Goal: Task Accomplishment & Management: Manage account settings

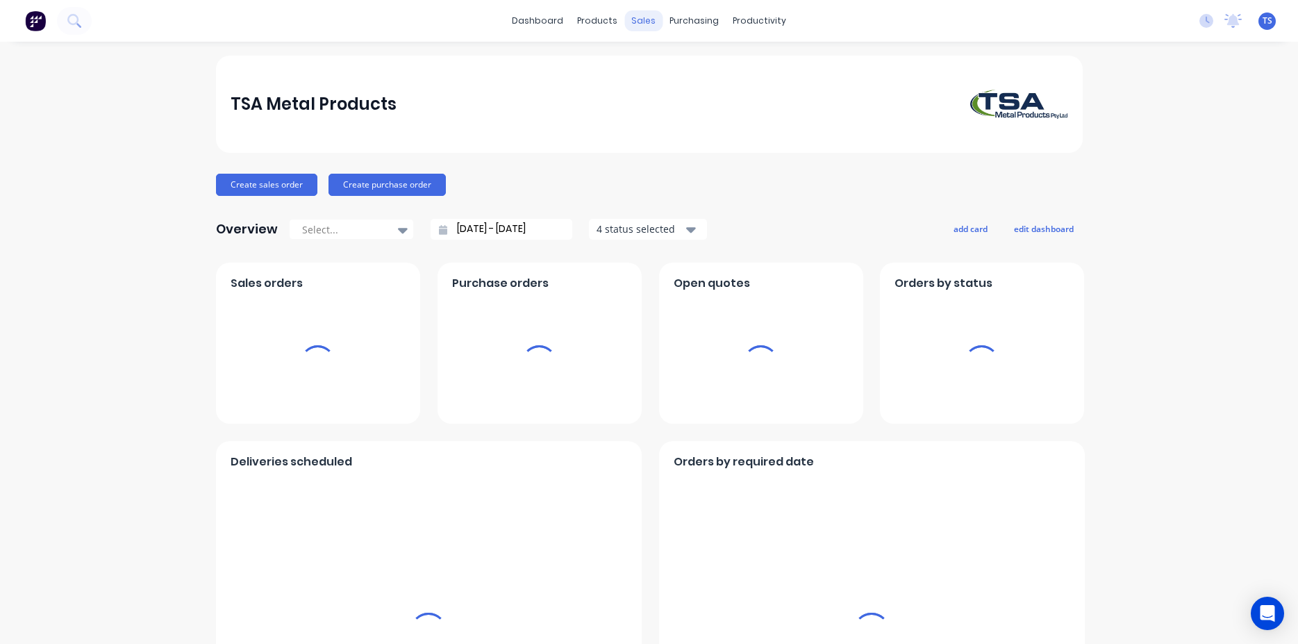
click at [631, 26] on div "sales" at bounding box center [644, 20] width 38 height 21
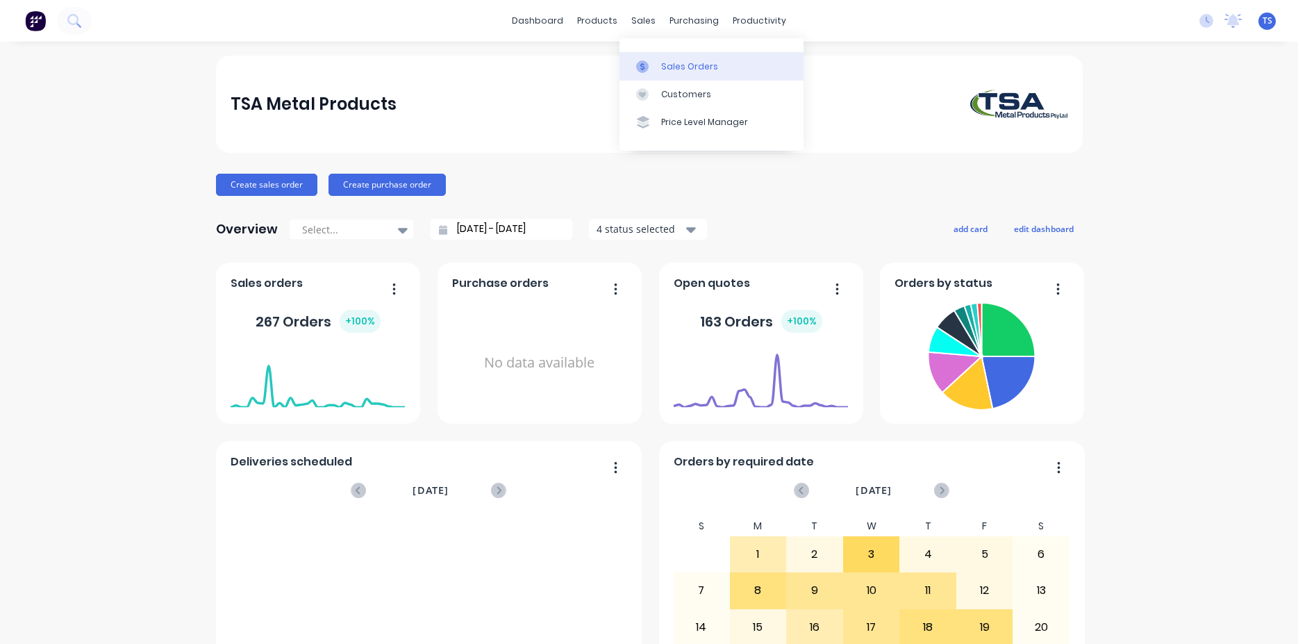
click at [726, 69] on link "Sales Orders" at bounding box center [712, 66] width 184 height 28
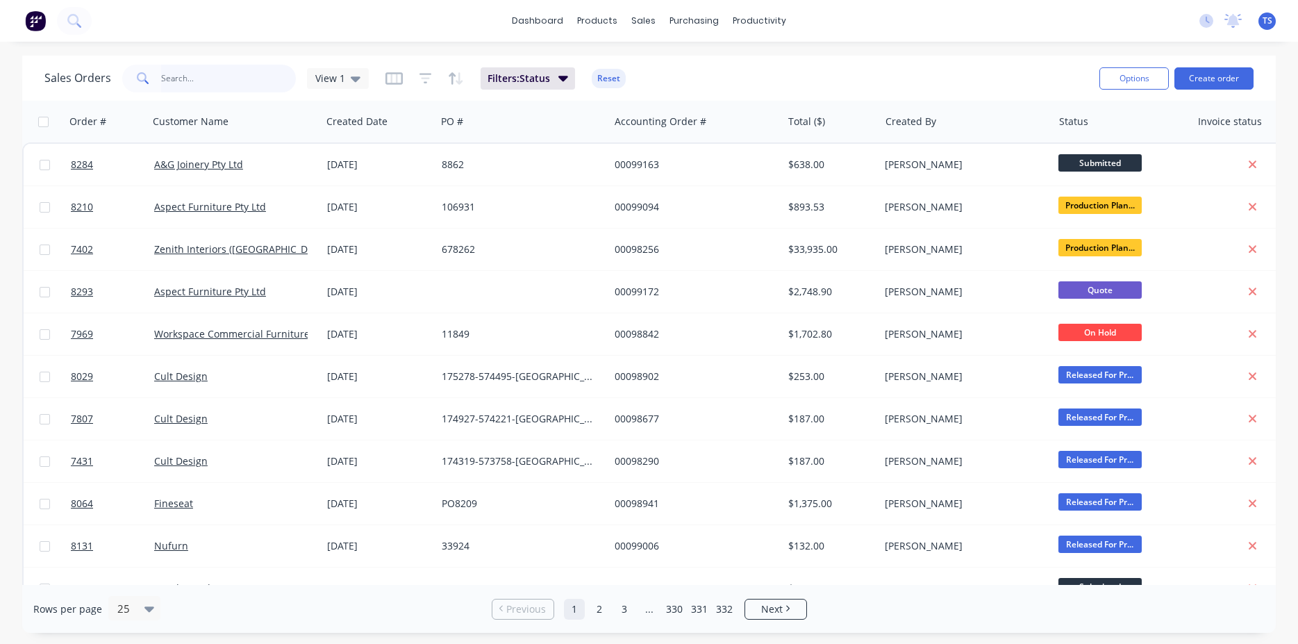
click at [233, 77] on input "text" at bounding box center [228, 79] width 135 height 28
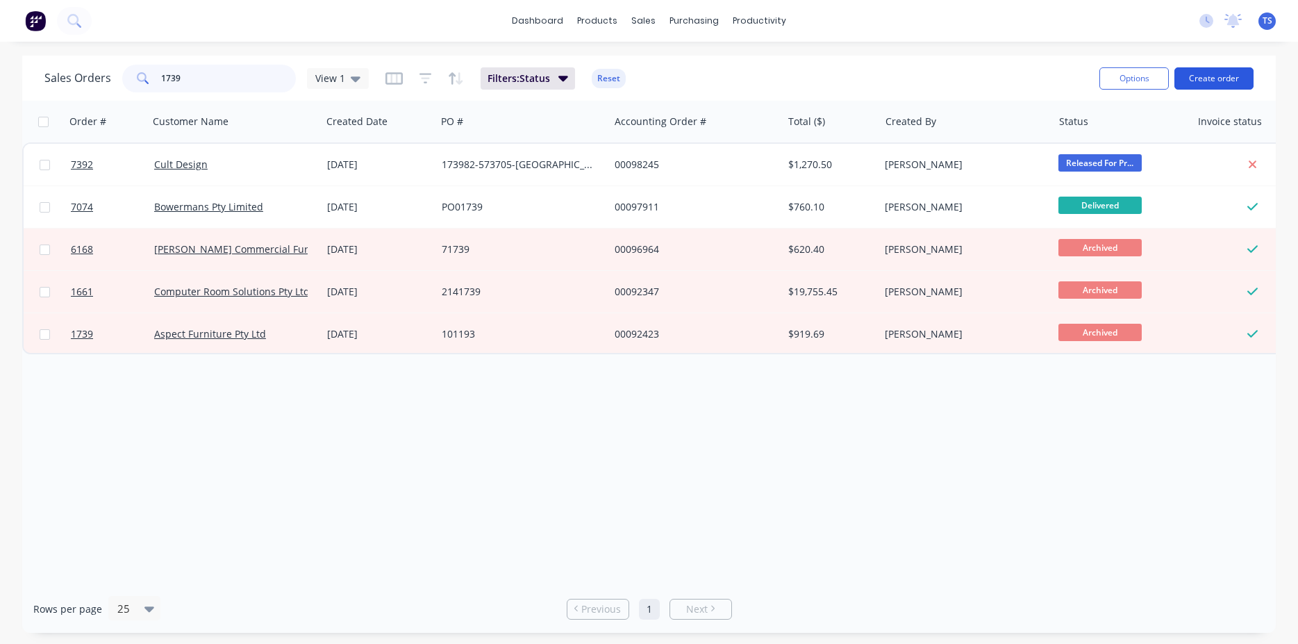
type input "1739"
click at [255, 78] on input "1739" at bounding box center [228, 79] width 135 height 28
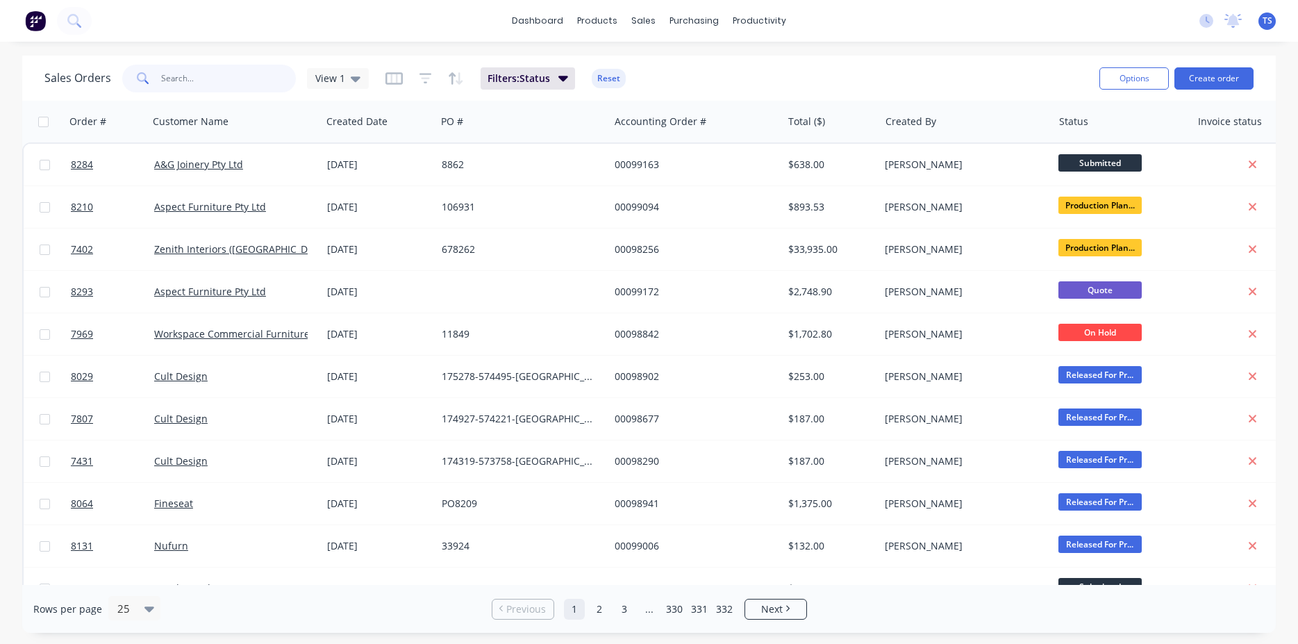
click at [206, 76] on input "text" at bounding box center [228, 79] width 135 height 28
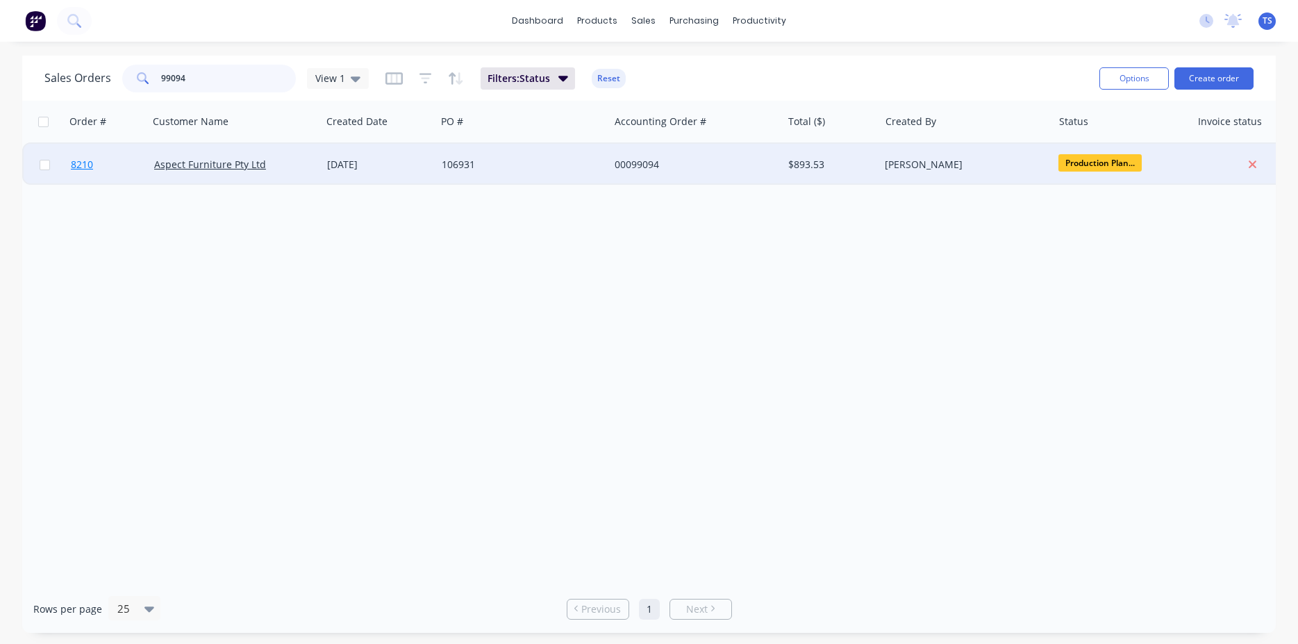
type input "99094"
click at [99, 178] on link "8210" at bounding box center [112, 165] width 83 height 42
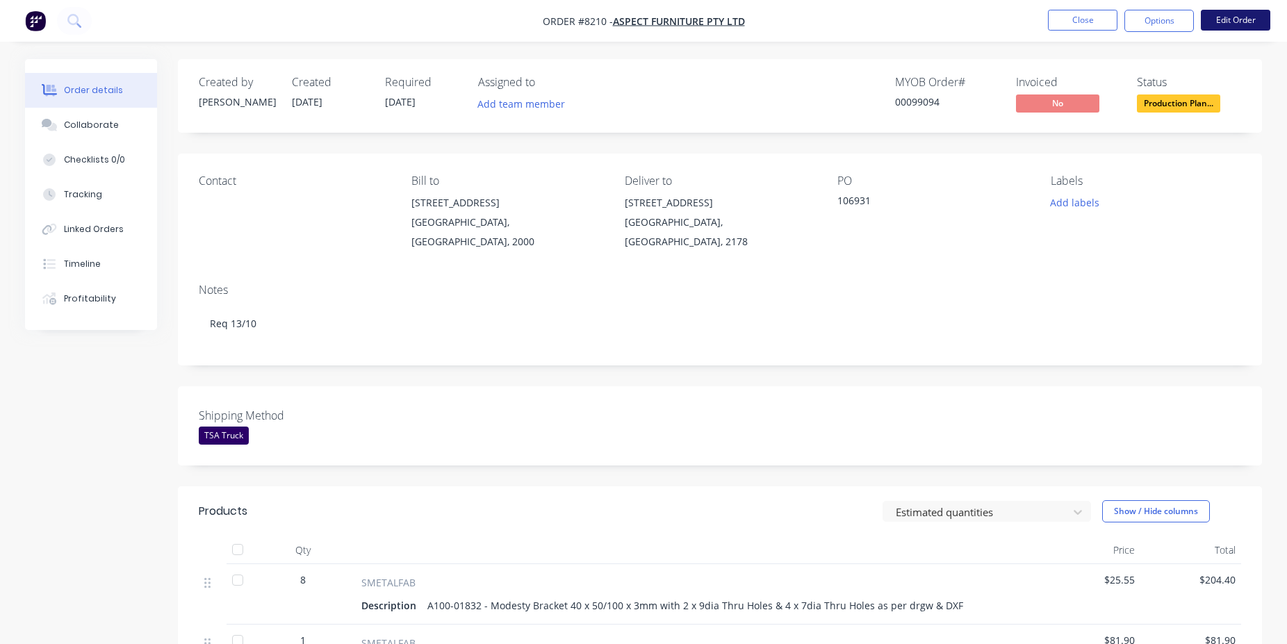
click at [1260, 18] on button "Edit Order" at bounding box center [1234, 20] width 69 height 21
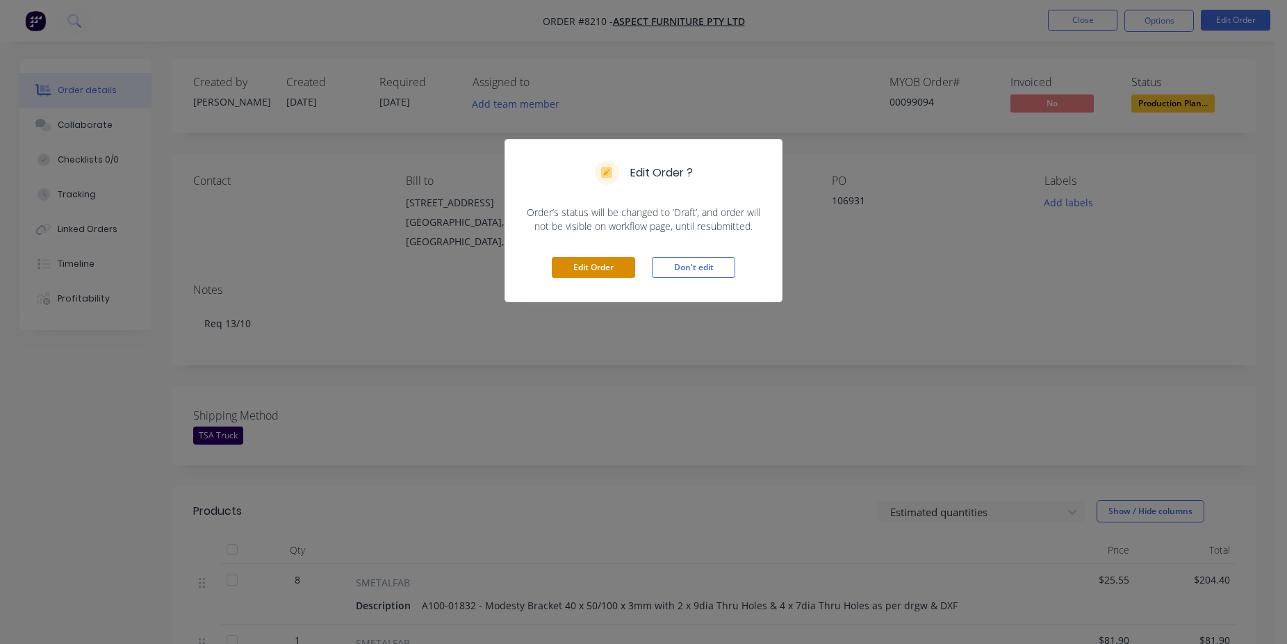
click at [618, 263] on button "Edit Order" at bounding box center [593, 267] width 83 height 21
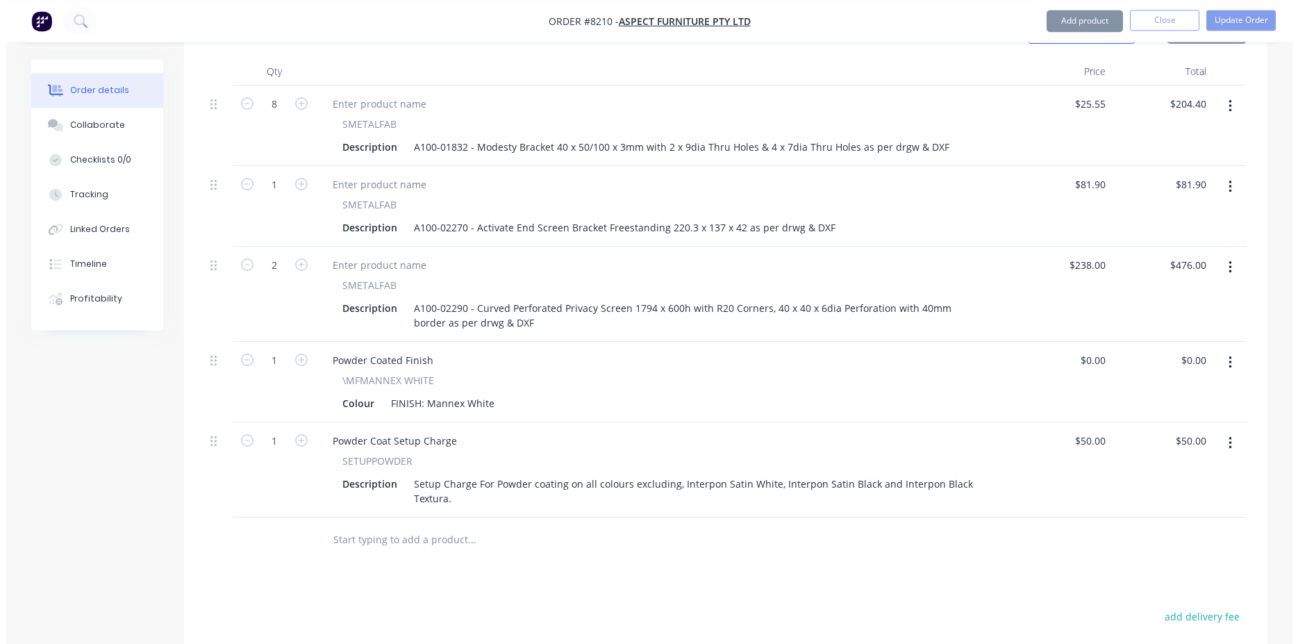
scroll to position [567, 0]
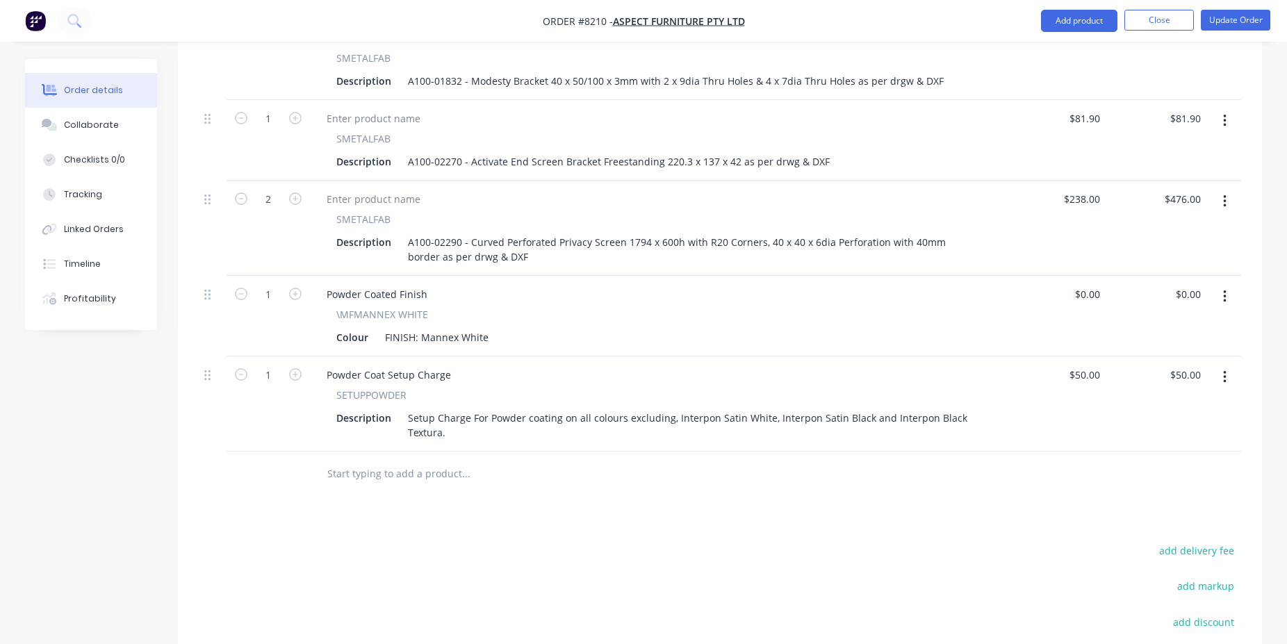
click at [413, 463] on input "text" at bounding box center [466, 474] width 278 height 28
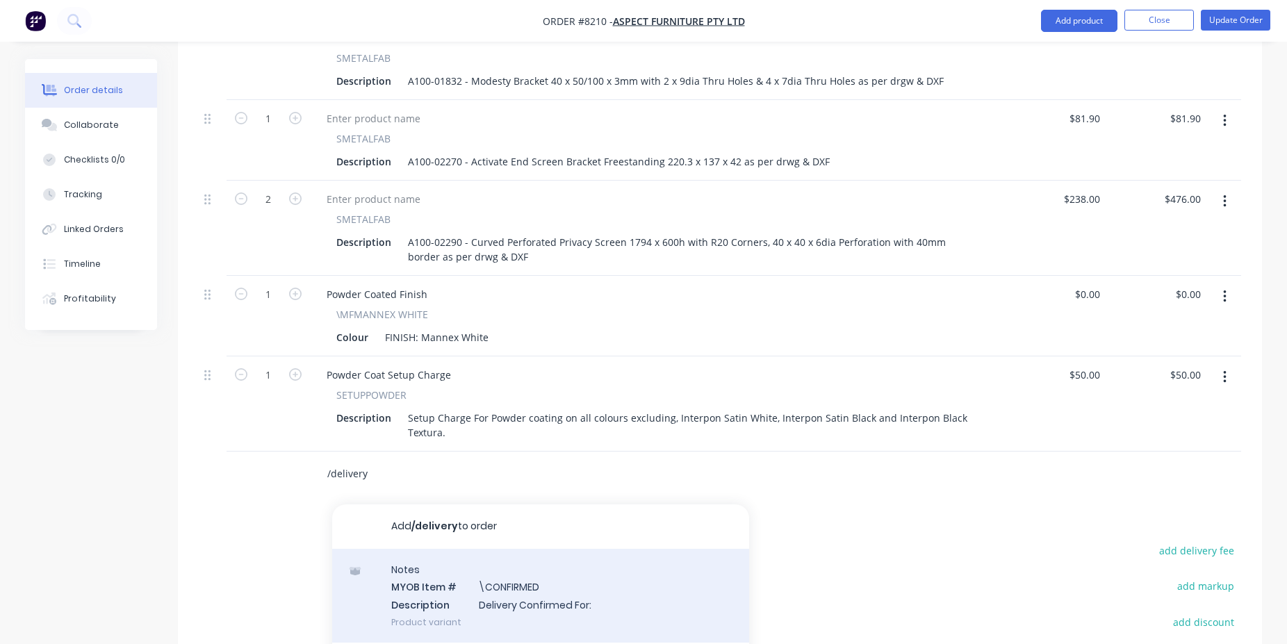
type input "/delivery"
click at [461, 557] on div "Notes MYOB Item # \CONFIRMED Description Delivery Confirmed For: Product variant" at bounding box center [540, 596] width 417 height 94
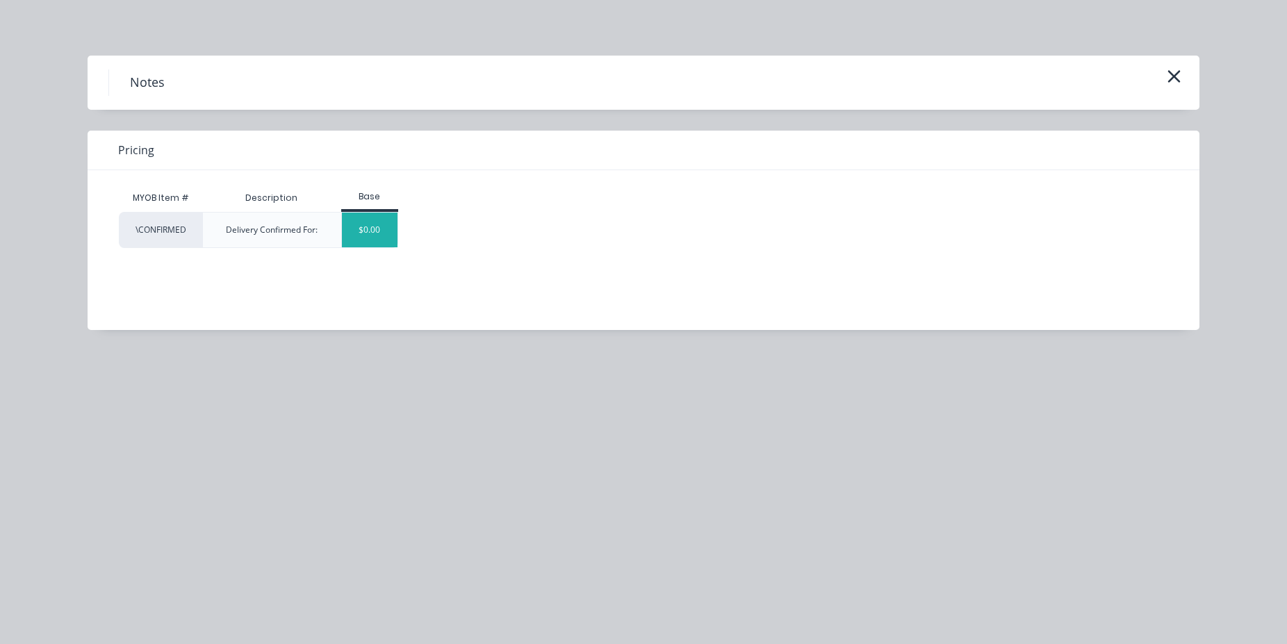
click at [373, 238] on div "$0.00" at bounding box center [370, 230] width 56 height 35
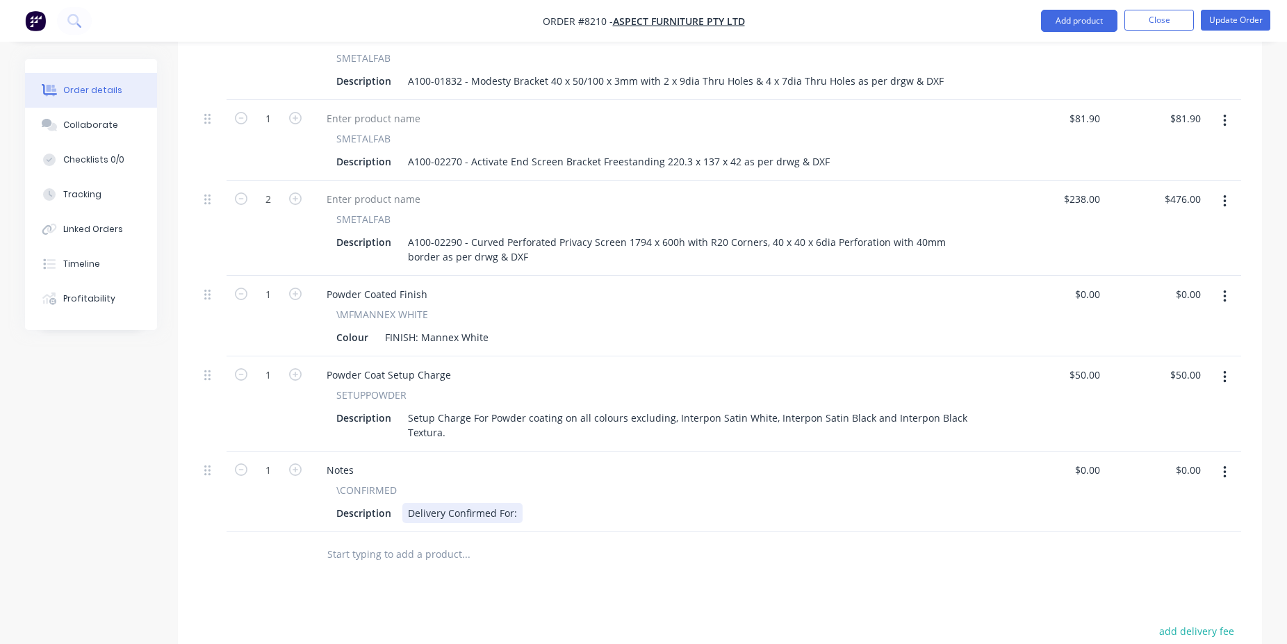
click at [515, 503] on div "Delivery Confirmed For:" at bounding box center [462, 513] width 120 height 20
click at [1230, 13] on button "Update Order" at bounding box center [1234, 20] width 69 height 21
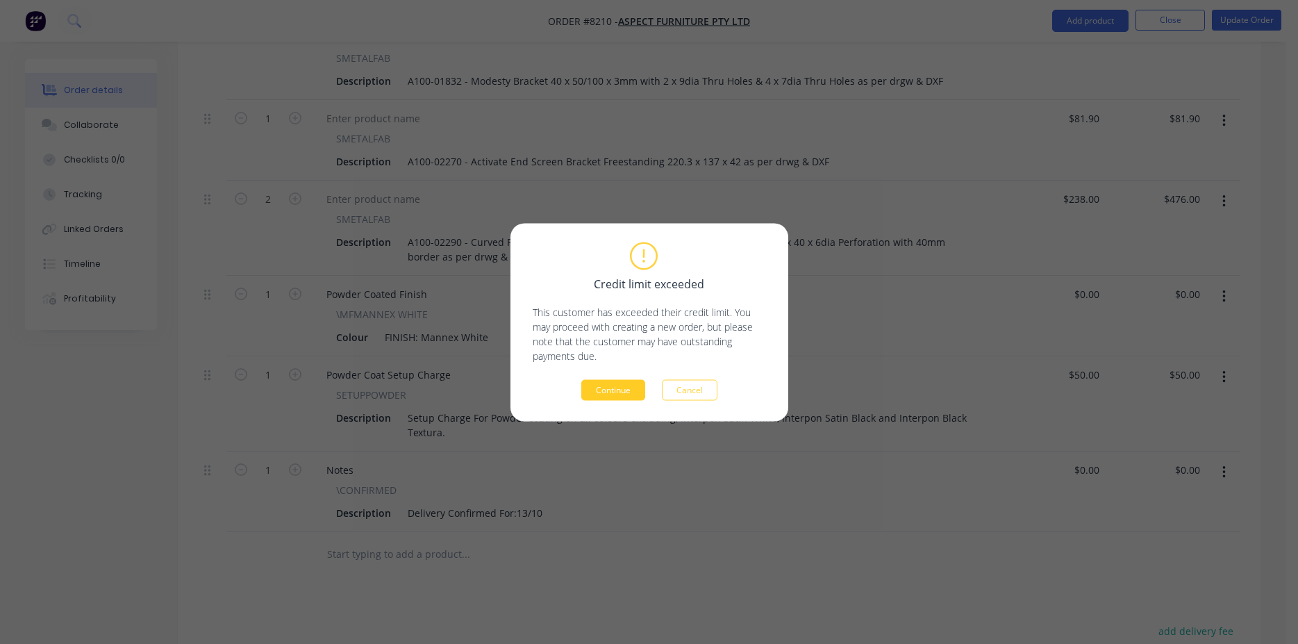
click at [604, 386] on button "Continue" at bounding box center [613, 389] width 64 height 21
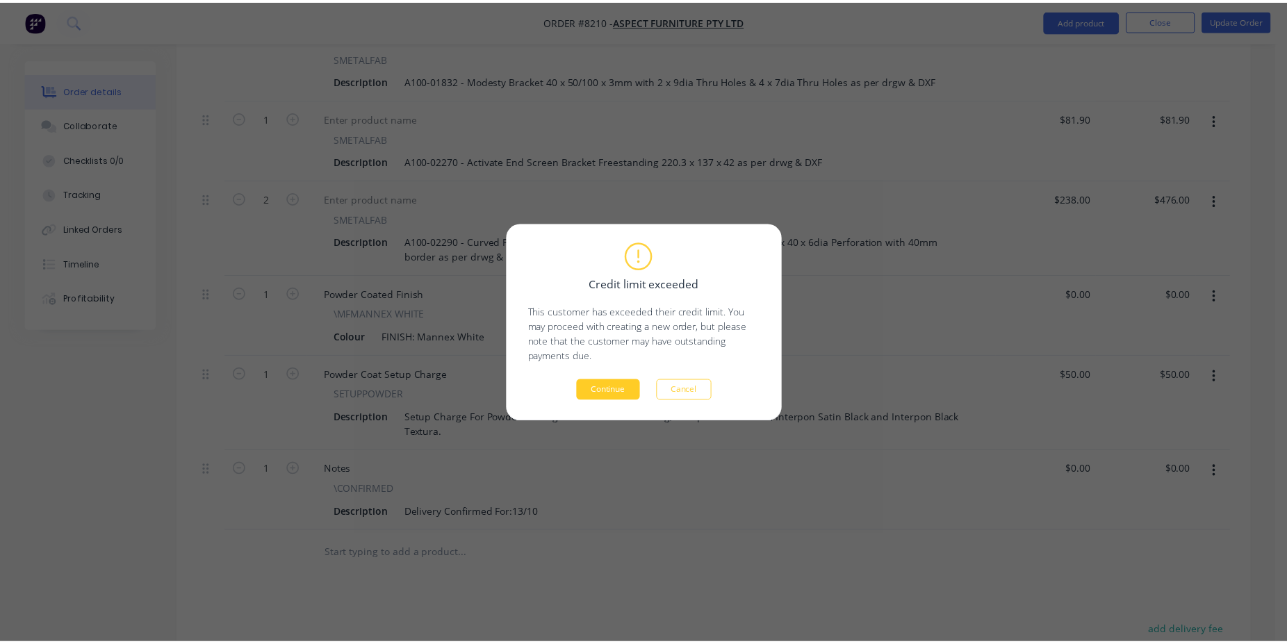
scroll to position [560, 0]
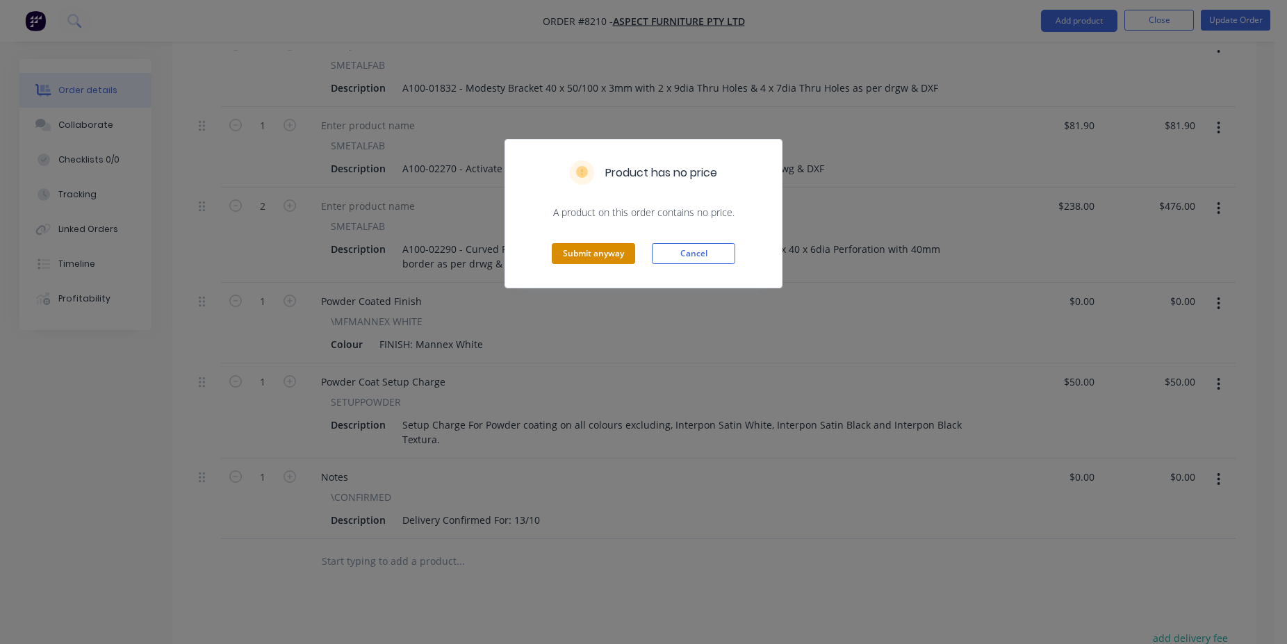
click at [573, 254] on button "Submit anyway" at bounding box center [593, 253] width 83 height 21
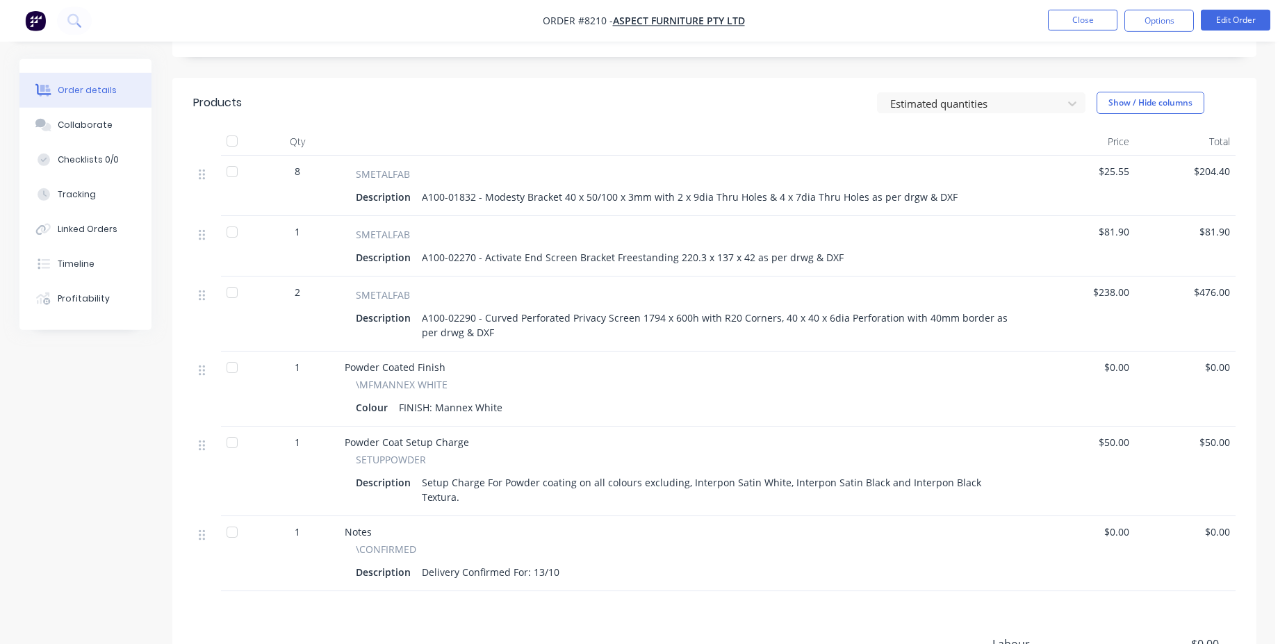
scroll to position [0, 0]
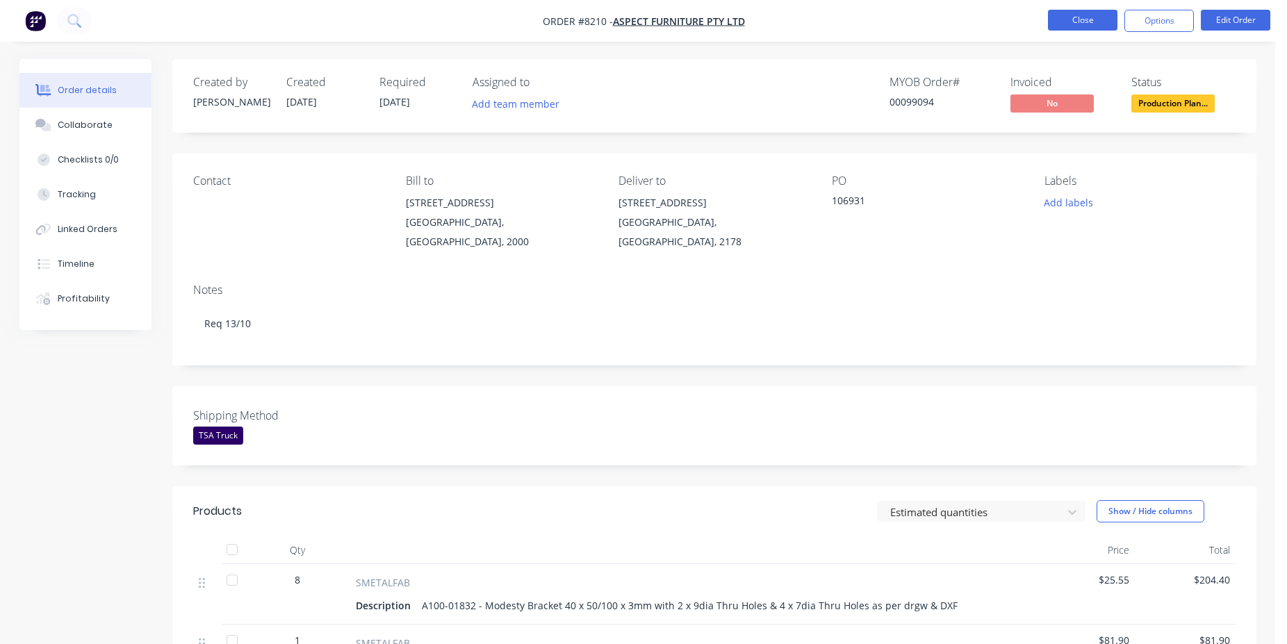
click at [1098, 24] on button "Close" at bounding box center [1082, 20] width 69 height 21
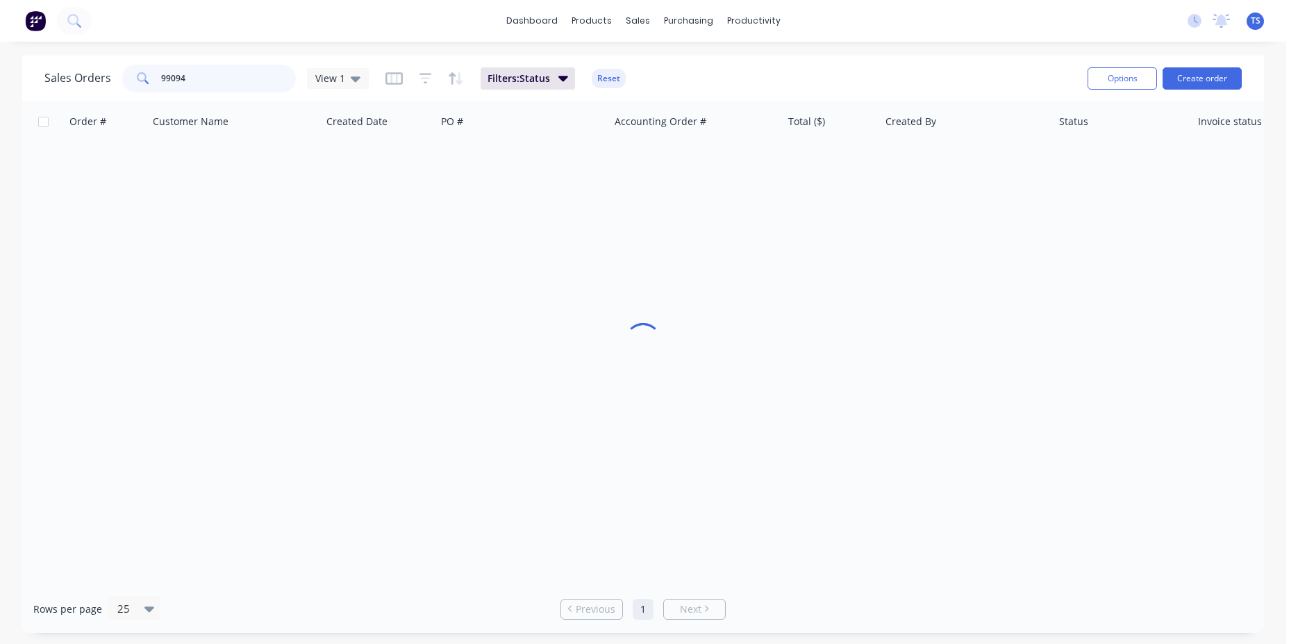
click at [192, 83] on input "99094" at bounding box center [228, 79] width 135 height 28
click at [175, 69] on input "99094" at bounding box center [228, 79] width 135 height 28
click at [197, 82] on input "99094" at bounding box center [228, 79] width 135 height 28
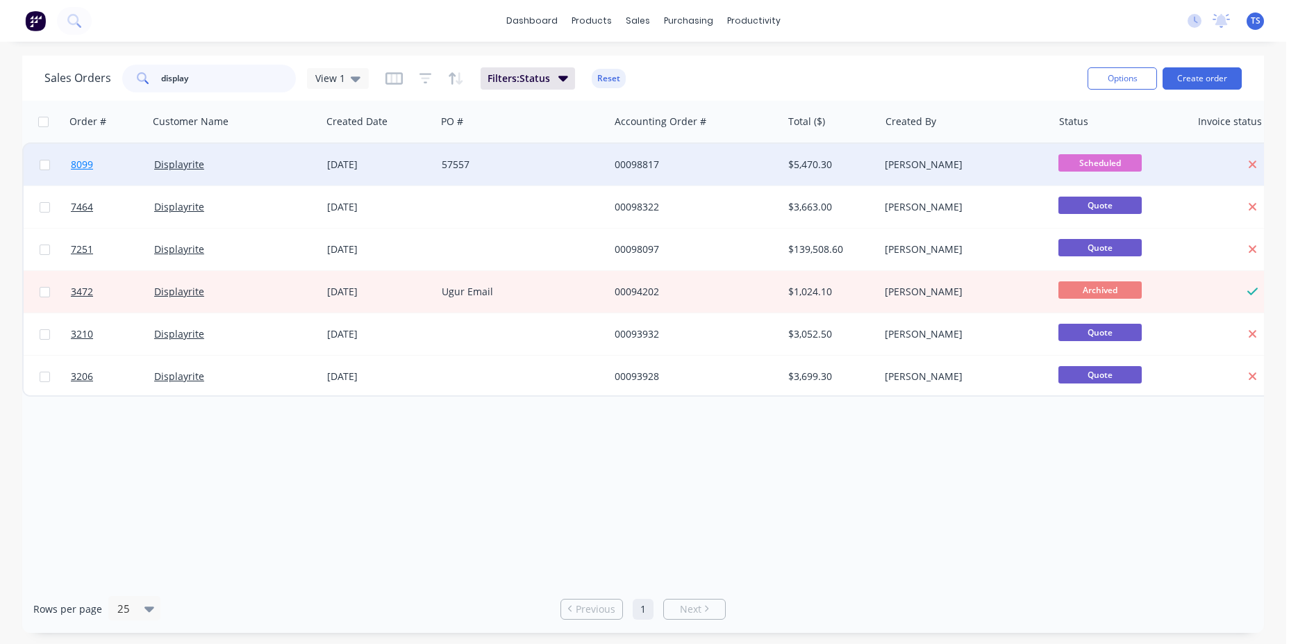
type input "display"
click at [129, 163] on link "8099" at bounding box center [112, 165] width 83 height 42
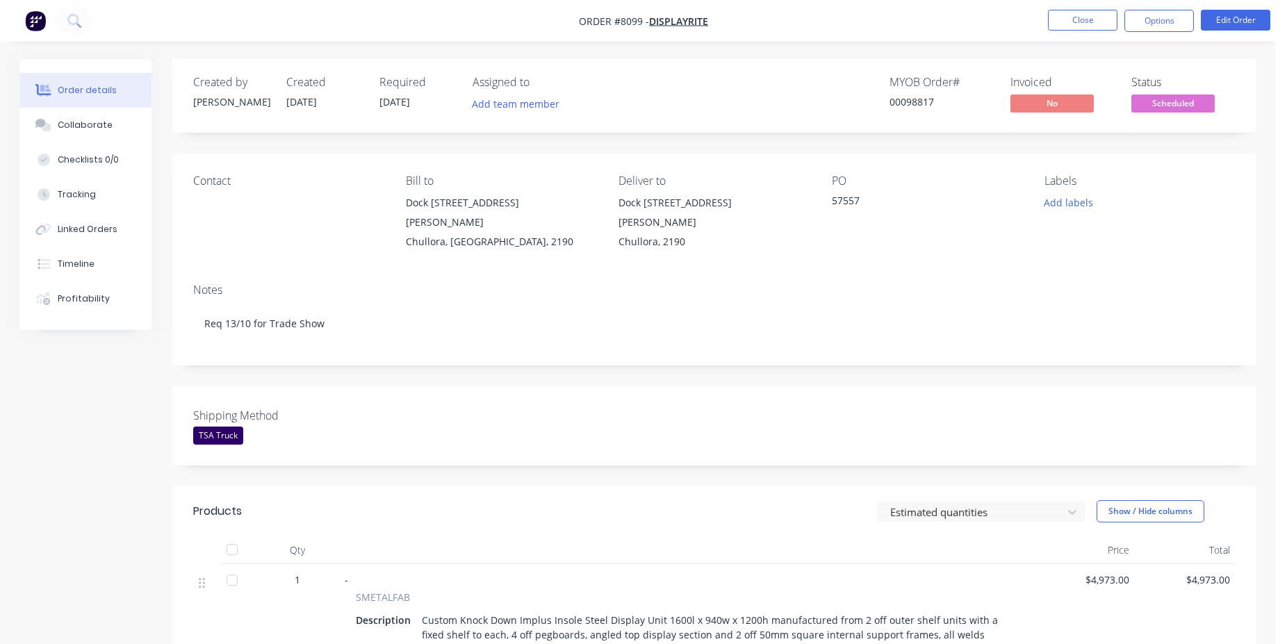
click at [1236, 33] on nav "Order #8099 - Displayrite Close Options Edit Order" at bounding box center [643, 21] width 1287 height 42
drag, startPoint x: 1237, startPoint y: 31, endPoint x: 1228, endPoint y: 38, distance: 11.8
click at [1237, 32] on nav "Order #8099 - Displayrite Close Options Edit Order" at bounding box center [643, 21] width 1287 height 42
click at [1255, 13] on button "Edit Order" at bounding box center [1234, 20] width 69 height 21
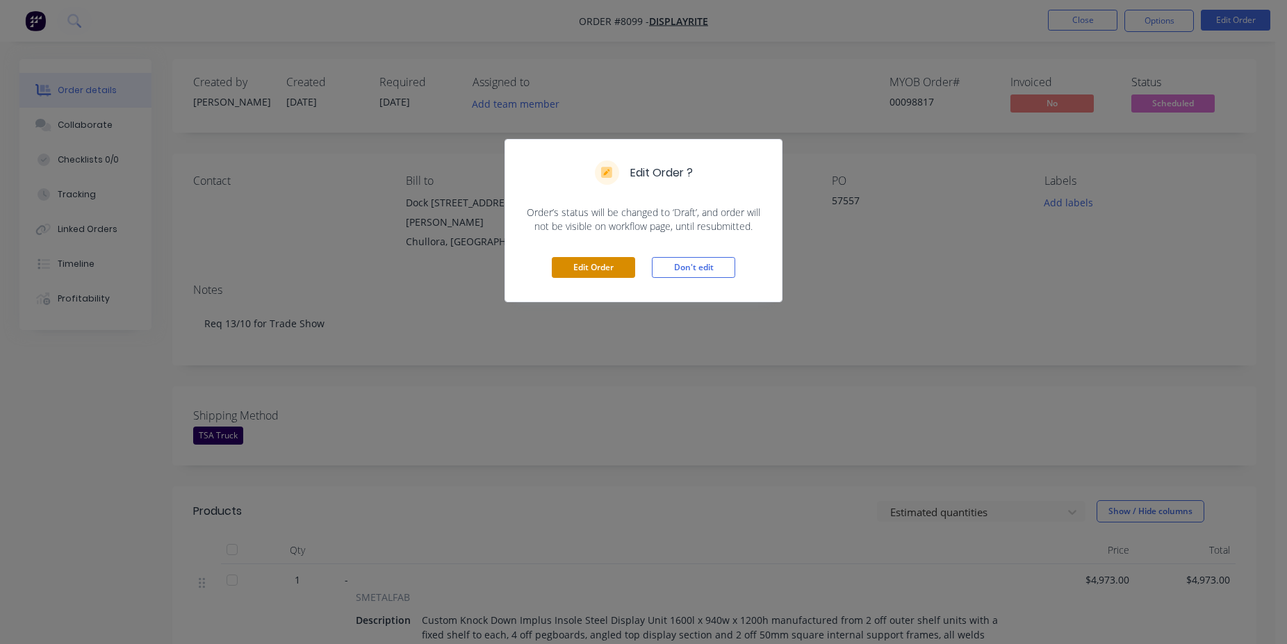
click at [613, 267] on button "Edit Order" at bounding box center [593, 267] width 83 height 21
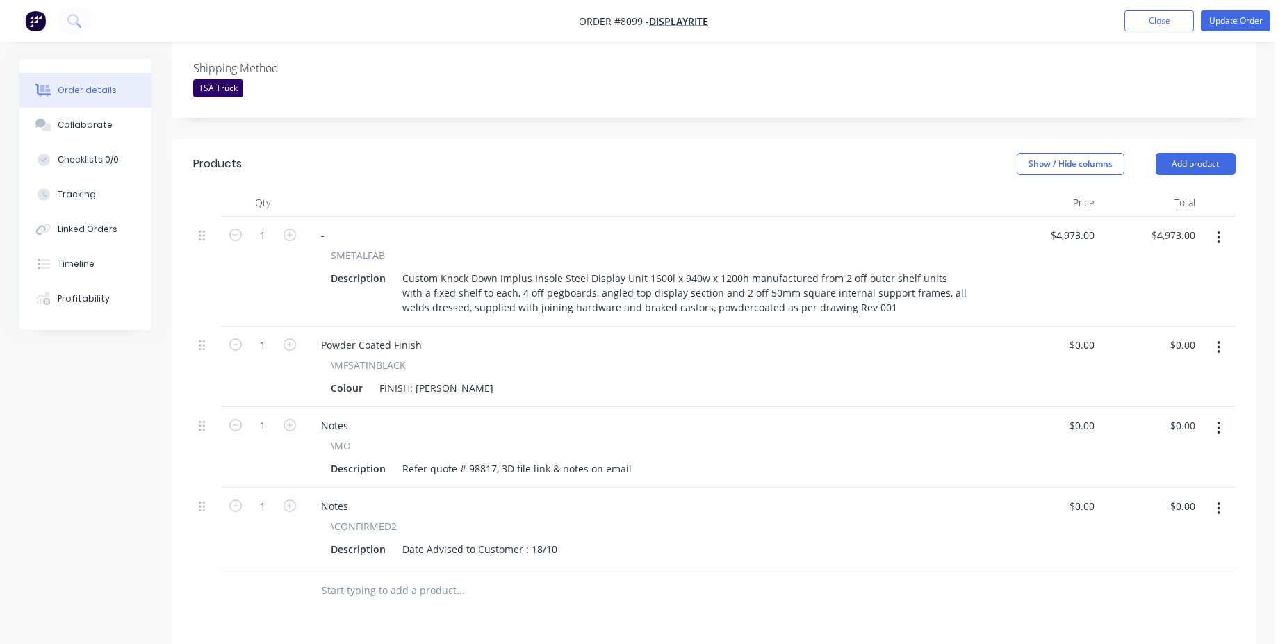
scroll to position [425, 0]
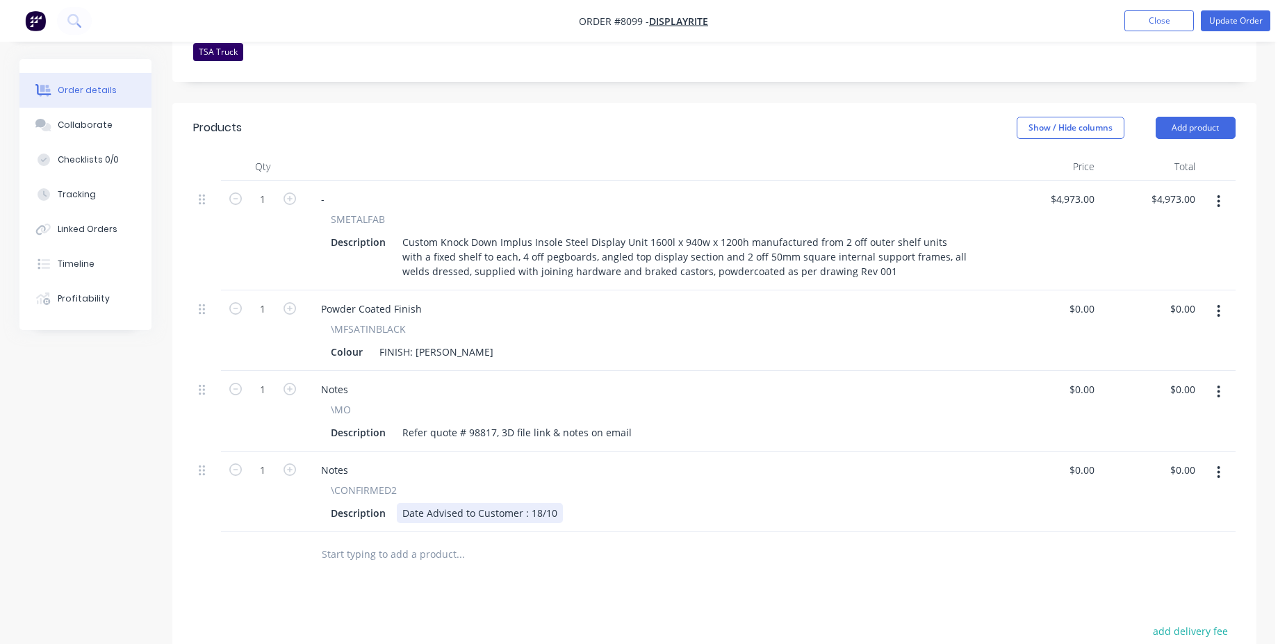
click at [550, 503] on div "Date Advised to Customer : 18/10" at bounding box center [480, 513] width 166 height 20
click at [386, 548] on input "text" at bounding box center [460, 554] width 278 height 28
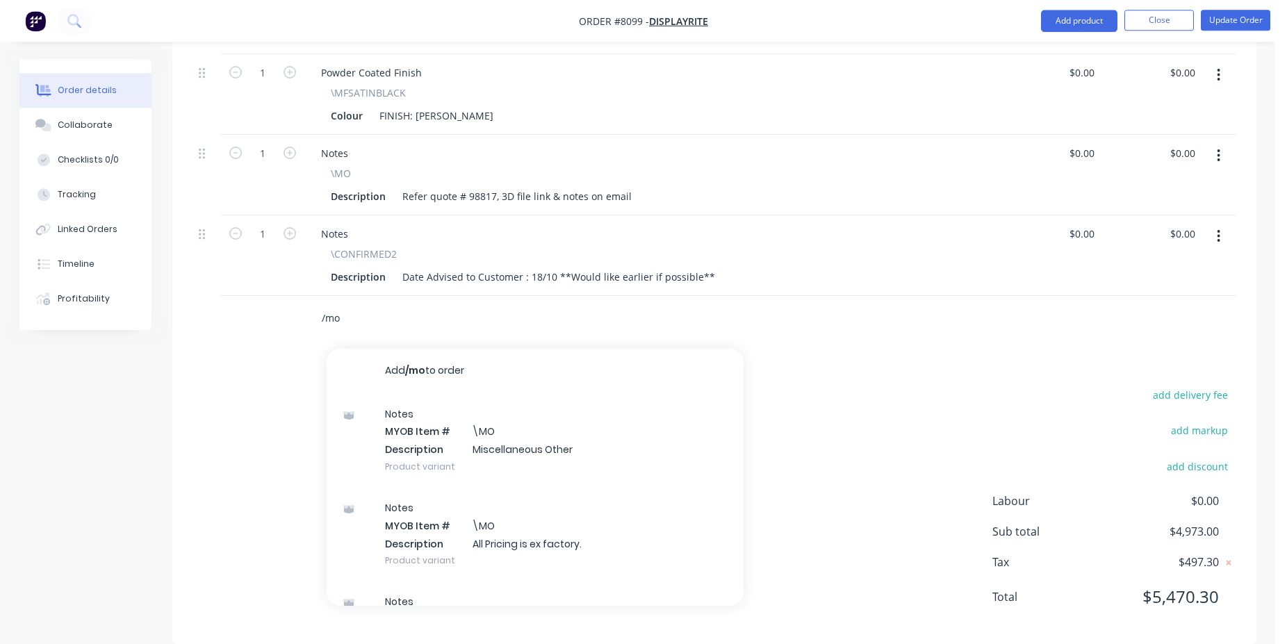
scroll to position [663, 0]
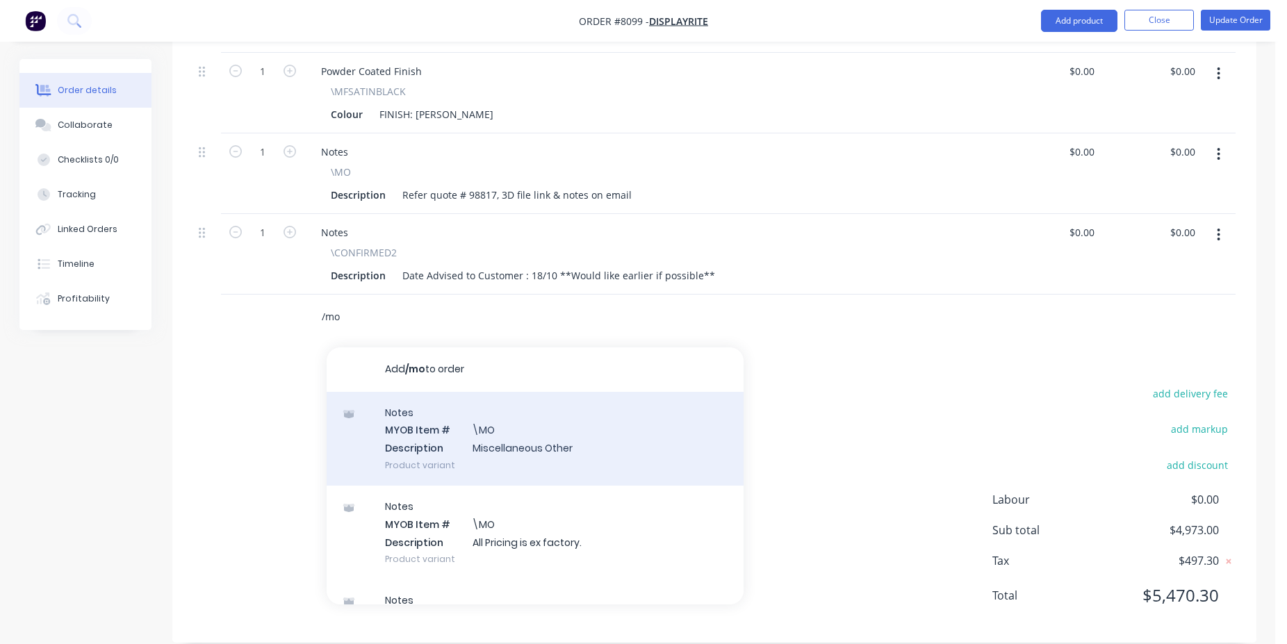
type input "/mo"
click at [522, 434] on div "Notes MYOB Item # \MO Description Miscellaneous Other Product variant" at bounding box center [535, 439] width 417 height 94
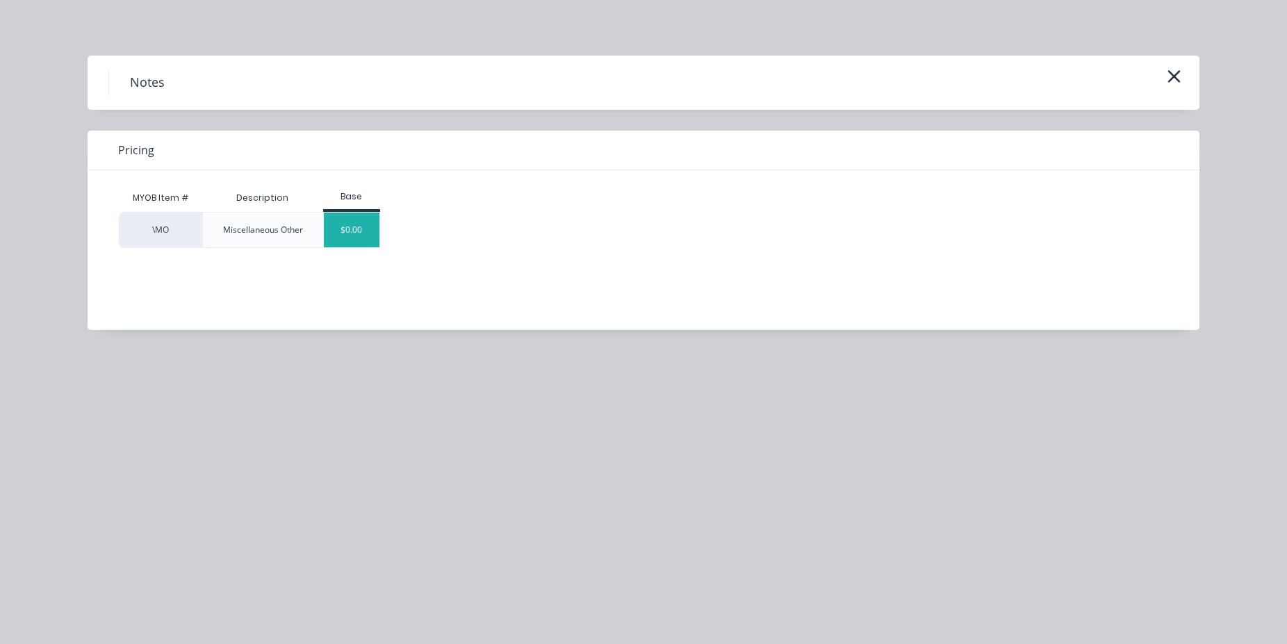
click at [363, 240] on div "$0.00" at bounding box center [352, 230] width 56 height 35
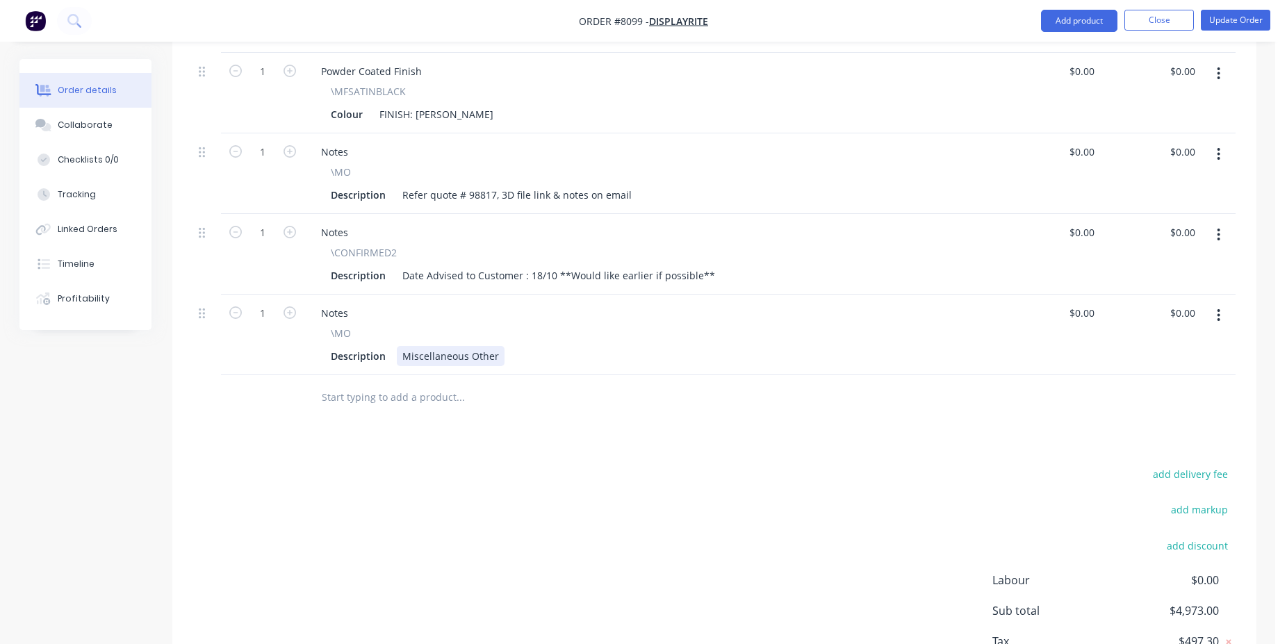
click at [450, 346] on div "Miscellaneous Other" at bounding box center [451, 356] width 108 height 20
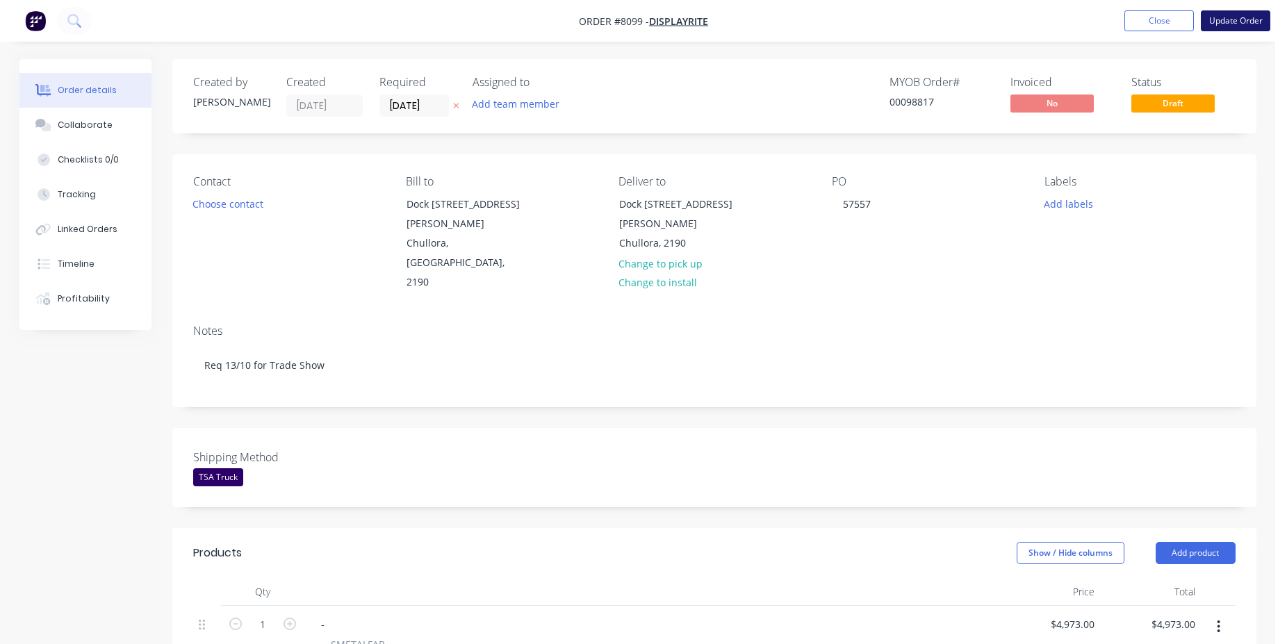
click at [1250, 15] on button "Update Order" at bounding box center [1234, 20] width 69 height 21
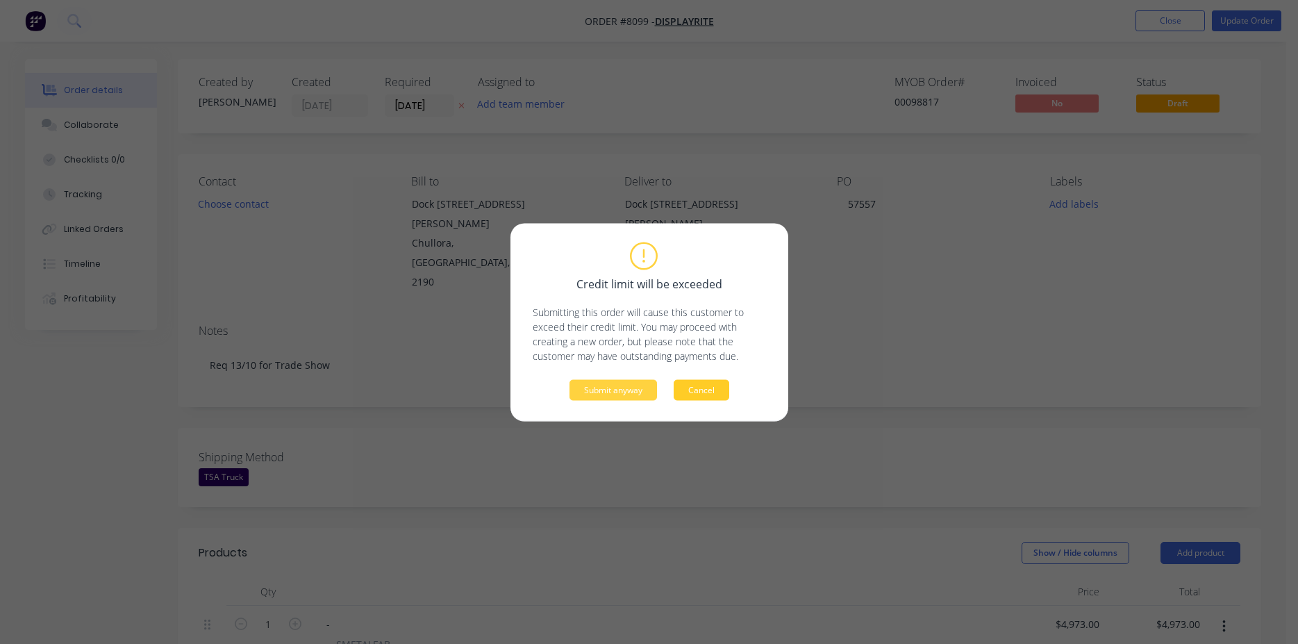
click at [697, 389] on button "Cancel" at bounding box center [702, 389] width 56 height 21
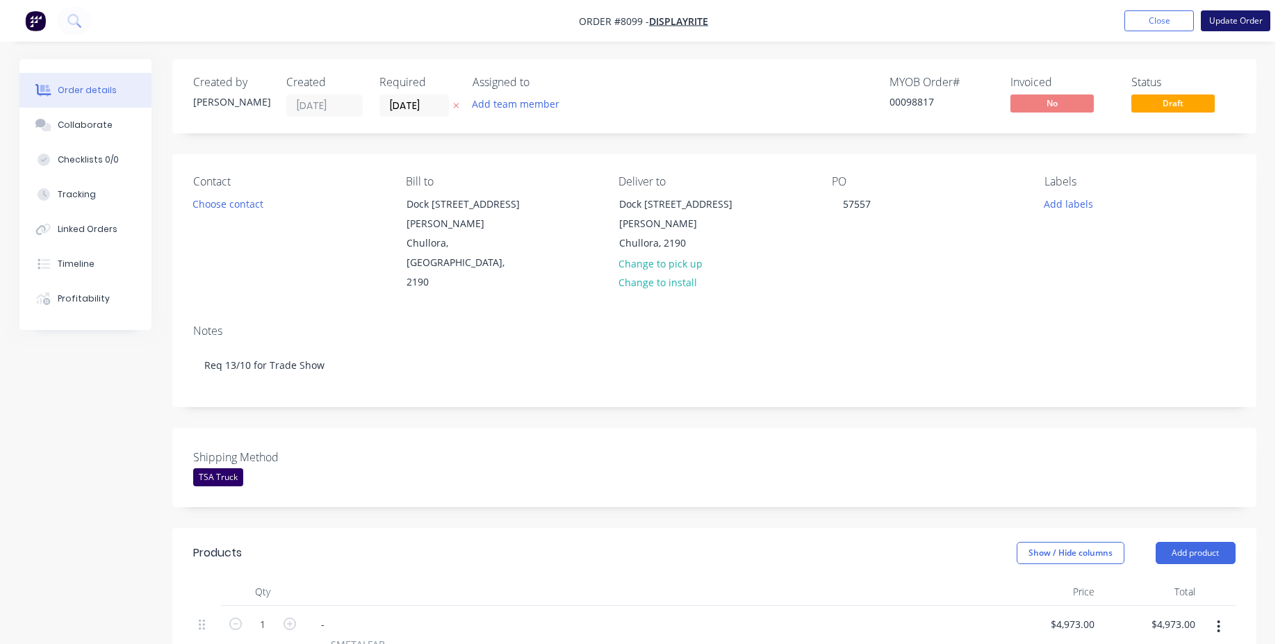
click at [1232, 15] on button "Update Order" at bounding box center [1234, 20] width 69 height 21
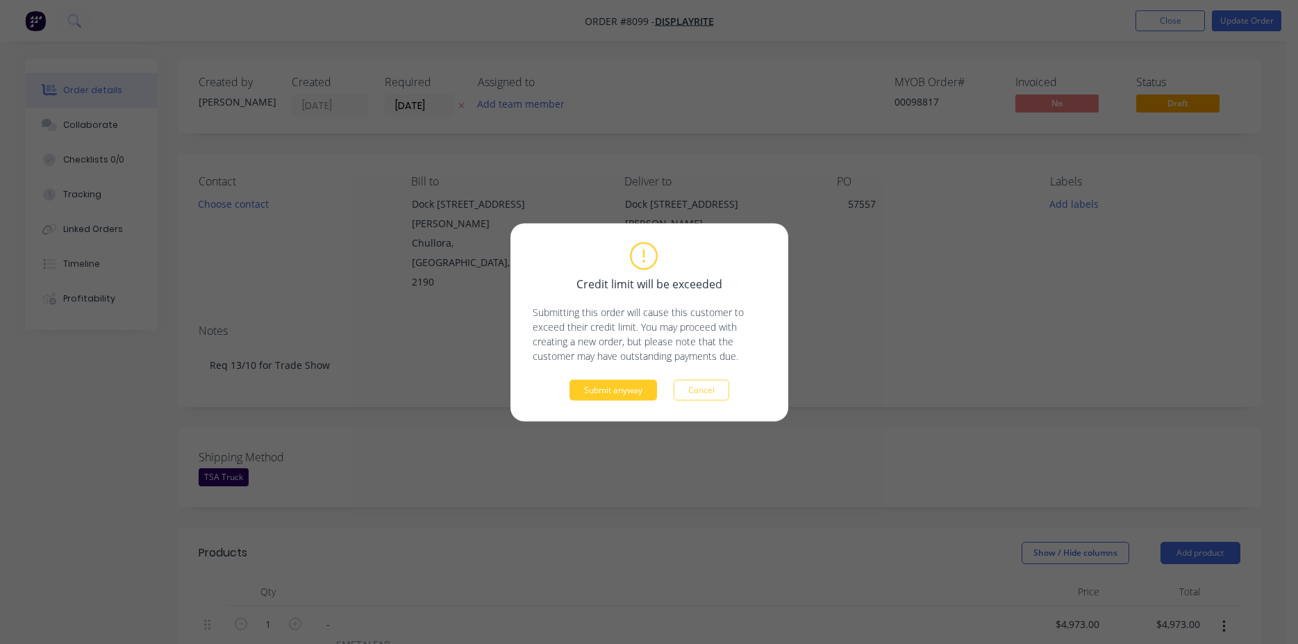
click at [636, 397] on button "Submit anyway" at bounding box center [614, 389] width 88 height 21
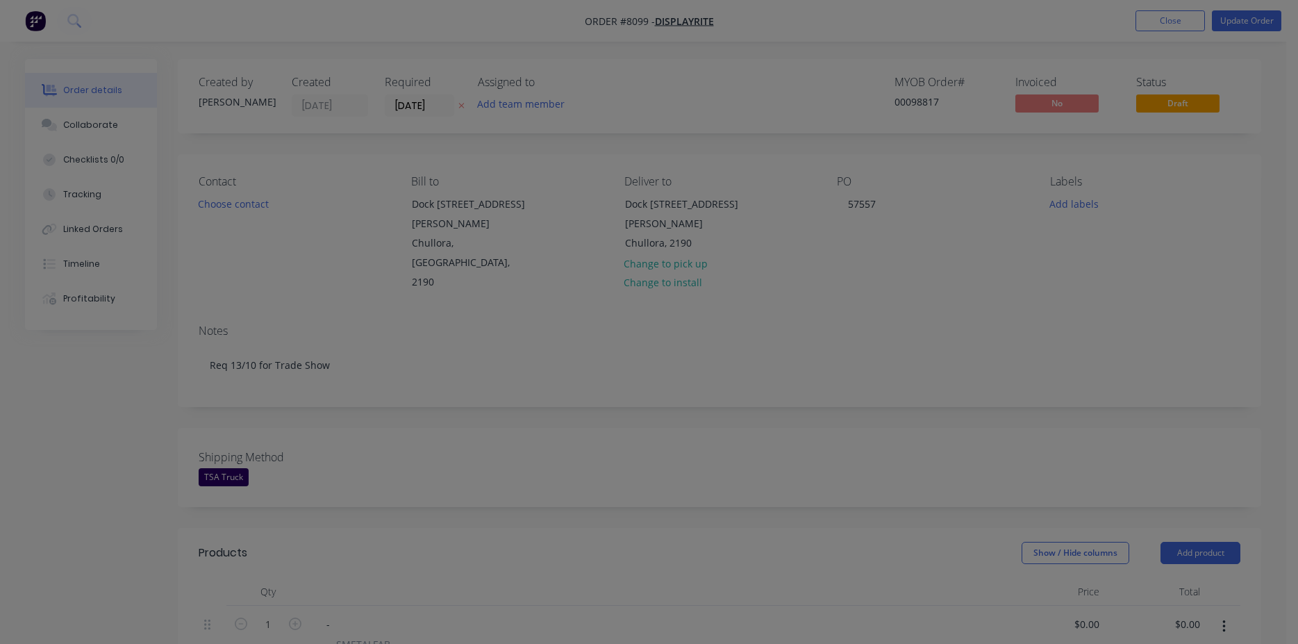
type input "$4,973.00"
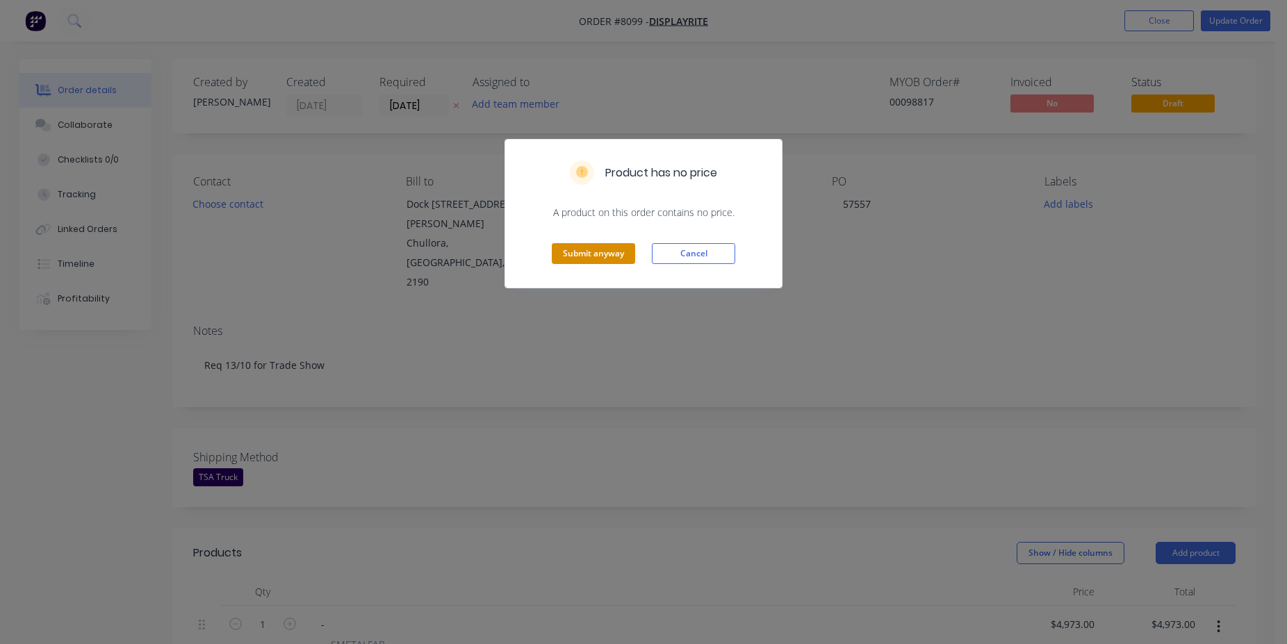
click at [613, 254] on button "Submit anyway" at bounding box center [593, 253] width 83 height 21
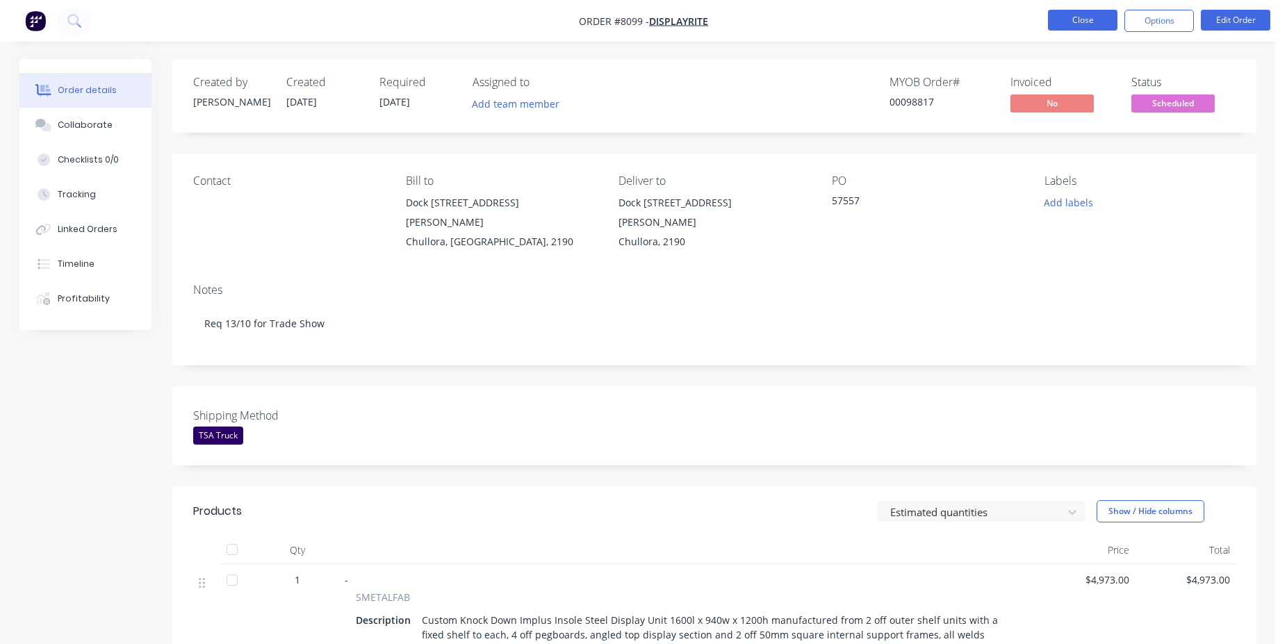
click at [1083, 24] on button "Close" at bounding box center [1082, 20] width 69 height 21
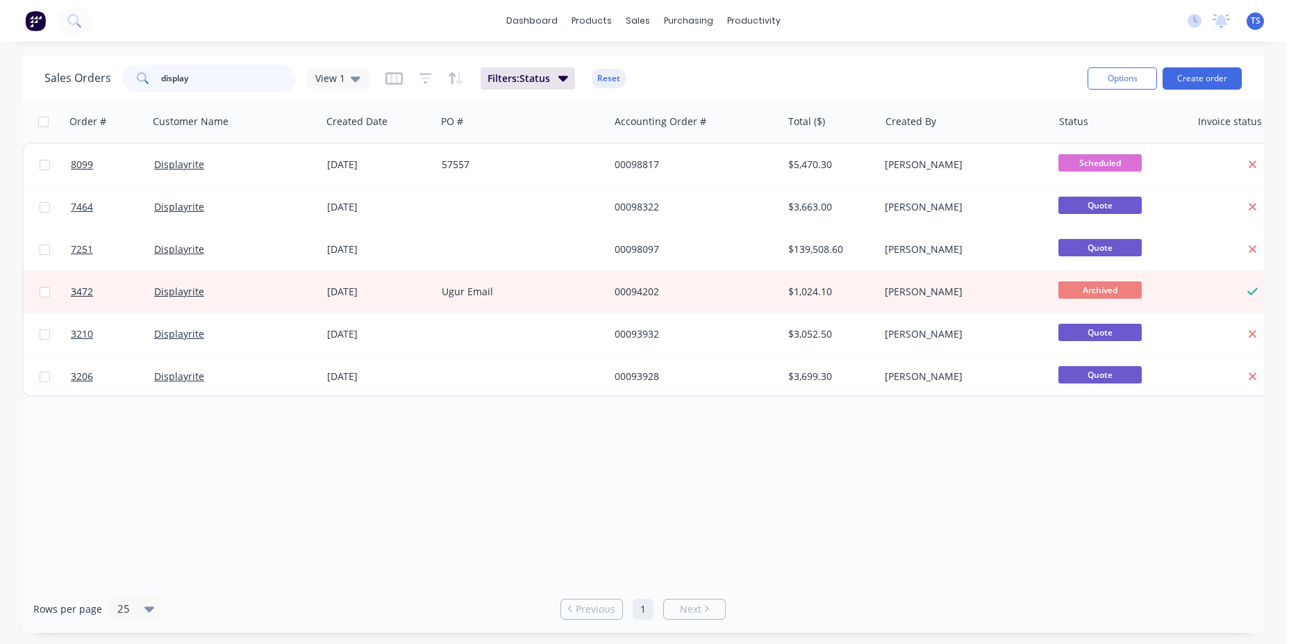
click at [229, 65] on input "display" at bounding box center [228, 79] width 135 height 28
click at [246, 82] on input "display" at bounding box center [228, 79] width 135 height 28
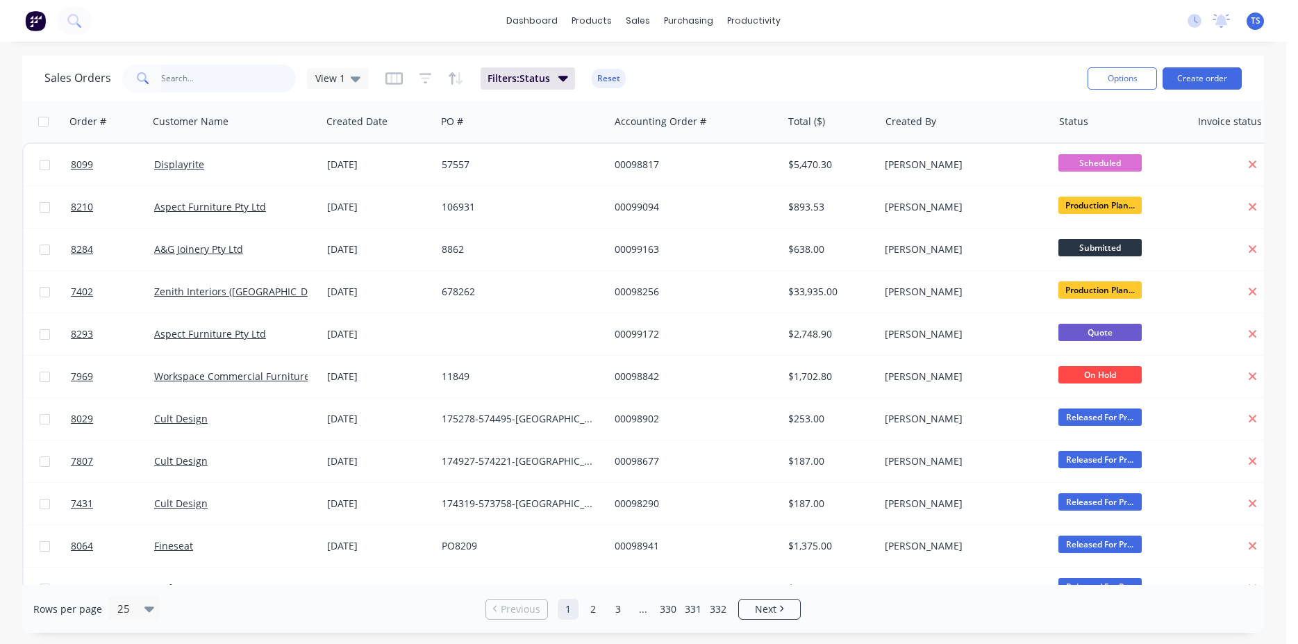
click at [215, 75] on input "text" at bounding box center [228, 79] width 135 height 28
type input "8272"
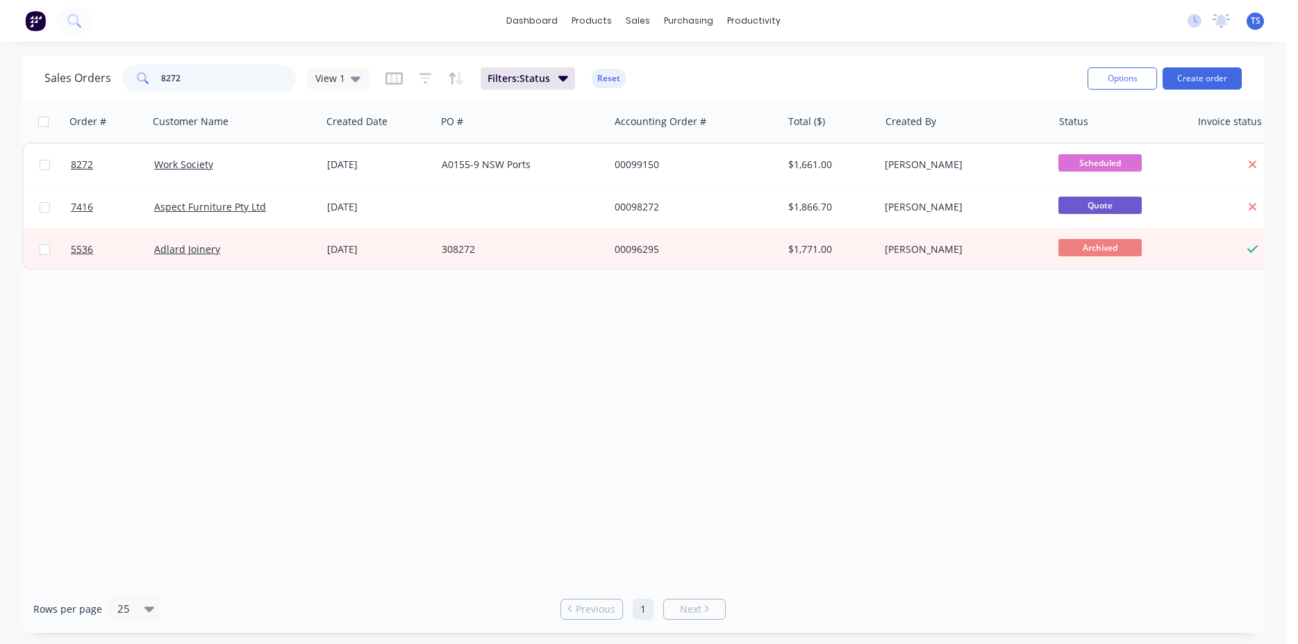
click at [217, 79] on input "8272" at bounding box center [228, 79] width 135 height 28
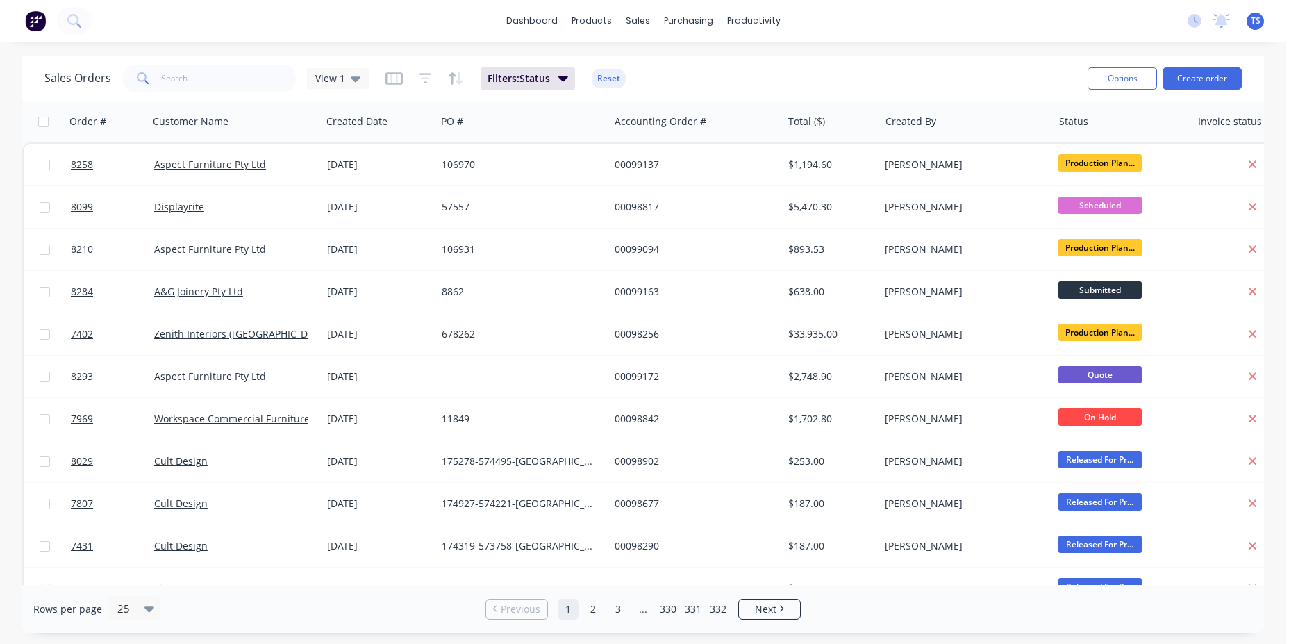
click at [221, 64] on div "Sales Orders View 1 Filters: Status Reset Options Create order" at bounding box center [643, 78] width 1242 height 45
click at [220, 83] on input "text" at bounding box center [228, 79] width 135 height 28
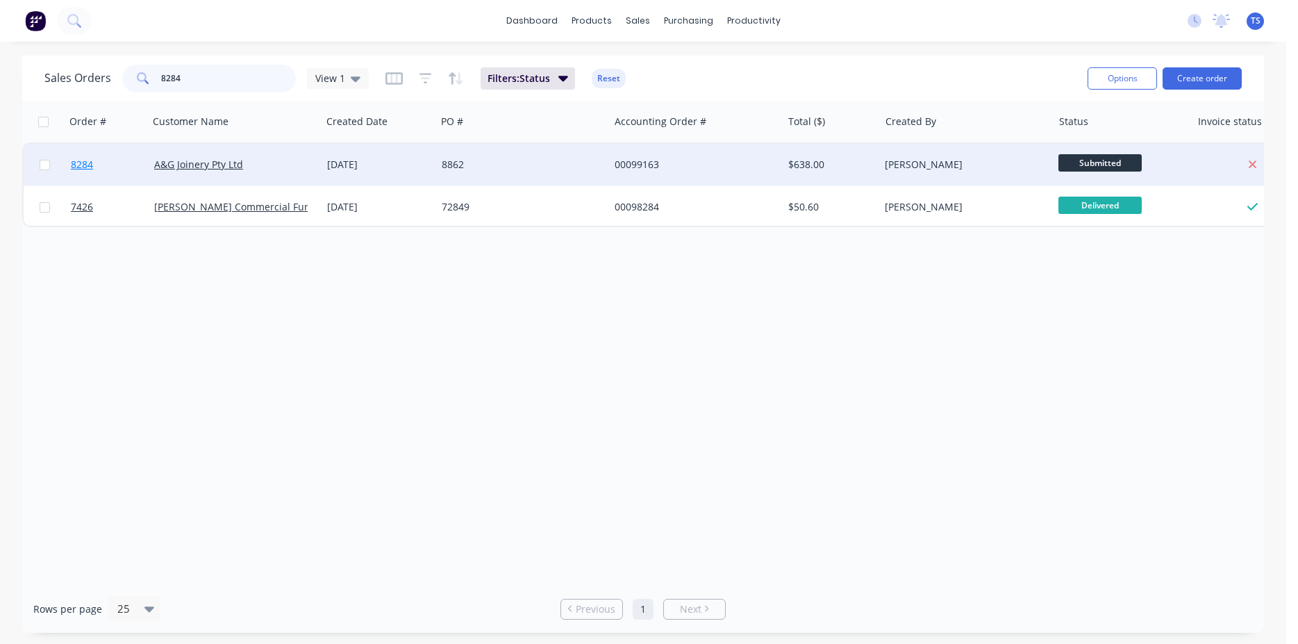
type input "8284"
click at [74, 176] on link "8284" at bounding box center [112, 165] width 83 height 42
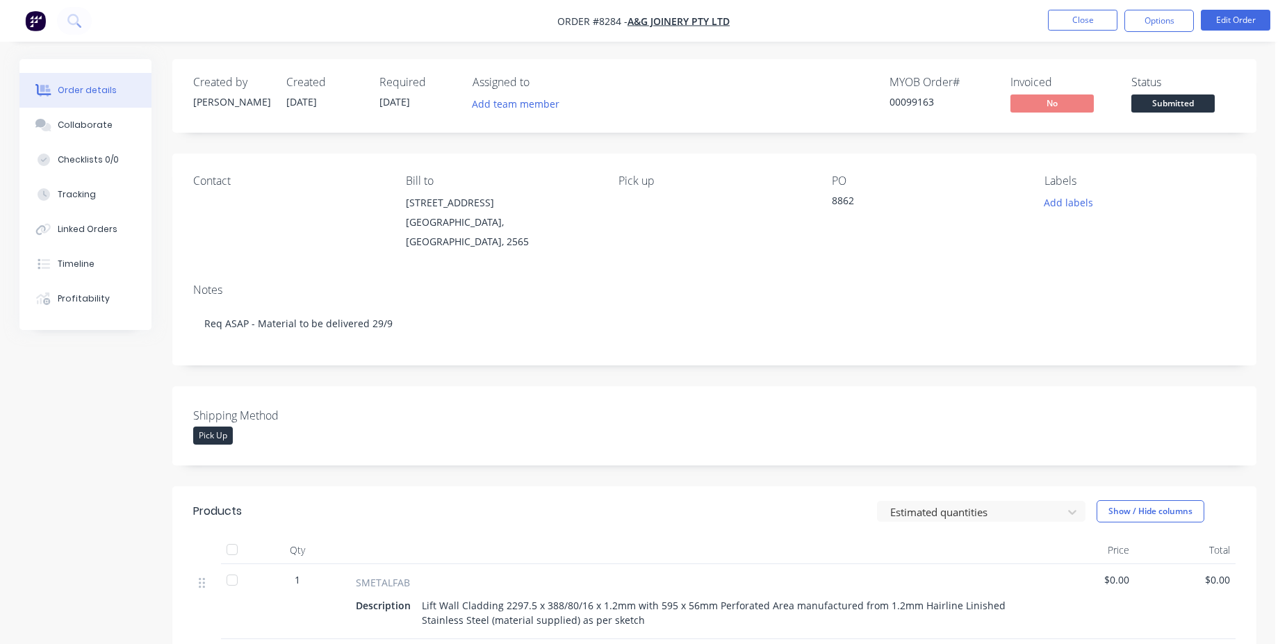
click at [1160, 110] on span "Submitted" at bounding box center [1172, 102] width 83 height 17
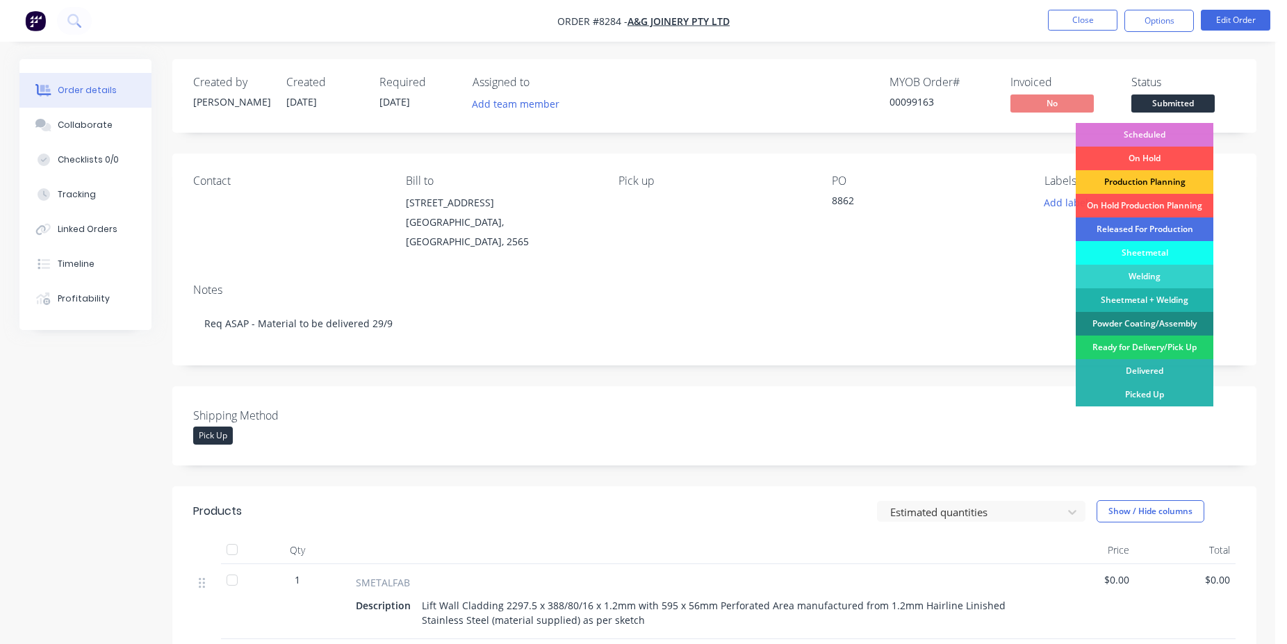
click at [1160, 183] on div "Production Planning" at bounding box center [1144, 182] width 138 height 24
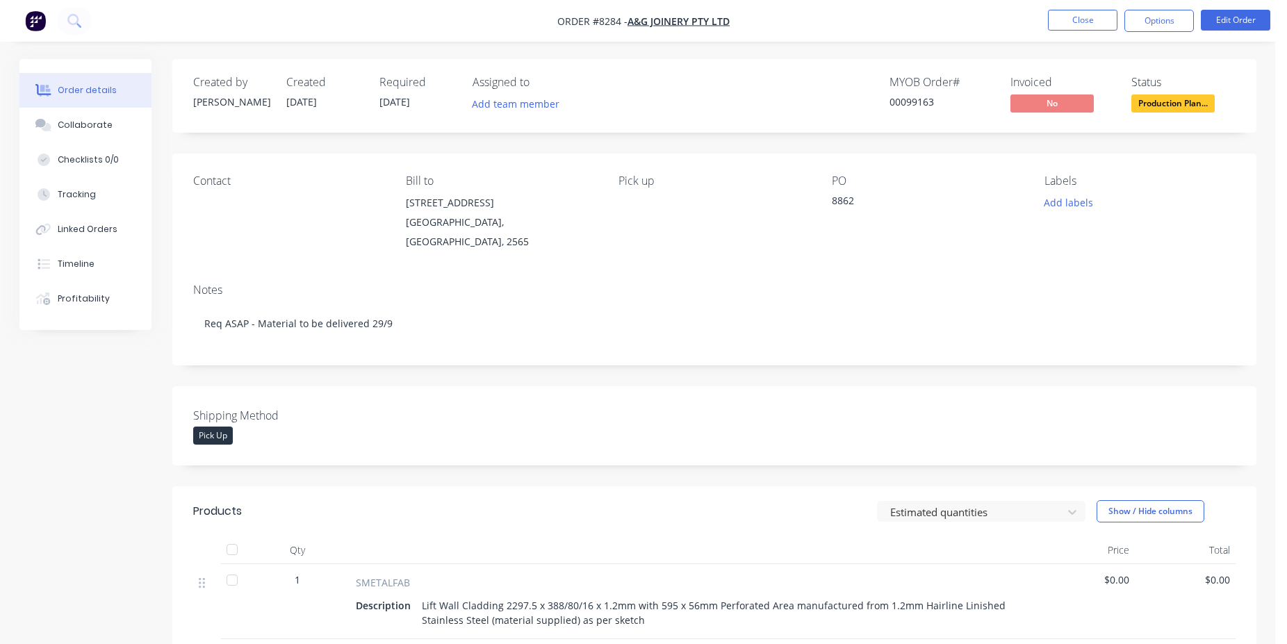
click at [914, 99] on div "00099163" at bounding box center [941, 101] width 104 height 15
copy div "00099163"
drag, startPoint x: 1062, startPoint y: 33, endPoint x: 1071, endPoint y: 25, distance: 12.4
click at [1062, 31] on nav "Order #8284 - A&G Joinery Pty Ltd Close Options Edit Order" at bounding box center [643, 21] width 1287 height 42
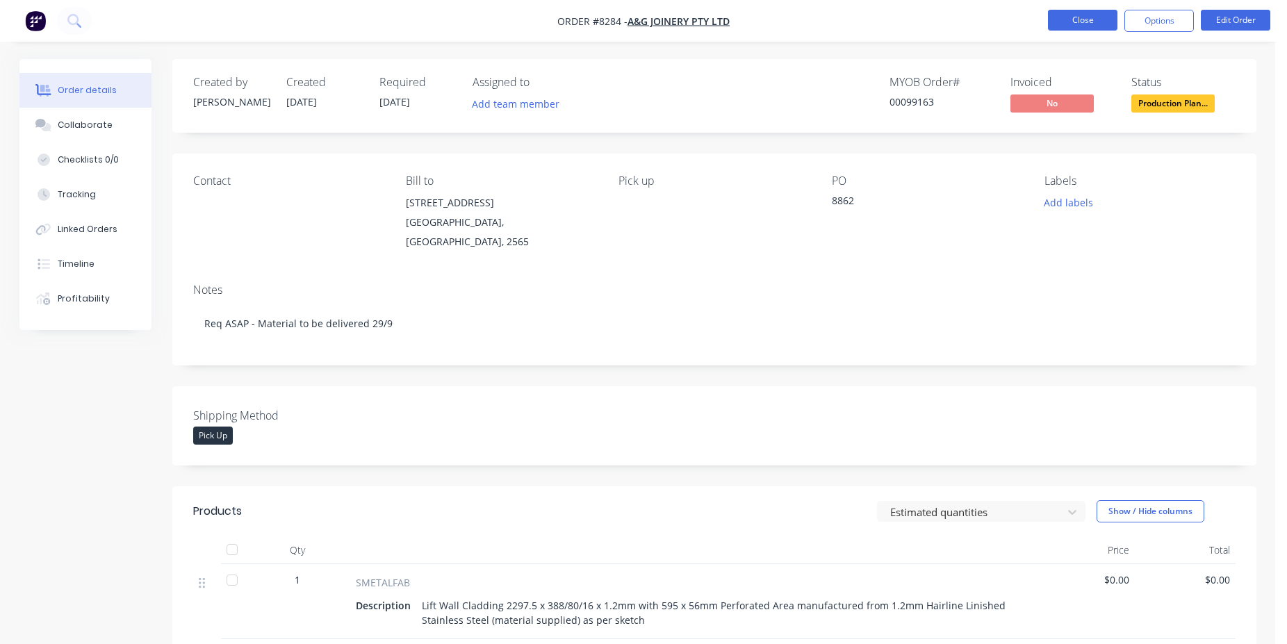
click at [1071, 25] on button "Close" at bounding box center [1082, 20] width 69 height 21
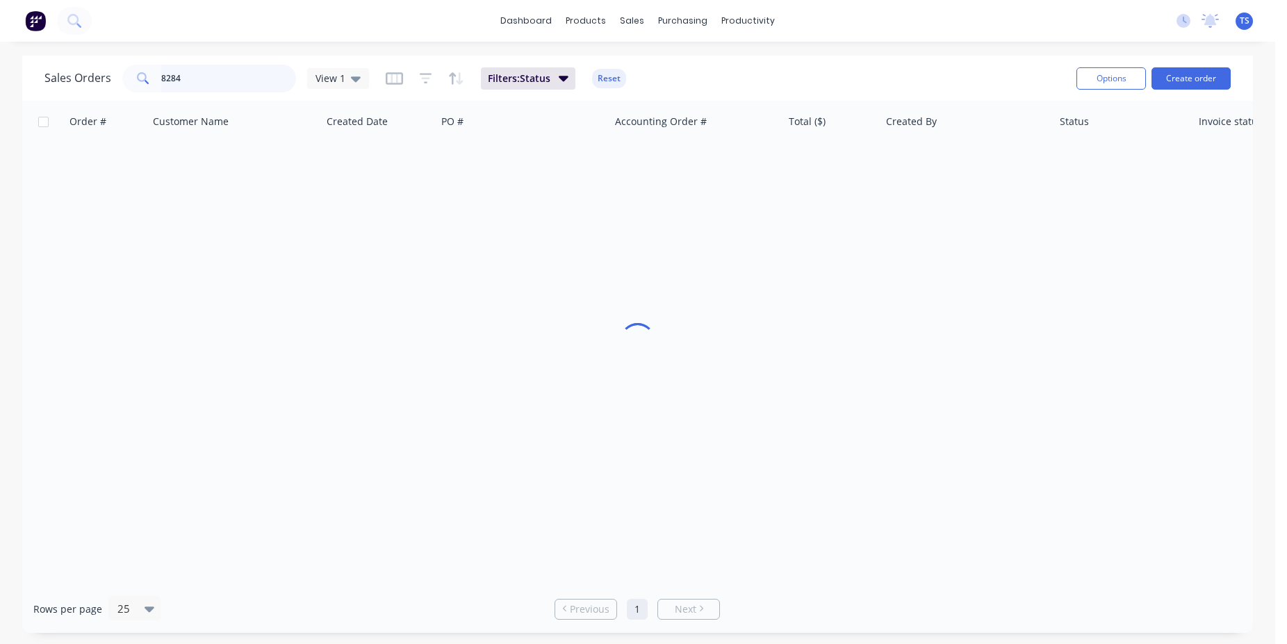
click at [219, 73] on input "8284" at bounding box center [228, 79] width 135 height 28
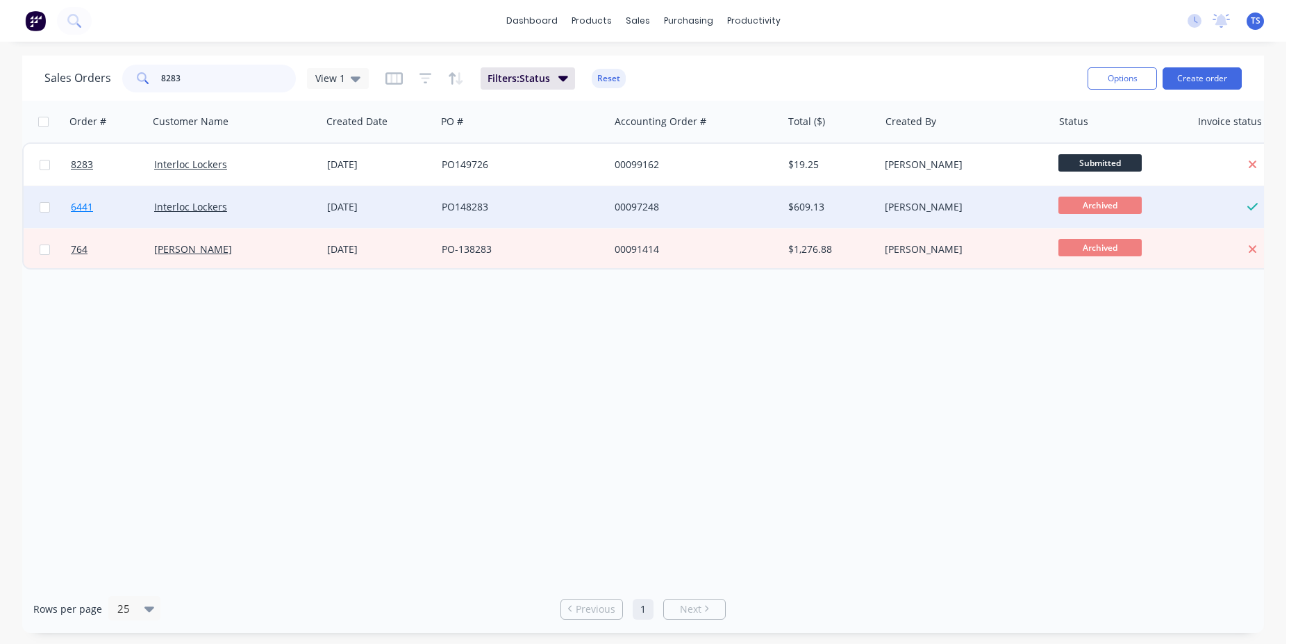
type input "8283"
click at [109, 188] on link "6441" at bounding box center [112, 207] width 83 height 42
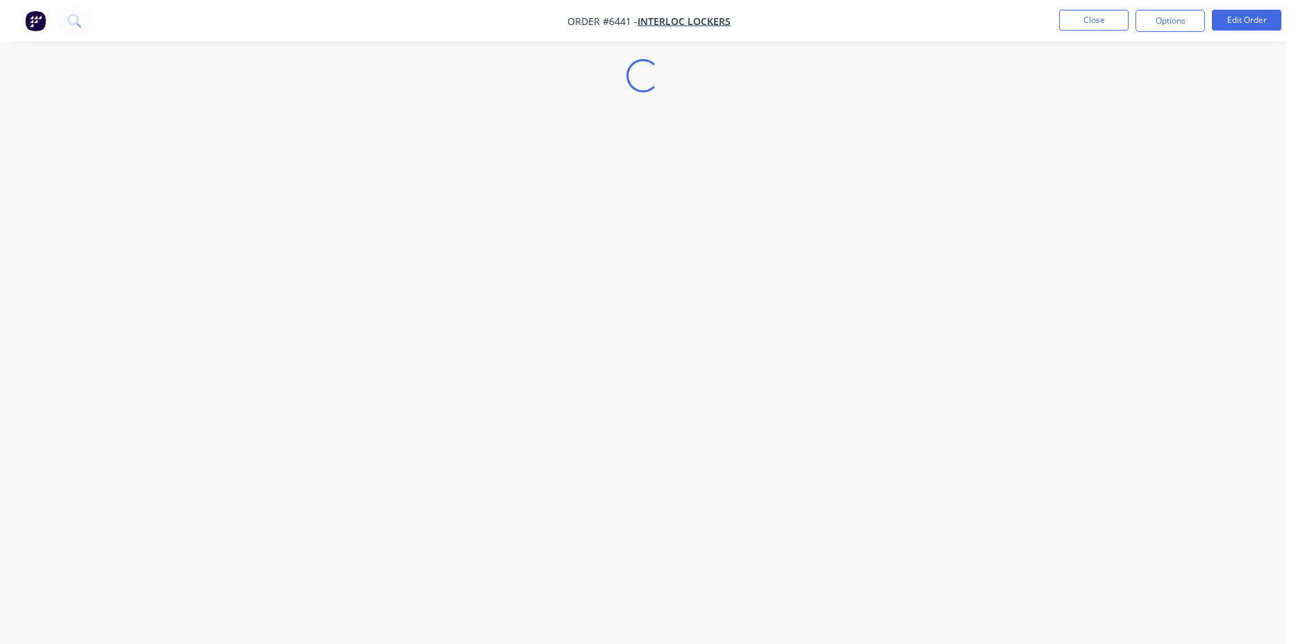
click at [1087, 22] on button "Close" at bounding box center [1093, 20] width 69 height 21
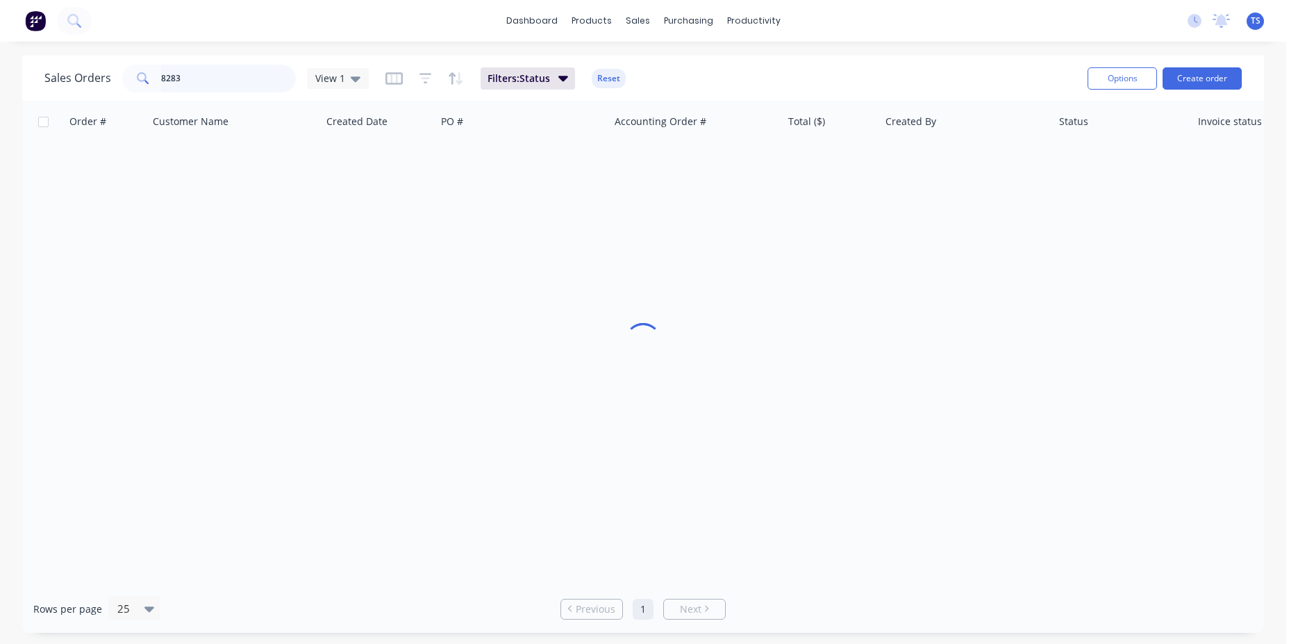
click at [196, 76] on input "8283" at bounding box center [228, 79] width 135 height 28
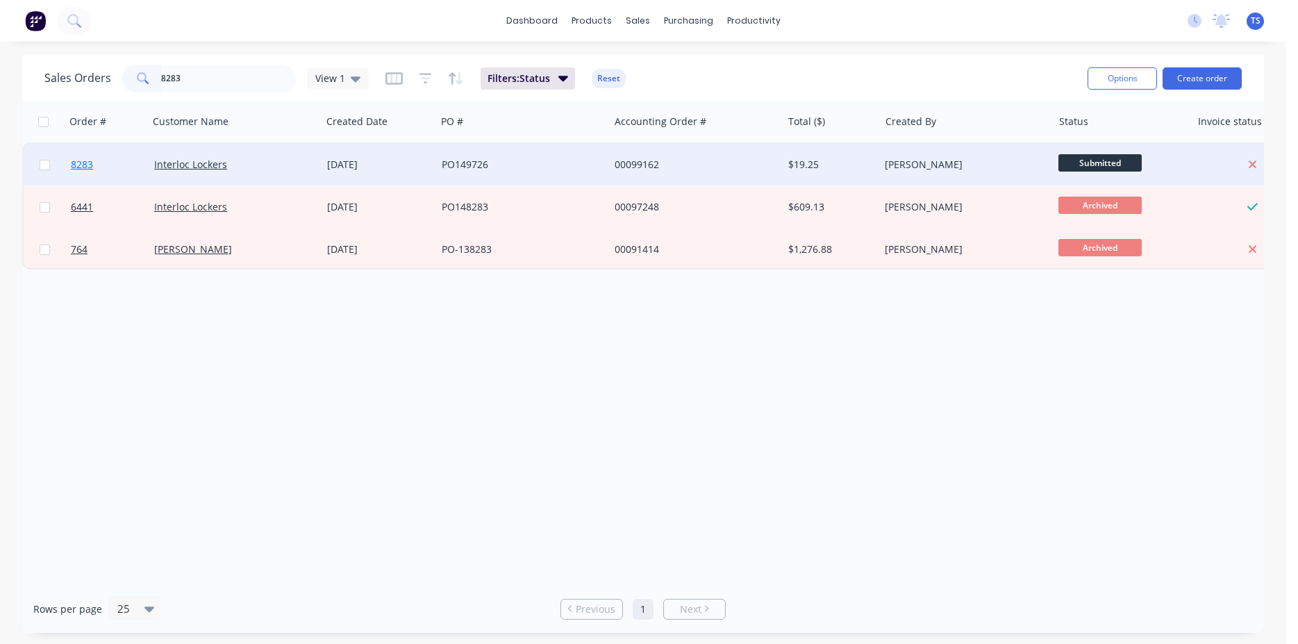
click at [100, 163] on link "8283" at bounding box center [112, 165] width 83 height 42
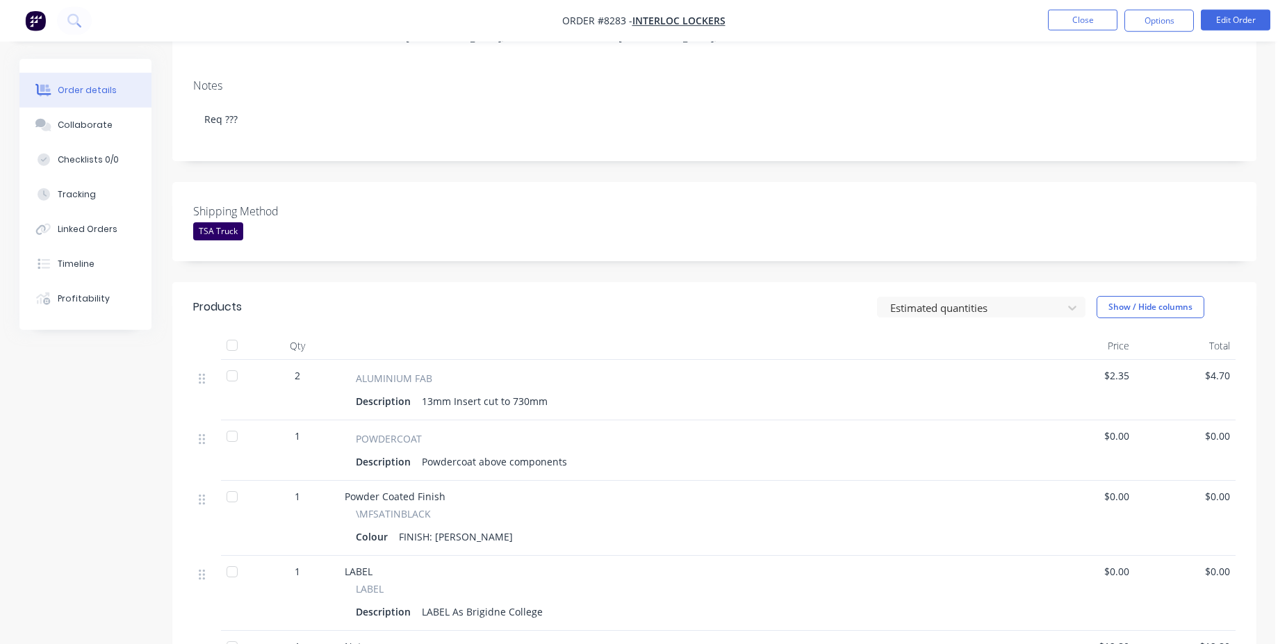
scroll to position [425, 0]
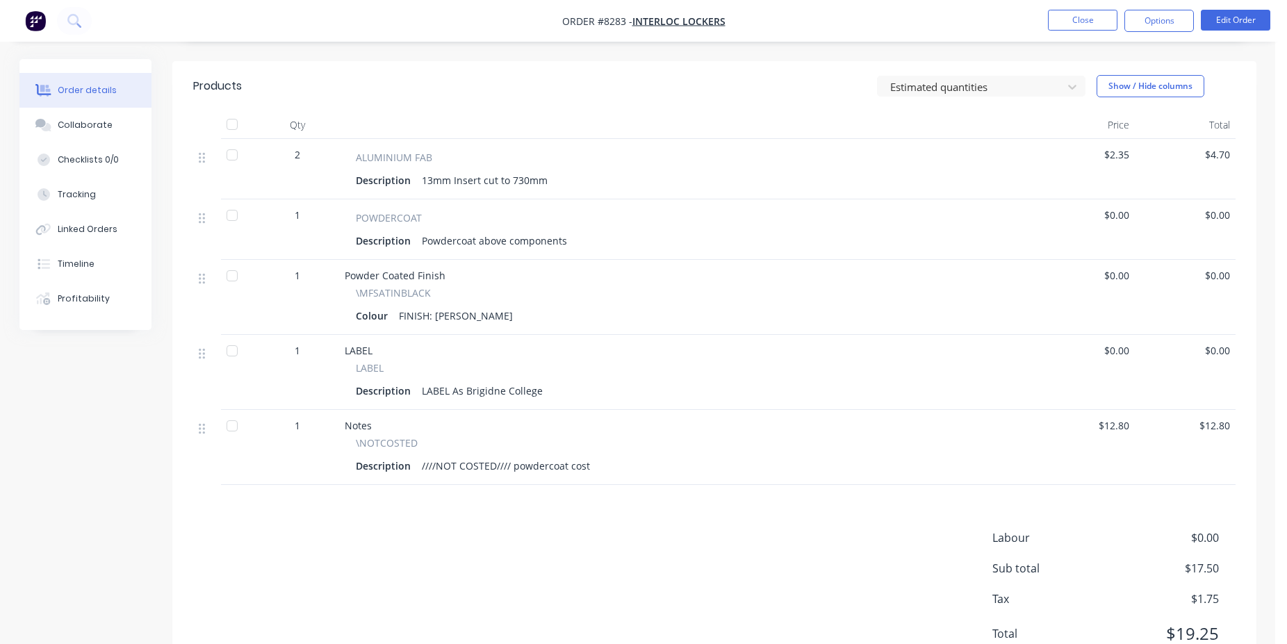
click at [788, 550] on div "Labour $0.00 Sub total $17.50 Tax $1.75 Total $19.25" at bounding box center [714, 594] width 1042 height 131
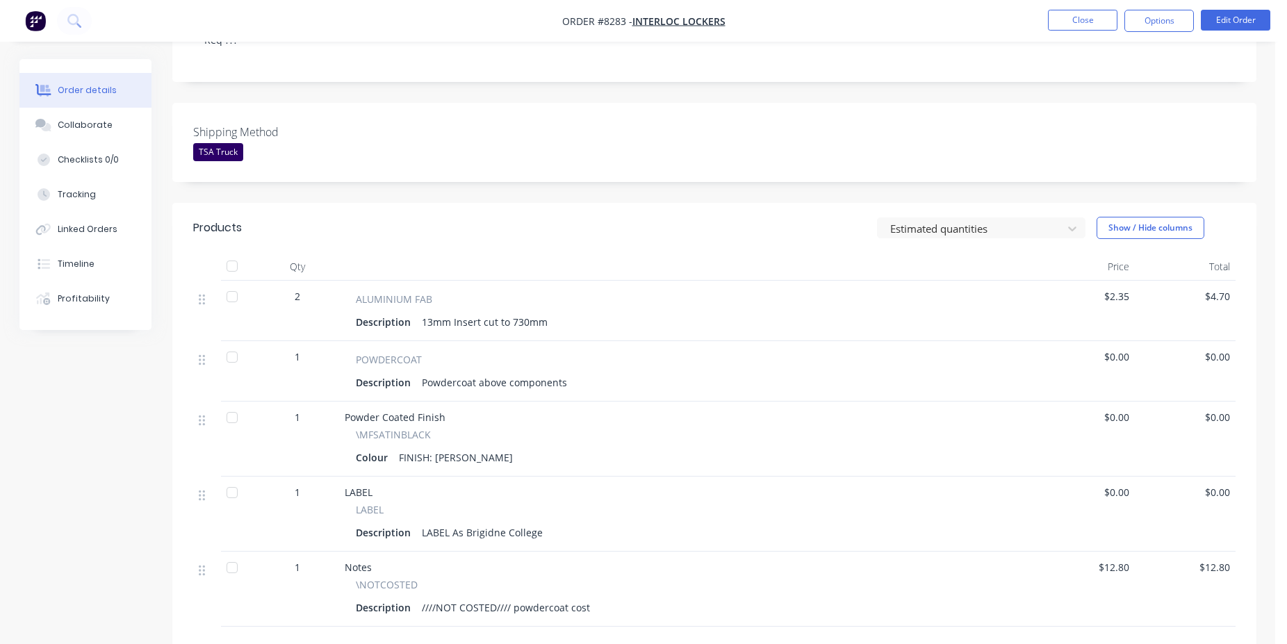
scroll to position [0, 0]
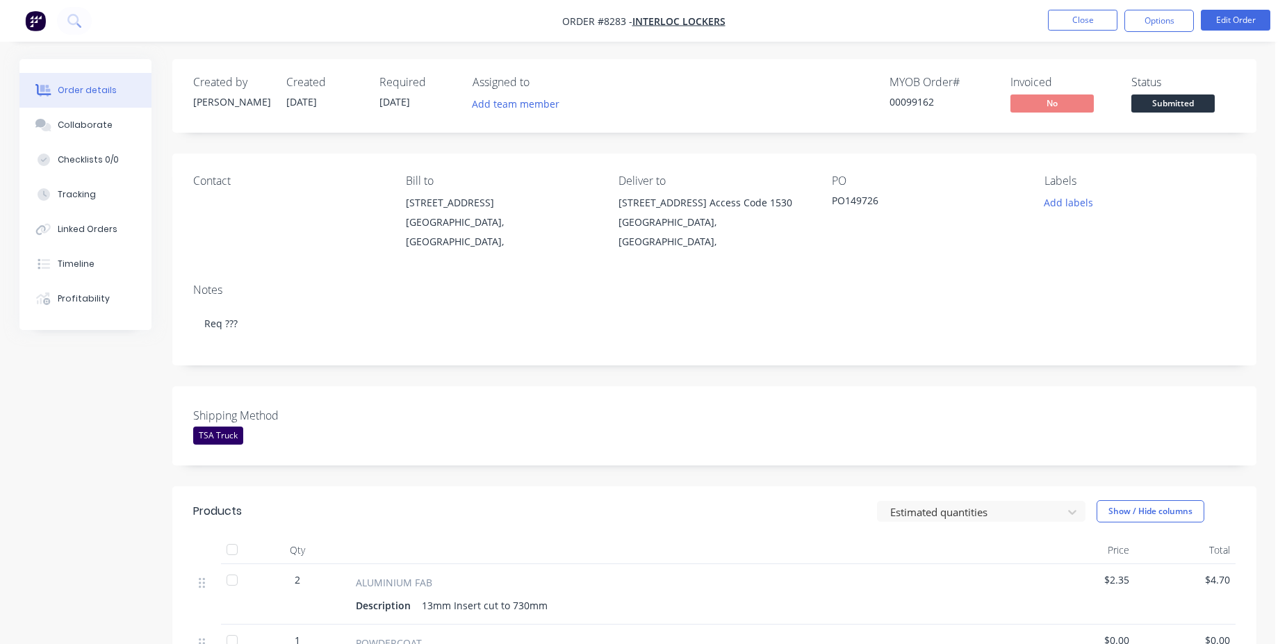
click at [1200, 101] on span "Submitted" at bounding box center [1172, 102] width 83 height 17
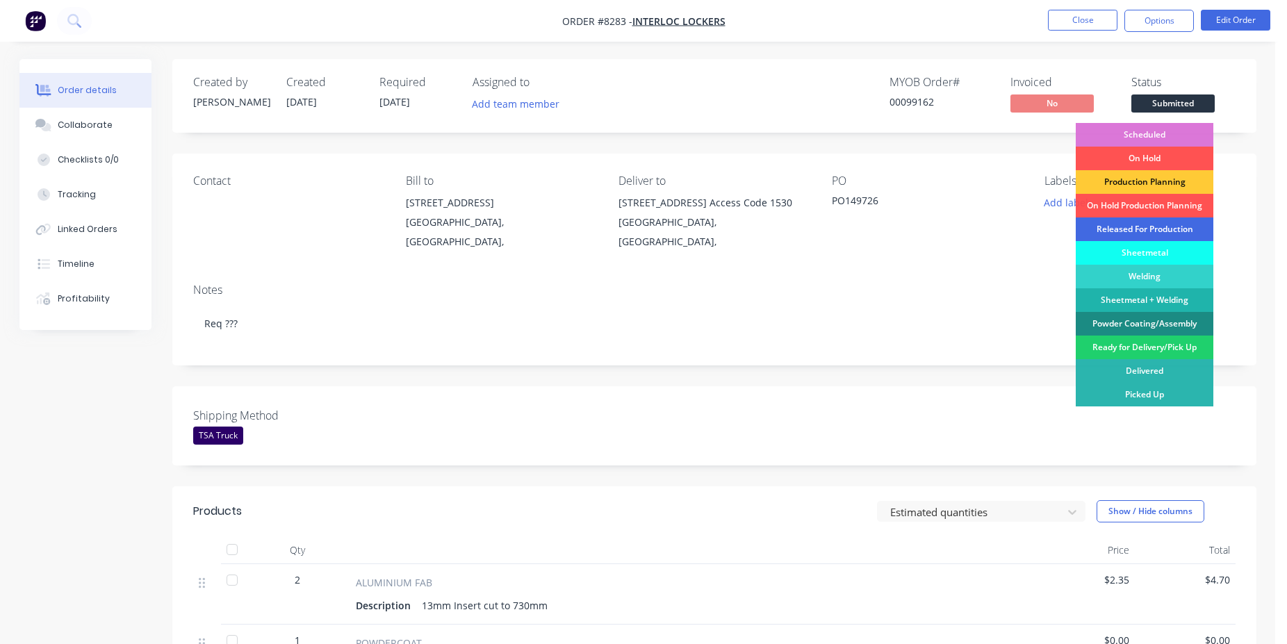
click at [1152, 228] on div "Released For Production" at bounding box center [1144, 229] width 138 height 24
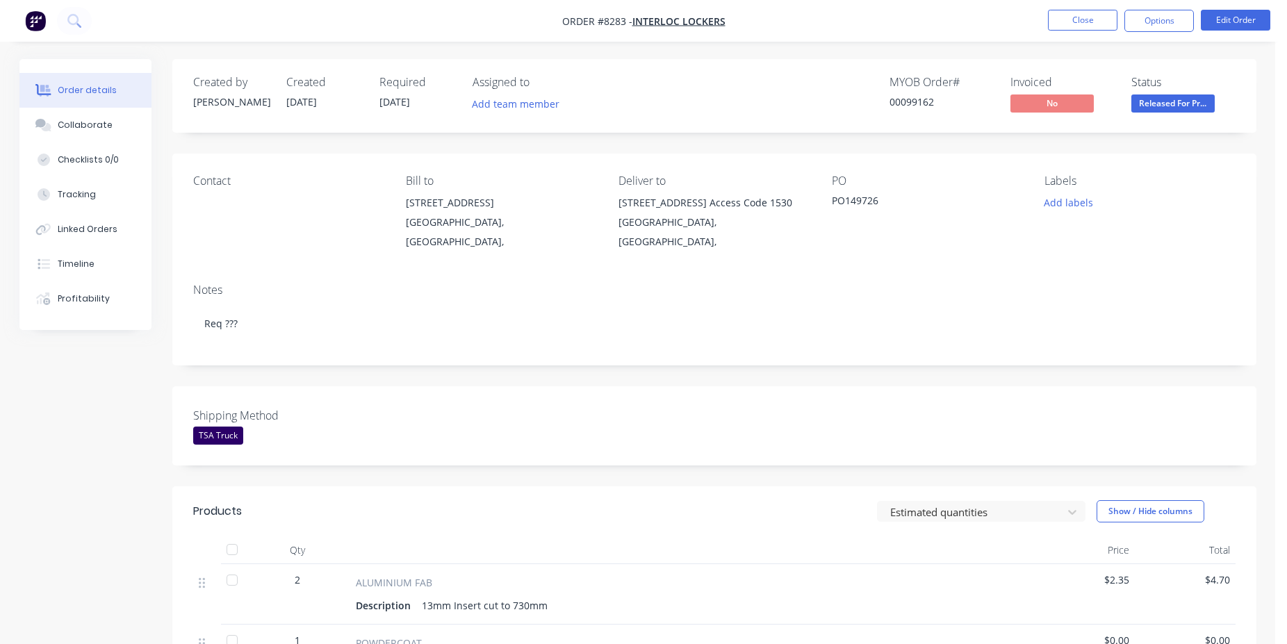
click at [943, 101] on div "00099162" at bounding box center [941, 101] width 104 height 15
click at [915, 102] on div "00099162" at bounding box center [941, 101] width 104 height 15
copy div "00099162"
click at [1067, 20] on button "Close" at bounding box center [1082, 20] width 69 height 21
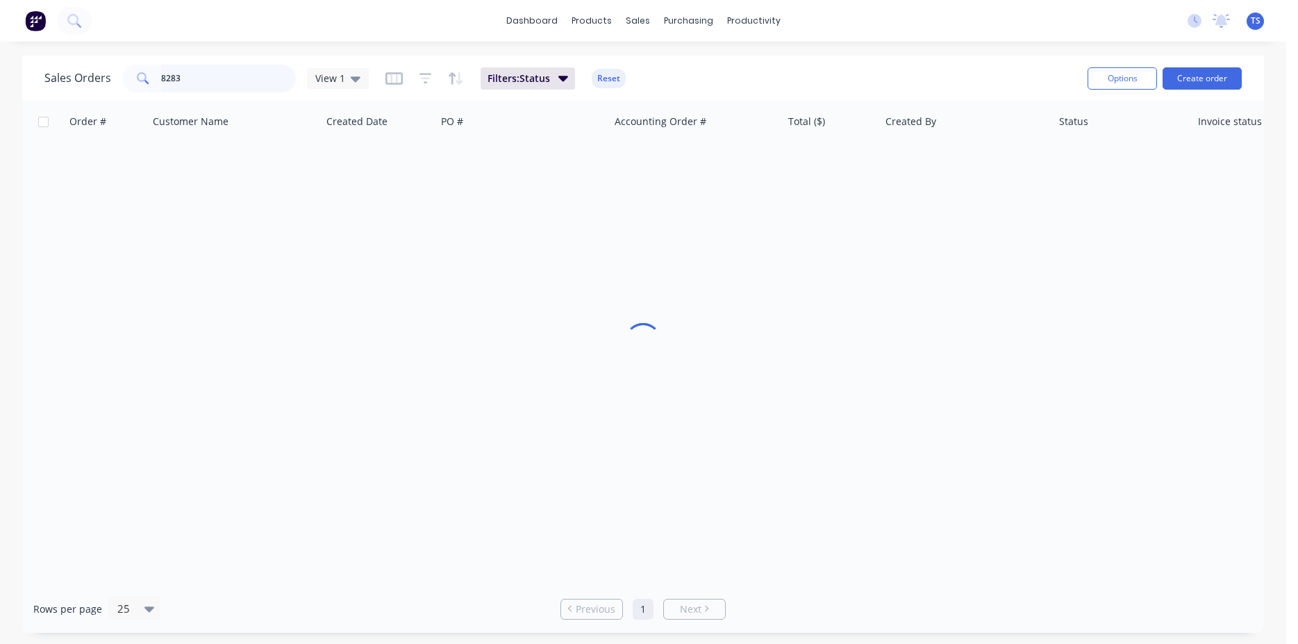
click at [199, 74] on input "8283" at bounding box center [228, 79] width 135 height 28
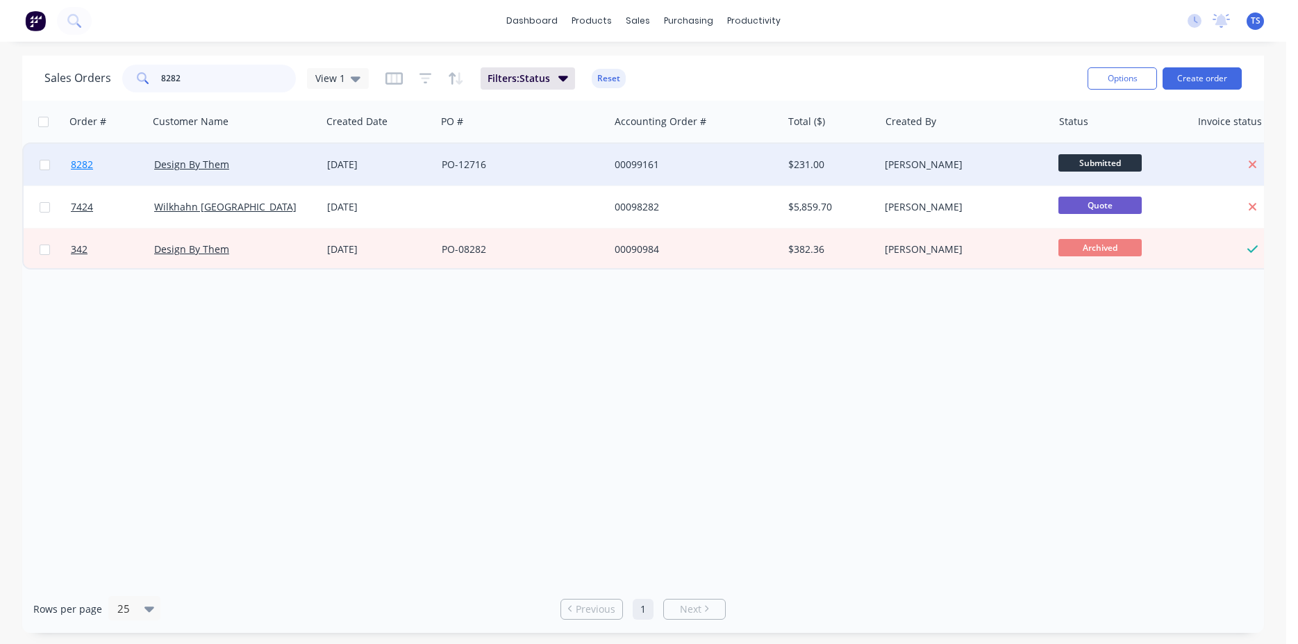
type input "8282"
click at [113, 184] on link "8282" at bounding box center [112, 165] width 83 height 42
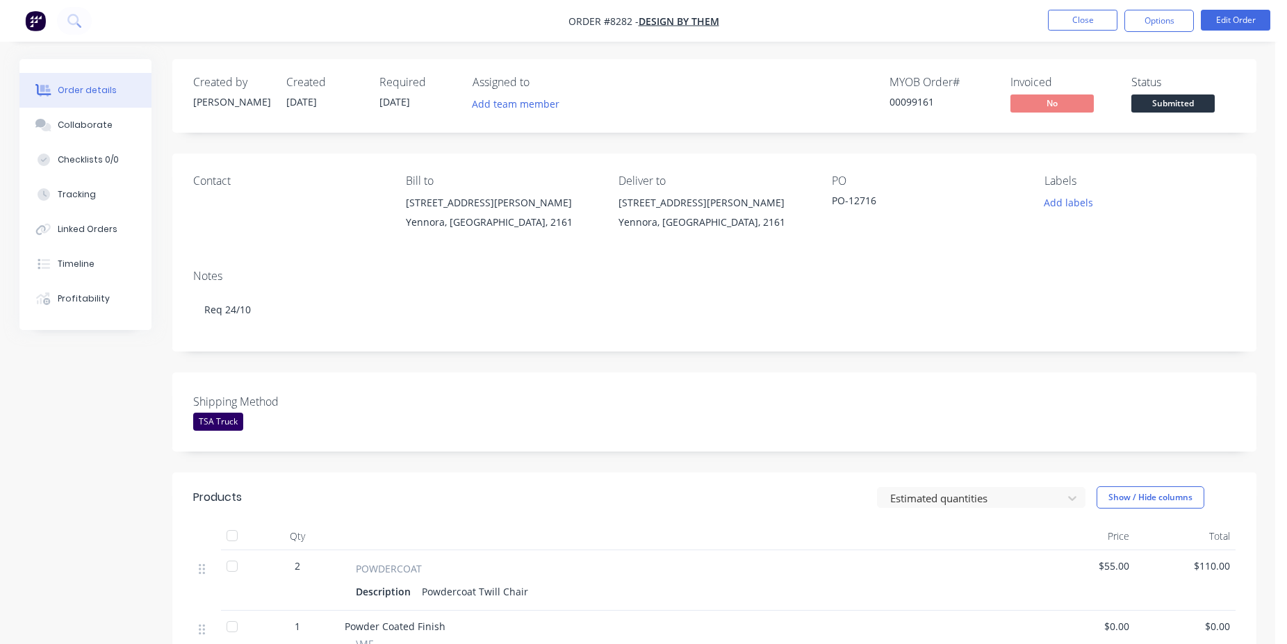
click at [1189, 112] on span "Submitted" at bounding box center [1172, 102] width 83 height 17
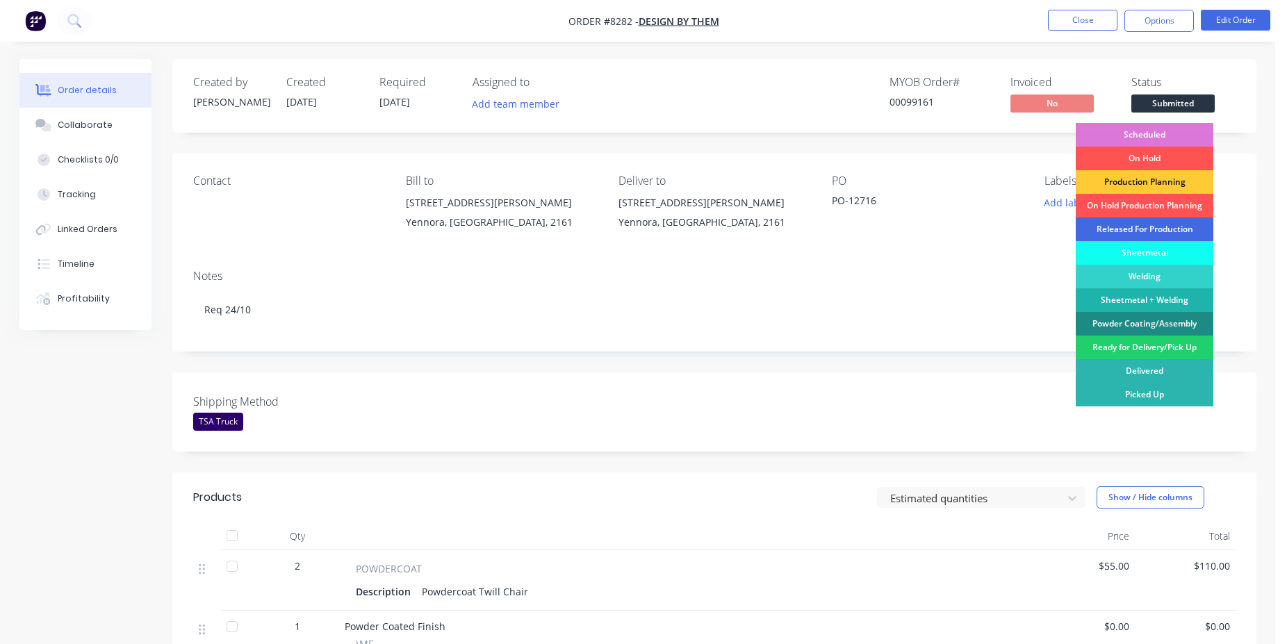
click at [1172, 231] on div "Released For Production" at bounding box center [1144, 229] width 138 height 24
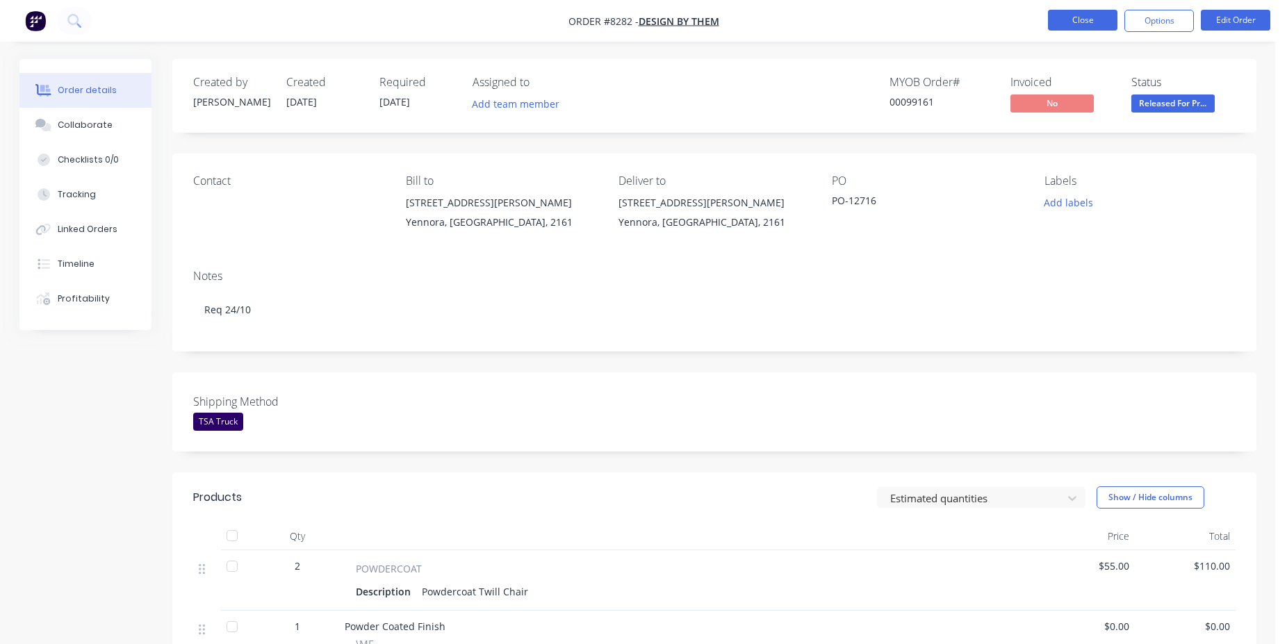
click at [1073, 21] on button "Close" at bounding box center [1082, 20] width 69 height 21
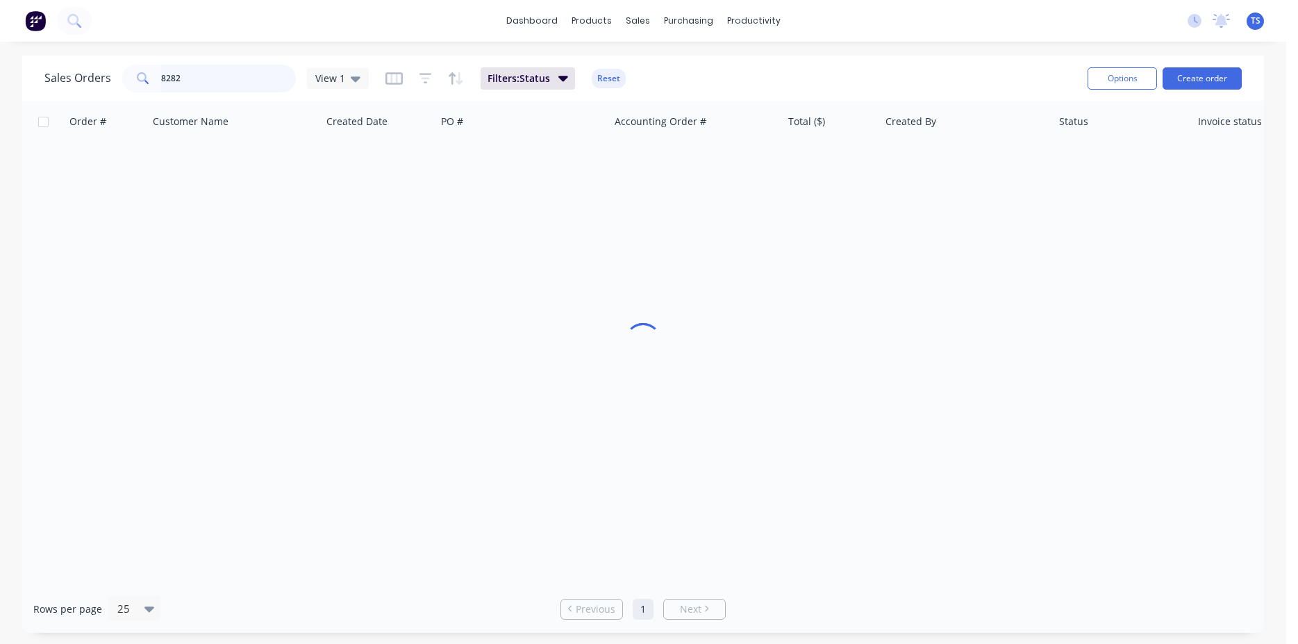
click at [220, 73] on input "8282" at bounding box center [228, 79] width 135 height 28
click at [220, 72] on input "8282" at bounding box center [228, 79] width 135 height 28
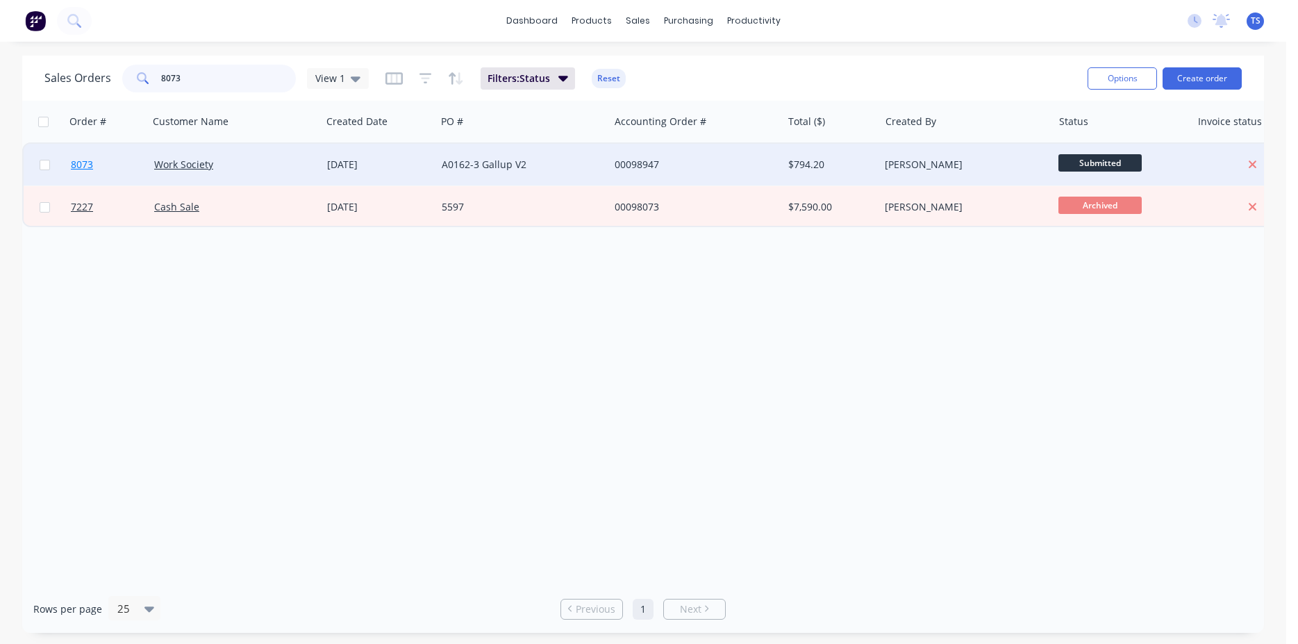
type input "8073"
click at [106, 158] on link "8073" at bounding box center [112, 165] width 83 height 42
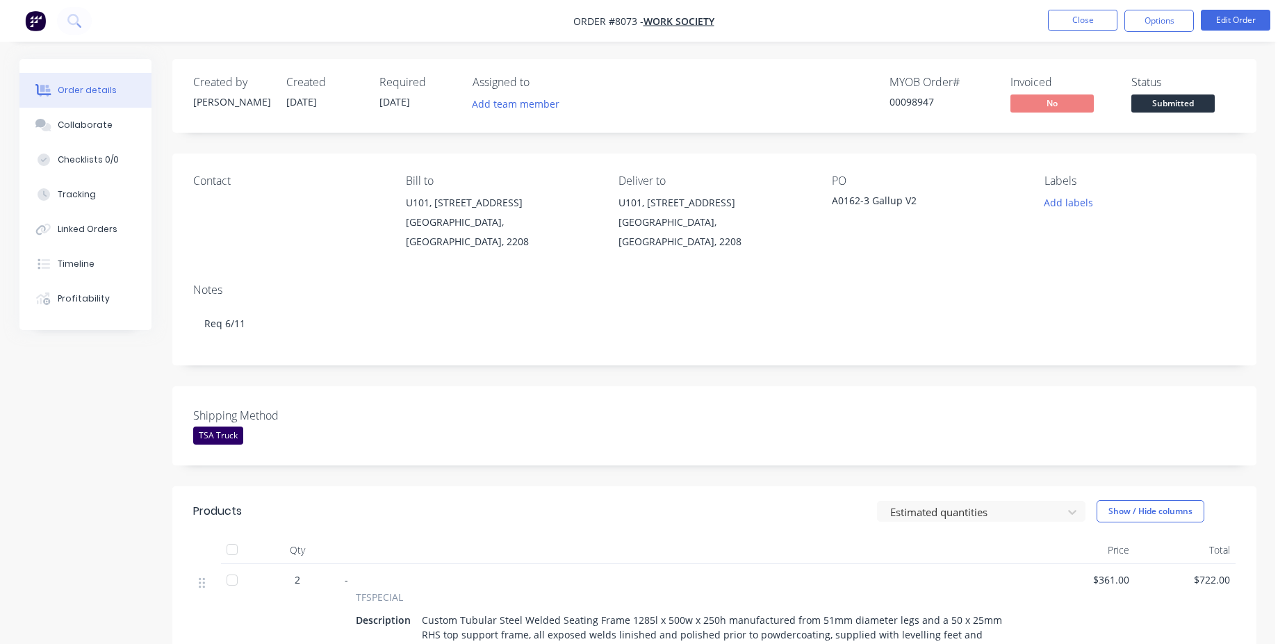
click at [1189, 108] on span "Submitted" at bounding box center [1172, 102] width 83 height 17
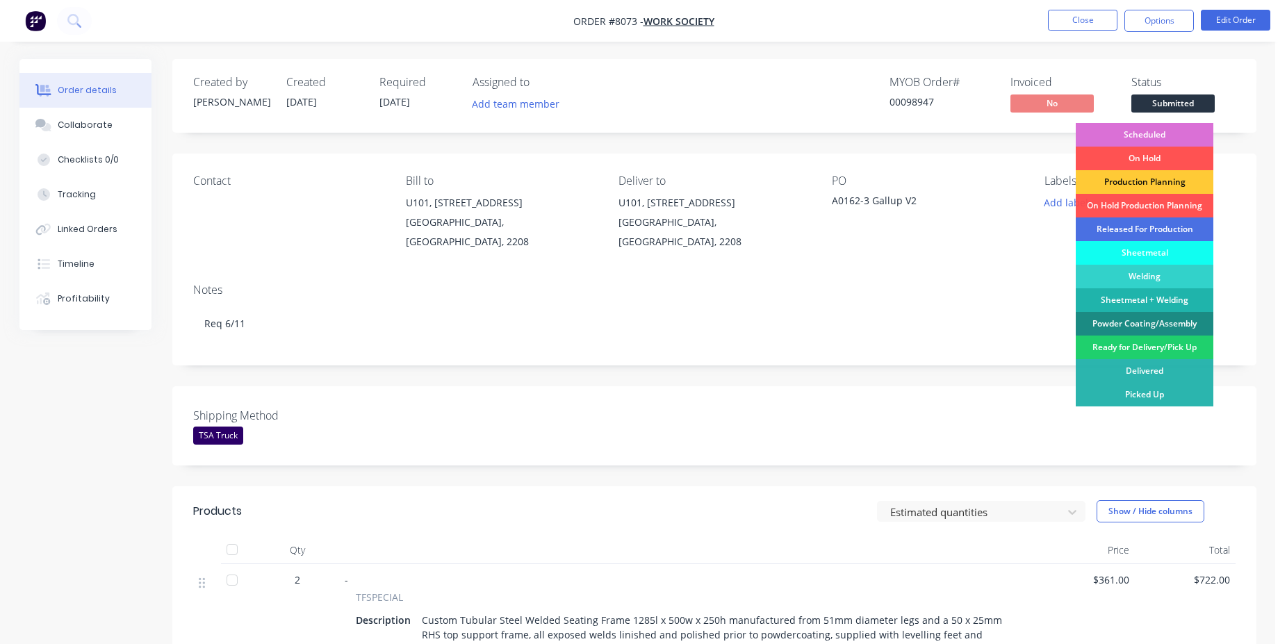
click at [1143, 135] on div "Scheduled" at bounding box center [1144, 135] width 138 height 24
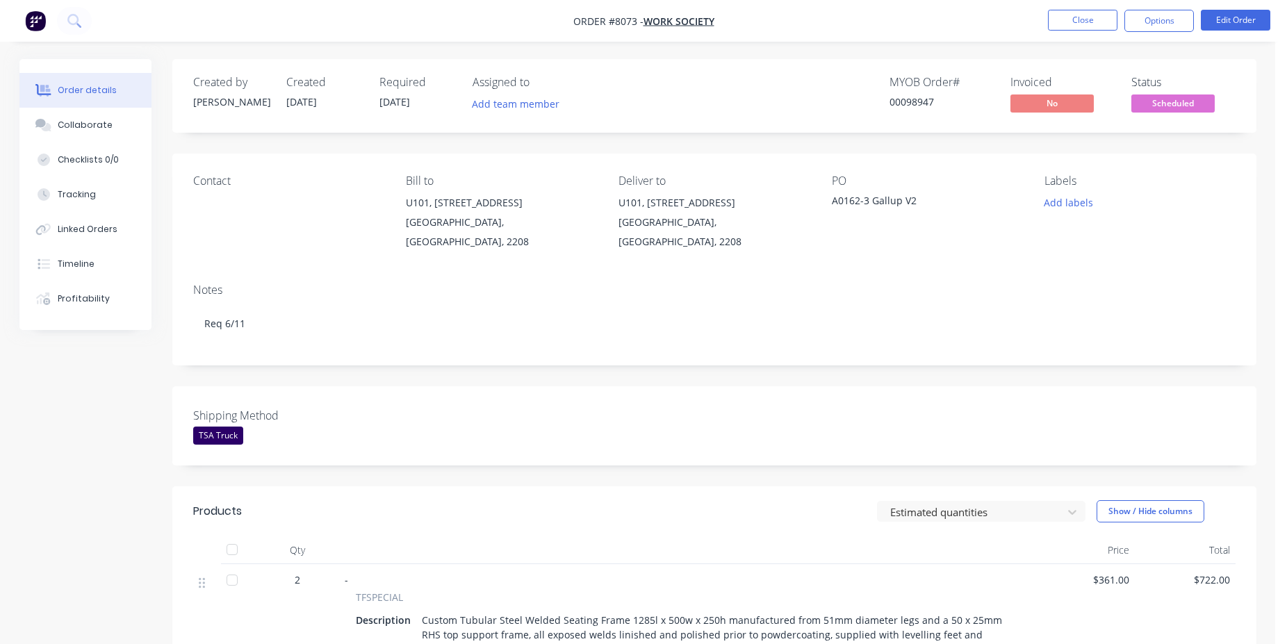
click at [916, 102] on div "00098947" at bounding box center [941, 101] width 104 height 15
copy div "00098947"
click at [1064, 17] on button "Close" at bounding box center [1082, 20] width 69 height 21
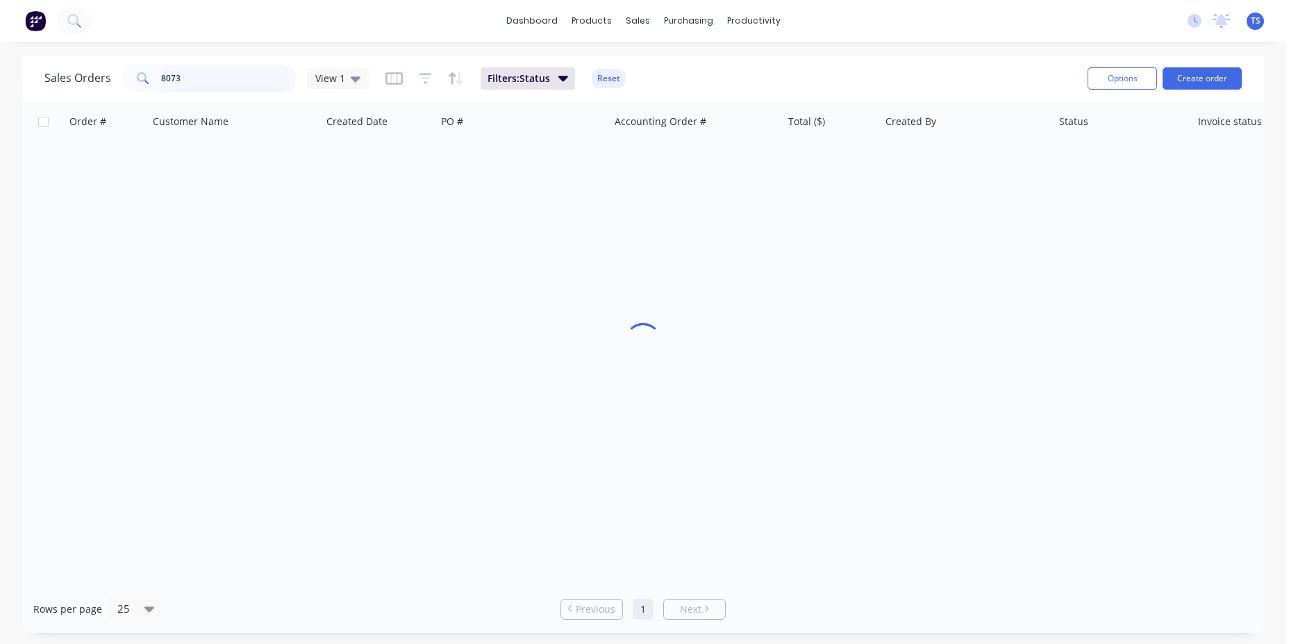
click at [196, 88] on input "8073" at bounding box center [228, 79] width 135 height 28
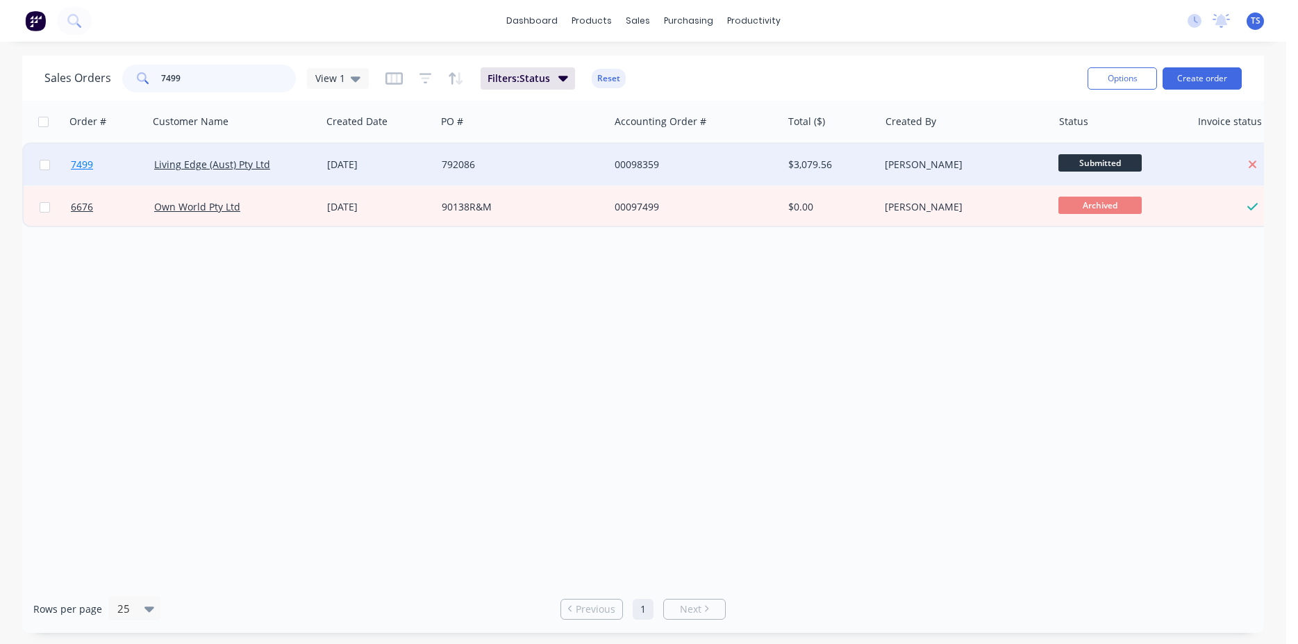
type input "7499"
click at [85, 163] on span "7499" at bounding box center [82, 165] width 22 height 14
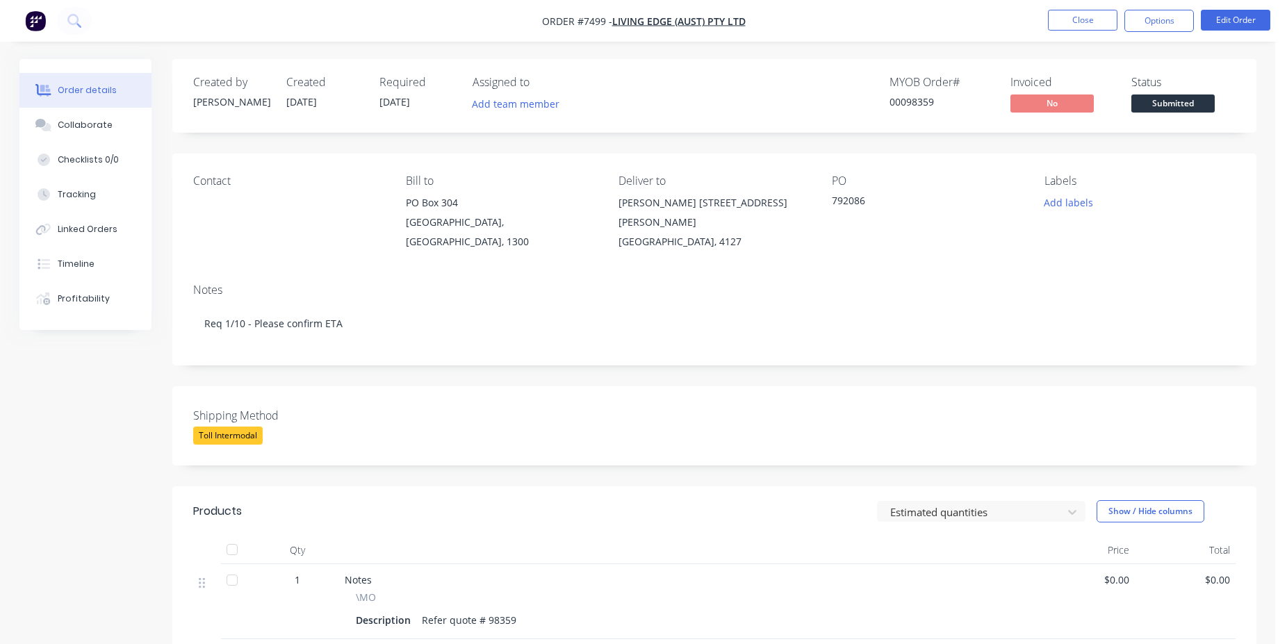
click at [841, 283] on div "Notes Req 1/10 - Please confirm ETA" at bounding box center [714, 318] width 1084 height 93
click at [1168, 104] on span "Submitted" at bounding box center [1172, 102] width 83 height 17
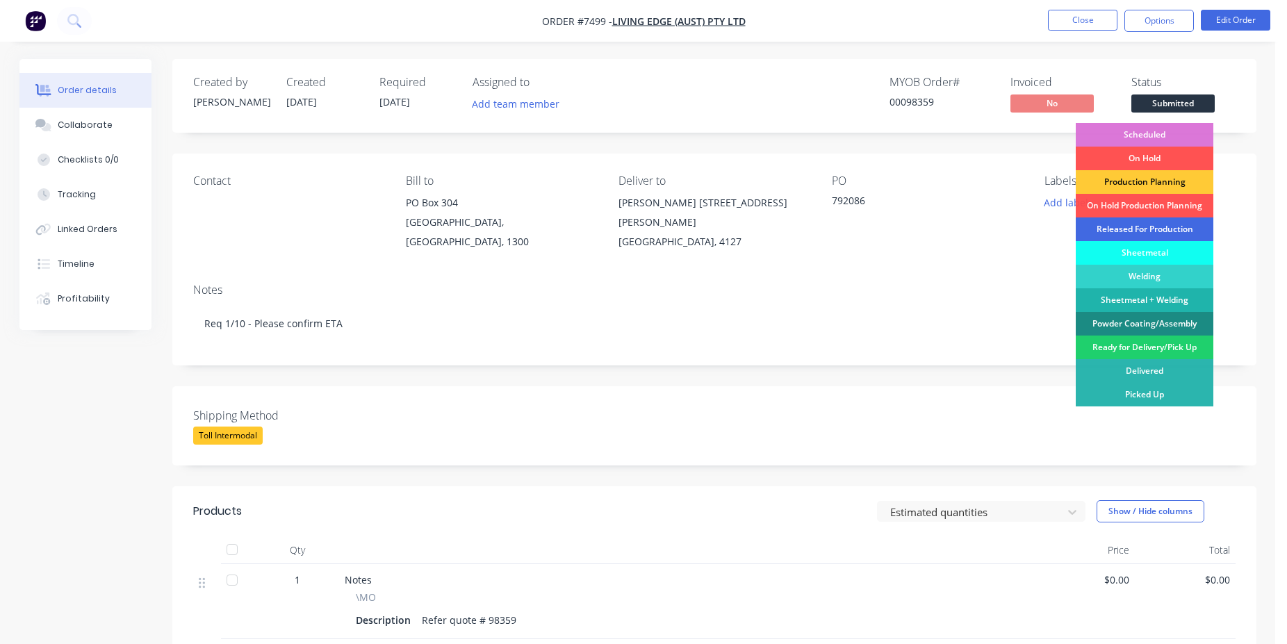
click at [1153, 223] on div "Released For Production" at bounding box center [1144, 229] width 138 height 24
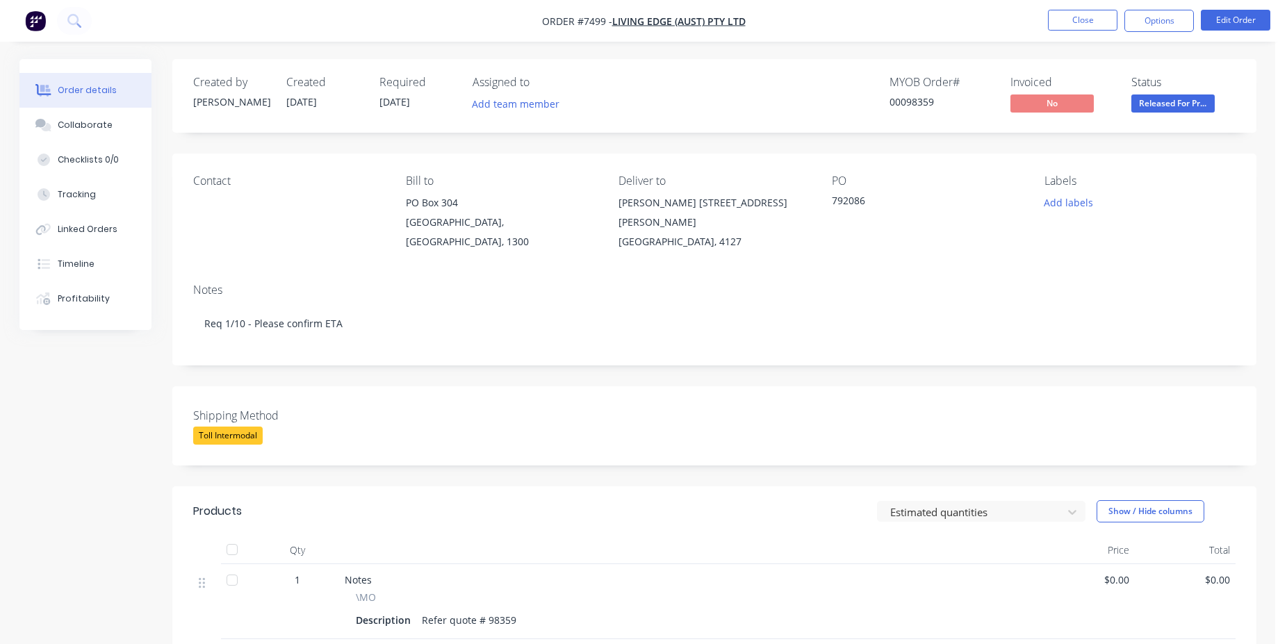
click at [915, 106] on div "00098359" at bounding box center [941, 101] width 104 height 15
copy div "00098359"
click at [1087, 14] on button "Close" at bounding box center [1082, 20] width 69 height 21
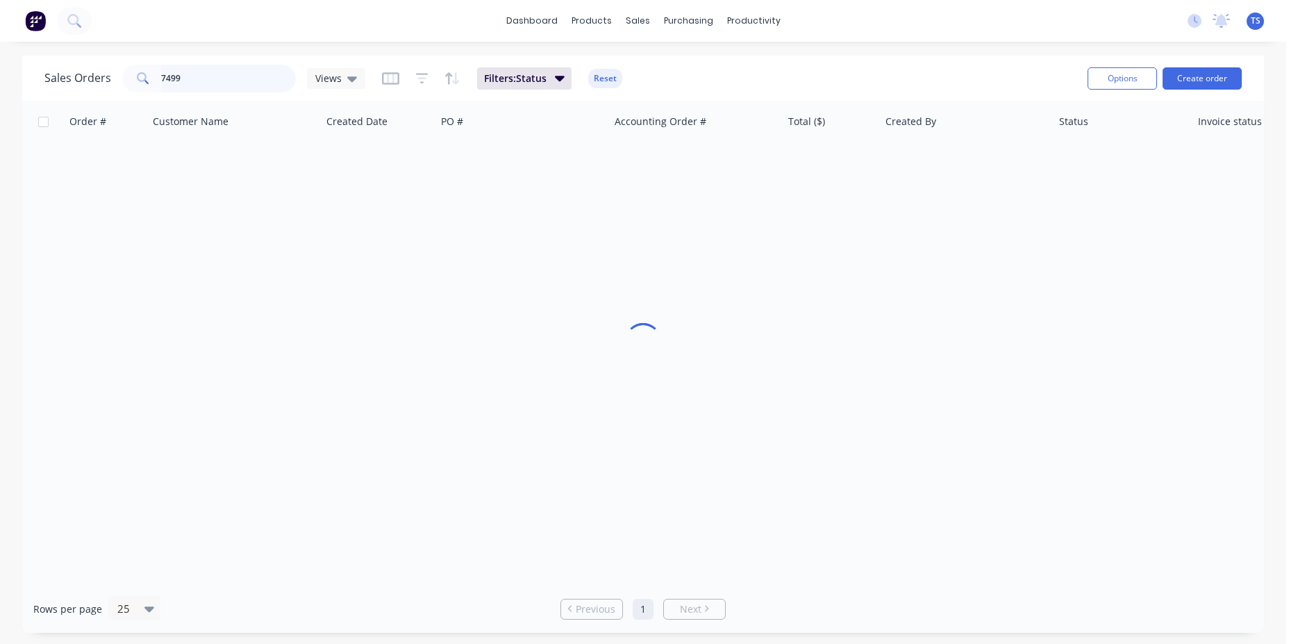
click at [252, 71] on input "7499" at bounding box center [228, 79] width 135 height 28
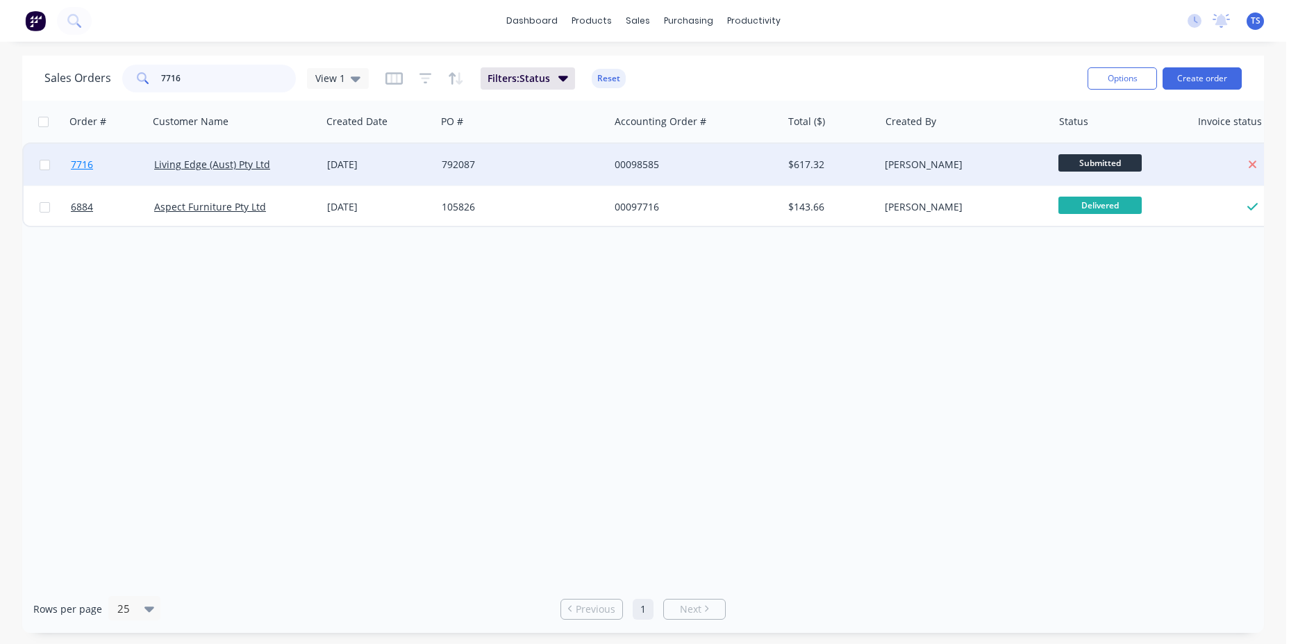
type input "7716"
click at [84, 174] on link "7716" at bounding box center [112, 165] width 83 height 42
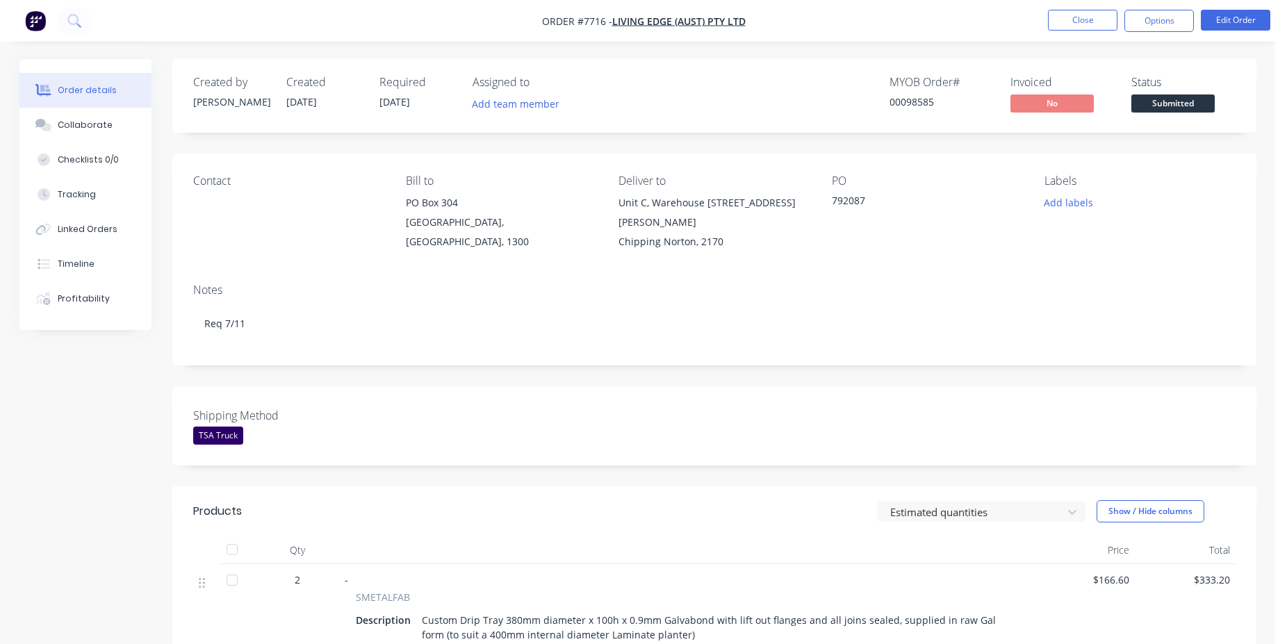
click at [1169, 103] on span "Submitted" at bounding box center [1172, 102] width 83 height 17
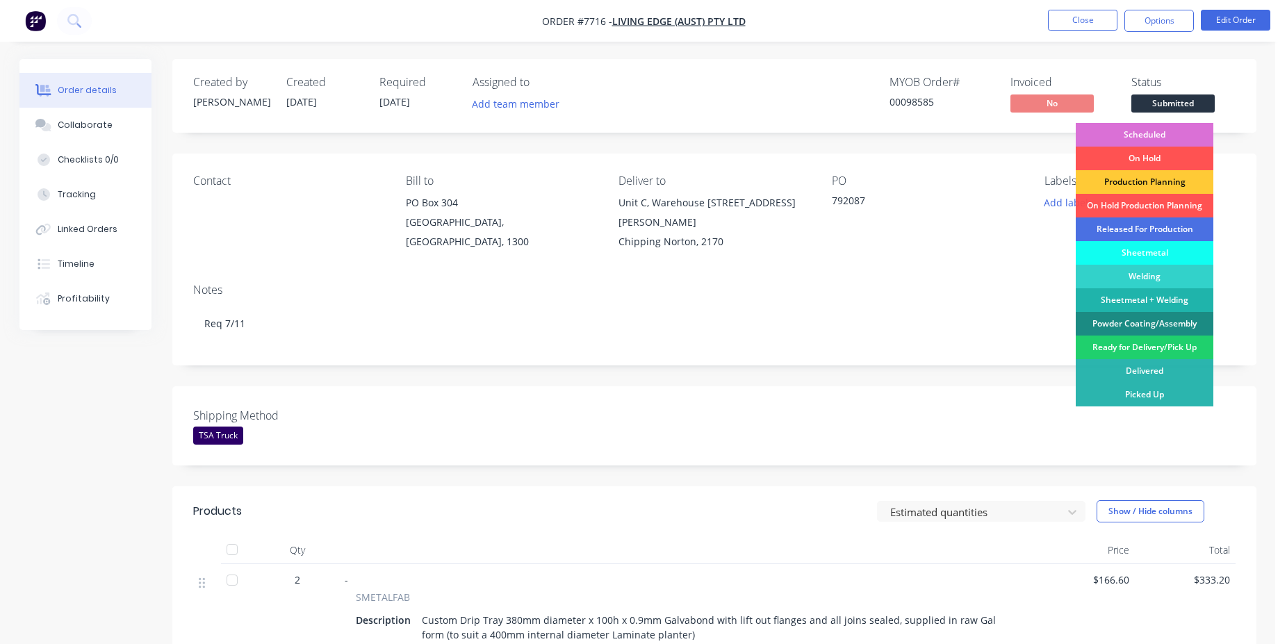
click at [1160, 128] on div "Scheduled" at bounding box center [1144, 135] width 138 height 24
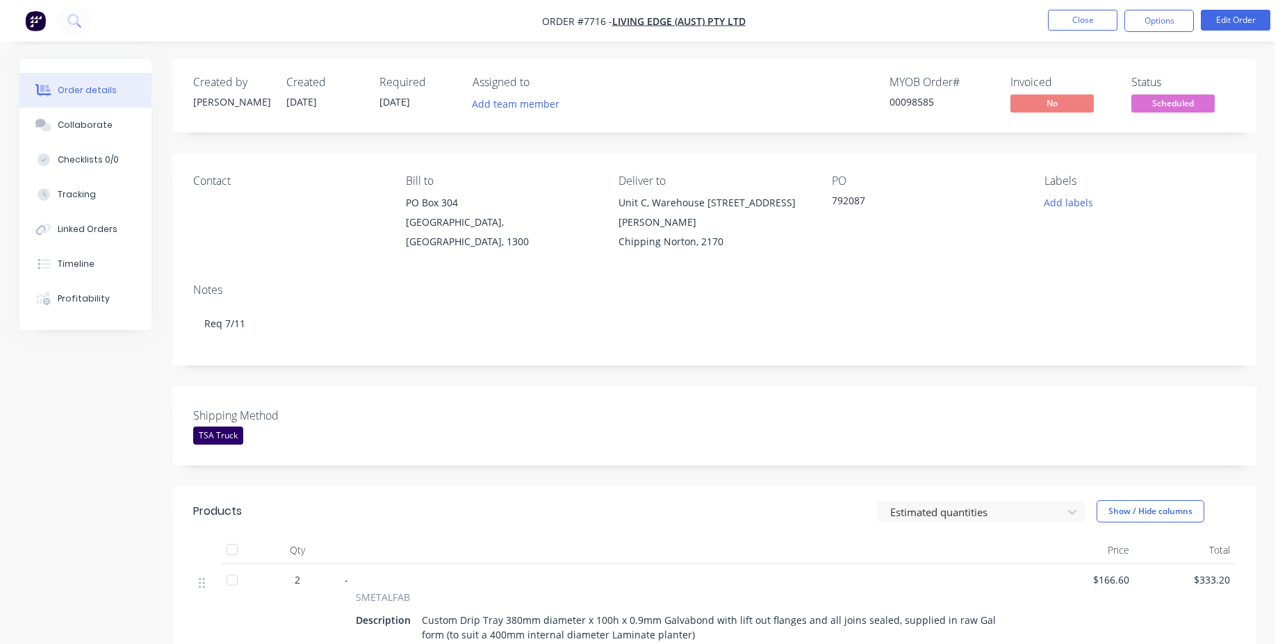
click at [902, 110] on div "MYOB Order # 00098585" at bounding box center [941, 96] width 104 height 40
copy div "00098585"
click at [1032, 15] on ul "Close Options Edit Order" at bounding box center [1159, 21] width 256 height 22
click at [1046, 13] on ul "Close Options Edit Order" at bounding box center [1159, 21] width 256 height 22
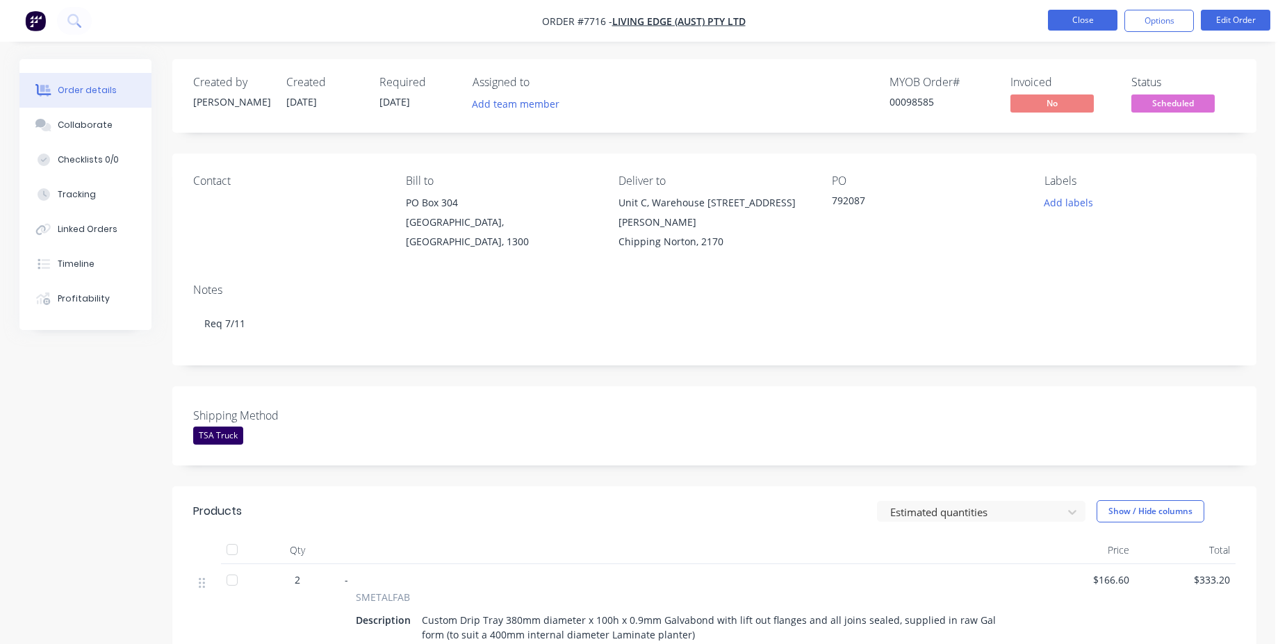
click at [1051, 16] on button "Close" at bounding box center [1082, 20] width 69 height 21
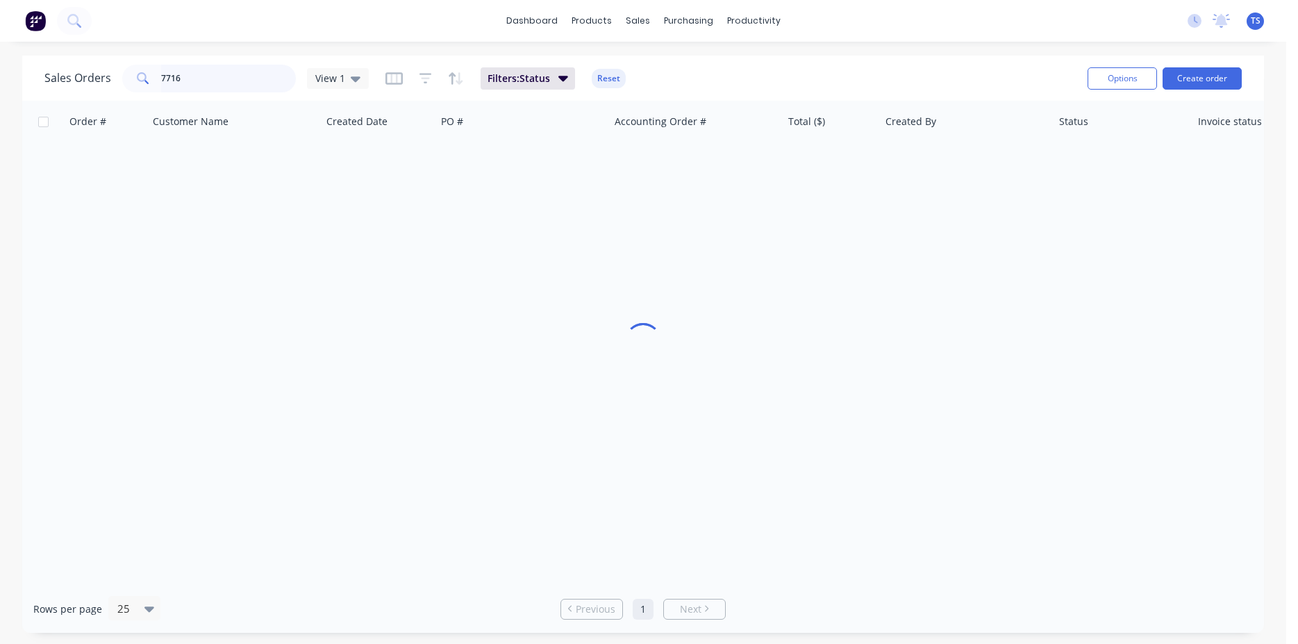
click at [211, 79] on input "7716" at bounding box center [228, 79] width 135 height 28
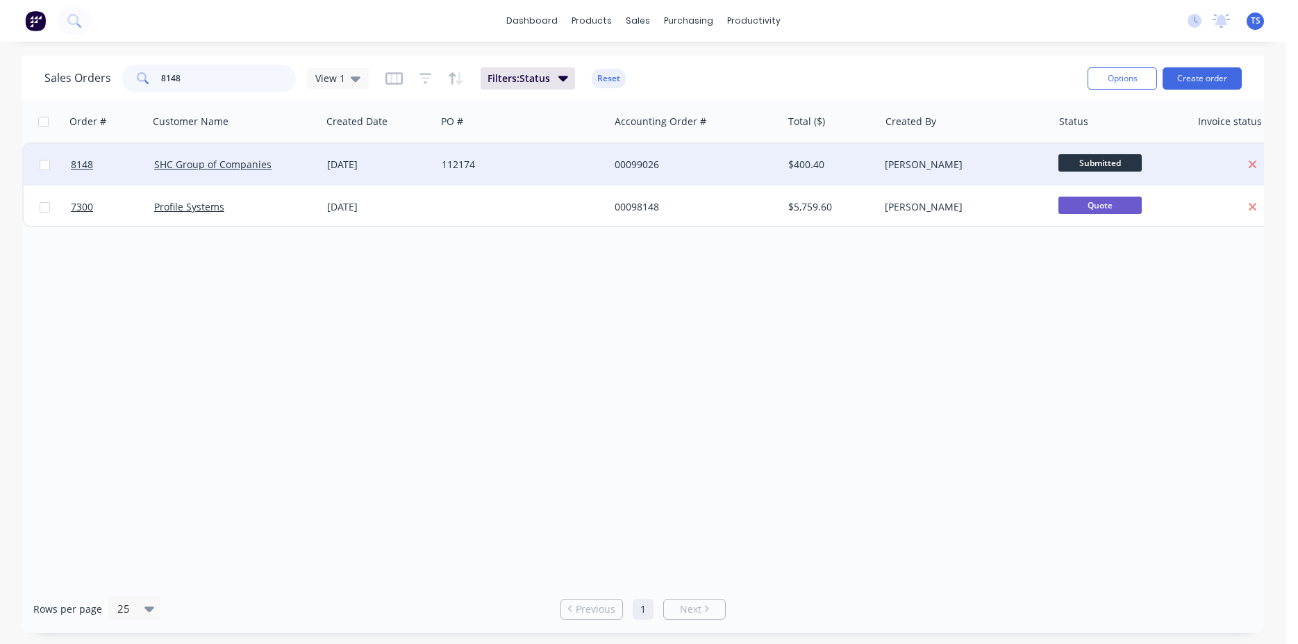
type input "8148"
click at [115, 185] on div "8148 SHC Group of Companies [DATE] 112174 00099026 $400.40 [PERSON_NAME] Submit…" at bounding box center [672, 165] width 1296 height 42
click at [109, 176] on link "8148" at bounding box center [112, 165] width 83 height 42
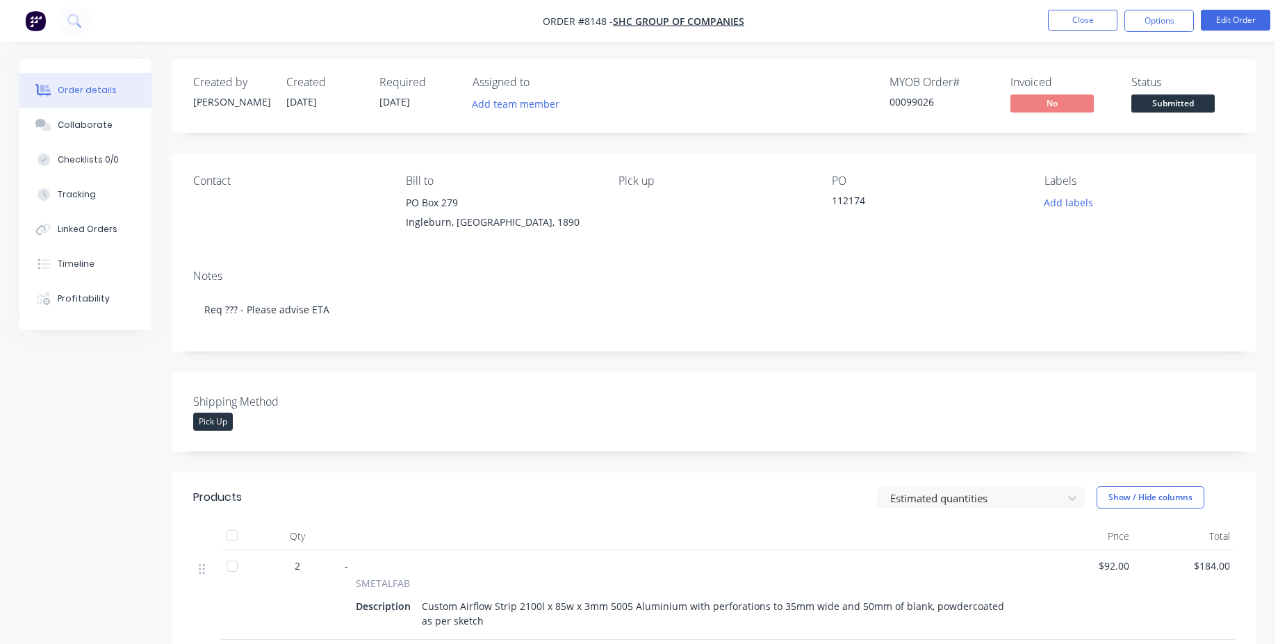
click at [1195, 110] on span "Submitted" at bounding box center [1172, 102] width 83 height 17
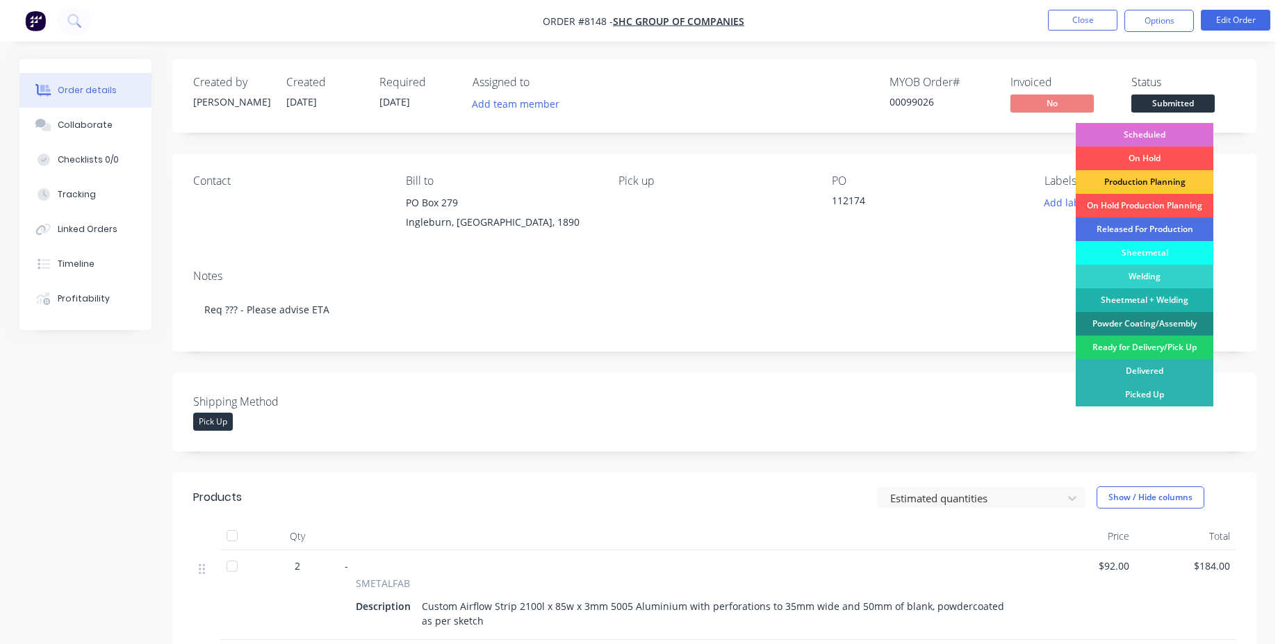
click at [1180, 131] on div "Scheduled" at bounding box center [1144, 135] width 138 height 24
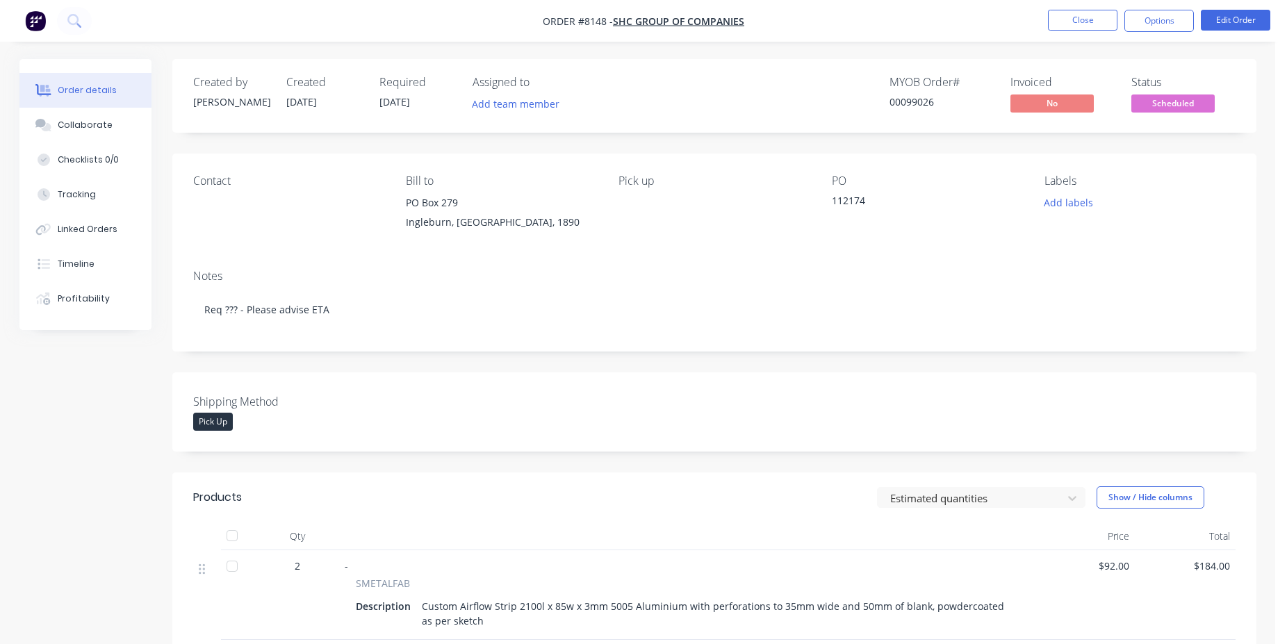
click at [931, 99] on div "00099026" at bounding box center [941, 101] width 104 height 15
drag, startPoint x: 931, startPoint y: 99, endPoint x: 922, endPoint y: 101, distance: 9.1
click at [930, 99] on div "00099026" at bounding box center [941, 101] width 104 height 15
copy div "00099026"
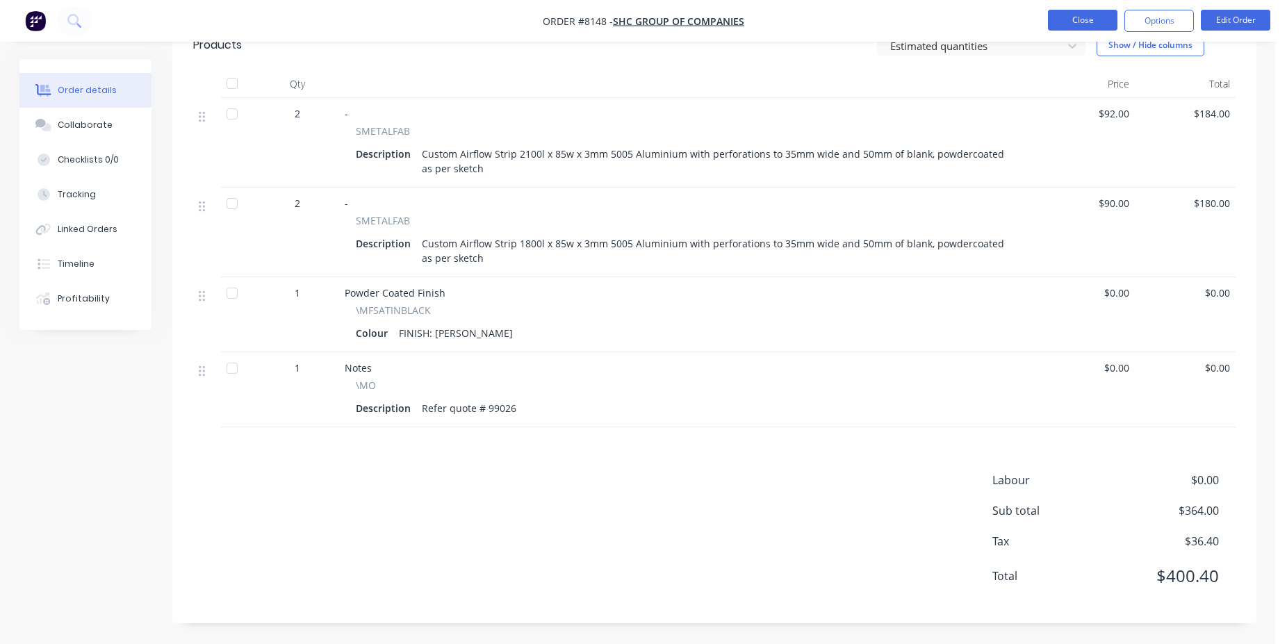
click at [1074, 25] on button "Close" at bounding box center [1082, 20] width 69 height 21
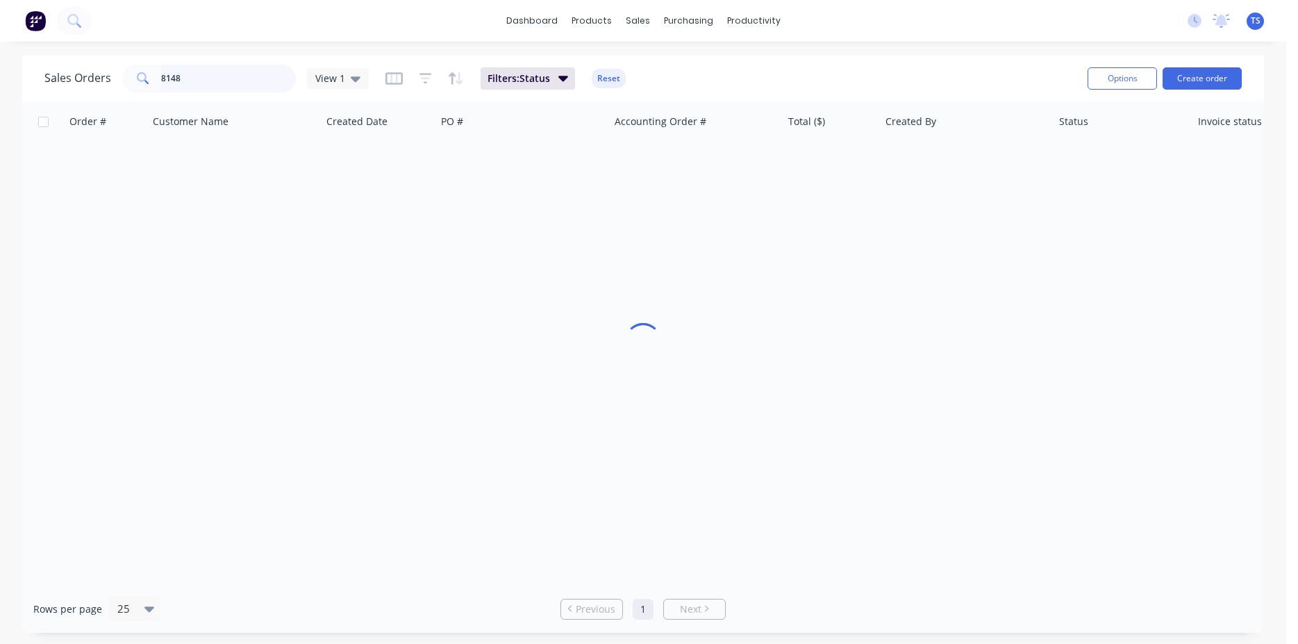
click at [220, 85] on input "8148" at bounding box center [228, 79] width 135 height 28
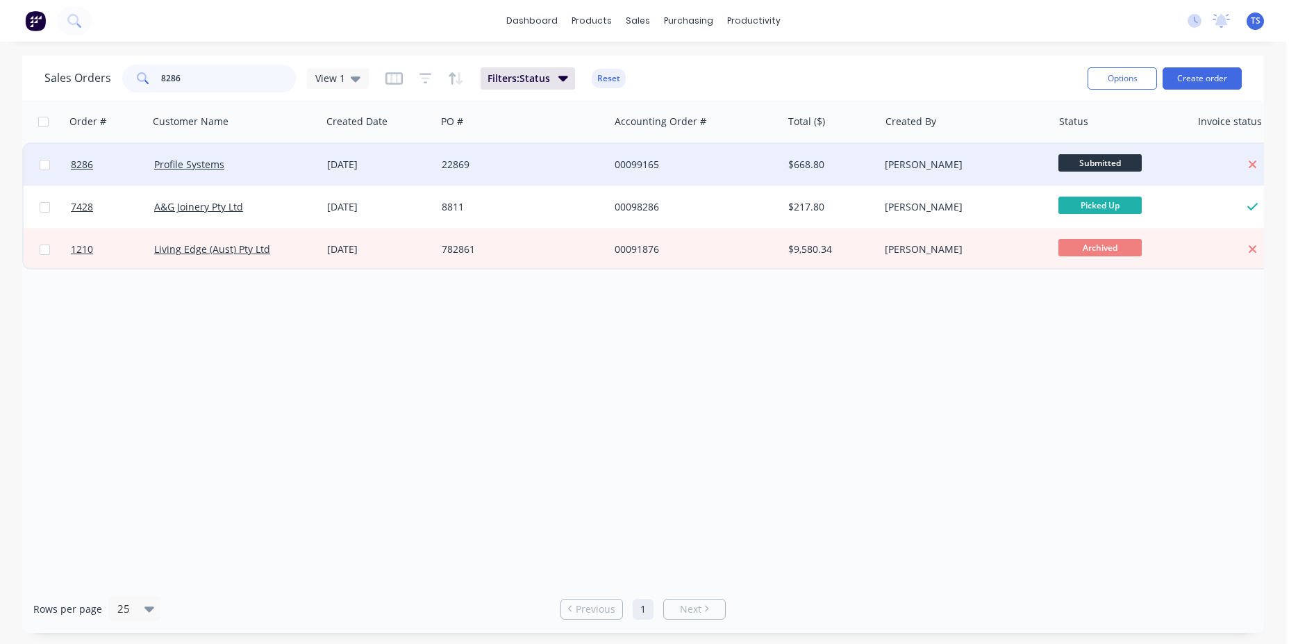
type input "8286"
click at [69, 176] on div at bounding box center [106, 165] width 83 height 42
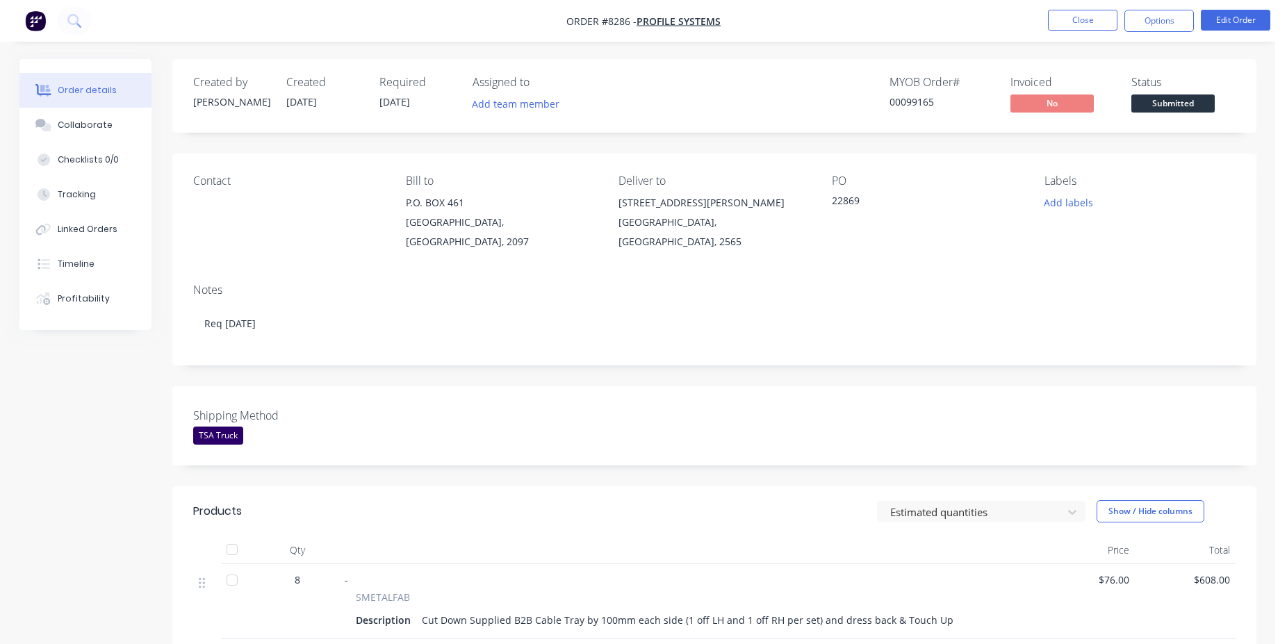
click at [732, 388] on div "Shipping Method TSA Truck" at bounding box center [714, 425] width 1084 height 79
click at [1175, 104] on span "Submitted" at bounding box center [1172, 102] width 83 height 17
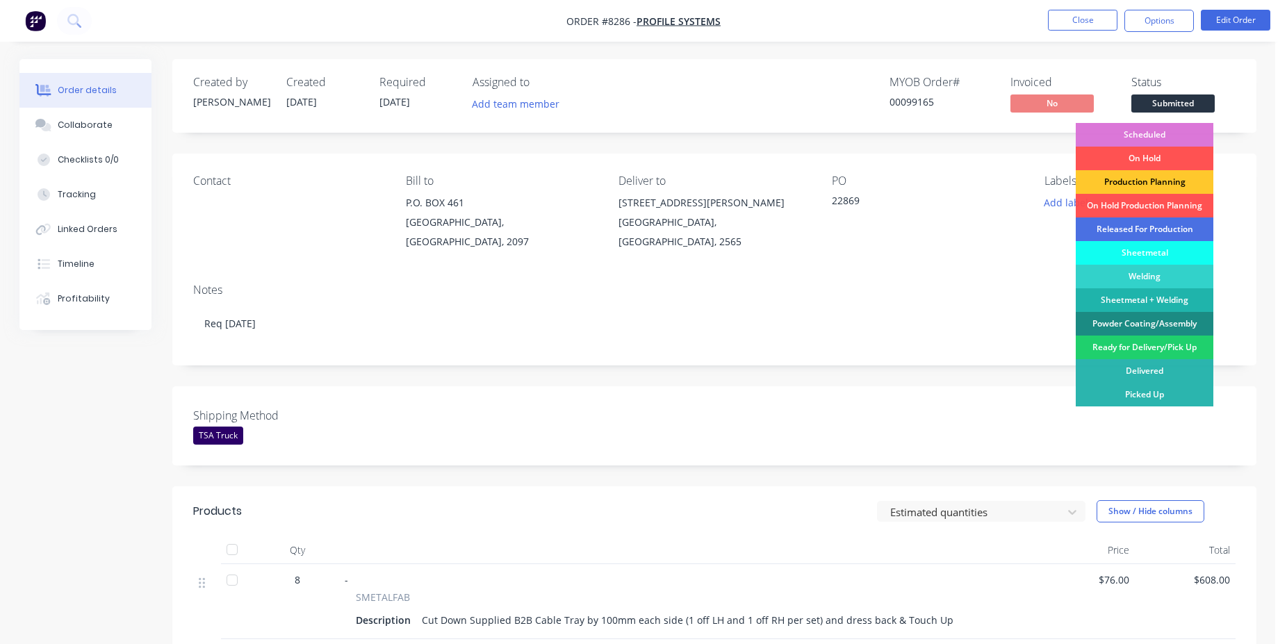
click at [1139, 185] on div "Production Planning" at bounding box center [1144, 182] width 138 height 24
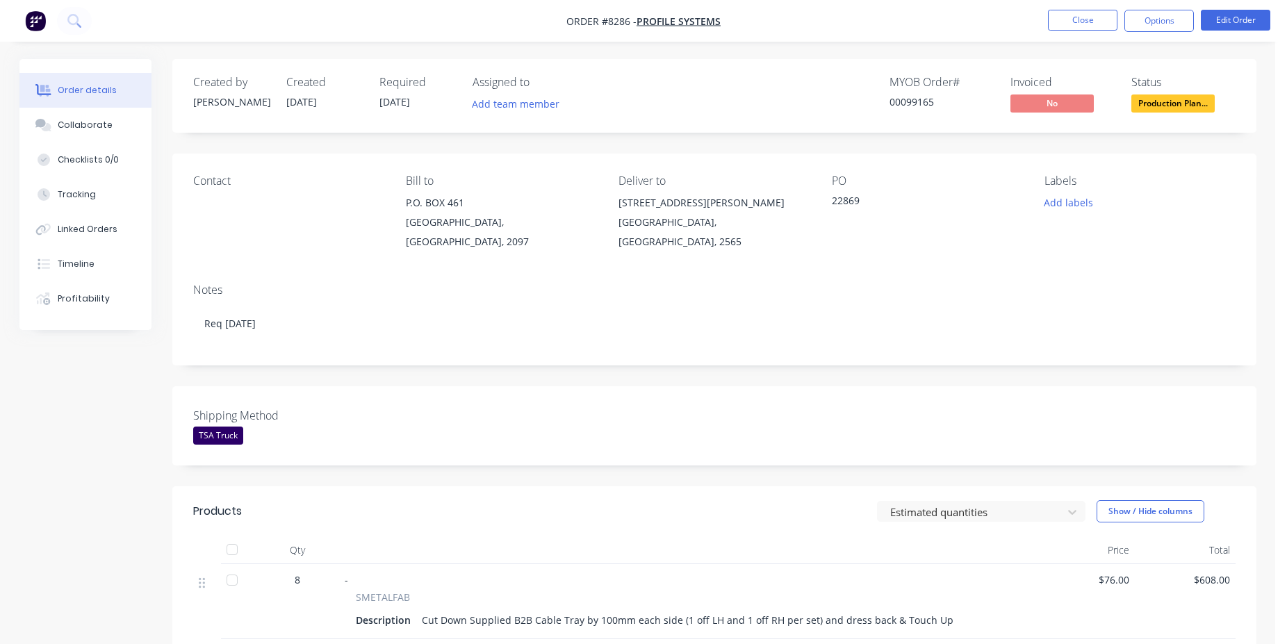
click at [914, 106] on div "00099165" at bounding box center [941, 101] width 104 height 15
copy div "00099165"
click at [1089, 26] on button "Close" at bounding box center [1082, 20] width 69 height 21
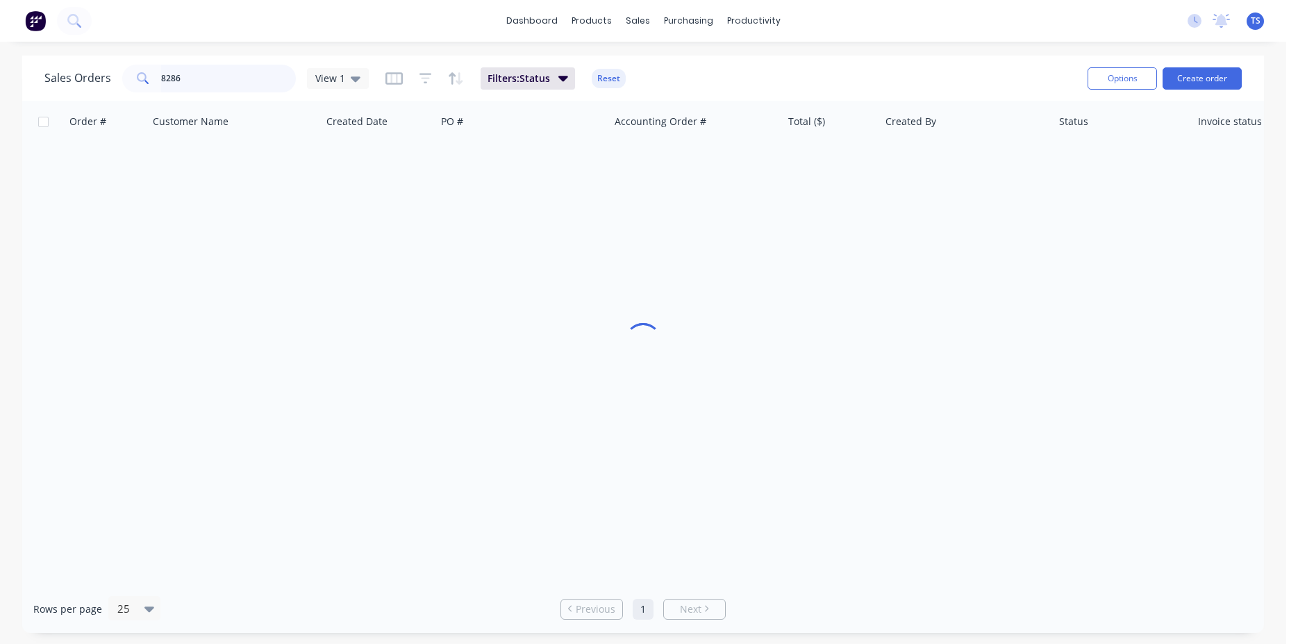
click at [217, 71] on input "8286" at bounding box center [228, 79] width 135 height 28
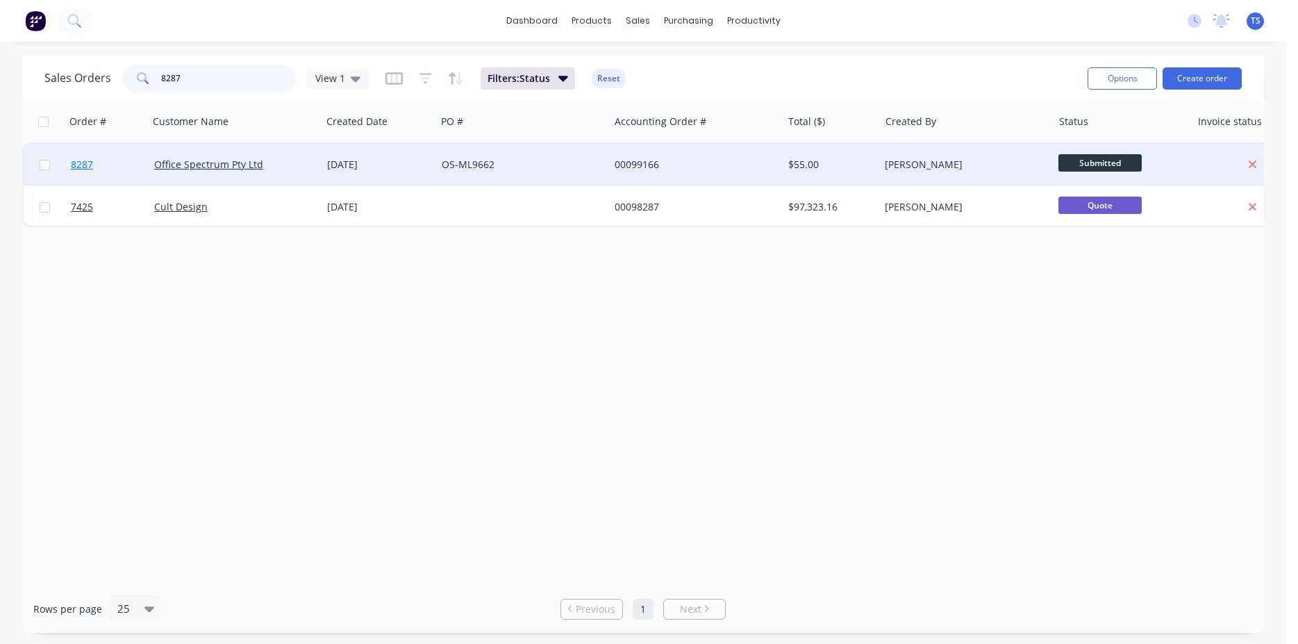
type input "8287"
click at [119, 158] on link "8287" at bounding box center [112, 165] width 83 height 42
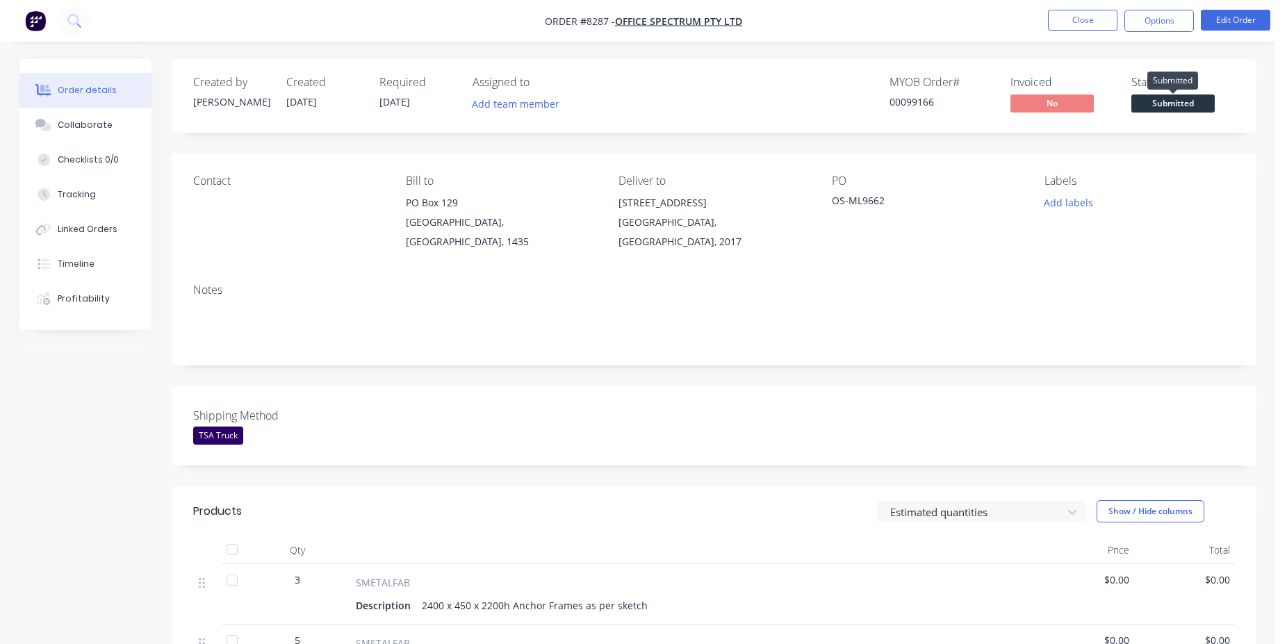
click at [1191, 104] on span "Submitted" at bounding box center [1172, 102] width 83 height 17
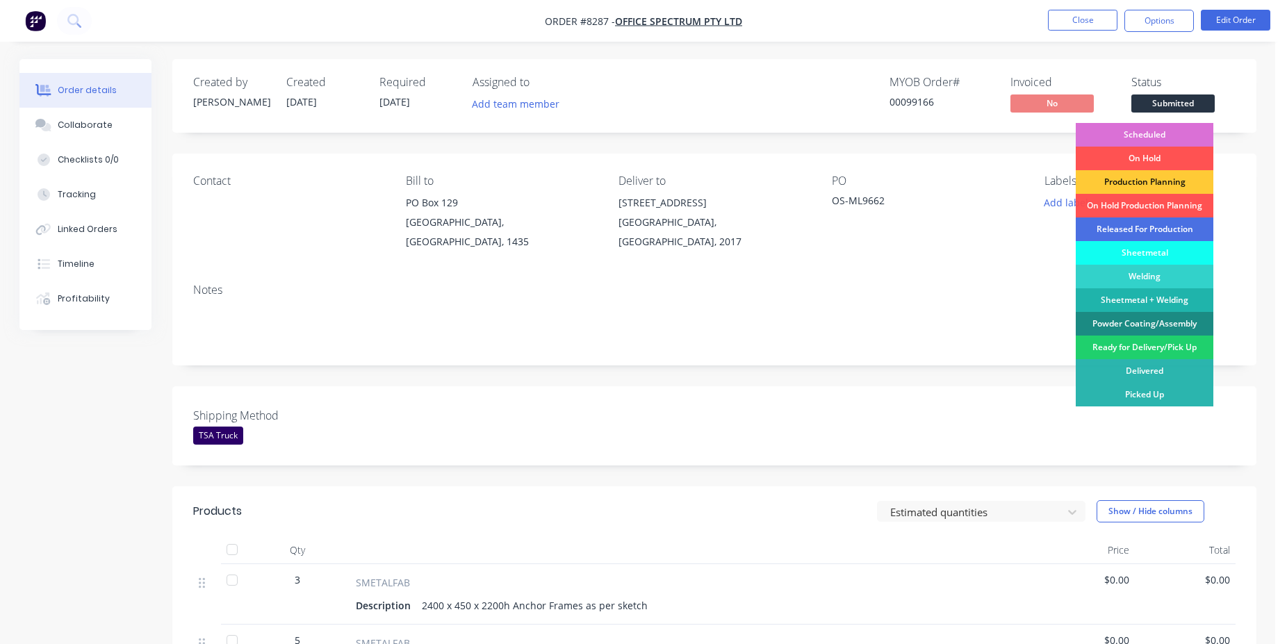
click at [1150, 140] on div "Scheduled" at bounding box center [1144, 135] width 138 height 24
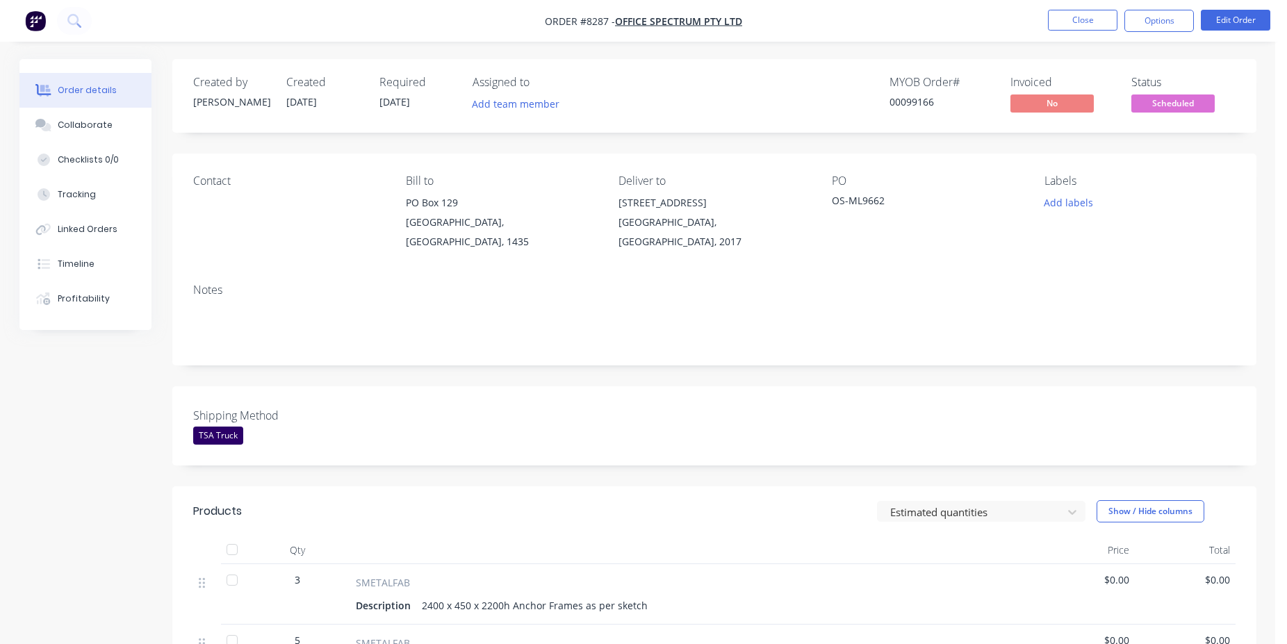
click at [914, 97] on div "00099166" at bounding box center [941, 101] width 104 height 15
copy div "00099166"
drag, startPoint x: 913, startPoint y: 203, endPoint x: 827, endPoint y: 203, distance: 85.4
click at [827, 203] on div "Contact [PERSON_NAME] to [GEOGRAPHIC_DATA], 1435 Deliver to [STREET_ADDRESS], 2…" at bounding box center [714, 213] width 1084 height 119
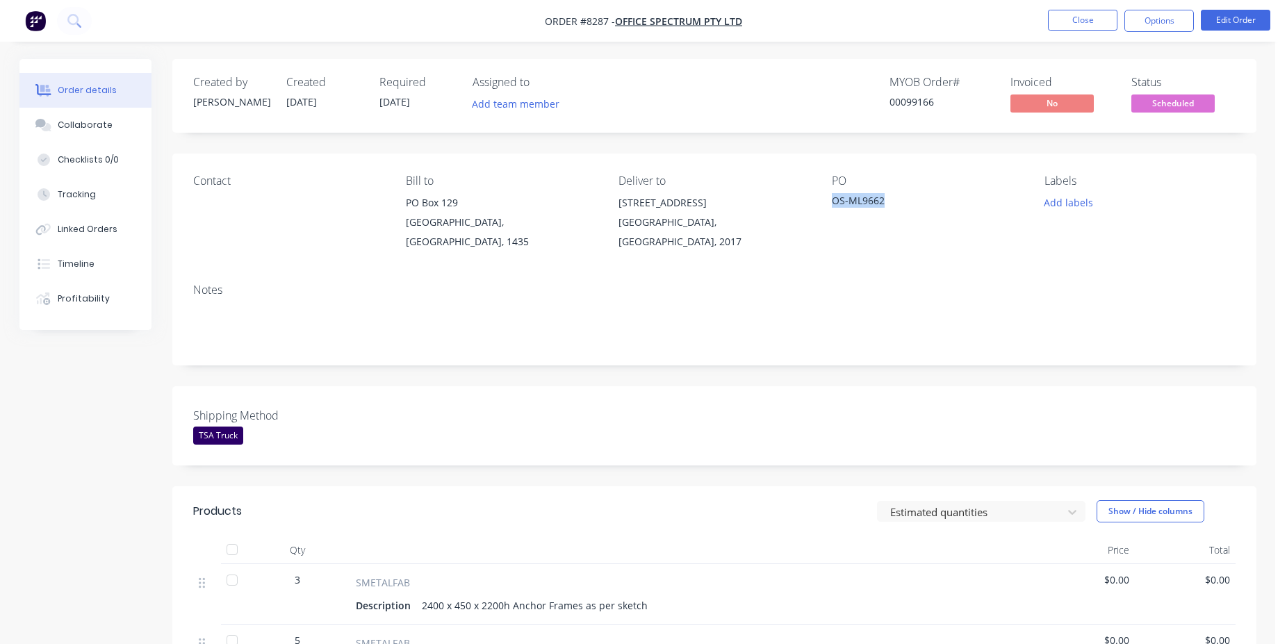
copy div "OS-ML9662"
click at [1096, 25] on button "Close" at bounding box center [1082, 20] width 69 height 21
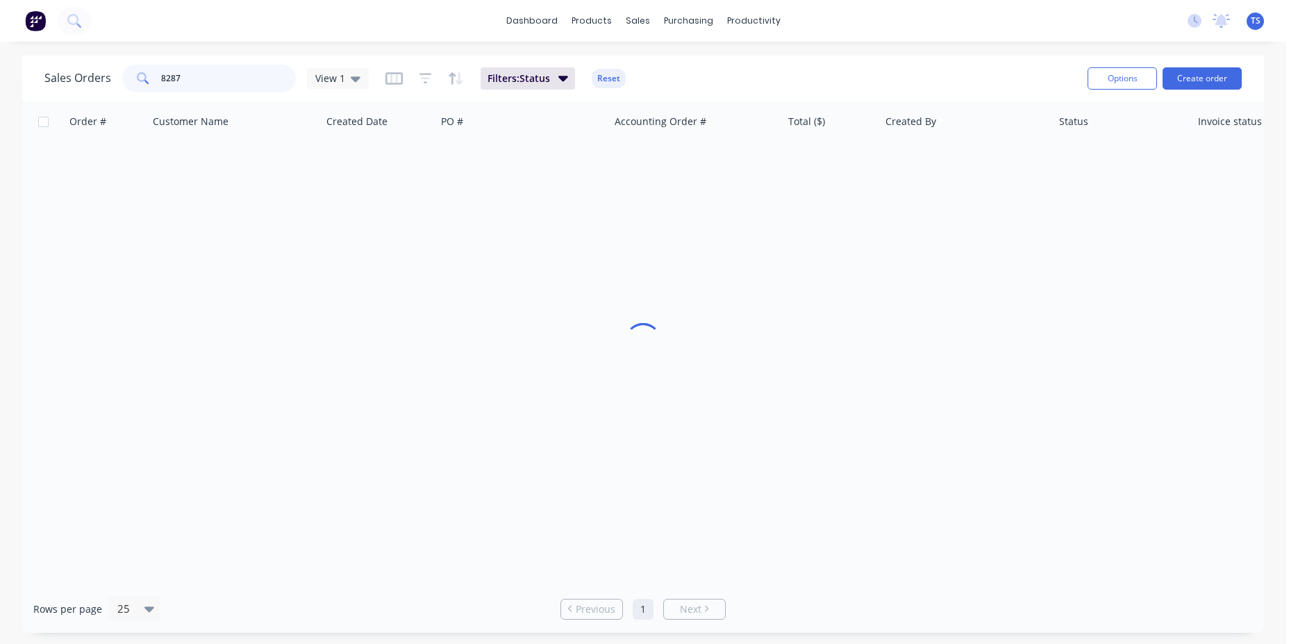
click at [195, 79] on input "8287" at bounding box center [228, 79] width 135 height 28
paste input "OS-ML9662"
type input "OS-ML9662"
drag, startPoint x: 227, startPoint y: 82, endPoint x: 27, endPoint y: 82, distance: 200.1
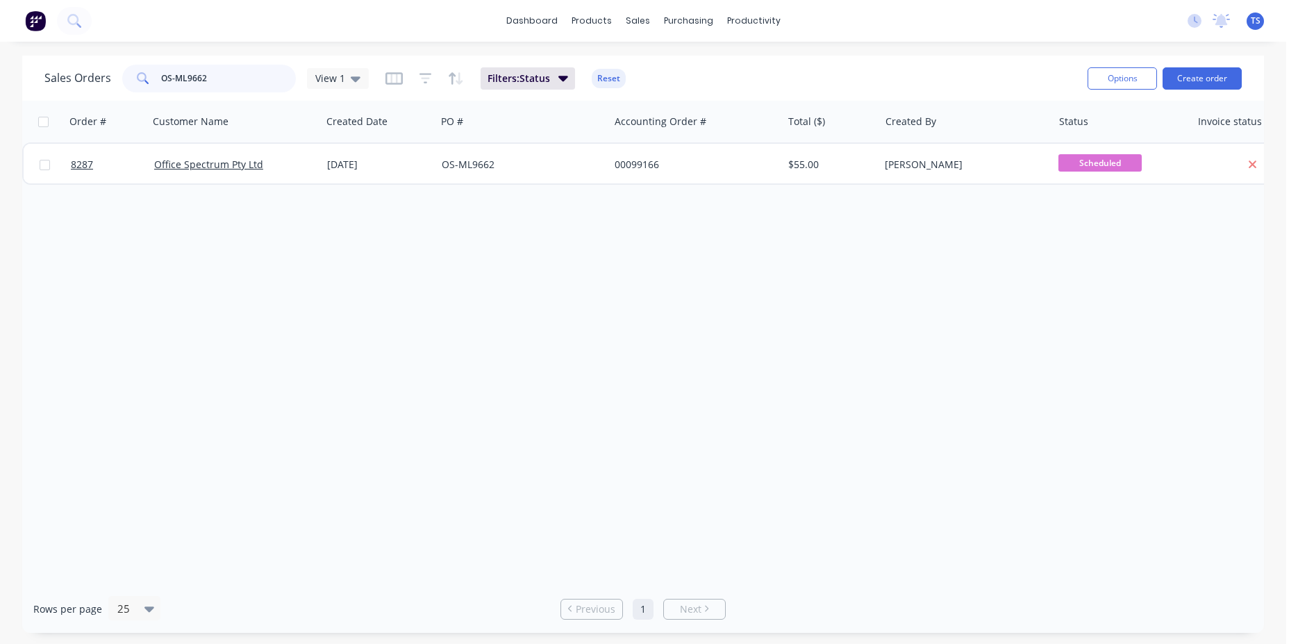
click at [161, 82] on input "OS-ML9662" at bounding box center [228, 79] width 135 height 28
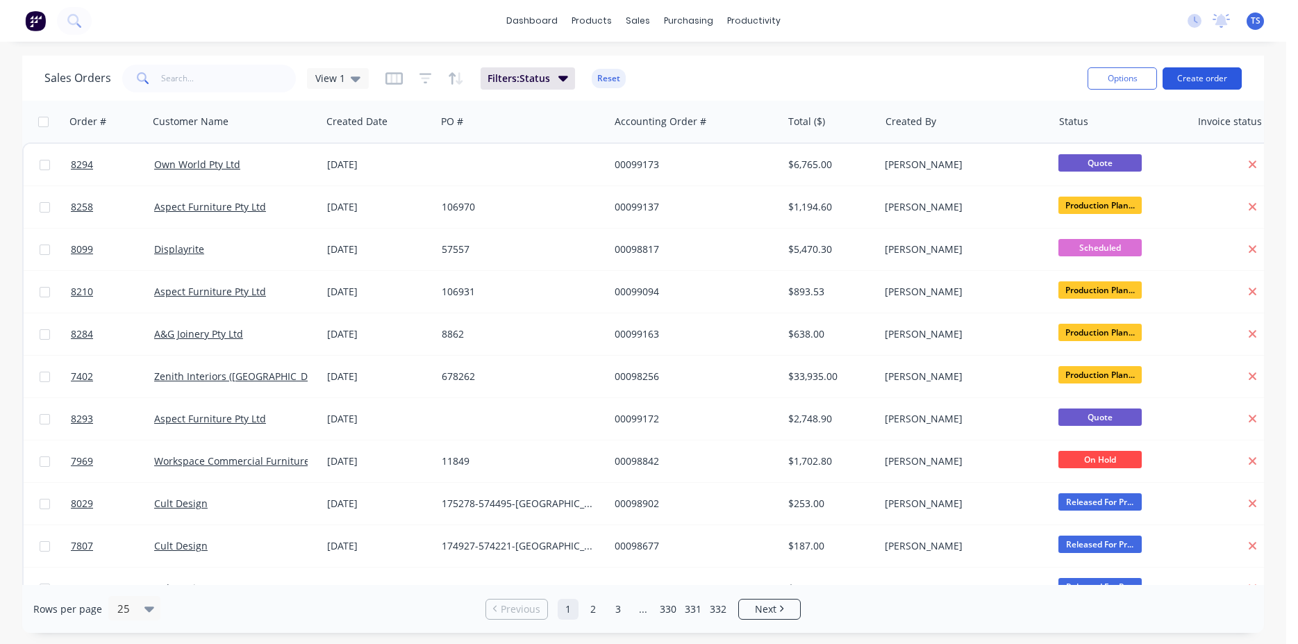
click at [1209, 83] on button "Create order" at bounding box center [1202, 78] width 79 height 22
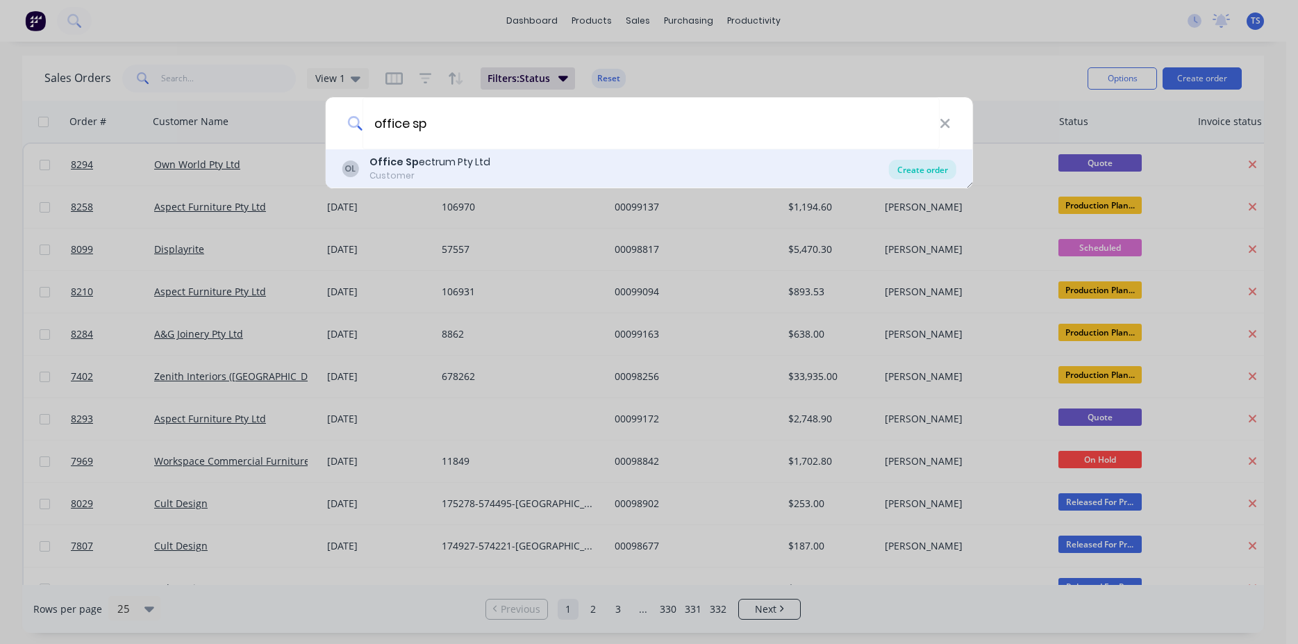
type input "office sp"
click at [934, 168] on div "Create order" at bounding box center [922, 169] width 67 height 19
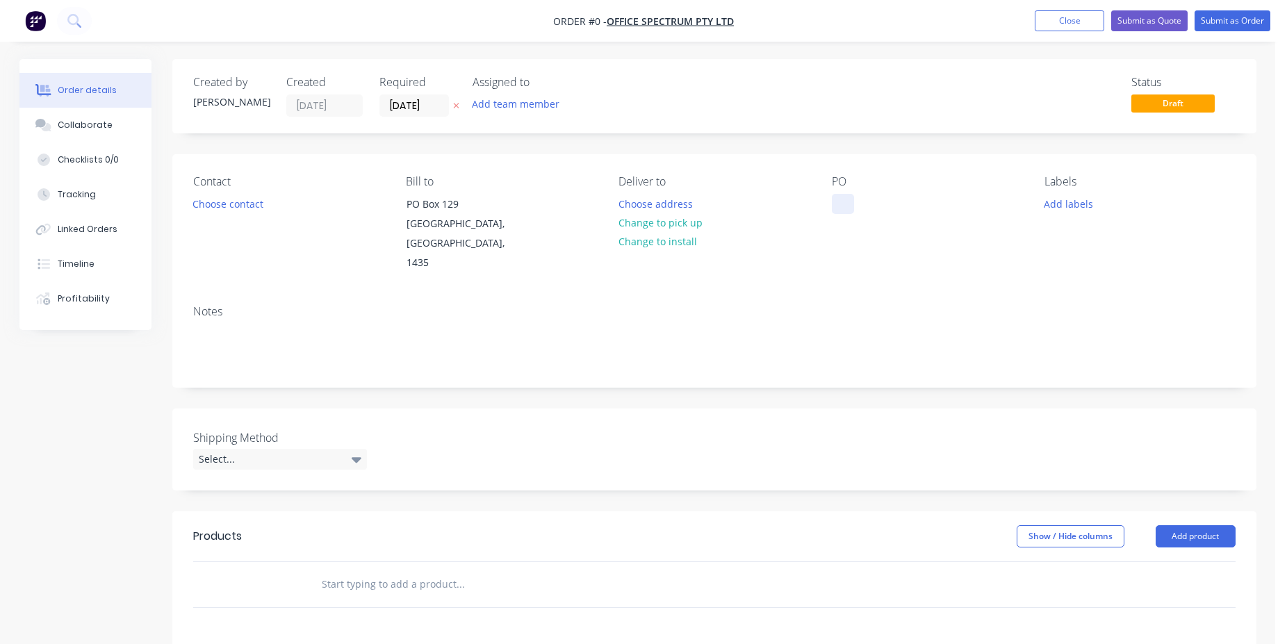
click at [842, 207] on div at bounding box center [843, 204] width 22 height 20
paste div
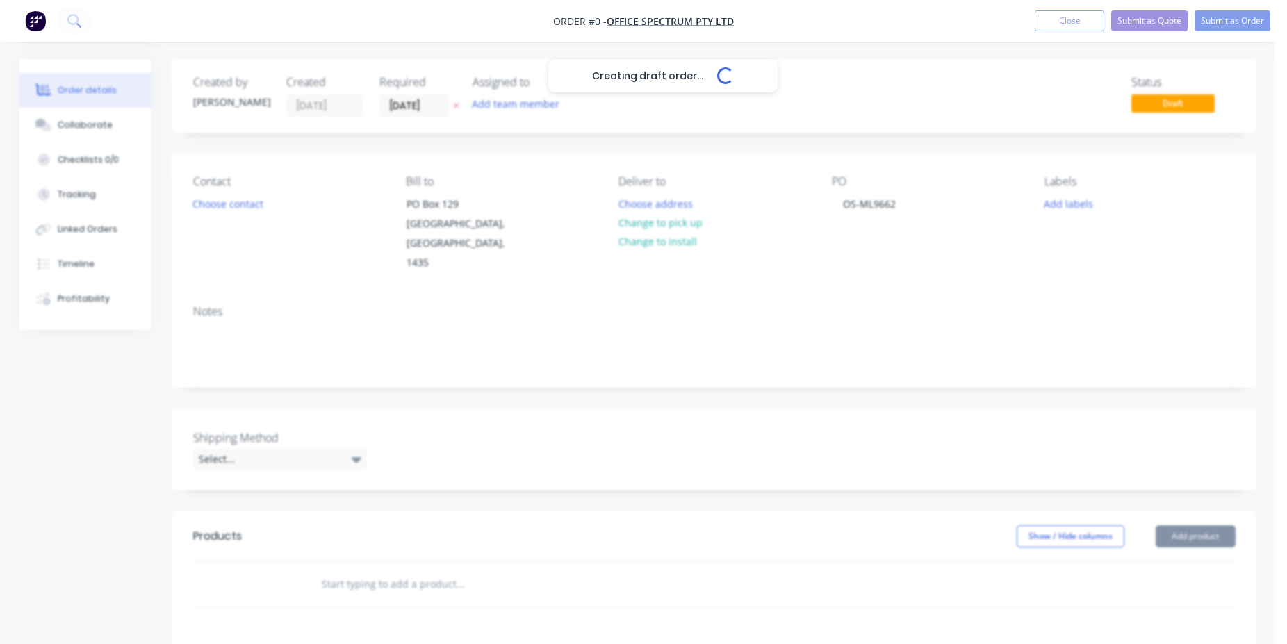
click at [389, 570] on input "text" at bounding box center [460, 584] width 278 height 28
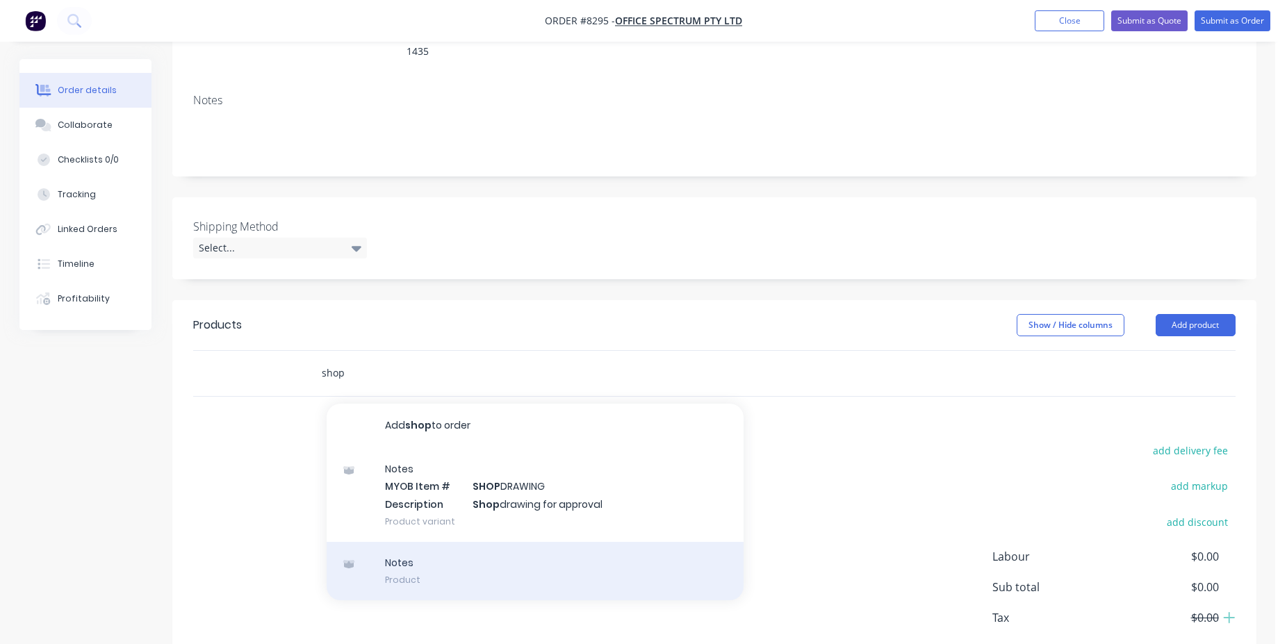
scroll to position [213, 0]
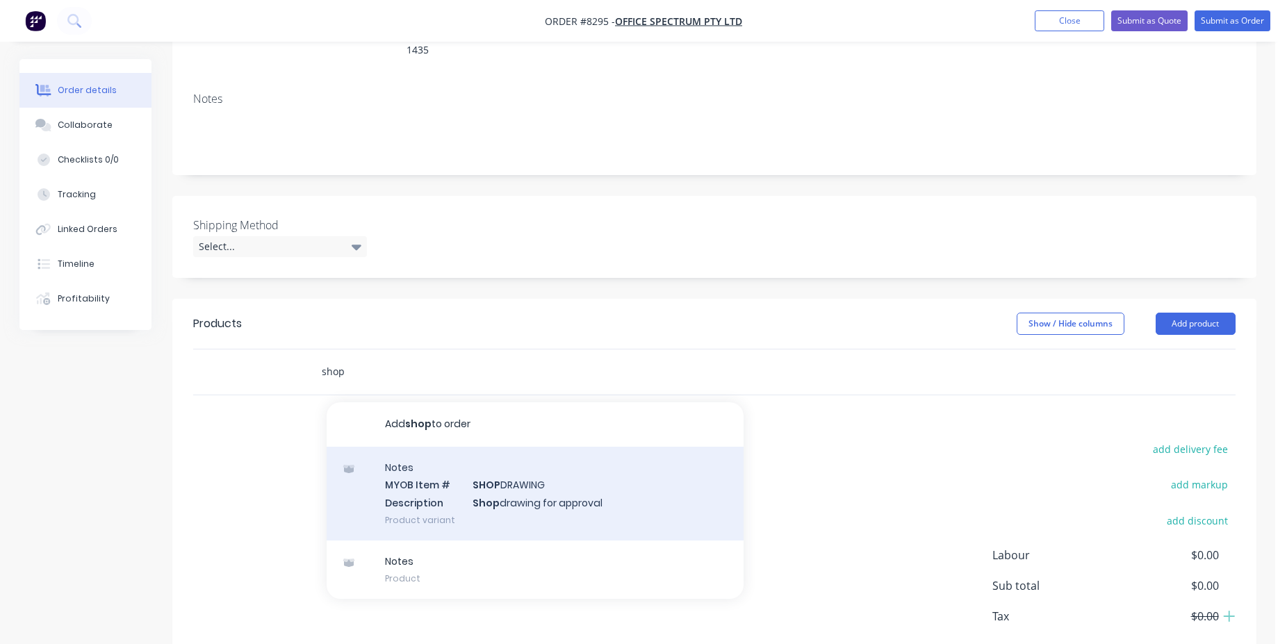
type input "shop"
click at [541, 488] on div "Notes MYOB Item # SHOP DRAWING Description Shop drawing for approval Product va…" at bounding box center [535, 494] width 417 height 94
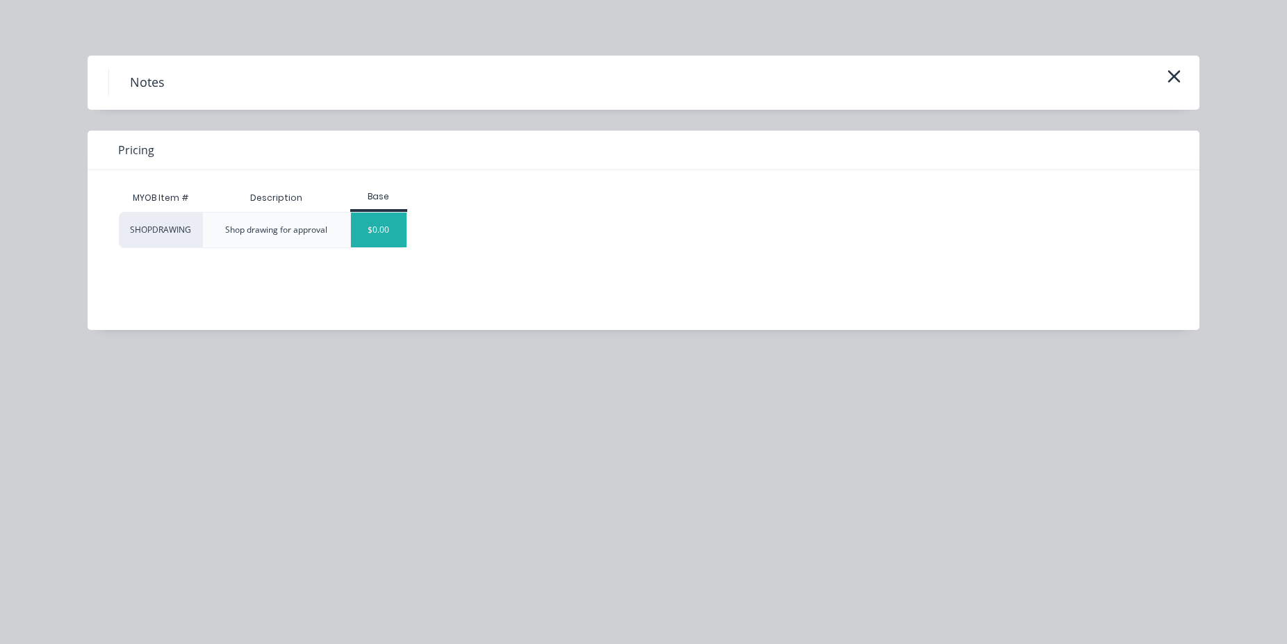
click at [388, 226] on div "$0.00" at bounding box center [379, 230] width 56 height 35
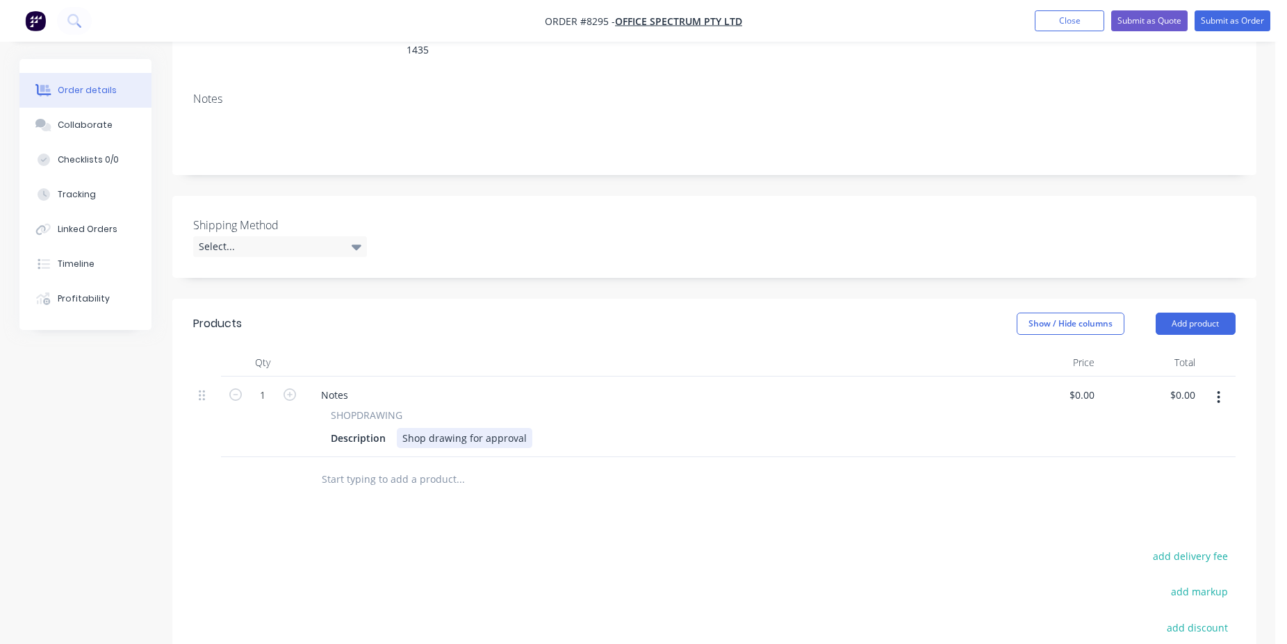
click at [520, 428] on div "Shop drawing for approval" at bounding box center [464, 438] width 135 height 20
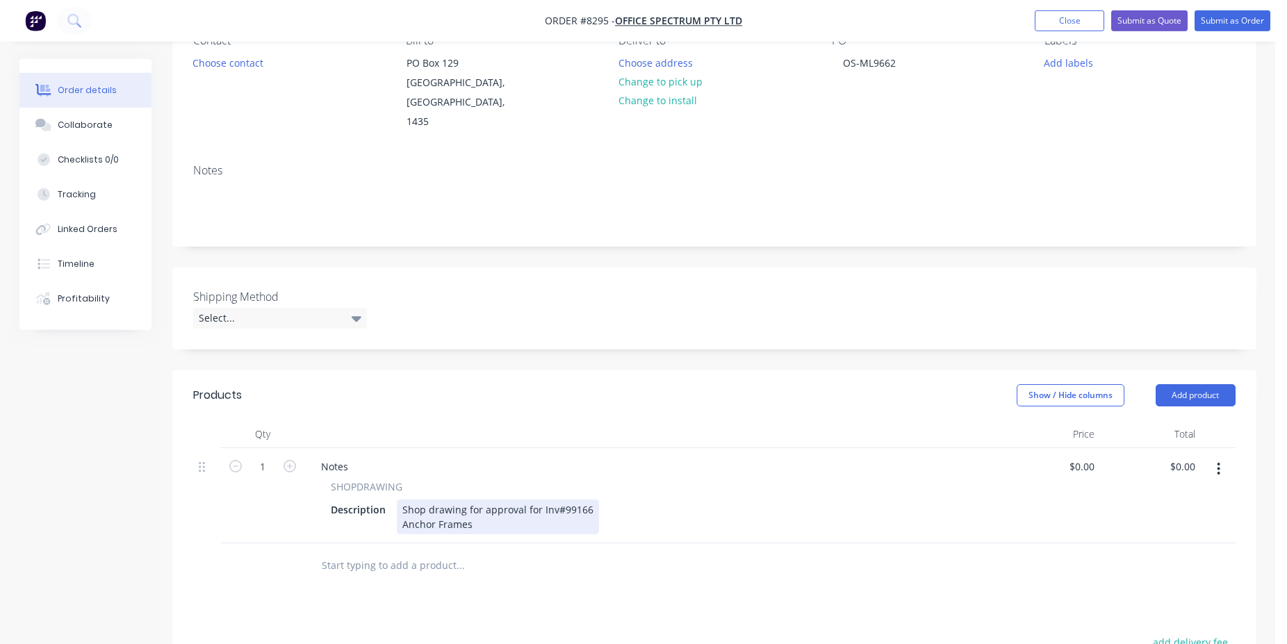
scroll to position [142, 0]
click at [484, 510] on div "Shop drawing for approval for Inv#99166 Anchor Frames" at bounding box center [498, 516] width 202 height 35
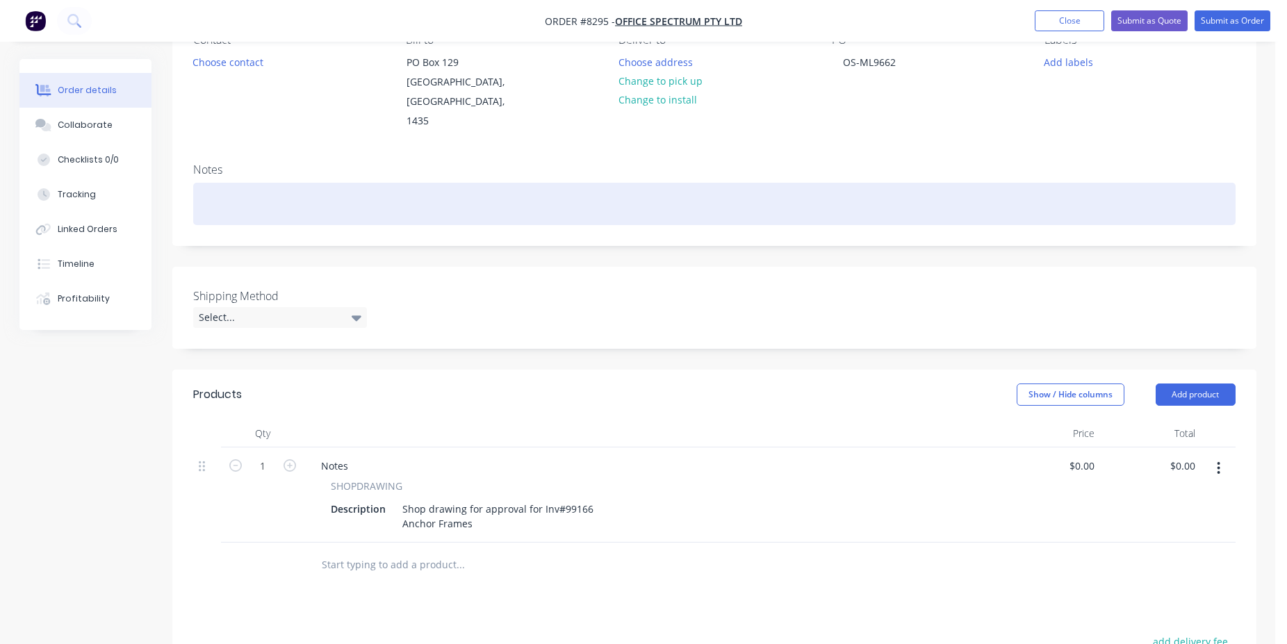
click at [241, 183] on div at bounding box center [714, 204] width 1042 height 42
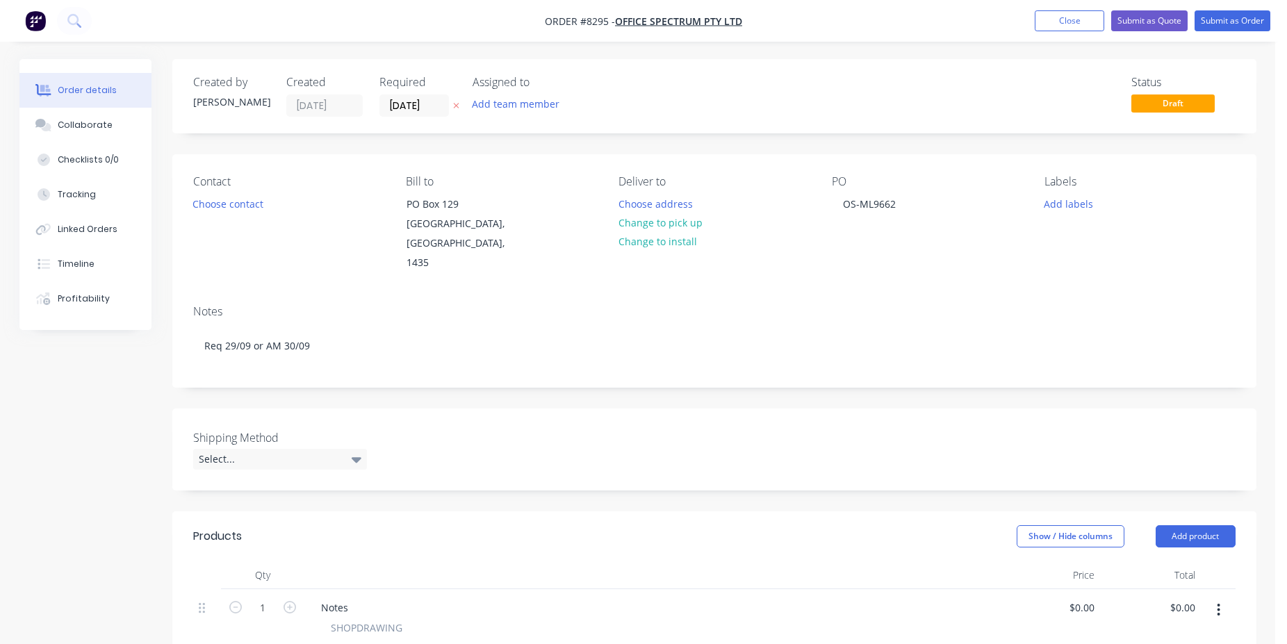
click at [730, 372] on div "Created by [PERSON_NAME] Created [DATE] Required [DATE] Assigned to Add team me…" at bounding box center [714, 545] width 1084 height 973
click at [413, 115] on input "[DATE]" at bounding box center [414, 105] width 68 height 21
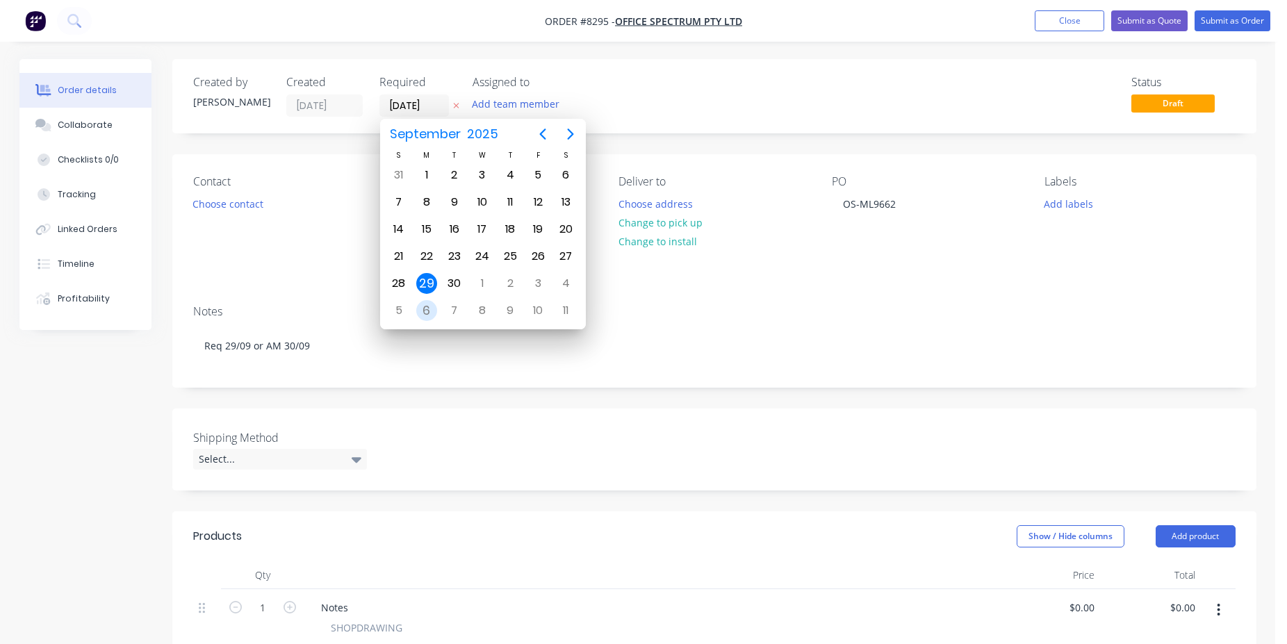
click at [427, 316] on div "6" at bounding box center [426, 310] width 21 height 21
type input "[DATE]"
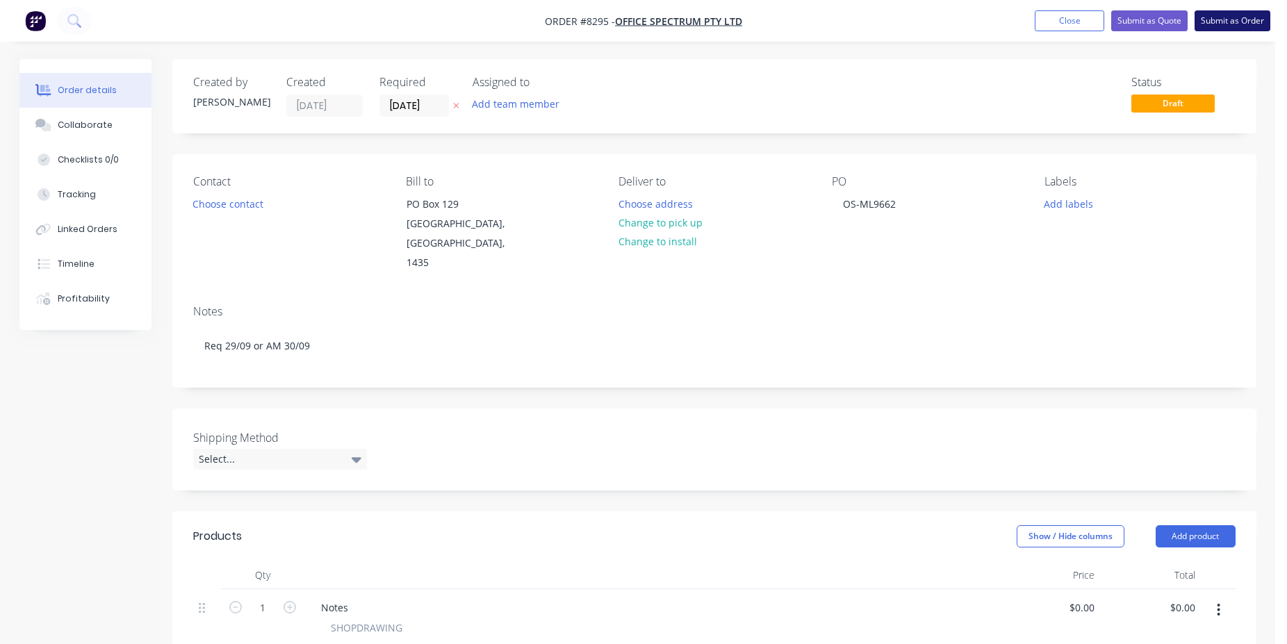
click at [1214, 20] on button "Submit as Order" at bounding box center [1232, 20] width 76 height 21
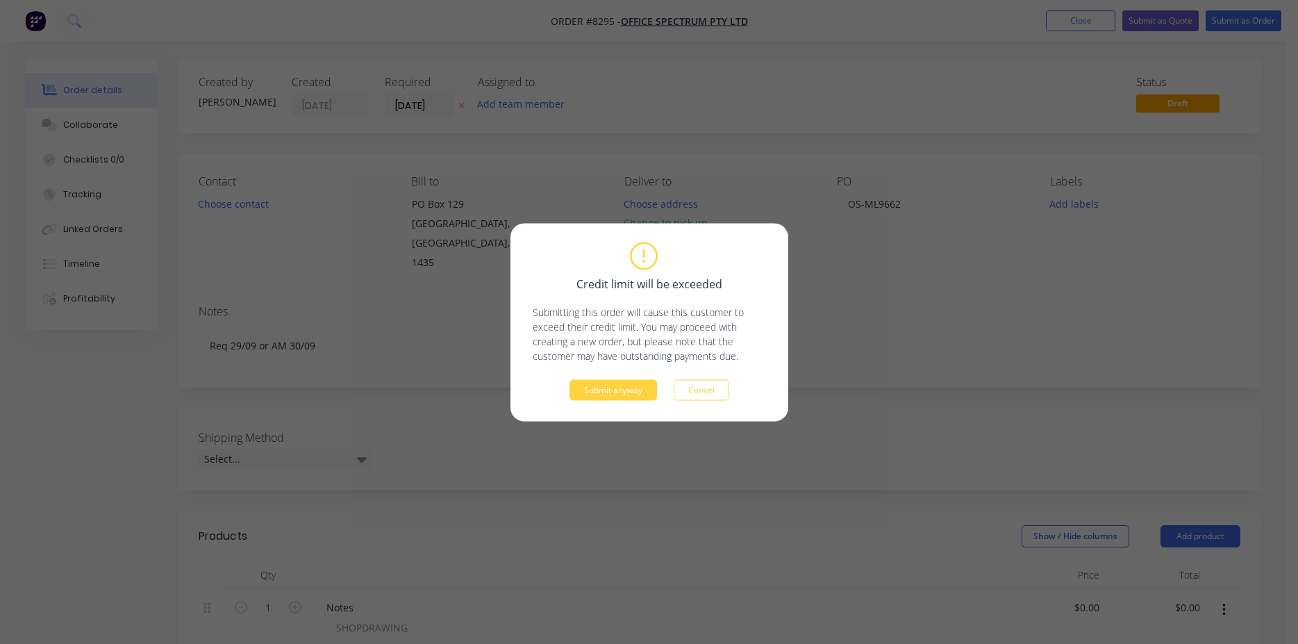
click at [636, 402] on div "Credit limit will be exceeded Submitting this order will cause this customer to…" at bounding box center [650, 322] width 278 height 198
click at [634, 393] on button "Submit anyway" at bounding box center [614, 389] width 88 height 21
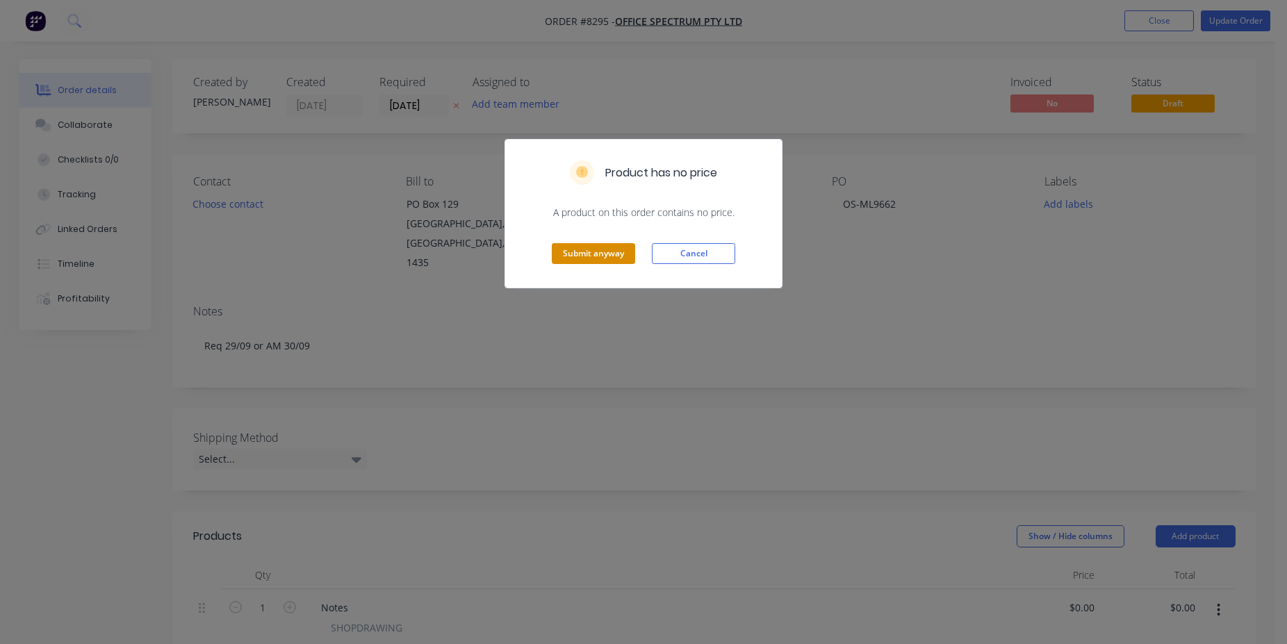
click at [610, 248] on button "Submit anyway" at bounding box center [593, 253] width 83 height 21
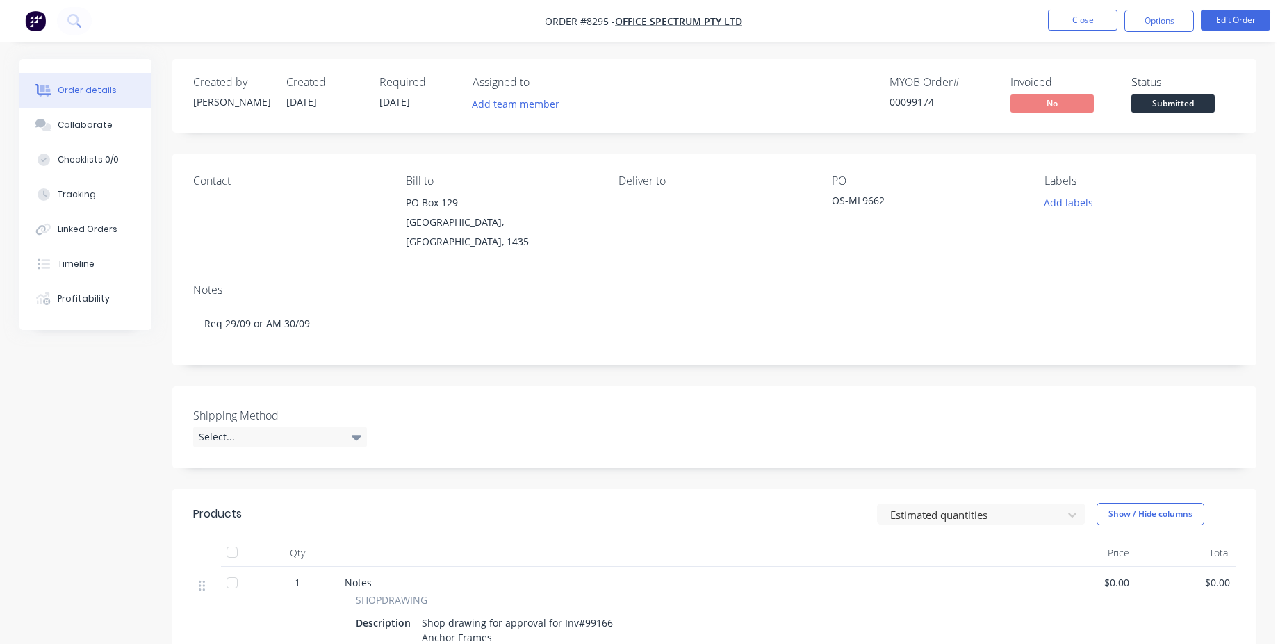
click at [1186, 105] on span "Submitted" at bounding box center [1172, 102] width 83 height 17
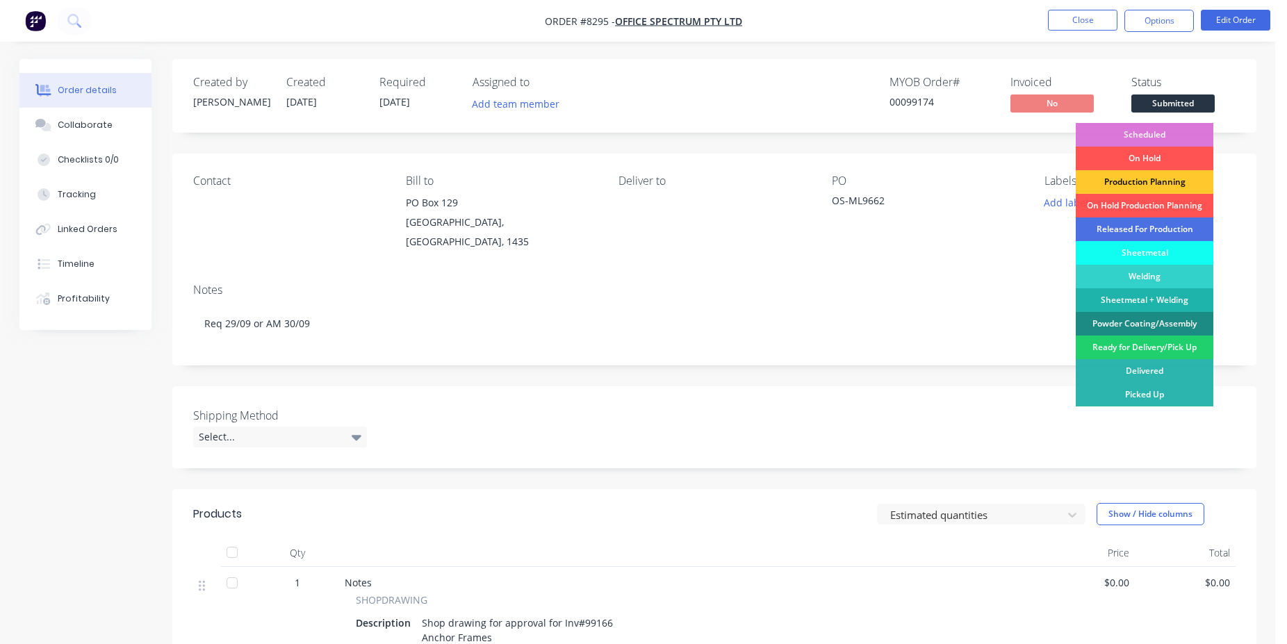
click at [1163, 188] on div "Production Planning" at bounding box center [1144, 182] width 138 height 24
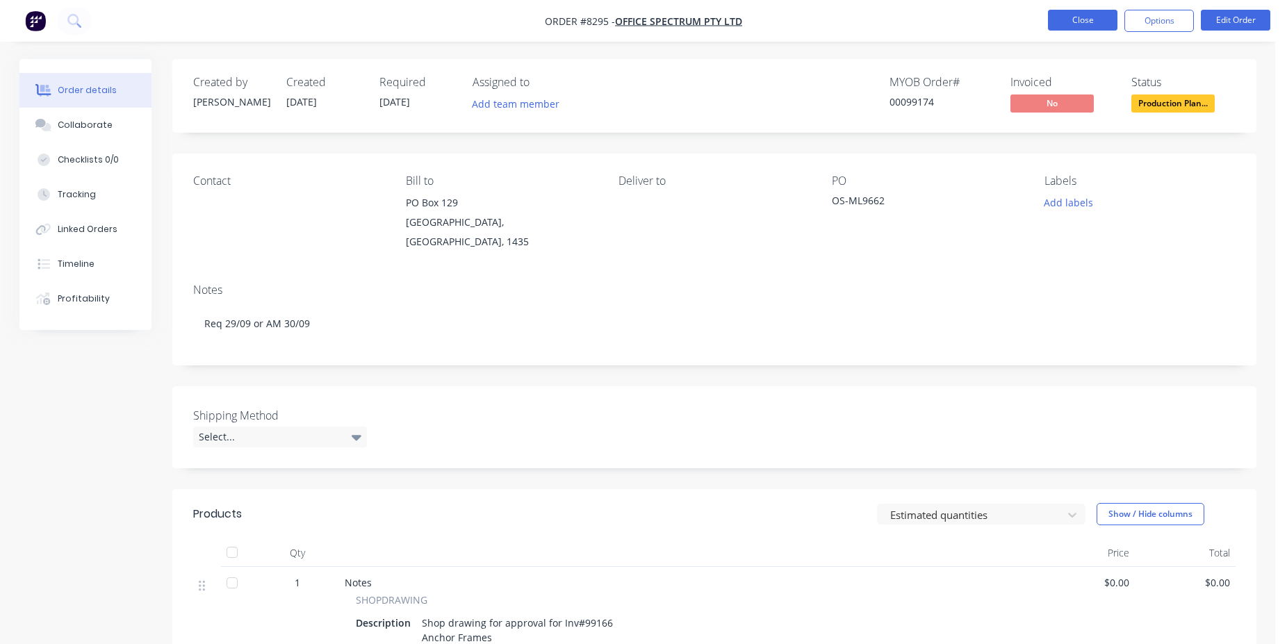
click at [1073, 26] on button "Close" at bounding box center [1082, 20] width 69 height 21
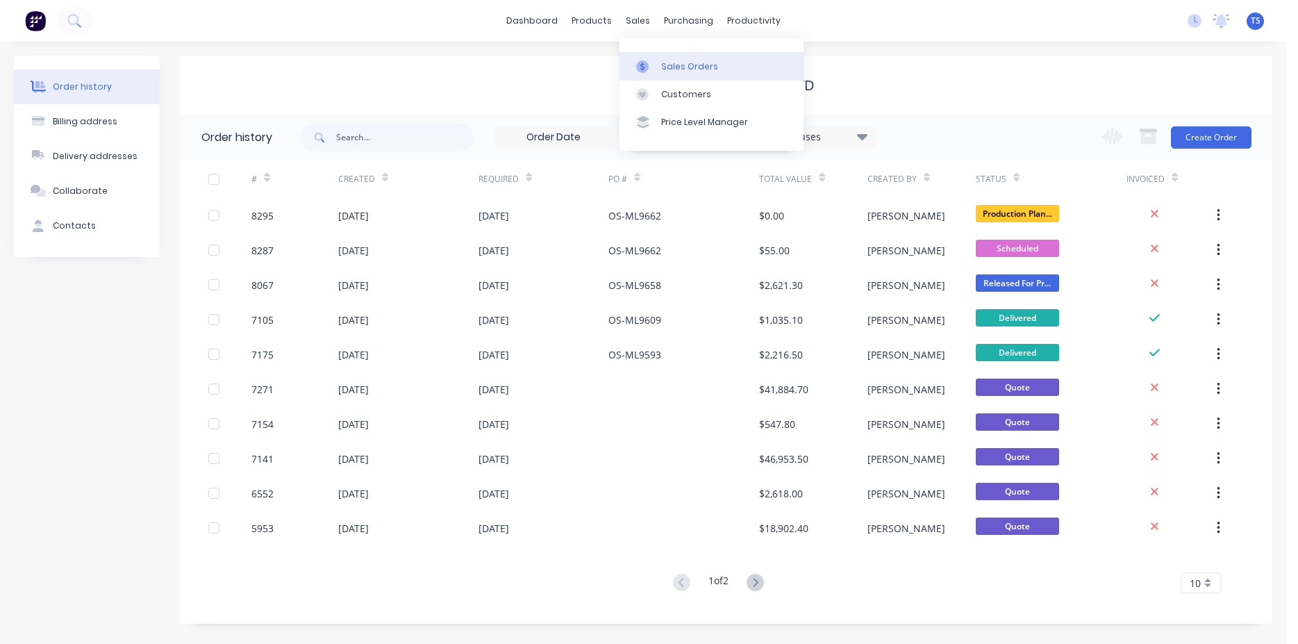
click at [678, 67] on div "Sales Orders" at bounding box center [689, 66] width 57 height 13
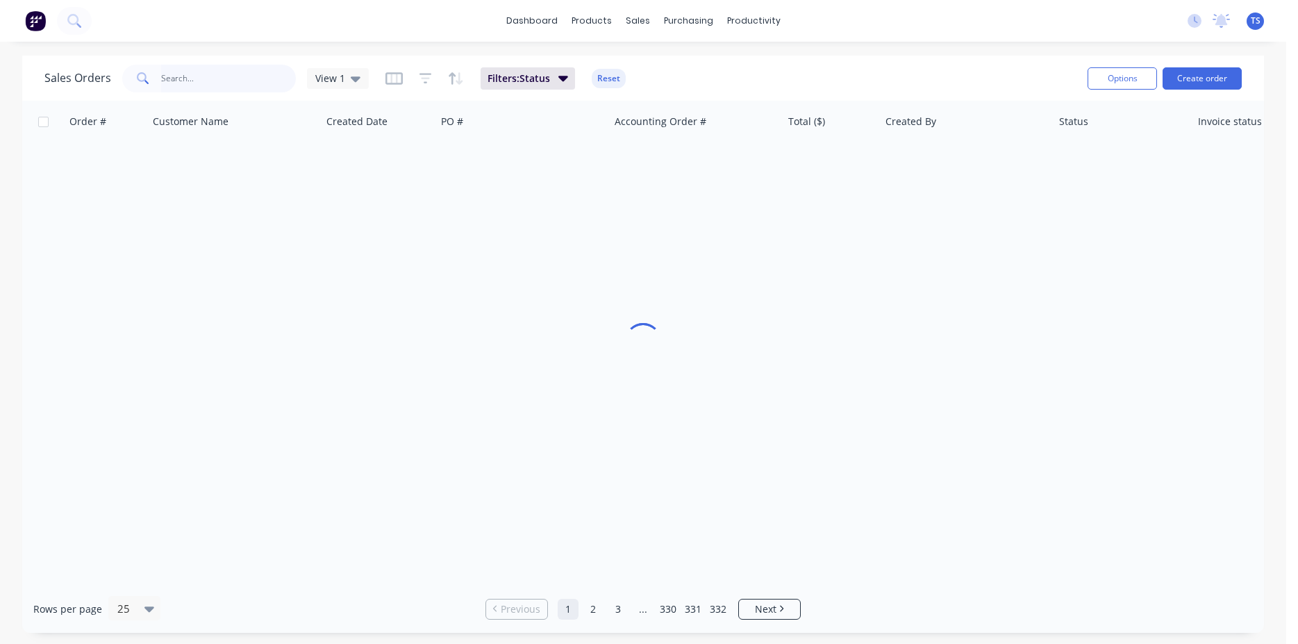
click at [228, 82] on input "text" at bounding box center [228, 79] width 135 height 28
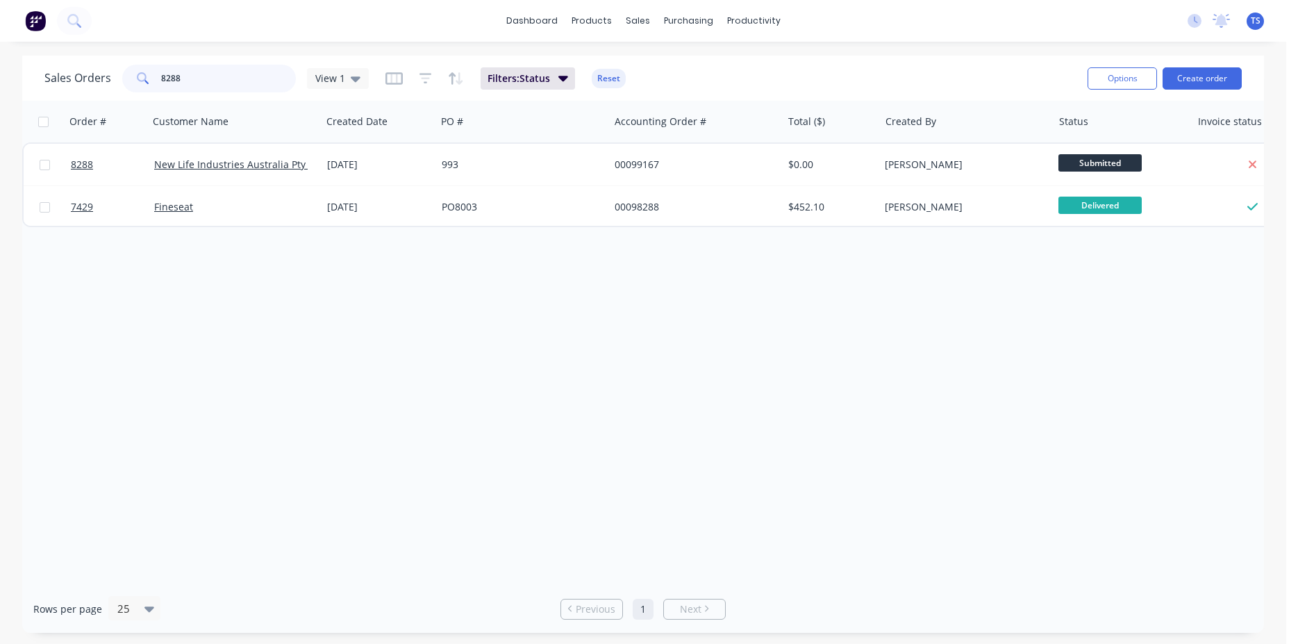
type input "8288"
click at [84, 175] on link "8288" at bounding box center [112, 165] width 83 height 42
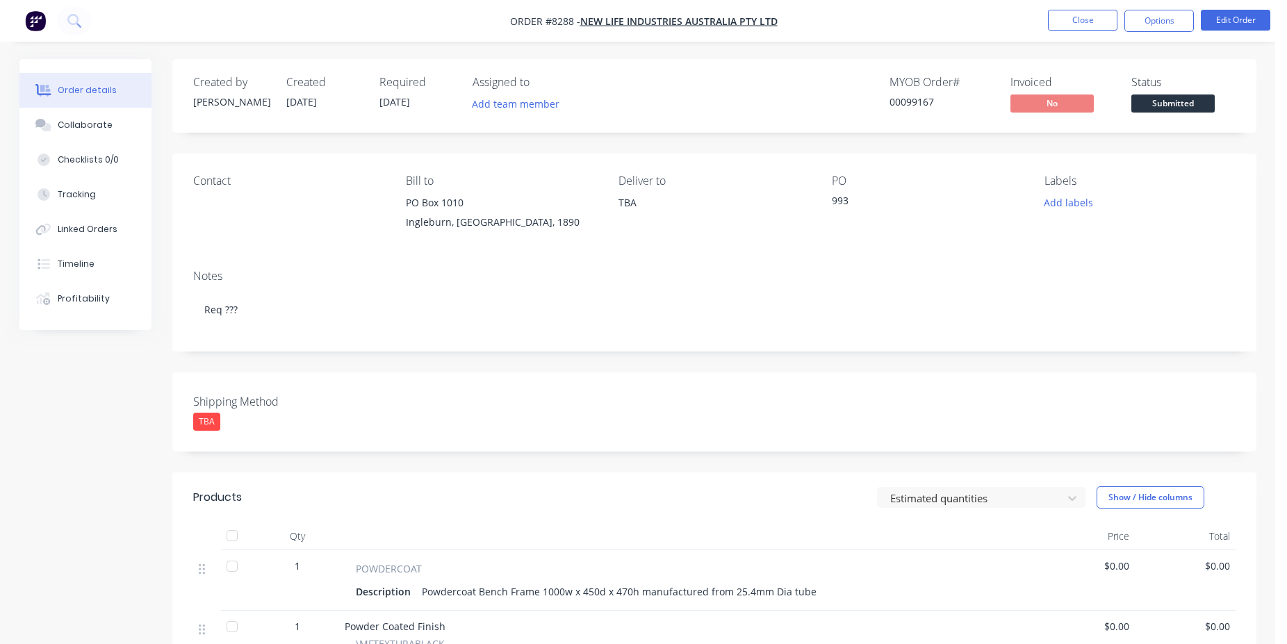
click at [1180, 98] on span "Submitted" at bounding box center [1172, 102] width 83 height 17
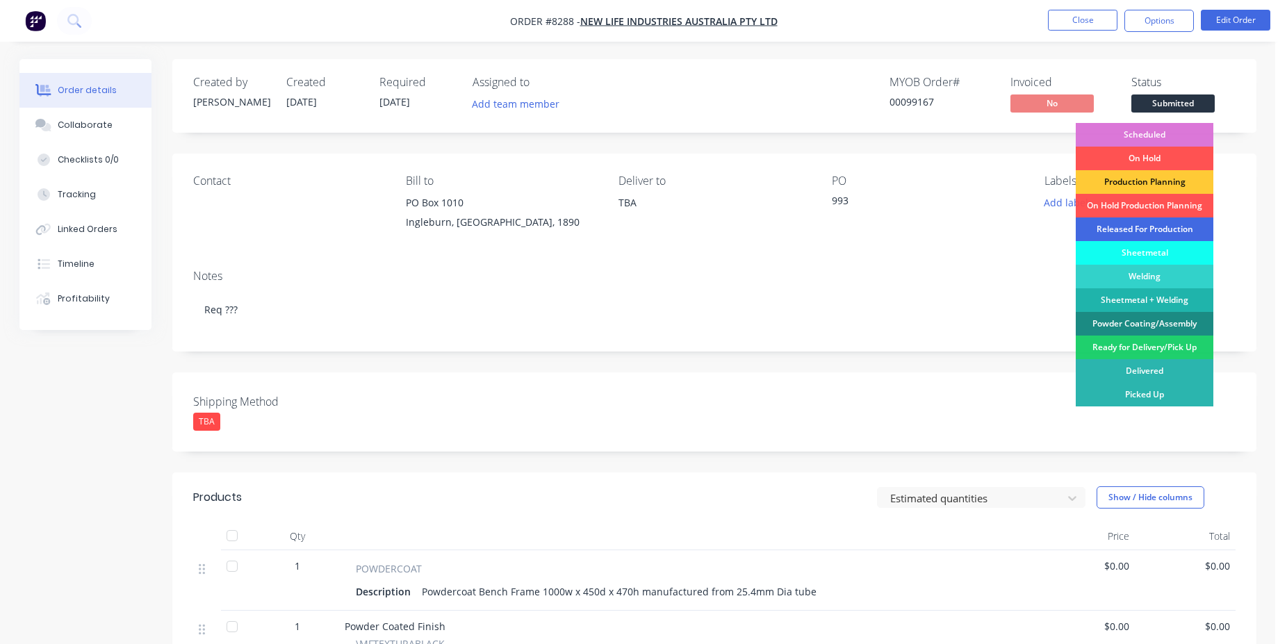
click at [1157, 236] on div "Released For Production" at bounding box center [1144, 229] width 138 height 24
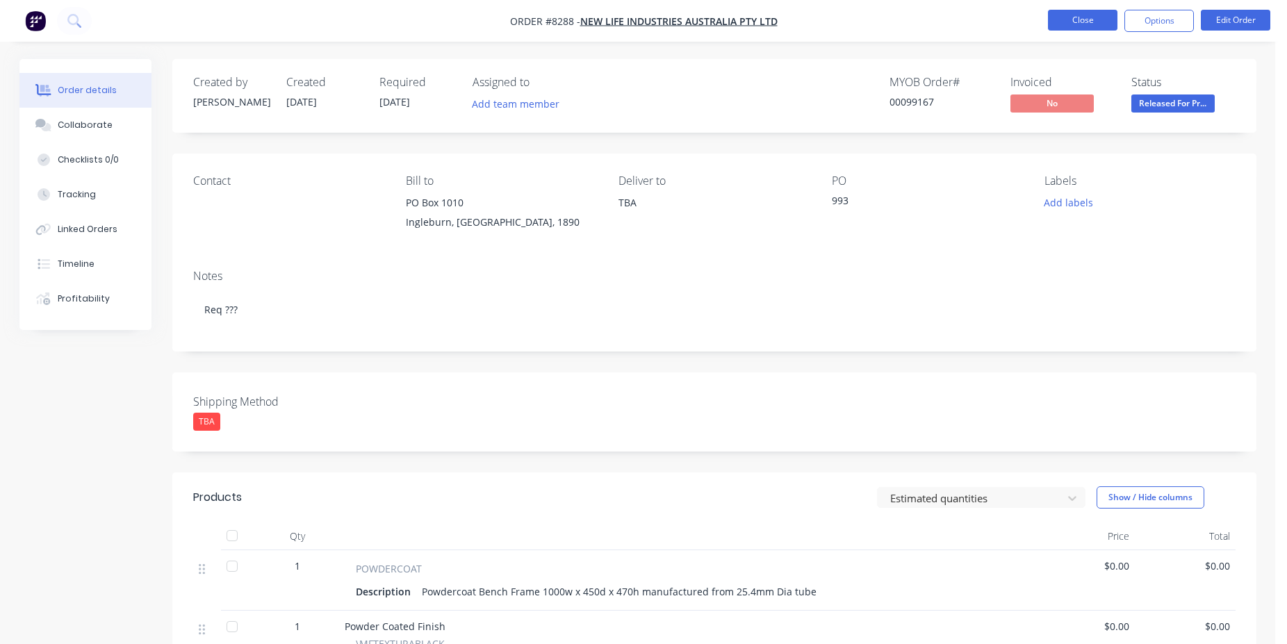
click at [1112, 15] on button "Close" at bounding box center [1082, 20] width 69 height 21
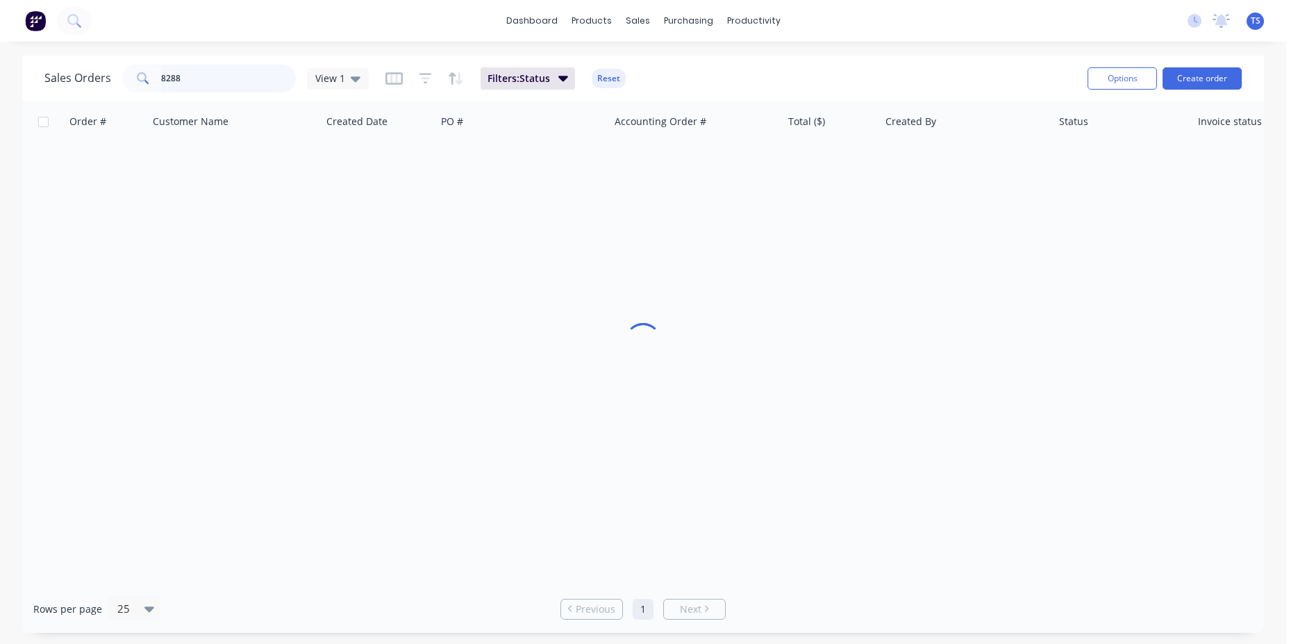
click at [263, 83] on input "8288" at bounding box center [228, 79] width 135 height 28
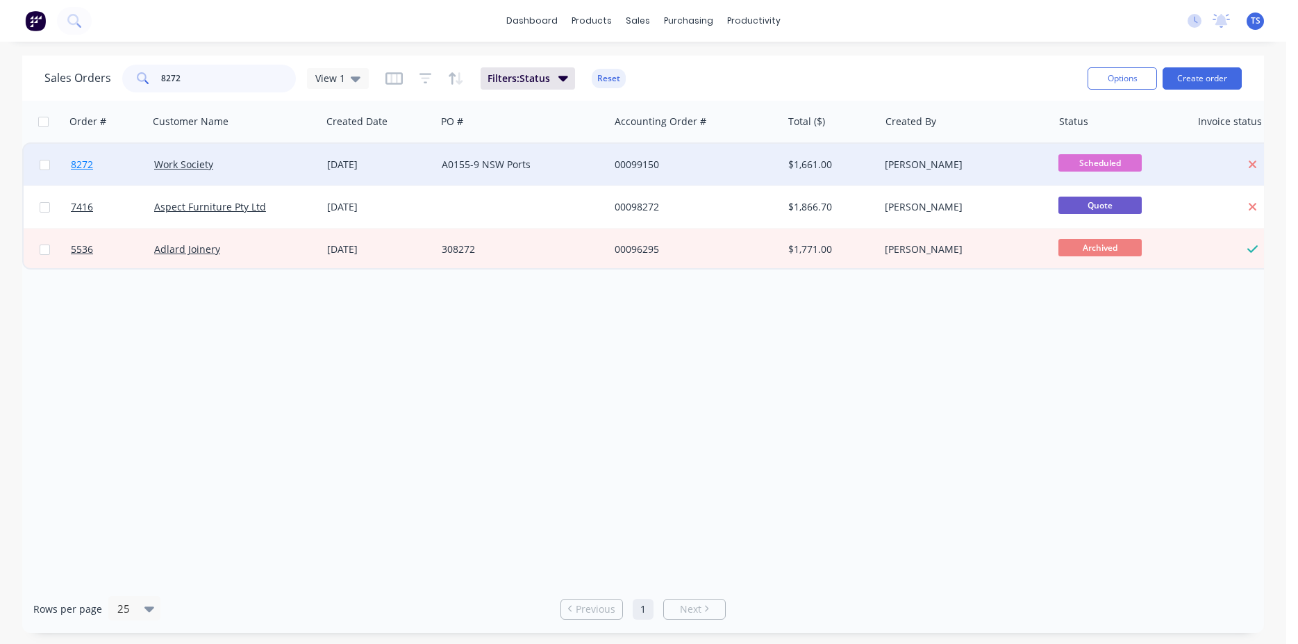
type input "8272"
click at [103, 177] on link "8272" at bounding box center [112, 165] width 83 height 42
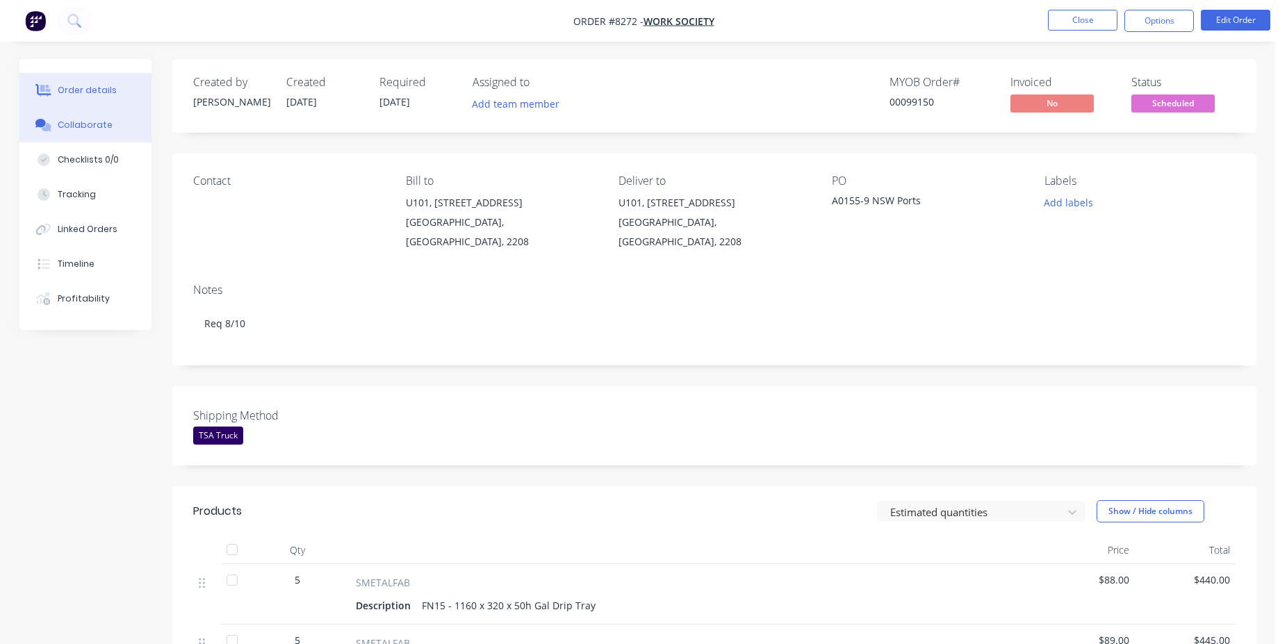
click at [107, 117] on button "Collaborate" at bounding box center [85, 125] width 132 height 35
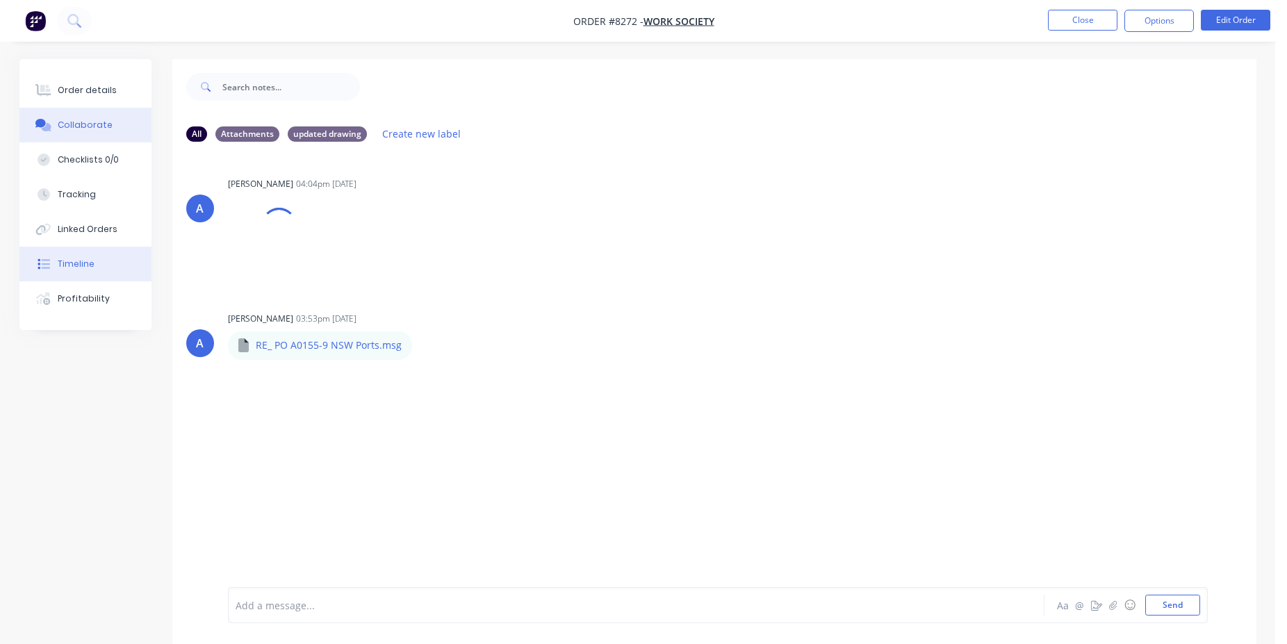
click at [119, 264] on button "Timeline" at bounding box center [85, 264] width 132 height 35
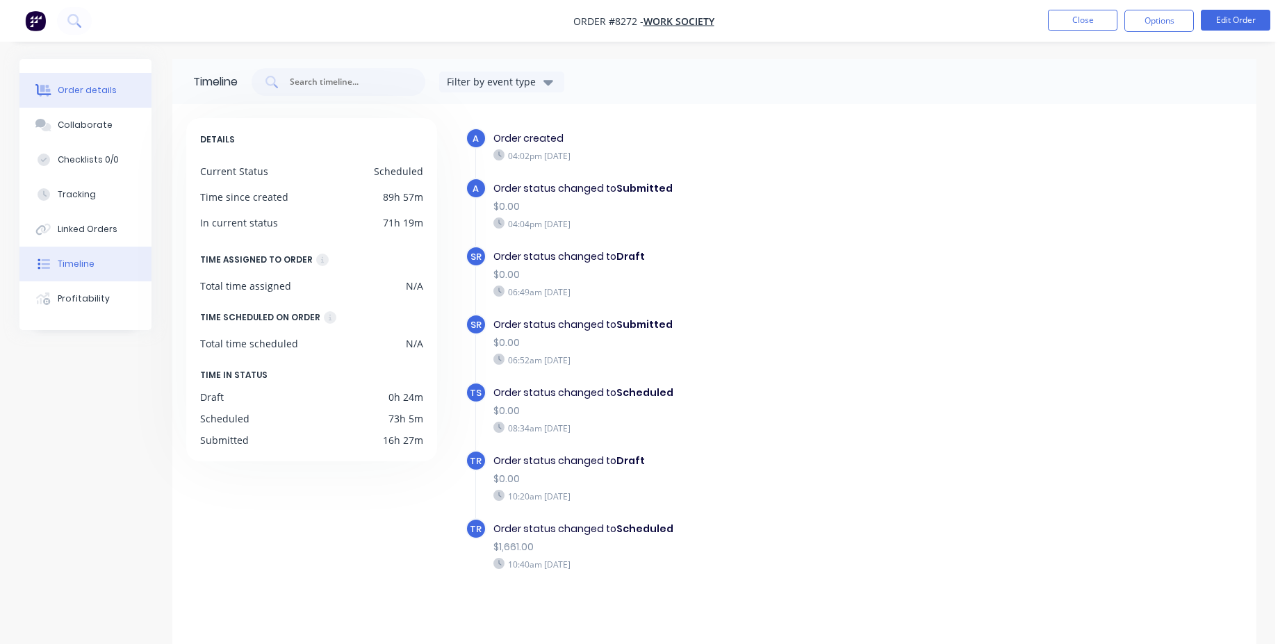
click at [87, 94] on div "Order details" at bounding box center [87, 90] width 59 height 13
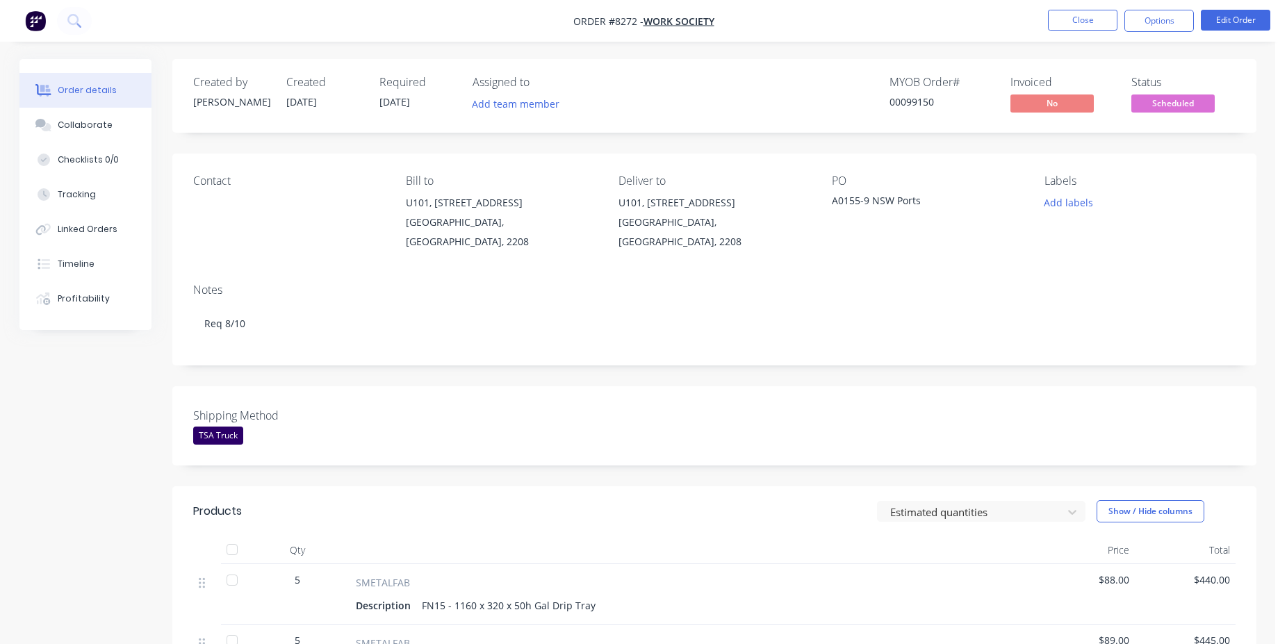
click at [1075, 31] on li "Close" at bounding box center [1082, 21] width 69 height 22
click at [1091, 30] on button "Close" at bounding box center [1082, 20] width 69 height 21
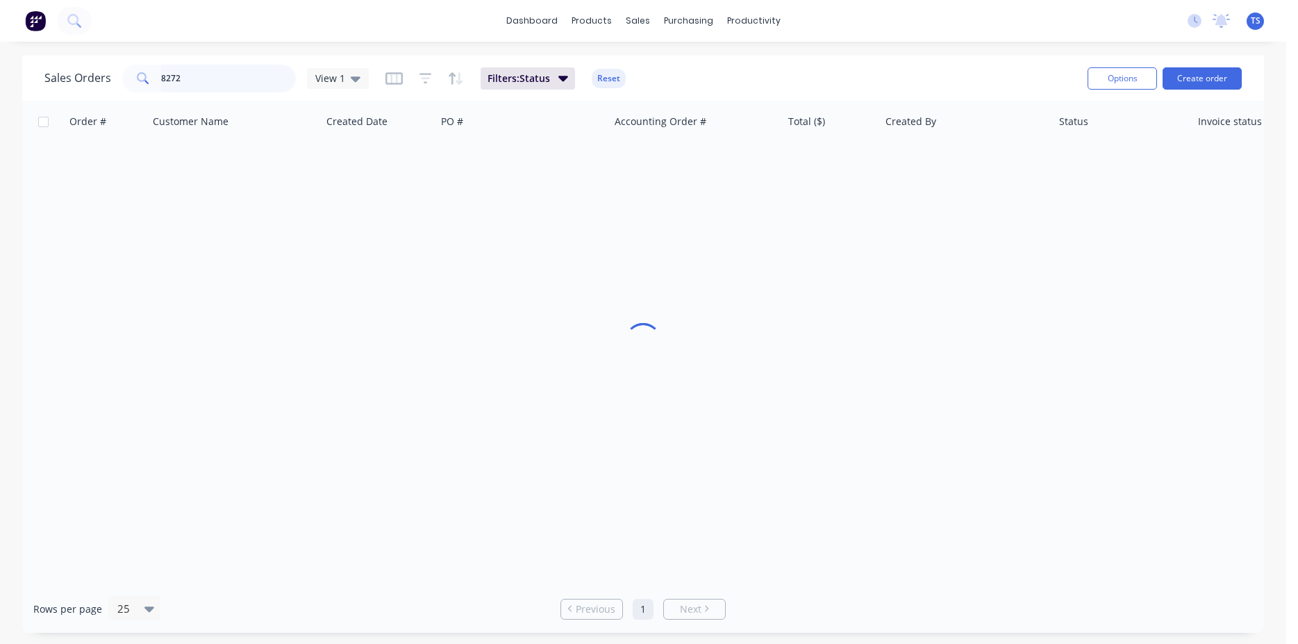
click at [229, 77] on input "8272" at bounding box center [228, 79] width 135 height 28
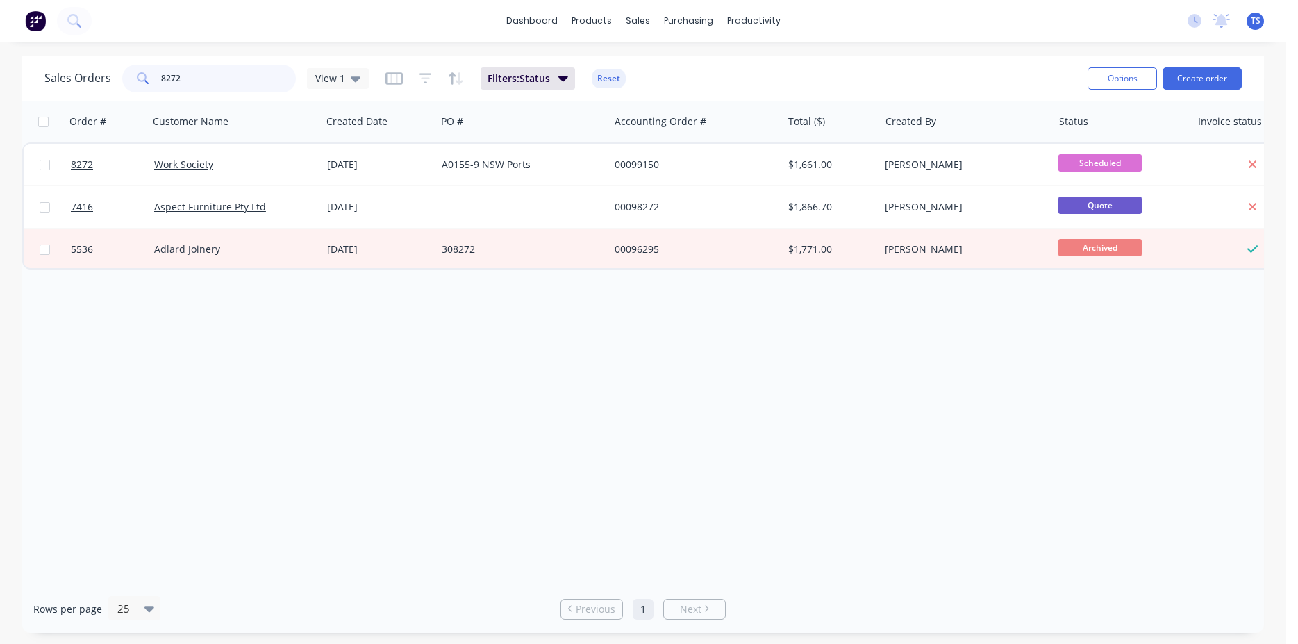
click at [228, 80] on input "8272" at bounding box center [228, 79] width 135 height 28
type input "7"
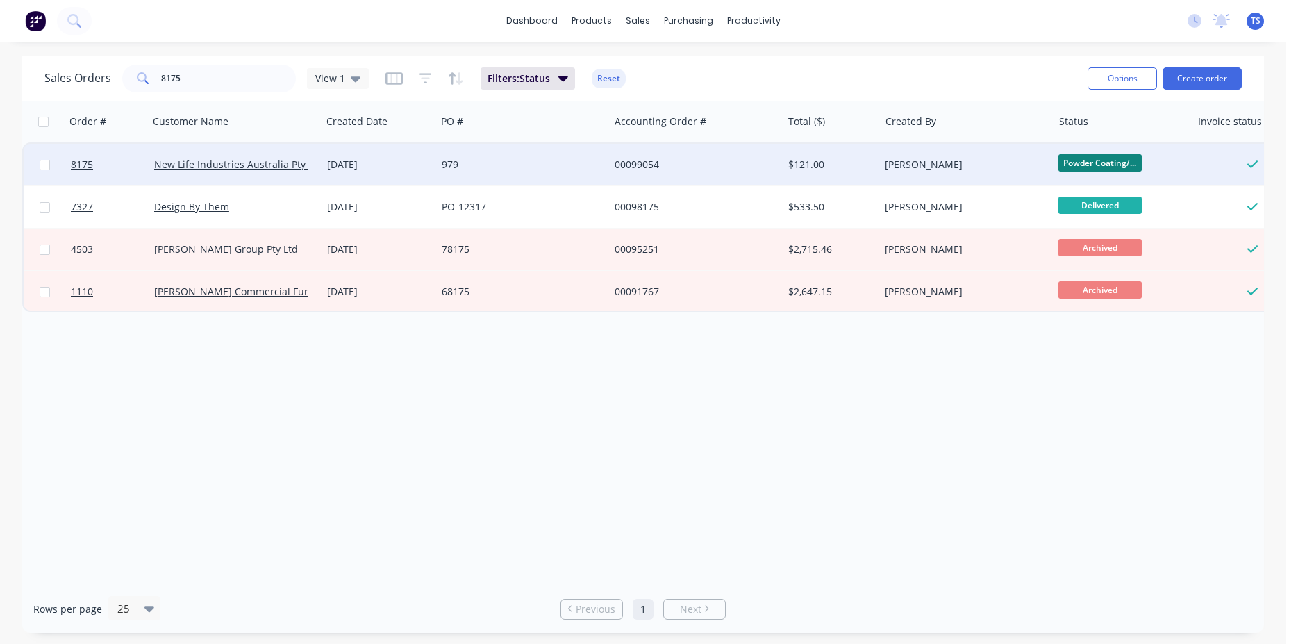
click at [1127, 163] on span "Powder Coating/..." at bounding box center [1100, 162] width 83 height 17
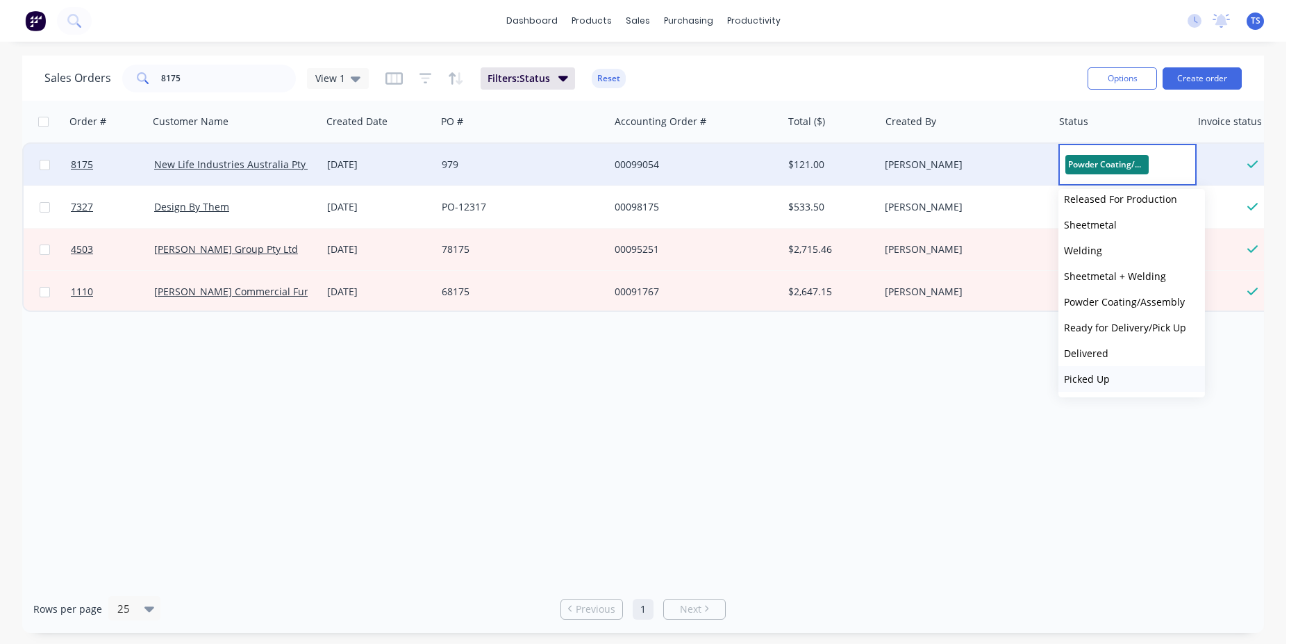
scroll to position [151, 0]
click at [1148, 332] on span "Ready for Delivery/Pick Up" at bounding box center [1125, 327] width 122 height 13
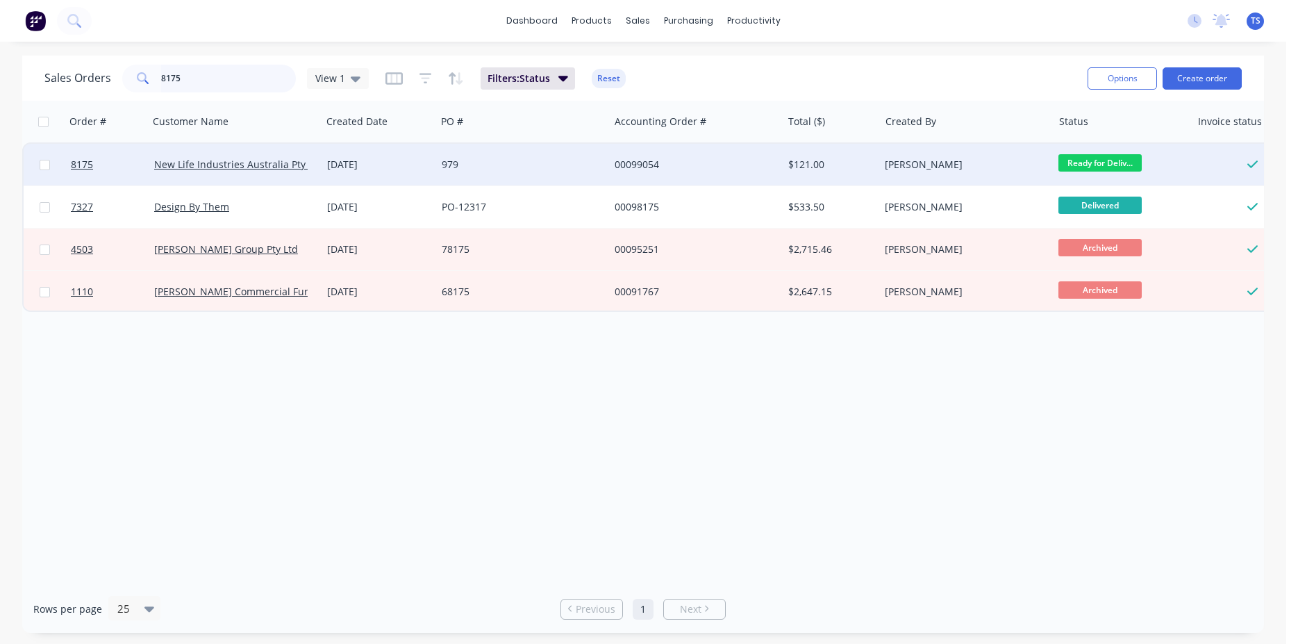
click at [210, 68] on input "8175" at bounding box center [228, 79] width 135 height 28
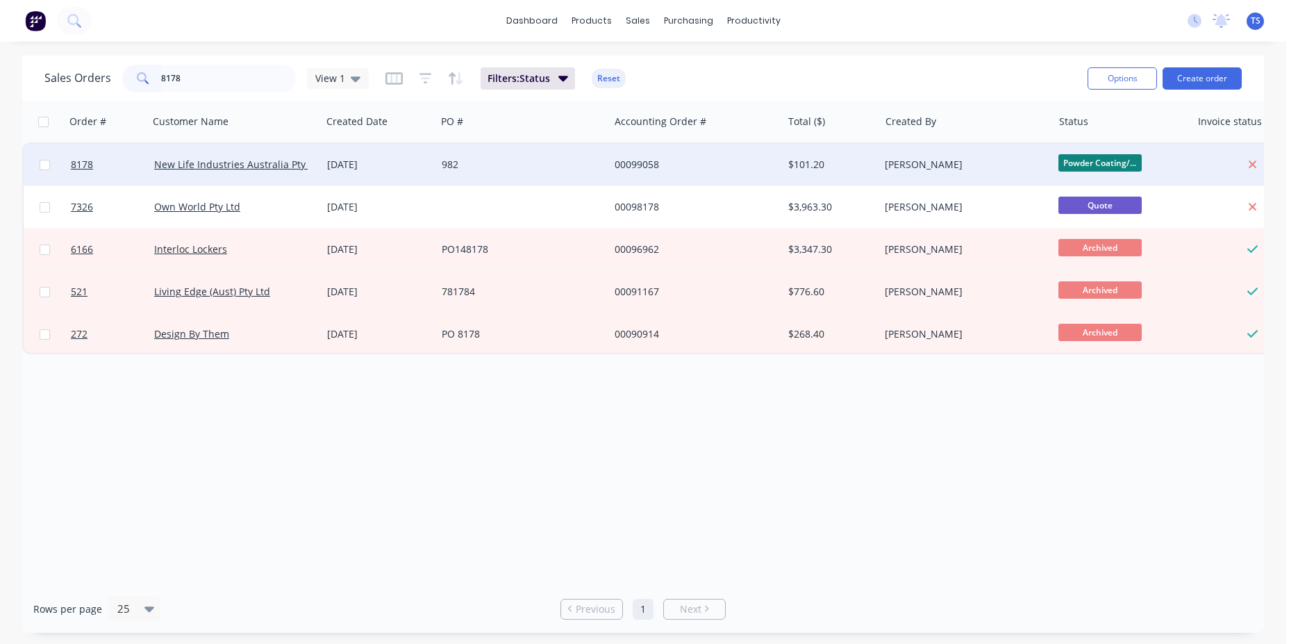
click at [1131, 162] on span "Powder Coating/..." at bounding box center [1100, 162] width 83 height 17
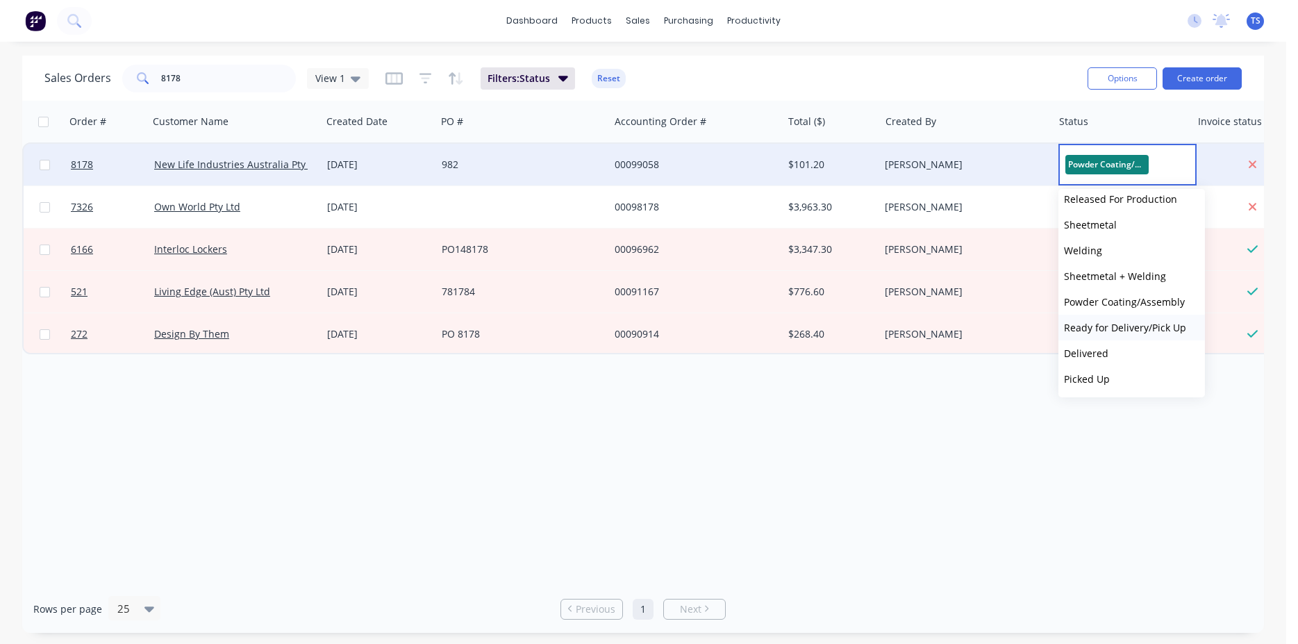
click at [1148, 331] on span "Ready for Delivery/Pick Up" at bounding box center [1125, 327] width 122 height 13
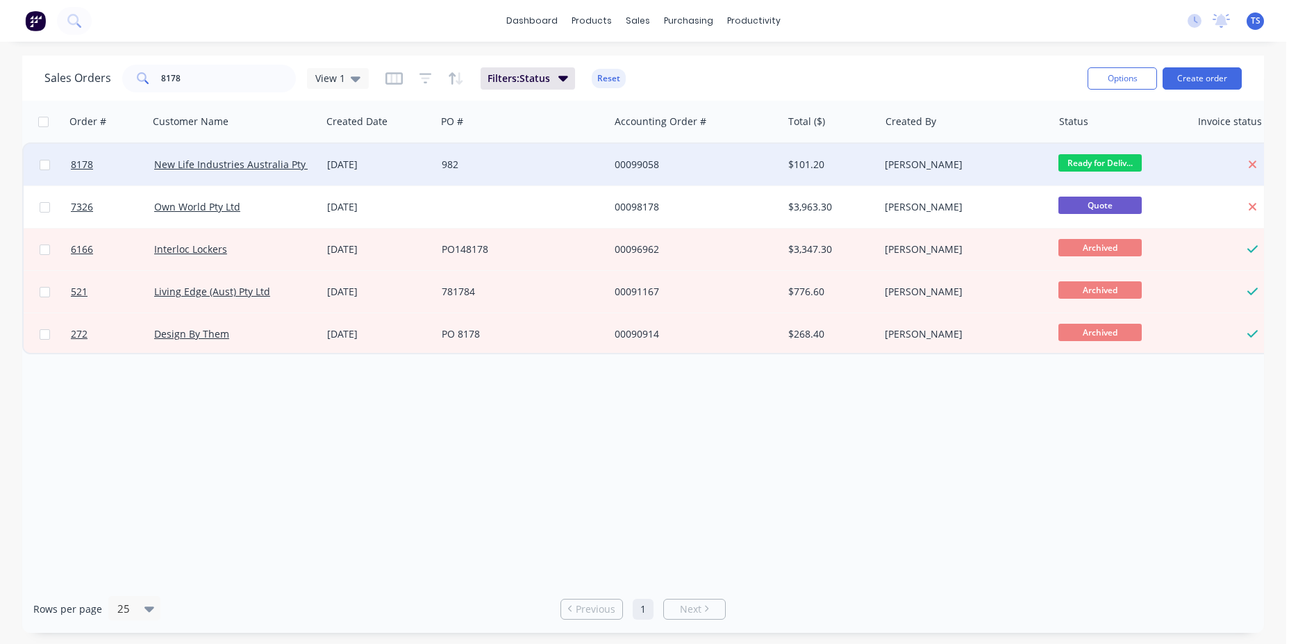
click at [183, 97] on div "Sales Orders 8178 View 1 Filters: Status Reset Options Create order" at bounding box center [643, 78] width 1242 height 45
click at [208, 81] on input "8178" at bounding box center [228, 79] width 135 height 28
click at [208, 82] on input "8178" at bounding box center [228, 79] width 135 height 28
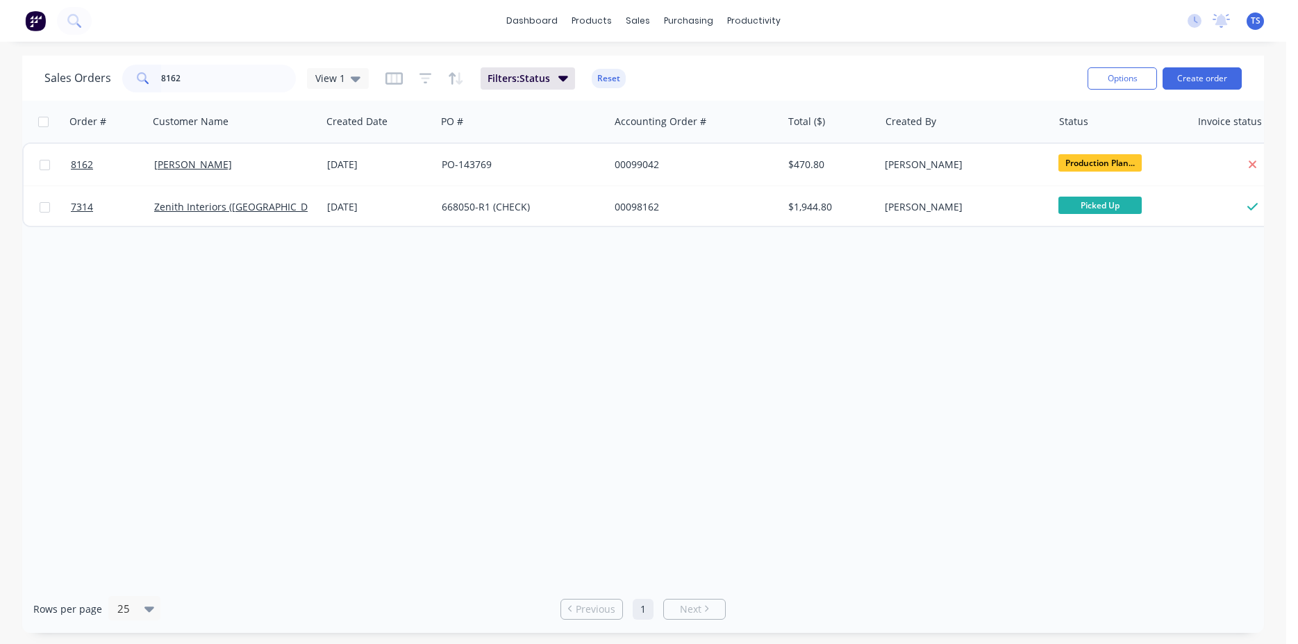
click at [415, 40] on div "dashboard products sales purchasing productivity dashboard products Product Cat…" at bounding box center [643, 21] width 1287 height 42
click at [238, 81] on input "8162" at bounding box center [228, 79] width 135 height 28
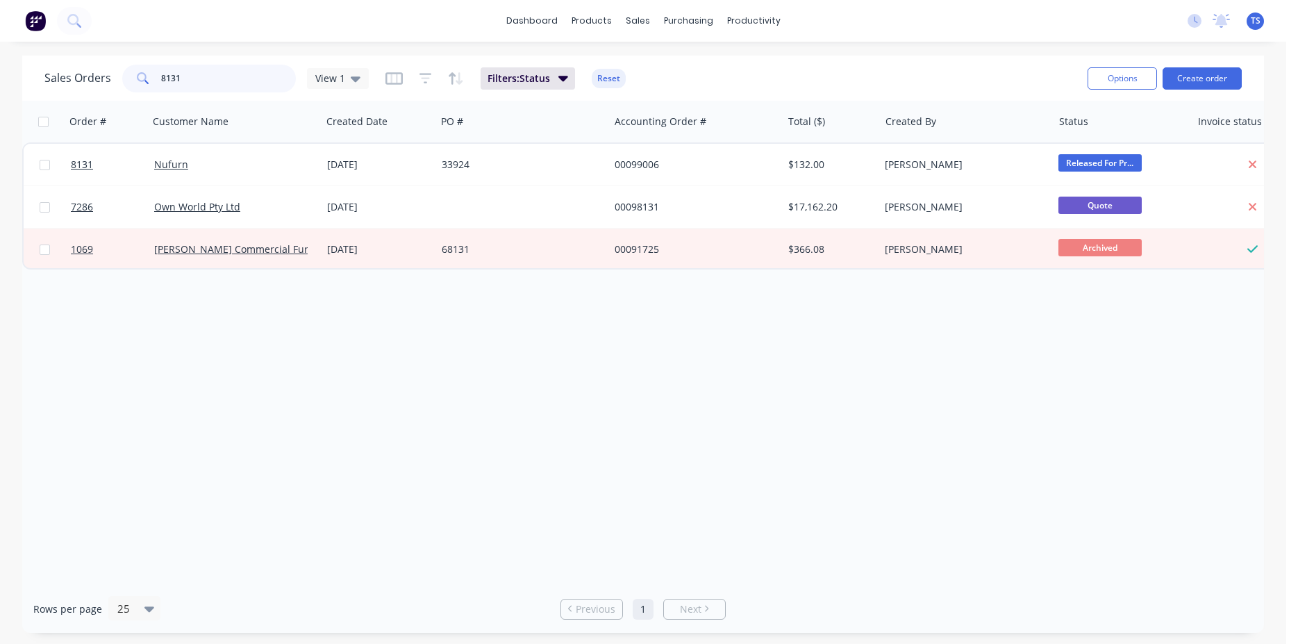
type input "8131"
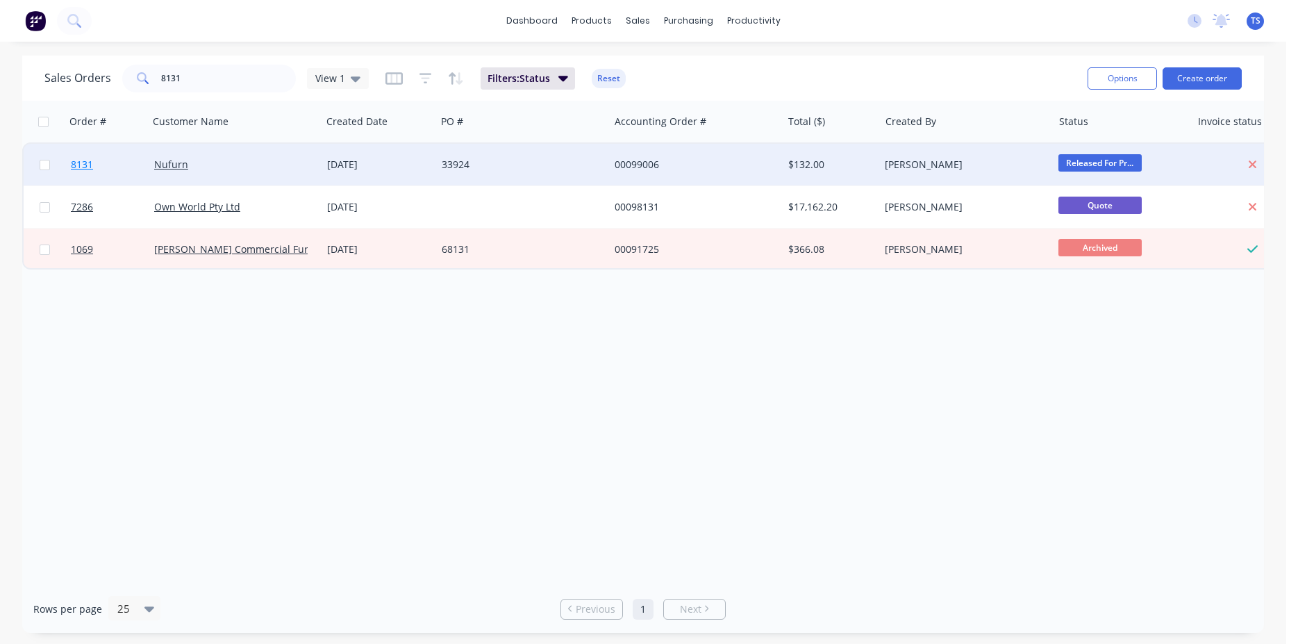
click at [115, 175] on link "8131" at bounding box center [112, 165] width 83 height 42
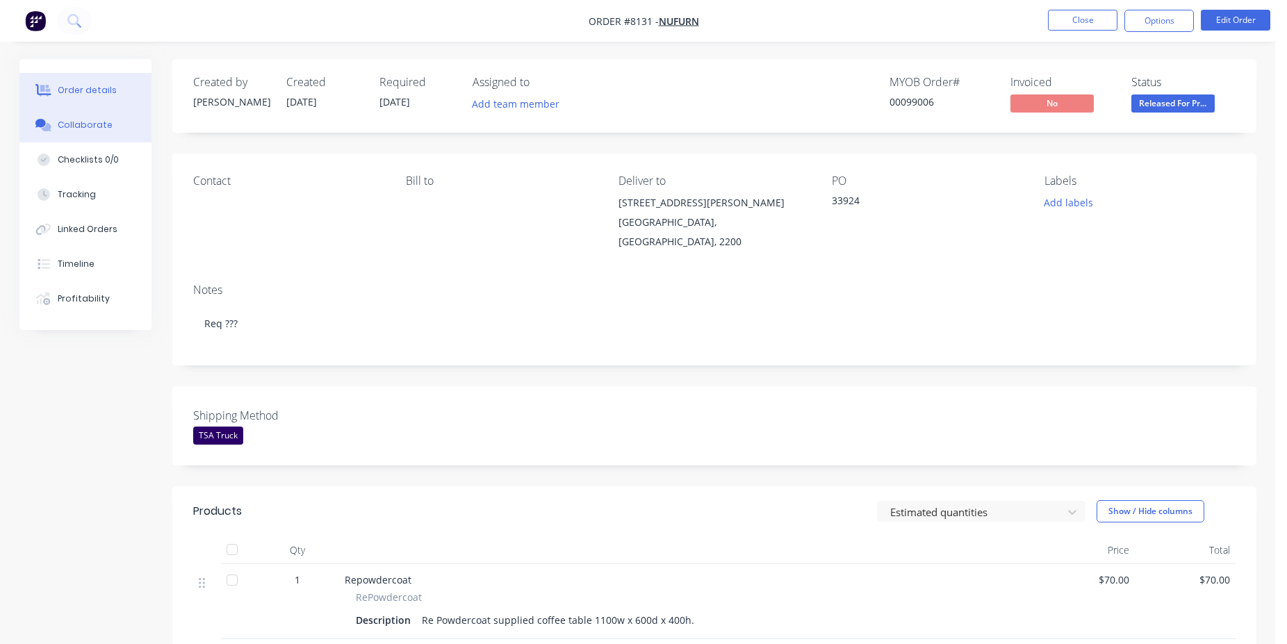
click at [106, 134] on button "Collaborate" at bounding box center [85, 125] width 132 height 35
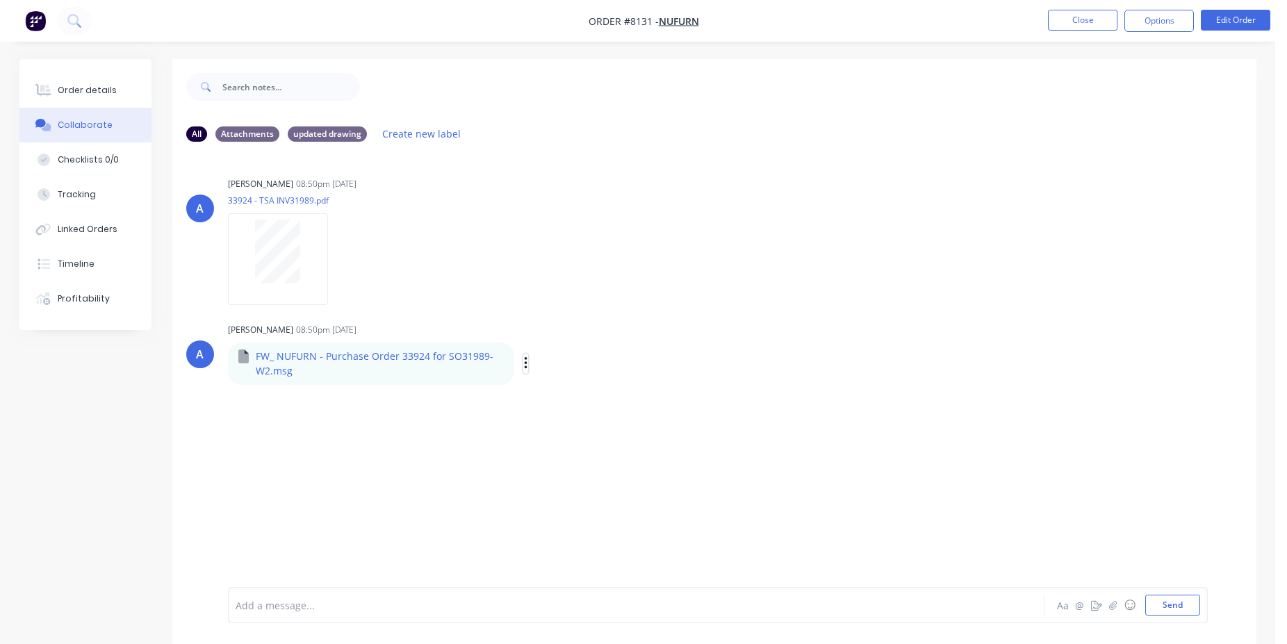
click at [524, 361] on icon "button" at bounding box center [526, 364] width 4 height 16
click at [572, 403] on button "Download" at bounding box center [617, 400] width 156 height 31
click at [104, 99] on button "Order details" at bounding box center [85, 90] width 132 height 35
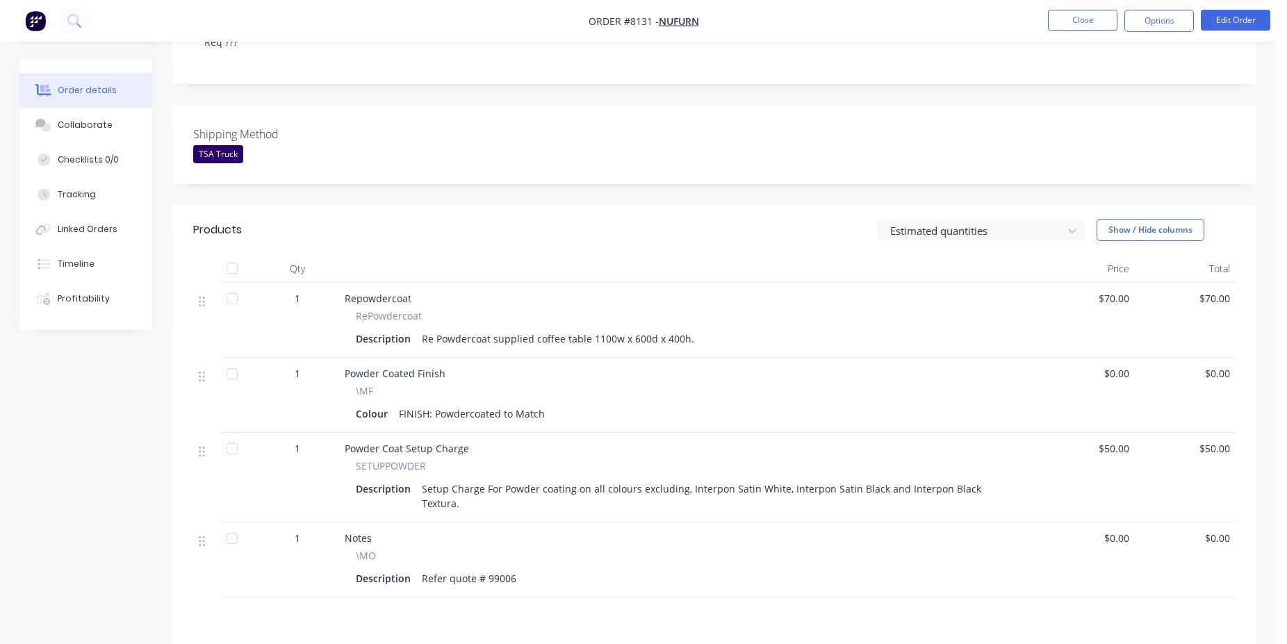
scroll to position [283, 0]
click at [1085, 30] on button "Close" at bounding box center [1082, 20] width 69 height 21
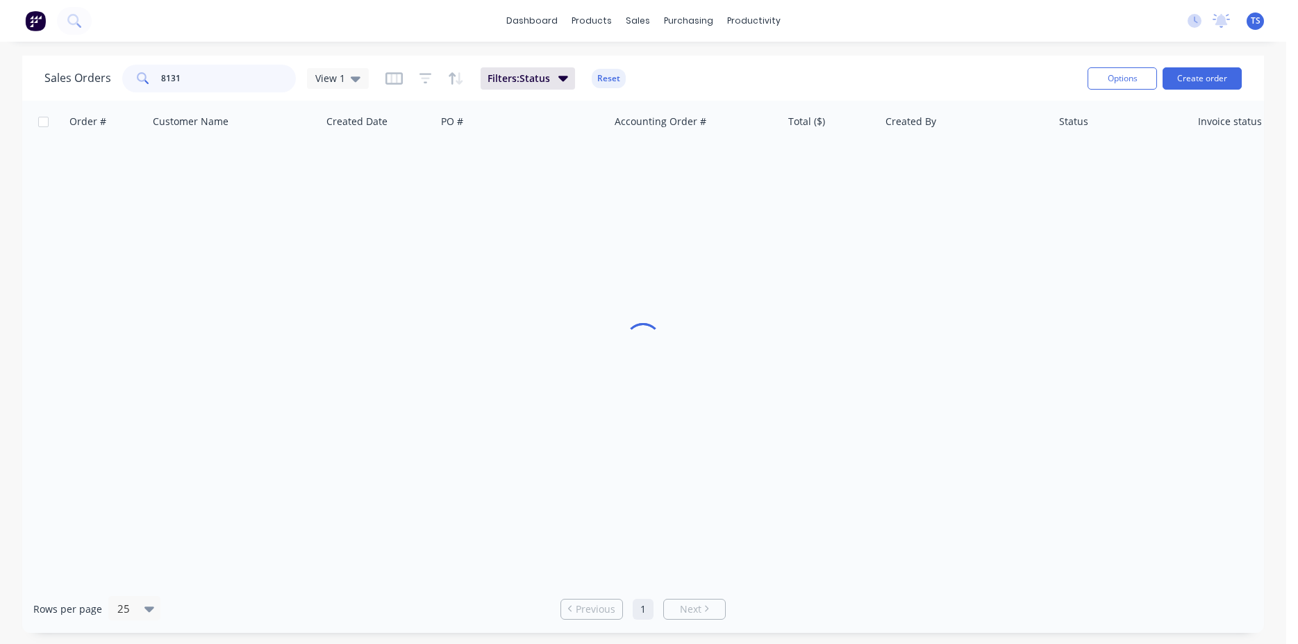
click at [231, 80] on input "8131" at bounding box center [228, 79] width 135 height 28
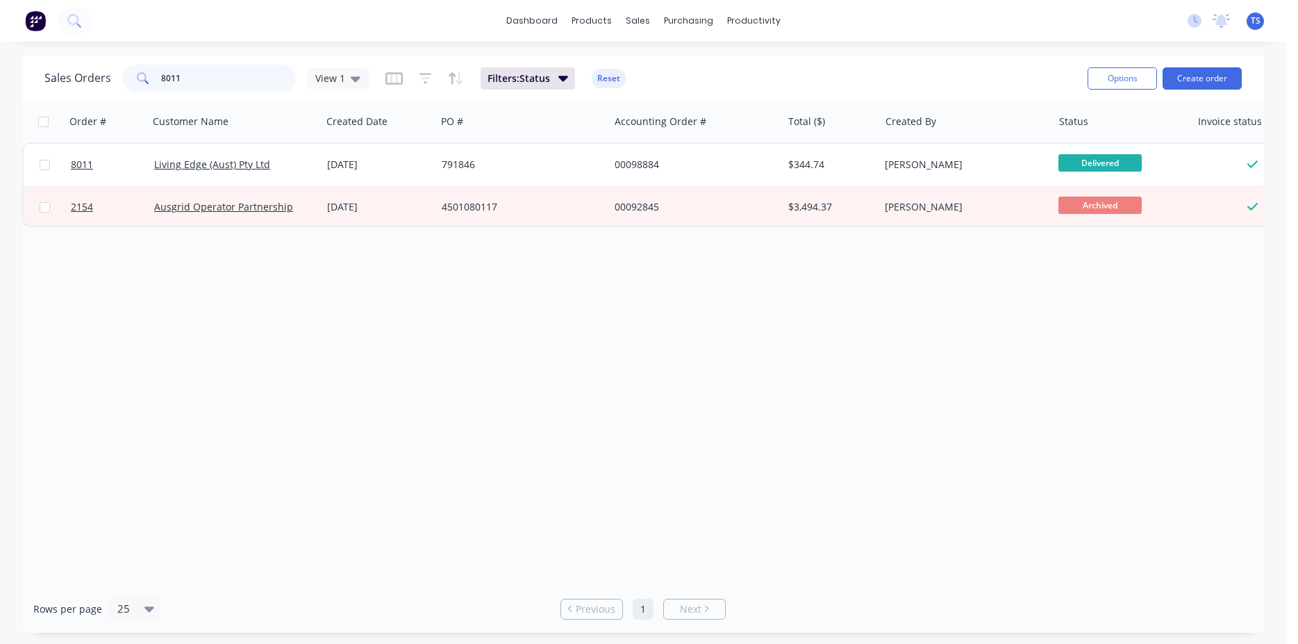
click at [197, 90] on input "8011" at bounding box center [228, 79] width 135 height 28
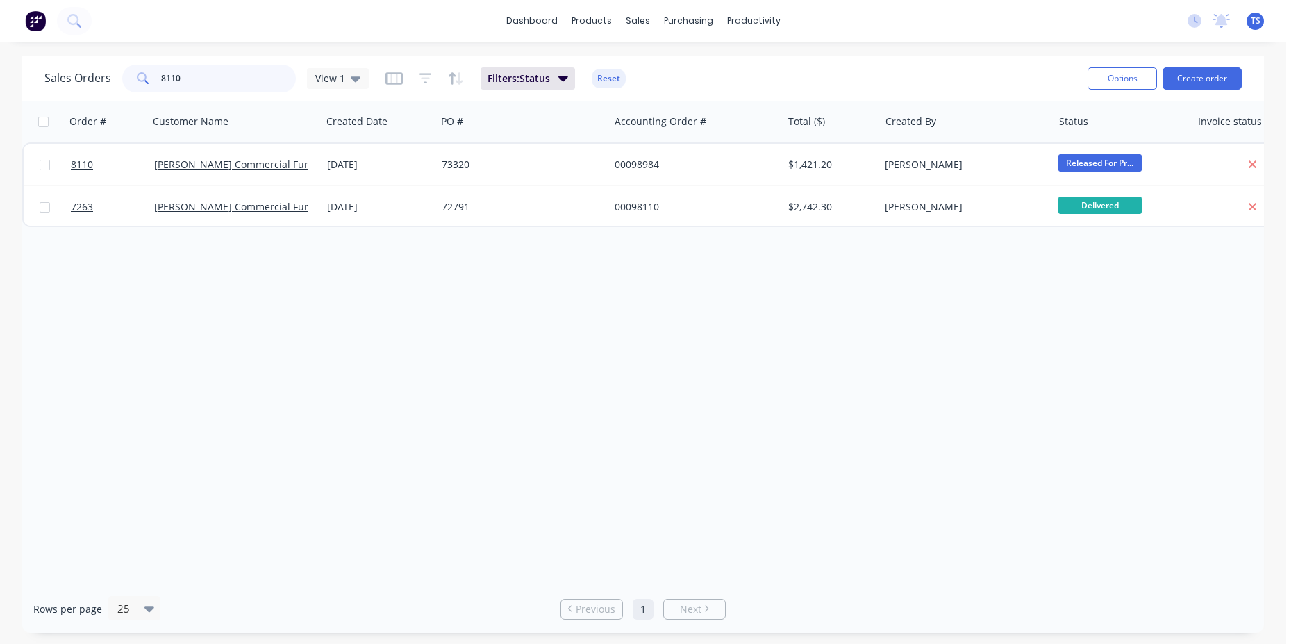
click at [197, 90] on input "8110" at bounding box center [228, 79] width 135 height 28
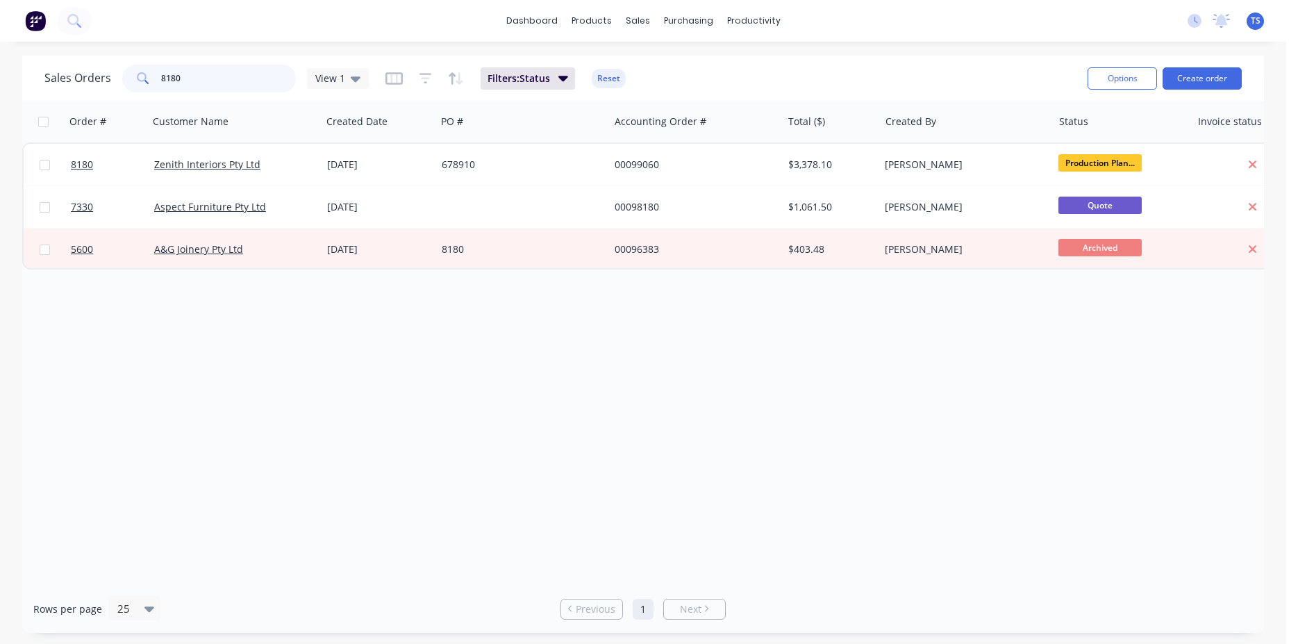
click at [224, 82] on input "8180" at bounding box center [228, 79] width 135 height 28
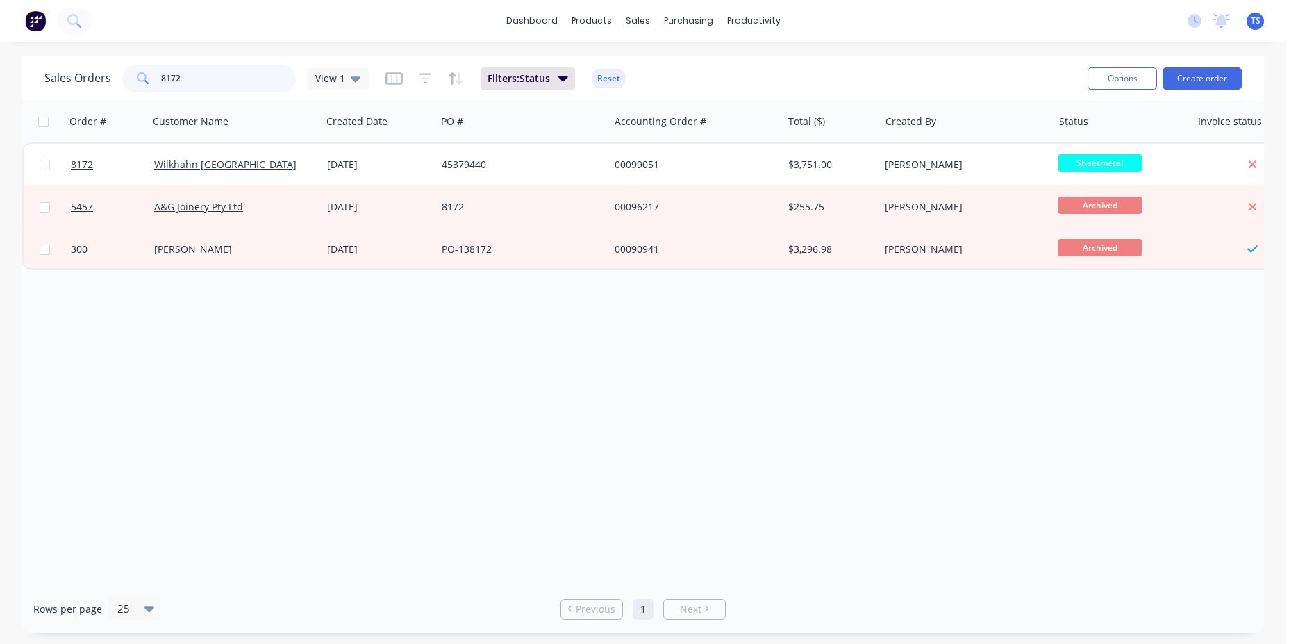
click at [224, 82] on input "8172" at bounding box center [228, 79] width 135 height 28
click at [224, 81] on input "8172" at bounding box center [228, 79] width 135 height 28
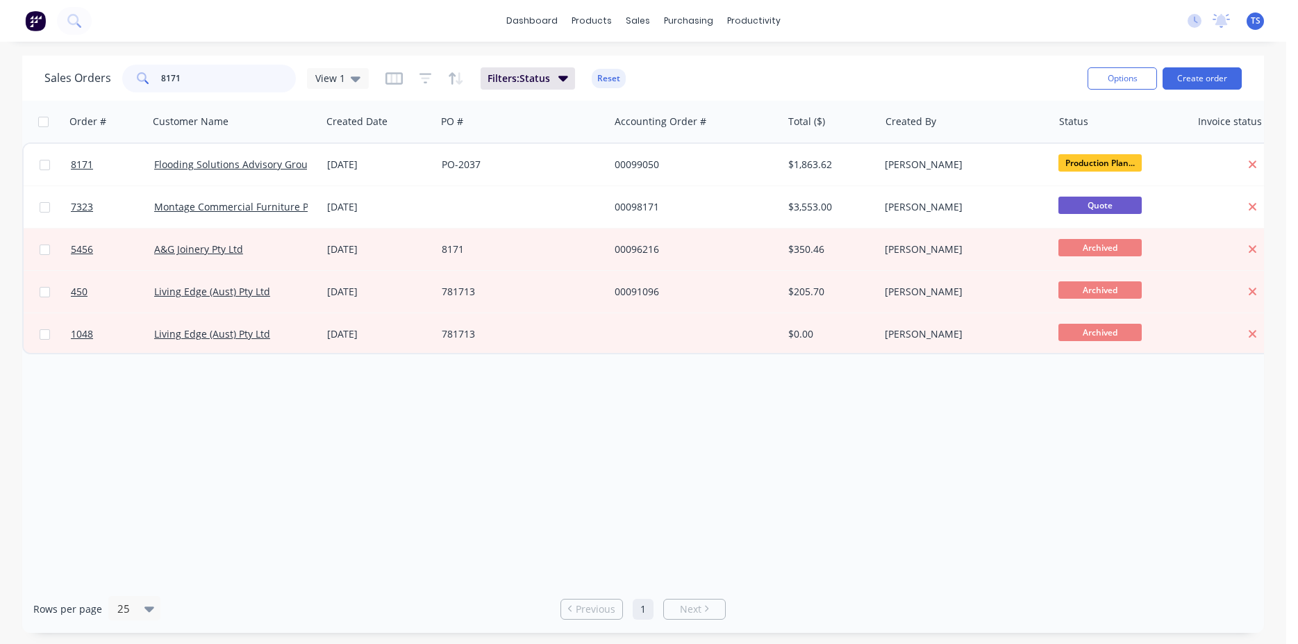
click at [221, 81] on input "8171" at bounding box center [228, 79] width 135 height 28
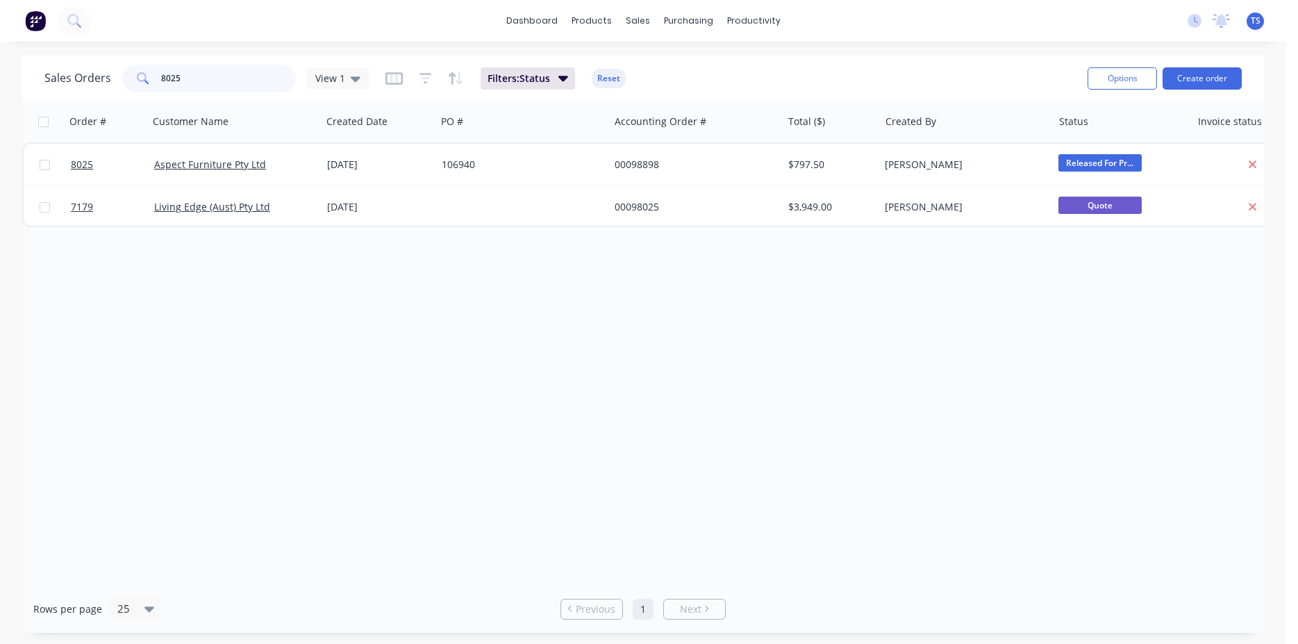
click at [221, 82] on input "8025" at bounding box center [228, 79] width 135 height 28
click at [216, 74] on input "8090" at bounding box center [228, 79] width 135 height 28
click at [201, 88] on input "8163" at bounding box center [228, 79] width 135 height 28
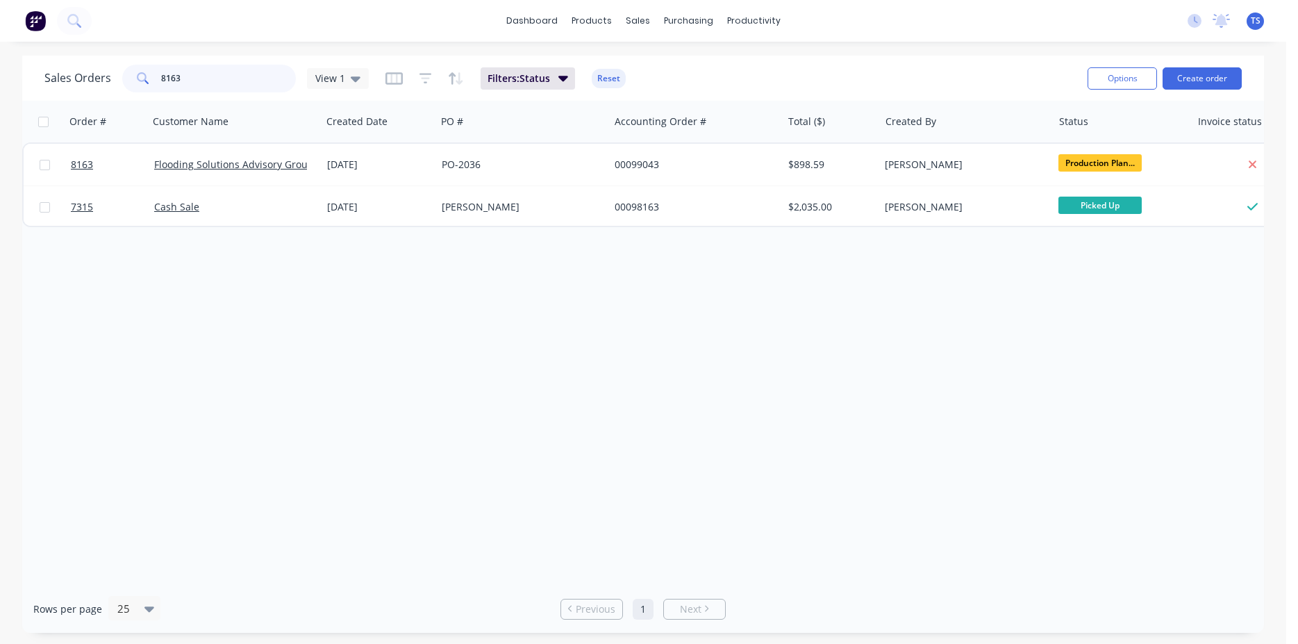
click at [201, 88] on input "8163" at bounding box center [228, 79] width 135 height 28
click at [217, 80] on input "7968" at bounding box center [228, 79] width 135 height 28
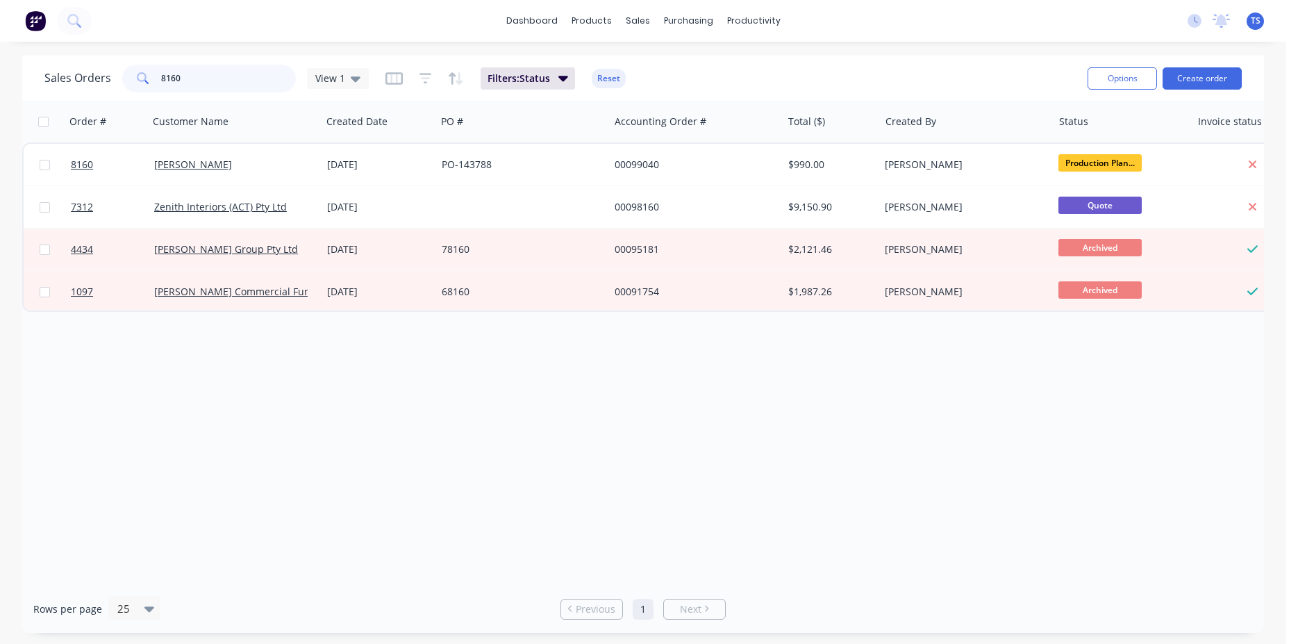
click at [215, 83] on input "8160" at bounding box center [228, 79] width 135 height 28
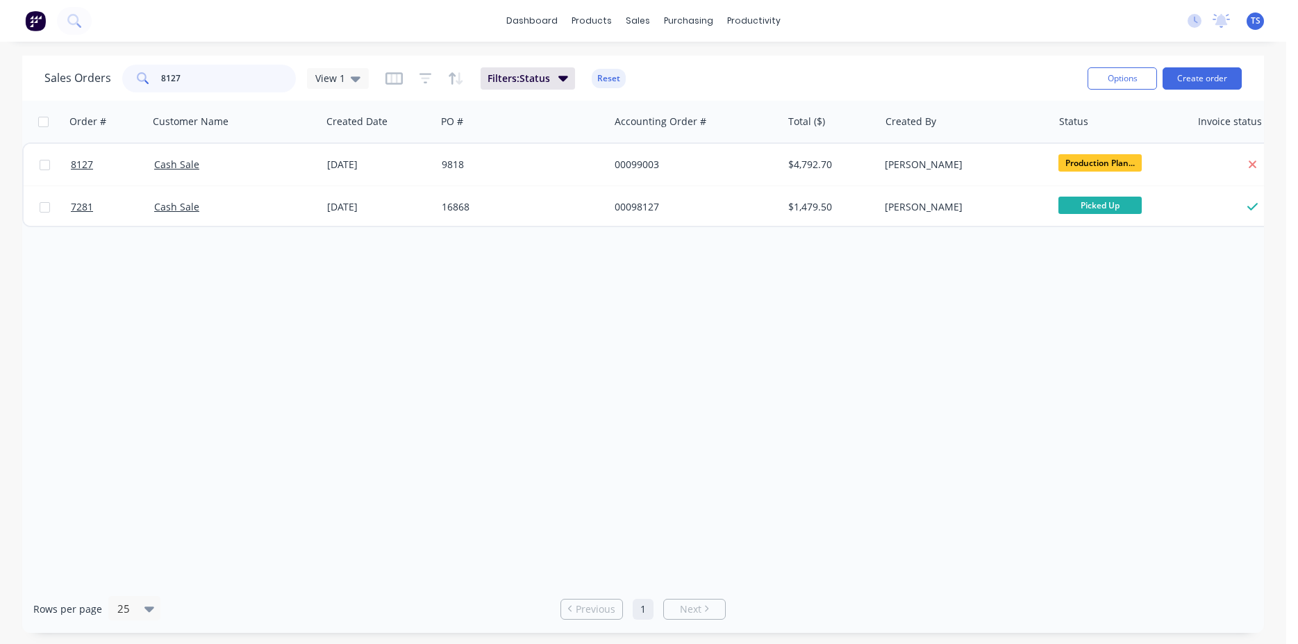
click at [210, 82] on input "8127" at bounding box center [228, 79] width 135 height 28
click at [226, 75] on input "8107" at bounding box center [228, 79] width 135 height 28
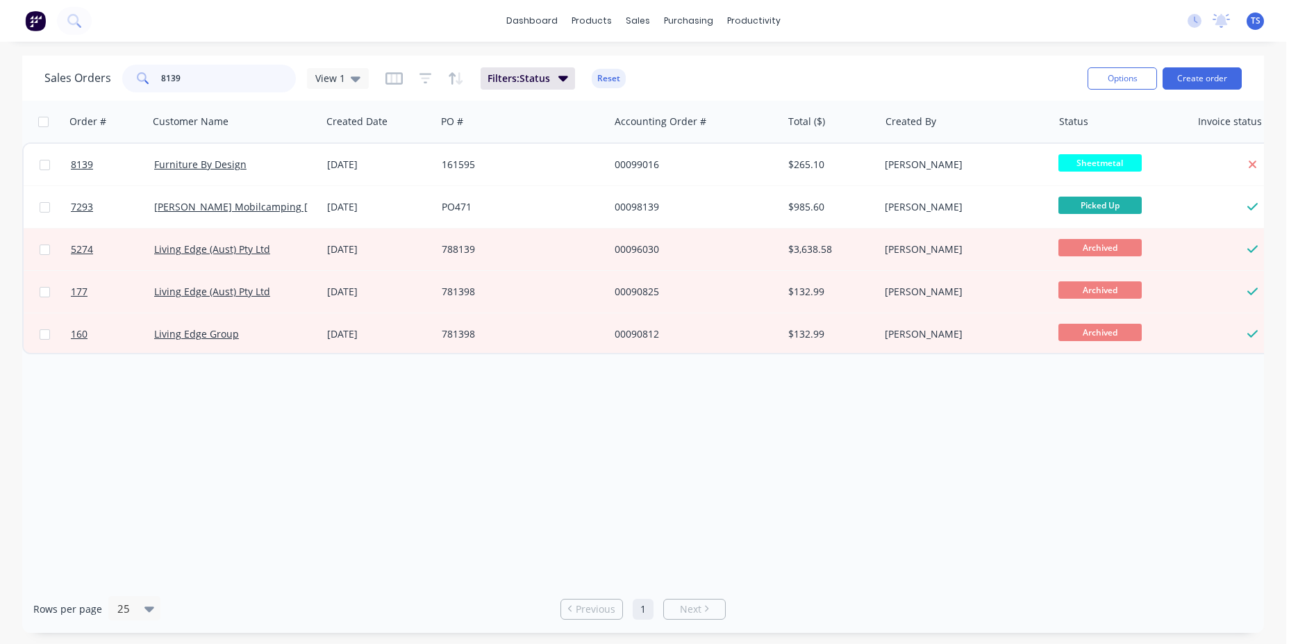
click at [226, 75] on input "8139" at bounding box center [228, 79] width 135 height 28
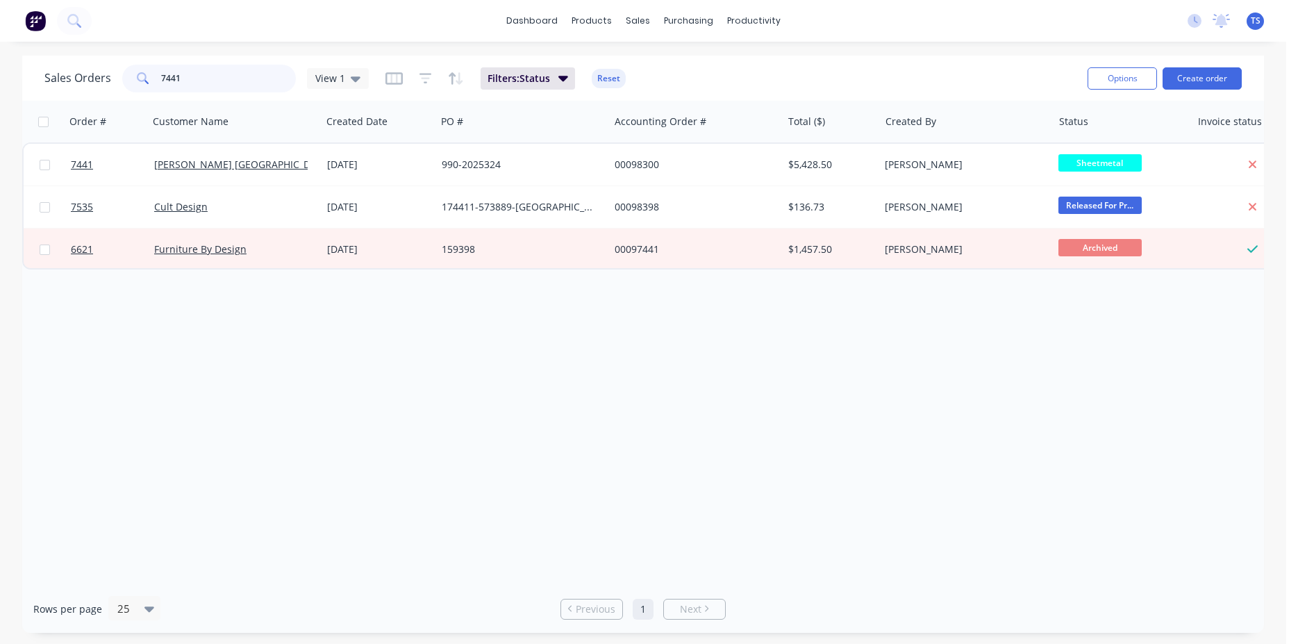
click at [229, 79] on input "7441" at bounding box center [228, 79] width 135 height 28
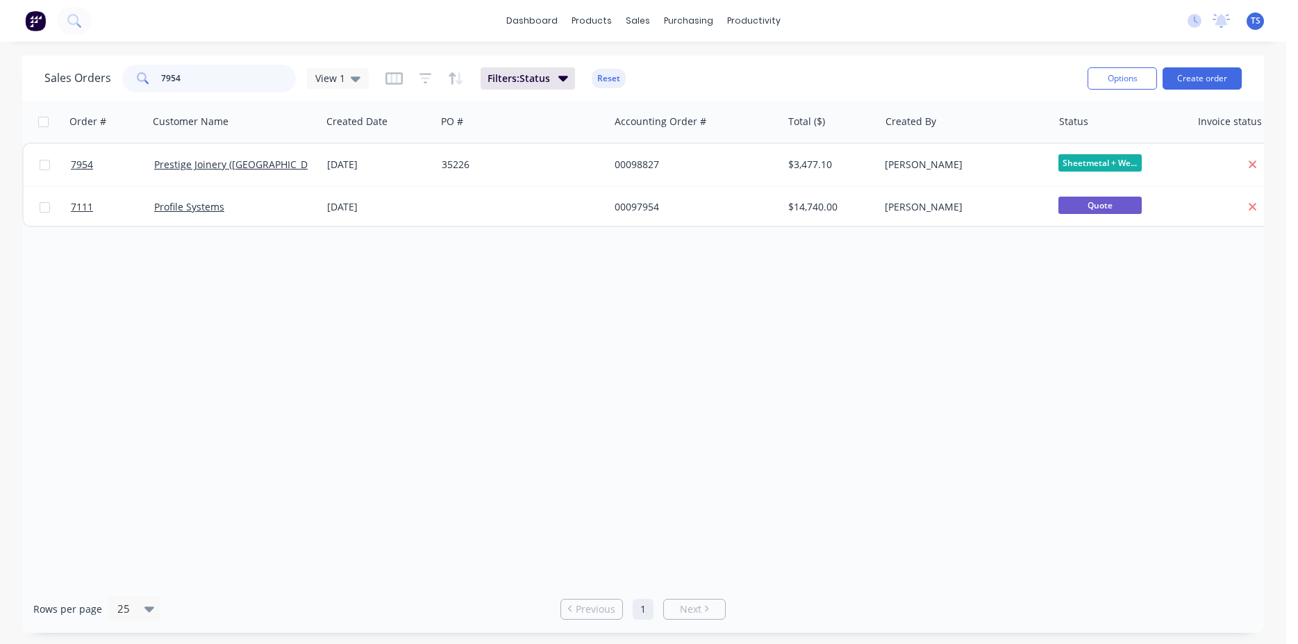
click at [213, 81] on input "7954" at bounding box center [228, 79] width 135 height 28
click at [213, 86] on input "8111" at bounding box center [228, 79] width 135 height 28
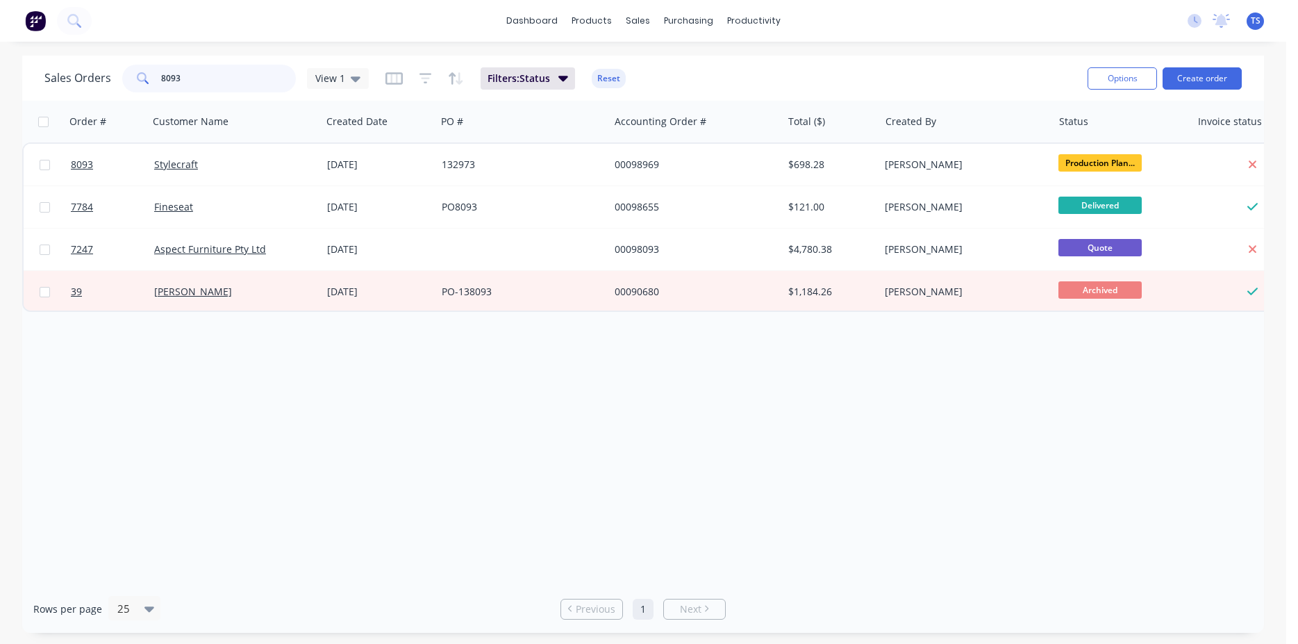
click at [213, 86] on input "8093" at bounding box center [228, 79] width 135 height 28
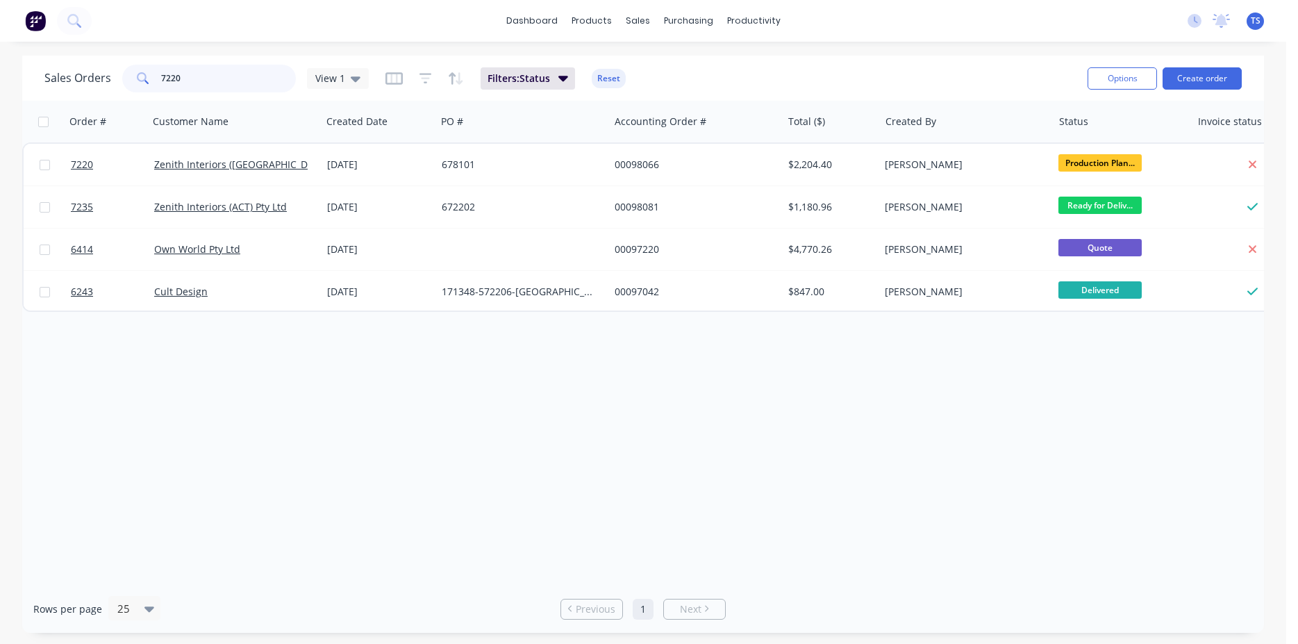
click at [213, 86] on input "7220" at bounding box center [228, 79] width 135 height 28
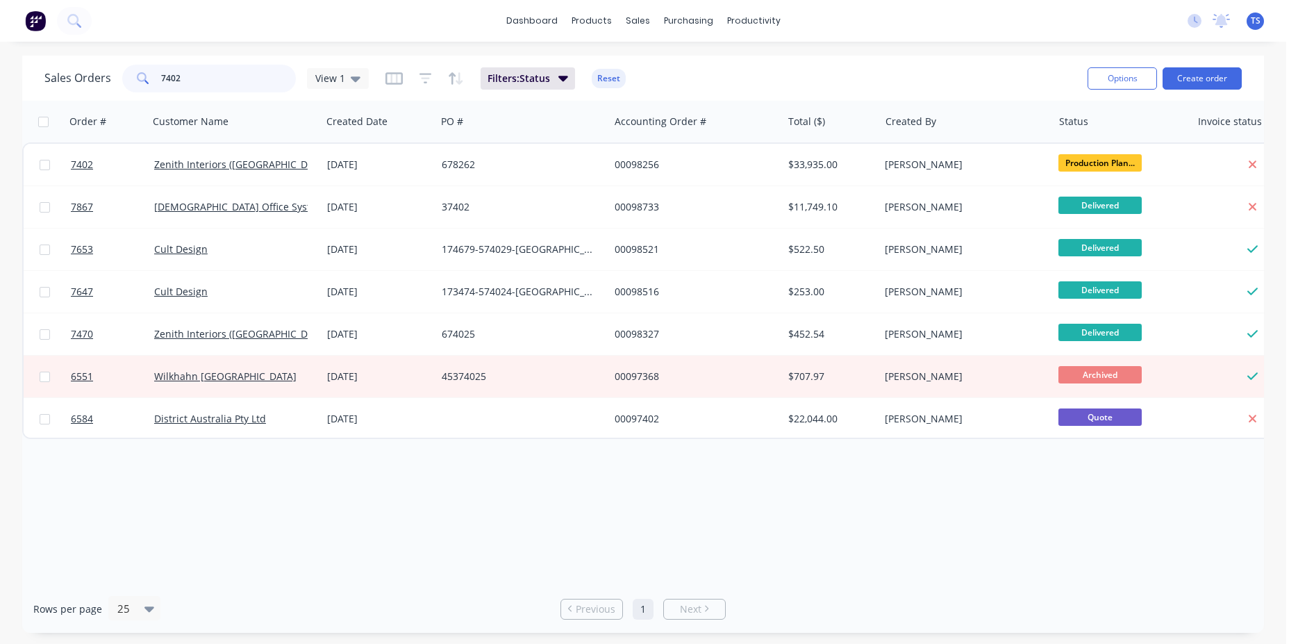
click at [208, 88] on input "7402" at bounding box center [228, 79] width 135 height 28
type input "7402"
click at [215, 75] on input "7402" at bounding box center [228, 79] width 135 height 28
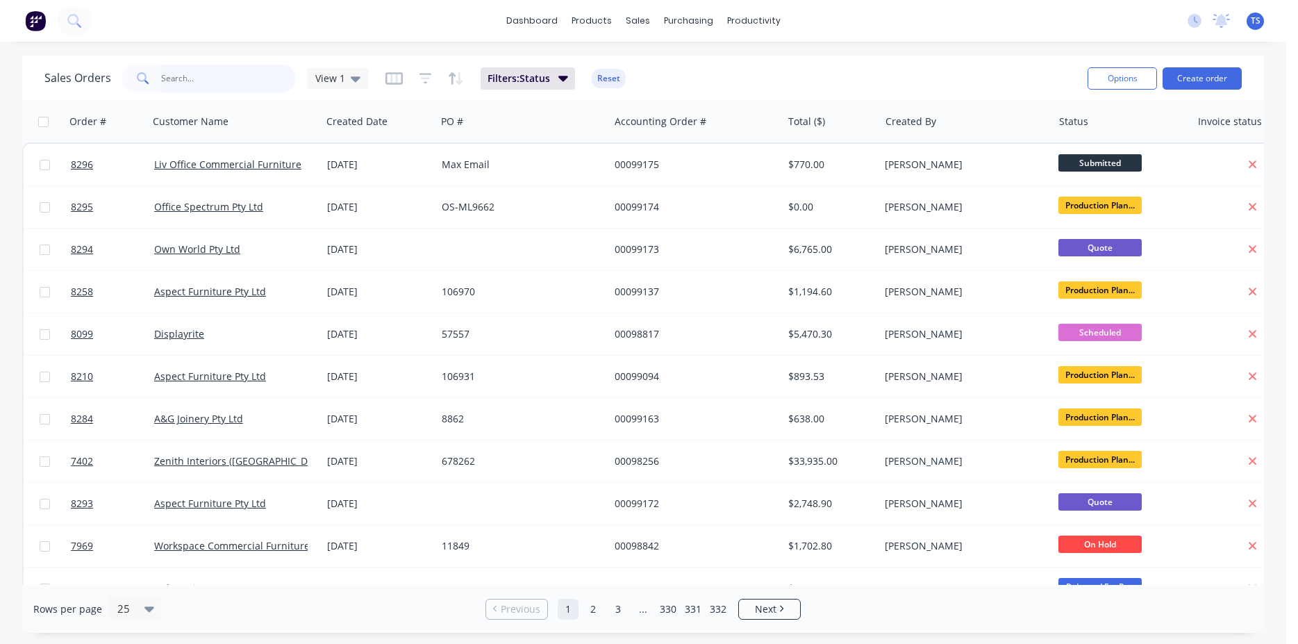
click at [254, 80] on input "text" at bounding box center [228, 79] width 135 height 28
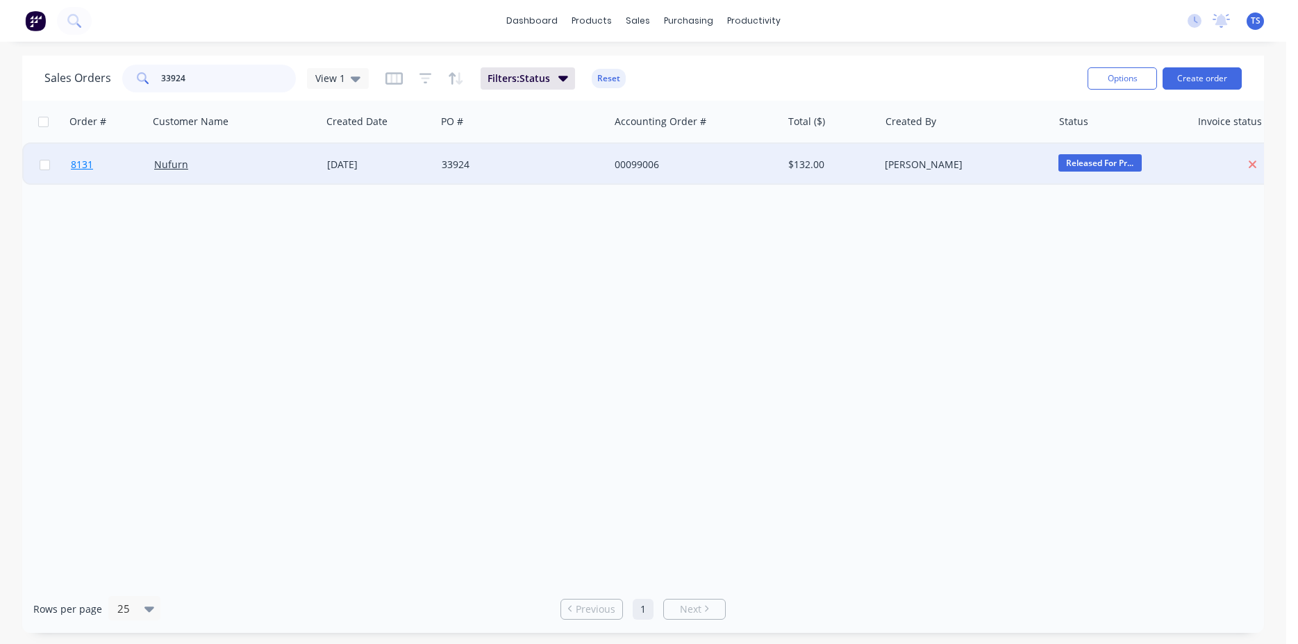
type input "33924"
click at [93, 170] on link "8131" at bounding box center [112, 165] width 83 height 42
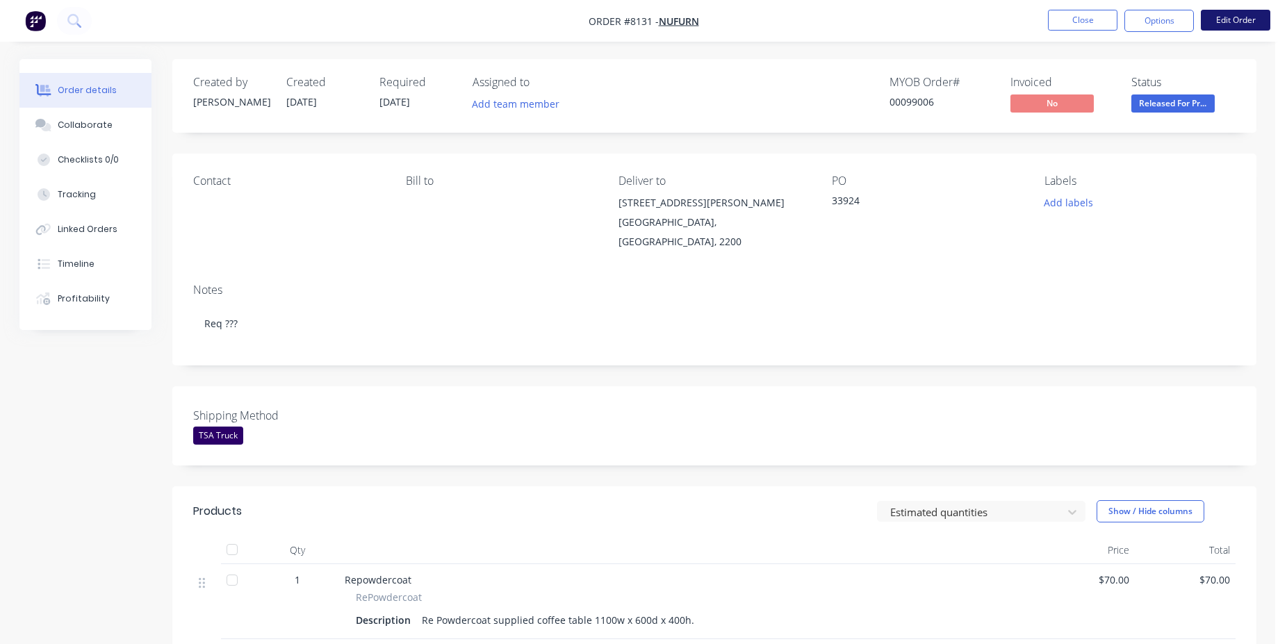
click at [1239, 25] on button "Edit Order" at bounding box center [1234, 20] width 69 height 21
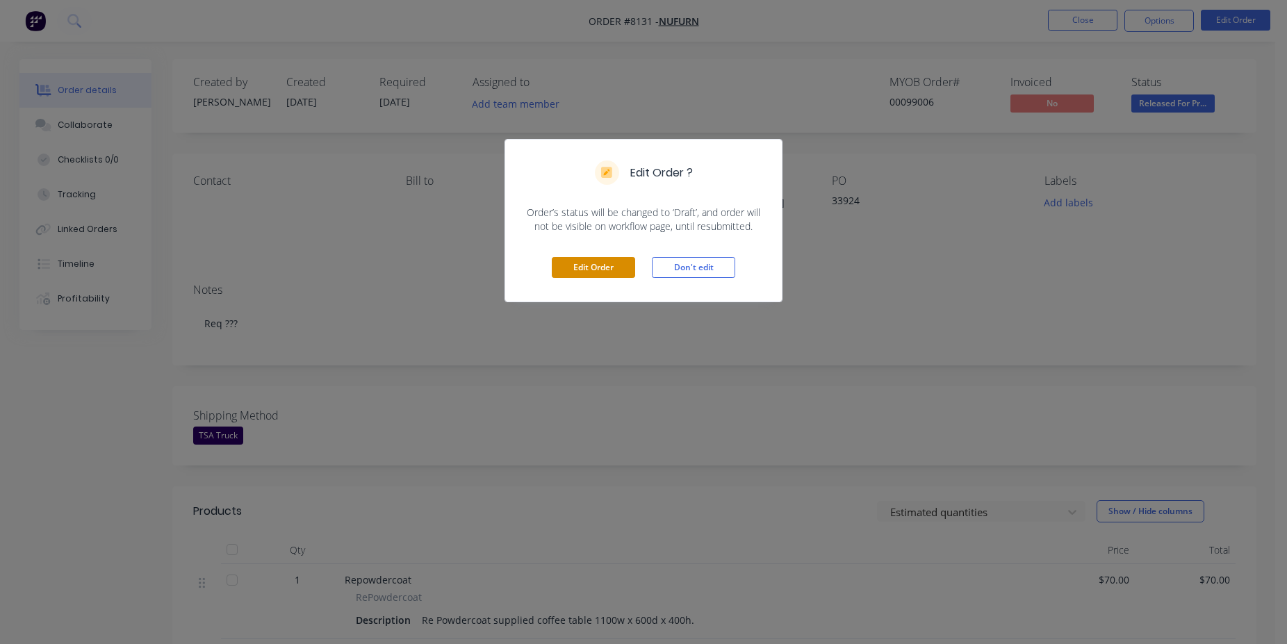
click at [566, 265] on button "Edit Order" at bounding box center [593, 267] width 83 height 21
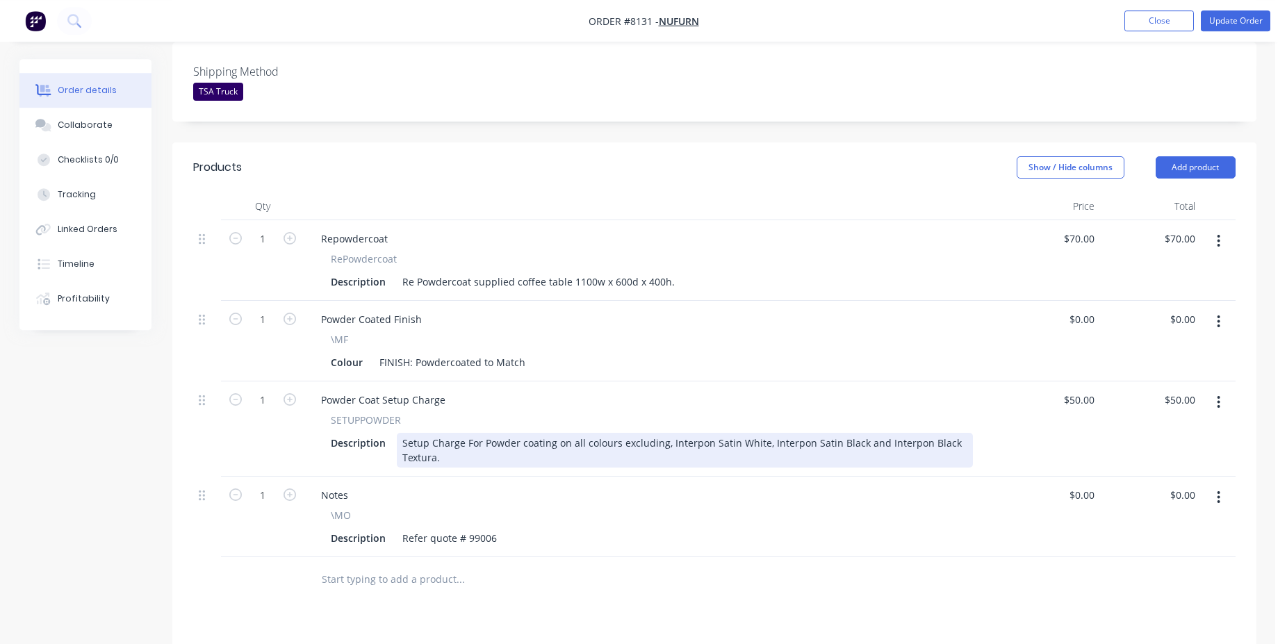
scroll to position [425, 0]
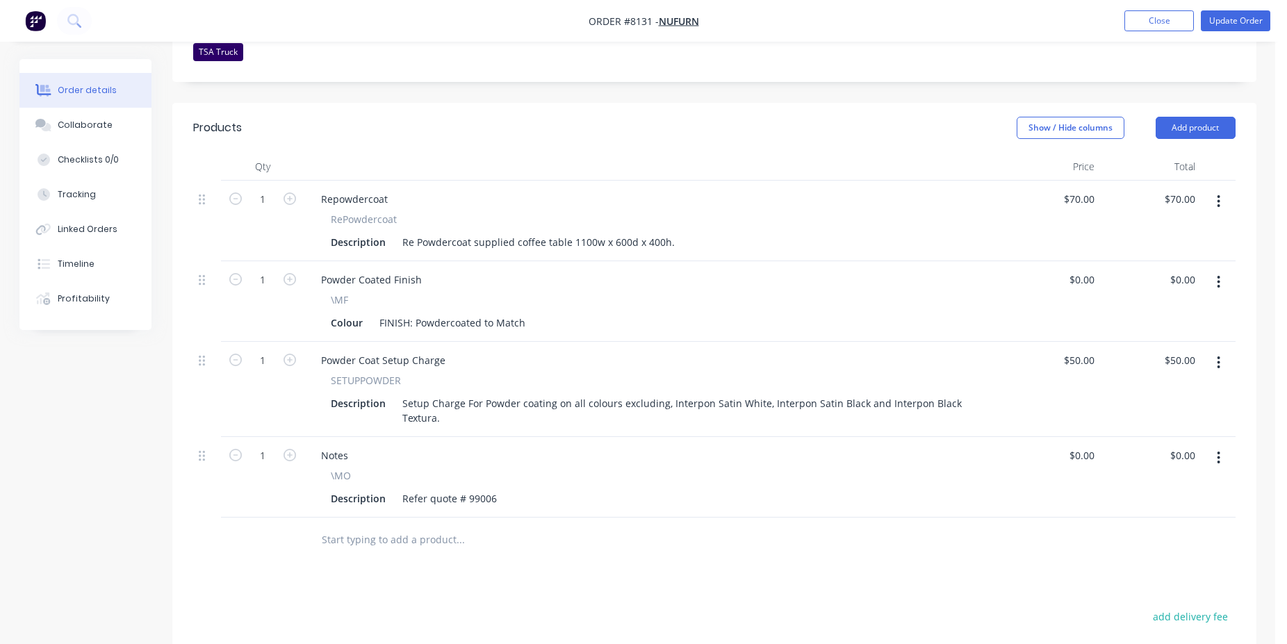
click at [424, 526] on input "text" at bounding box center [460, 540] width 278 height 28
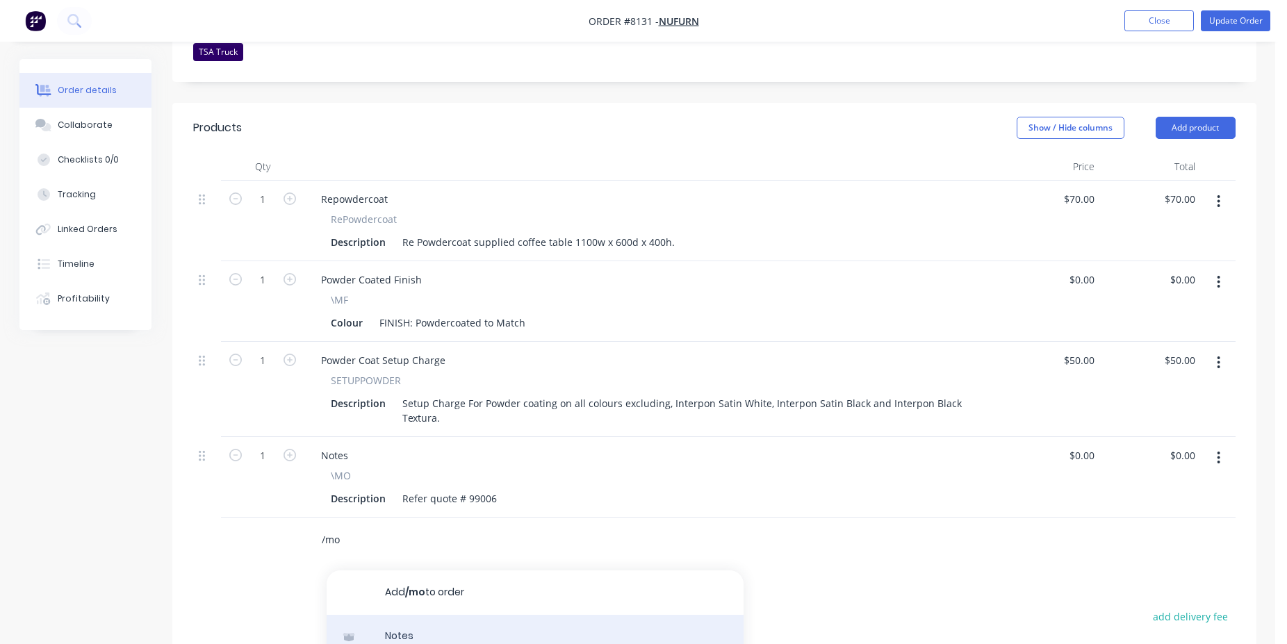
type input "/mo"
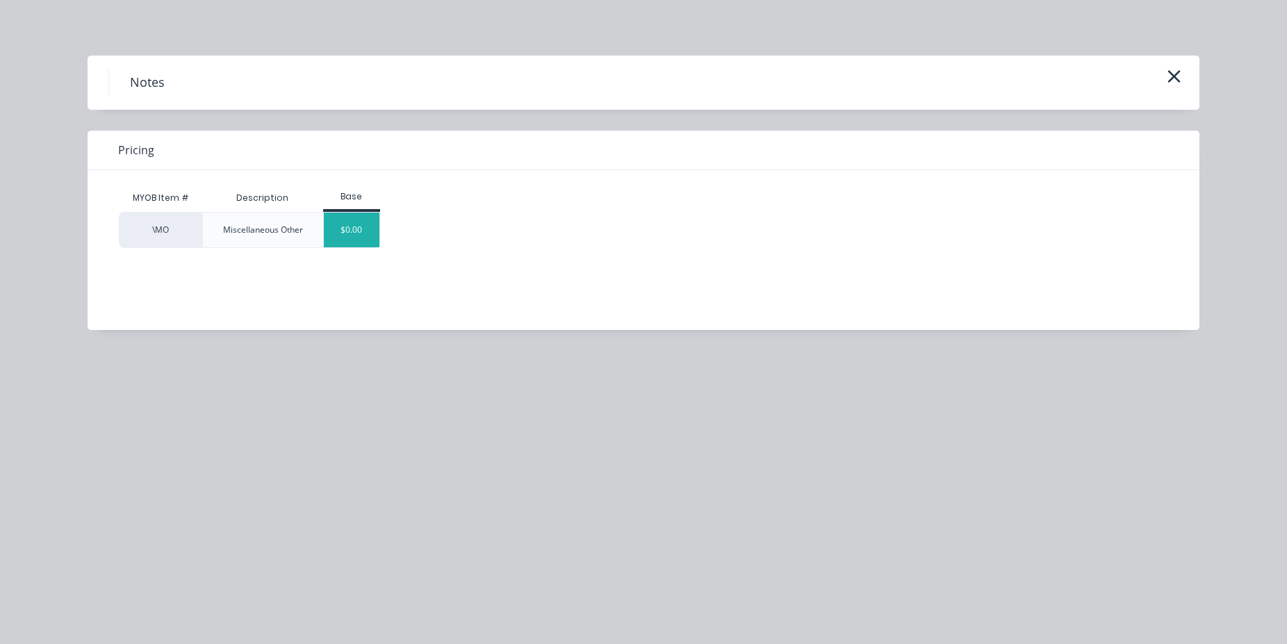
click at [333, 233] on div "$0.00" at bounding box center [352, 230] width 56 height 35
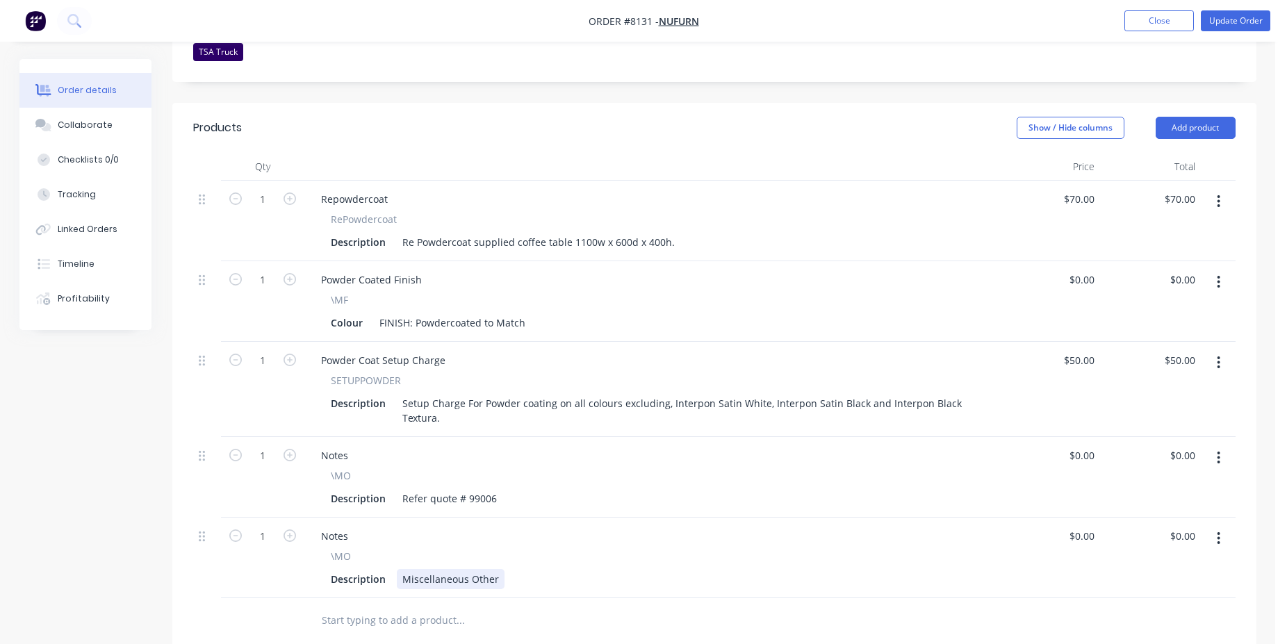
click at [448, 569] on div "Miscellaneous Other" at bounding box center [451, 579] width 108 height 20
click at [597, 604] on div at bounding box center [554, 620] width 500 height 45
click at [484, 569] on div "Nufurn waiting on backlog at warehouse to send table" at bounding box center [529, 579] width 265 height 20
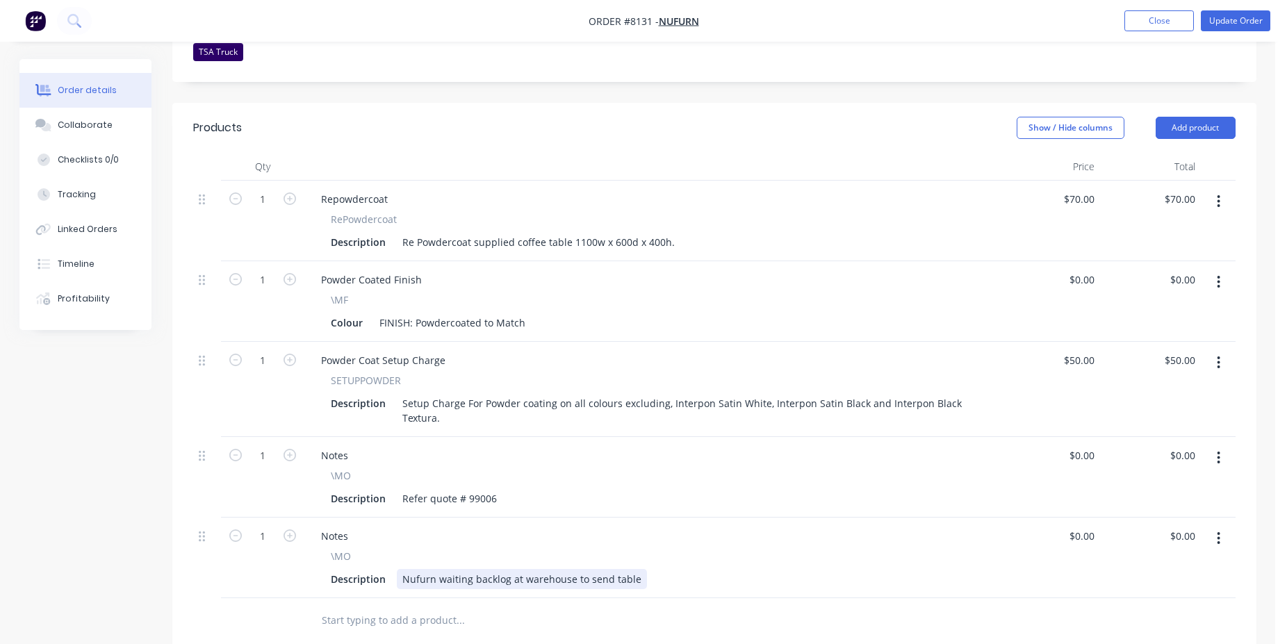
drag, startPoint x: 634, startPoint y: 535, endPoint x: 474, endPoint y: 544, distance: 160.0
click at [474, 569] on div "Nufurn waiting backlog at warehouse to send table" at bounding box center [522, 579] width 250 height 20
click at [1218, 30] on button "Update Order" at bounding box center [1234, 20] width 69 height 21
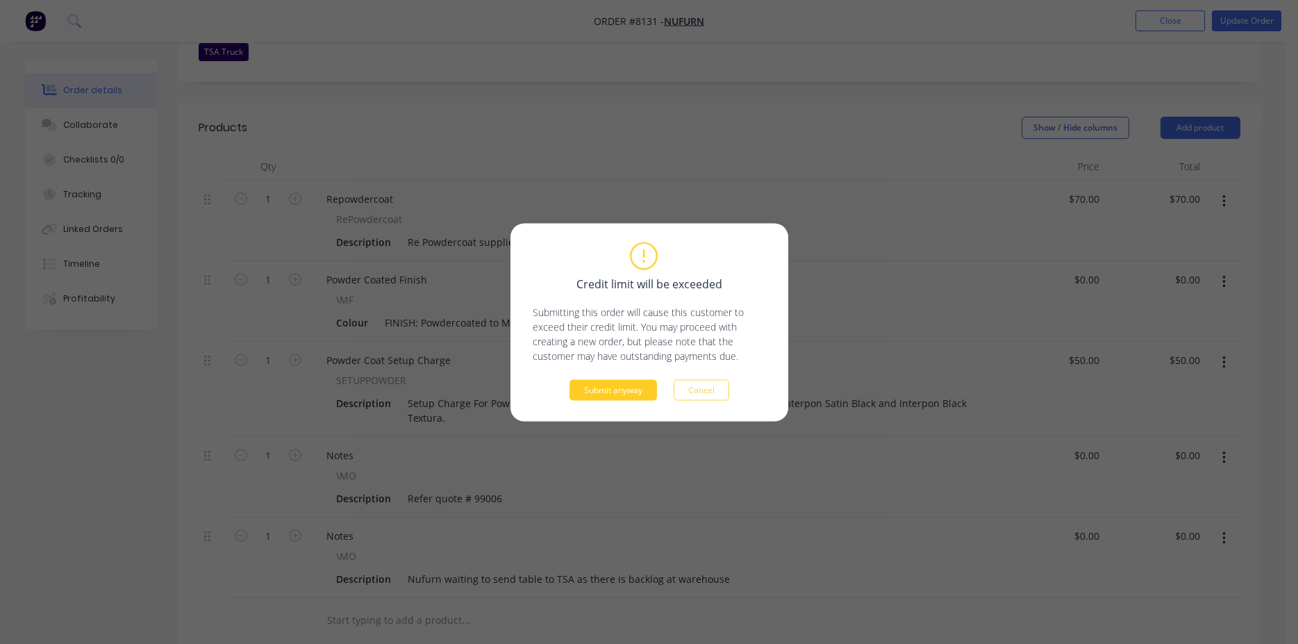
click at [611, 390] on button "Submit anyway" at bounding box center [614, 389] width 88 height 21
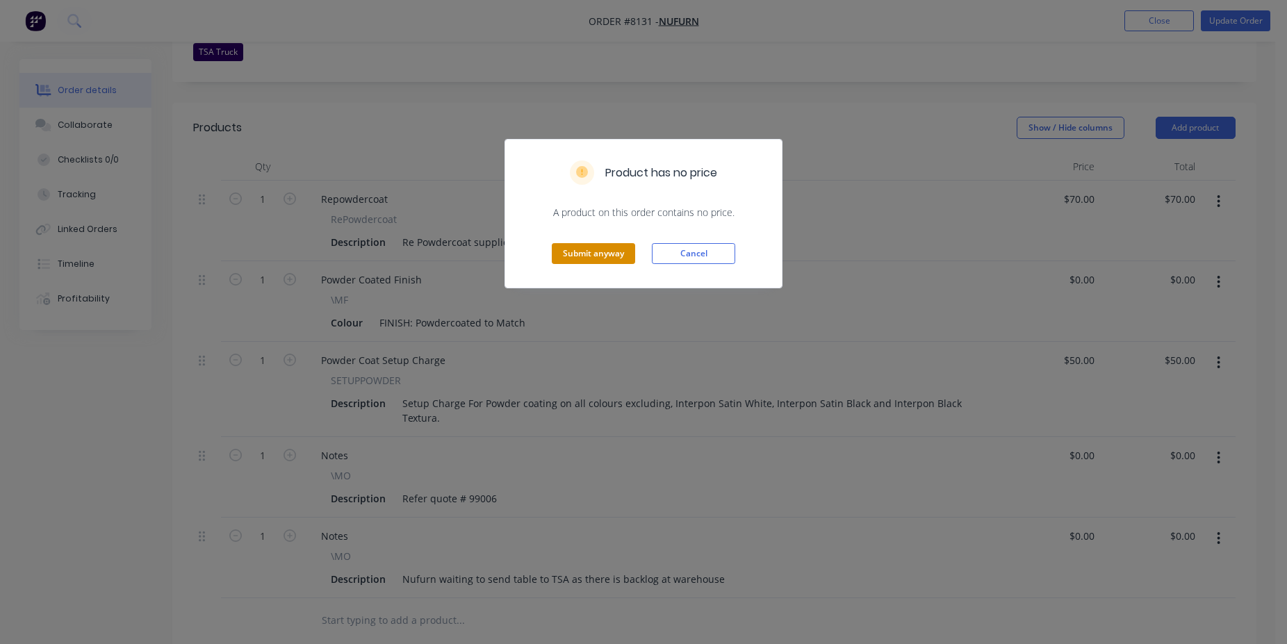
click at [595, 247] on button "Submit anyway" at bounding box center [593, 253] width 83 height 21
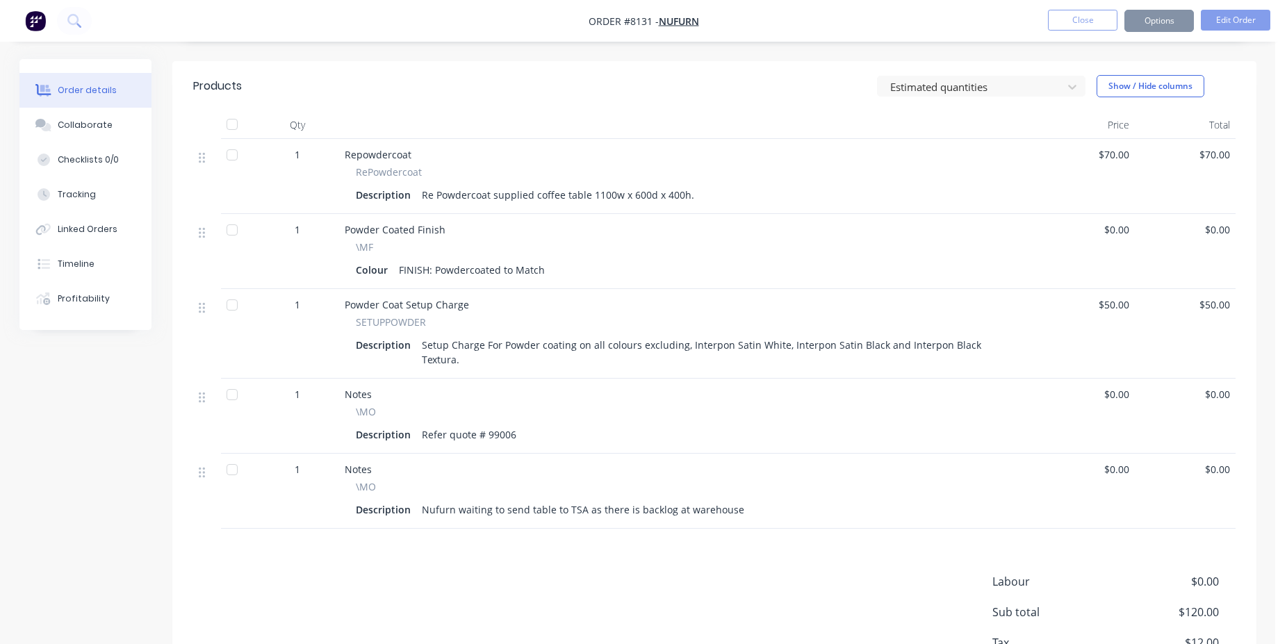
scroll to position [408, 0]
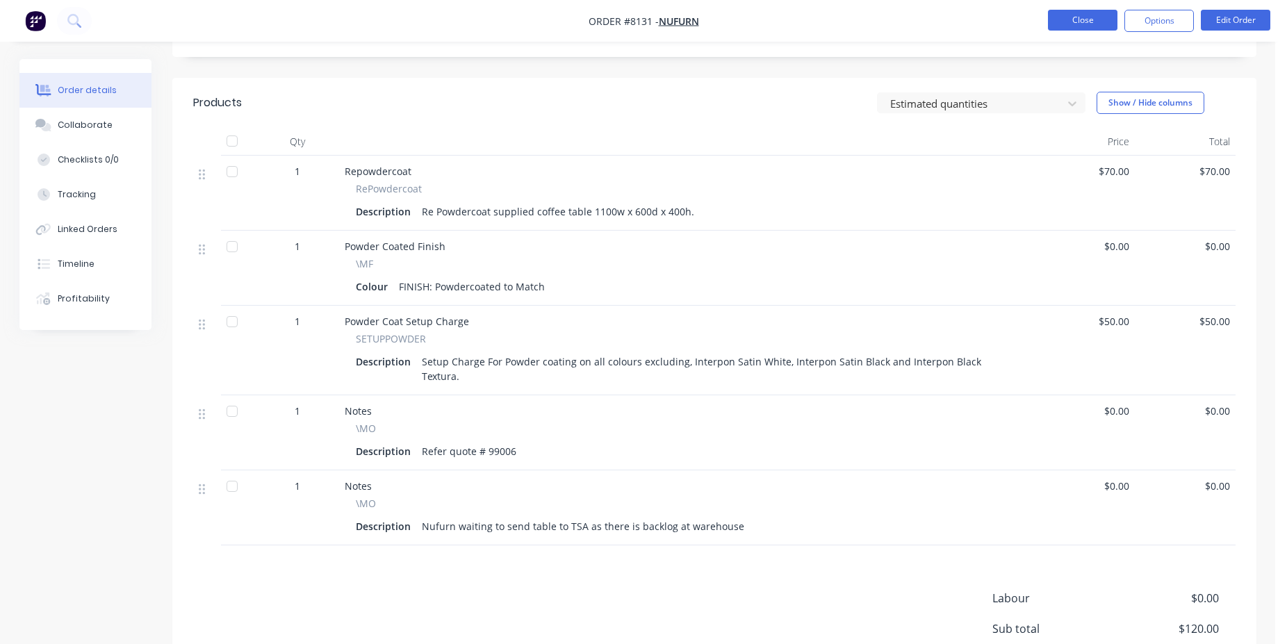
click at [1087, 18] on button "Close" at bounding box center [1082, 20] width 69 height 21
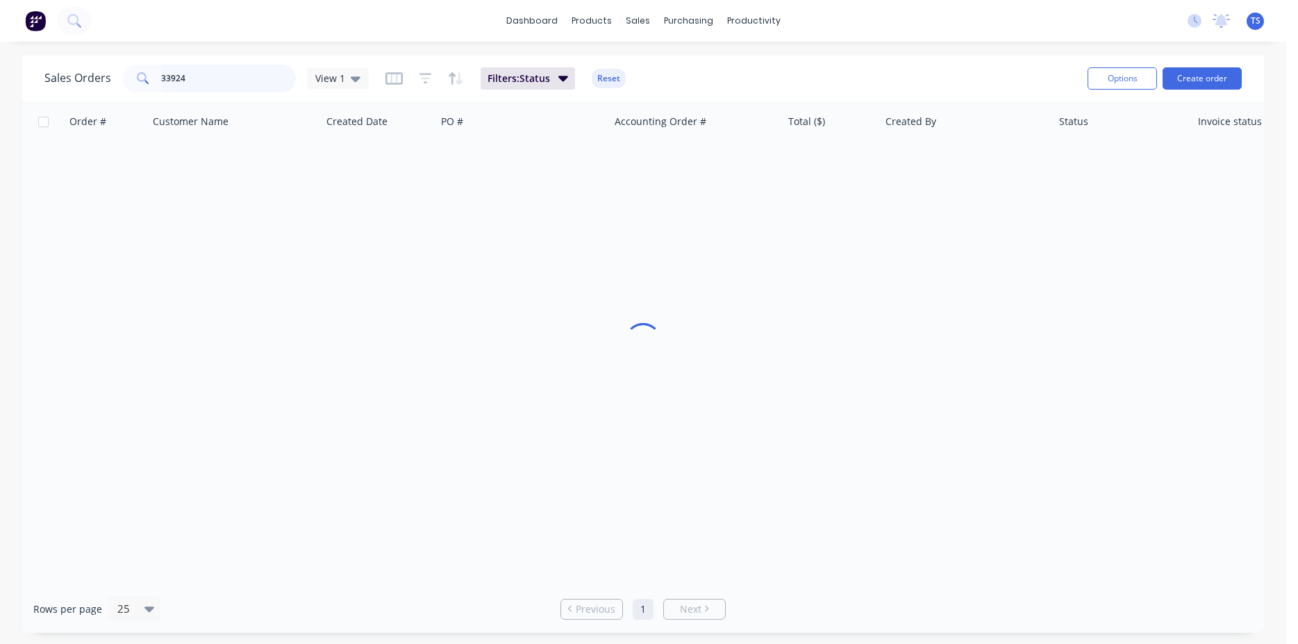
click at [252, 79] on input "33924" at bounding box center [228, 79] width 135 height 28
type input "16824"
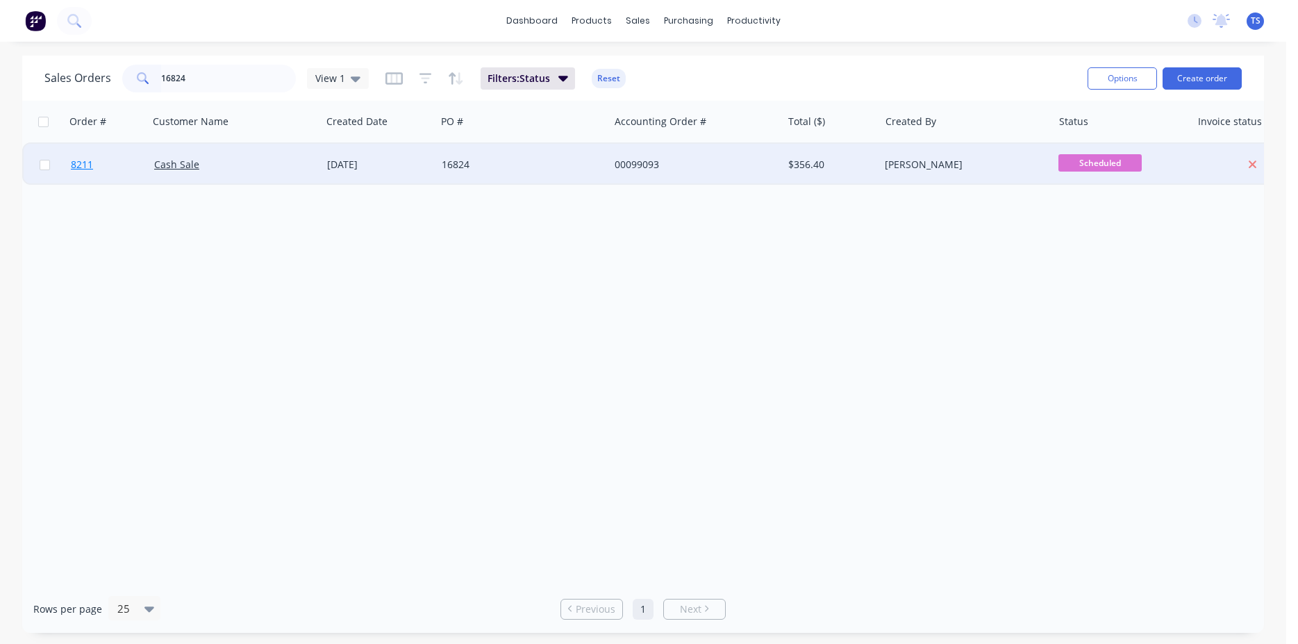
click at [104, 170] on link "8211" at bounding box center [112, 165] width 83 height 42
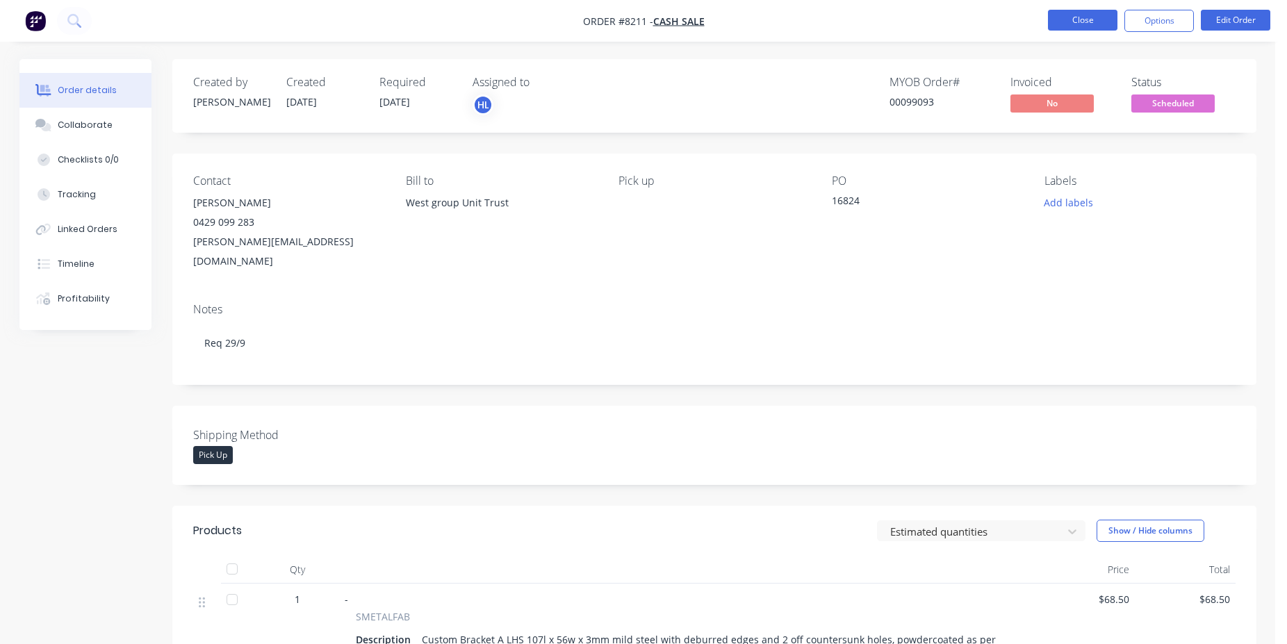
click at [1089, 25] on button "Close" at bounding box center [1082, 20] width 69 height 21
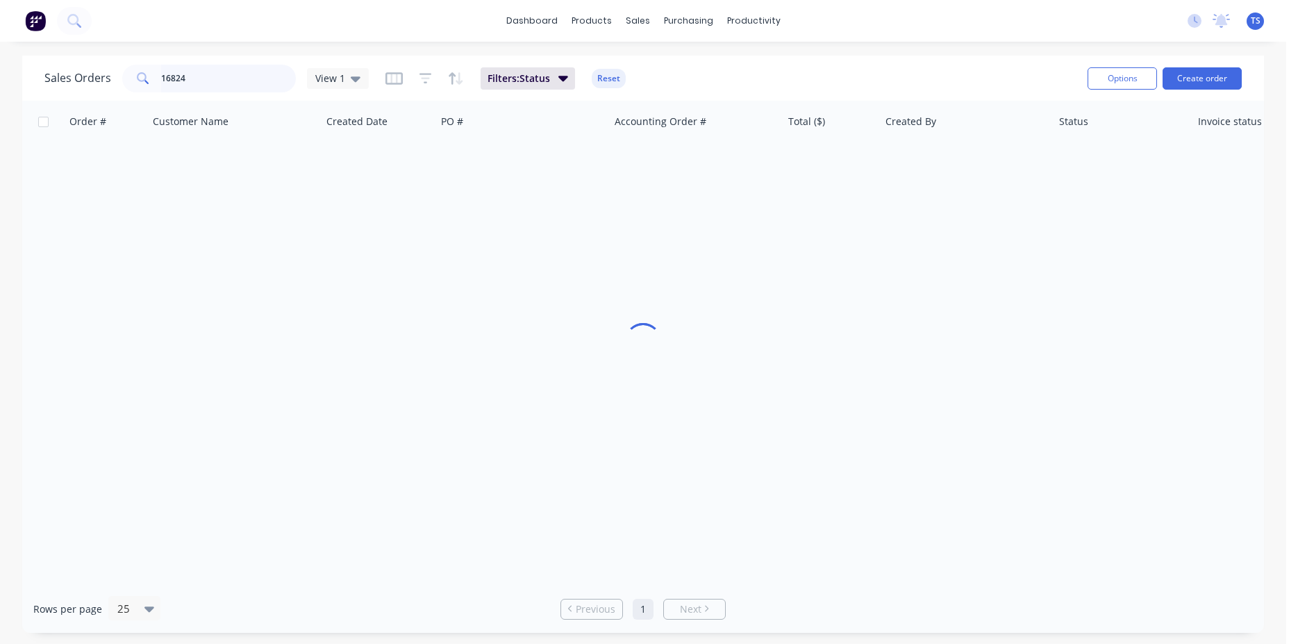
click at [199, 75] on input "16824" at bounding box center [228, 79] width 135 height 28
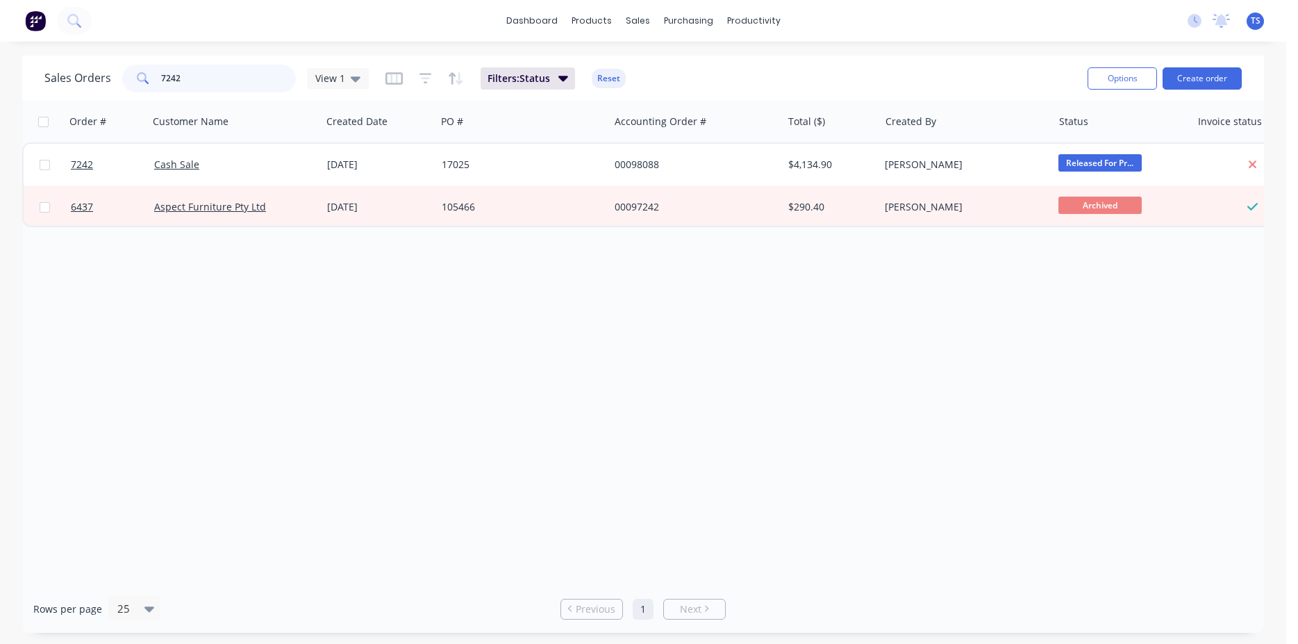
click at [234, 71] on input "7242" at bounding box center [228, 79] width 135 height 28
click at [234, 75] on input "7242" at bounding box center [228, 79] width 135 height 28
click at [240, 74] on input "7242" at bounding box center [228, 79] width 135 height 28
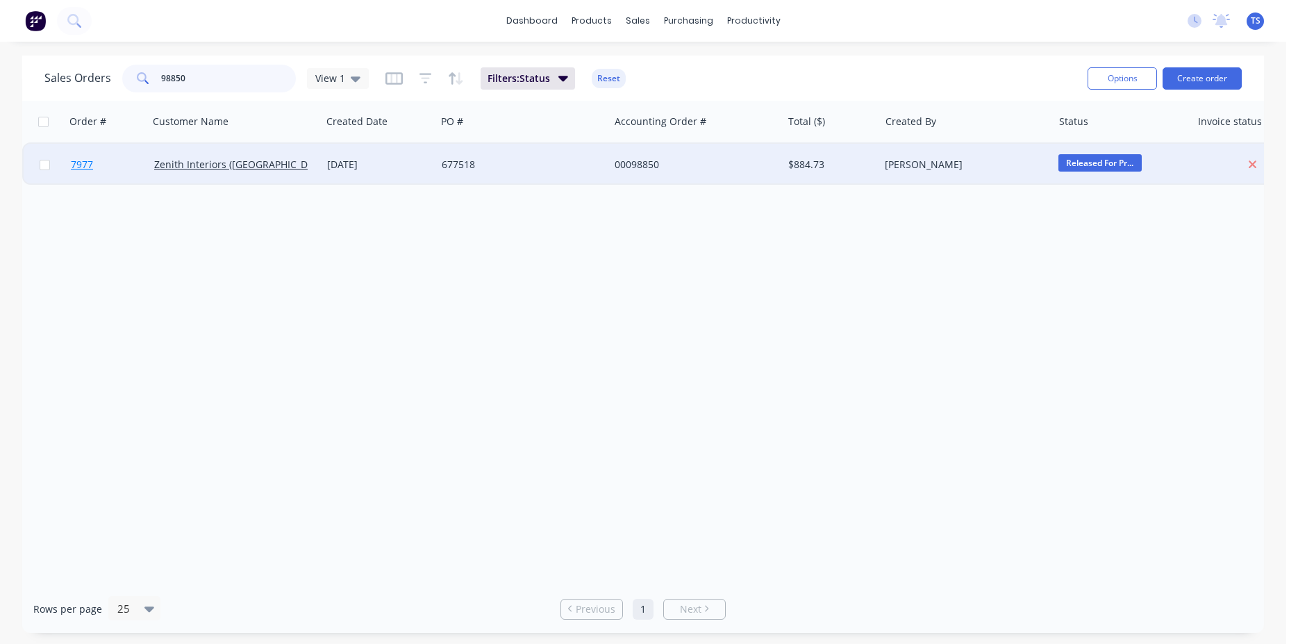
type input "98850"
click at [121, 176] on link "7977" at bounding box center [112, 165] width 83 height 42
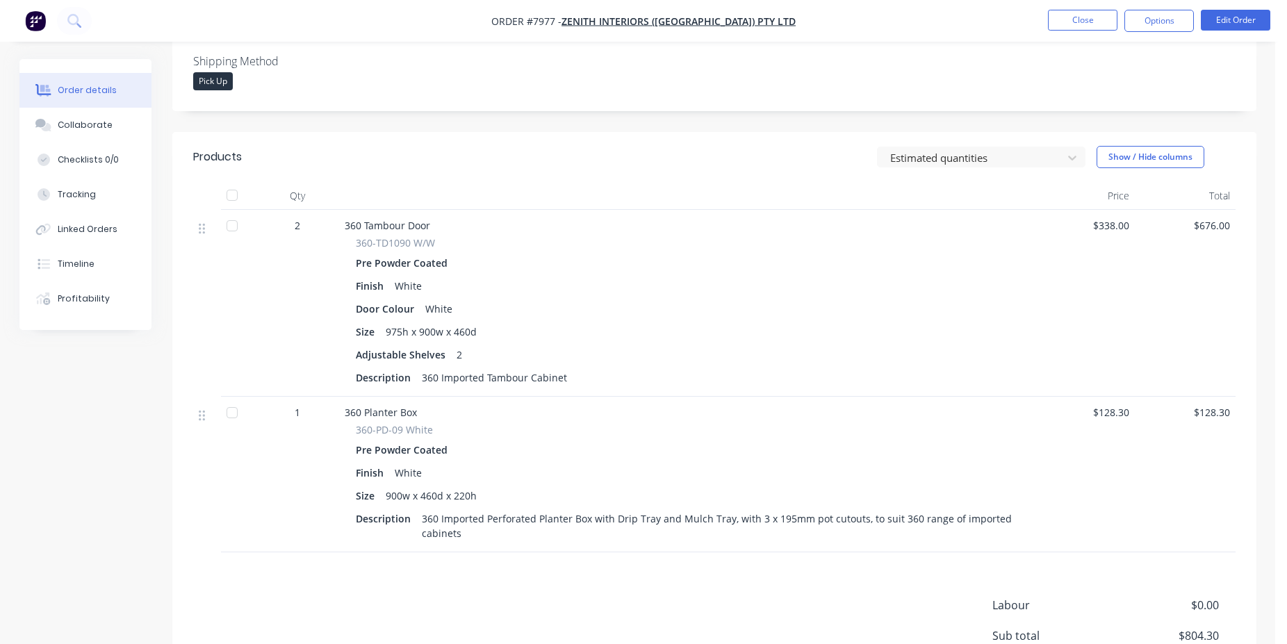
scroll to position [283, 0]
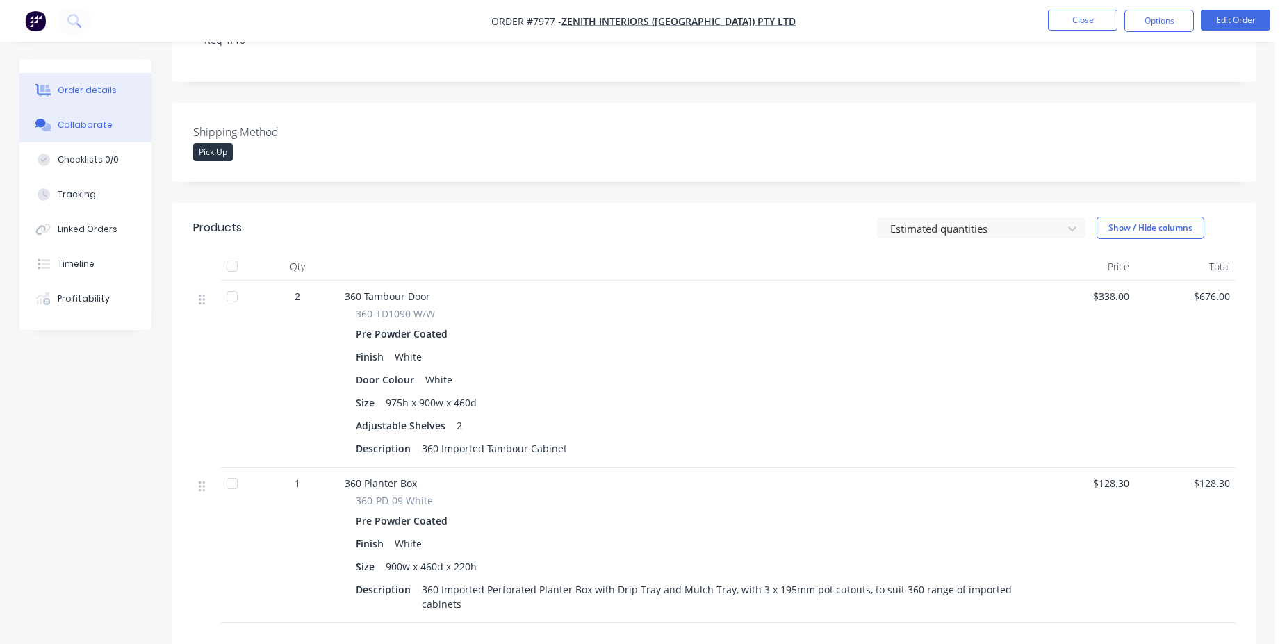
click at [89, 127] on div "Collaborate" at bounding box center [85, 125] width 55 height 13
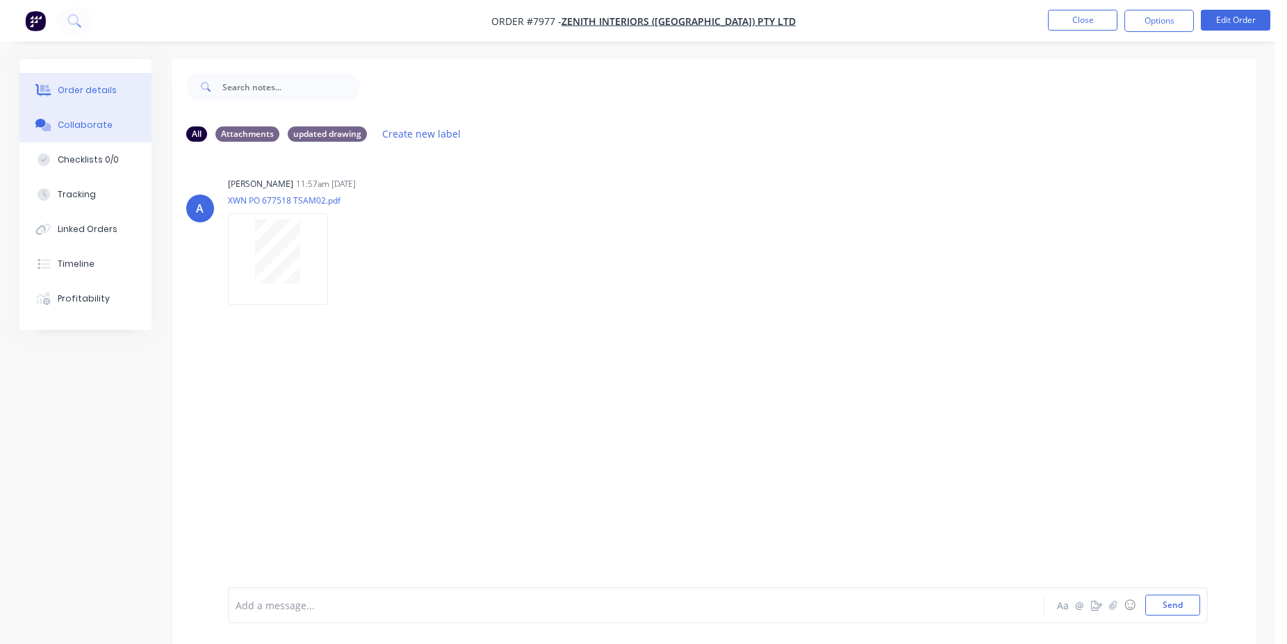
click at [83, 90] on div "Order details" at bounding box center [87, 90] width 59 height 13
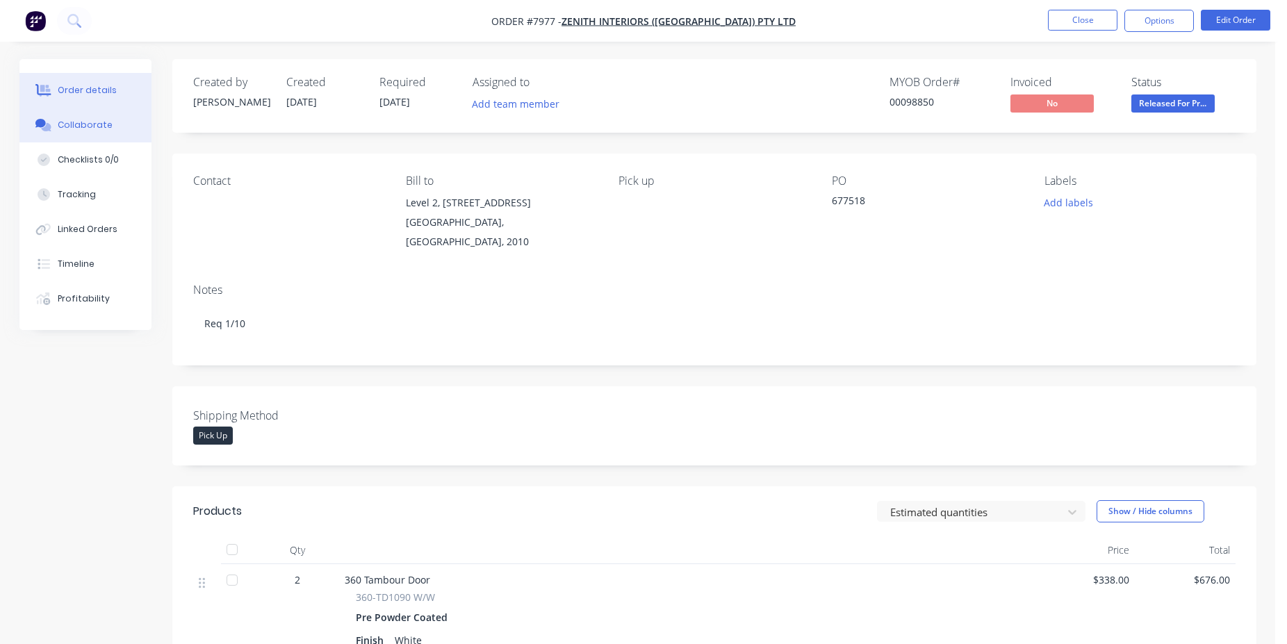
click at [104, 124] on div "Collaborate" at bounding box center [85, 125] width 55 height 13
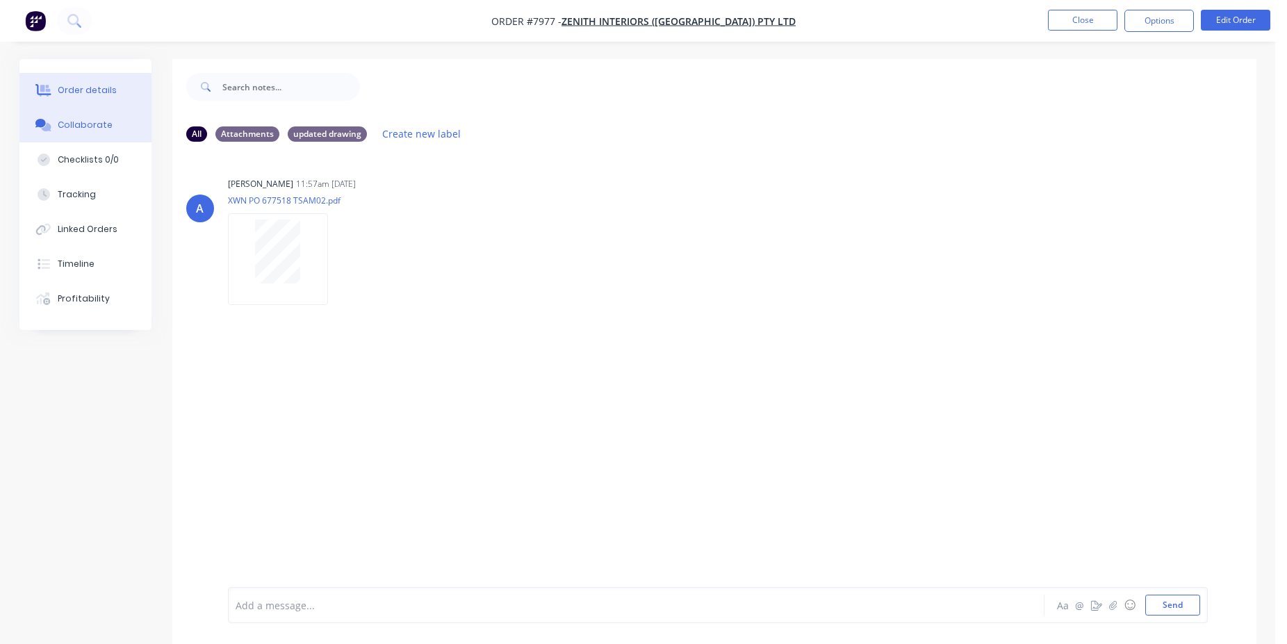
click at [125, 88] on button "Order details" at bounding box center [85, 90] width 132 height 35
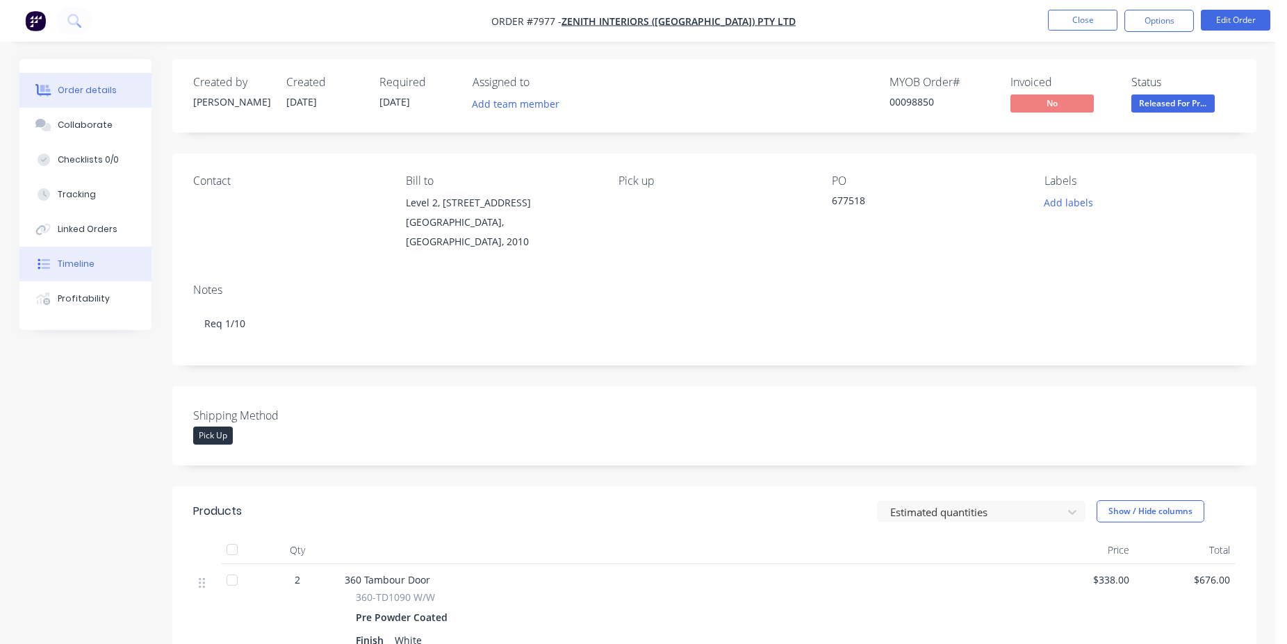
click at [108, 257] on button "Timeline" at bounding box center [85, 264] width 132 height 35
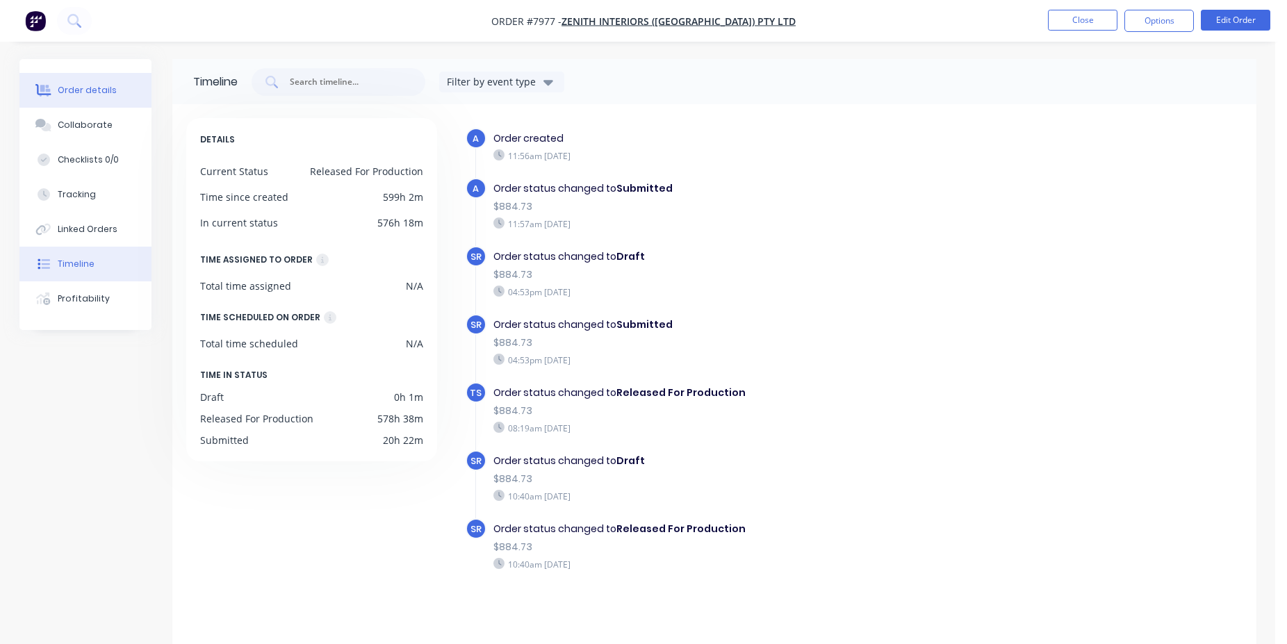
click at [88, 94] on div "Order details" at bounding box center [87, 90] width 59 height 13
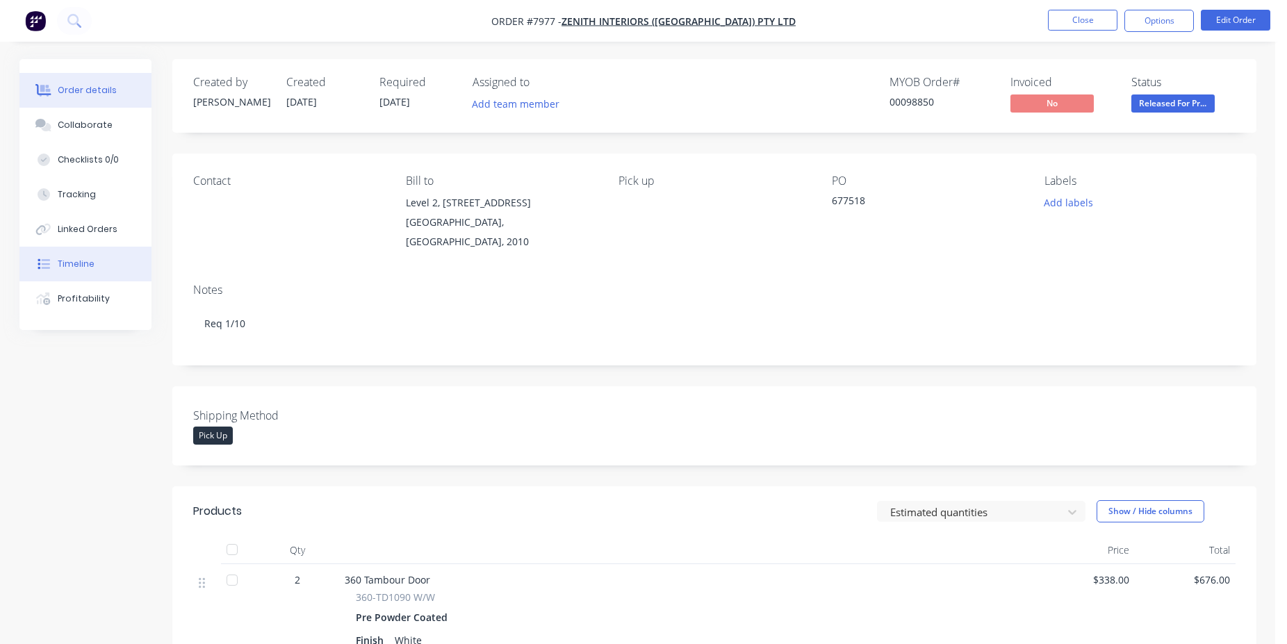
click at [120, 255] on button "Timeline" at bounding box center [85, 264] width 132 height 35
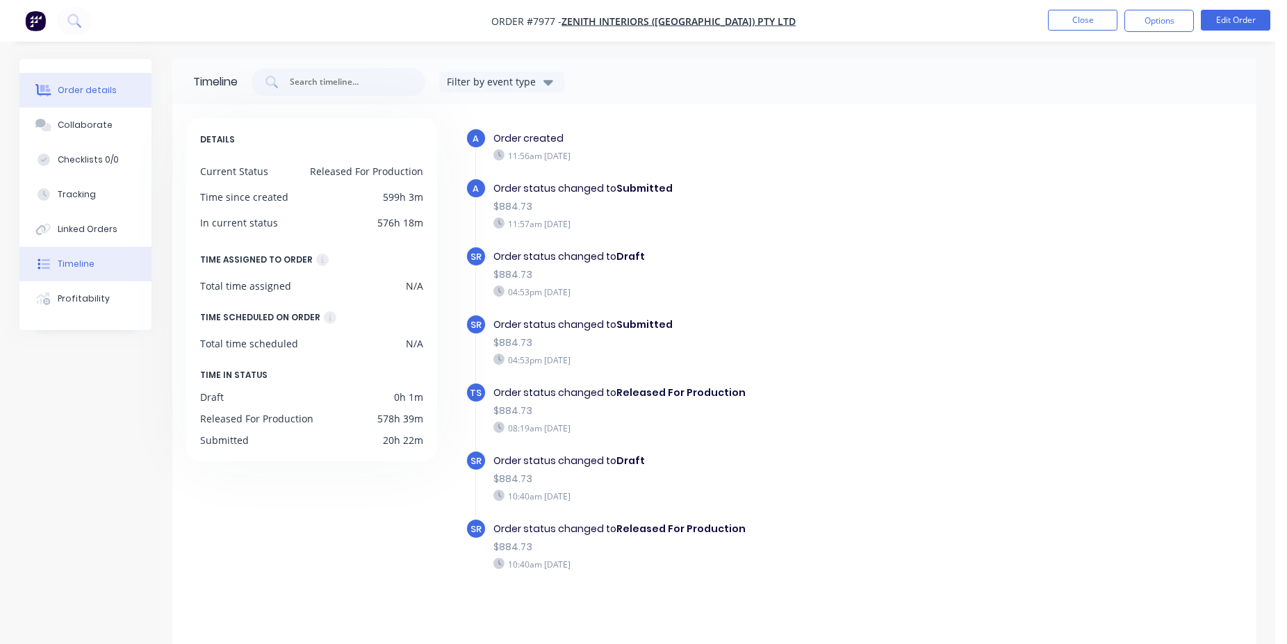
click at [97, 97] on button "Order details" at bounding box center [85, 90] width 132 height 35
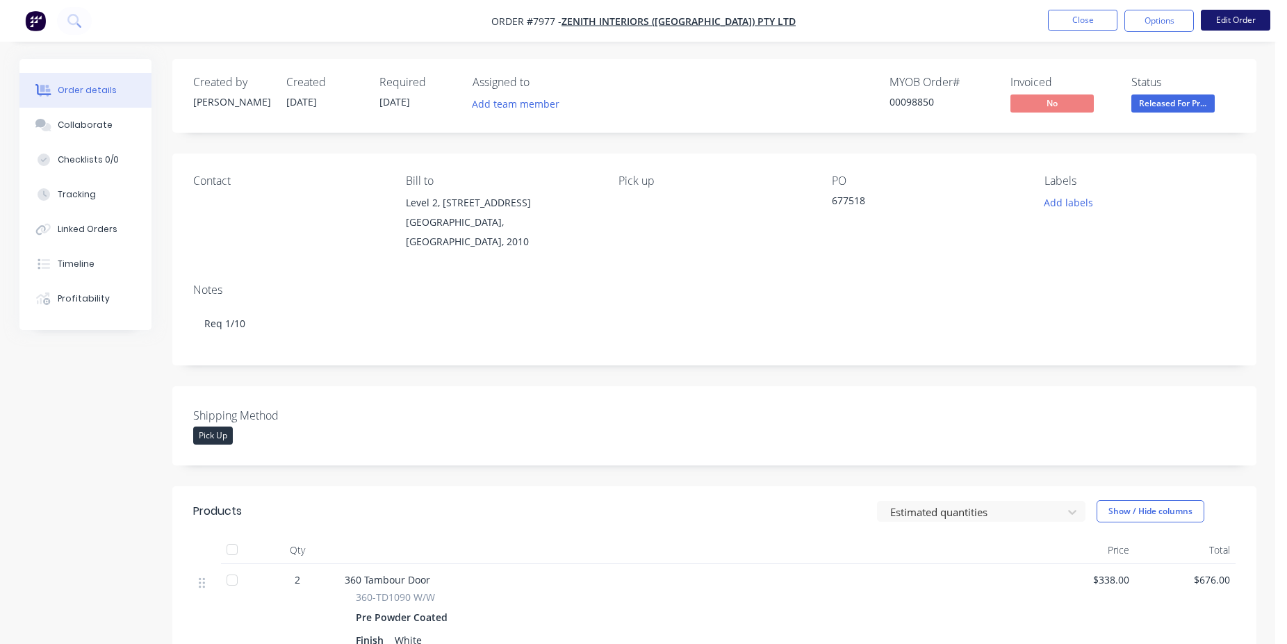
click at [1221, 20] on button "Edit Order" at bounding box center [1234, 20] width 69 height 21
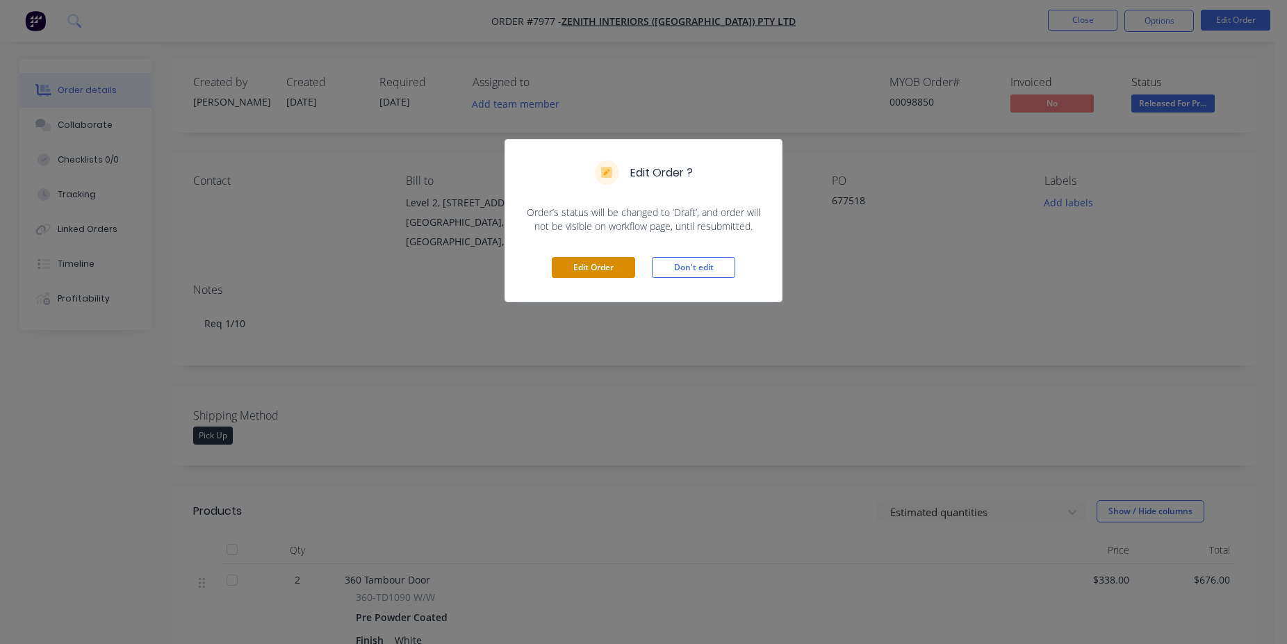
click at [593, 262] on button "Edit Order" at bounding box center [593, 267] width 83 height 21
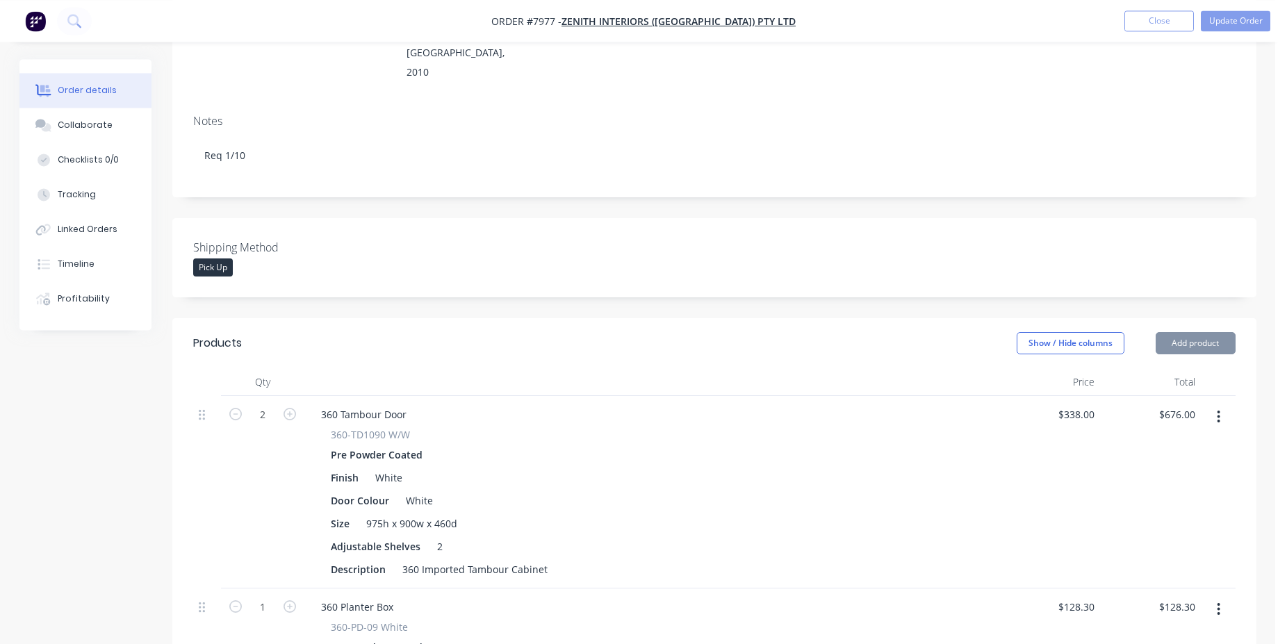
scroll to position [425, 0]
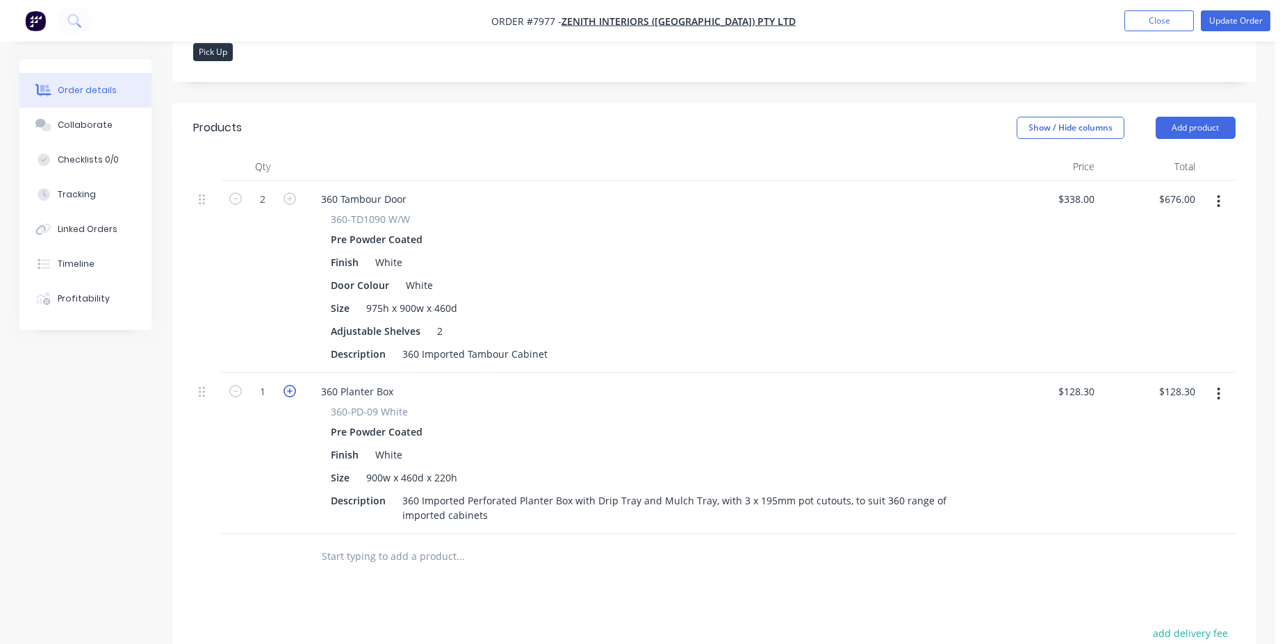
click at [286, 385] on icon "button" at bounding box center [289, 391] width 13 height 13
type input "2"
type input "$256.60"
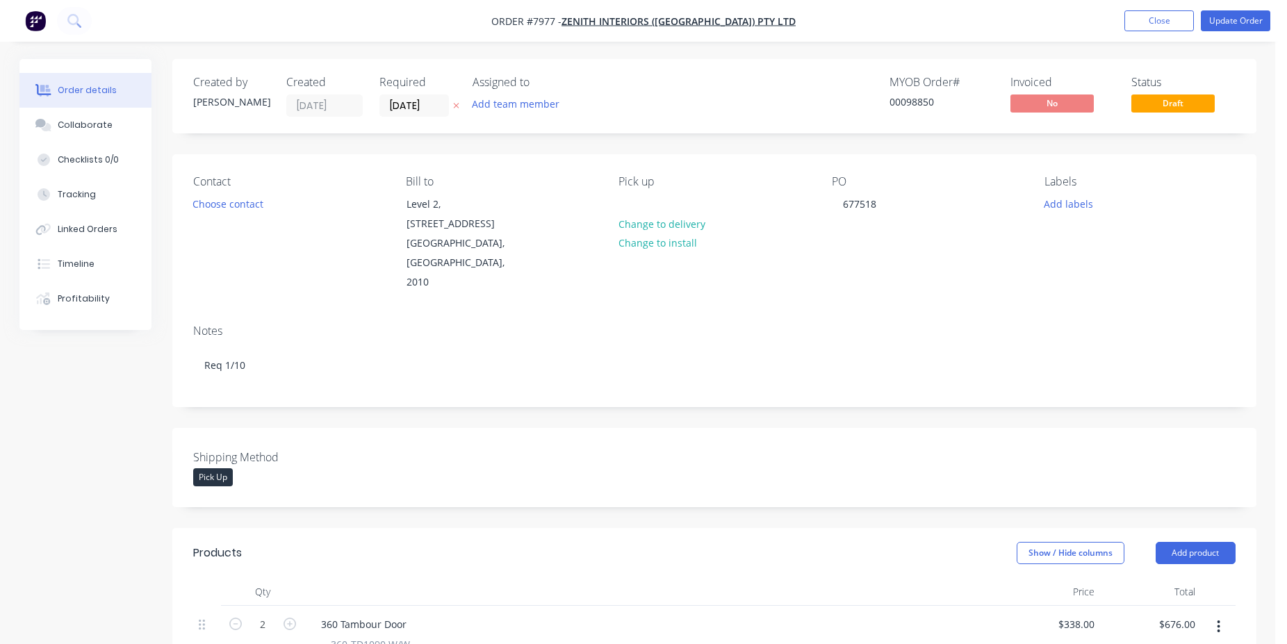
click at [1235, 35] on nav "Order #7977 - Zenith Interiors ([GEOGRAPHIC_DATA]) Pty Ltd Add product Close Up…" at bounding box center [643, 21] width 1287 height 42
click at [1234, 26] on button "Update Order" at bounding box center [1234, 20] width 69 height 21
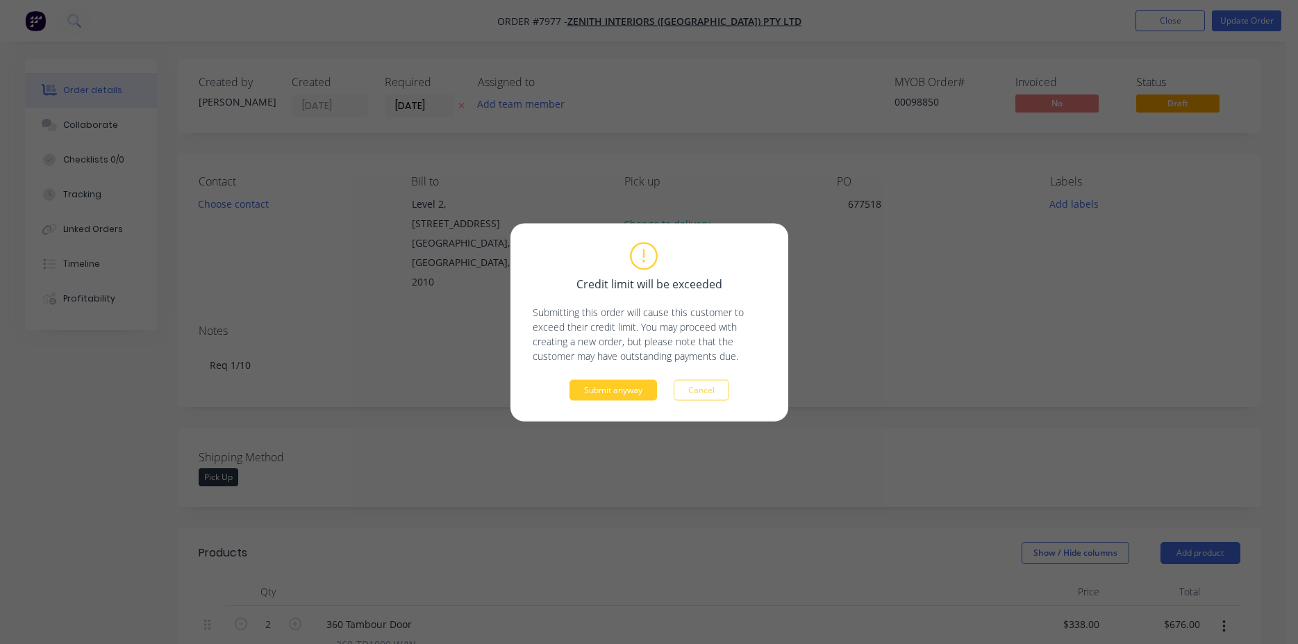
click at [610, 392] on button "Submit anyway" at bounding box center [614, 389] width 88 height 21
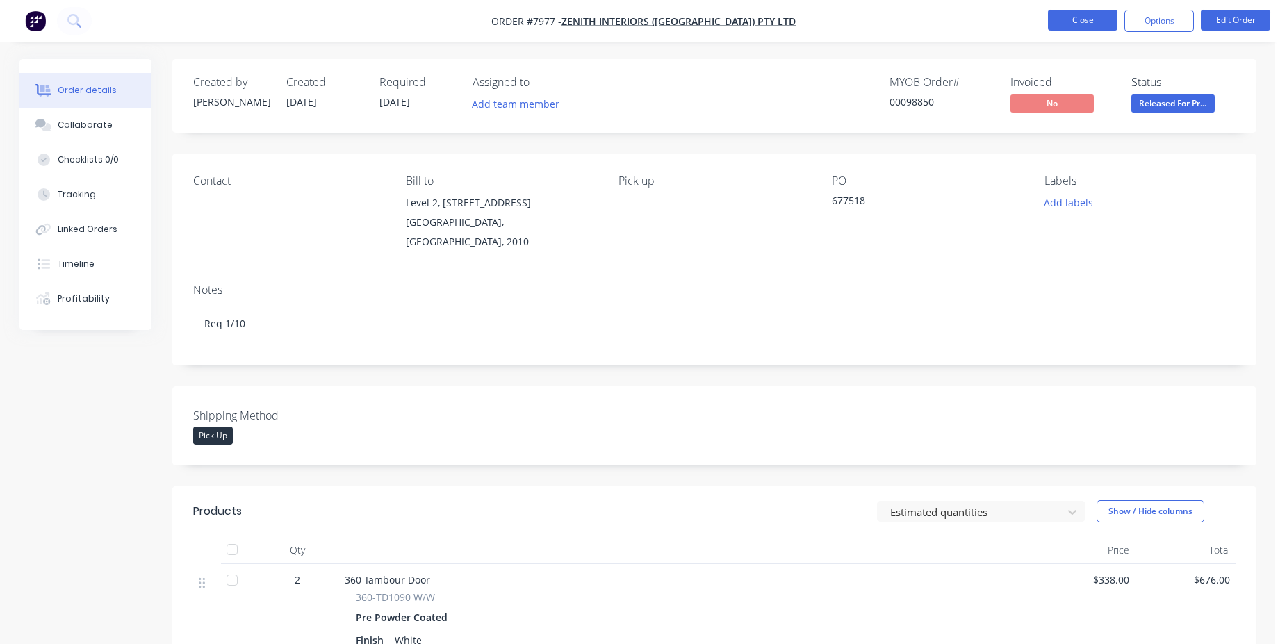
click at [1076, 20] on button "Close" at bounding box center [1082, 20] width 69 height 21
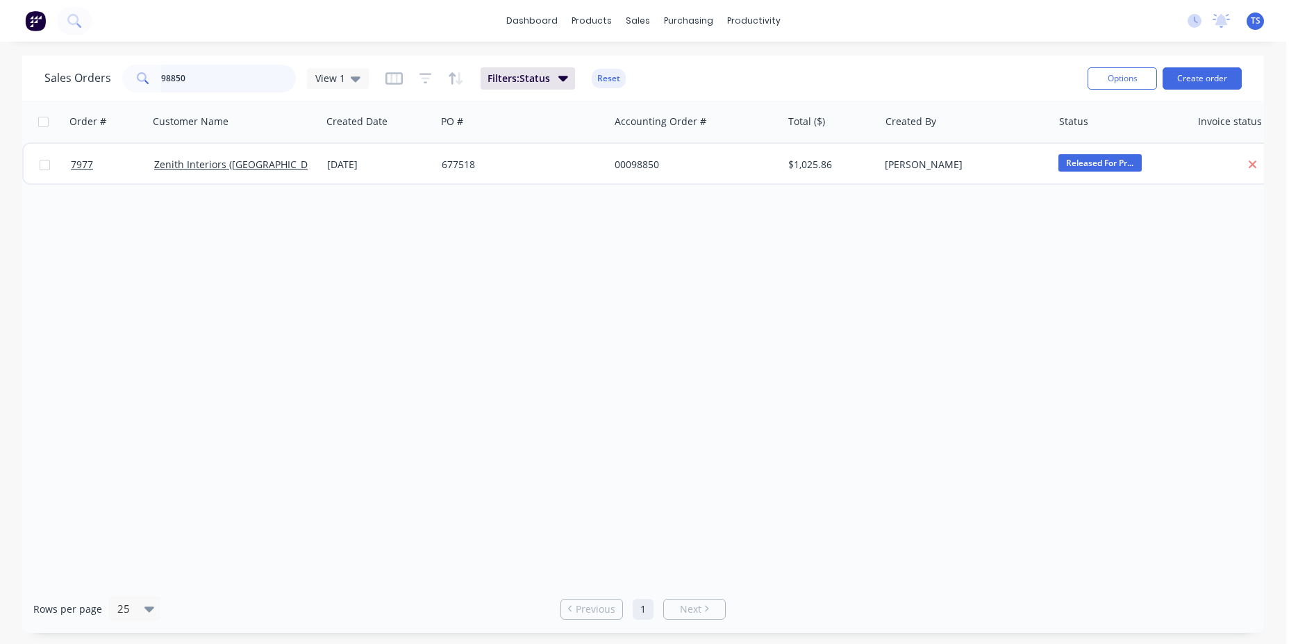
click at [217, 72] on input "98850" at bounding box center [228, 79] width 135 height 28
click at [192, 73] on input "98850" at bounding box center [228, 79] width 135 height 28
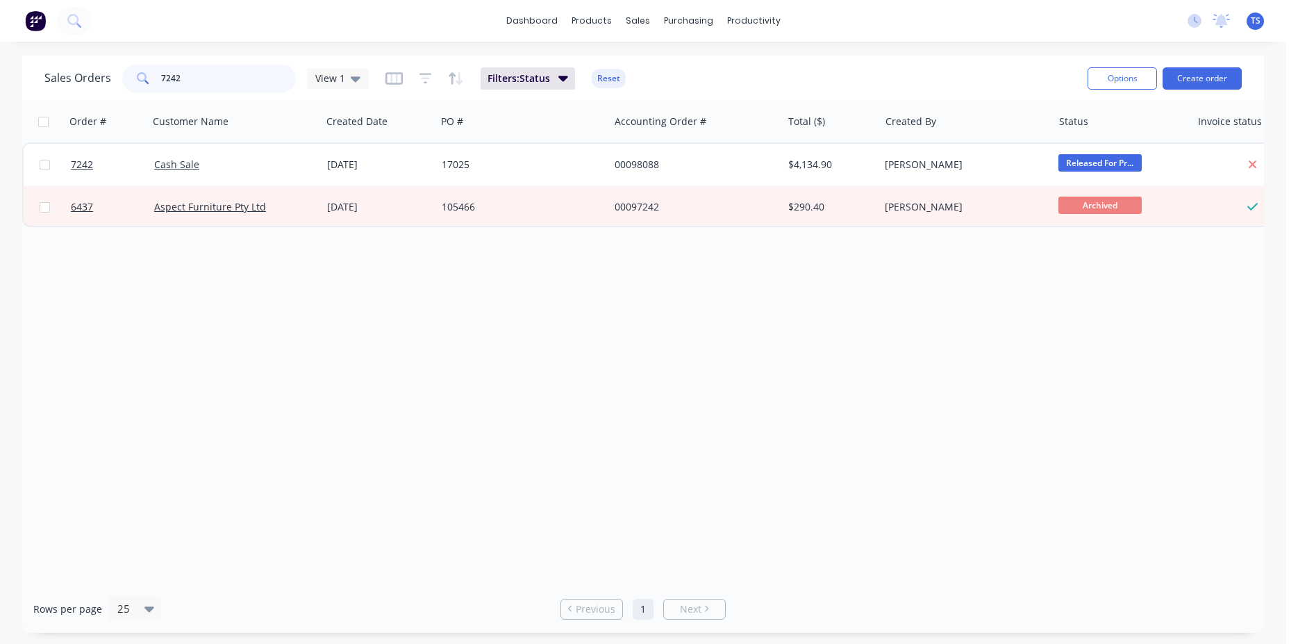
click at [192, 73] on input "7242" at bounding box center [228, 79] width 135 height 28
click at [197, 76] on input "7242" at bounding box center [228, 79] width 135 height 28
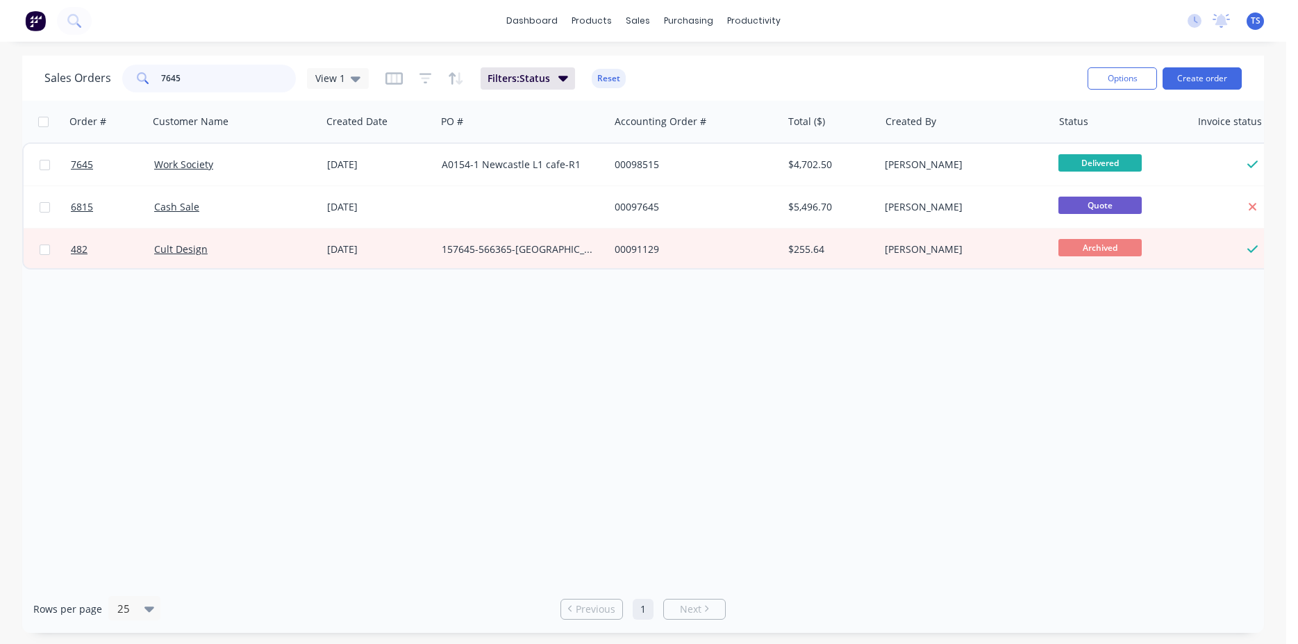
click at [186, 90] on input "7645" at bounding box center [228, 79] width 135 height 28
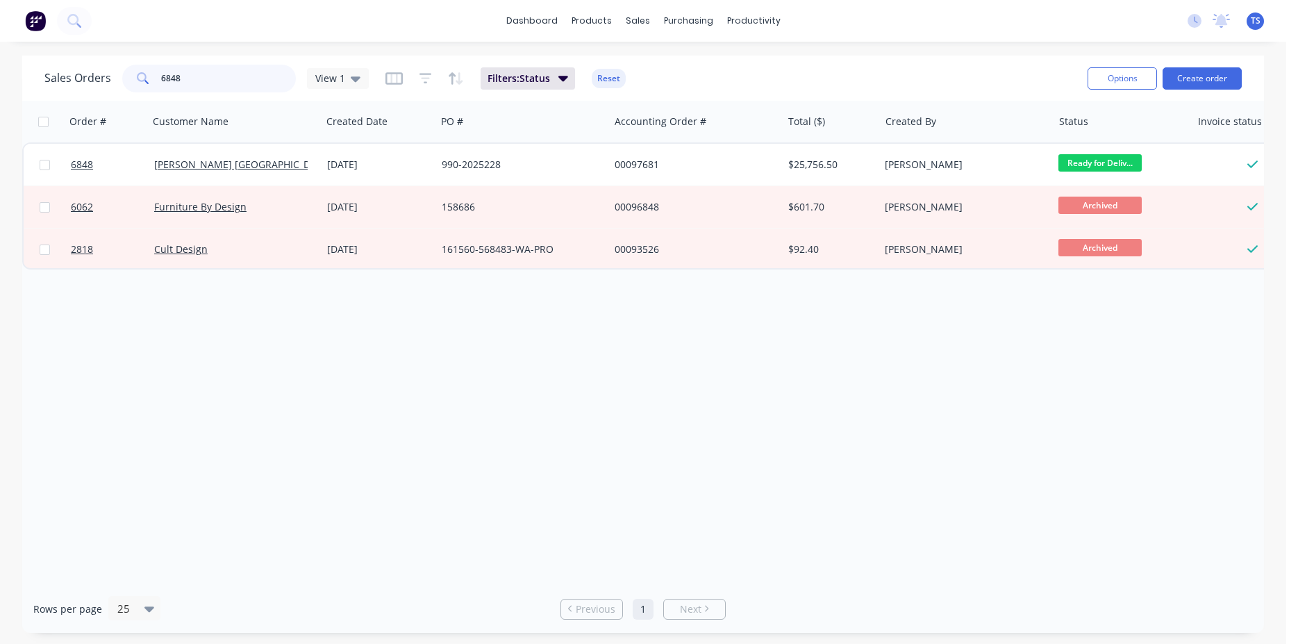
type input "6848"
click at [247, 83] on input "6848" at bounding box center [228, 79] width 135 height 28
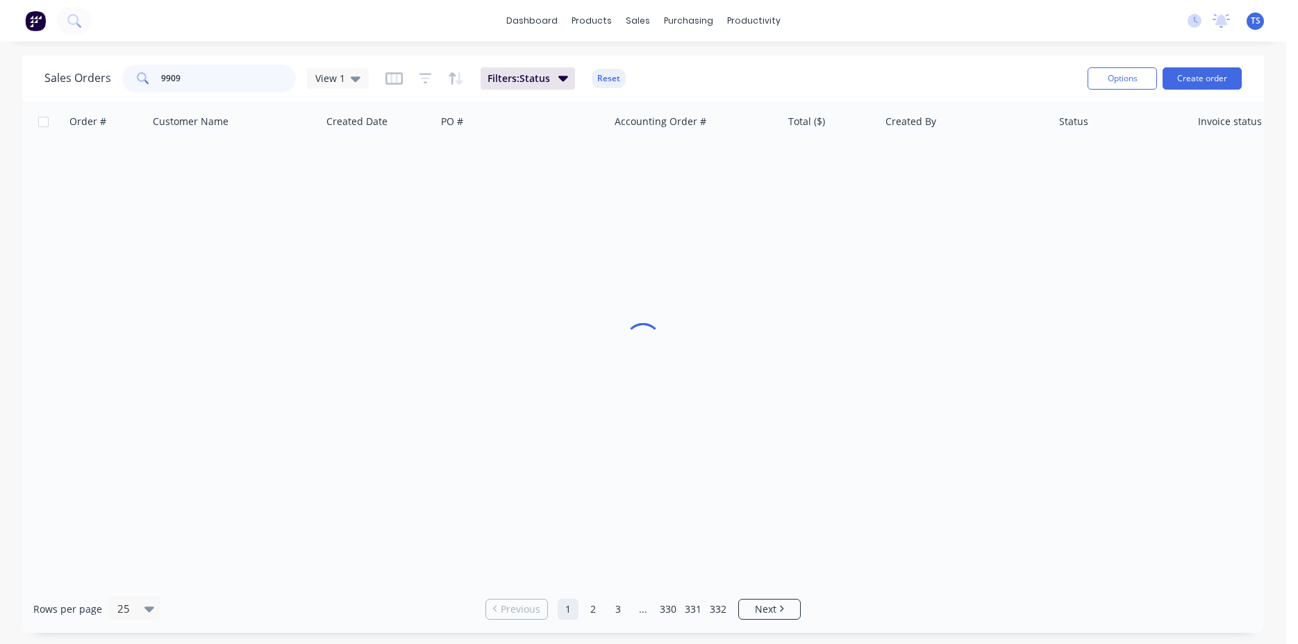
type input "99093"
click at [247, 83] on input "99093" at bounding box center [228, 79] width 135 height 28
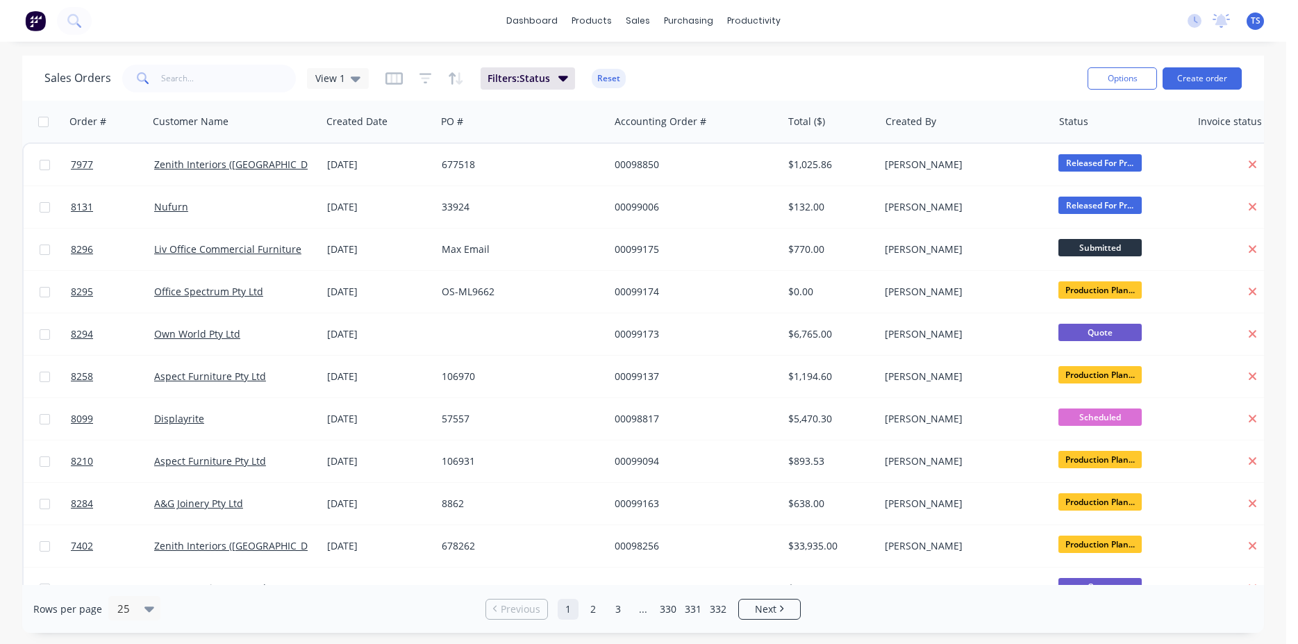
click at [194, 94] on div "Sales Orders View 1 Filters: Status Reset" at bounding box center [560, 78] width 1032 height 34
click at [230, 85] on input "text" at bounding box center [228, 79] width 135 height 28
click at [180, 77] on input "text" at bounding box center [228, 79] width 135 height 28
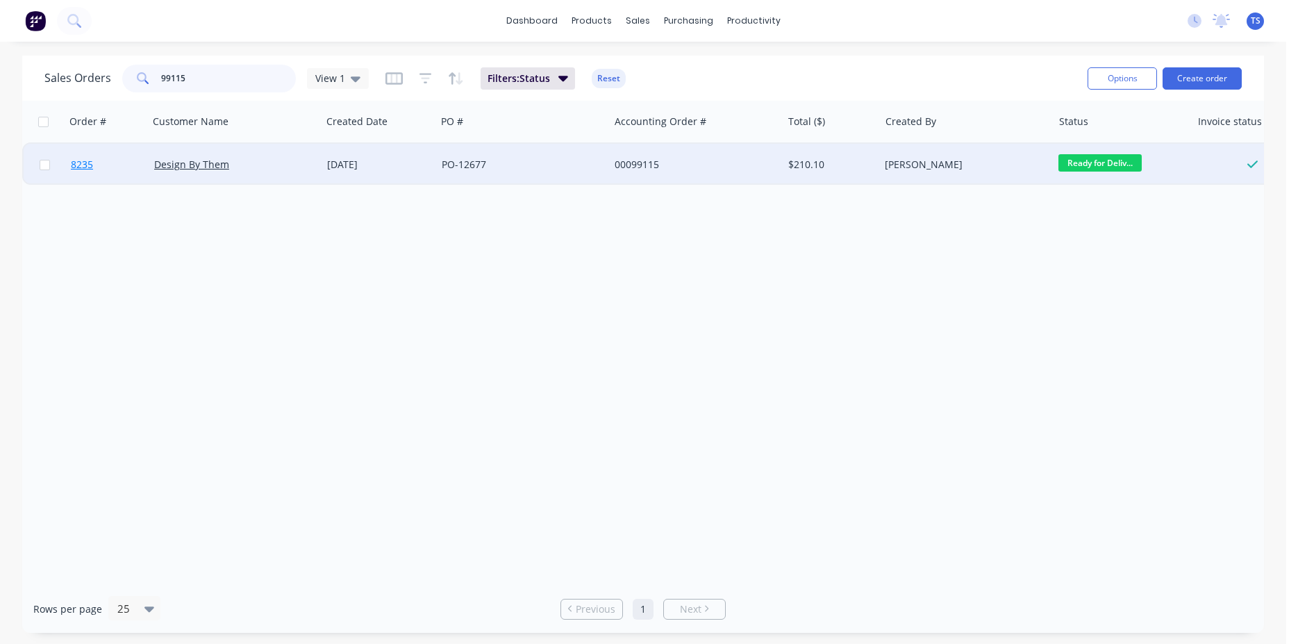
type input "99115"
click at [102, 176] on link "8235" at bounding box center [112, 165] width 83 height 42
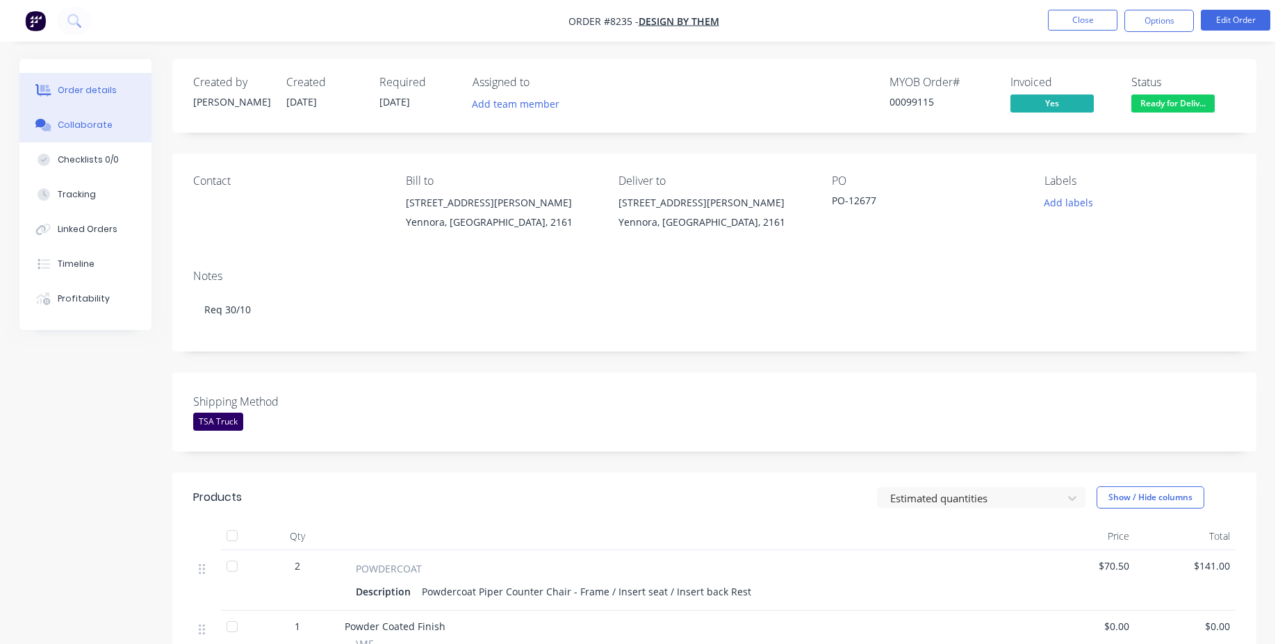
click at [80, 138] on button "Collaborate" at bounding box center [85, 125] width 132 height 35
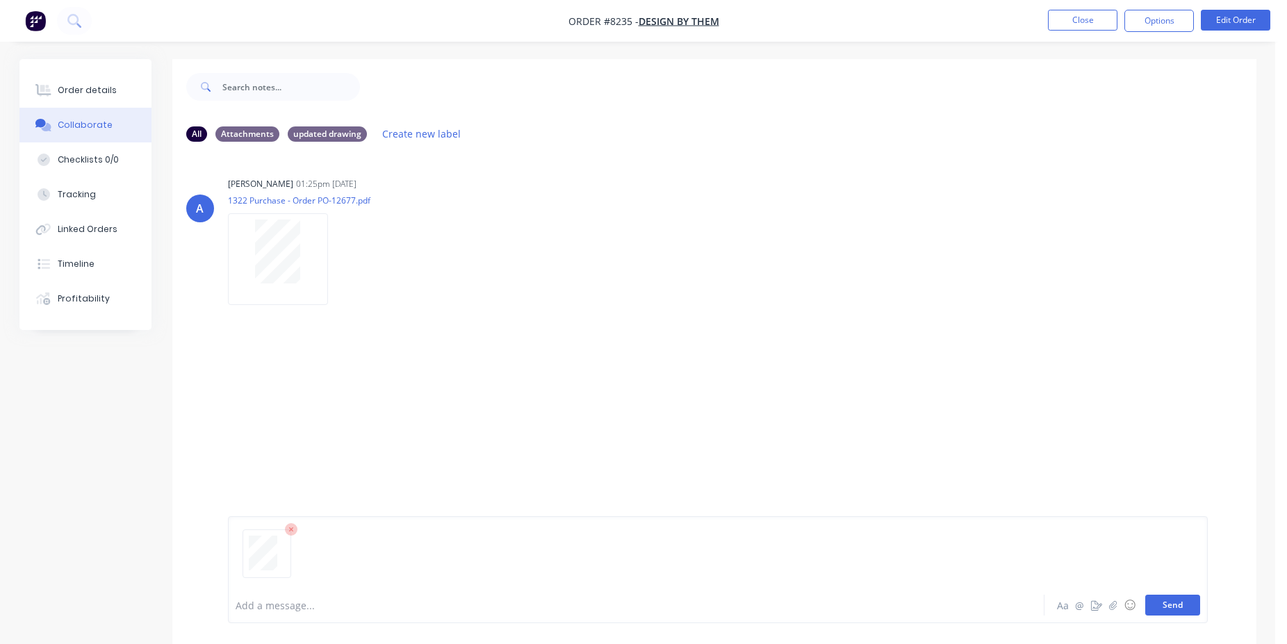
click at [1182, 599] on button "Send" at bounding box center [1172, 605] width 55 height 21
click at [1077, 18] on button "Close" at bounding box center [1082, 20] width 69 height 21
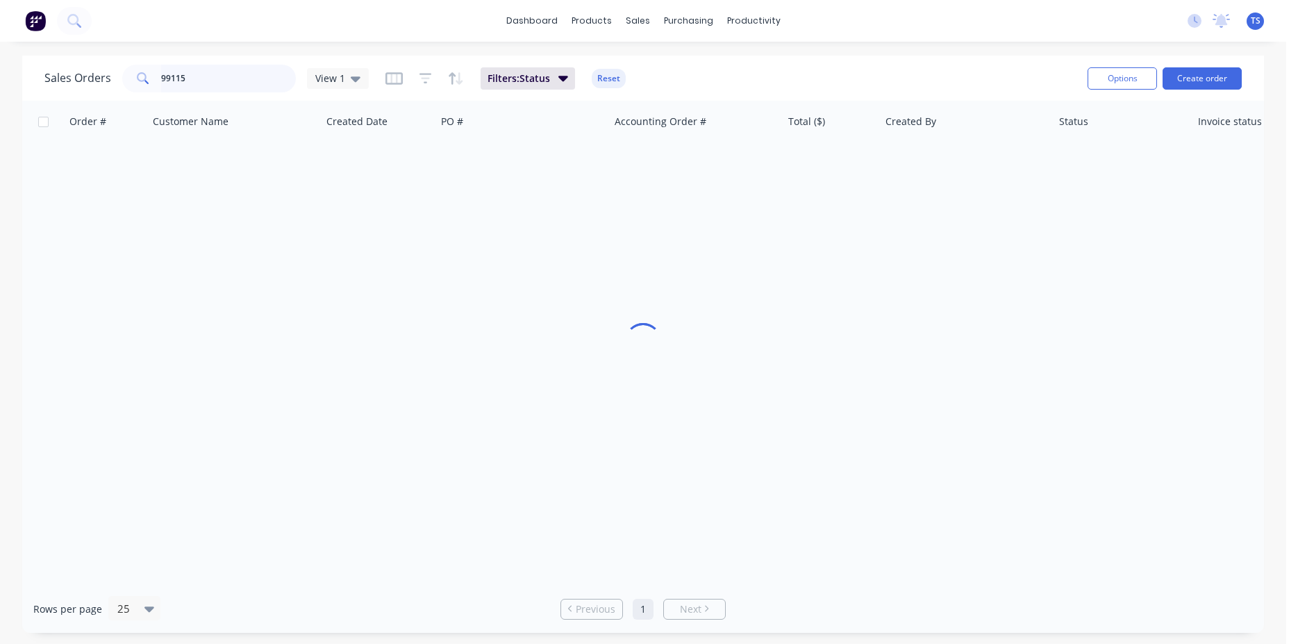
click at [230, 78] on input "99115" at bounding box center [228, 79] width 135 height 28
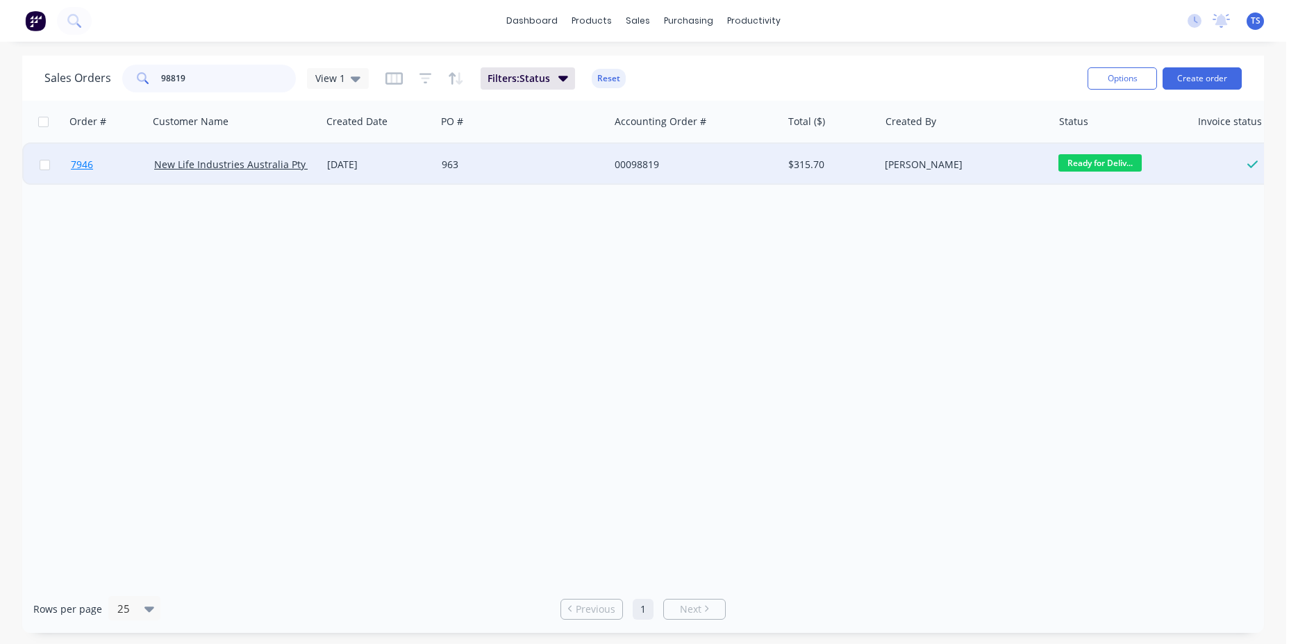
type input "98819"
click at [112, 172] on link "7946" at bounding box center [112, 165] width 83 height 42
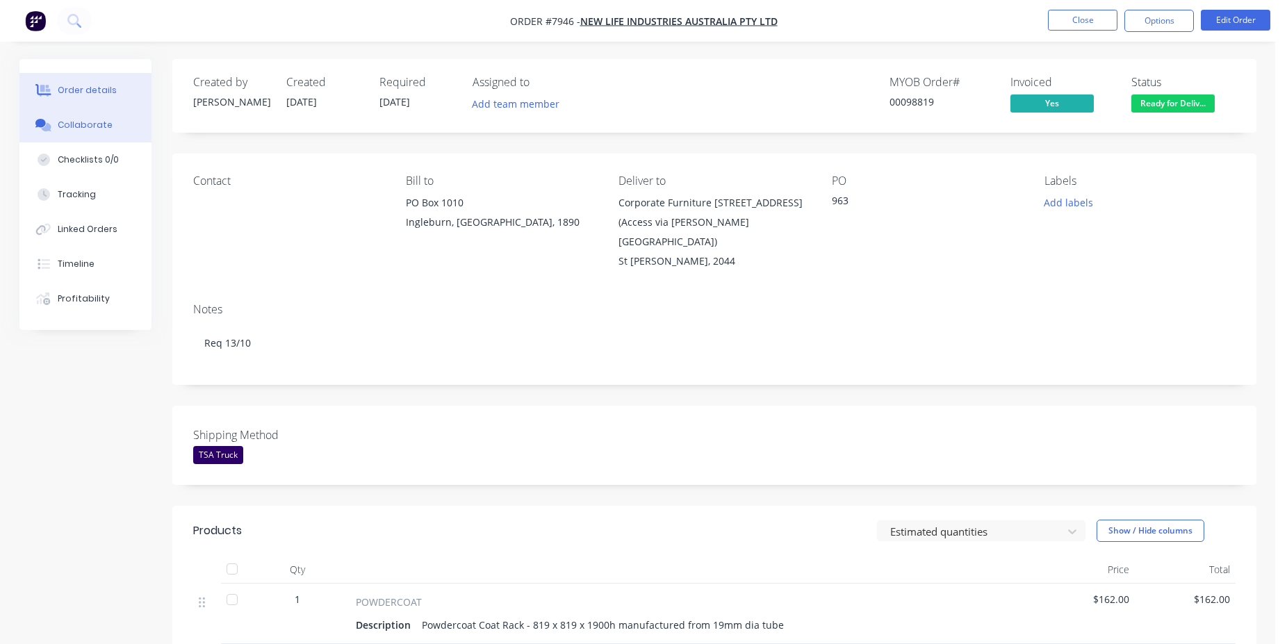
click at [98, 115] on button "Collaborate" at bounding box center [85, 125] width 132 height 35
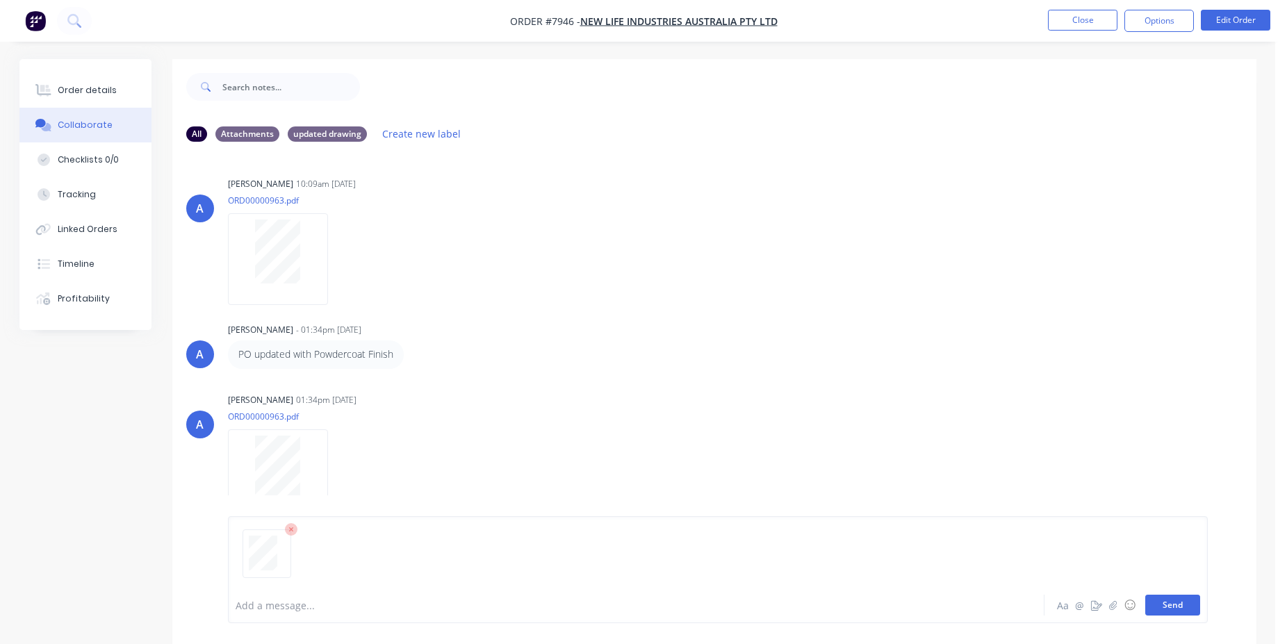
click at [1168, 605] on button "Send" at bounding box center [1172, 605] width 55 height 21
click at [1073, 10] on button "Close" at bounding box center [1082, 20] width 69 height 21
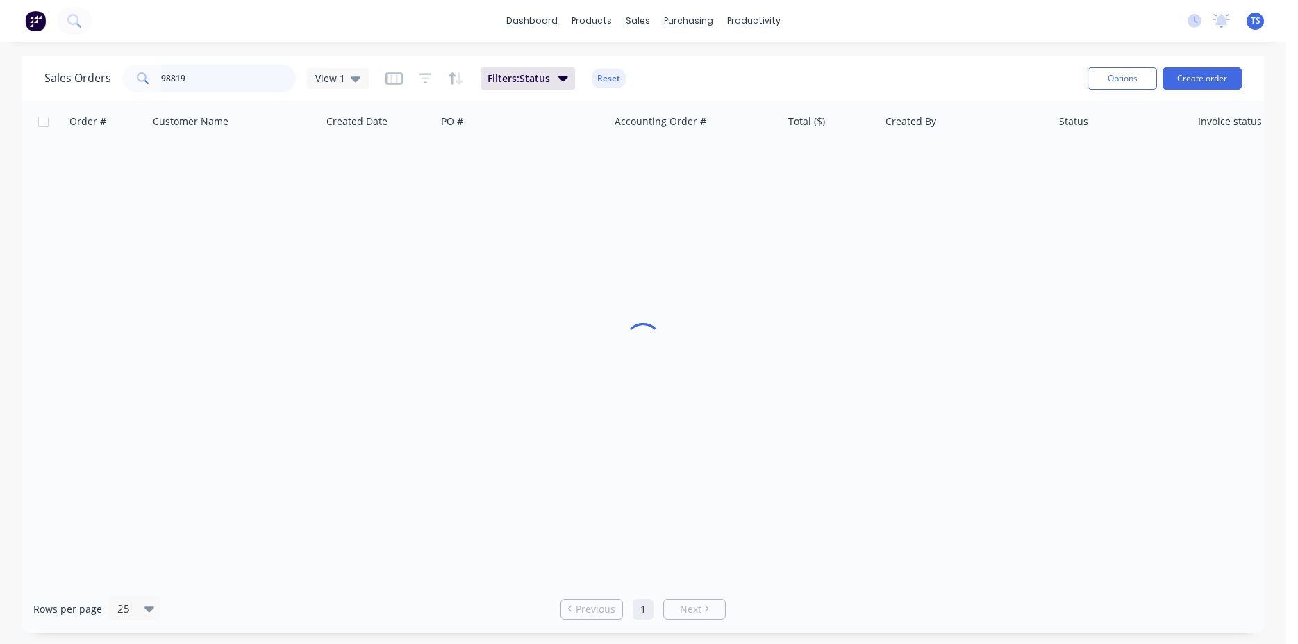
click at [200, 76] on input "98819" at bounding box center [228, 79] width 135 height 28
type input "99148"
click at [104, 169] on link "8270" at bounding box center [112, 165] width 83 height 42
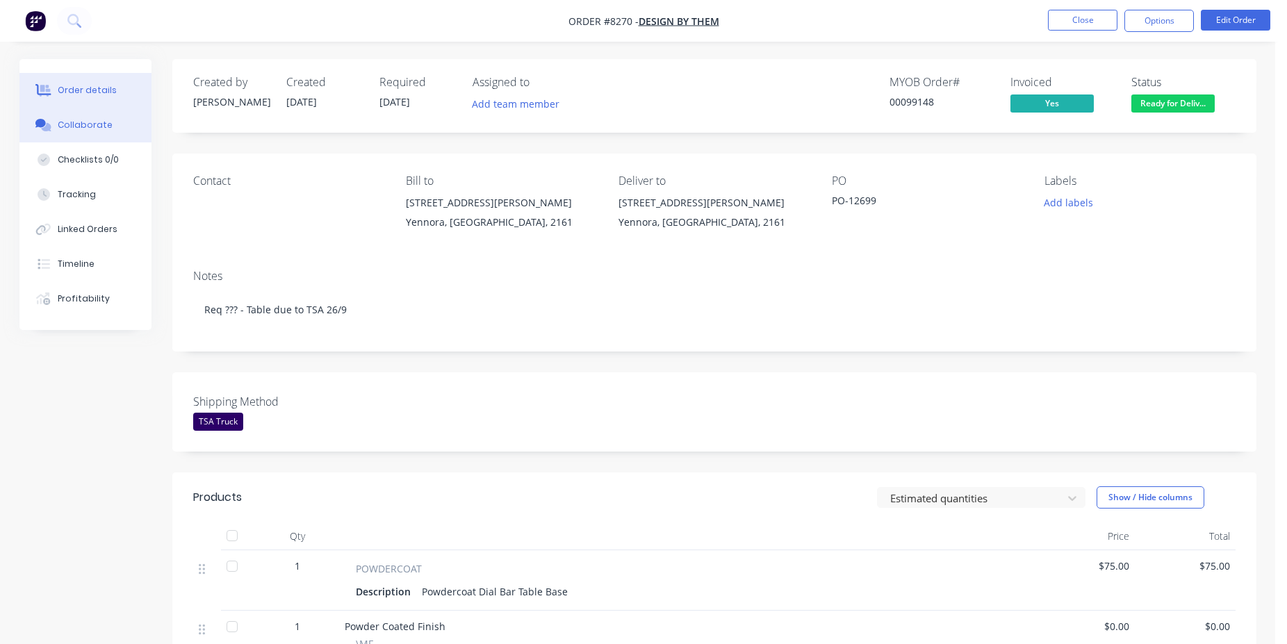
click at [94, 126] on div "Collaborate" at bounding box center [85, 125] width 55 height 13
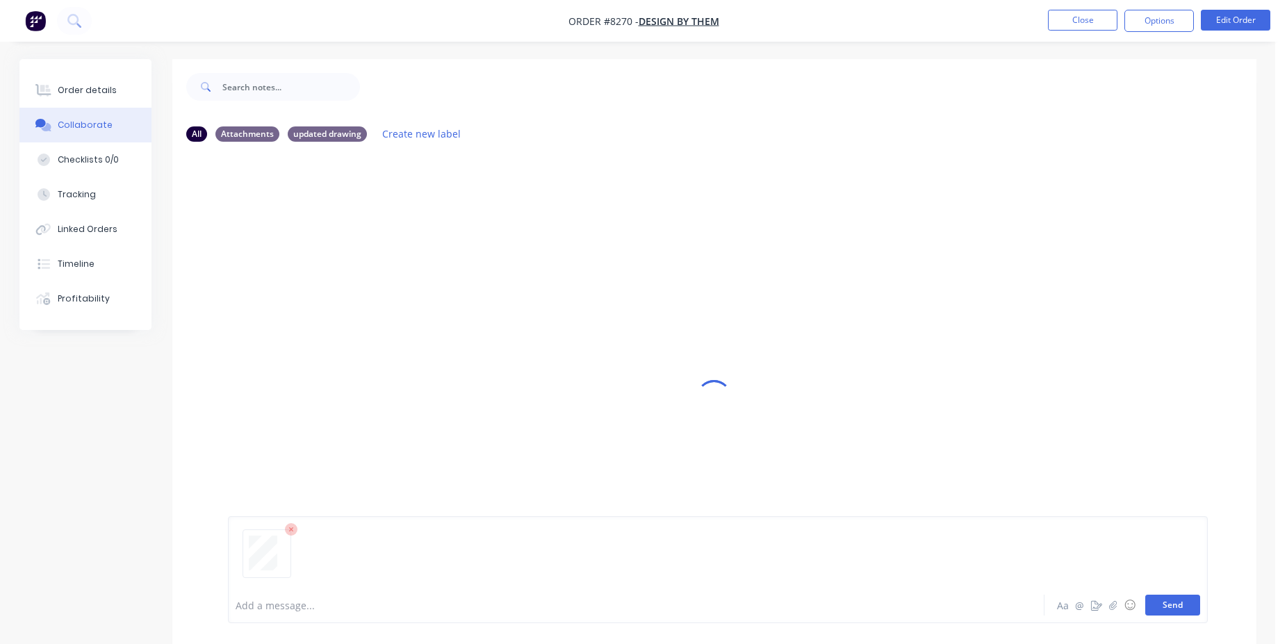
click at [1164, 602] on button "Send" at bounding box center [1172, 605] width 55 height 21
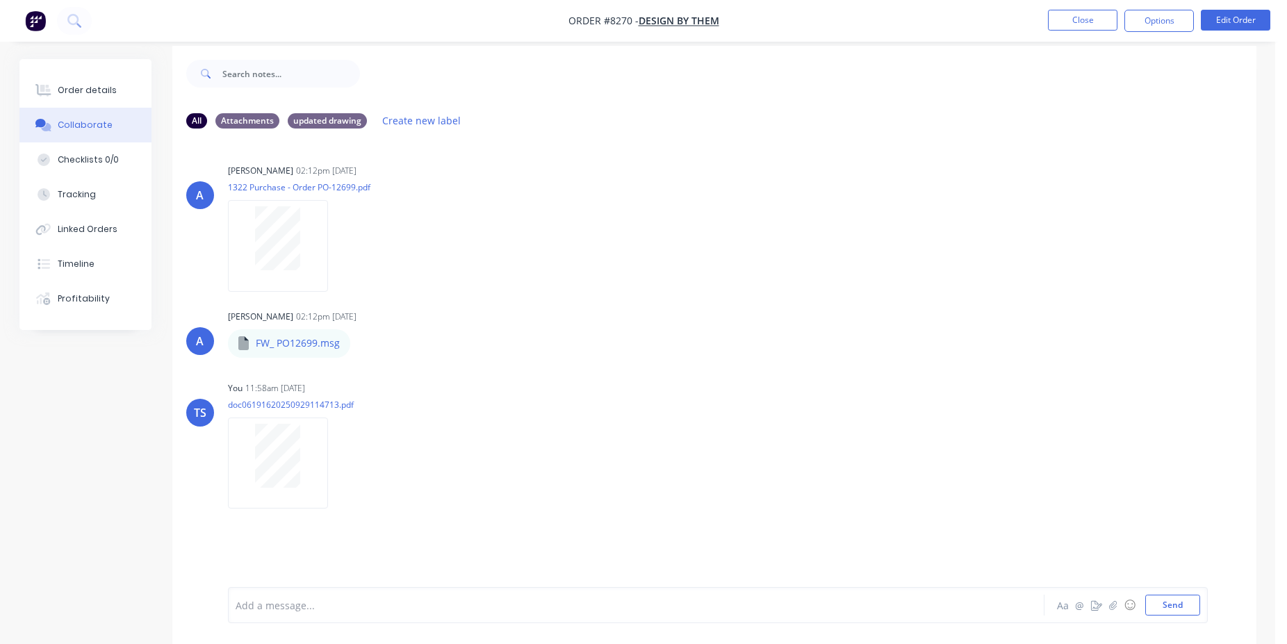
scroll to position [21, 0]
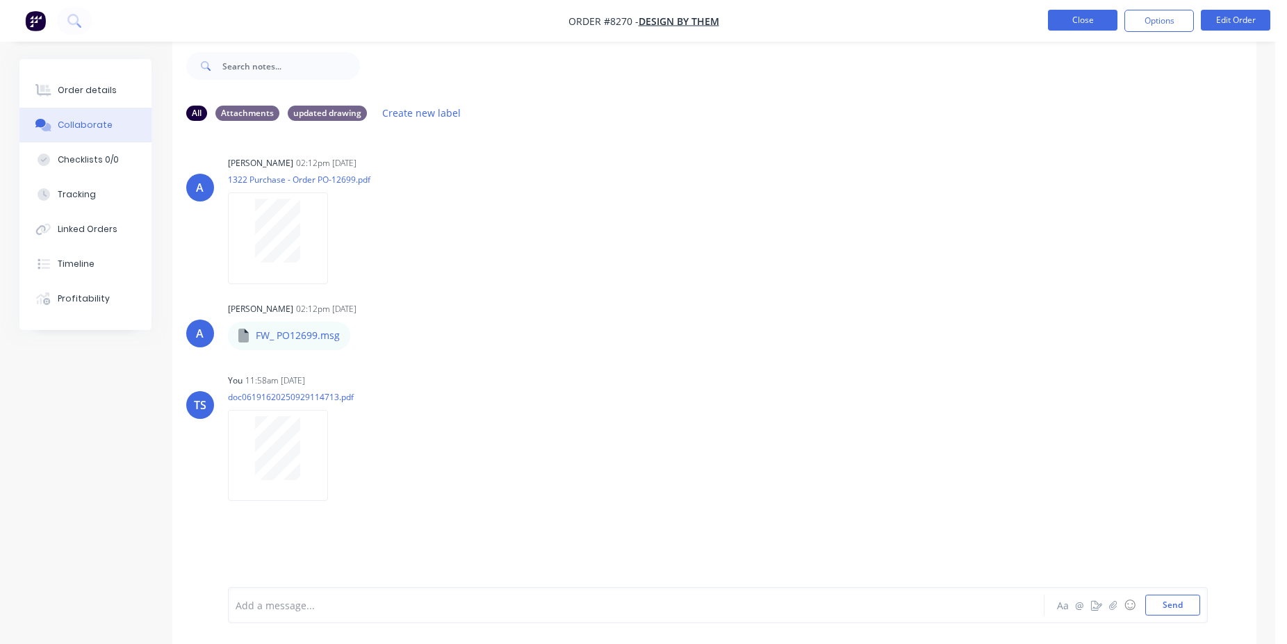
click at [1068, 25] on button "Close" at bounding box center [1082, 20] width 69 height 21
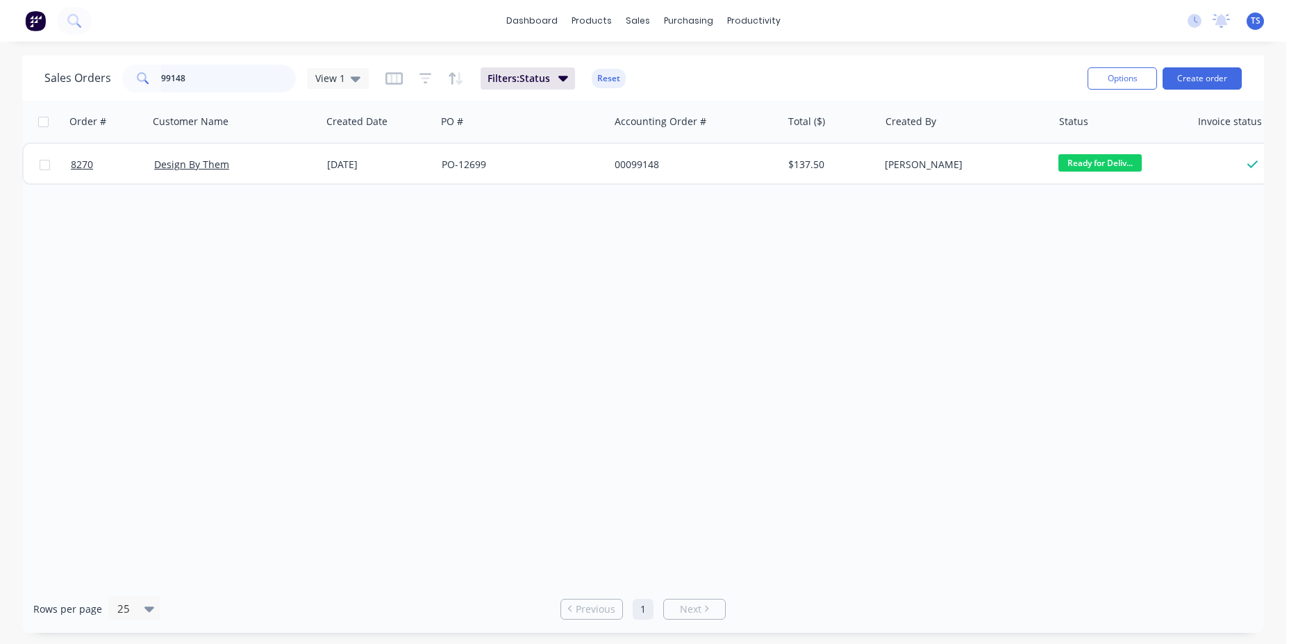
click at [211, 81] on input "99148" at bounding box center [228, 79] width 135 height 28
type input "99071"
click at [113, 181] on link "8190" at bounding box center [112, 165] width 83 height 42
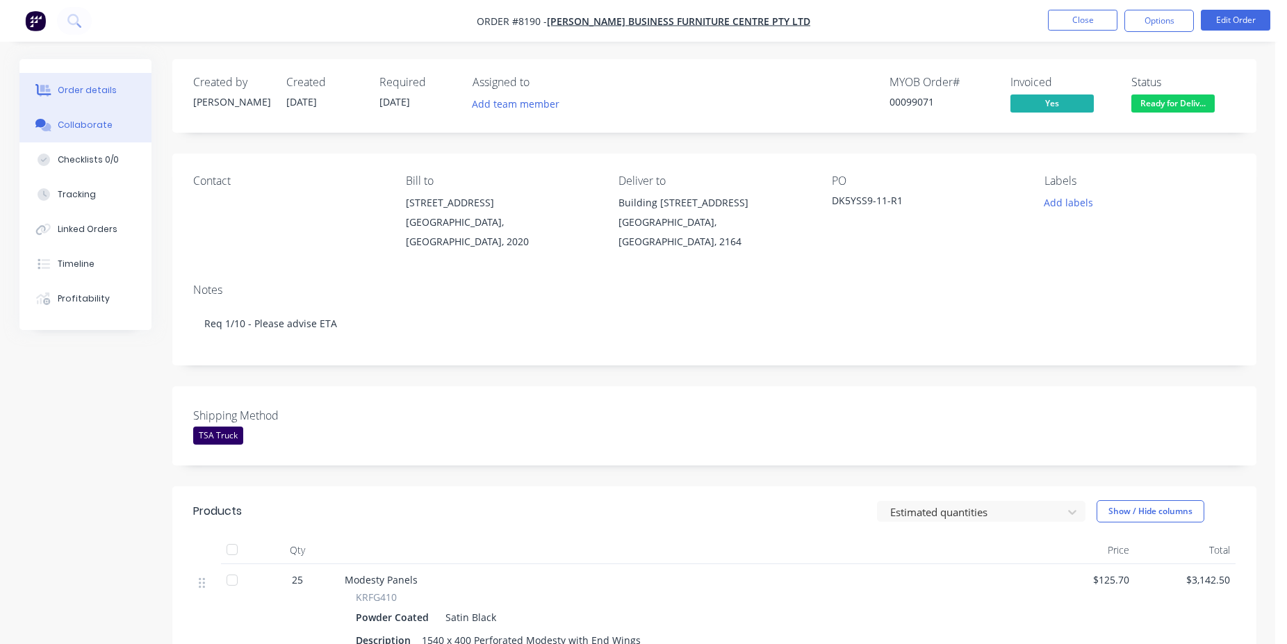
click at [86, 126] on div "Collaborate" at bounding box center [85, 125] width 55 height 13
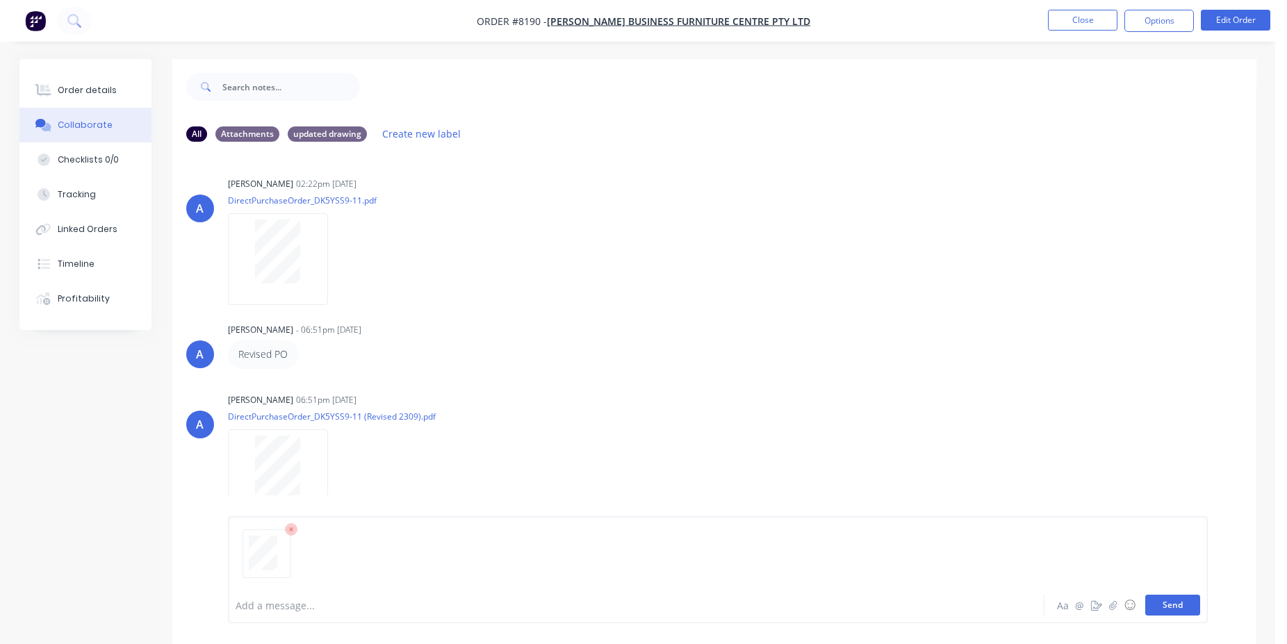
click at [1162, 601] on button "Send" at bounding box center [1172, 605] width 55 height 21
click at [1068, 12] on button "Close" at bounding box center [1082, 20] width 69 height 21
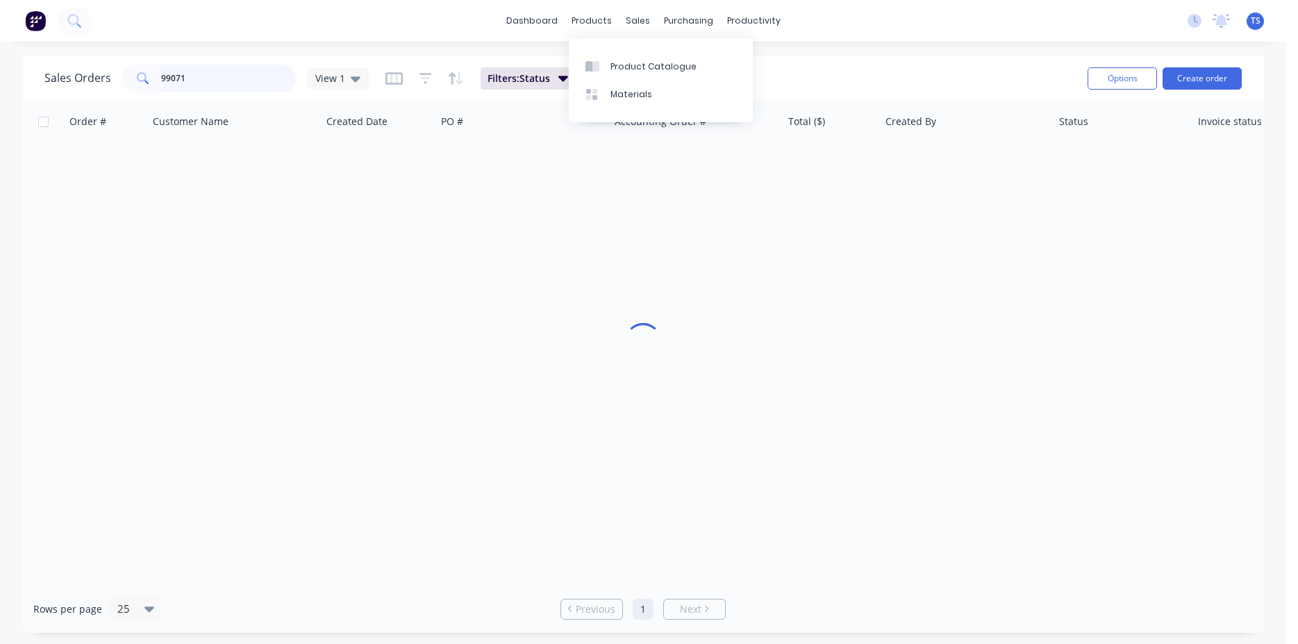
click at [236, 74] on input "99071" at bounding box center [228, 79] width 135 height 28
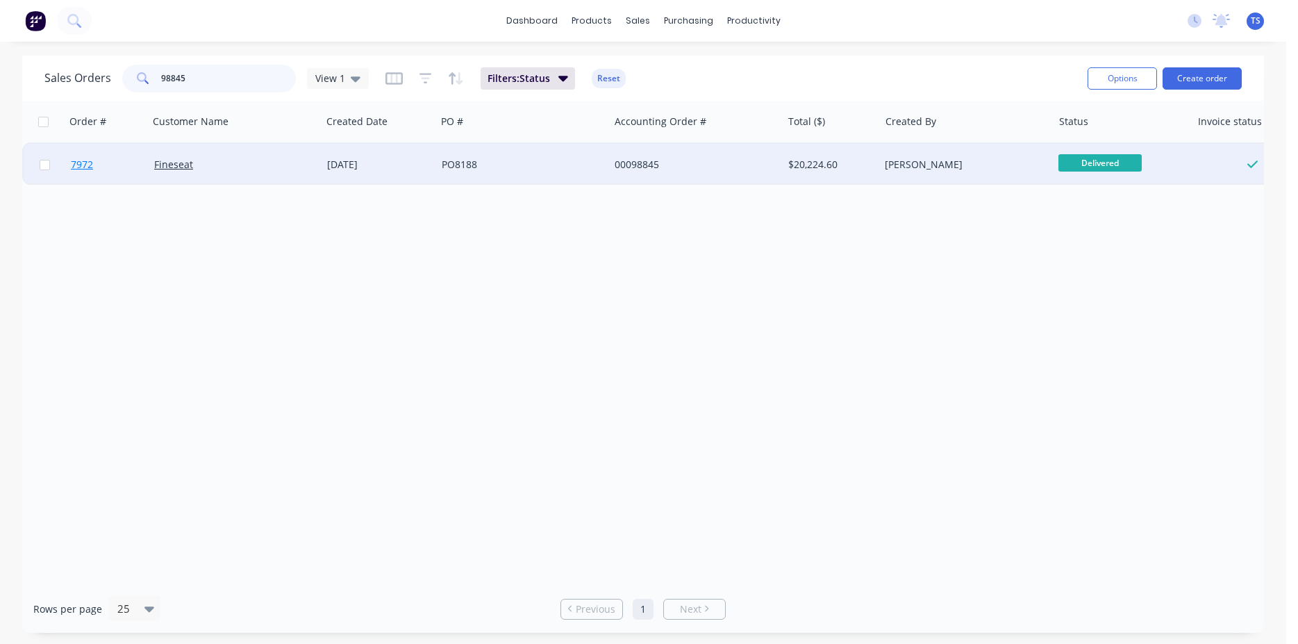
type input "98845"
click at [97, 174] on link "7972" at bounding box center [112, 165] width 83 height 42
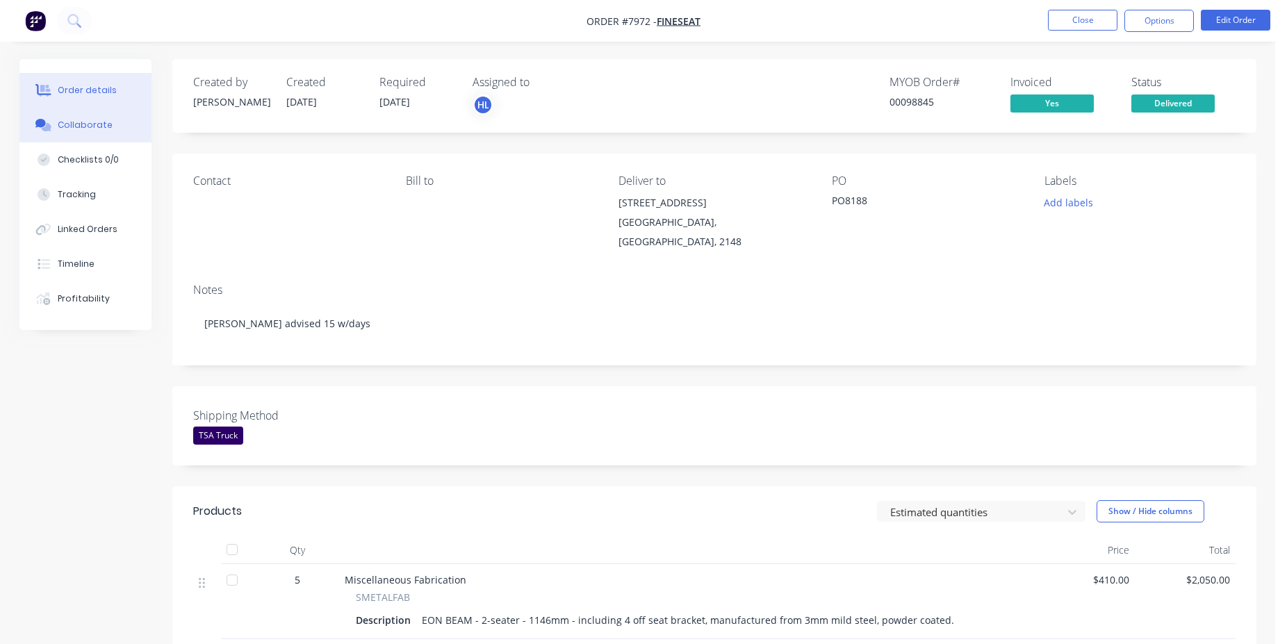
click at [76, 113] on button "Collaborate" at bounding box center [85, 125] width 132 height 35
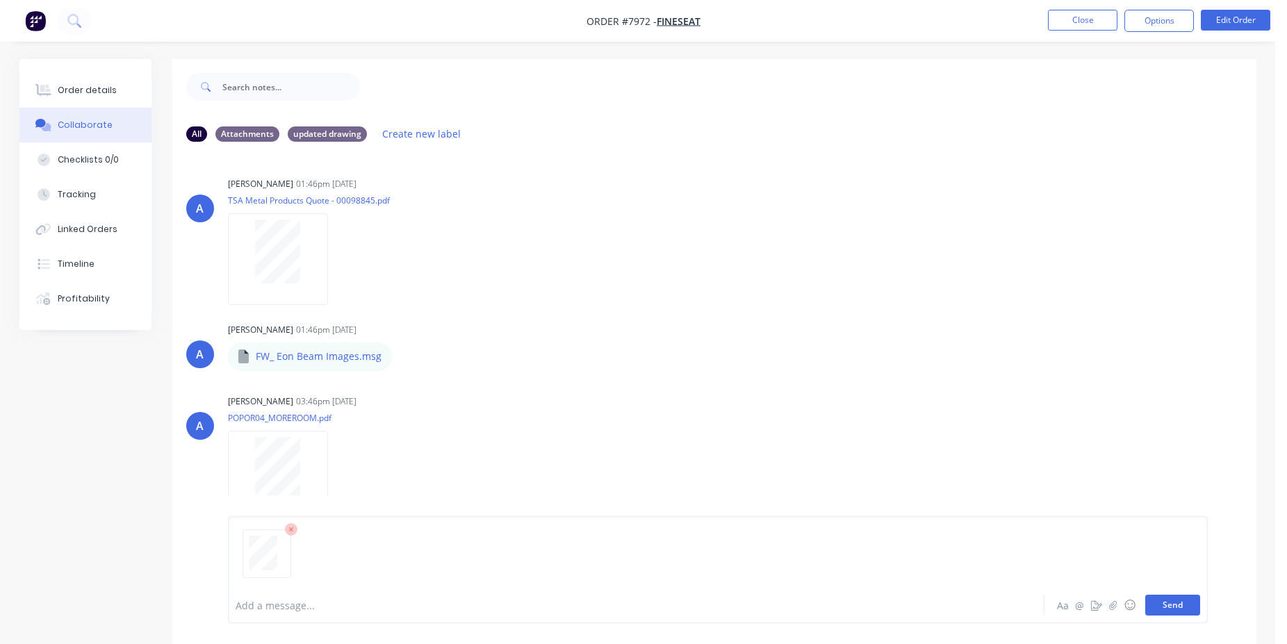
click at [1175, 609] on button "Send" at bounding box center [1172, 605] width 55 height 21
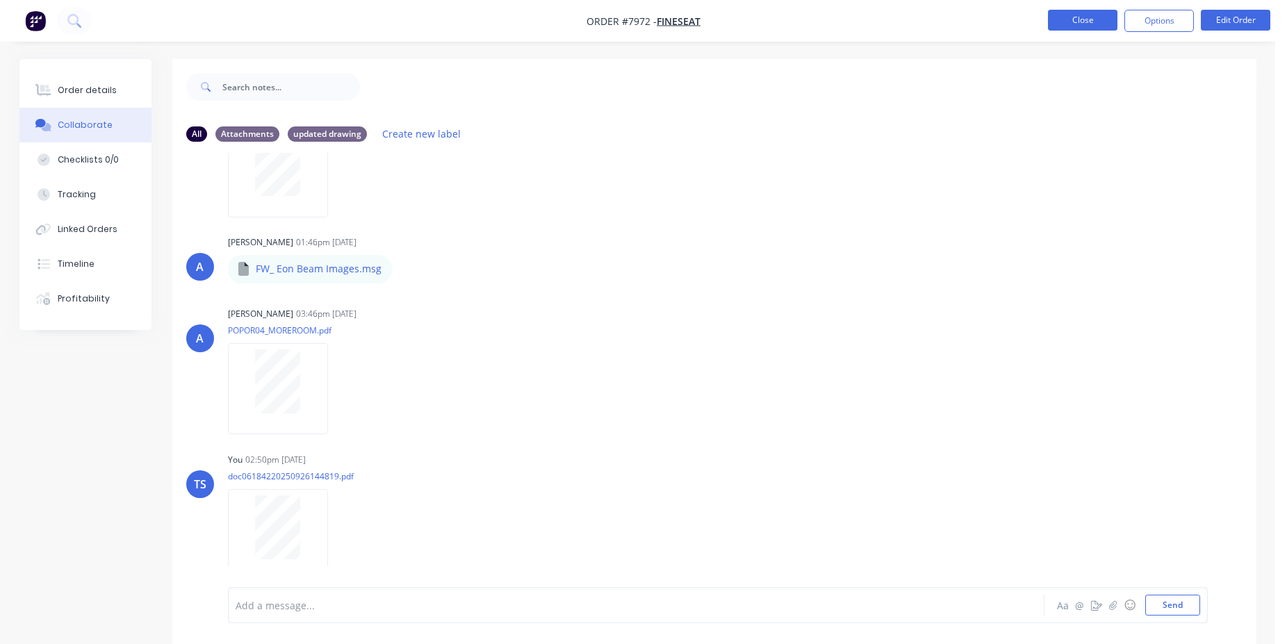
click at [1087, 27] on button "Close" at bounding box center [1082, 20] width 69 height 21
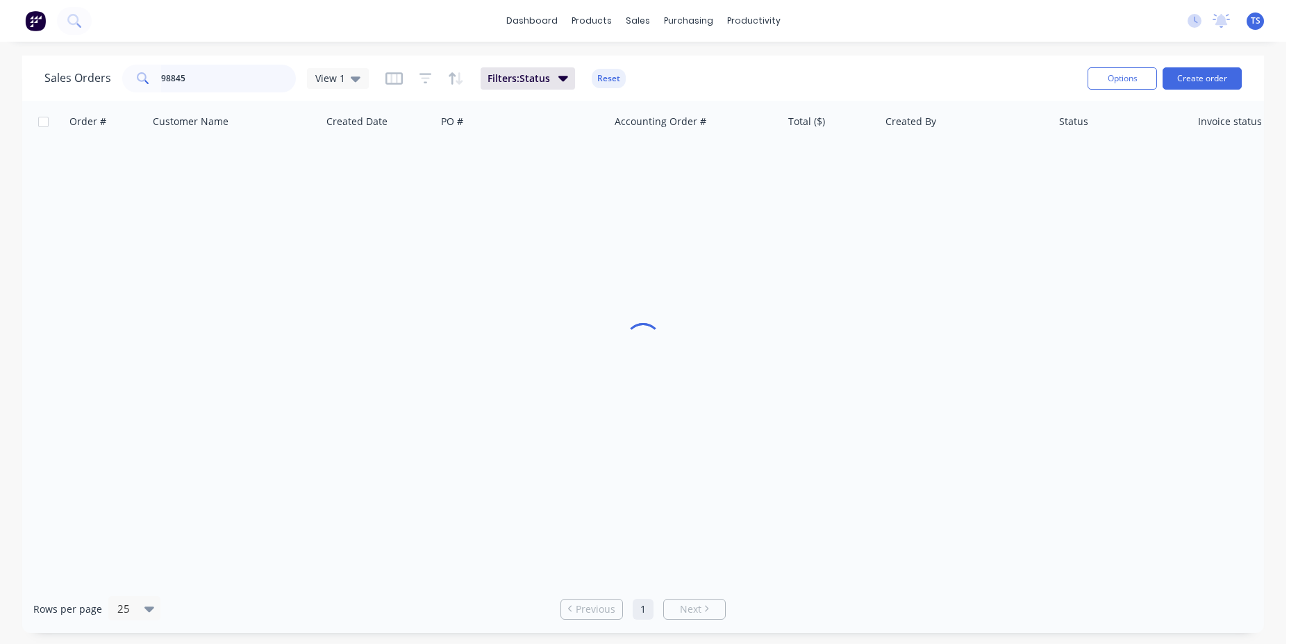
click at [251, 82] on input "98845" at bounding box center [228, 79] width 135 height 28
type input "99056"
click at [85, 184] on div "8177 New Life Industries Australia Pty Ltd [DATE] 981 00099056 $187.00 [PERSON_…" at bounding box center [671, 163] width 1299 height 42
click at [85, 183] on div "8177 New Life Industries Australia Pty Ltd [DATE] 981 00099056 $187.00 [PERSON_…" at bounding box center [671, 163] width 1299 height 42
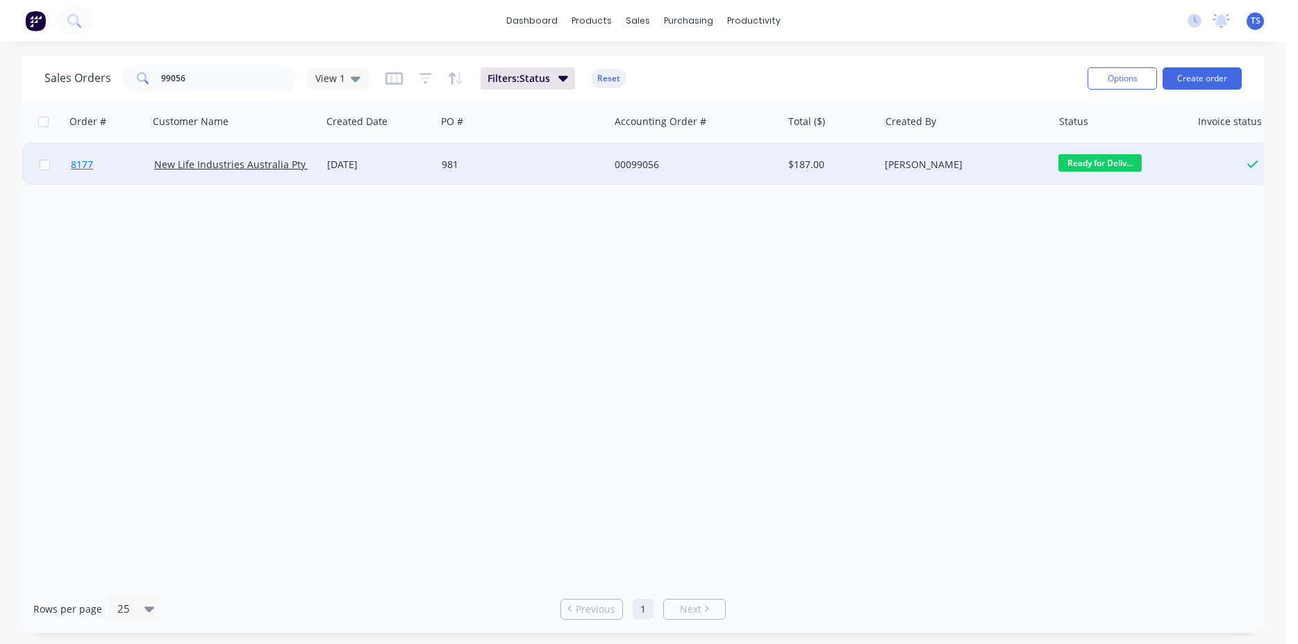
click at [85, 179] on link "8177" at bounding box center [112, 165] width 83 height 42
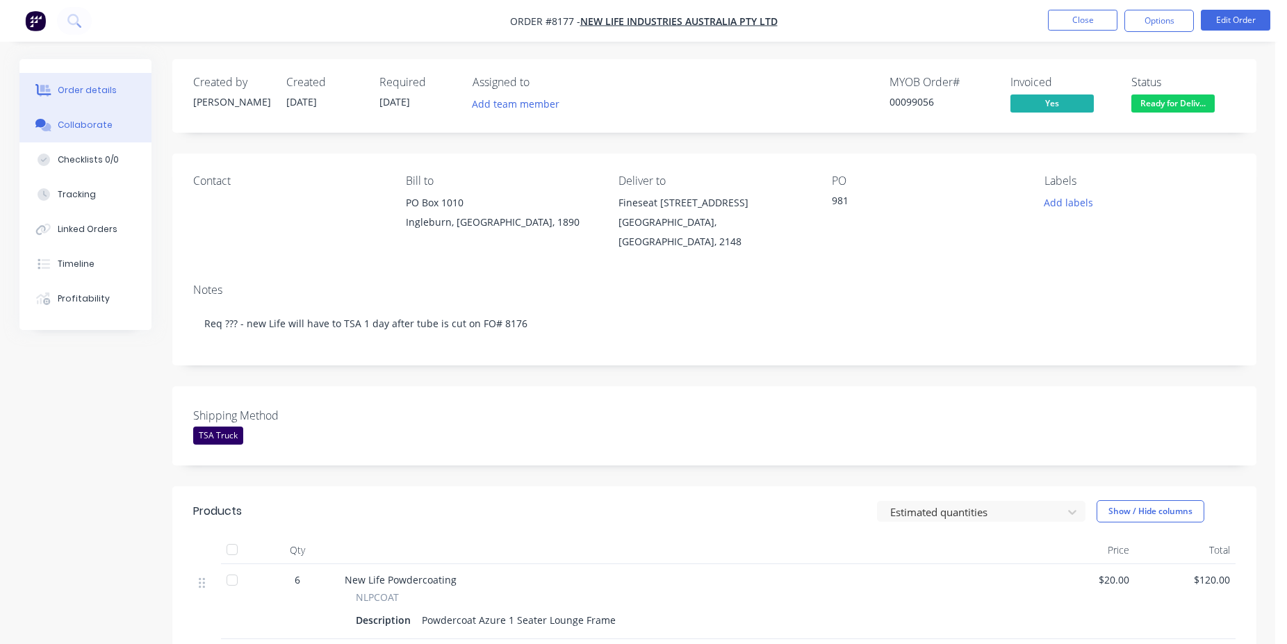
click at [92, 124] on div "Collaborate" at bounding box center [85, 125] width 55 height 13
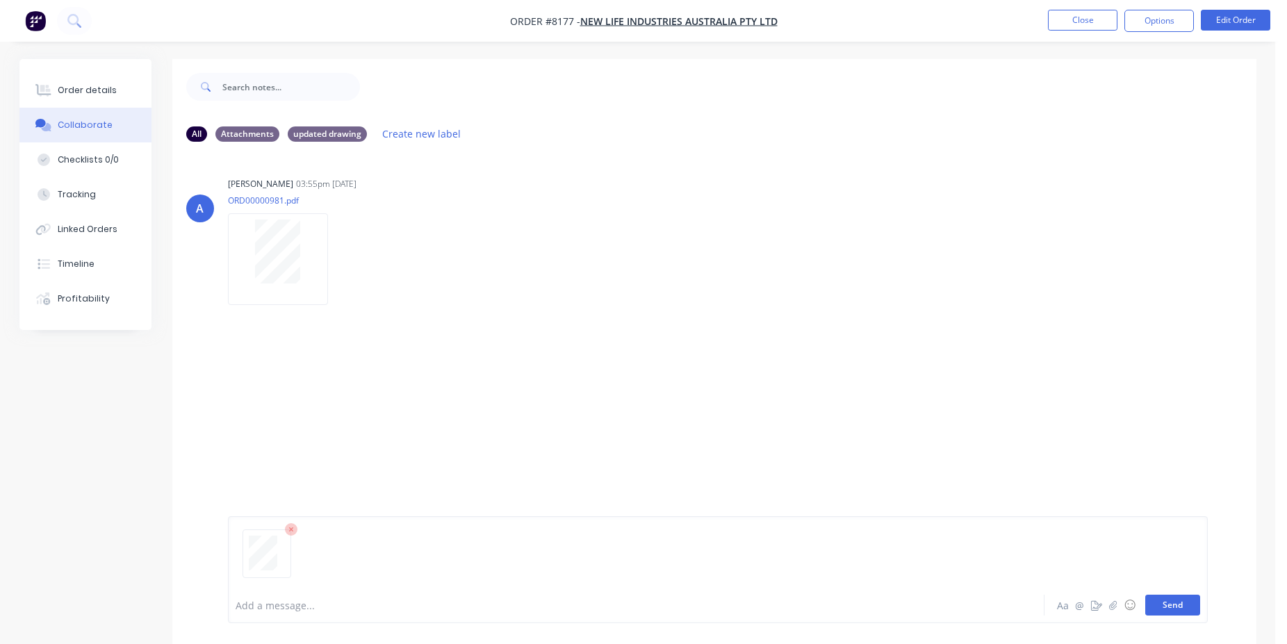
click at [1188, 607] on button "Send" at bounding box center [1172, 605] width 55 height 21
click at [93, 111] on button "Collaborate" at bounding box center [85, 125] width 132 height 35
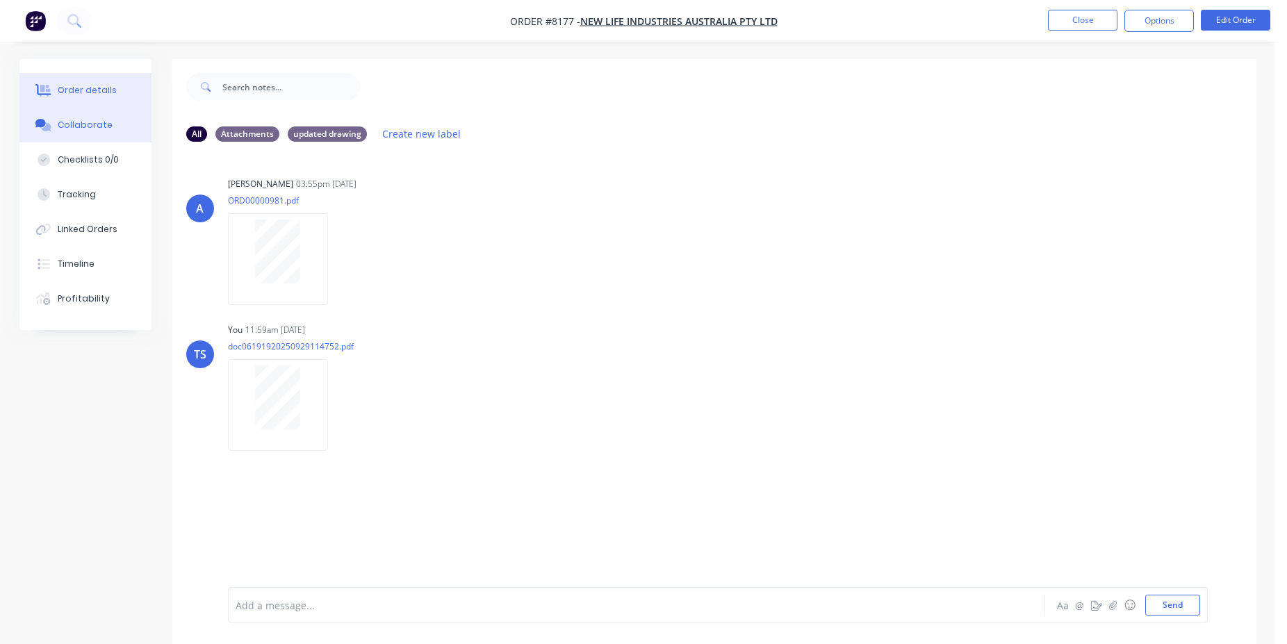
click at [97, 98] on button "Order details" at bounding box center [85, 90] width 132 height 35
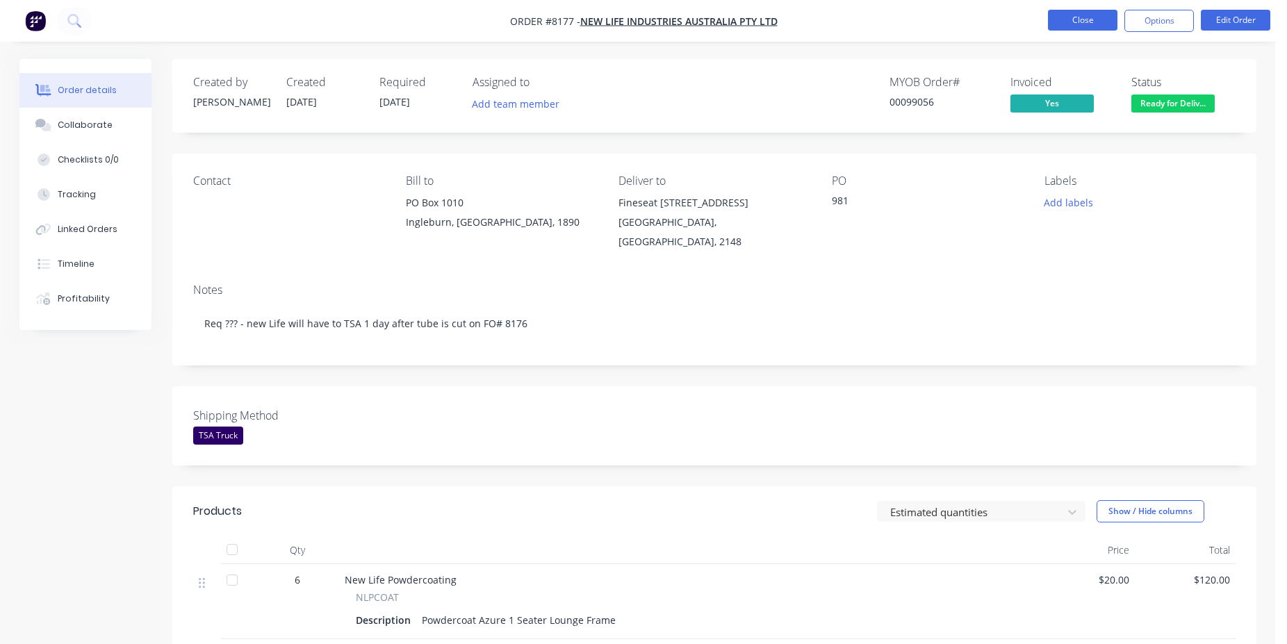
click at [1081, 14] on button "Close" at bounding box center [1082, 20] width 69 height 21
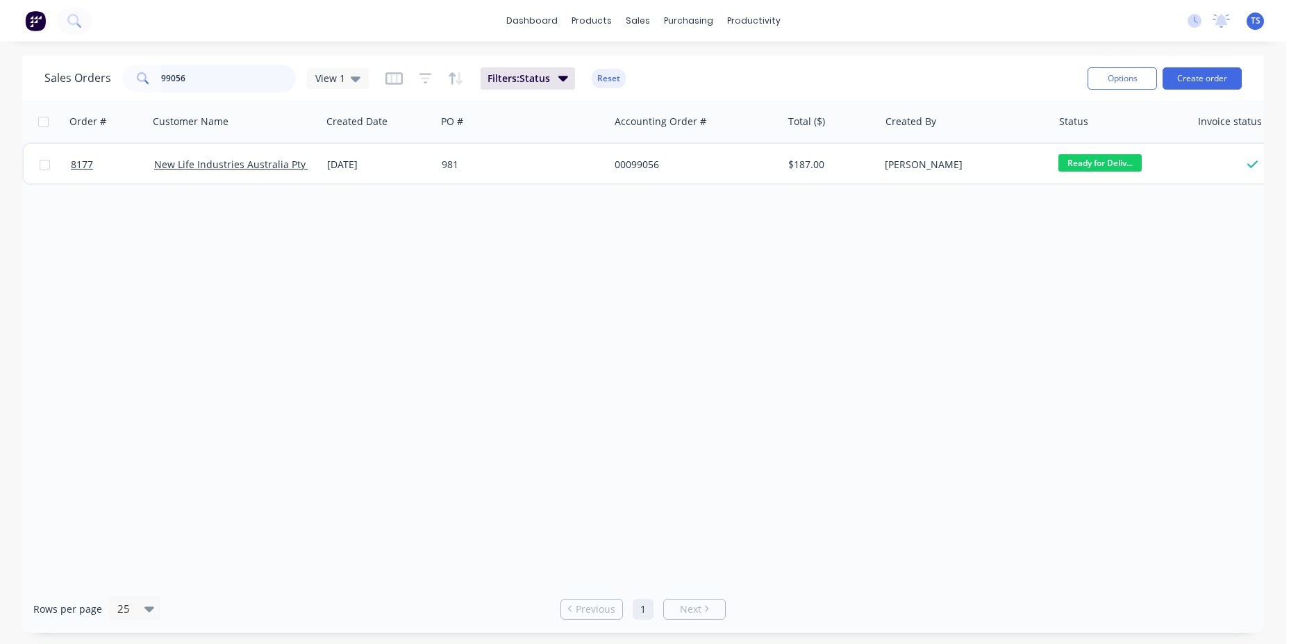
click at [215, 76] on input "99056" at bounding box center [228, 79] width 135 height 28
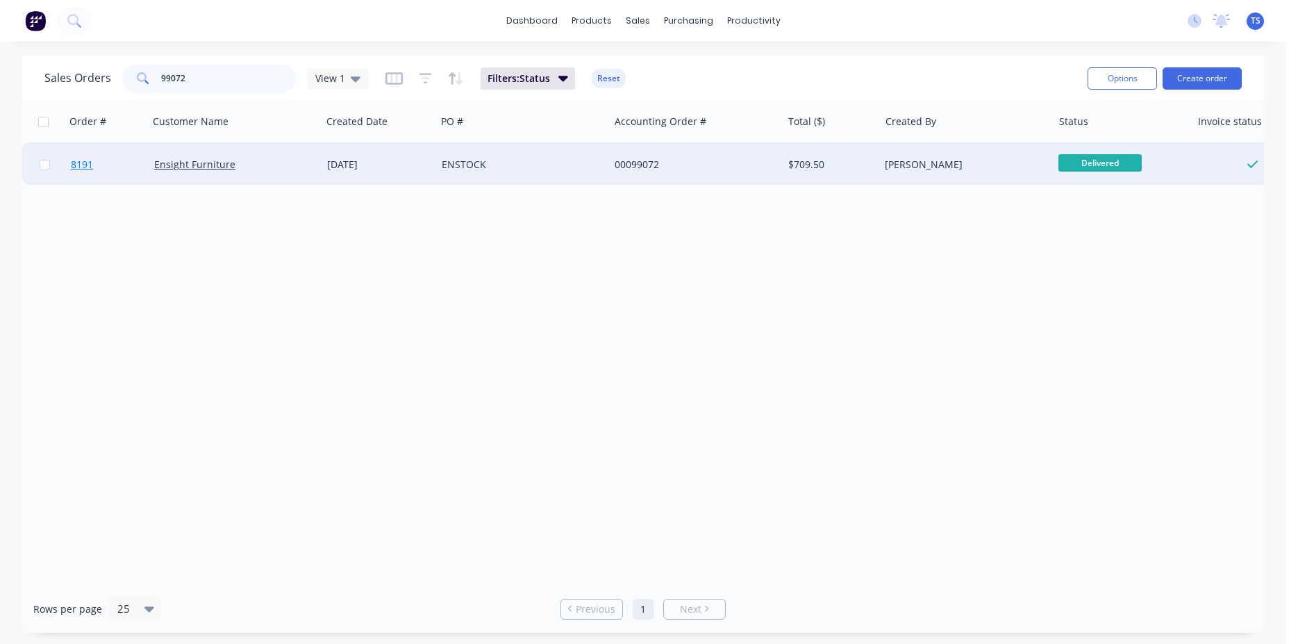
type input "99072"
click at [113, 168] on link "8191" at bounding box center [112, 165] width 83 height 42
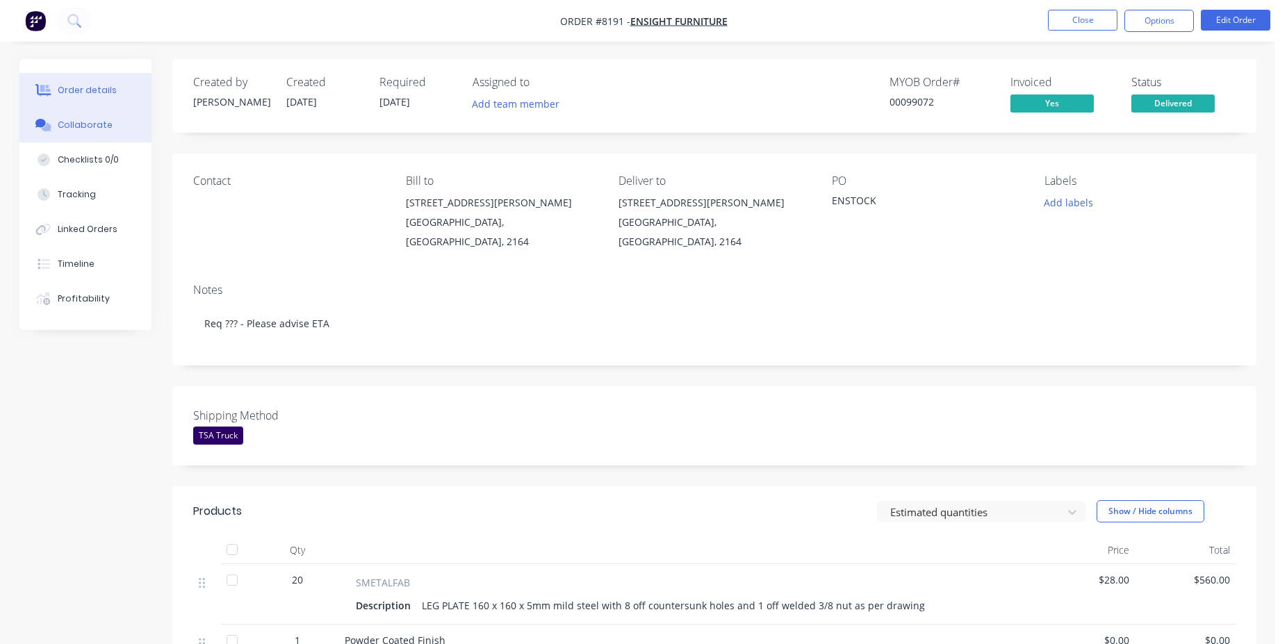
click at [74, 124] on div "Collaborate" at bounding box center [85, 125] width 55 height 13
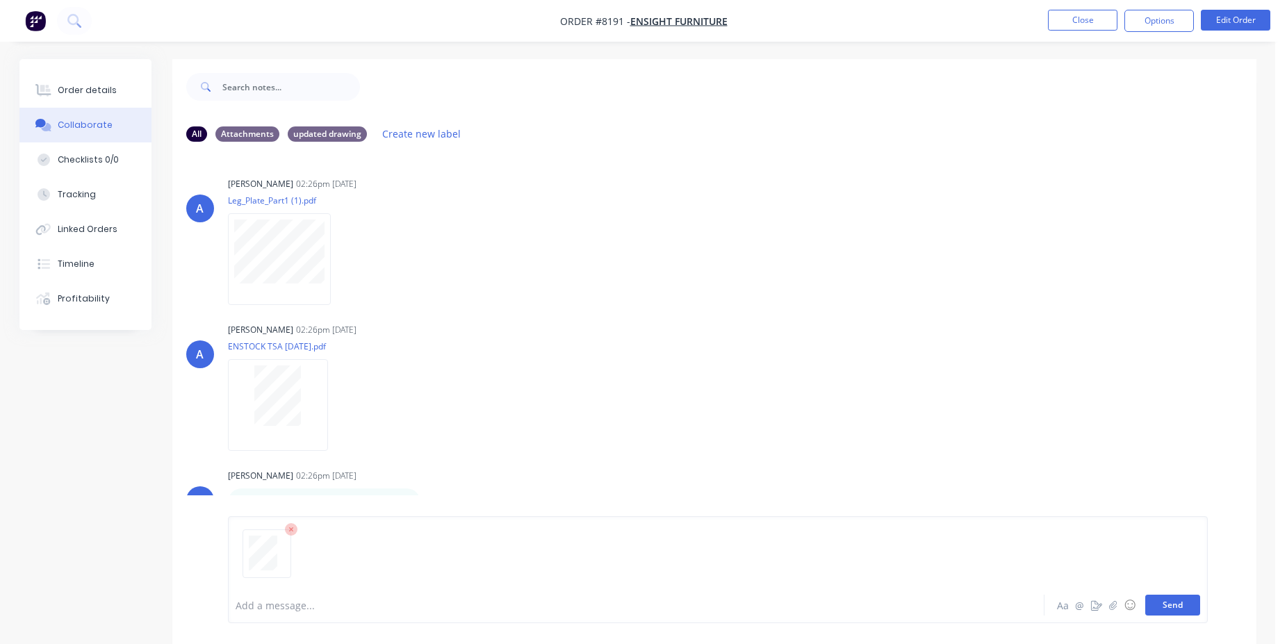
click at [1192, 606] on button "Send" at bounding box center [1172, 605] width 55 height 21
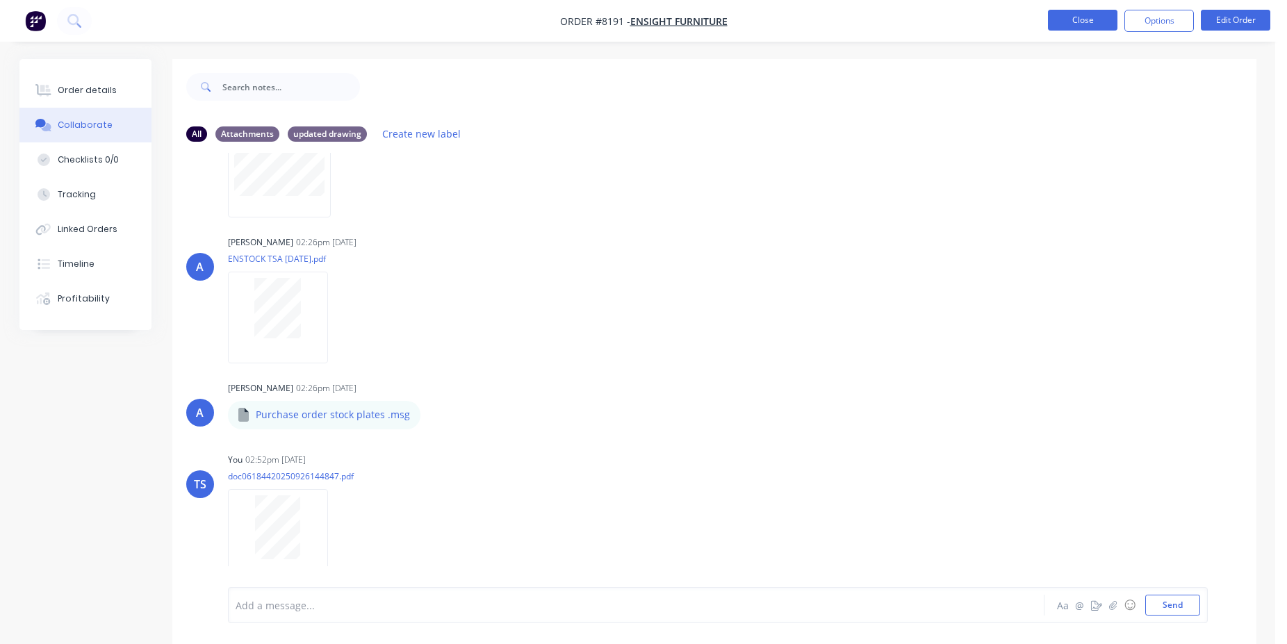
click at [1073, 20] on button "Close" at bounding box center [1082, 20] width 69 height 21
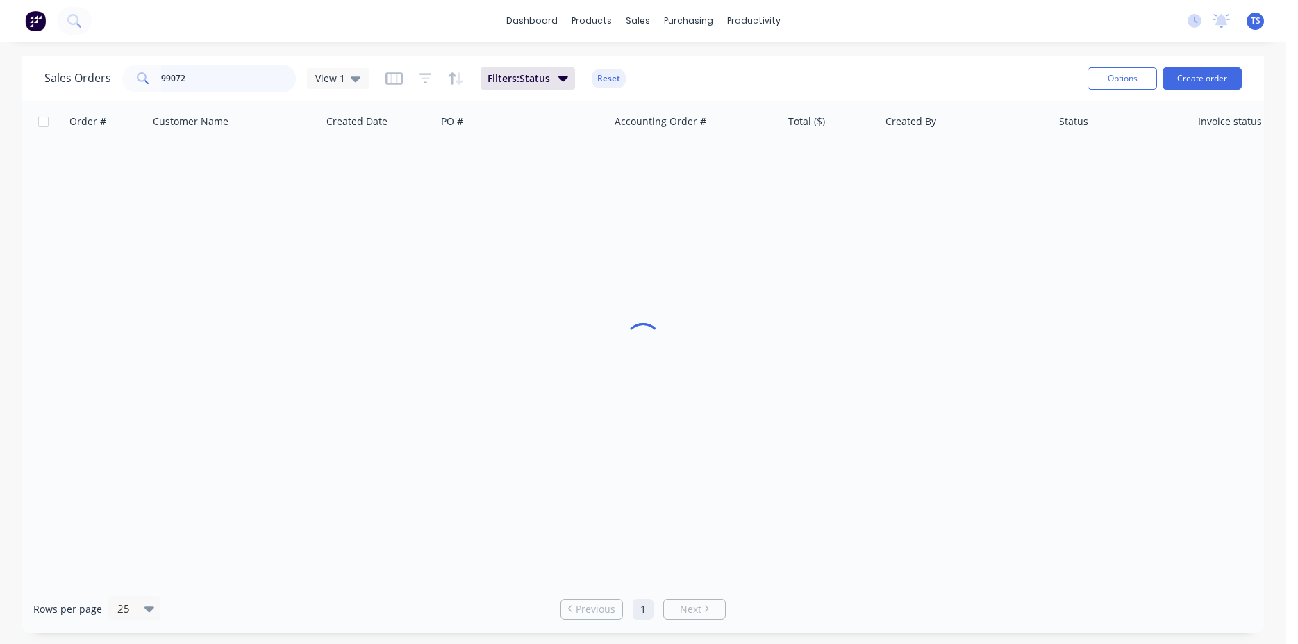
click at [206, 84] on input "99072" at bounding box center [228, 79] width 135 height 28
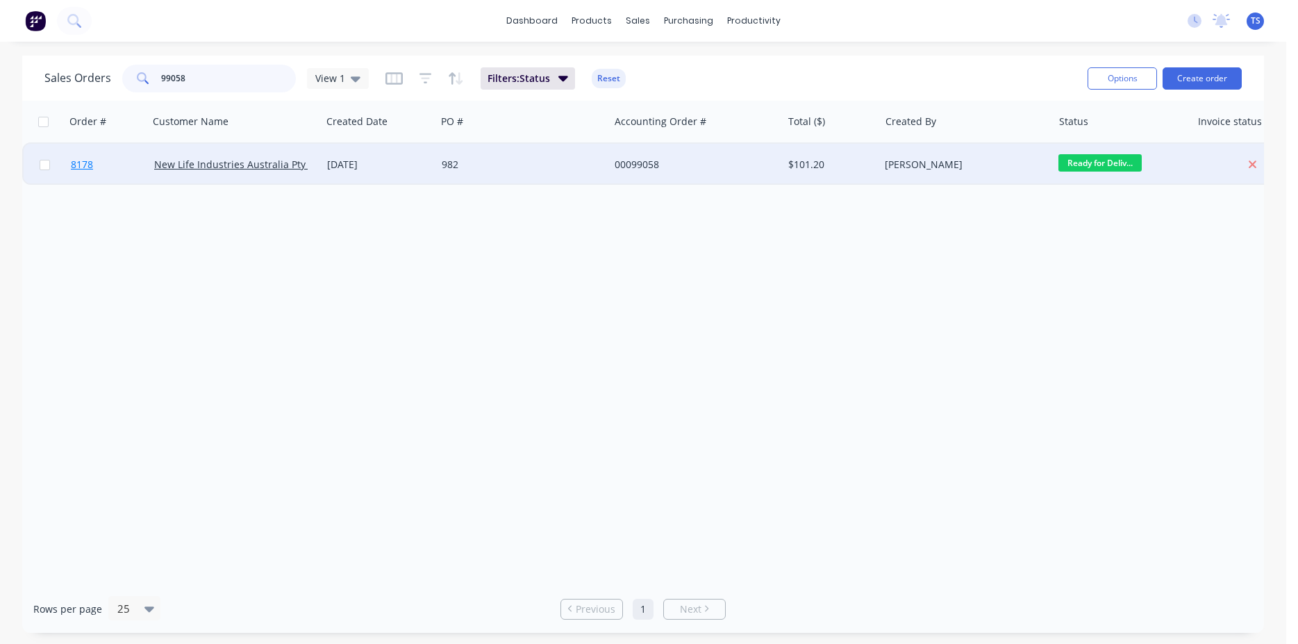
type input "99058"
click at [106, 180] on link "8178" at bounding box center [112, 165] width 83 height 42
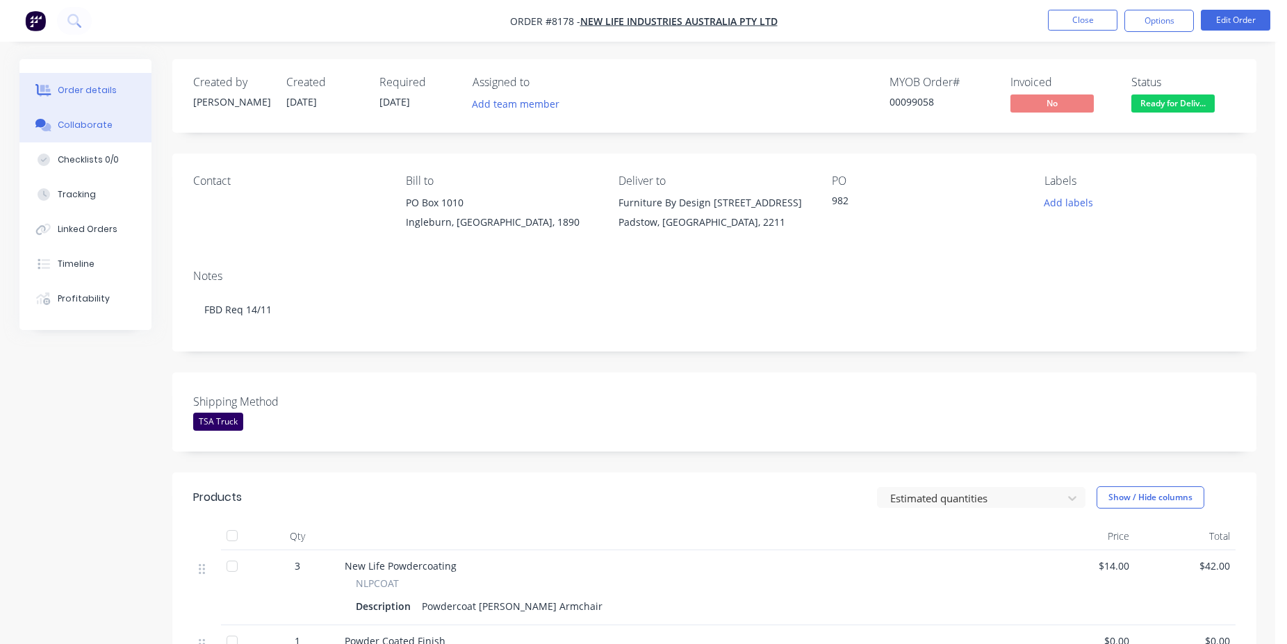
click at [111, 129] on button "Collaborate" at bounding box center [85, 125] width 132 height 35
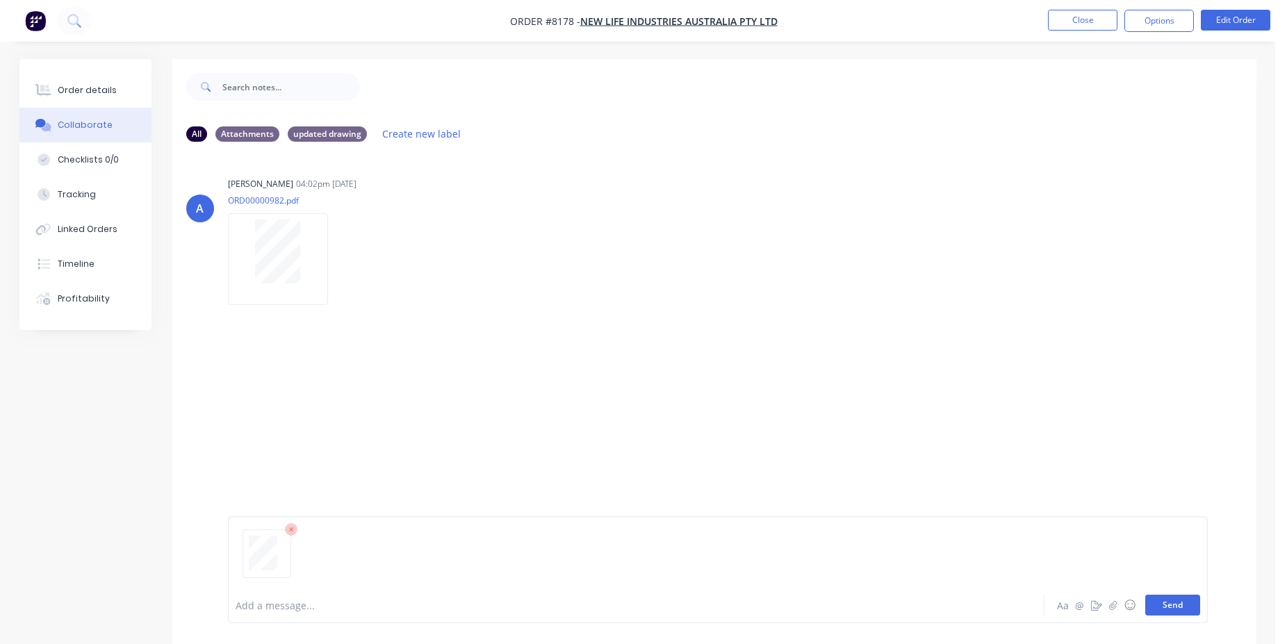
click at [1179, 604] on button "Send" at bounding box center [1172, 605] width 55 height 21
click at [1077, 13] on button "Close" at bounding box center [1082, 20] width 69 height 21
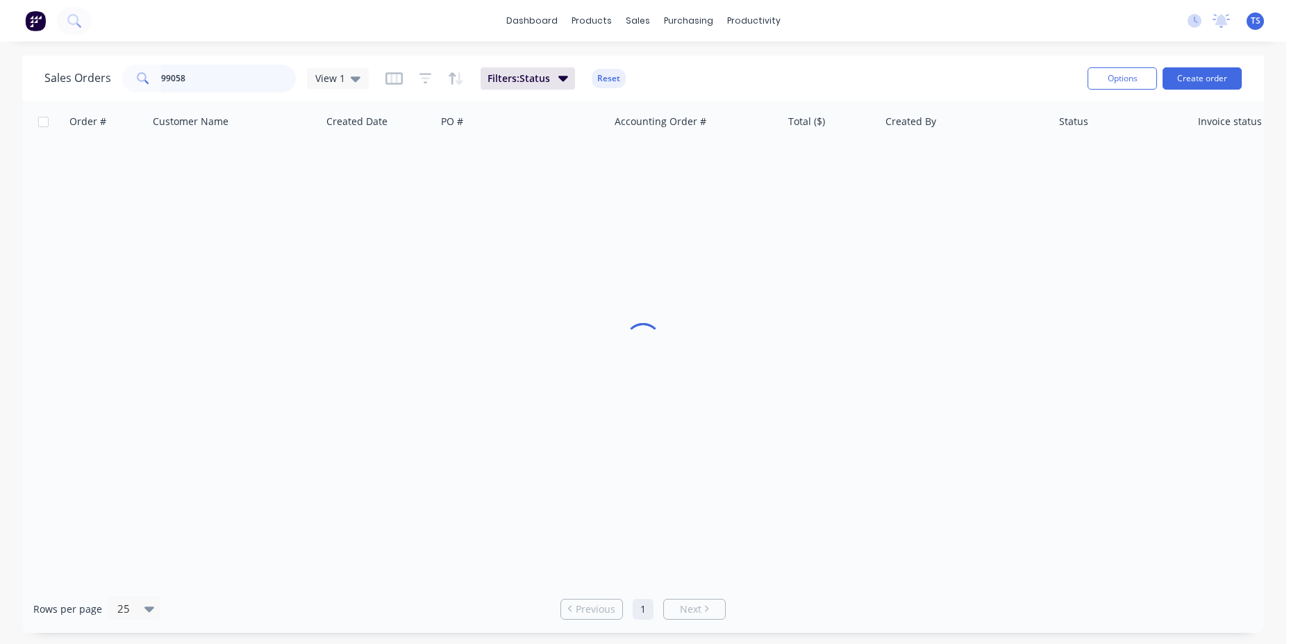
click at [231, 76] on input "99058" at bounding box center [228, 79] width 135 height 28
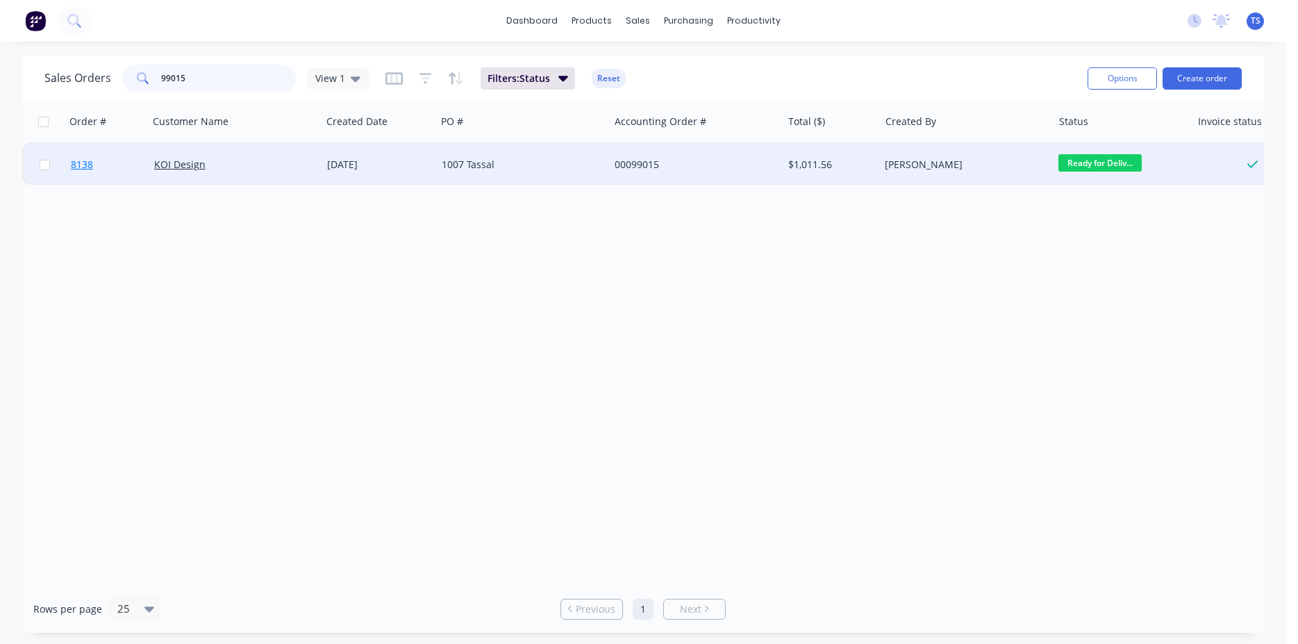
type input "99015"
click at [94, 179] on link "8138" at bounding box center [112, 165] width 83 height 42
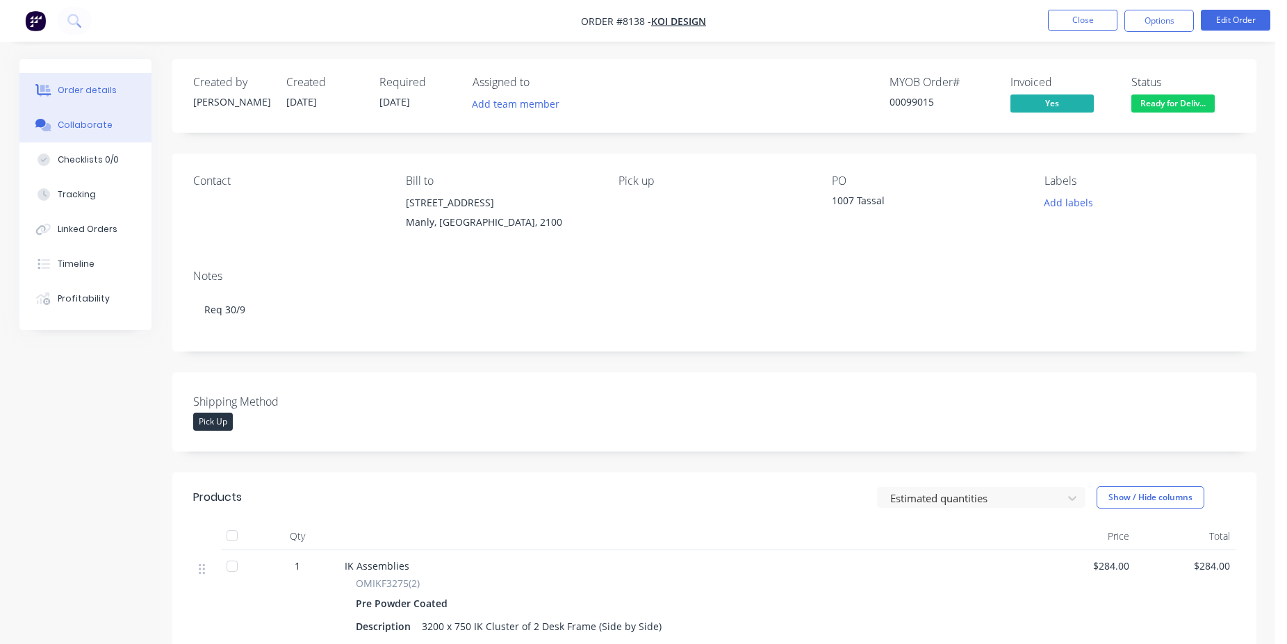
click at [110, 115] on button "Collaborate" at bounding box center [85, 125] width 132 height 35
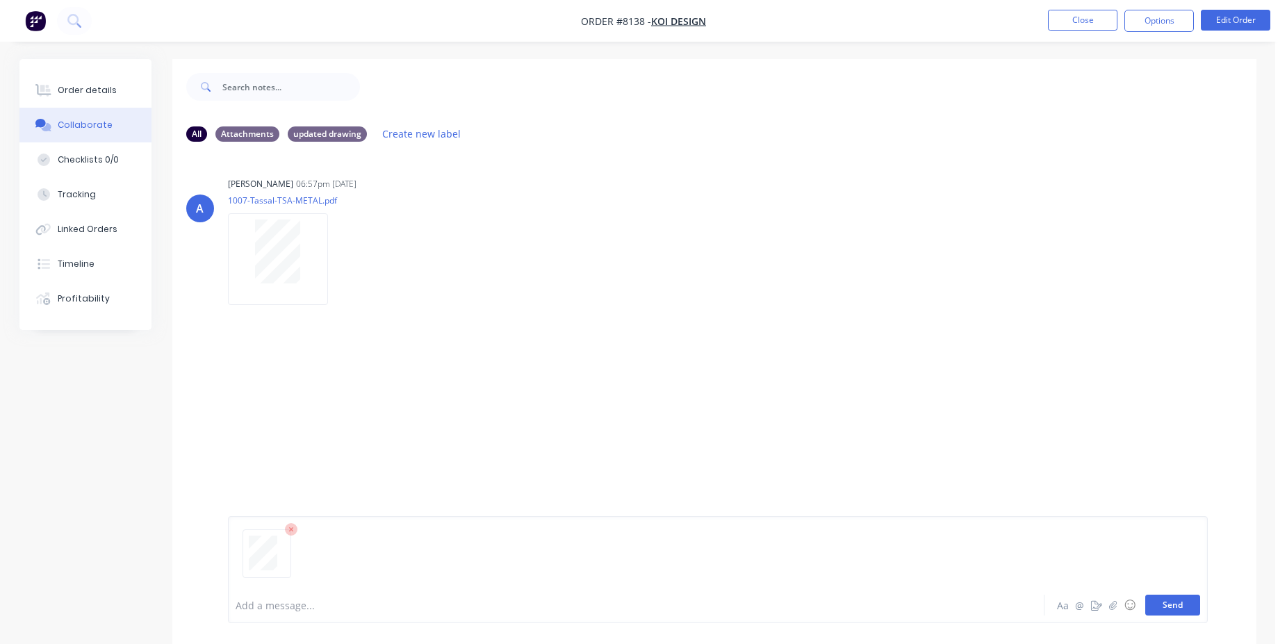
click at [1174, 605] on button "Send" at bounding box center [1172, 605] width 55 height 21
click at [1071, 26] on button "Close" at bounding box center [1082, 20] width 69 height 21
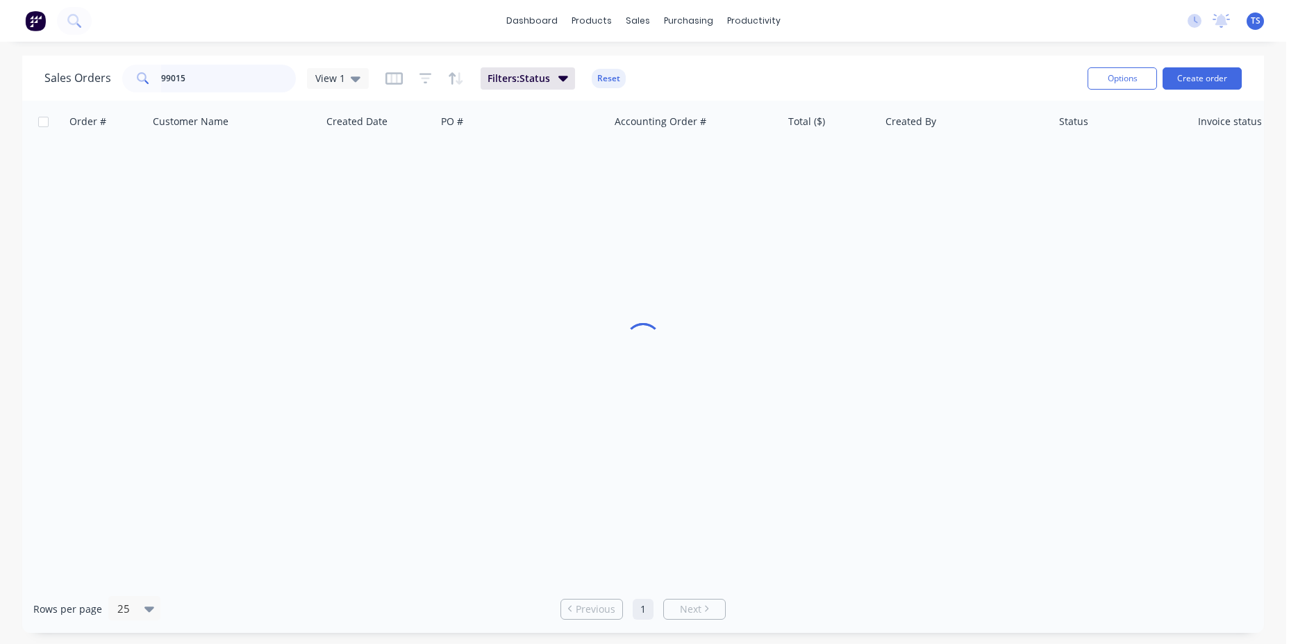
click at [204, 72] on input "99015" at bounding box center [228, 79] width 135 height 28
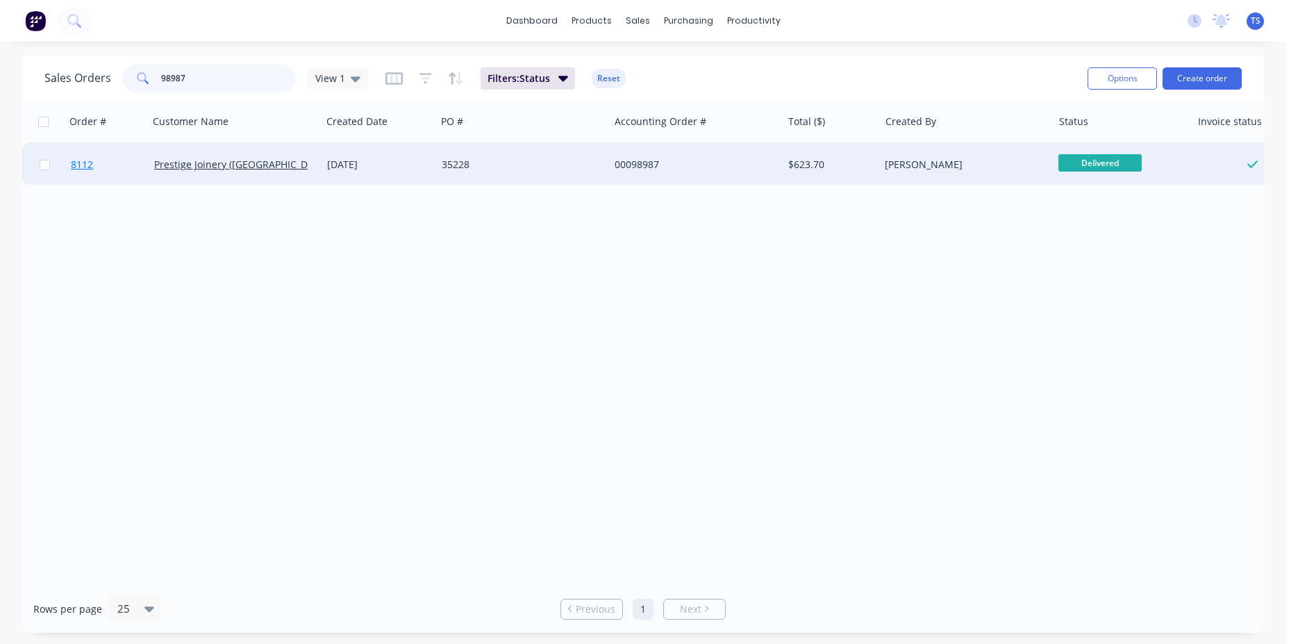
type input "98987"
click at [99, 179] on link "8112" at bounding box center [112, 165] width 83 height 42
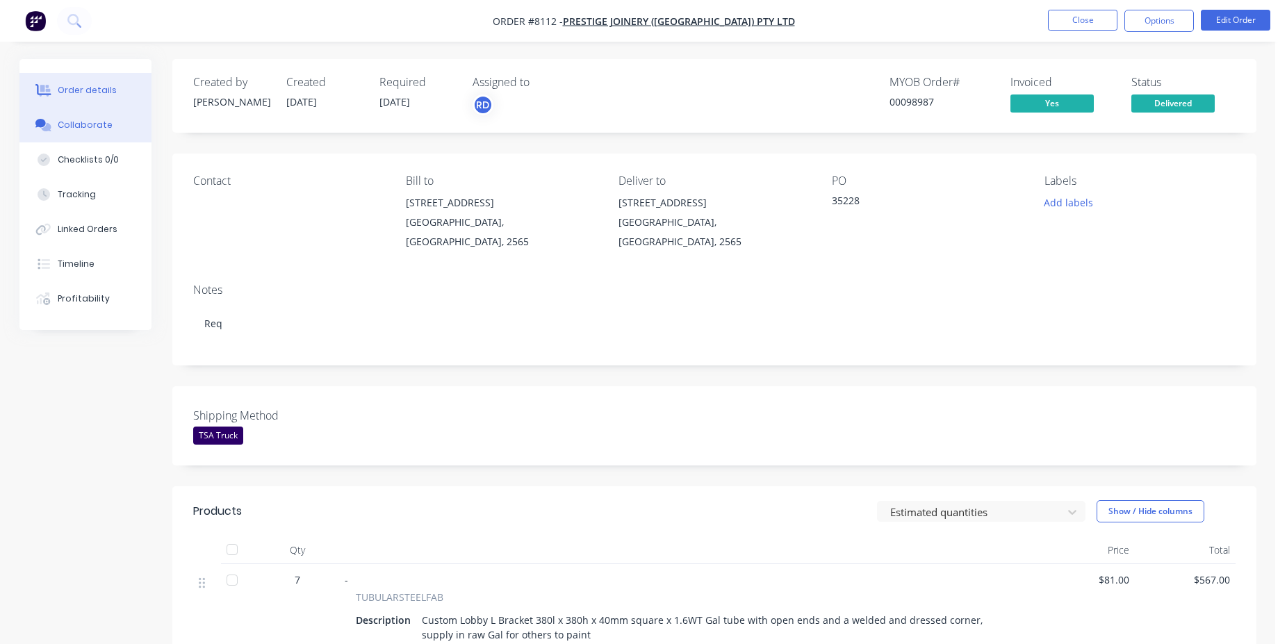
click at [96, 133] on button "Collaborate" at bounding box center [85, 125] width 132 height 35
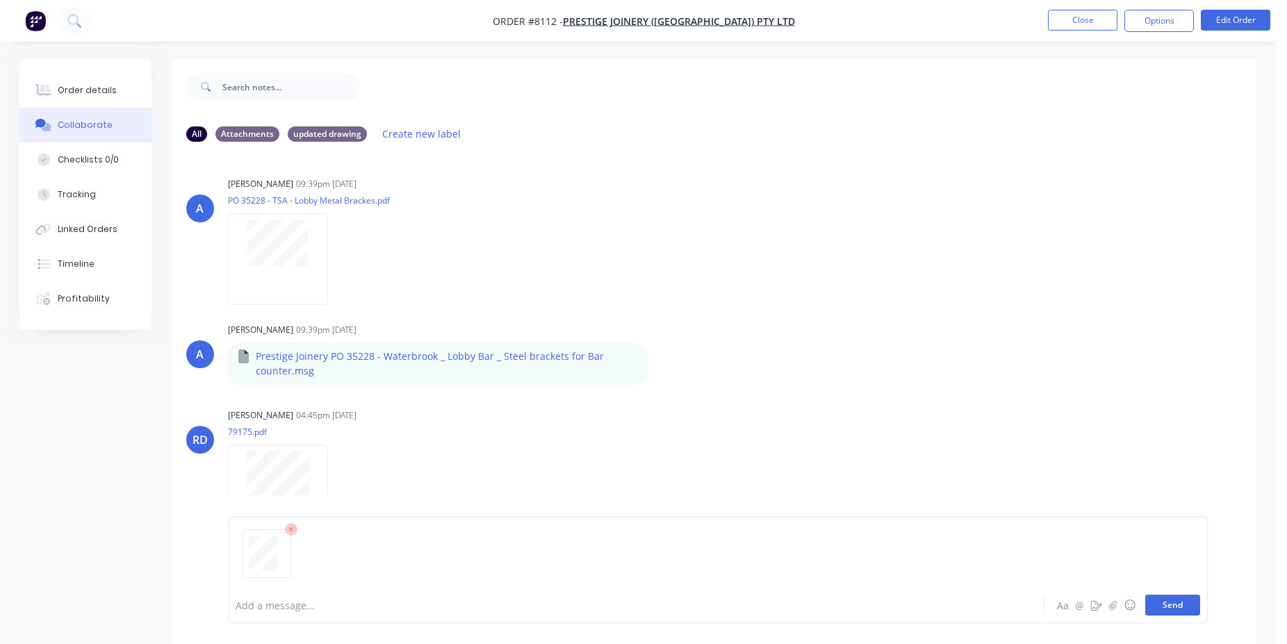
click at [1184, 604] on button "Send" at bounding box center [1172, 605] width 55 height 21
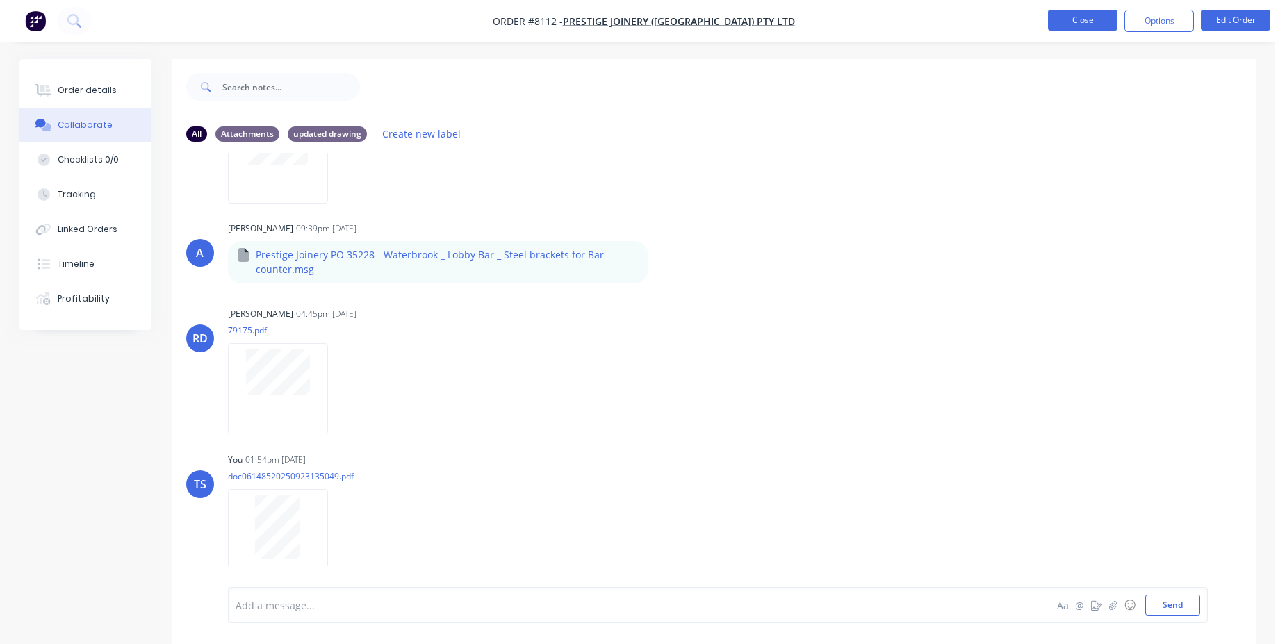
click at [1082, 25] on button "Close" at bounding box center [1082, 20] width 69 height 21
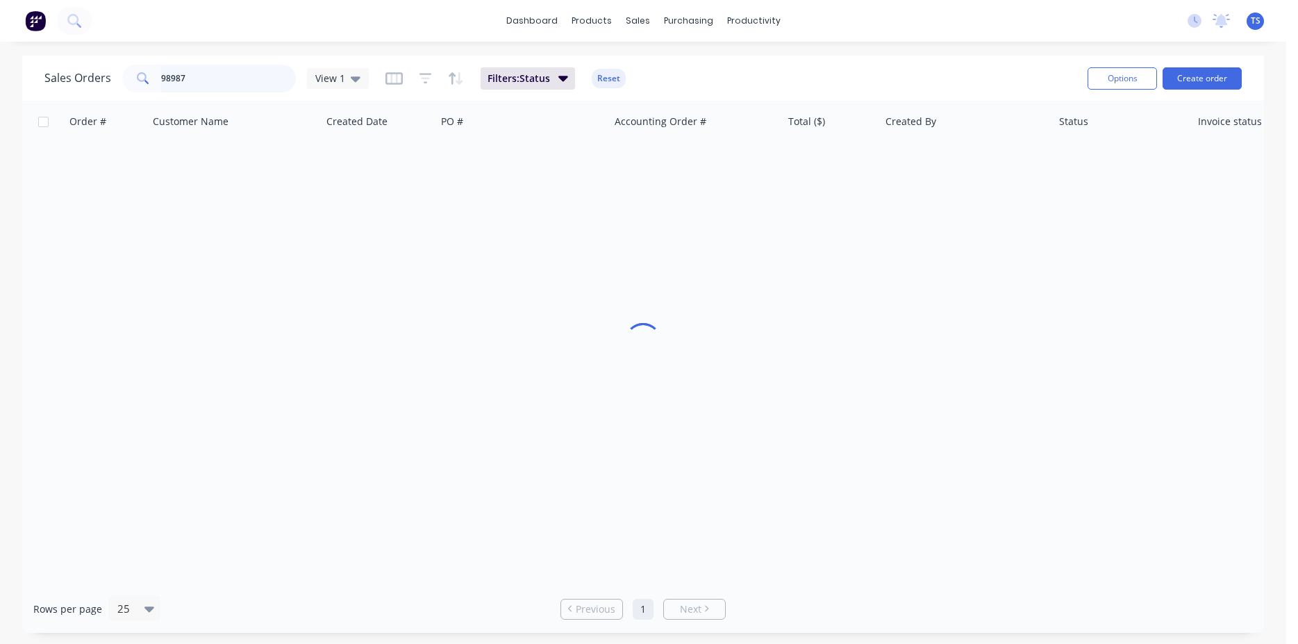
click at [199, 83] on input "98987" at bounding box center [228, 79] width 135 height 28
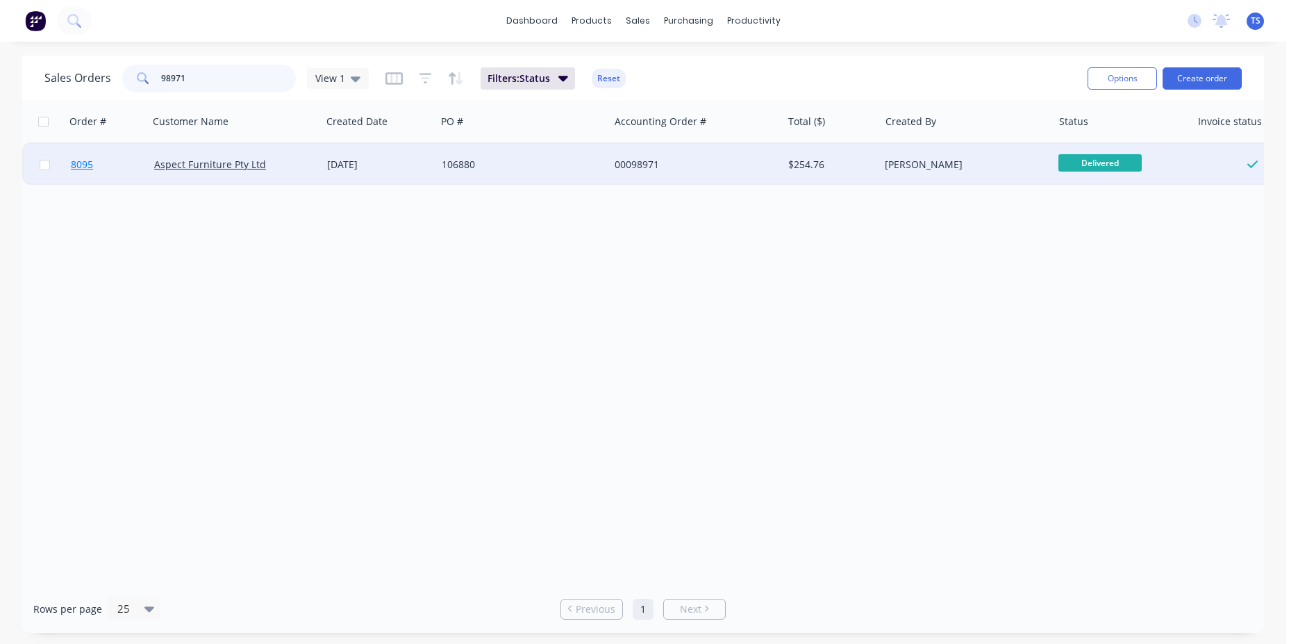
type input "98971"
click at [76, 175] on link "8095" at bounding box center [112, 165] width 83 height 42
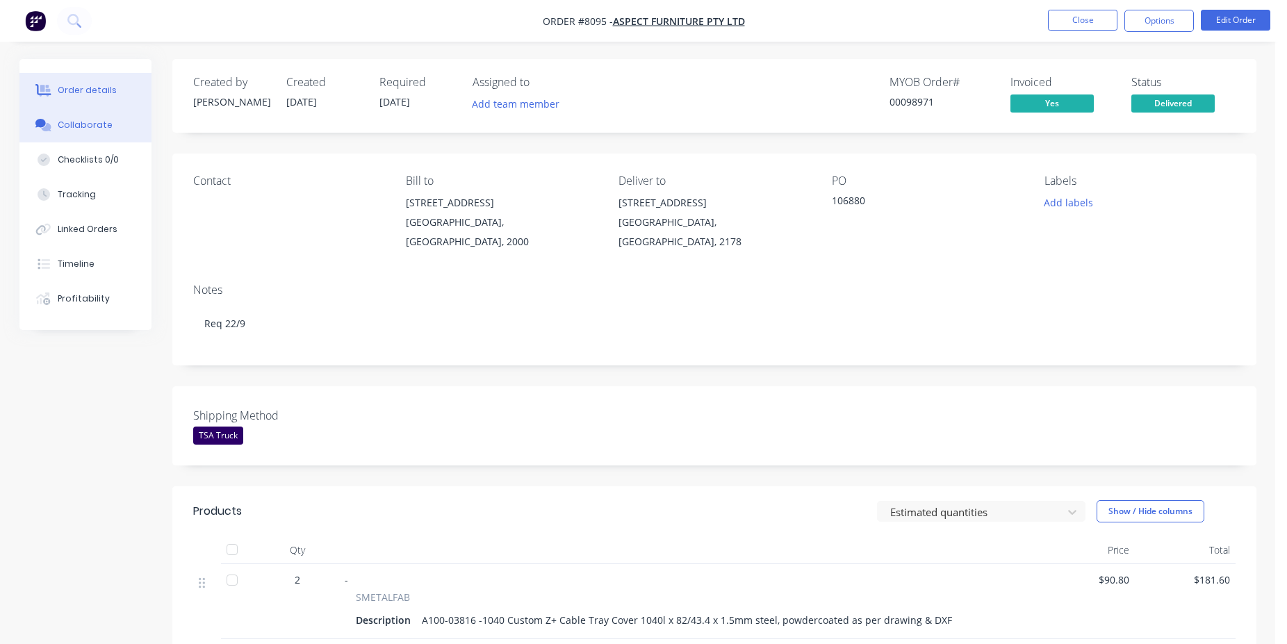
click at [96, 134] on button "Collaborate" at bounding box center [85, 125] width 132 height 35
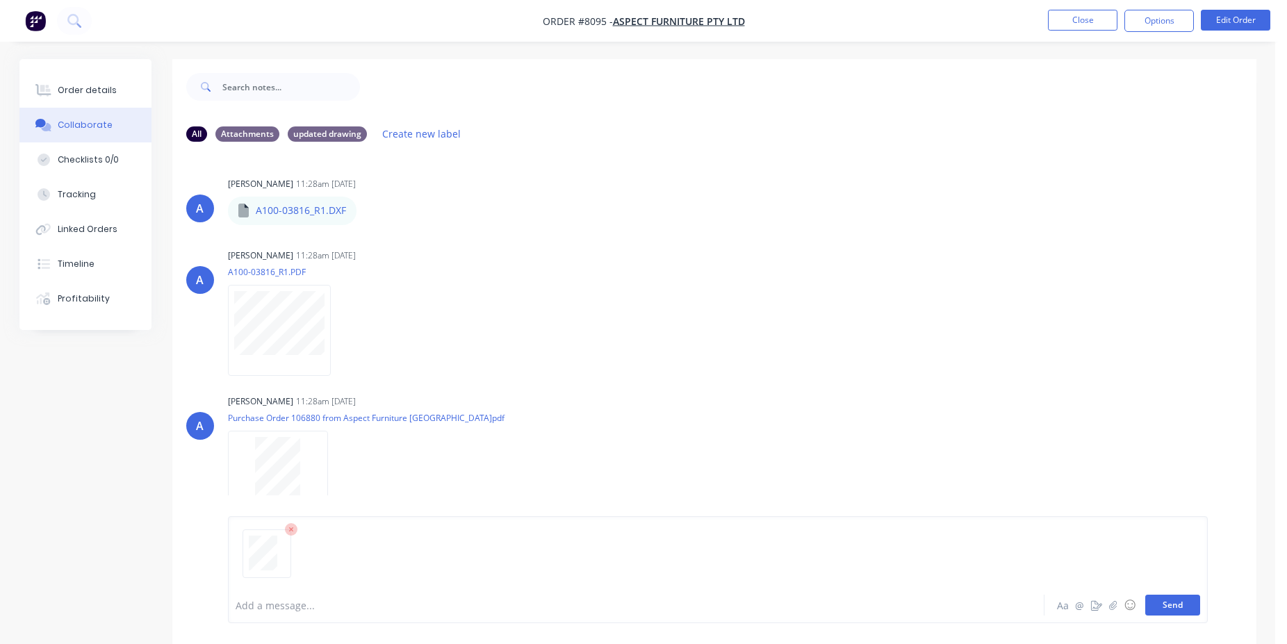
click at [1166, 604] on button "Send" at bounding box center [1172, 605] width 55 height 21
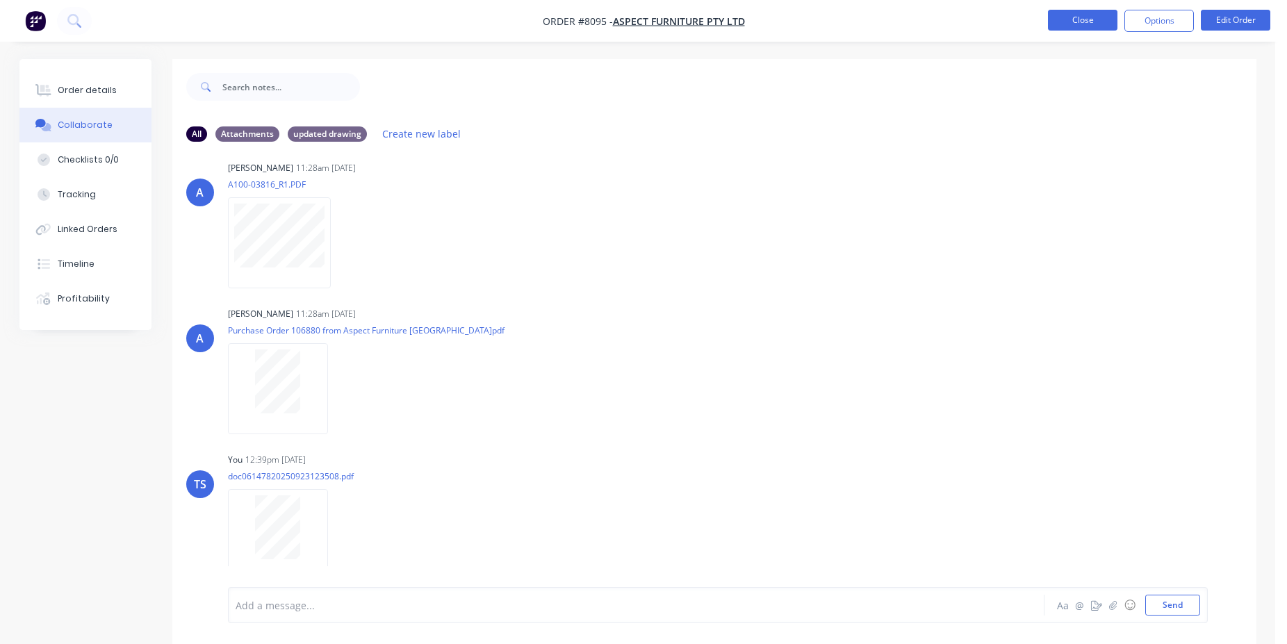
click at [1091, 26] on button "Close" at bounding box center [1082, 20] width 69 height 21
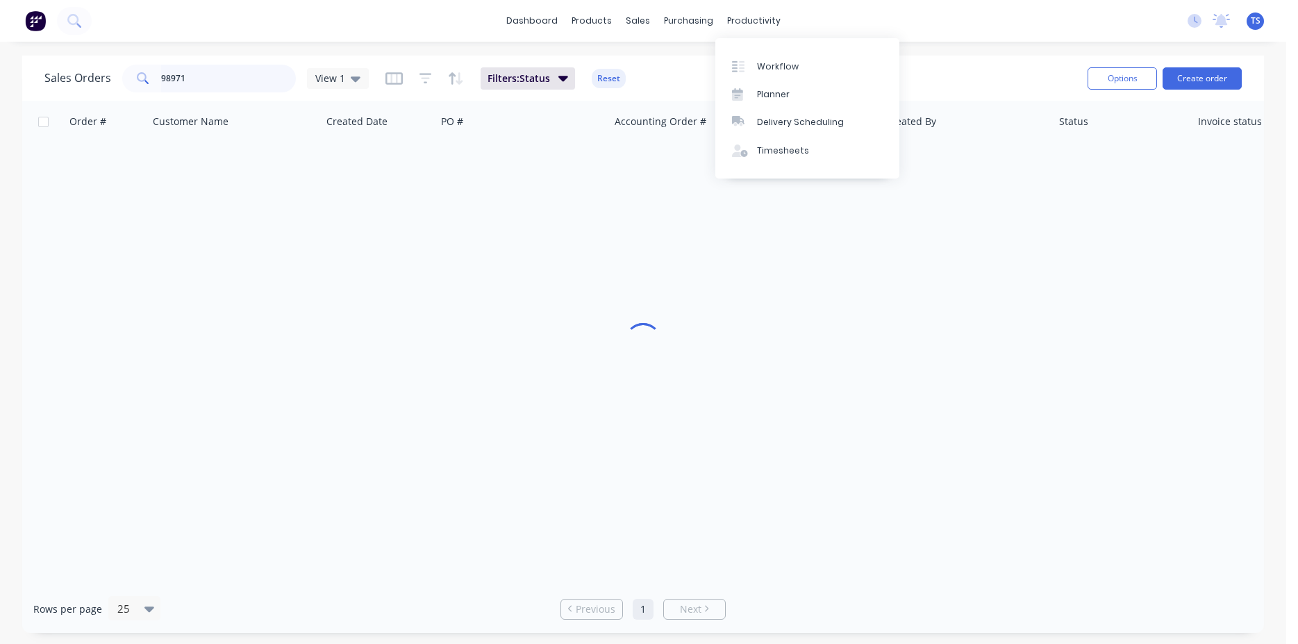
click at [222, 79] on input "98971" at bounding box center [228, 79] width 135 height 28
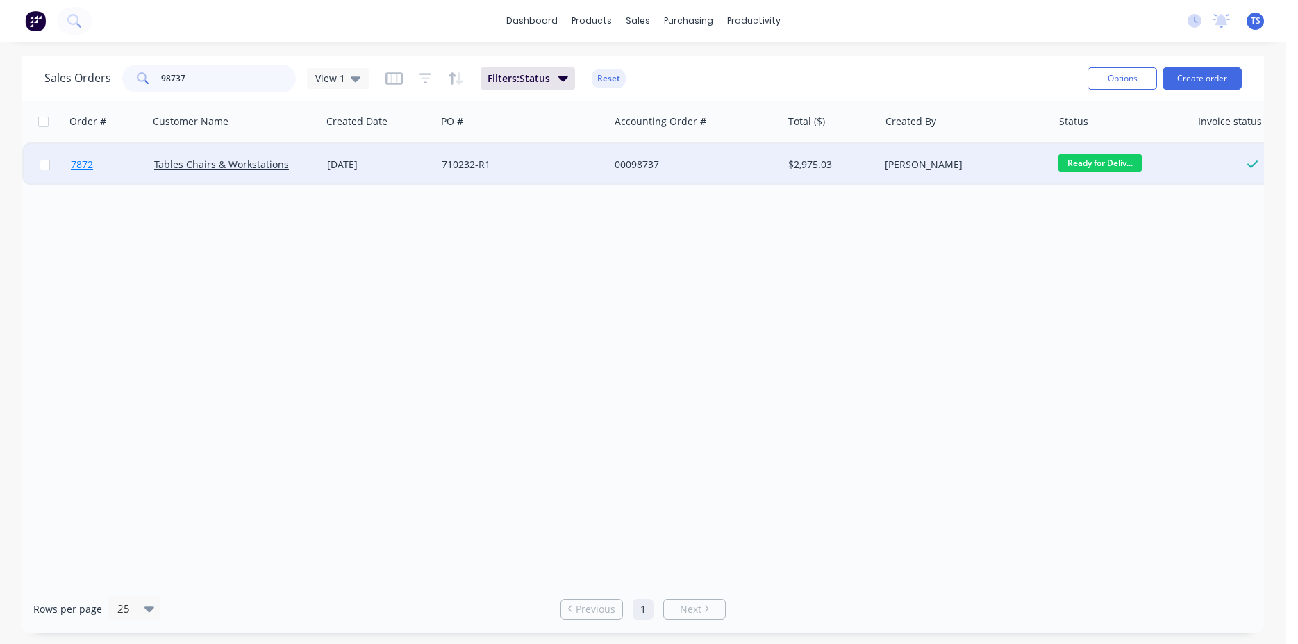
type input "98737"
click at [99, 167] on link "7872" at bounding box center [112, 165] width 83 height 42
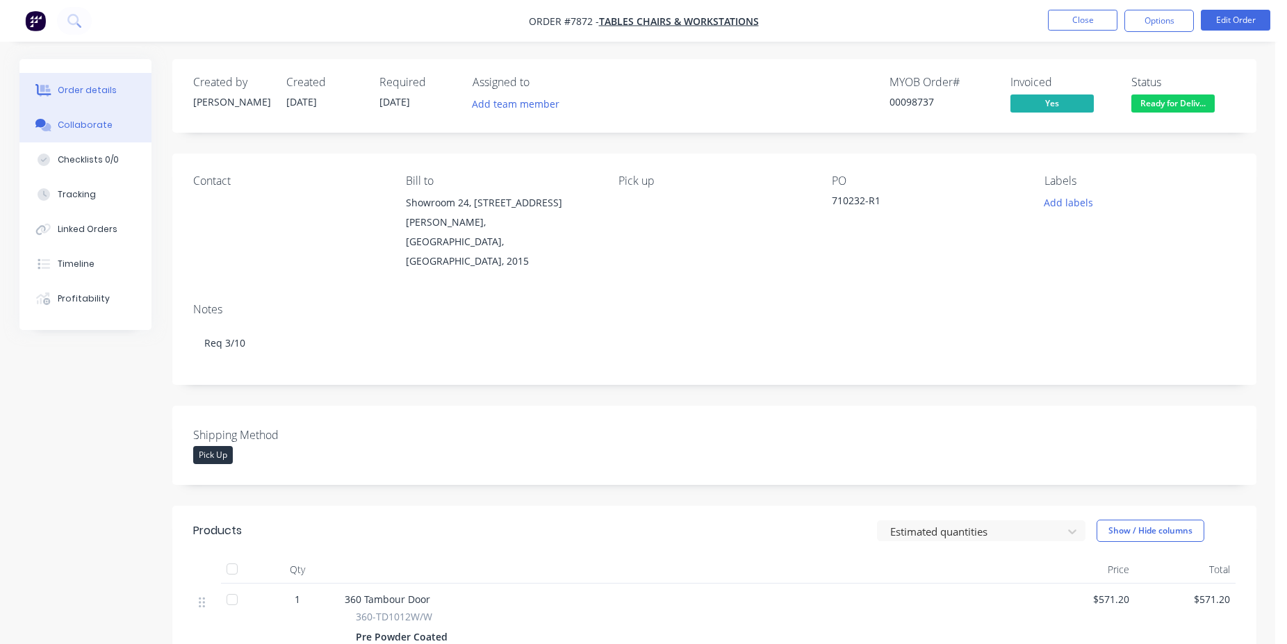
click at [108, 129] on button "Collaborate" at bounding box center [85, 125] width 132 height 35
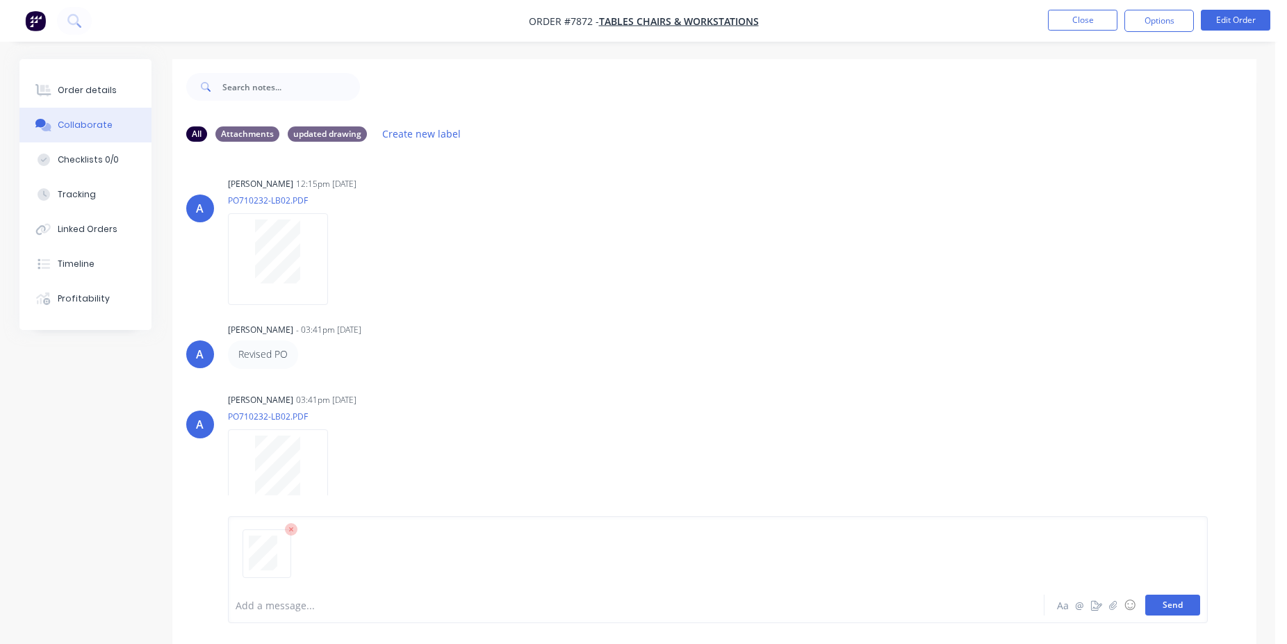
click at [1174, 602] on button "Send" at bounding box center [1172, 605] width 55 height 21
click at [1077, 25] on button "Close" at bounding box center [1082, 20] width 69 height 21
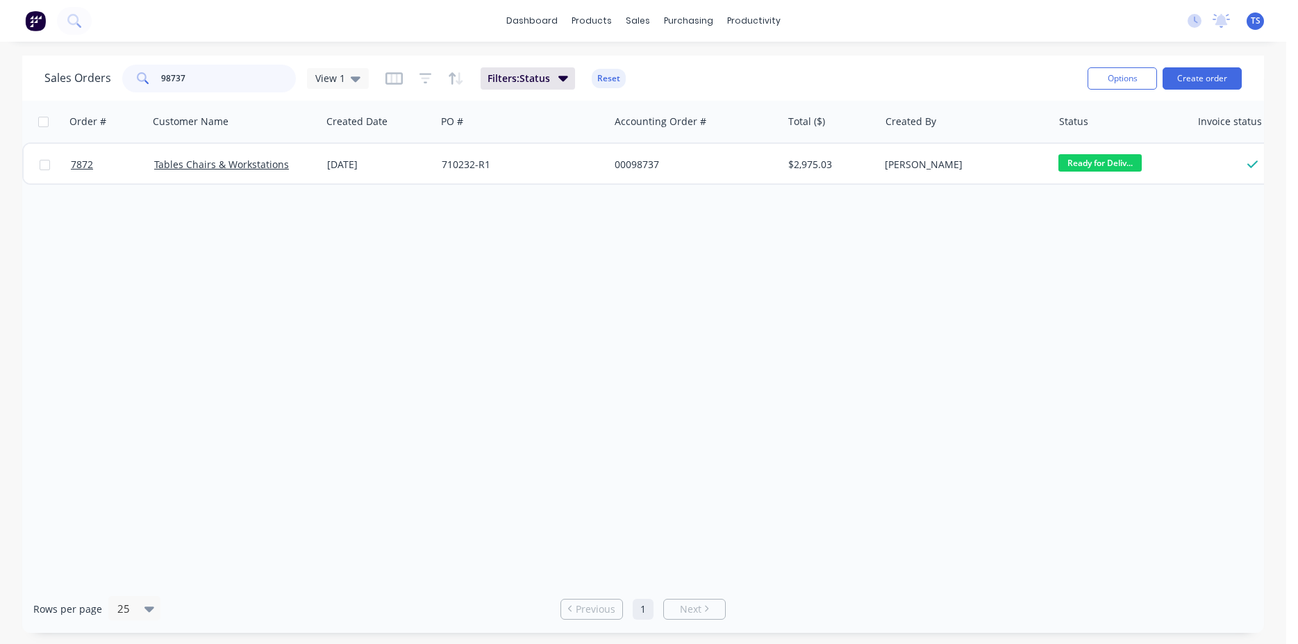
click at [201, 78] on input "98737" at bounding box center [228, 79] width 135 height 28
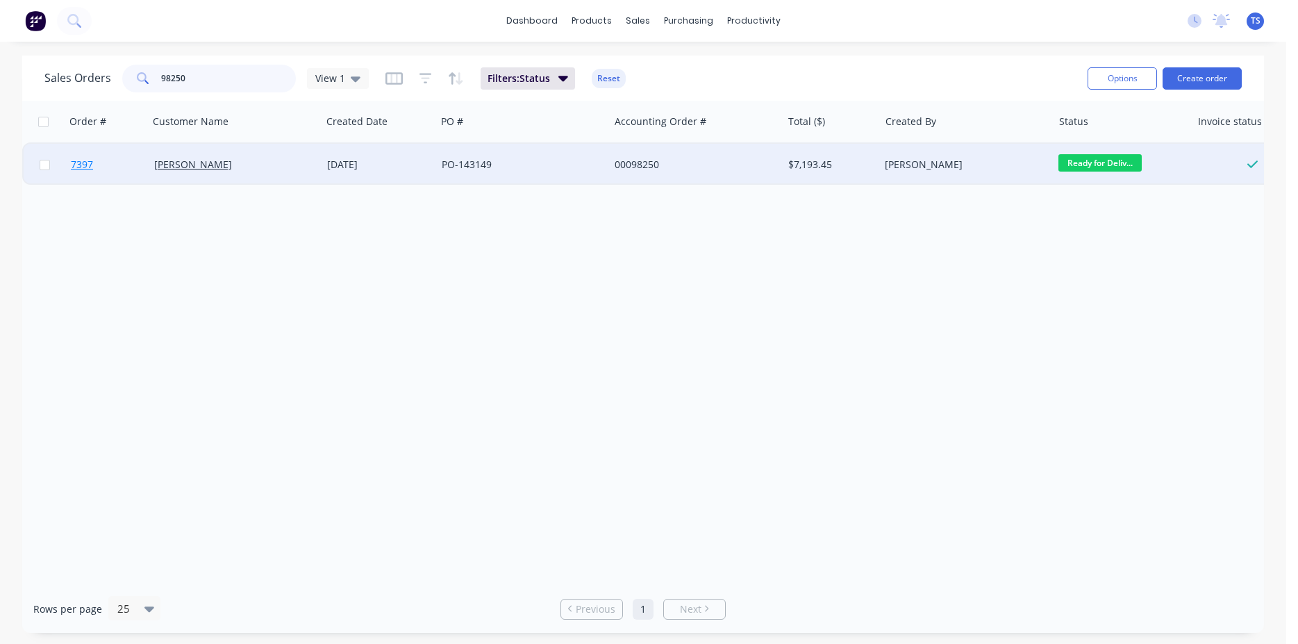
type input "98250"
click at [108, 165] on link "7397" at bounding box center [112, 165] width 83 height 42
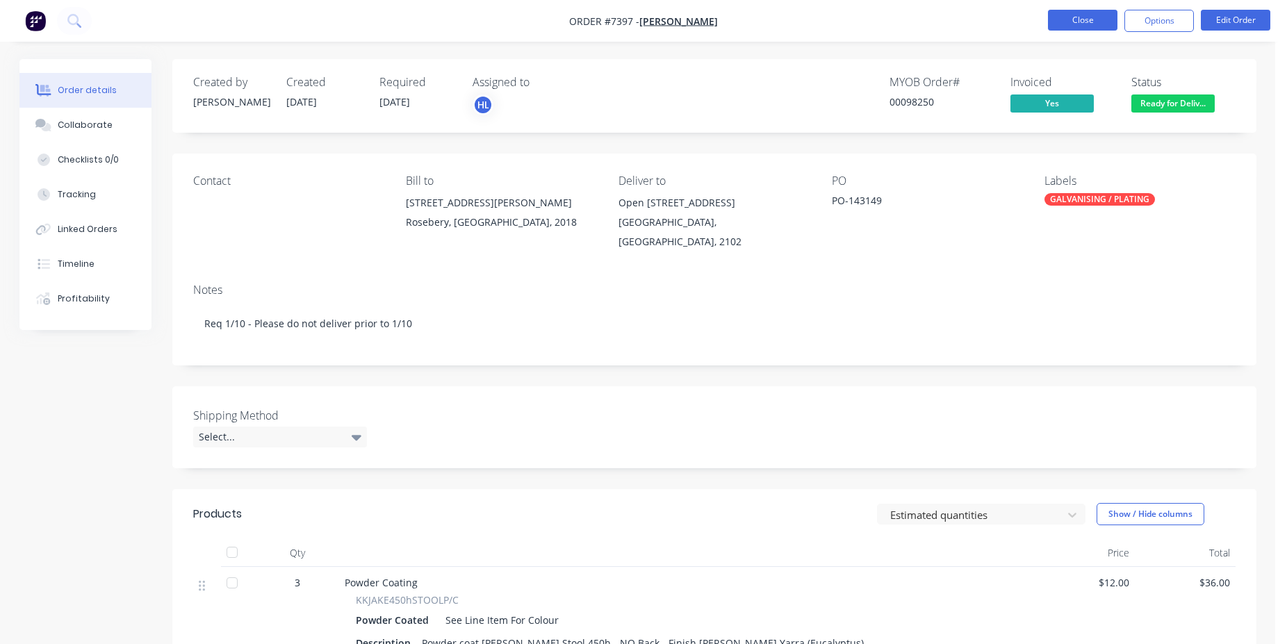
click at [1076, 23] on button "Close" at bounding box center [1082, 20] width 69 height 21
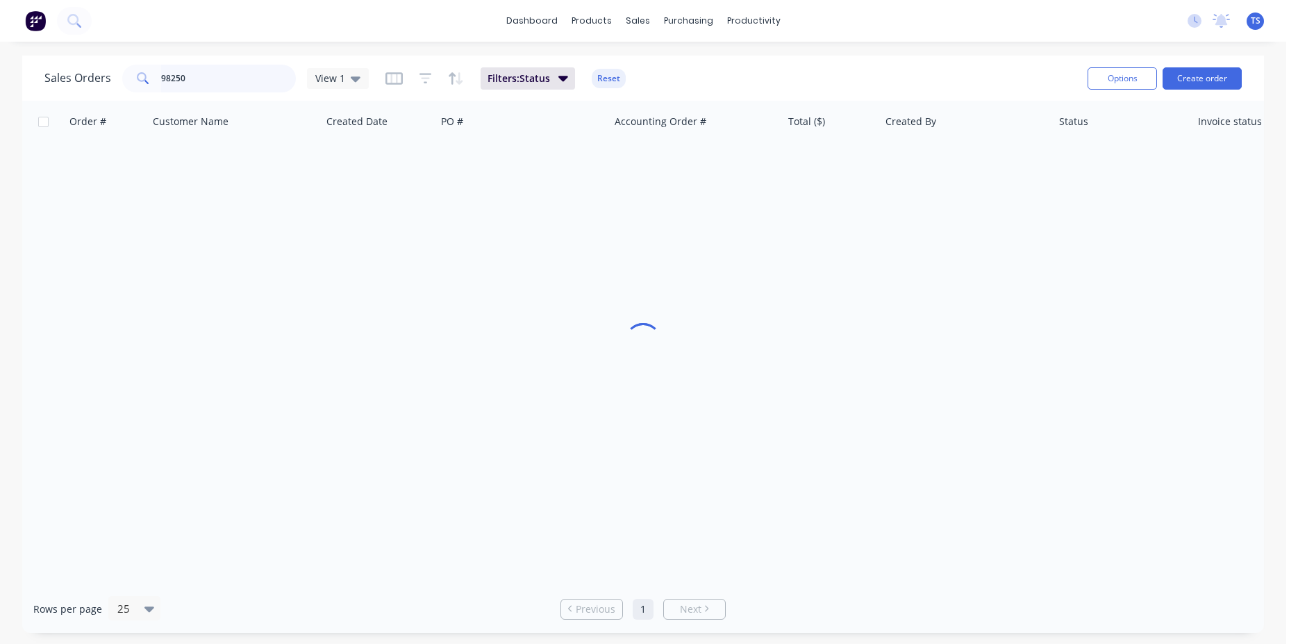
click at [213, 80] on input "98250" at bounding box center [228, 79] width 135 height 28
click at [214, 80] on input "98250" at bounding box center [228, 79] width 135 height 28
click at [286, 69] on input "98250" at bounding box center [228, 79] width 135 height 28
click at [261, 74] on input "98250" at bounding box center [228, 79] width 135 height 28
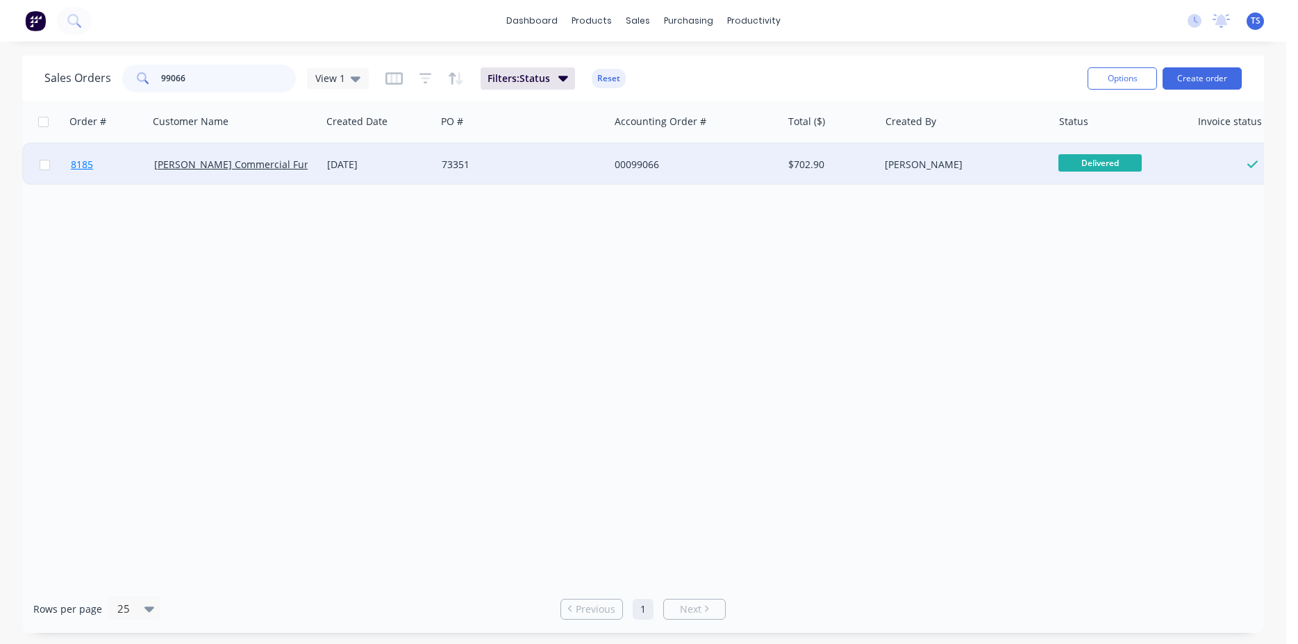
type input "99066"
click at [76, 165] on span "8185" at bounding box center [82, 165] width 22 height 14
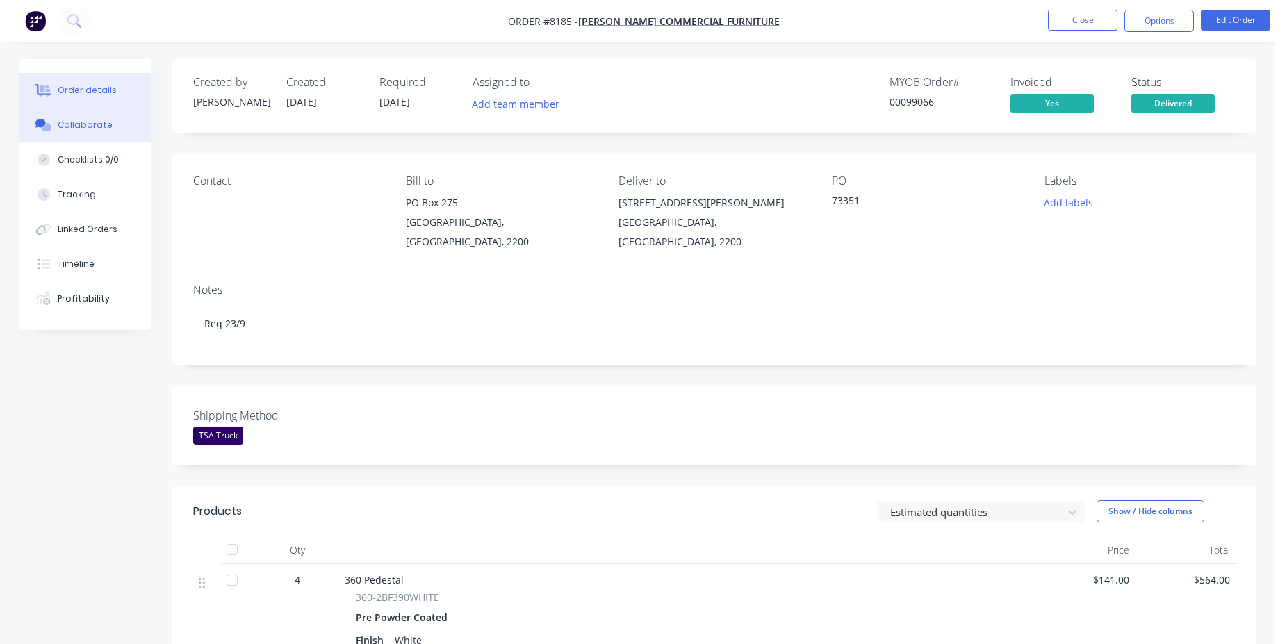
click at [117, 132] on button "Collaborate" at bounding box center [85, 125] width 132 height 35
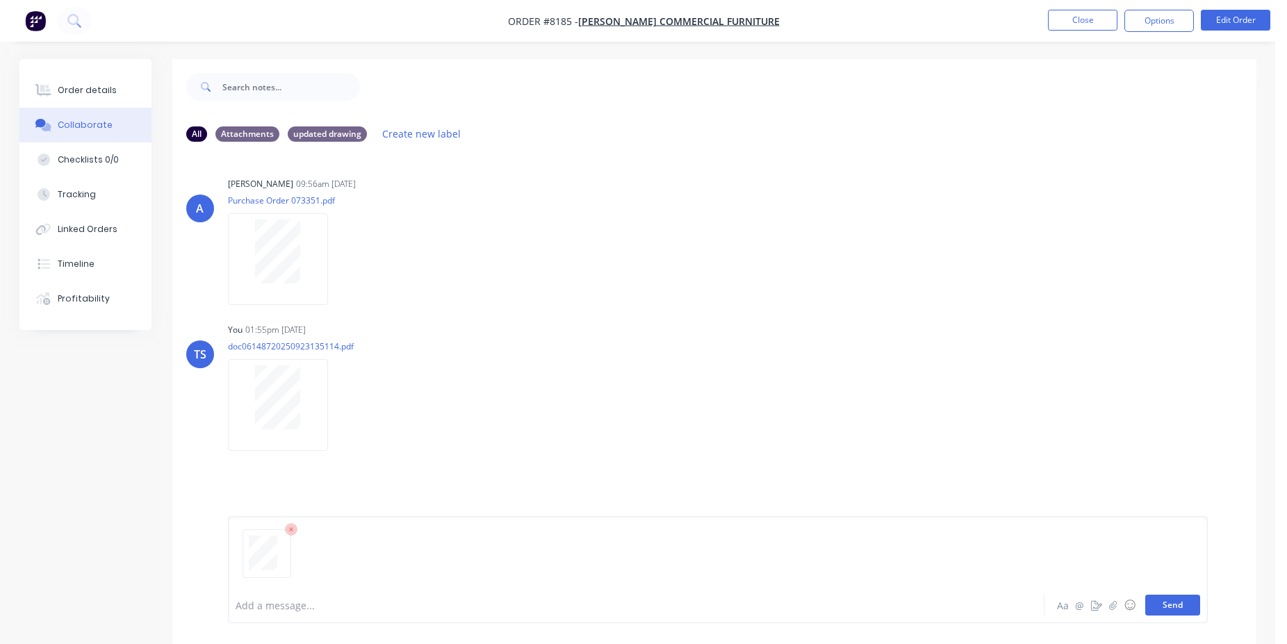
click at [1162, 611] on button "Send" at bounding box center [1172, 605] width 55 height 21
click at [1062, 28] on button "Close" at bounding box center [1082, 20] width 69 height 21
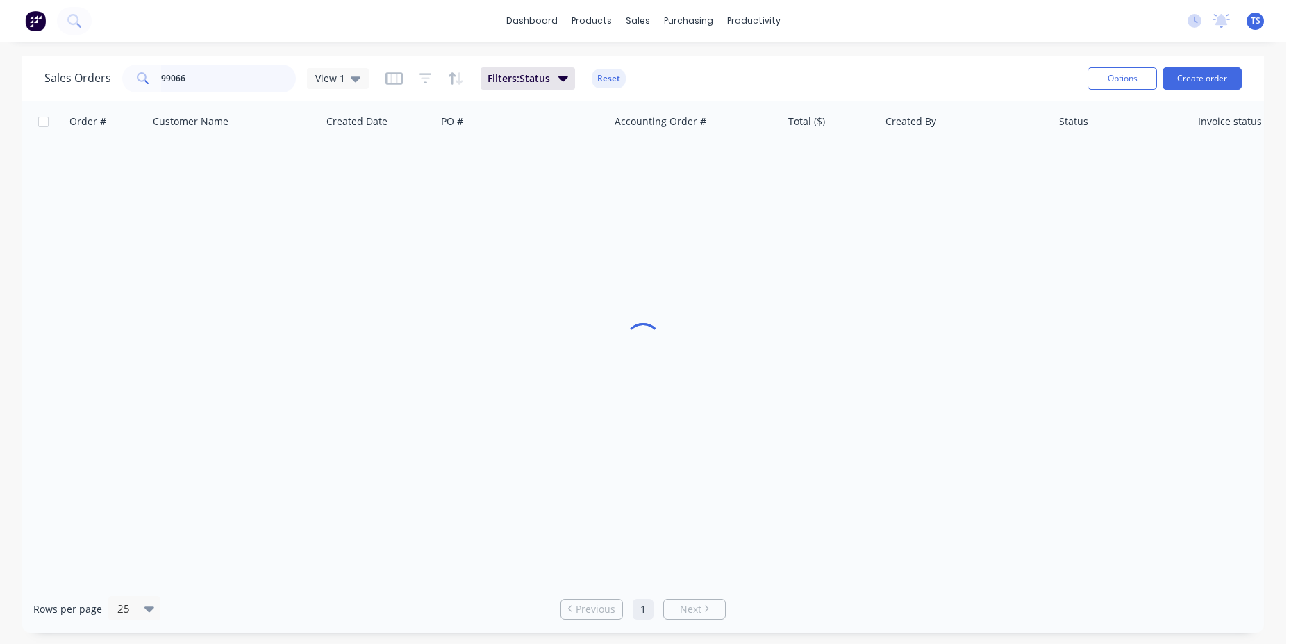
click at [181, 76] on input "99066" at bounding box center [228, 79] width 135 height 28
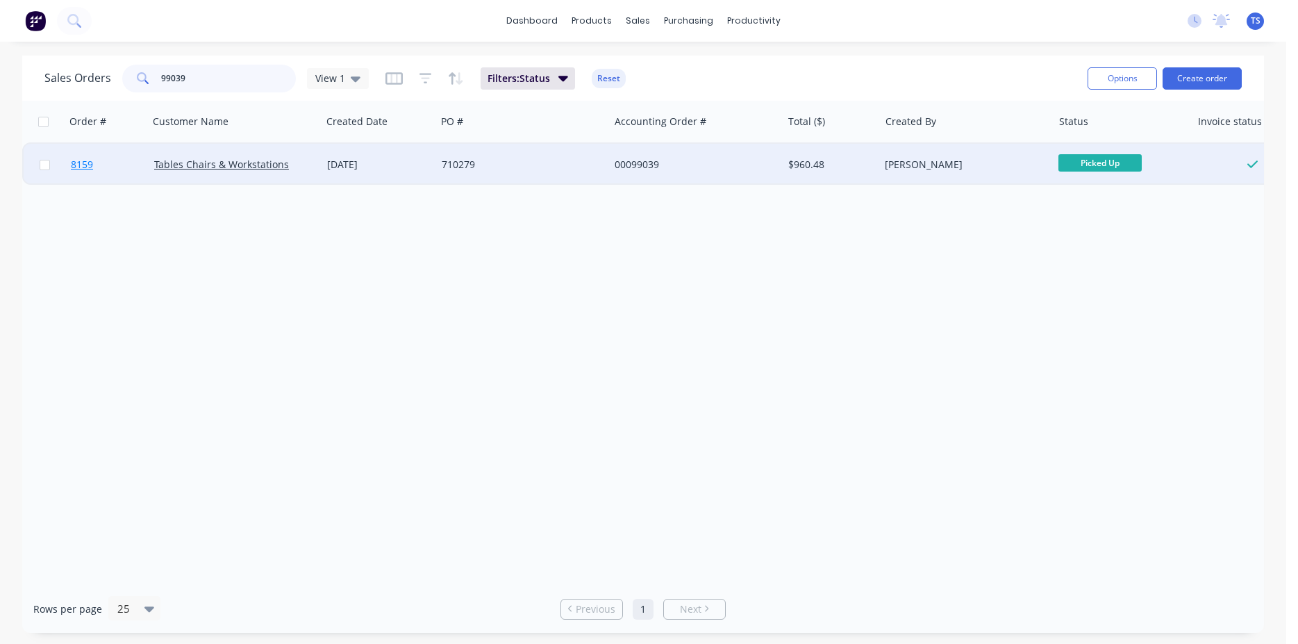
type input "99039"
click at [124, 176] on link "8159" at bounding box center [112, 165] width 83 height 42
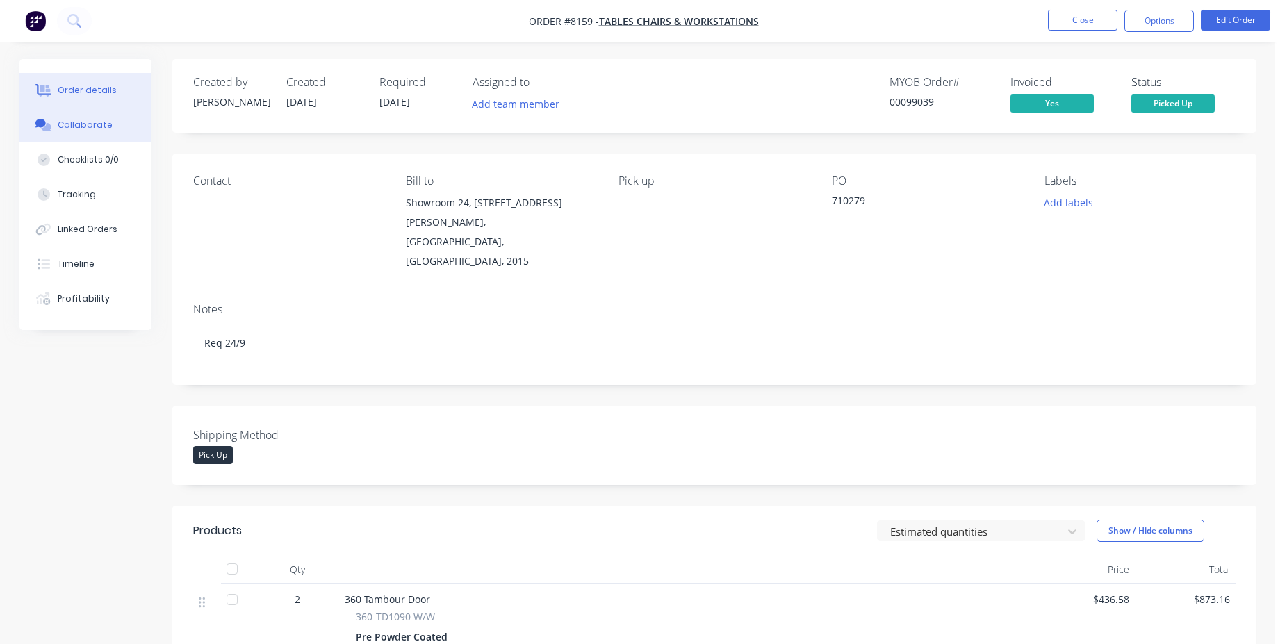
click at [118, 139] on button "Collaborate" at bounding box center [85, 125] width 132 height 35
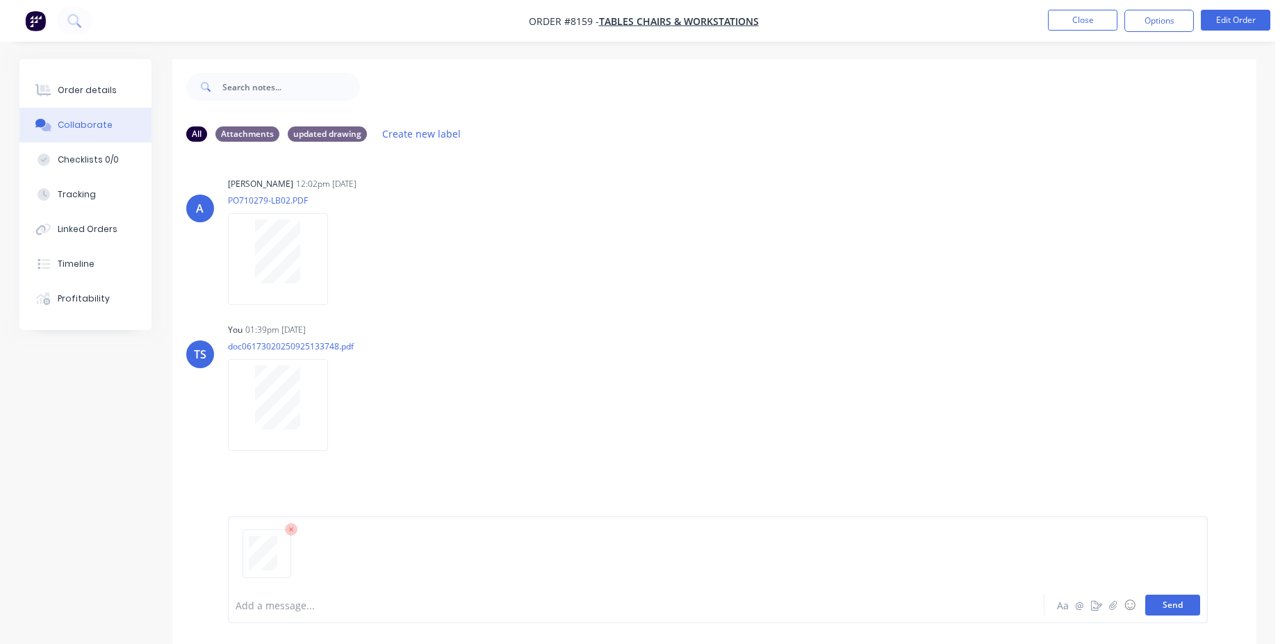
click at [1165, 611] on button "Send" at bounding box center [1172, 605] width 55 height 21
click at [1077, 22] on button "Close" at bounding box center [1082, 20] width 69 height 21
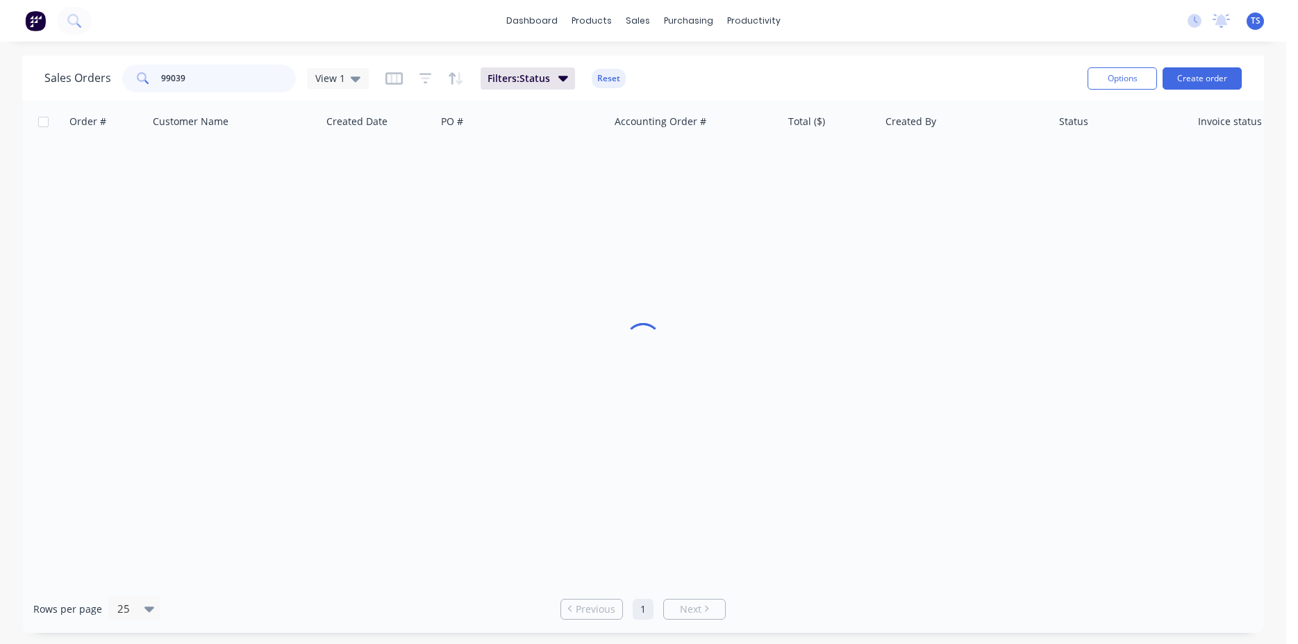
click at [206, 75] on input "99039" at bounding box center [228, 79] width 135 height 28
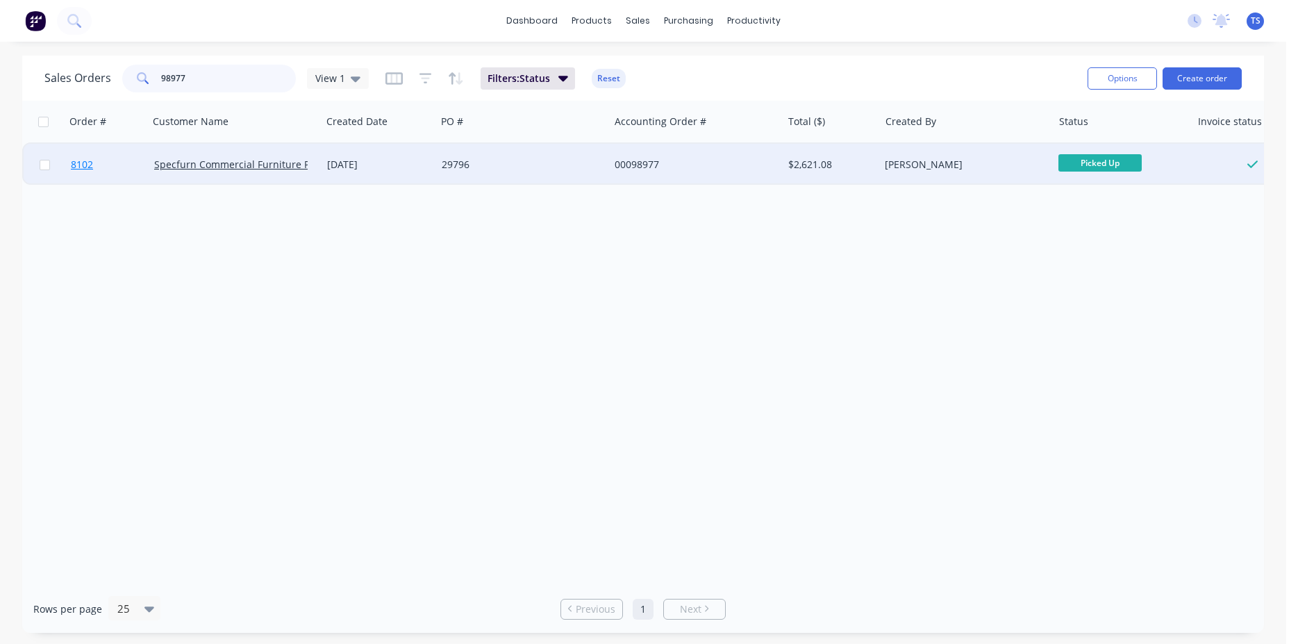
type input "98977"
click at [101, 182] on link "8102" at bounding box center [112, 165] width 83 height 42
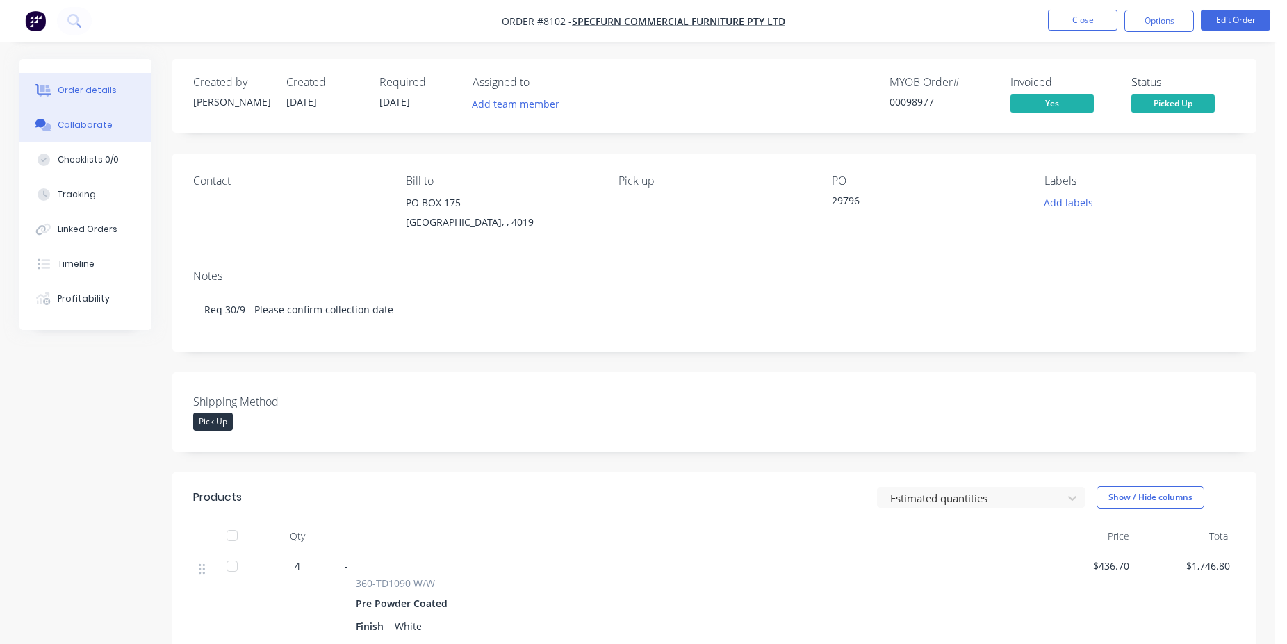
click at [101, 134] on button "Collaborate" at bounding box center [85, 125] width 132 height 35
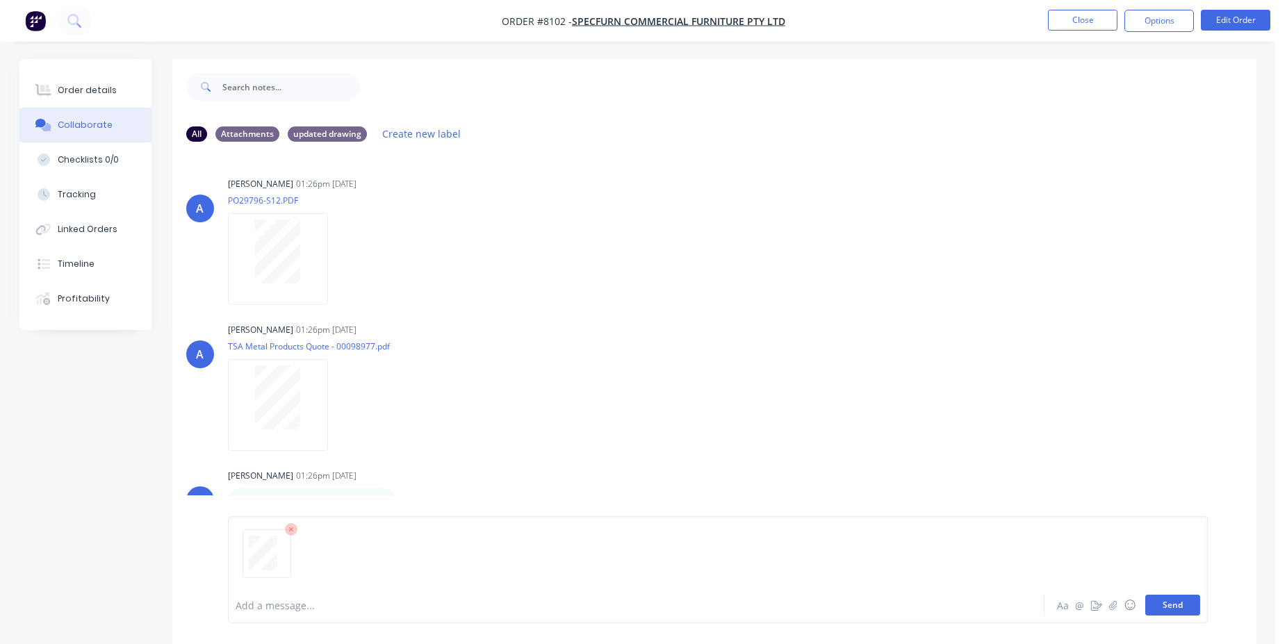
click at [1186, 608] on button "Send" at bounding box center [1172, 605] width 55 height 21
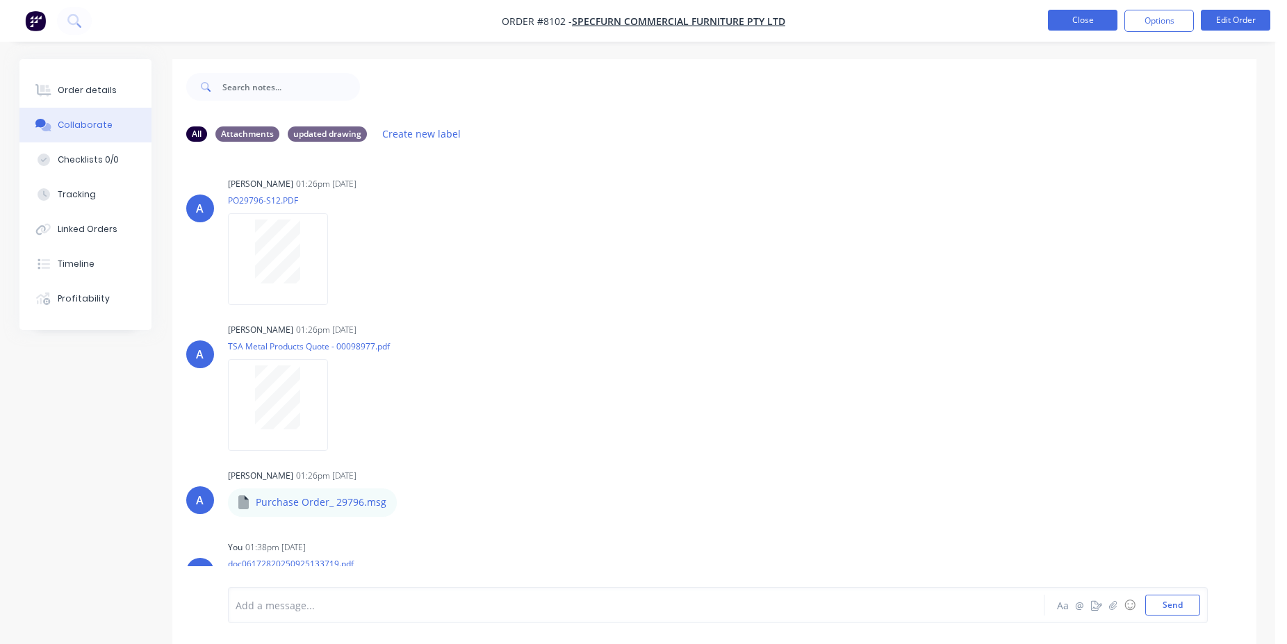
click at [1101, 24] on button "Close" at bounding box center [1082, 20] width 69 height 21
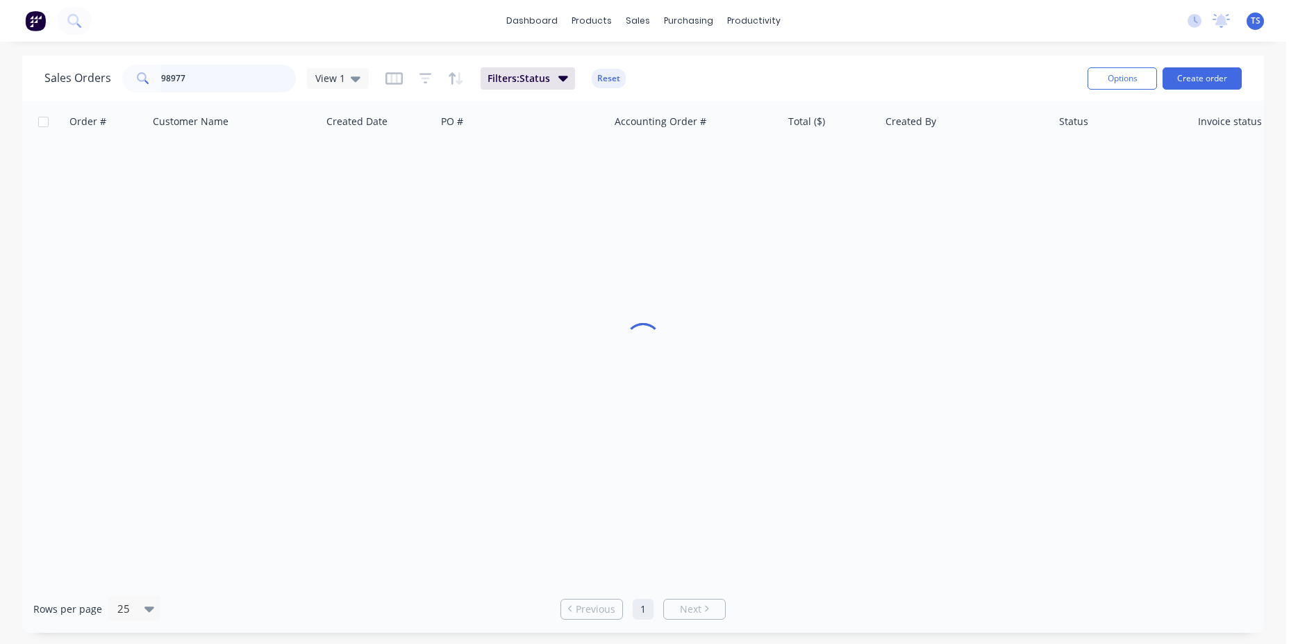
click at [220, 82] on input "98977" at bounding box center [228, 79] width 135 height 28
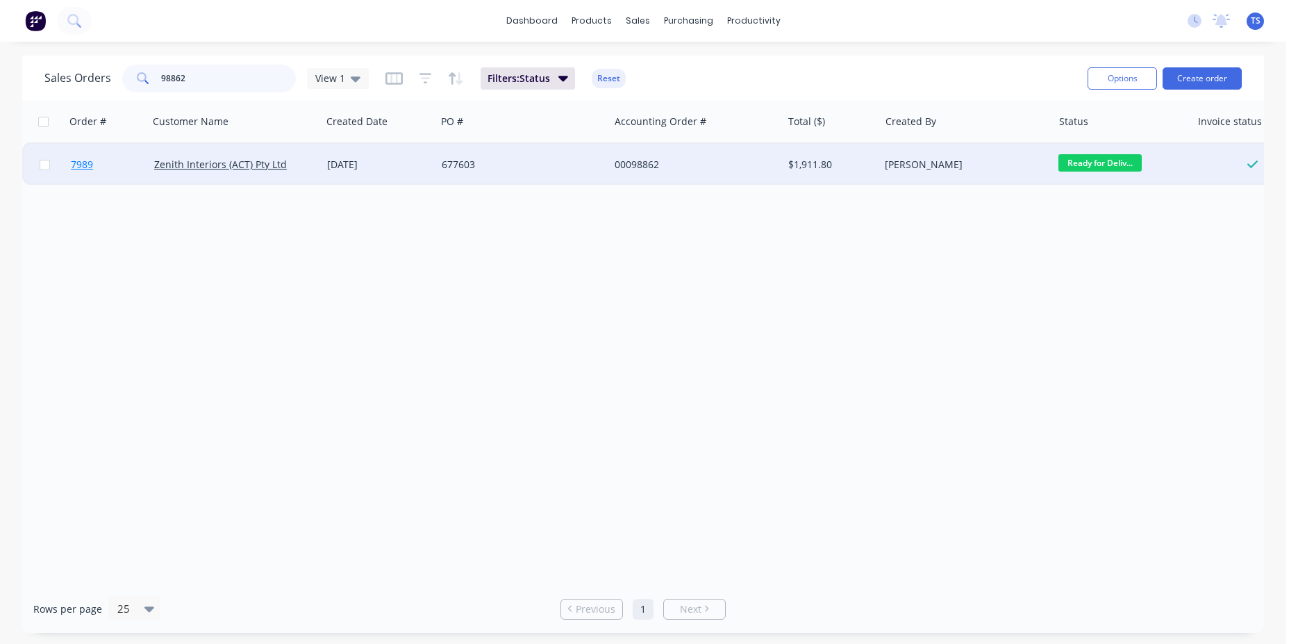
type input "98862"
click at [119, 166] on link "7989" at bounding box center [112, 165] width 83 height 42
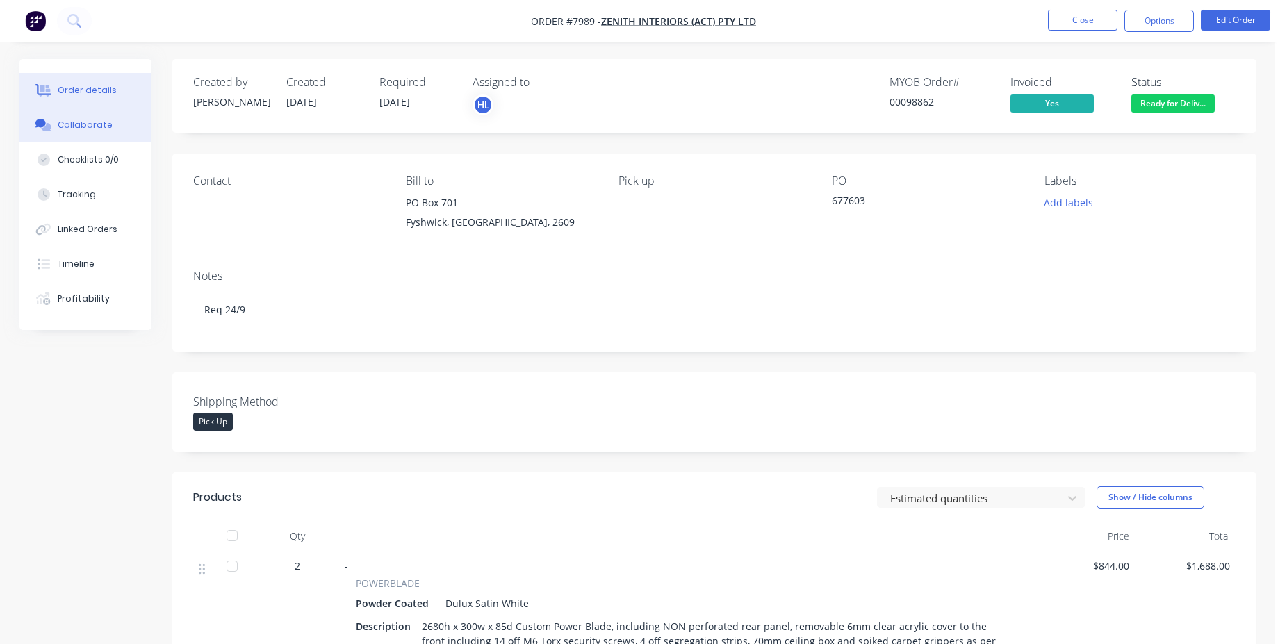
click at [137, 119] on button "Collaborate" at bounding box center [85, 125] width 132 height 35
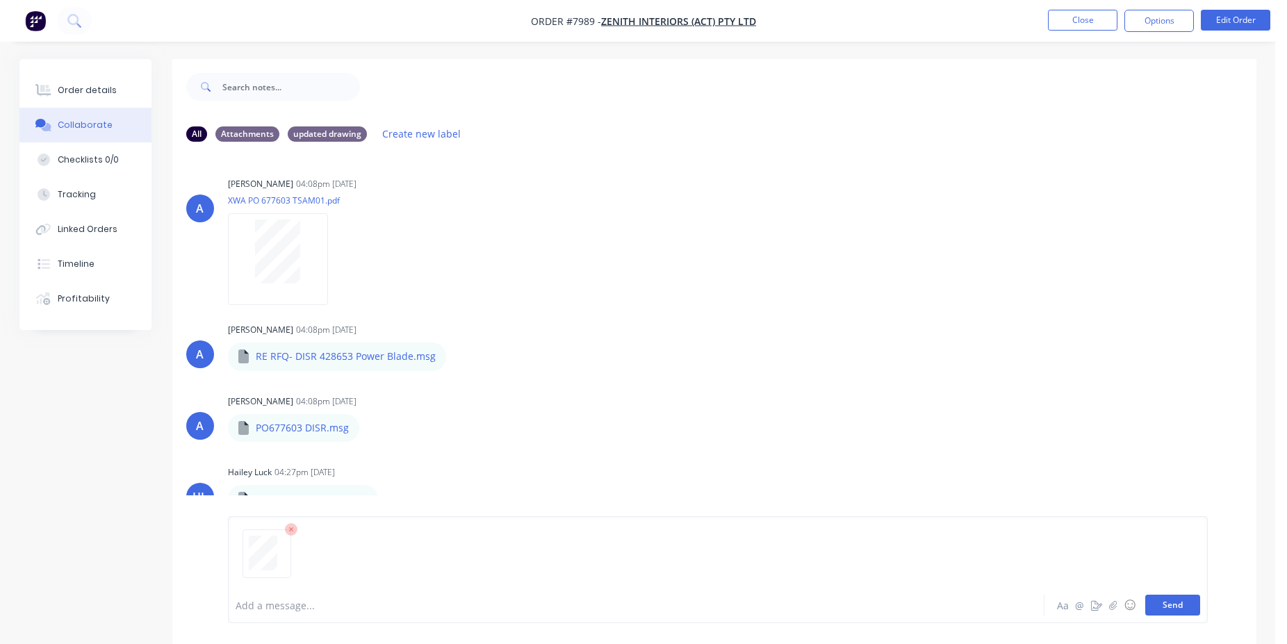
click at [1186, 607] on button "Send" at bounding box center [1172, 605] width 55 height 21
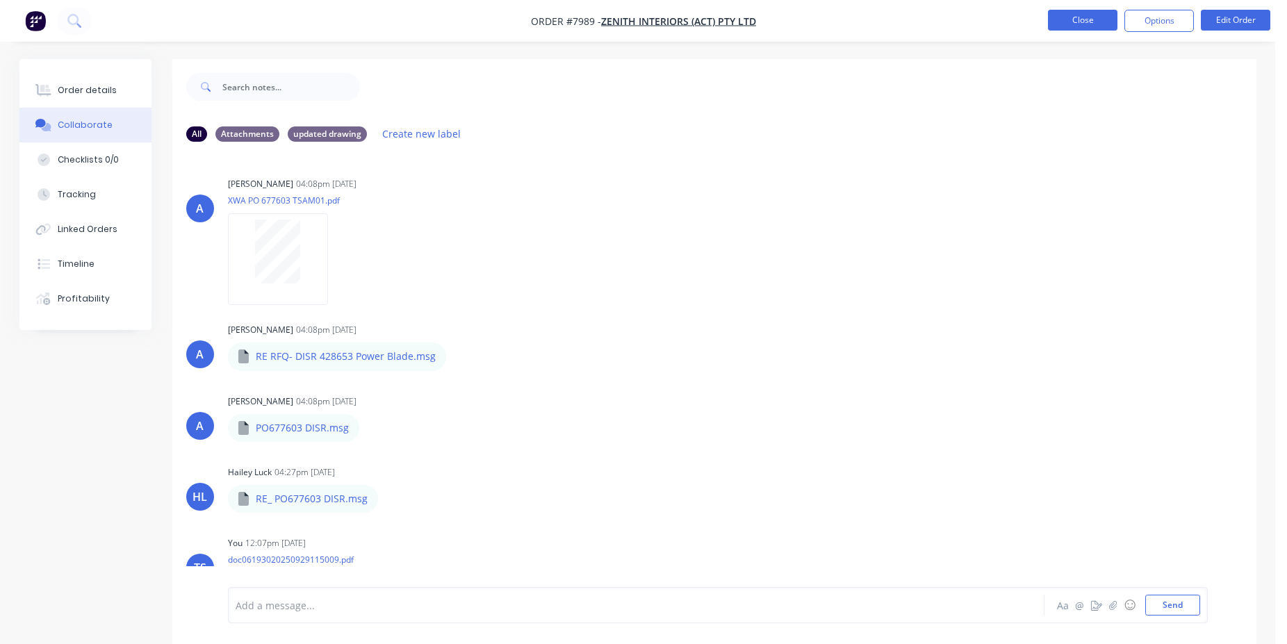
click at [1068, 15] on button "Close" at bounding box center [1082, 20] width 69 height 21
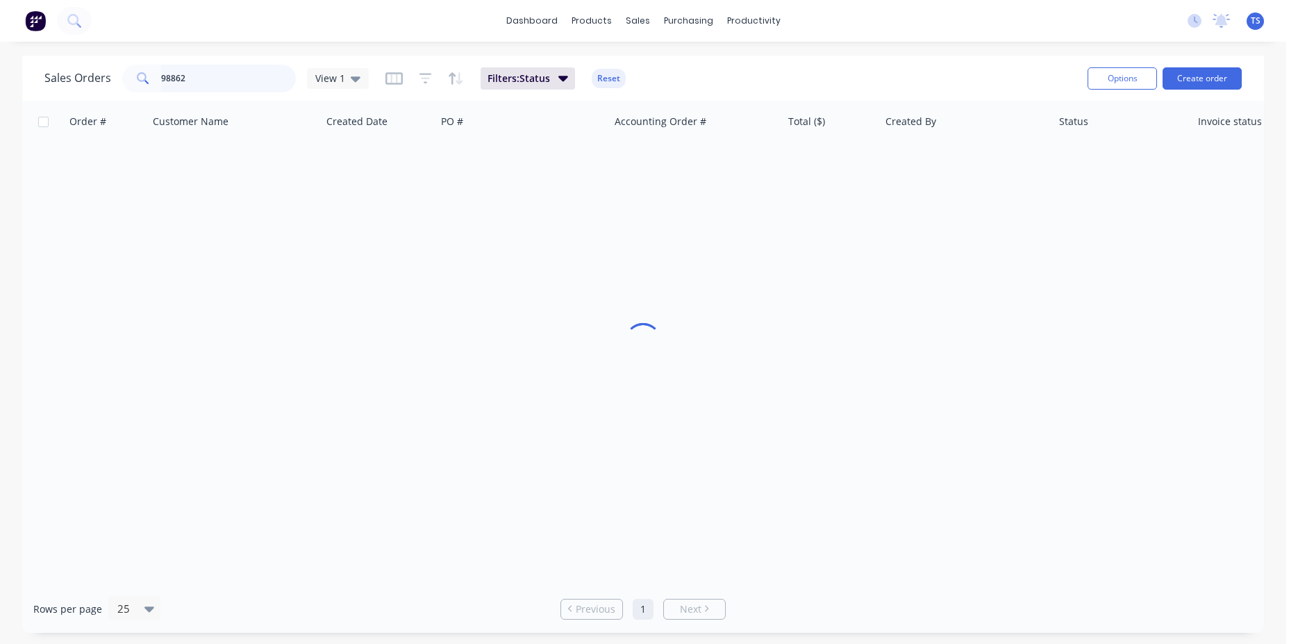
click at [281, 81] on input "98862" at bounding box center [228, 79] width 135 height 28
type input "98833"
click at [90, 176] on link "7960" at bounding box center [112, 165] width 83 height 42
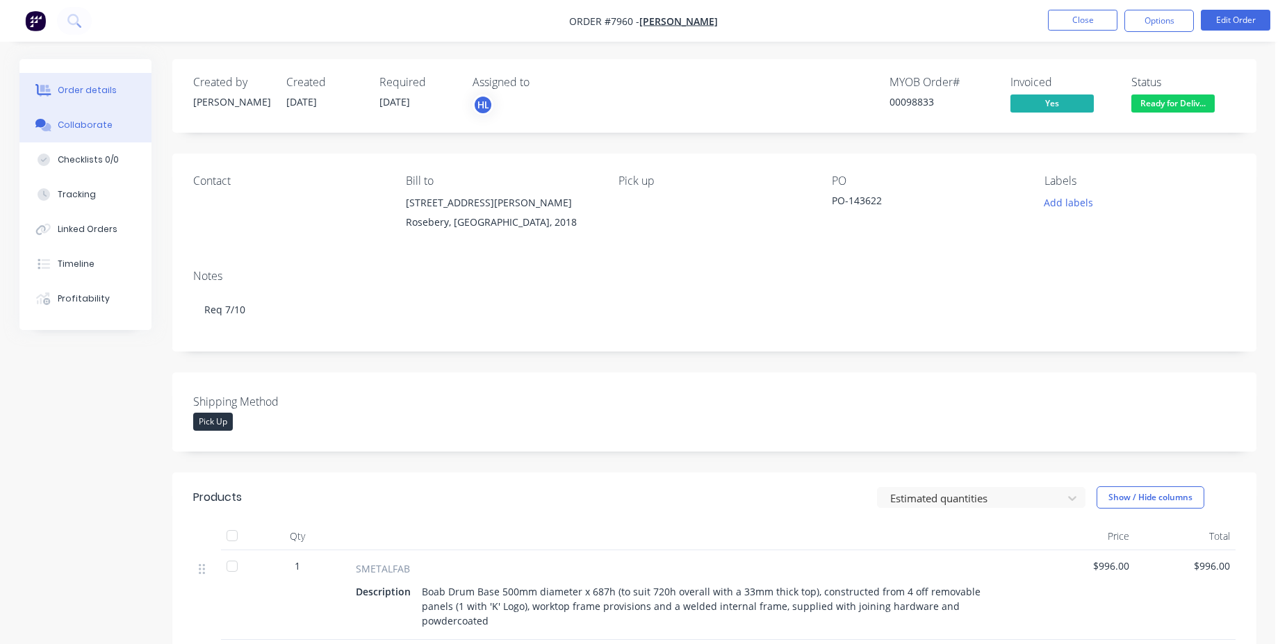
click at [84, 140] on button "Collaborate" at bounding box center [85, 125] width 132 height 35
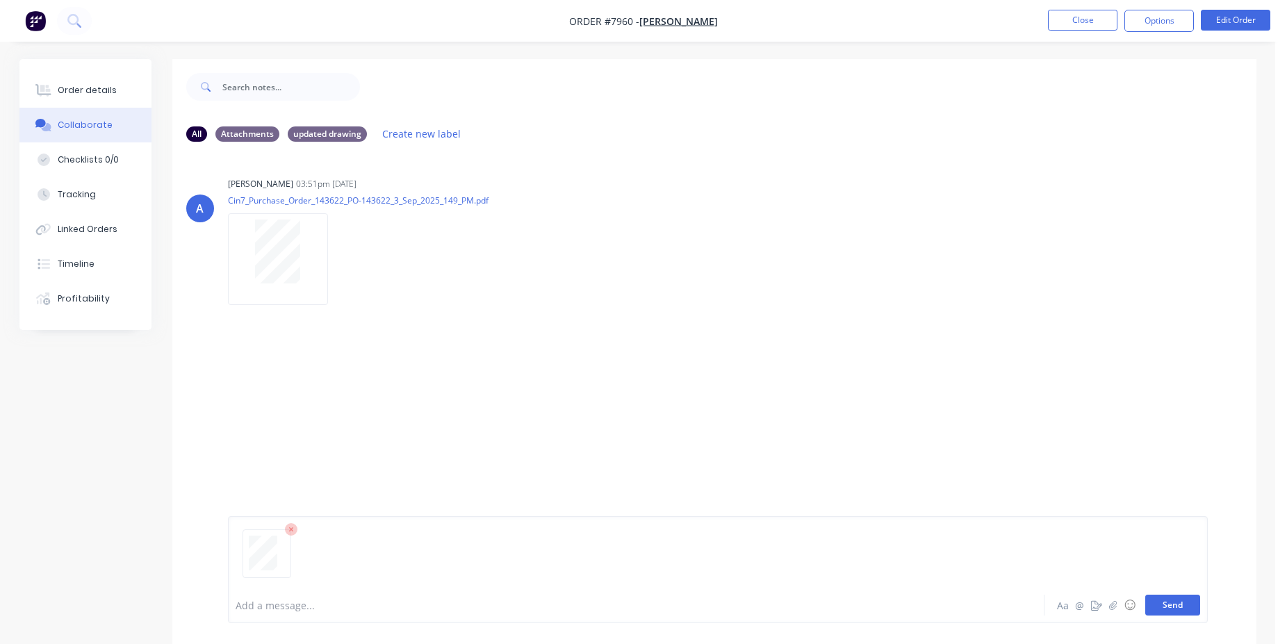
click at [1179, 600] on button "Send" at bounding box center [1172, 605] width 55 height 21
click at [1089, 16] on button "Close" at bounding box center [1082, 20] width 69 height 21
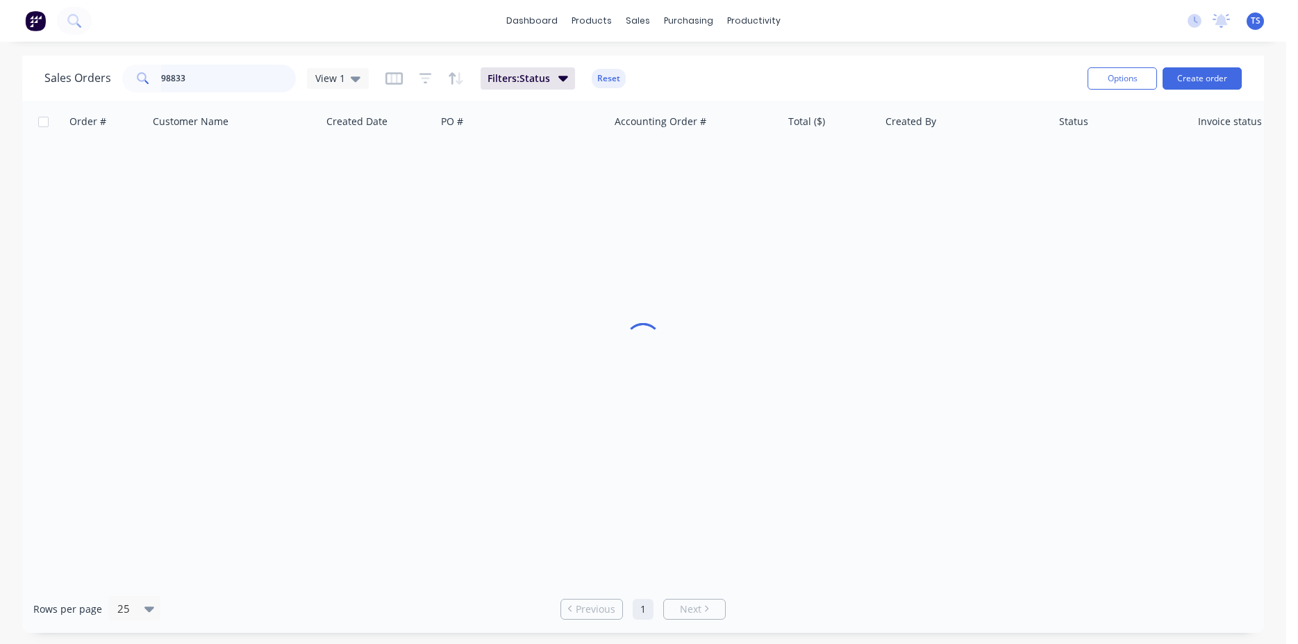
click at [230, 80] on input "98833" at bounding box center [228, 79] width 135 height 28
click at [230, 79] on input "98833" at bounding box center [228, 79] width 135 height 28
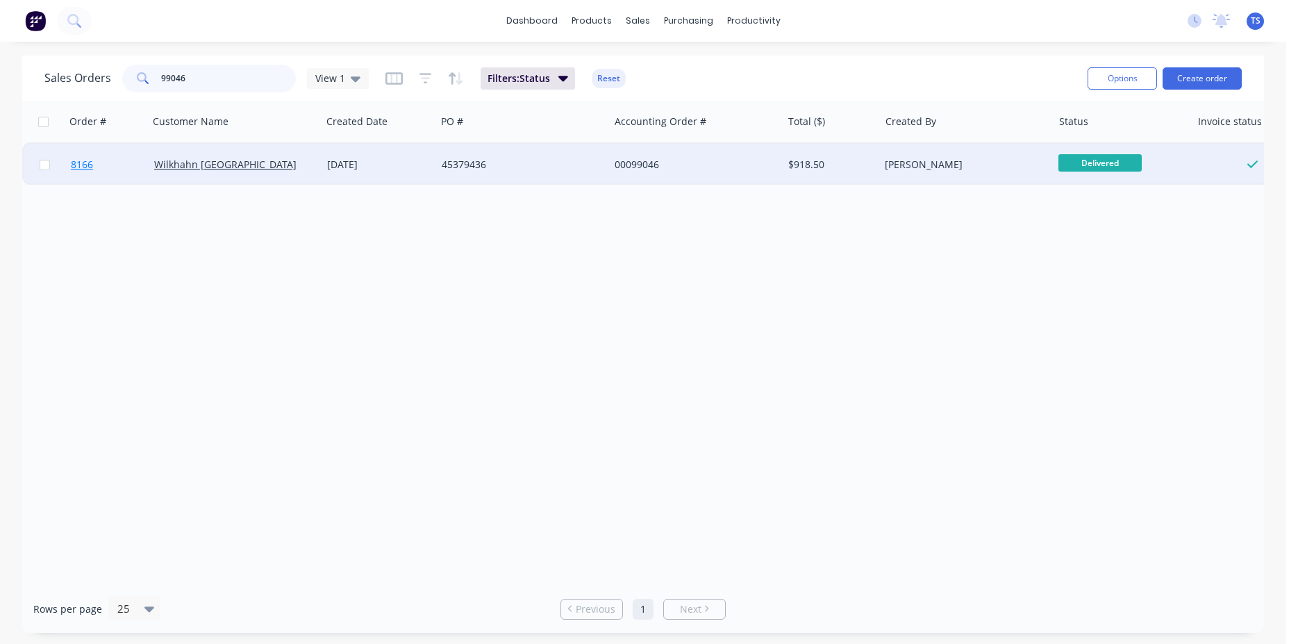
type input "99046"
click at [98, 173] on link "8166" at bounding box center [112, 165] width 83 height 42
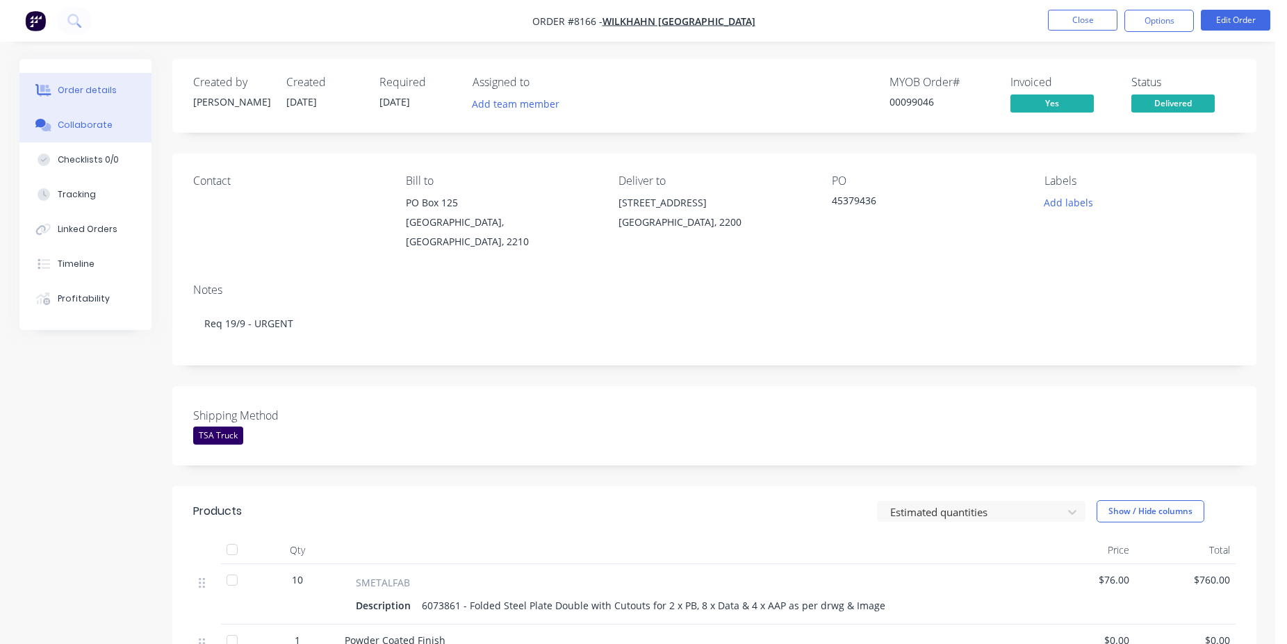
click at [107, 130] on div "Collaborate" at bounding box center [85, 125] width 55 height 13
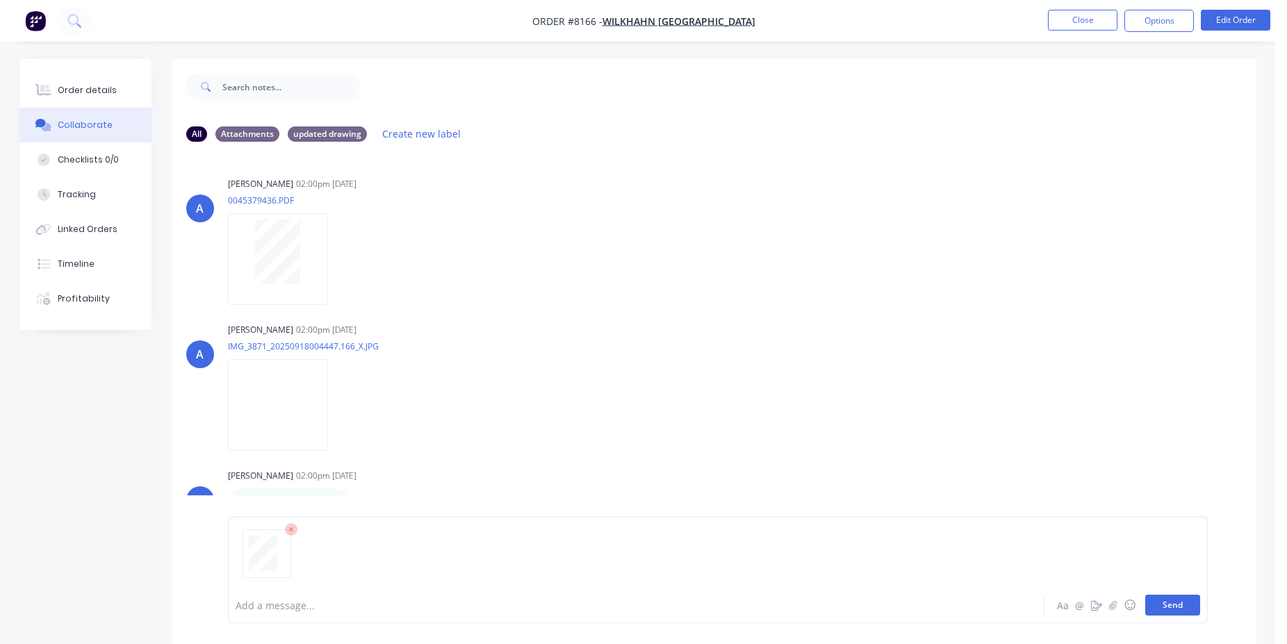
click at [1191, 612] on button "Send" at bounding box center [1172, 605] width 55 height 21
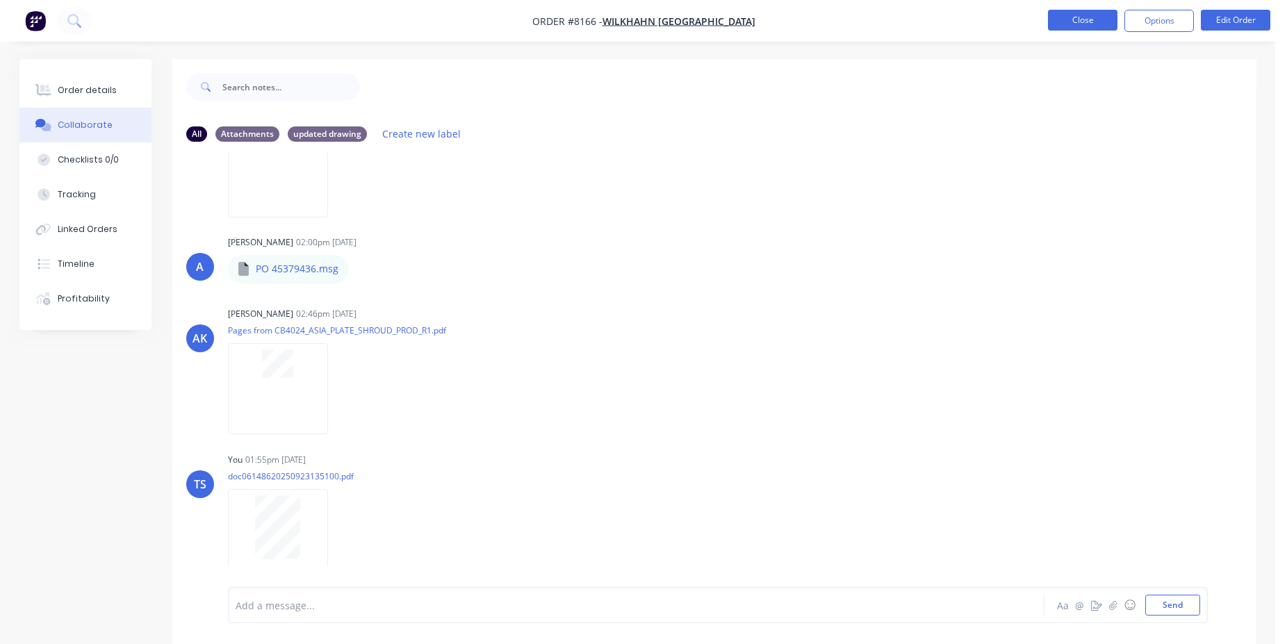
click at [1080, 21] on button "Close" at bounding box center [1082, 20] width 69 height 21
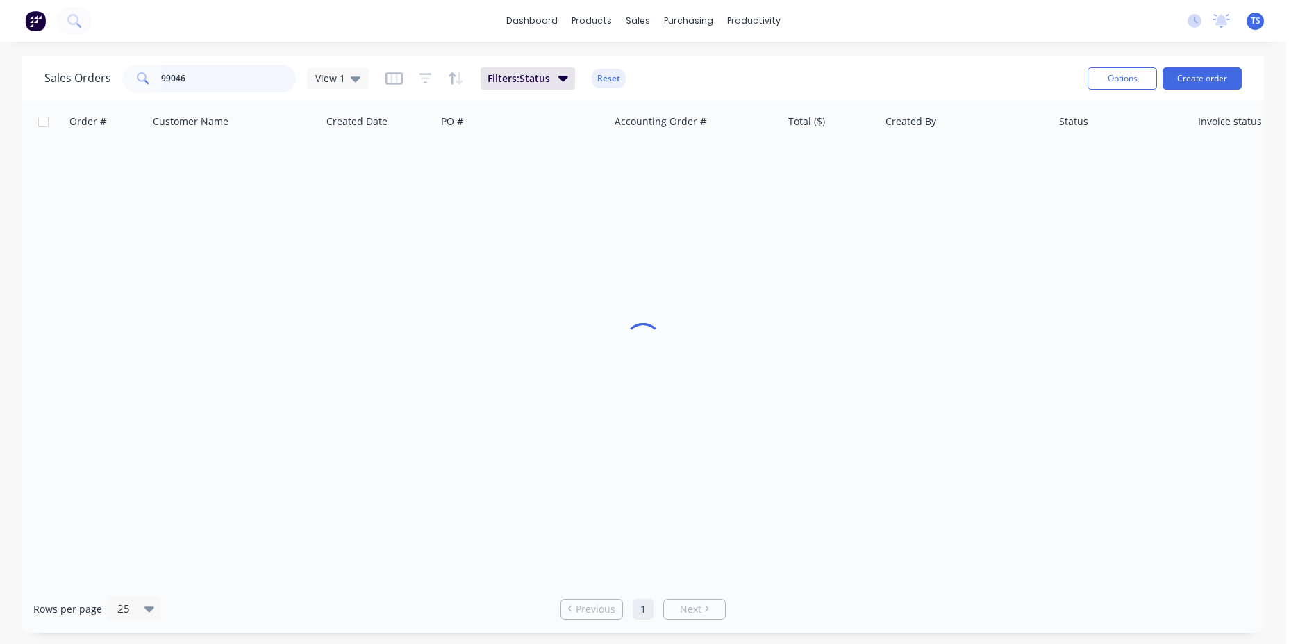
click at [193, 79] on input "99046" at bounding box center [228, 79] width 135 height 28
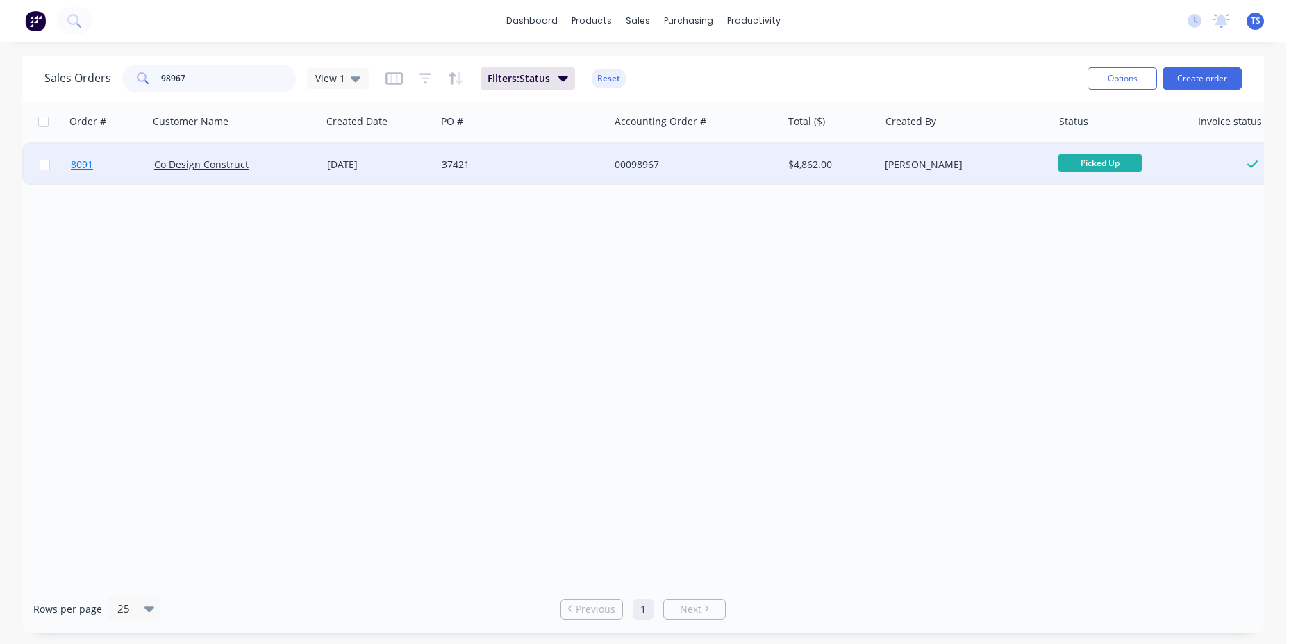
type input "98967"
click at [83, 174] on link "8091" at bounding box center [112, 165] width 83 height 42
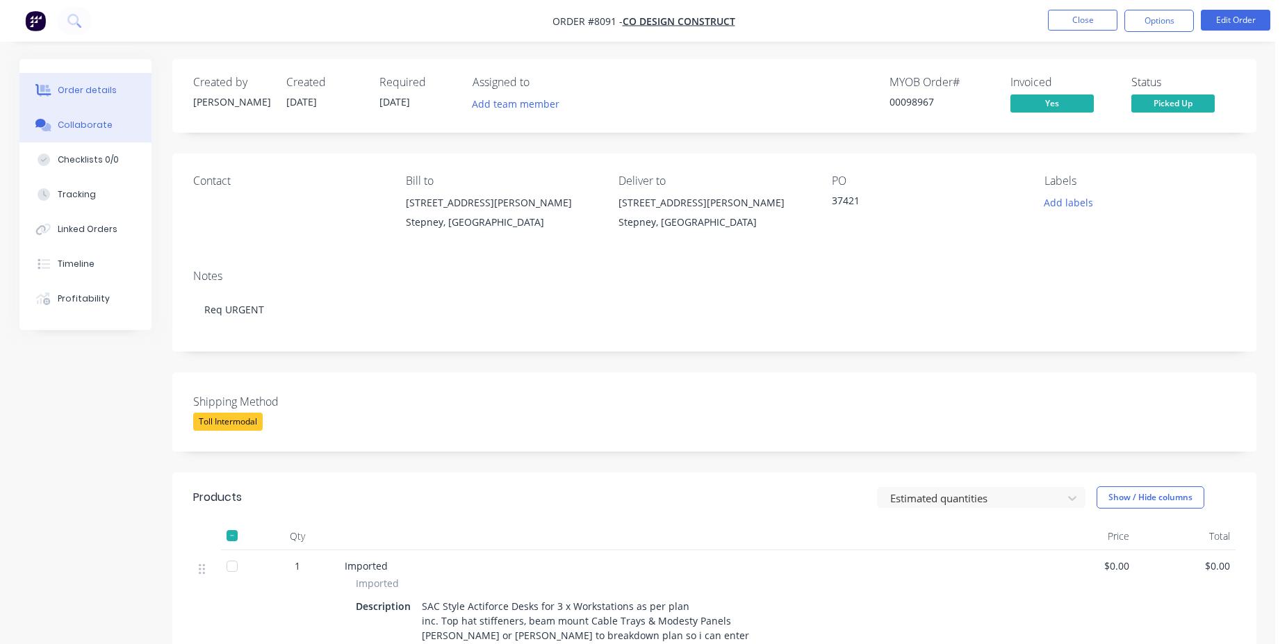
click at [116, 137] on button "Collaborate" at bounding box center [85, 125] width 132 height 35
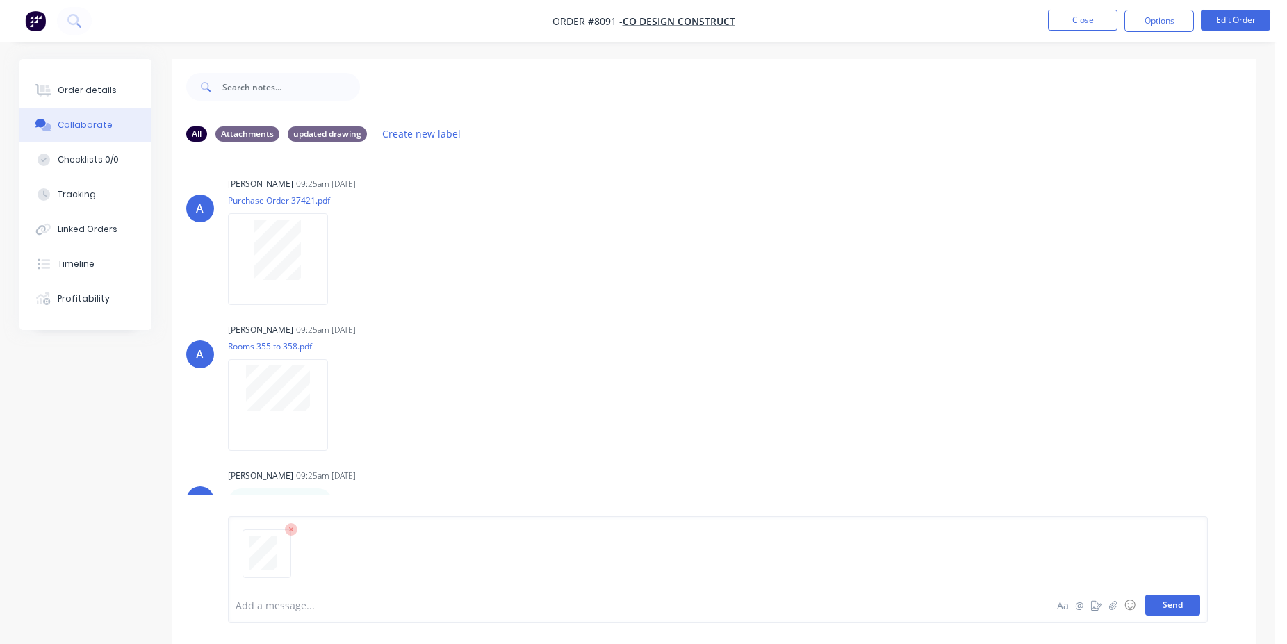
click at [1181, 602] on button "Send" at bounding box center [1172, 605] width 55 height 21
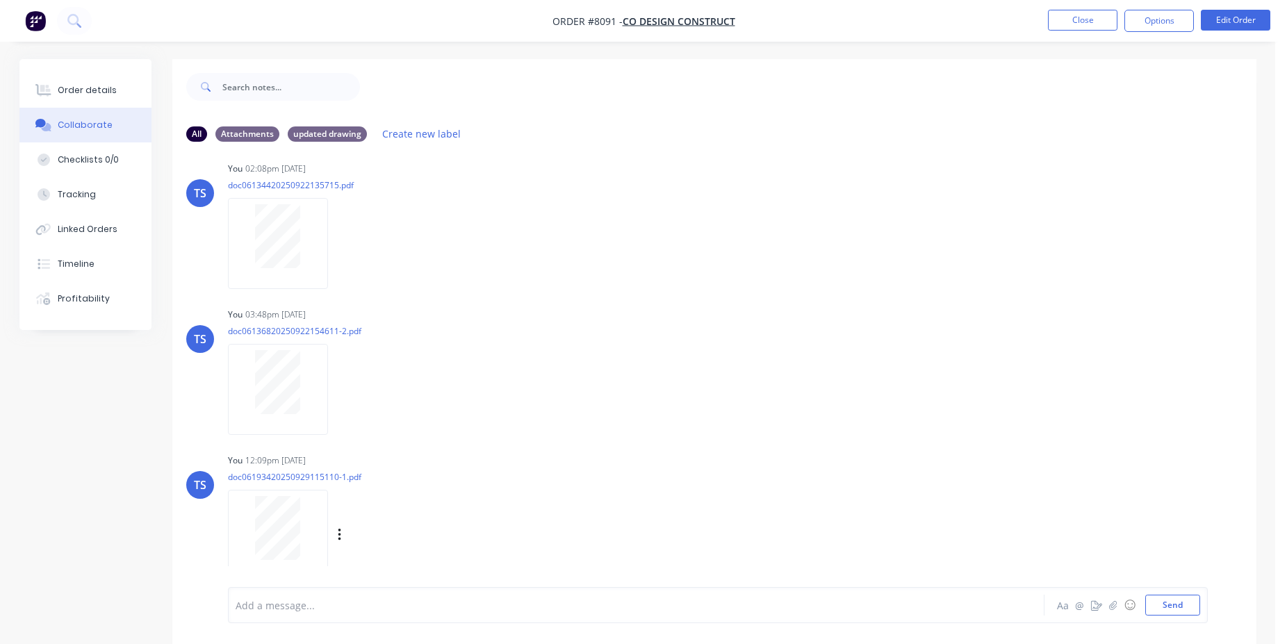
scroll to position [21, 0]
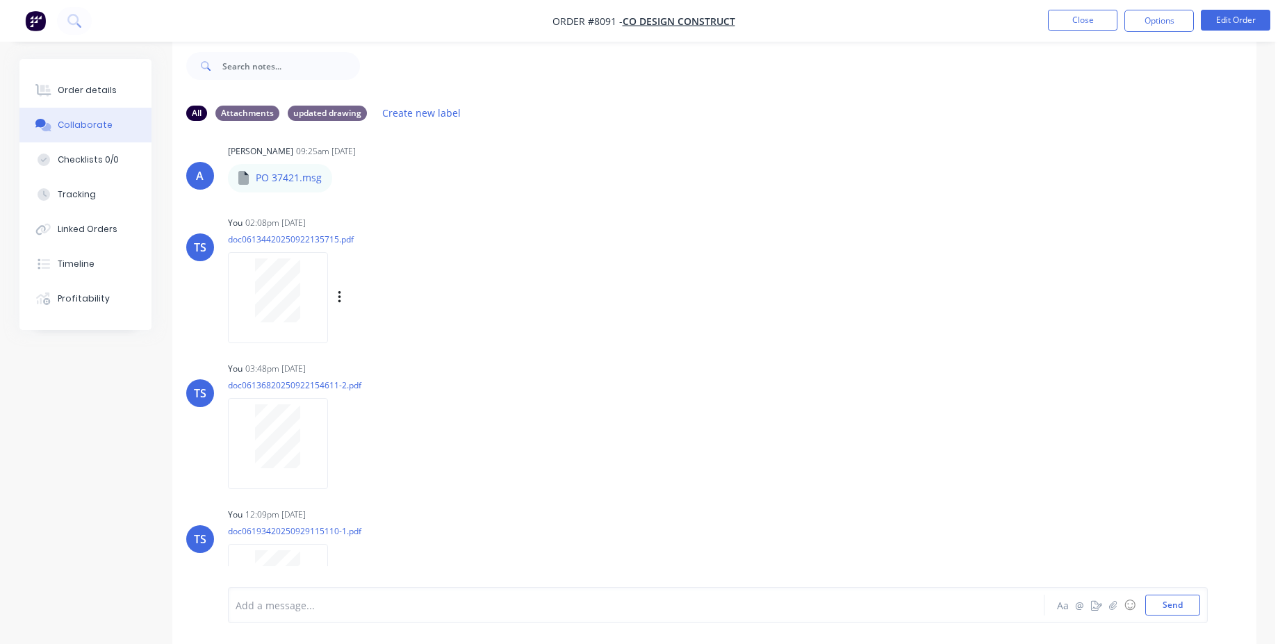
click at [251, 294] on div at bounding box center [278, 290] width 88 height 64
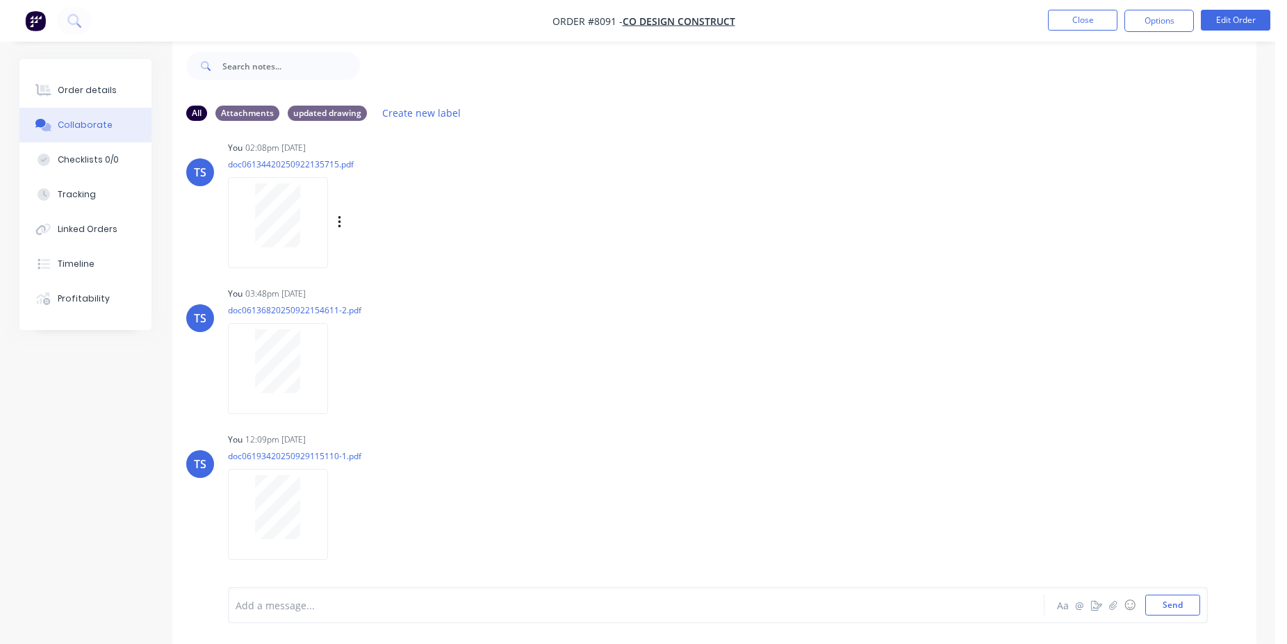
scroll to position [0, 0]
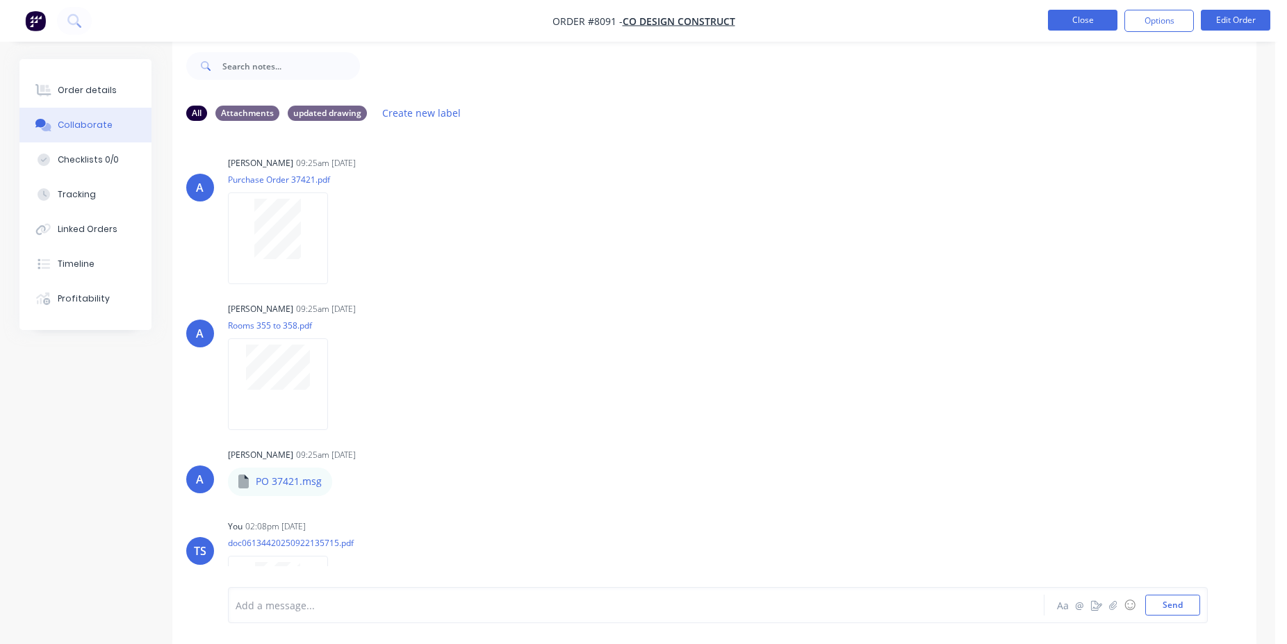
click at [1073, 22] on button "Close" at bounding box center [1082, 20] width 69 height 21
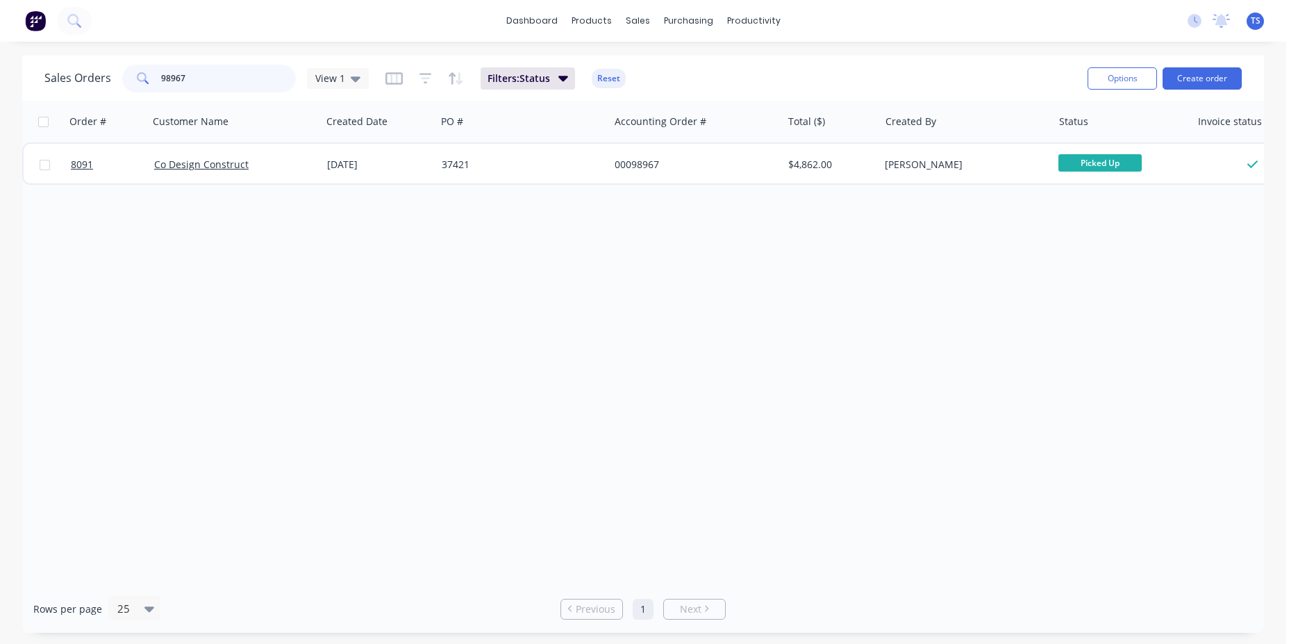
click at [218, 84] on input "98967" at bounding box center [228, 79] width 135 height 28
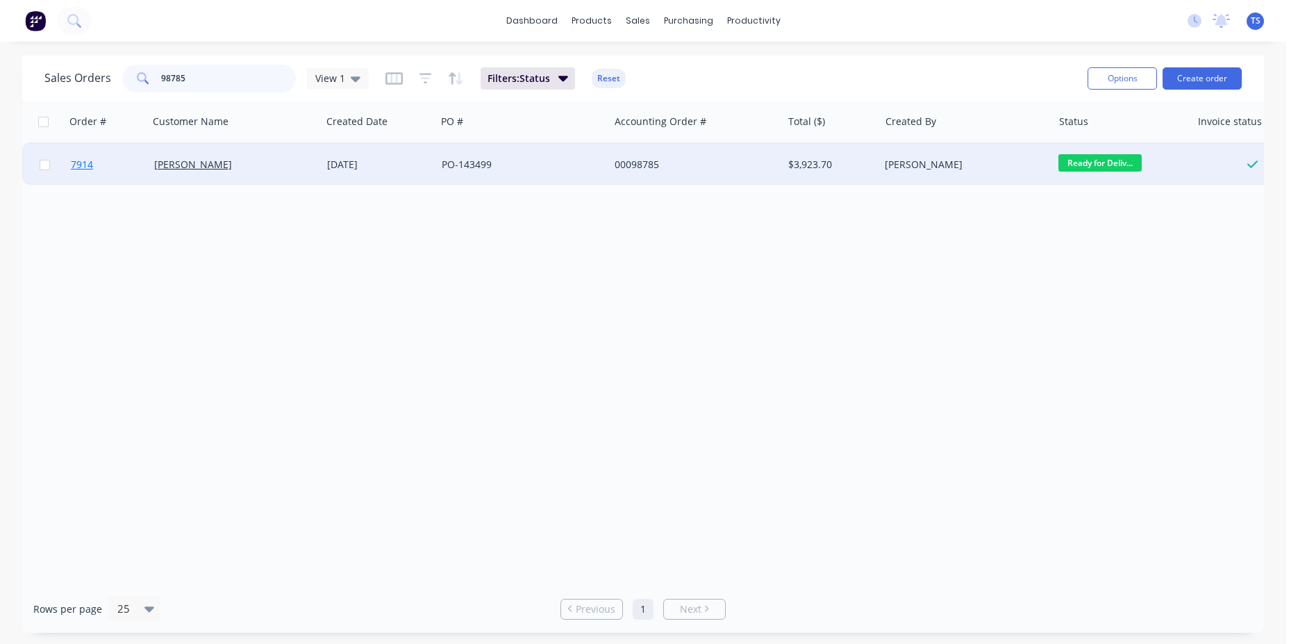
type input "98785"
click at [108, 172] on link "7914" at bounding box center [112, 165] width 83 height 42
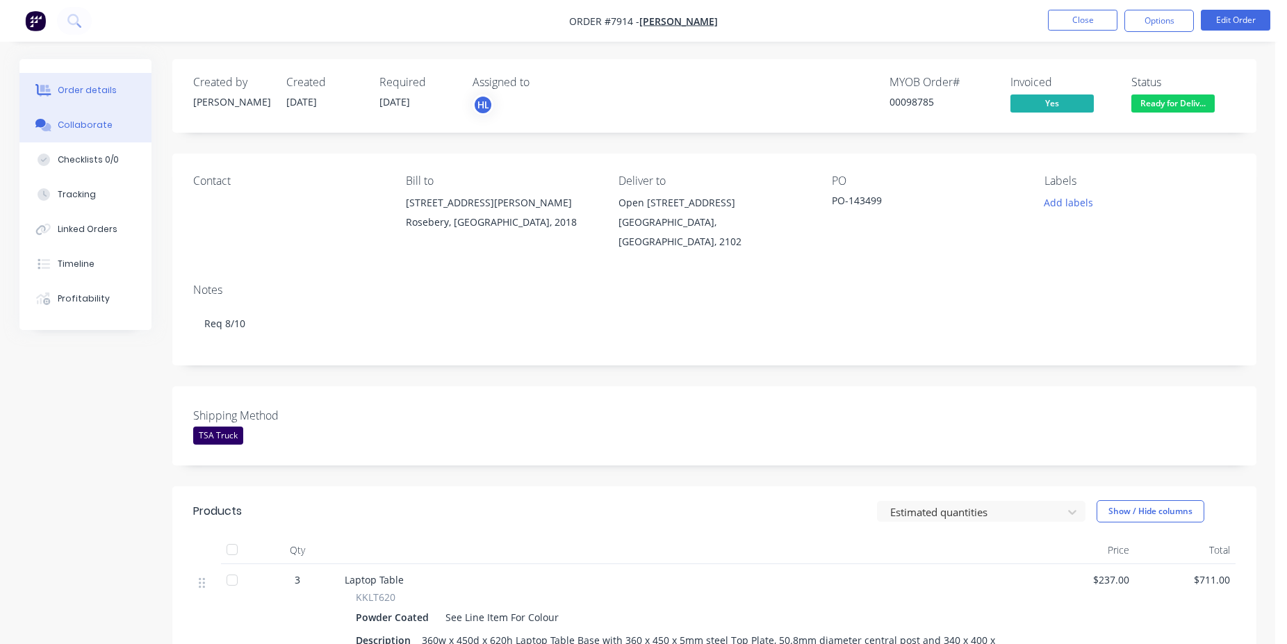
click at [85, 110] on button "Collaborate" at bounding box center [85, 125] width 132 height 35
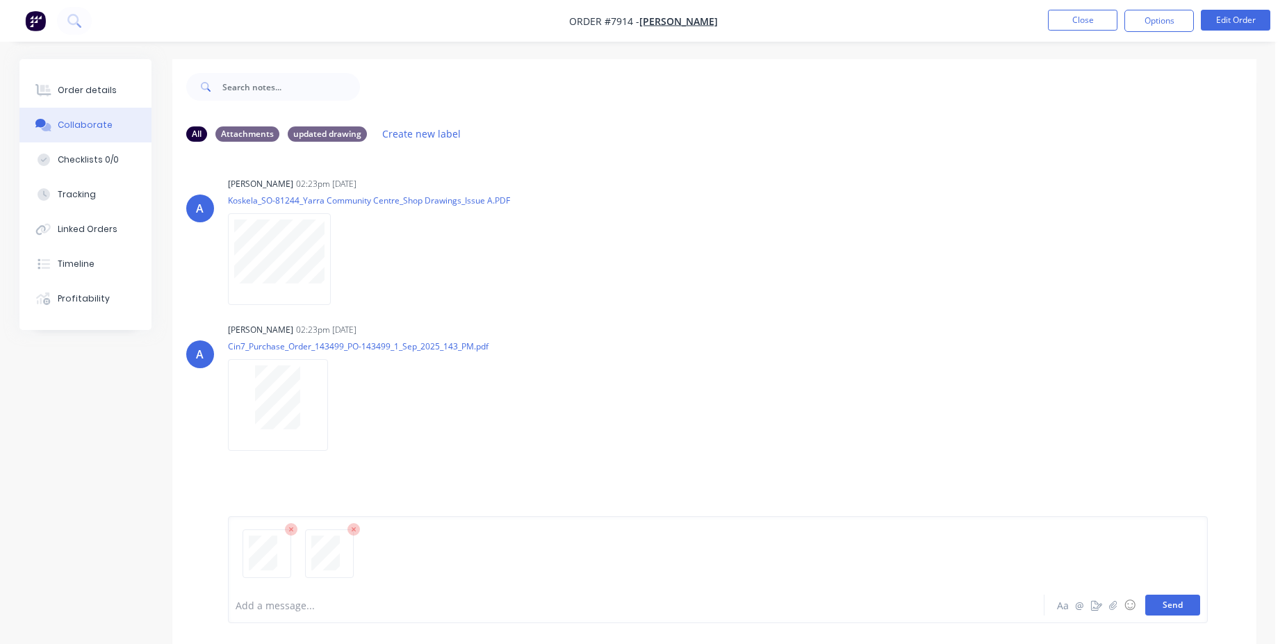
click at [1190, 604] on button "Send" at bounding box center [1172, 605] width 55 height 21
click at [1065, 12] on button "Close" at bounding box center [1082, 20] width 69 height 21
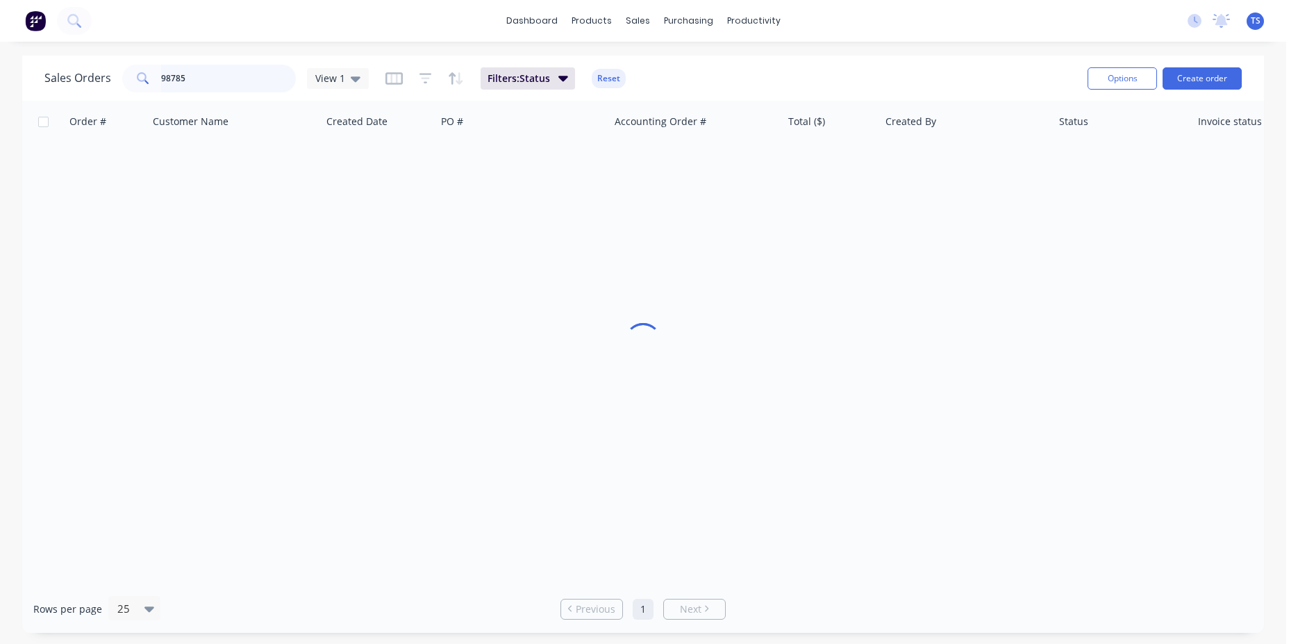
click at [268, 83] on input "98785" at bounding box center [228, 79] width 135 height 28
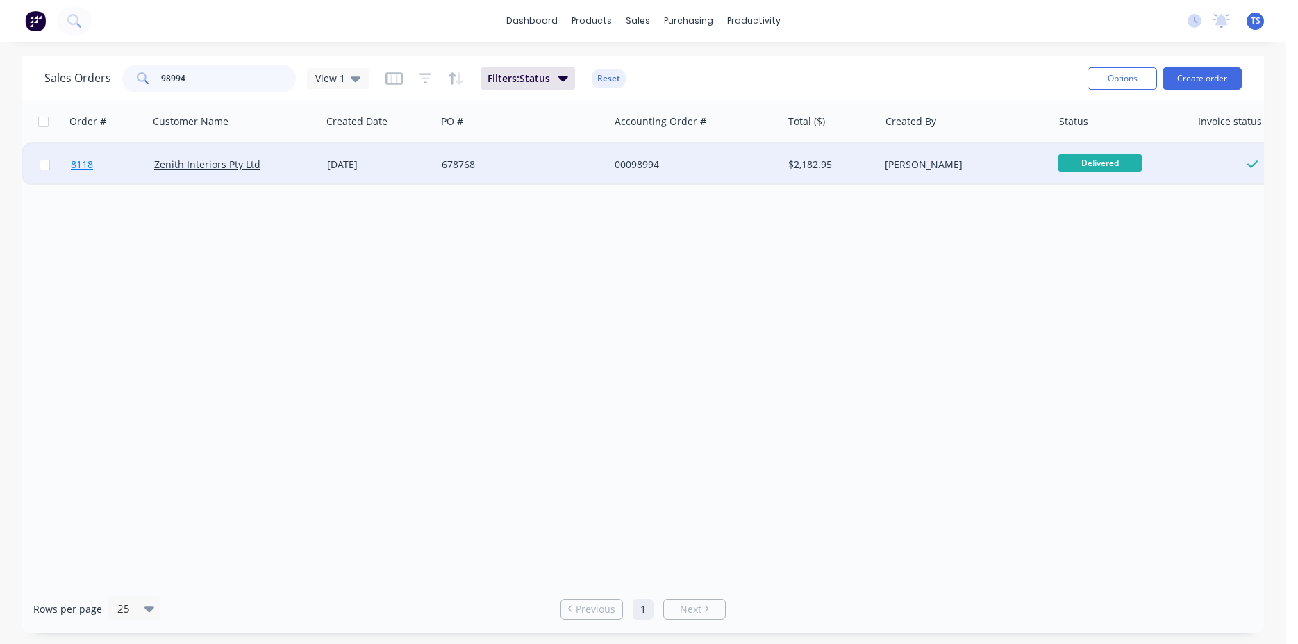
type input "98994"
click at [113, 156] on link "8118" at bounding box center [112, 165] width 83 height 42
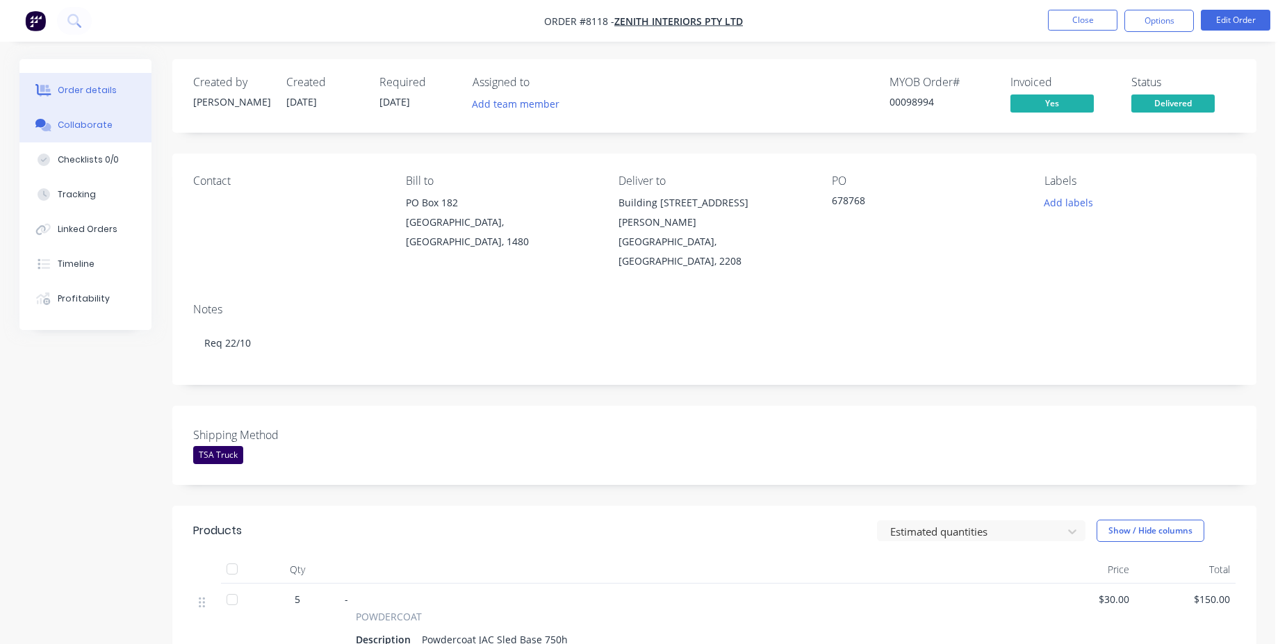
click at [141, 140] on button "Collaborate" at bounding box center [85, 125] width 132 height 35
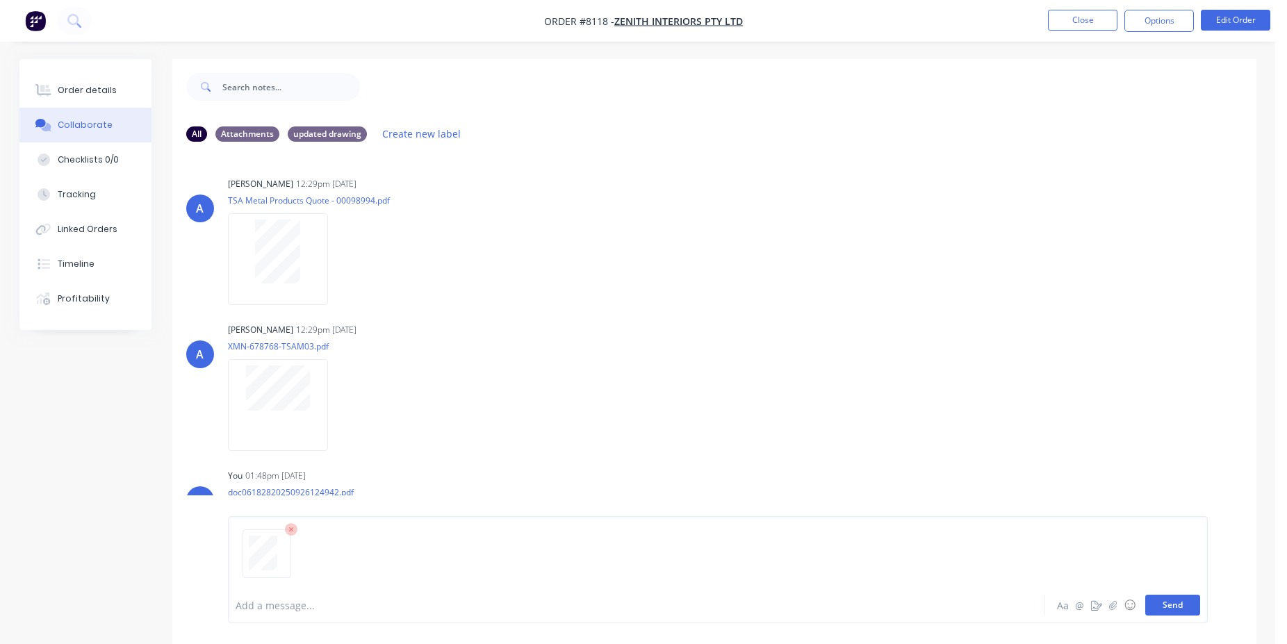
click at [1164, 612] on button "Send" at bounding box center [1172, 605] width 55 height 21
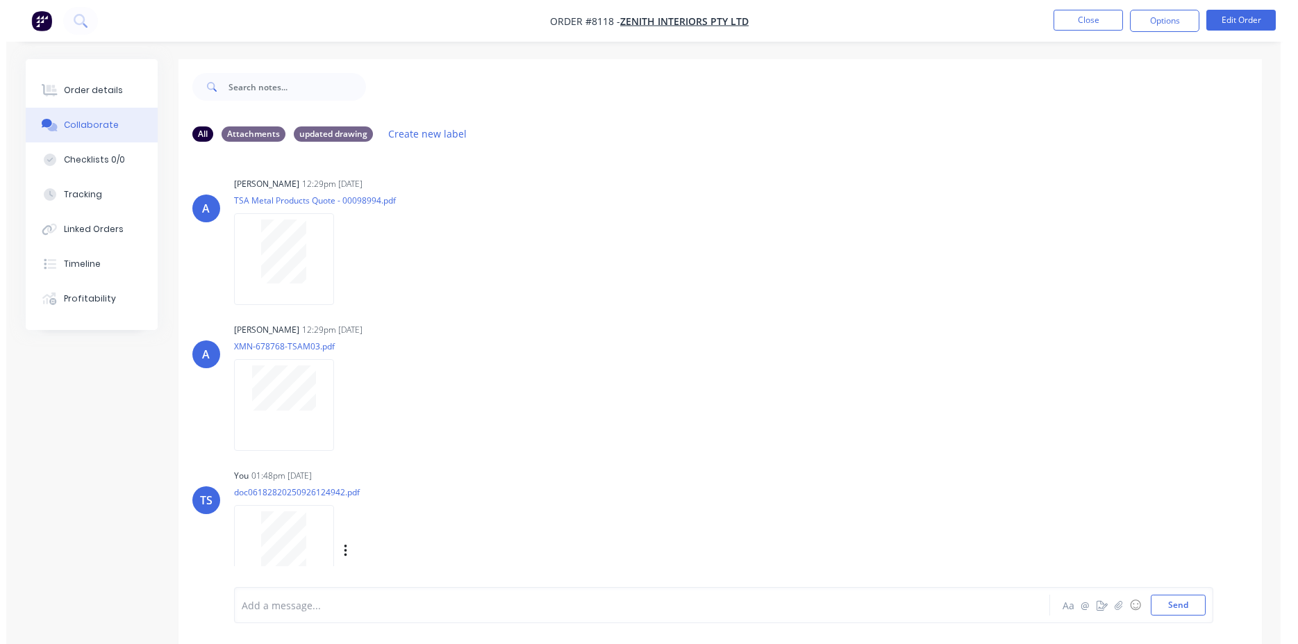
scroll to position [16, 0]
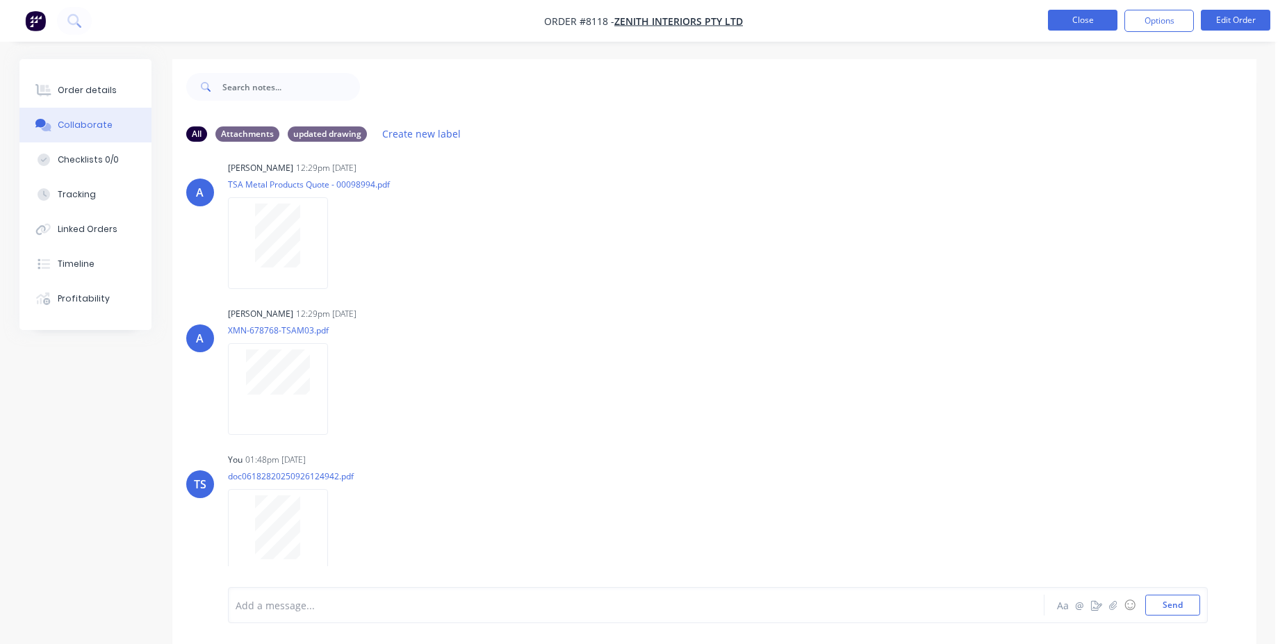
click at [1080, 26] on button "Close" at bounding box center [1082, 20] width 69 height 21
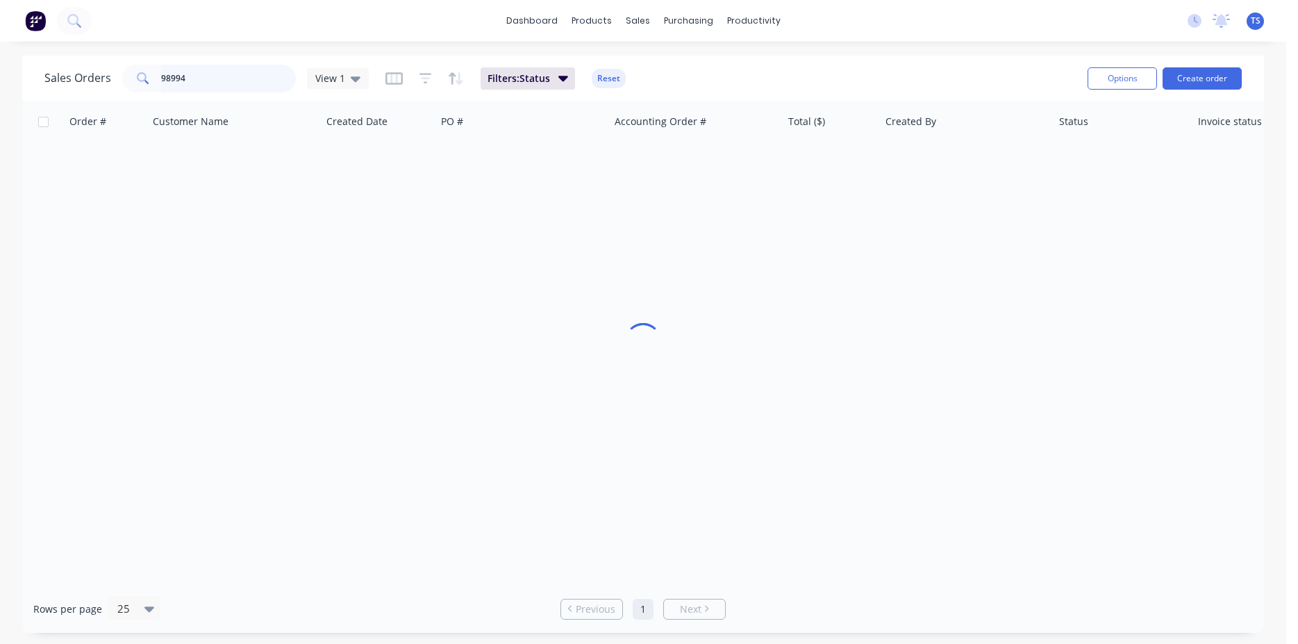
click at [225, 81] on input "98994" at bounding box center [228, 79] width 135 height 28
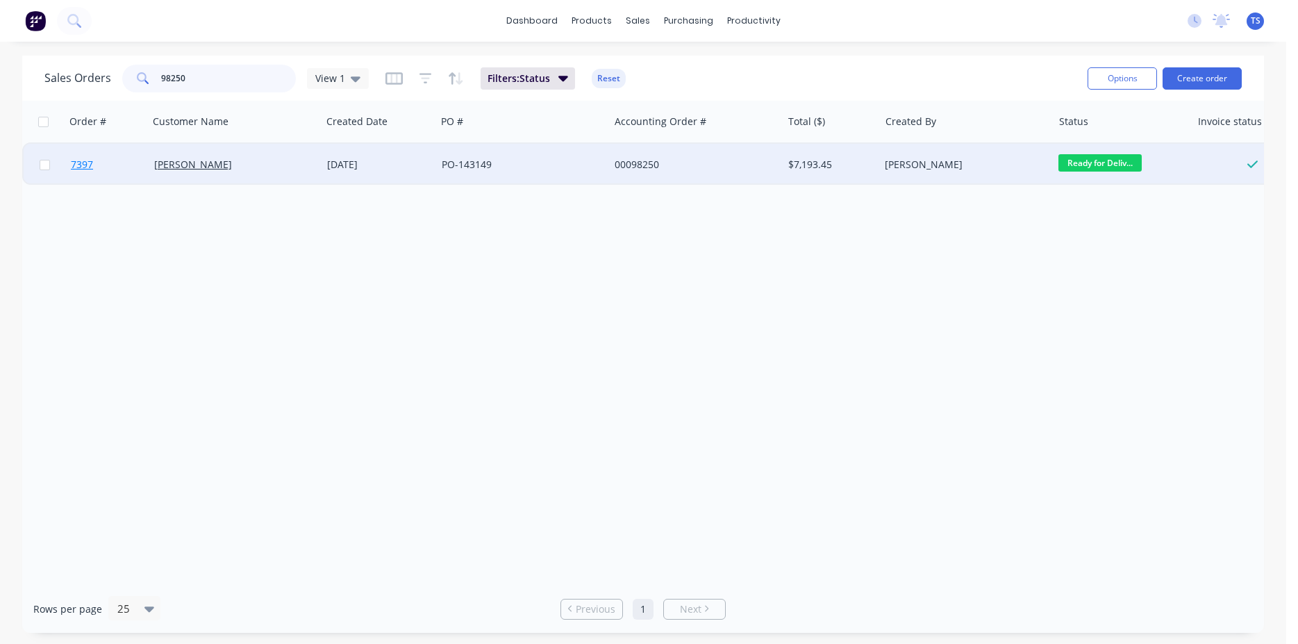
type input "98250"
click at [118, 163] on link "7397" at bounding box center [112, 165] width 83 height 42
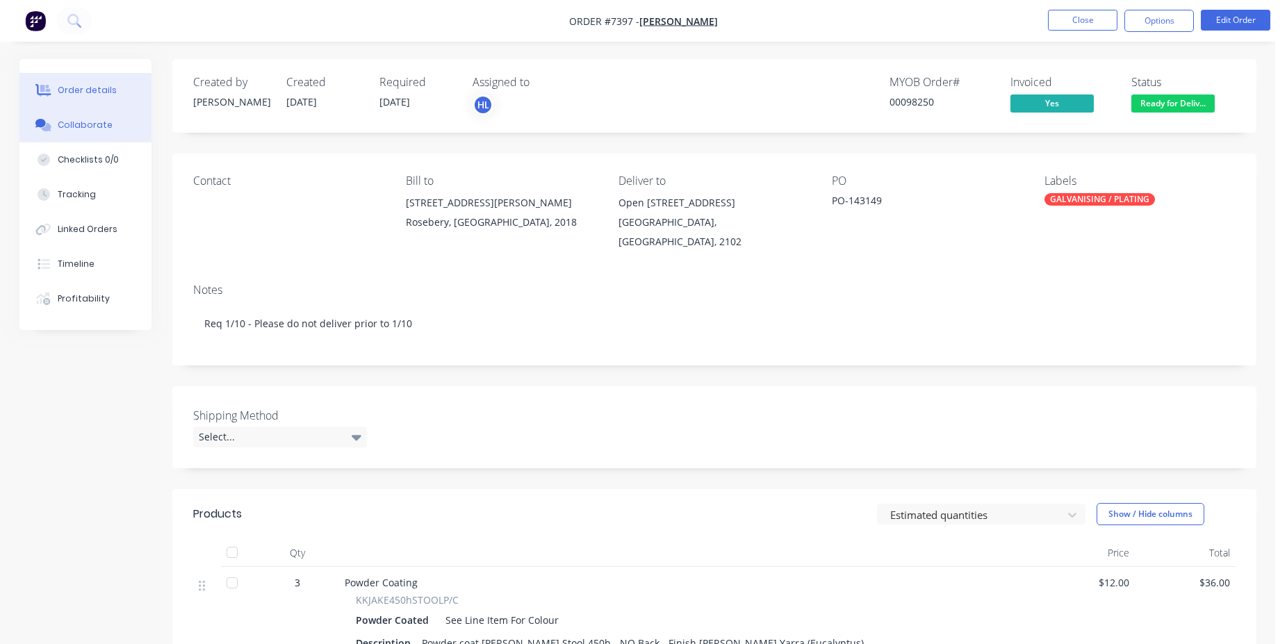
click at [119, 131] on button "Collaborate" at bounding box center [85, 125] width 132 height 35
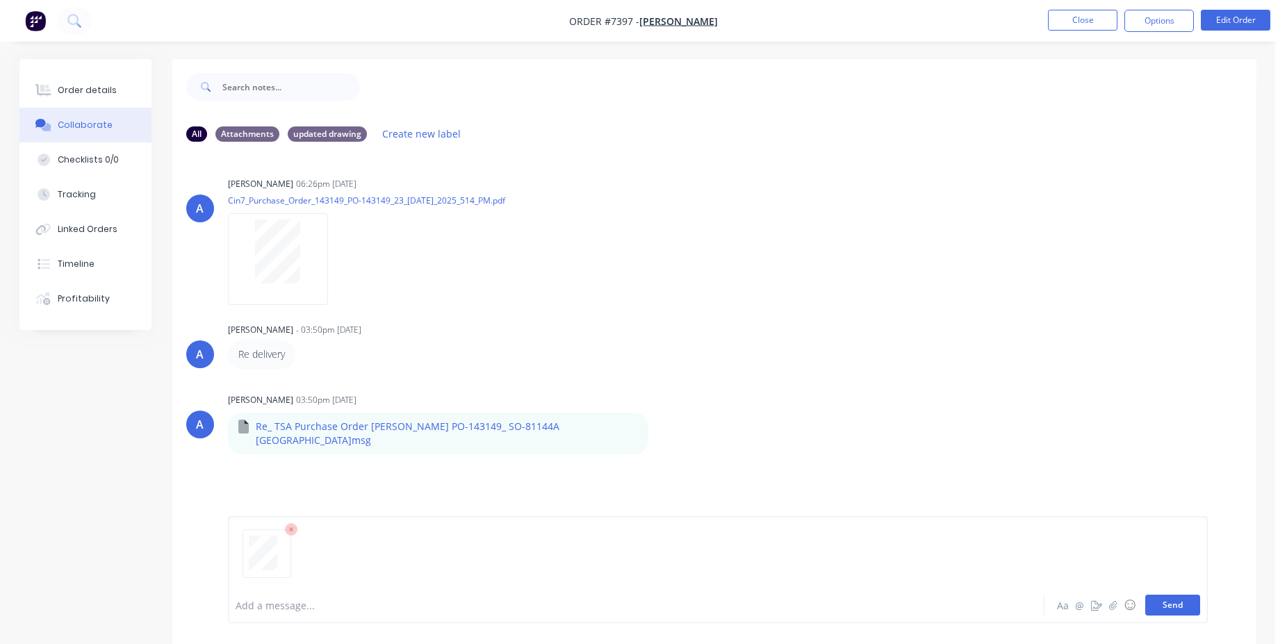
click at [1190, 604] on button "Send" at bounding box center [1172, 605] width 55 height 21
click at [1077, 16] on button "Close" at bounding box center [1082, 20] width 69 height 21
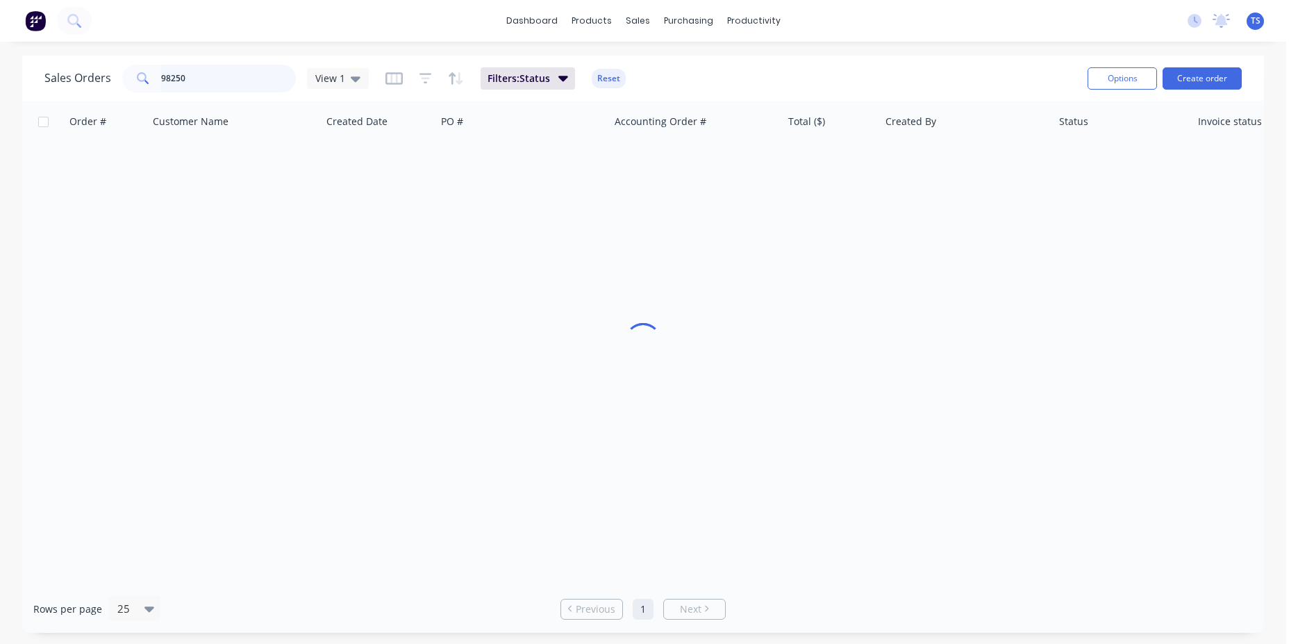
click at [227, 78] on input "98250" at bounding box center [228, 79] width 135 height 28
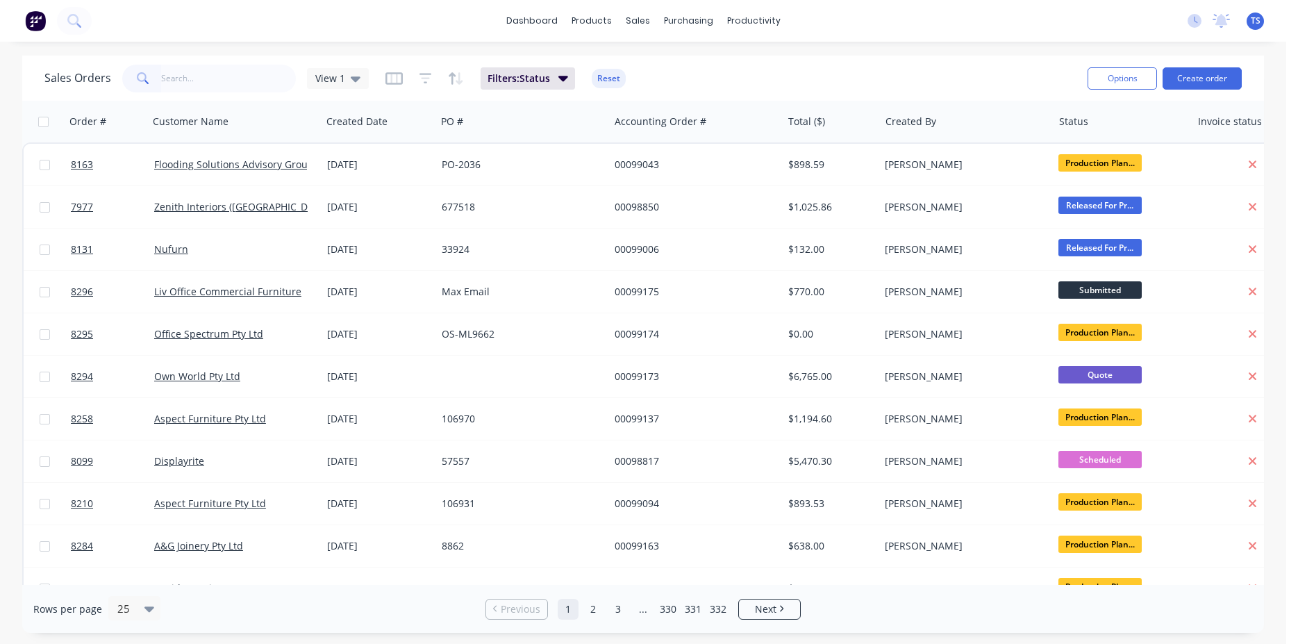
click at [278, 48] on div "dashboard products sales purchasing productivity dashboard products Product Cat…" at bounding box center [643, 322] width 1287 height 644
click at [769, 65] on div "Sales Orders View 1 Filters: Status Reset" at bounding box center [560, 78] width 1032 height 34
click at [834, 86] on div "Sales Orders View 1 Filters: Status Reset" at bounding box center [560, 78] width 1032 height 34
click at [234, 76] on input "text" at bounding box center [228, 79] width 135 height 28
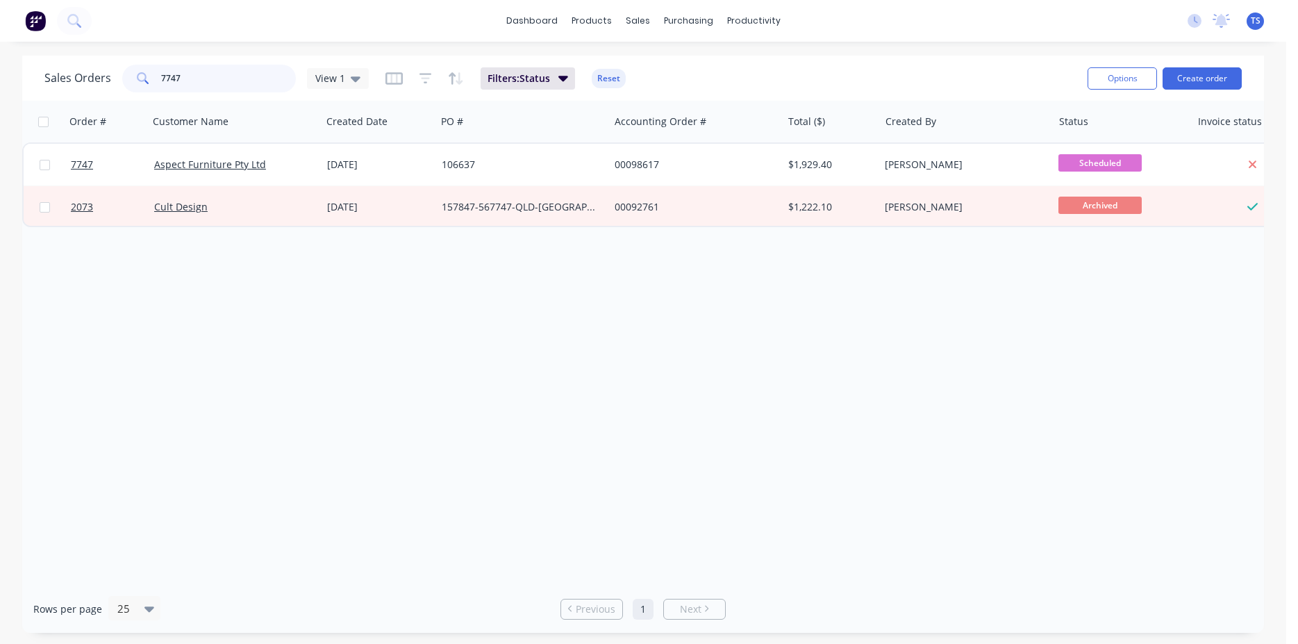
click at [195, 85] on input "7747" at bounding box center [228, 79] width 135 height 28
click at [207, 88] on input "7736" at bounding box center [228, 79] width 135 height 28
click at [207, 87] on input "7736" at bounding box center [228, 79] width 135 height 28
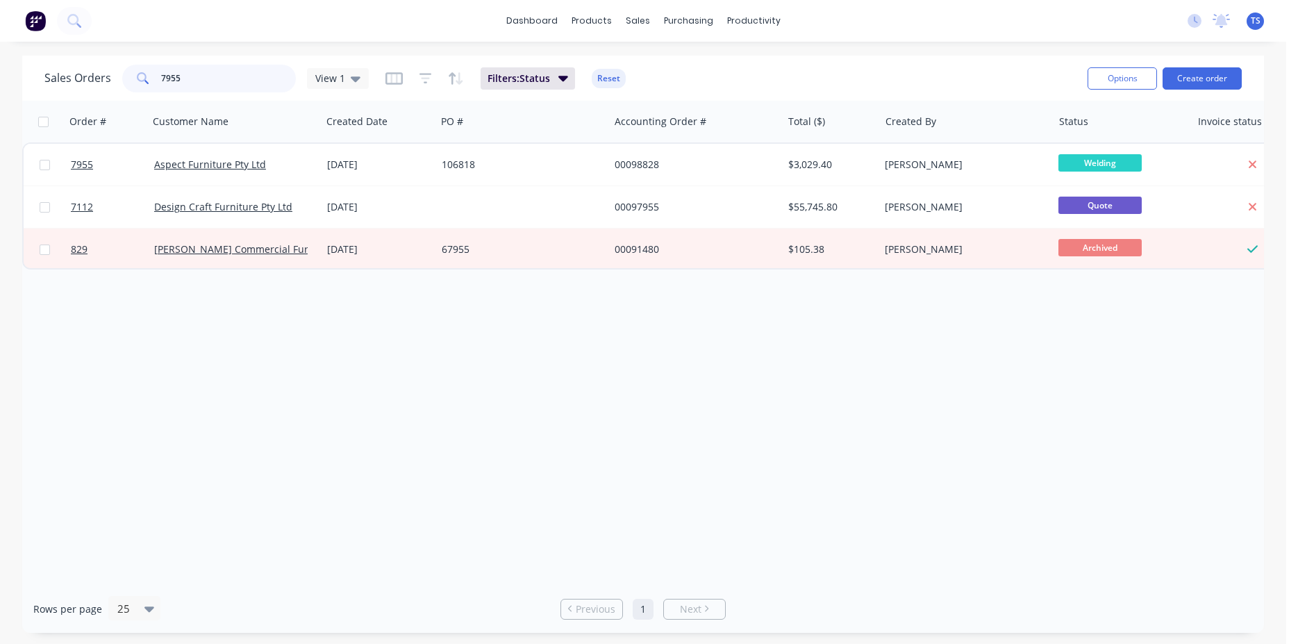
click at [183, 86] on input "7955" at bounding box center [228, 79] width 135 height 28
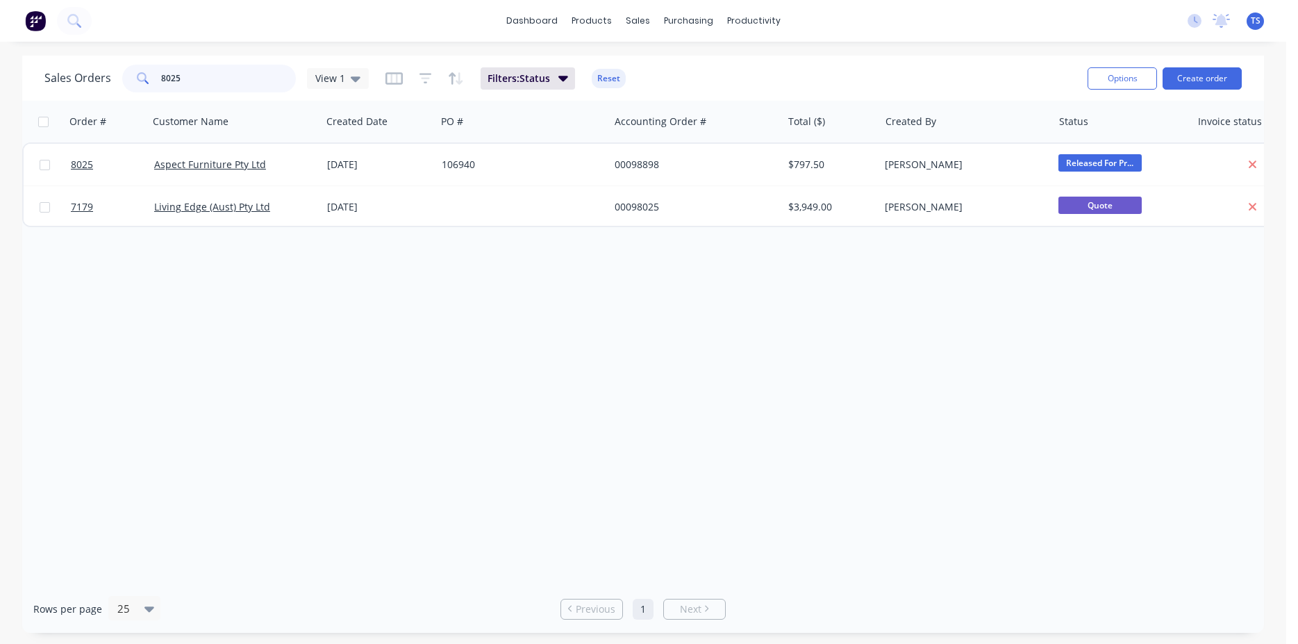
click at [213, 88] on input "8025" at bounding box center [228, 79] width 135 height 28
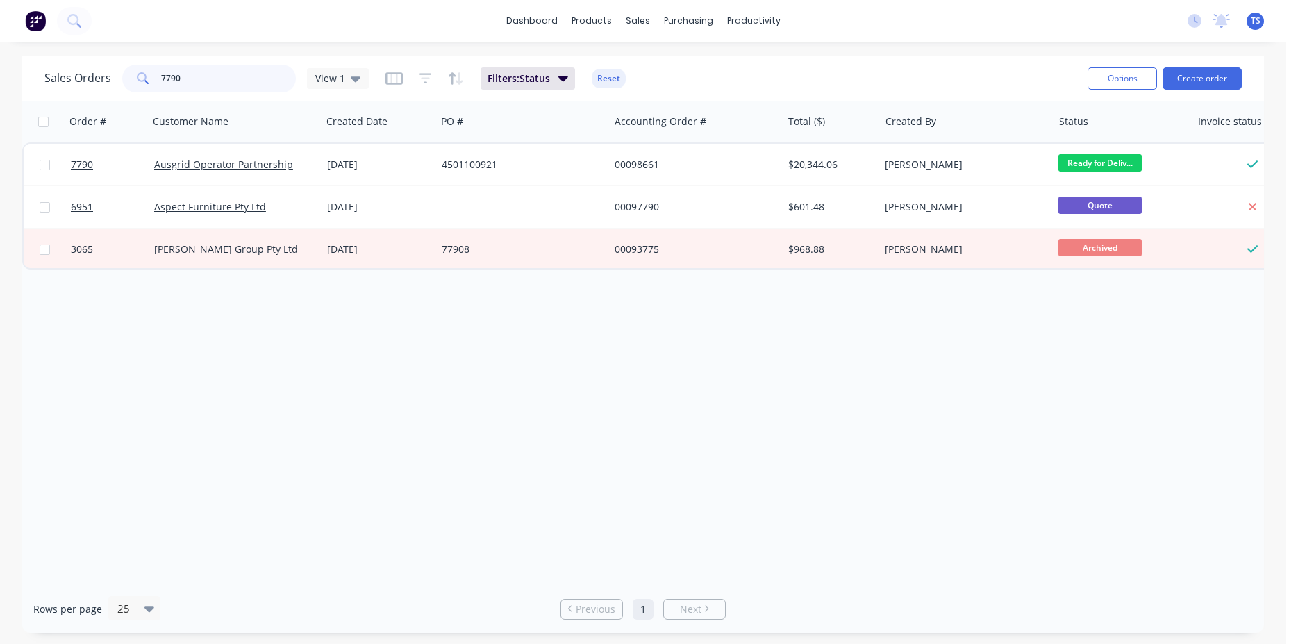
click at [201, 85] on input "7790" at bounding box center [228, 79] width 135 height 28
click at [197, 81] on input "8084" at bounding box center [228, 79] width 135 height 28
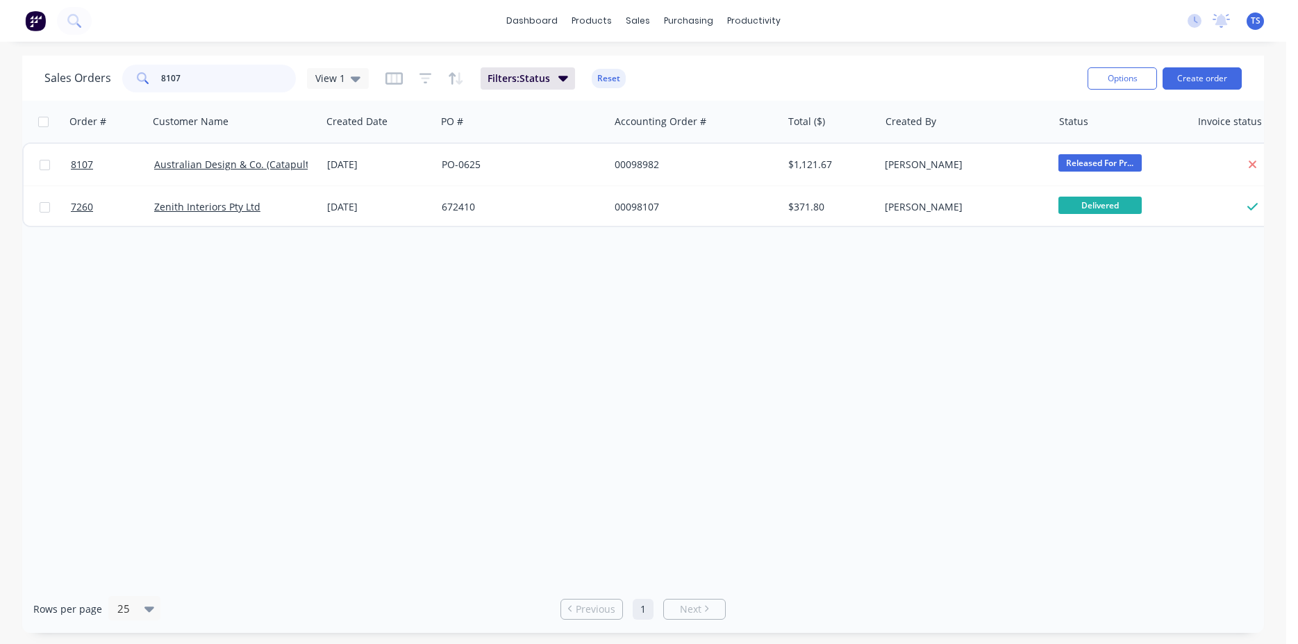
click at [197, 81] on input "8107" at bounding box center [228, 79] width 135 height 28
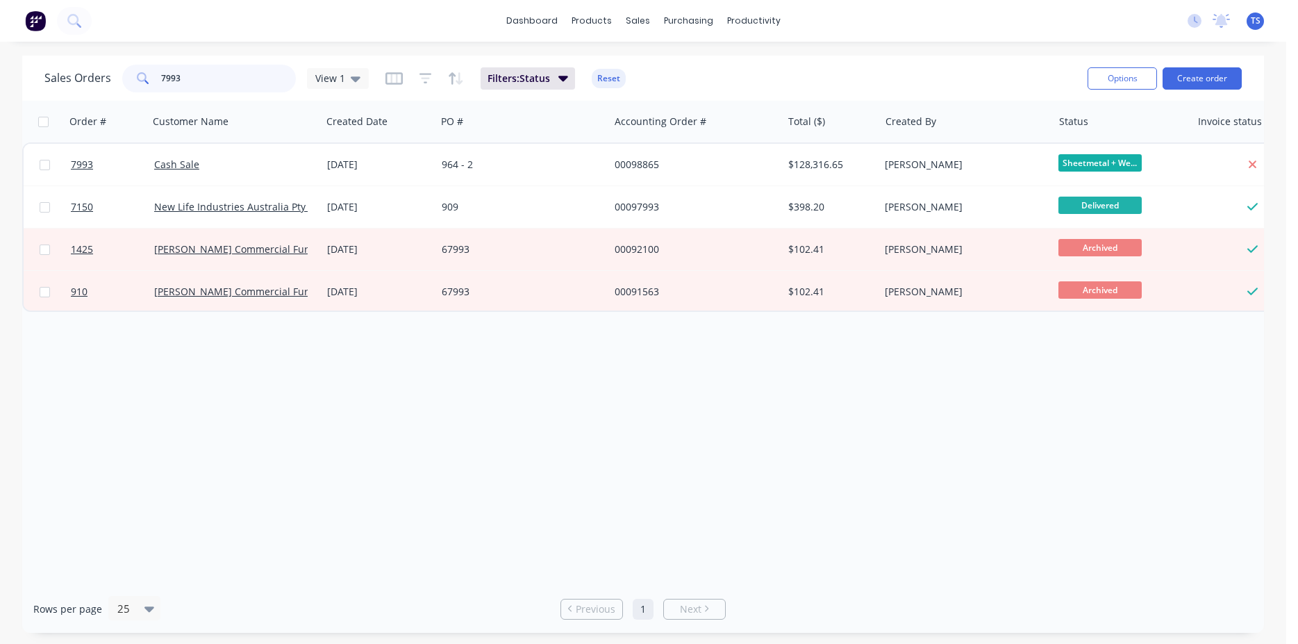
click at [215, 77] on input "7993" at bounding box center [228, 79] width 135 height 28
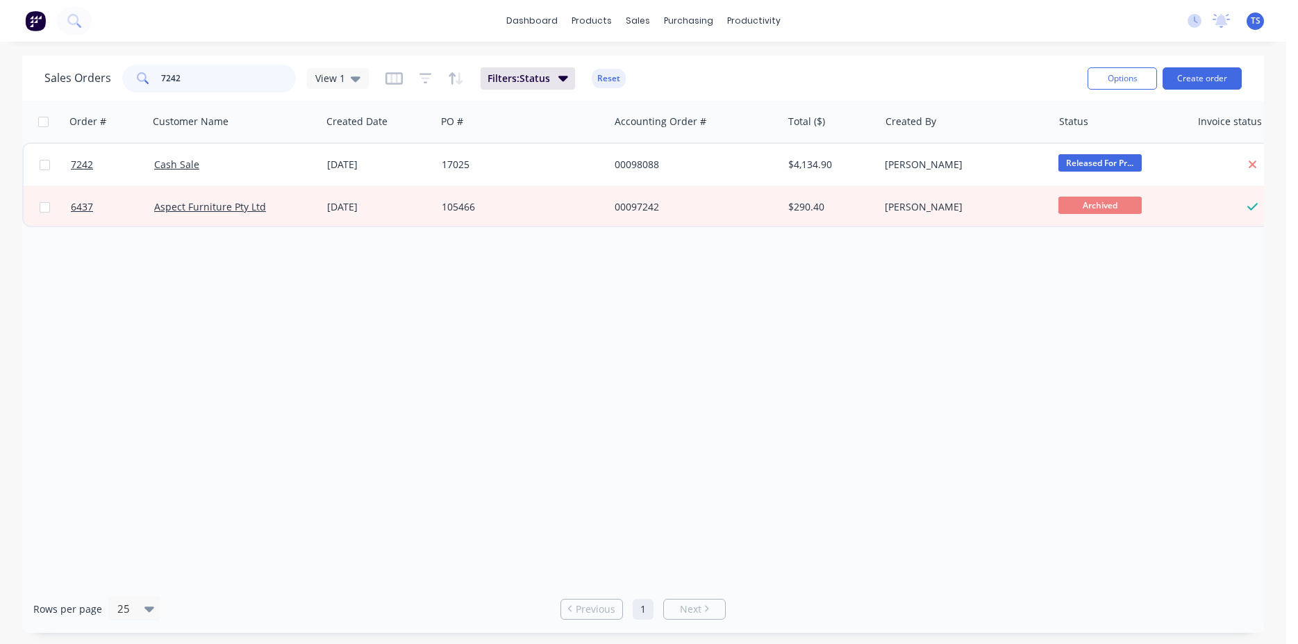
click at [208, 86] on input "7242" at bounding box center [228, 79] width 135 height 28
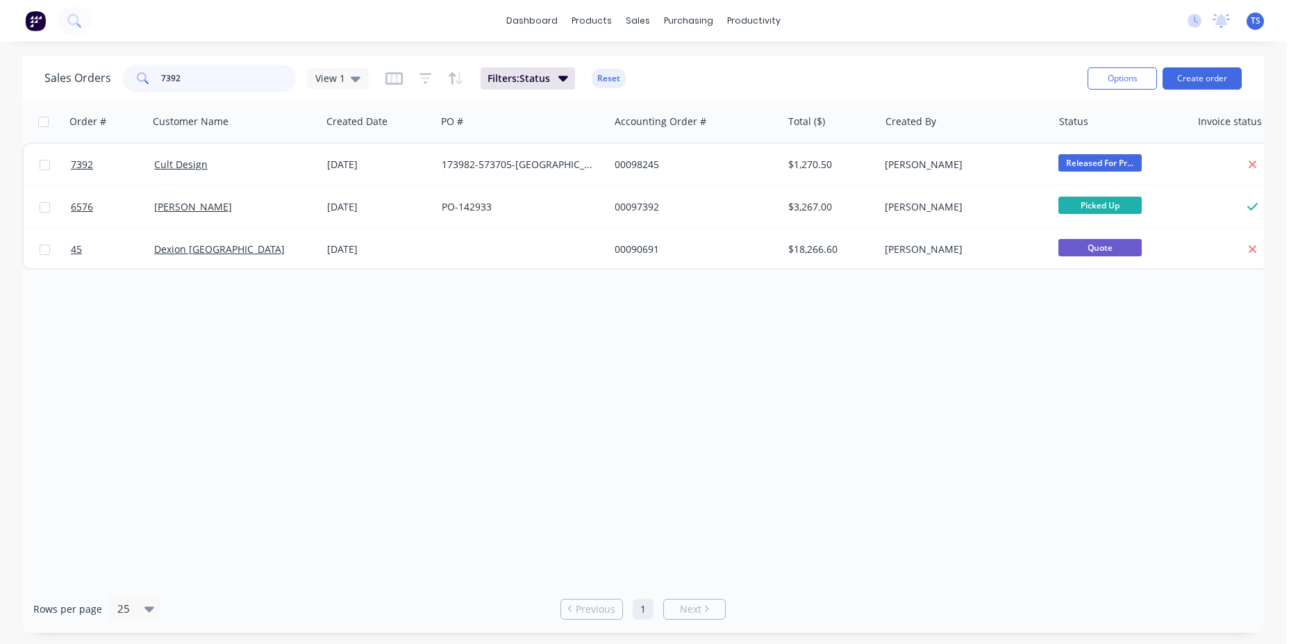
click at [206, 79] on input "7392" at bounding box center [228, 79] width 135 height 28
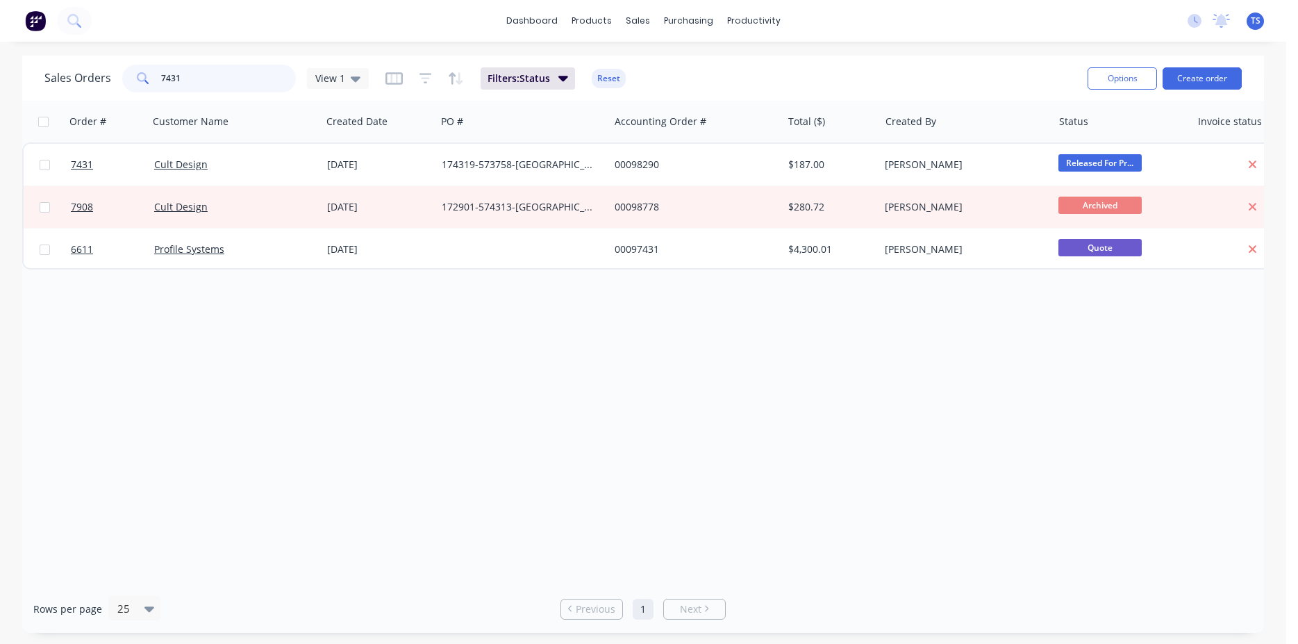
click at [188, 87] on input "7431" at bounding box center [228, 79] width 135 height 28
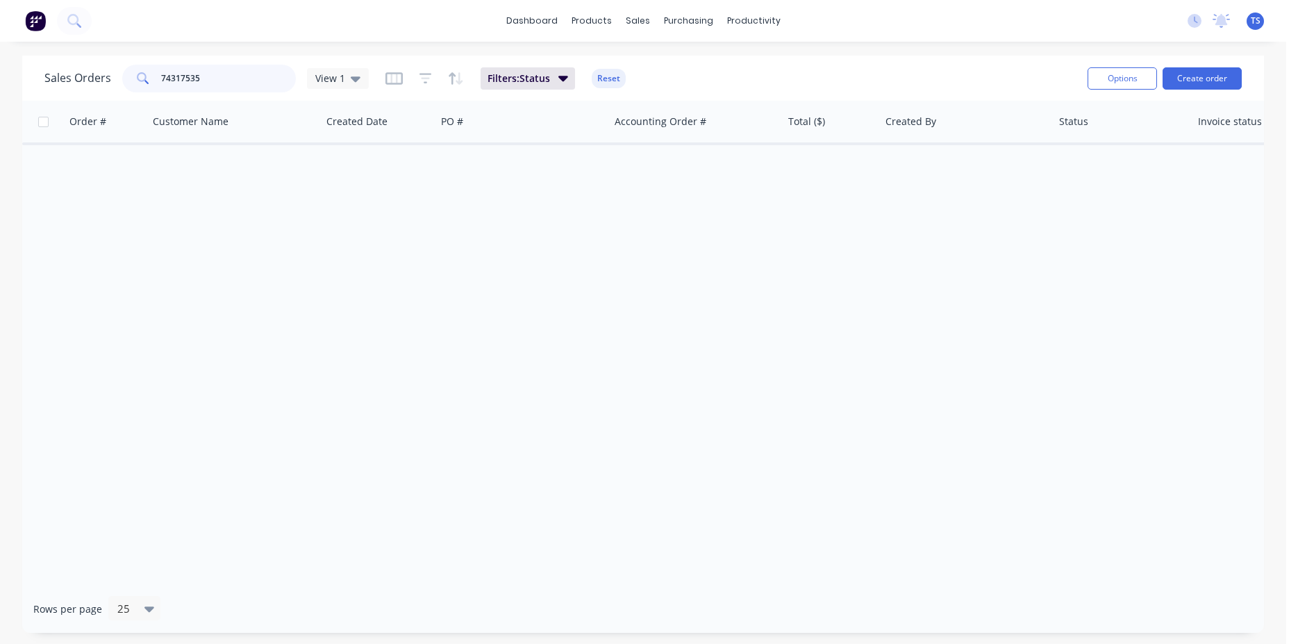
click at [261, 81] on input "74317535" at bounding box center [228, 79] width 135 height 28
click at [261, 80] on input "74317535" at bounding box center [228, 79] width 135 height 28
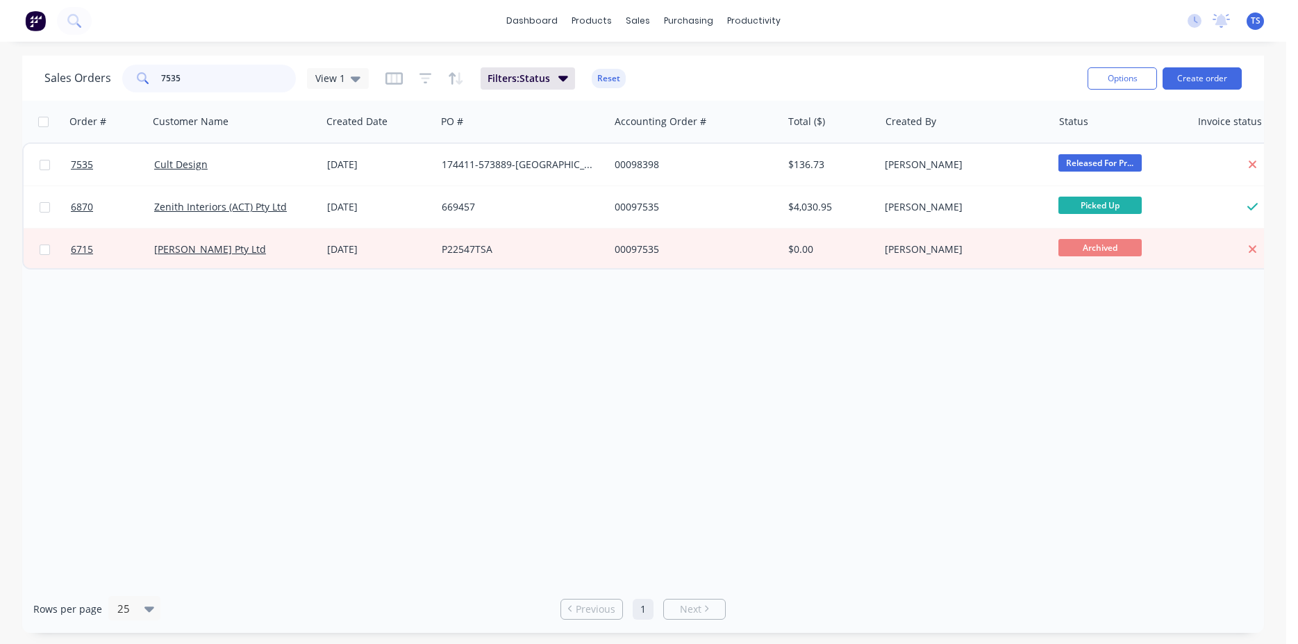
click at [261, 80] on input "7535" at bounding box center [228, 79] width 135 height 28
click at [233, 76] on input "7535" at bounding box center [228, 79] width 135 height 28
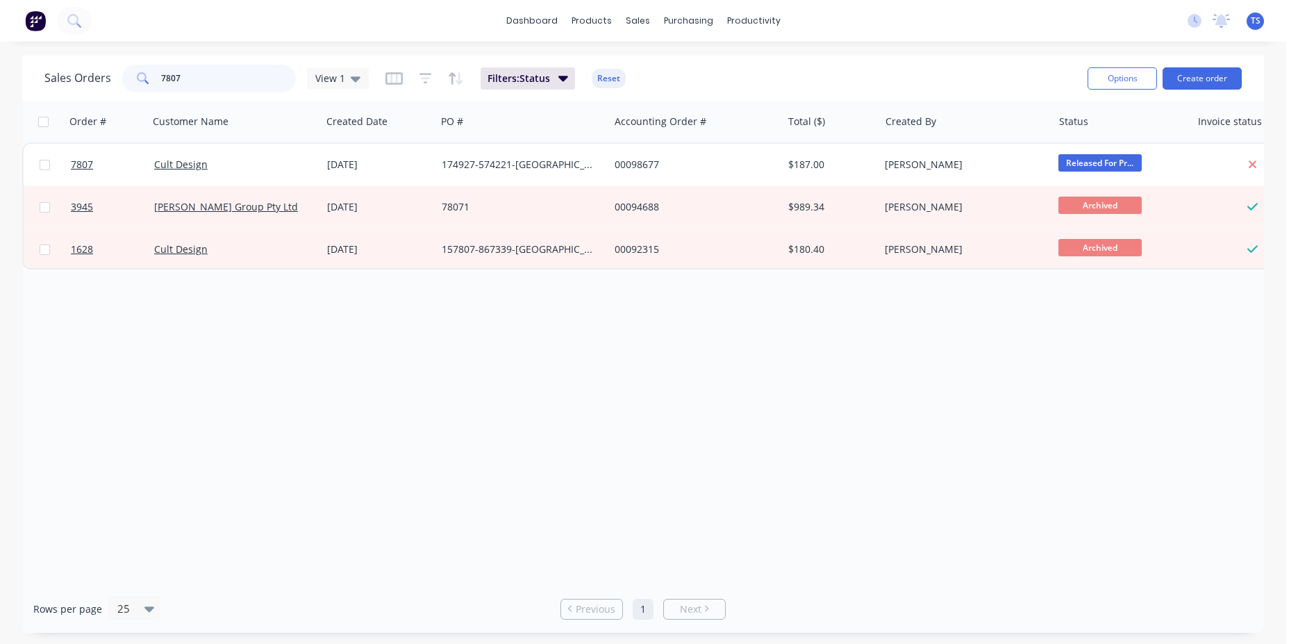
click at [233, 76] on input "7807" at bounding box center [228, 79] width 135 height 28
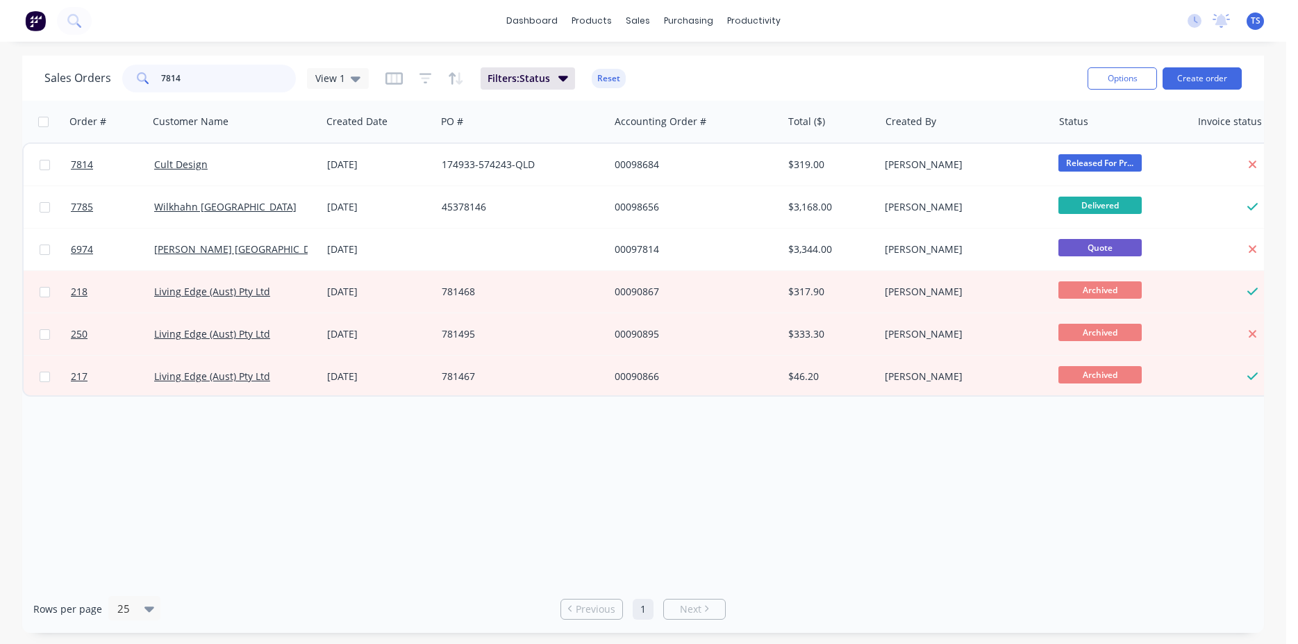
click at [217, 86] on input "7814" at bounding box center [228, 79] width 135 height 28
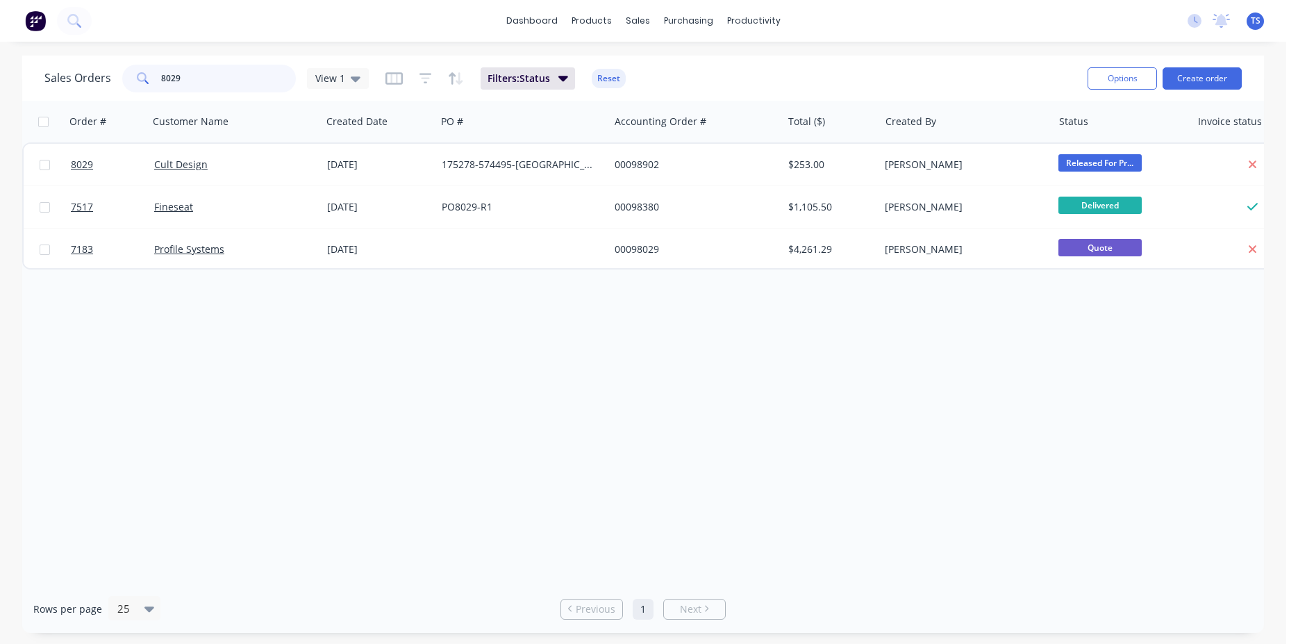
click at [242, 90] on input "8029" at bounding box center [228, 79] width 135 height 28
click at [222, 82] on input "8029" at bounding box center [228, 79] width 135 height 28
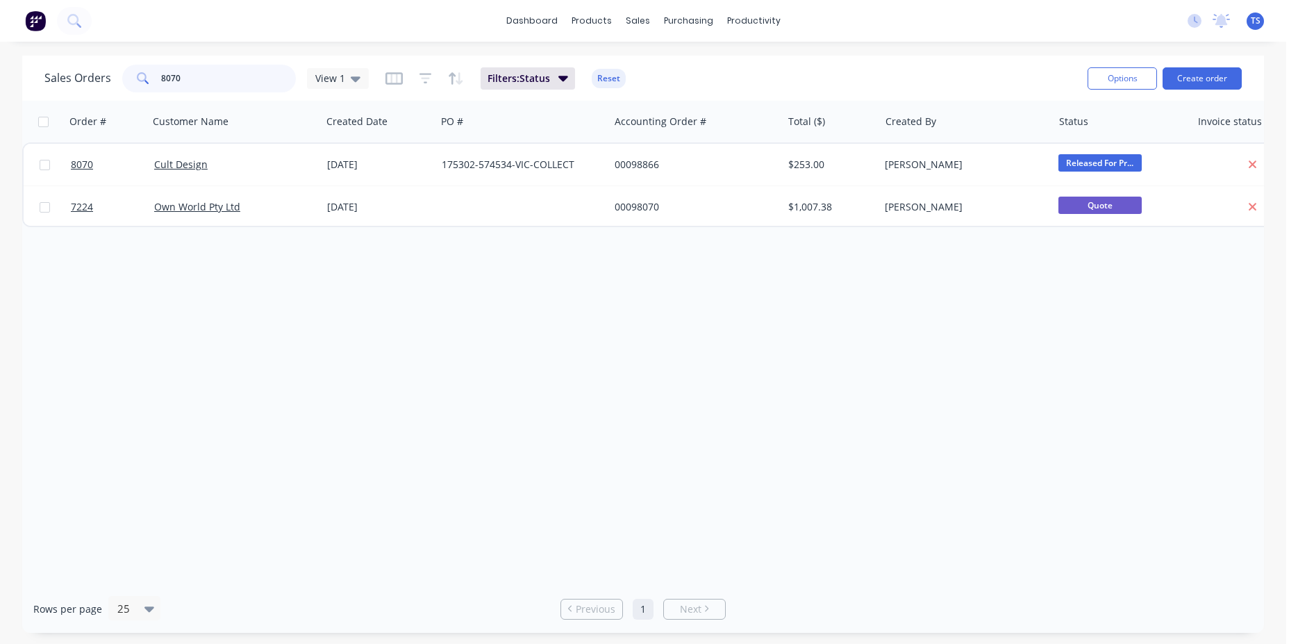
click at [222, 82] on input "8070" at bounding box center [228, 79] width 135 height 28
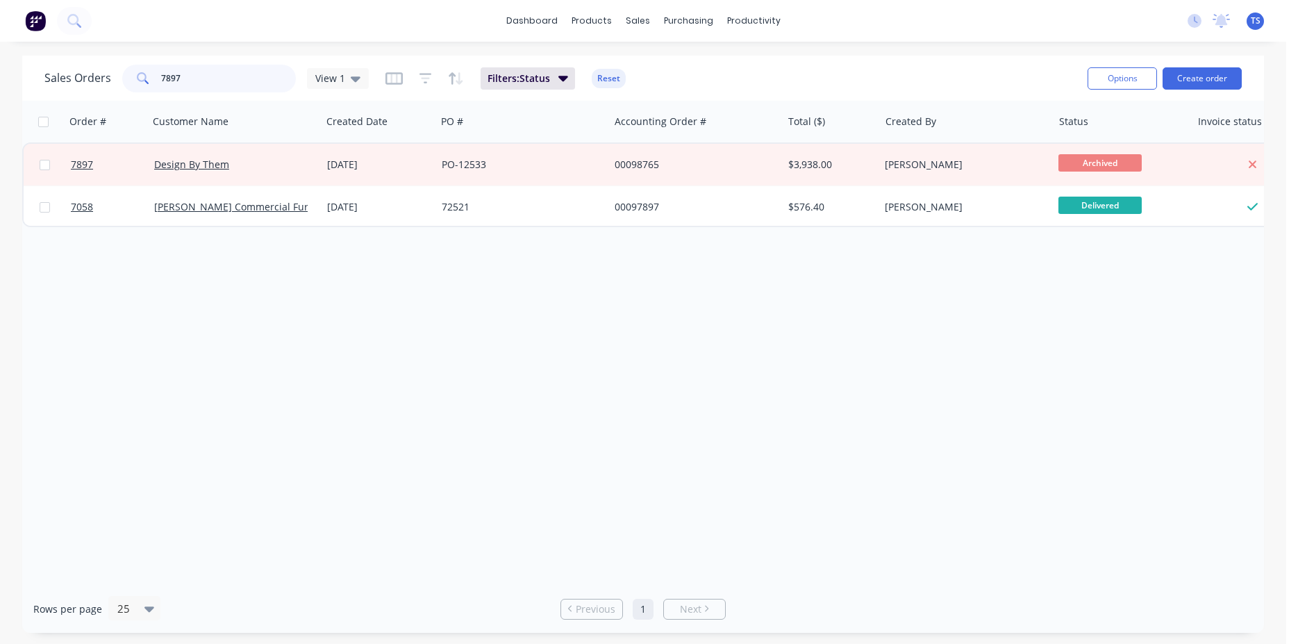
click at [230, 83] on input "7897" at bounding box center [228, 79] width 135 height 28
click at [230, 85] on input "7897" at bounding box center [228, 79] width 135 height 28
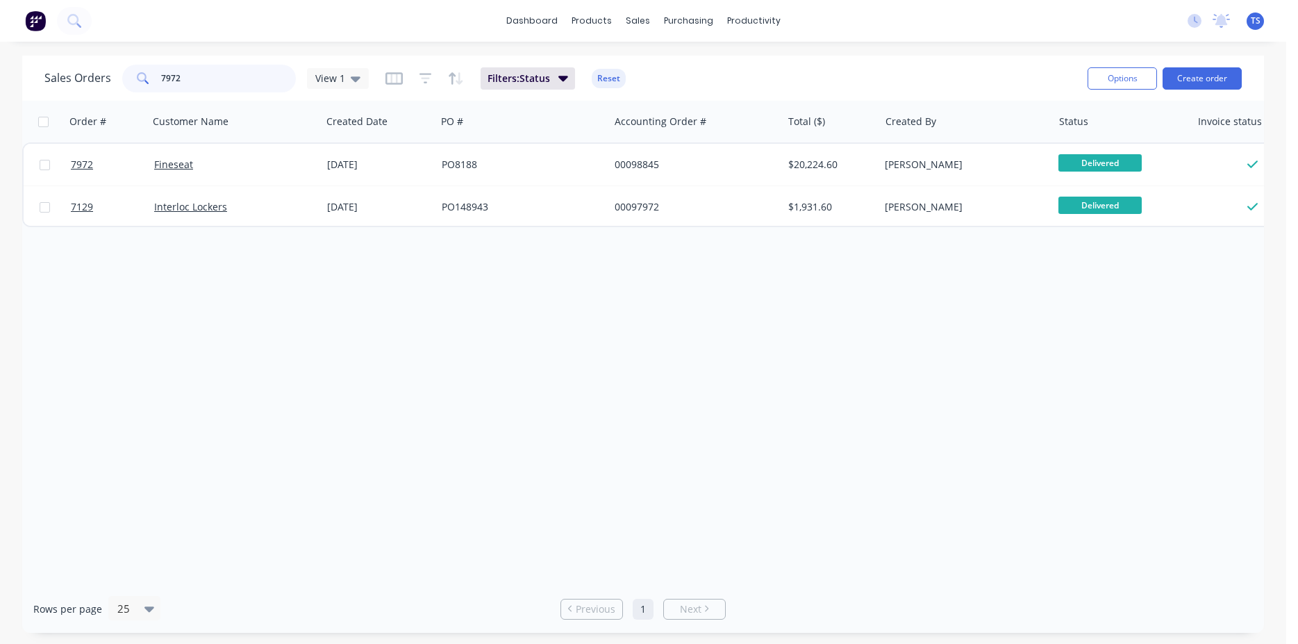
click at [230, 85] on input "7972" at bounding box center [228, 79] width 135 height 28
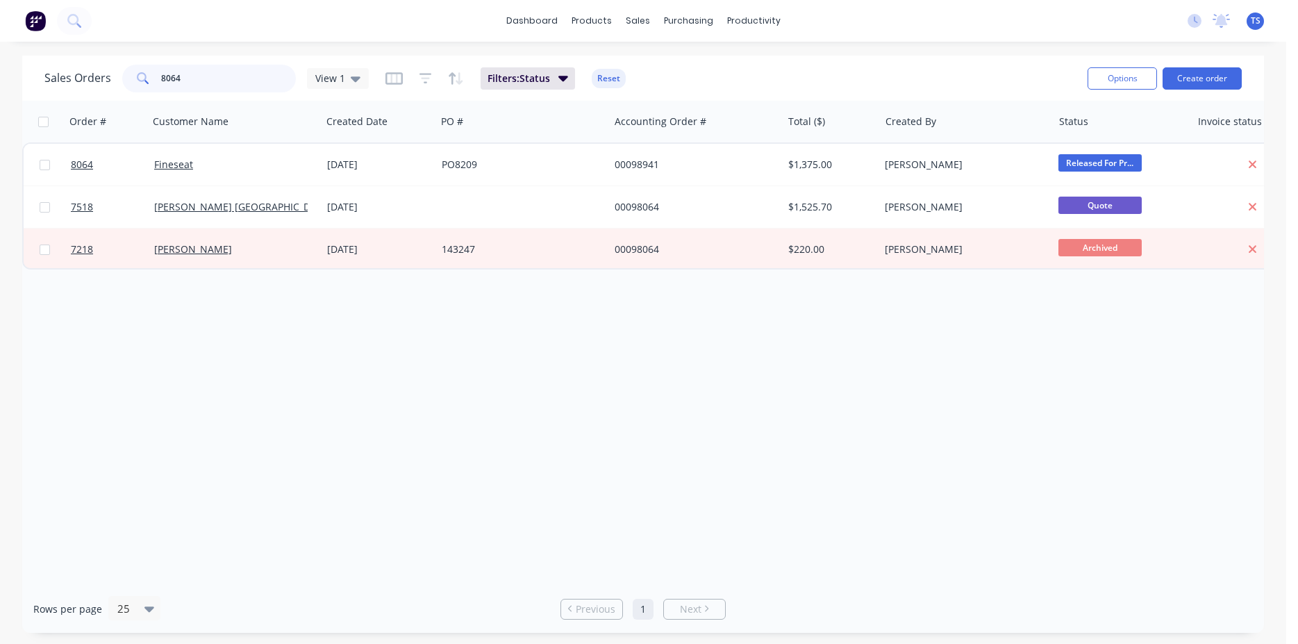
click at [230, 85] on input "8064" at bounding box center [228, 79] width 135 height 28
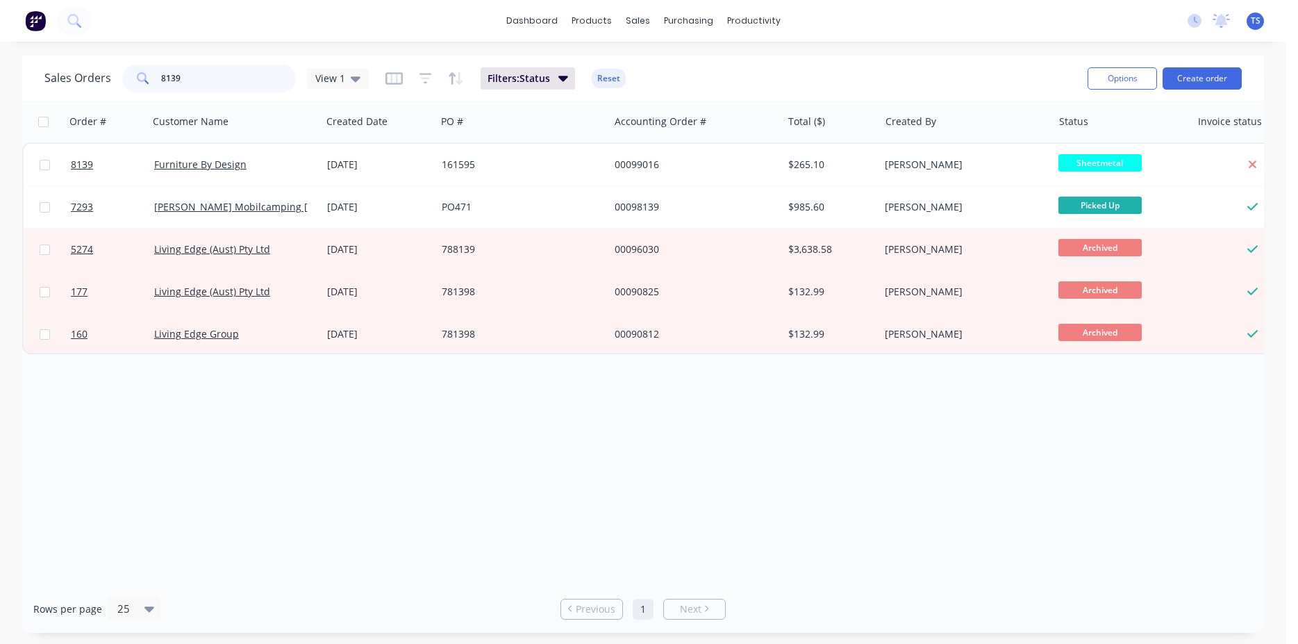
click at [230, 85] on input "8139" at bounding box center [228, 79] width 135 height 28
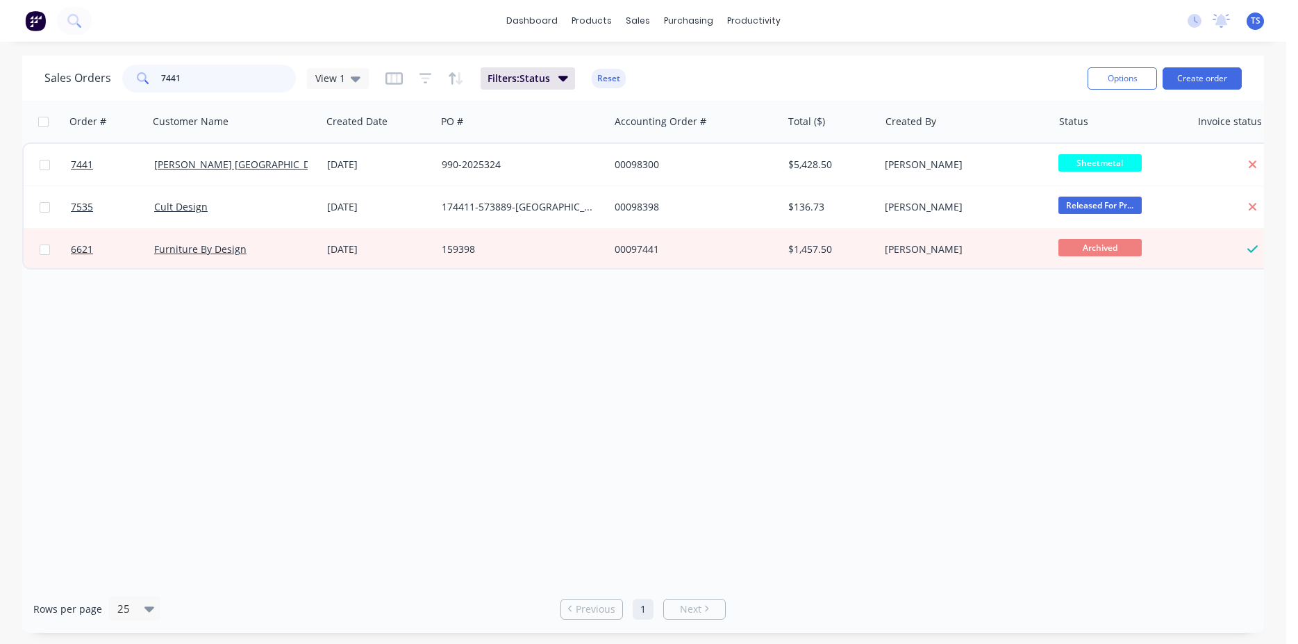
click at [230, 85] on input "7441" at bounding box center [228, 79] width 135 height 28
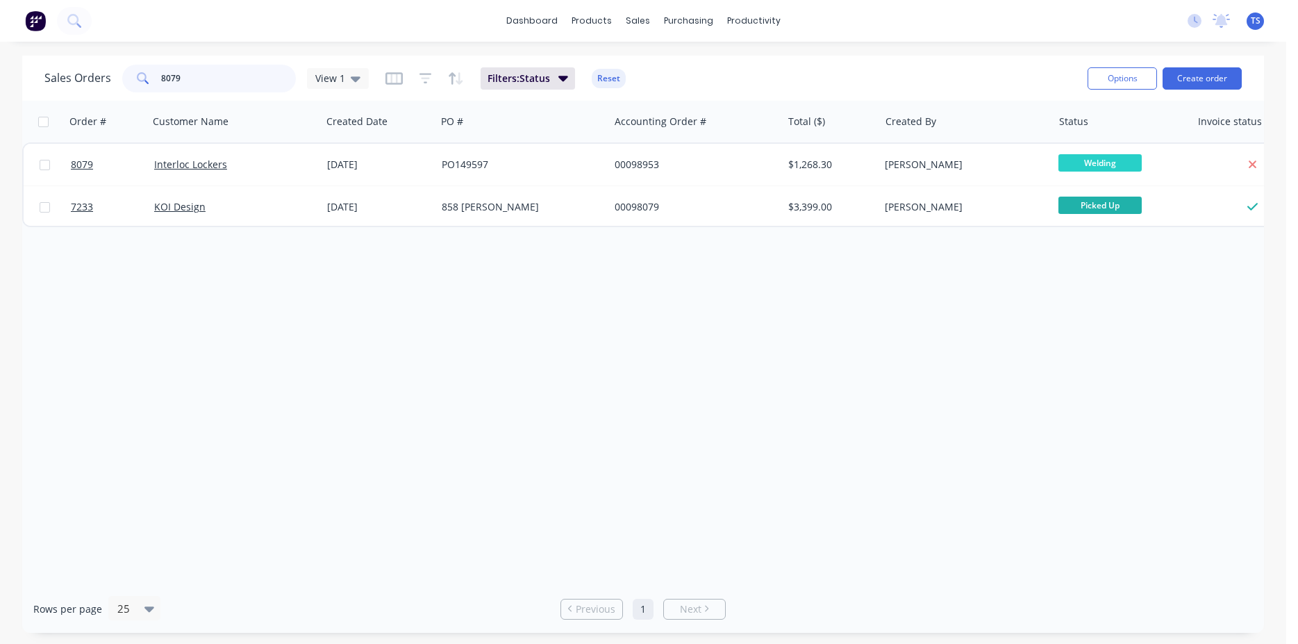
click at [230, 85] on input "8079" at bounding box center [228, 79] width 135 height 28
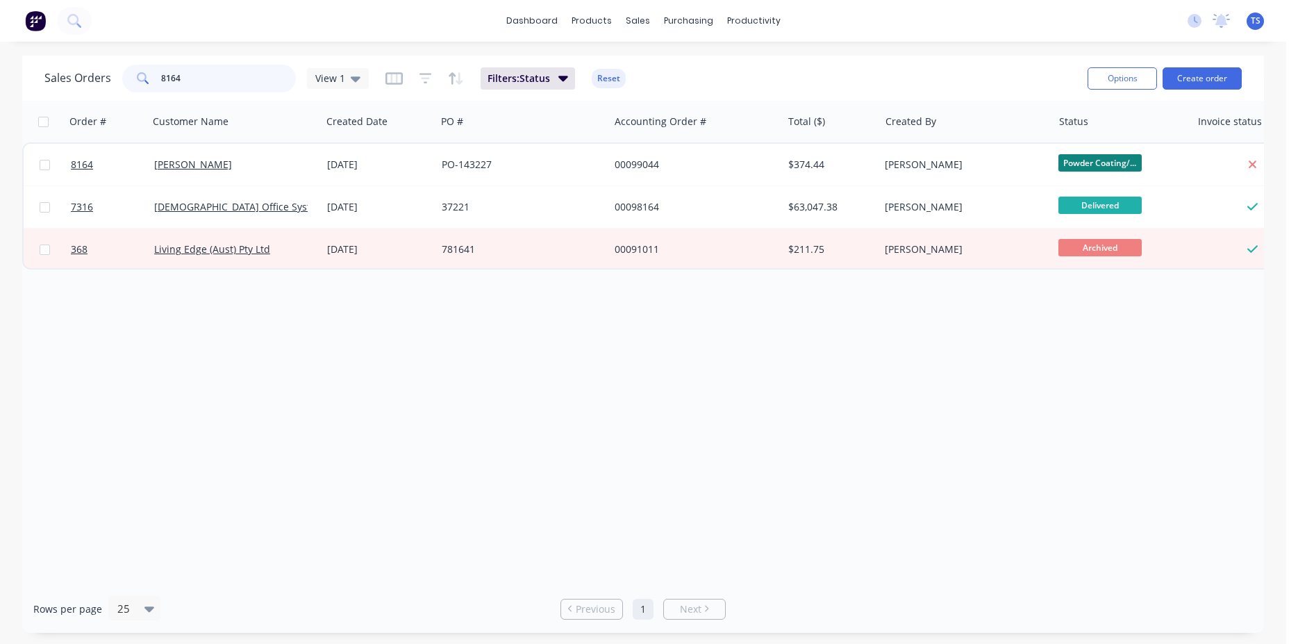
click at [230, 85] on input "8164" at bounding box center [228, 79] width 135 height 28
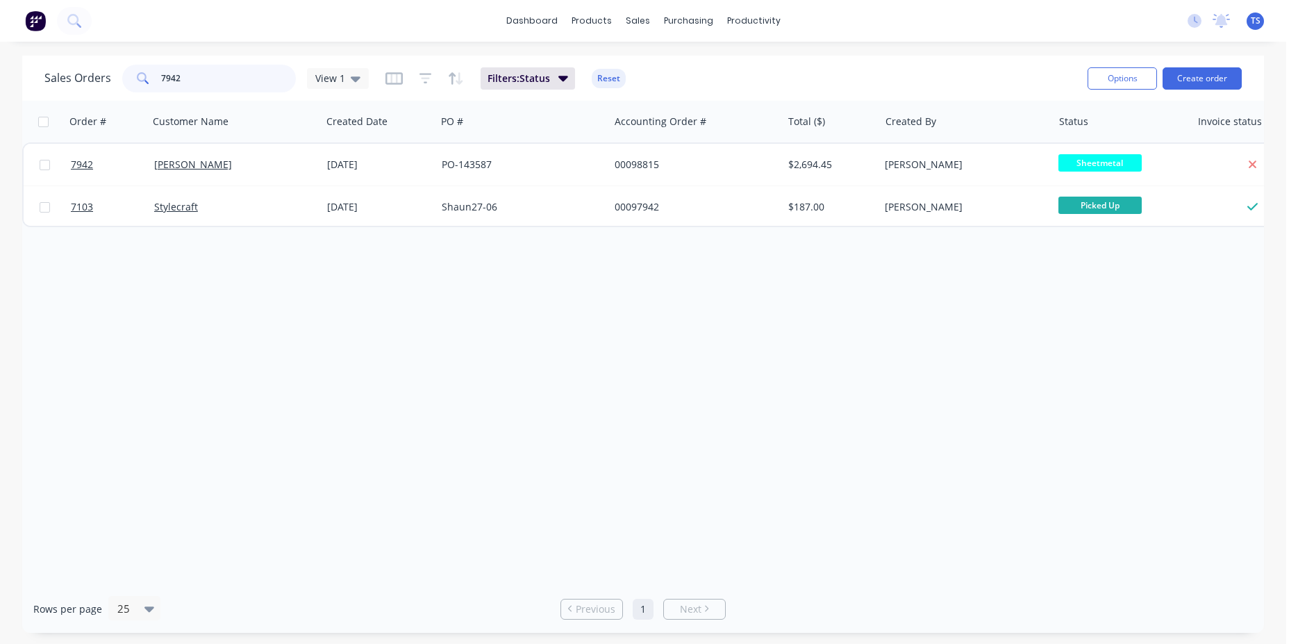
click at [228, 85] on input "7942" at bounding box center [228, 79] width 135 height 28
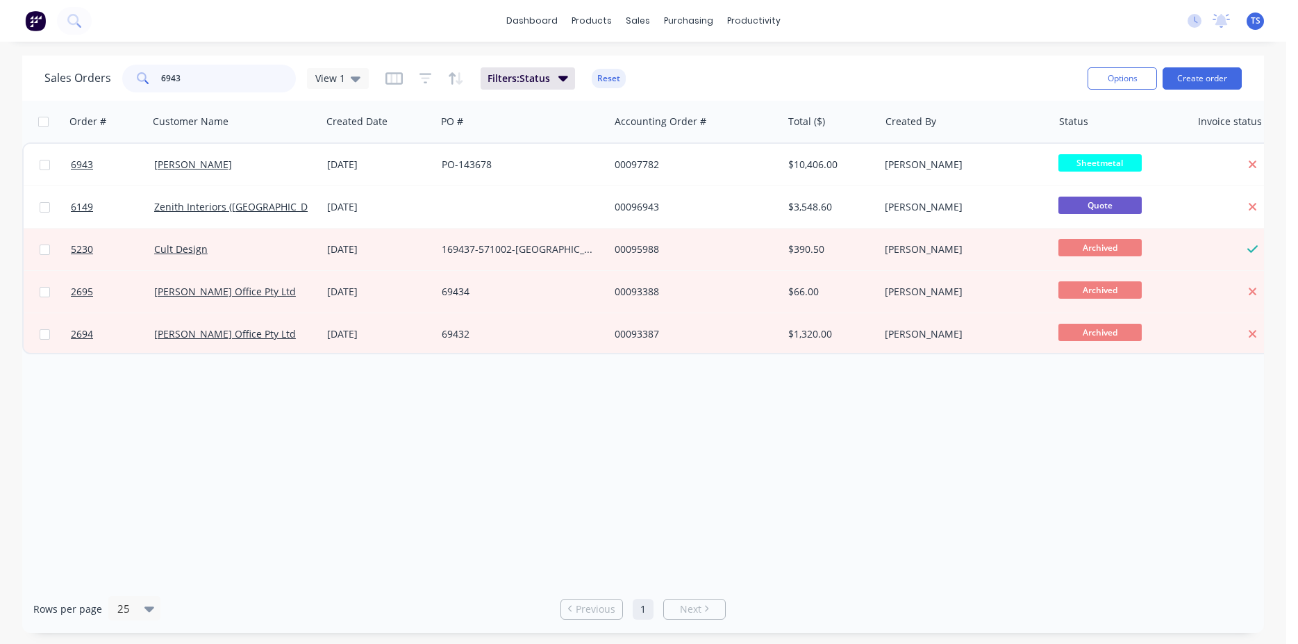
click at [228, 85] on input "6943" at bounding box center [228, 79] width 135 height 28
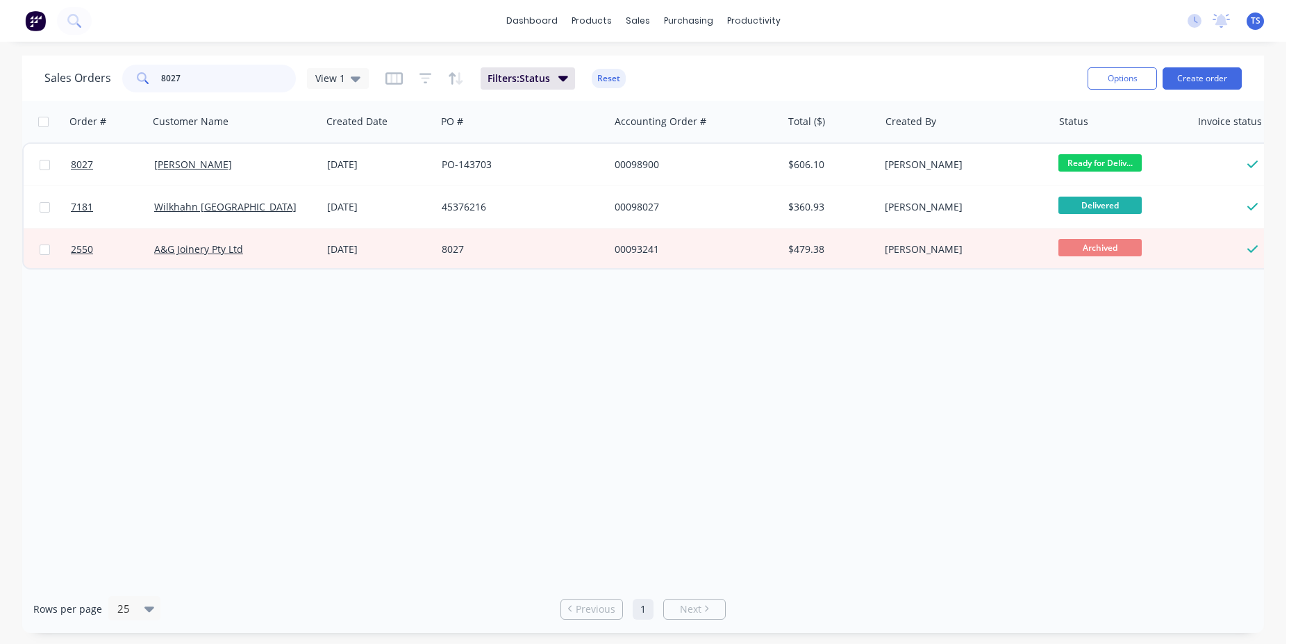
click at [228, 85] on input "8027" at bounding box center [228, 79] width 135 height 28
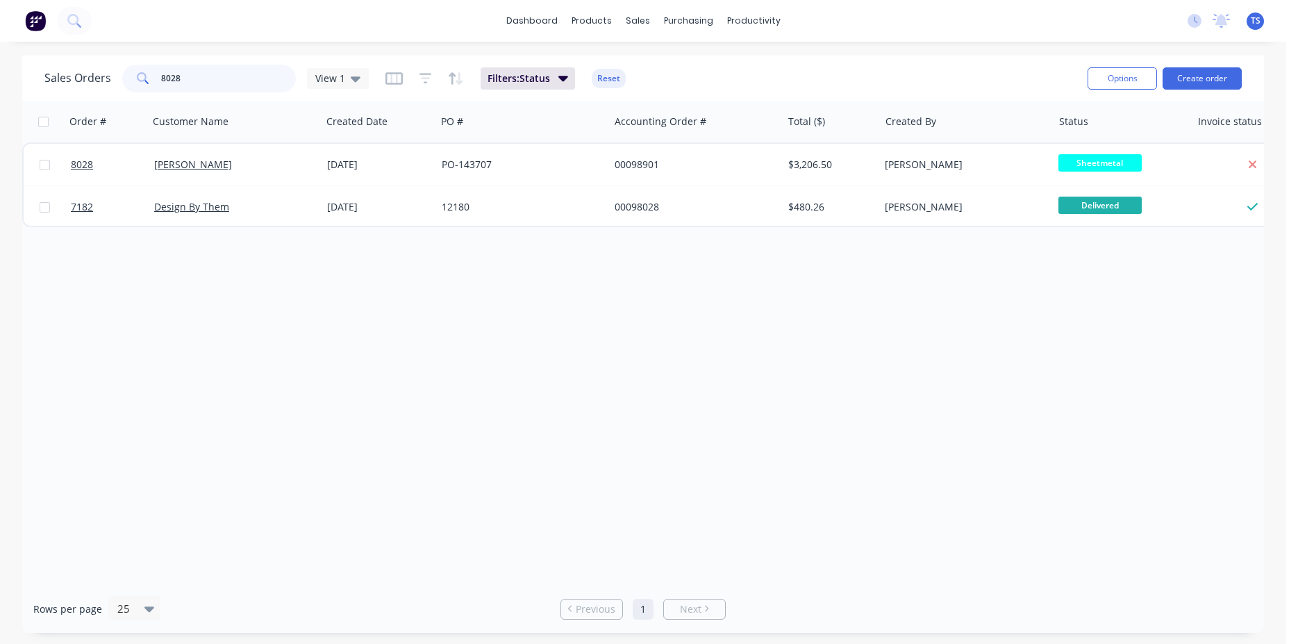
click at [228, 85] on input "8028" at bounding box center [228, 79] width 135 height 28
click at [228, 85] on input "8162" at bounding box center [228, 79] width 135 height 28
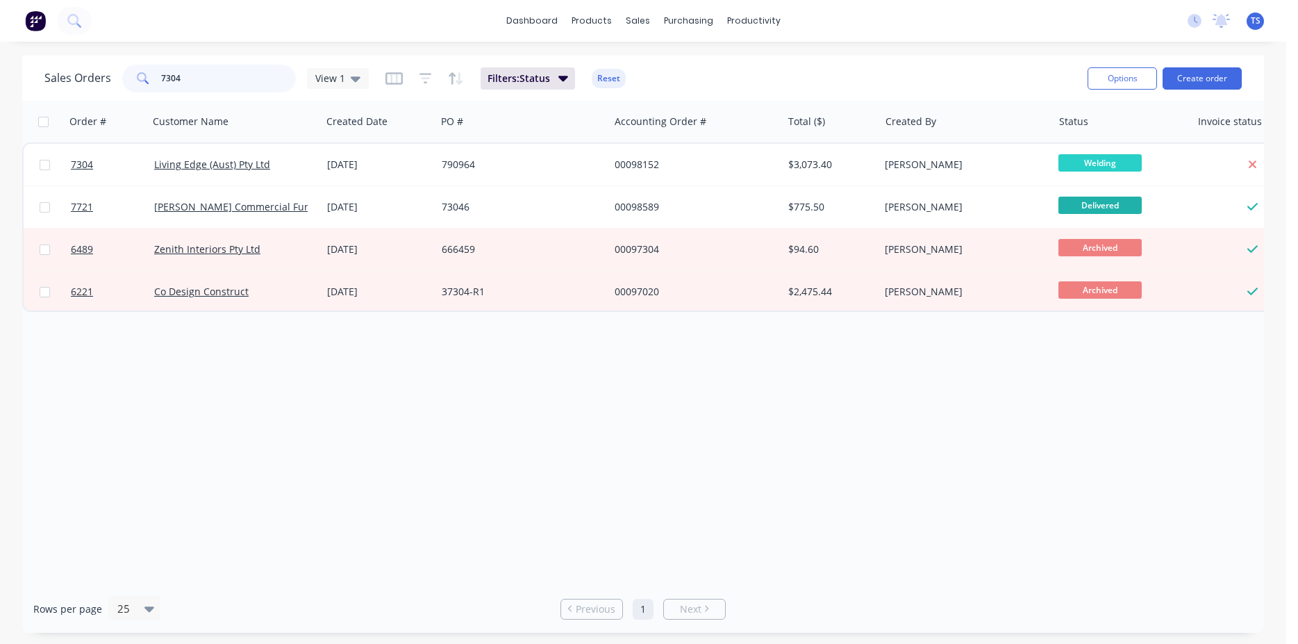
click at [228, 85] on input "7304" at bounding box center [228, 79] width 135 height 28
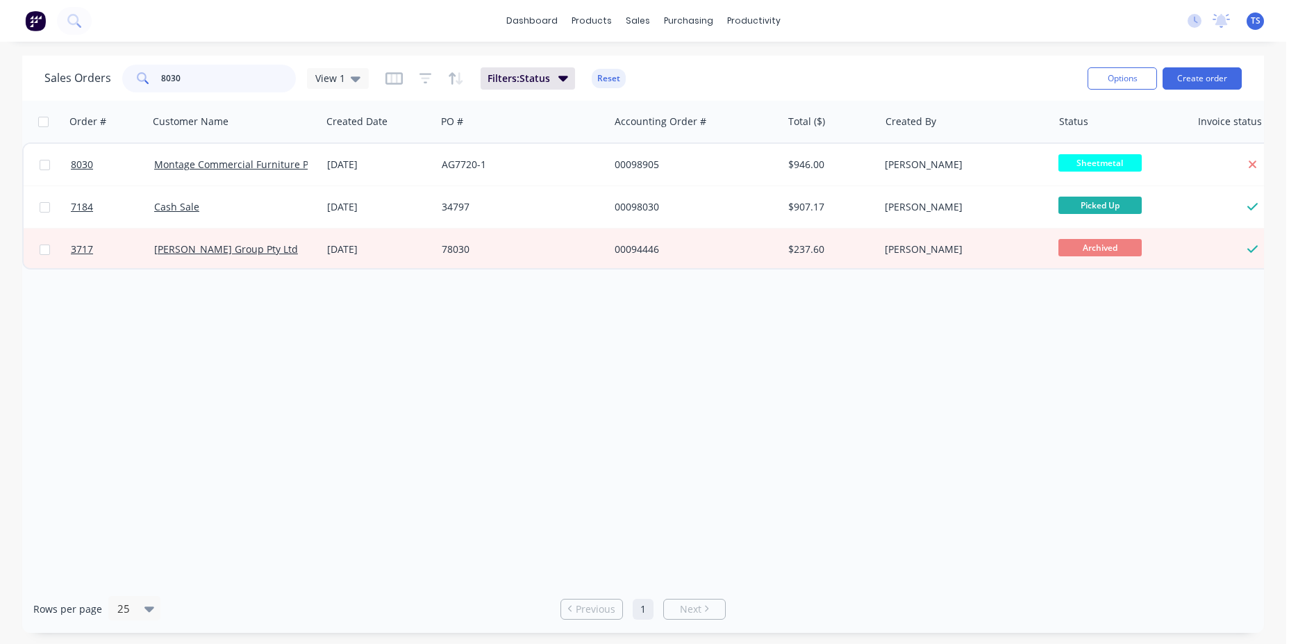
click at [208, 80] on input "8030" at bounding box center [228, 79] width 135 height 28
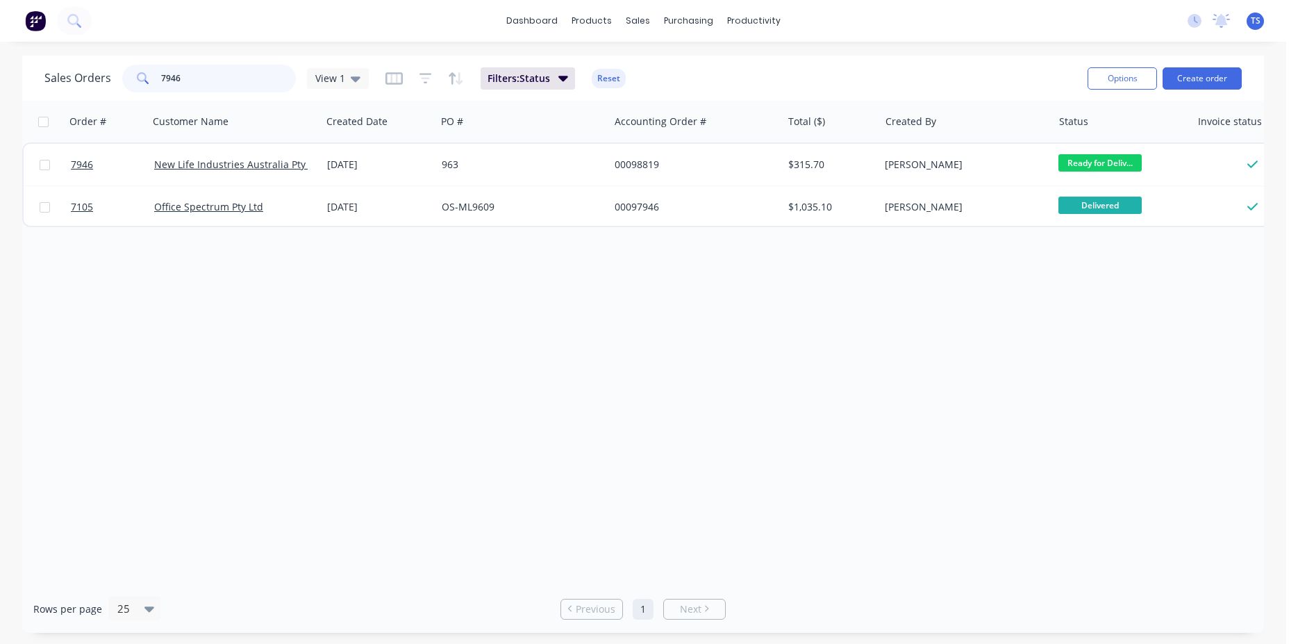
click at [205, 78] on input "7946" at bounding box center [228, 79] width 135 height 28
click at [200, 73] on input "7990" at bounding box center [228, 79] width 135 height 28
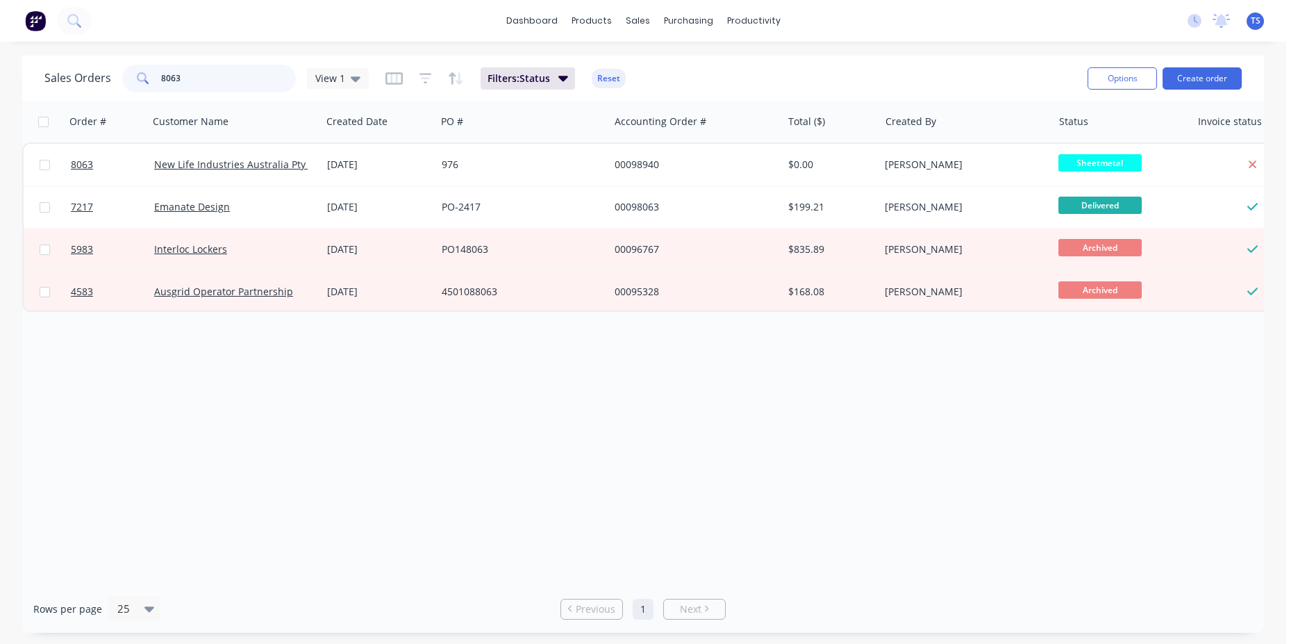
click at [200, 73] on input "8063" at bounding box center [228, 79] width 135 height 28
click at [201, 72] on input "8063" at bounding box center [228, 79] width 135 height 28
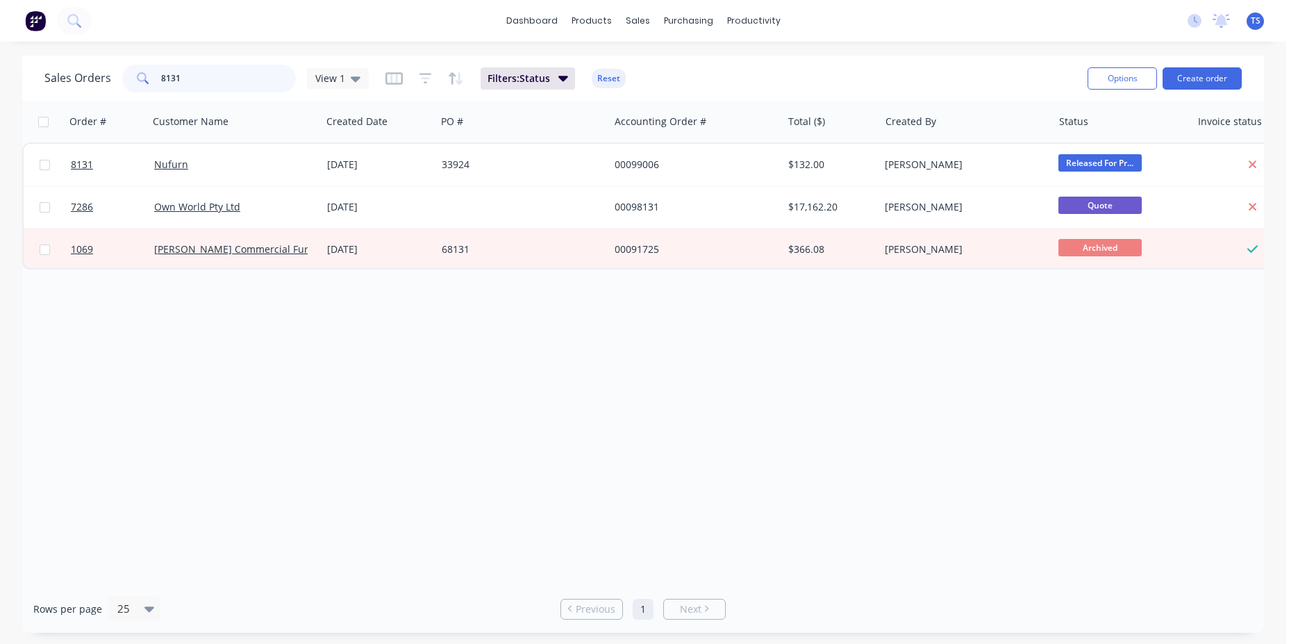
click at [201, 72] on input "8131" at bounding box center [228, 79] width 135 height 28
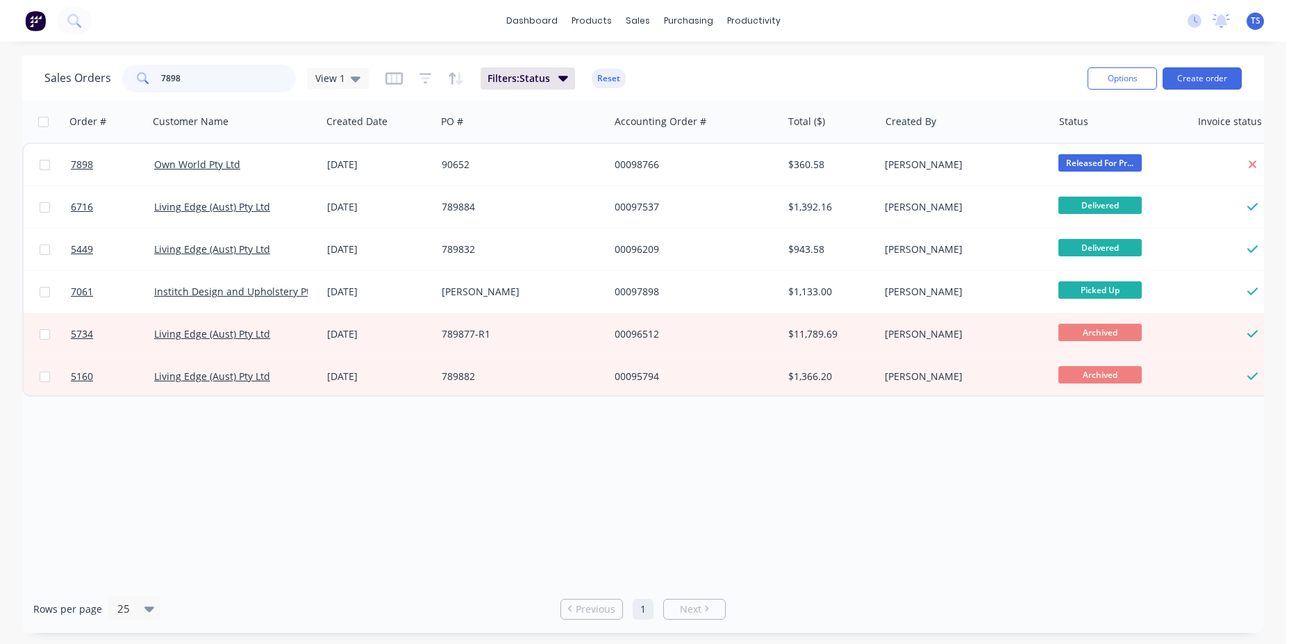
click at [201, 72] on input "7898" at bounding box center [228, 79] width 135 height 28
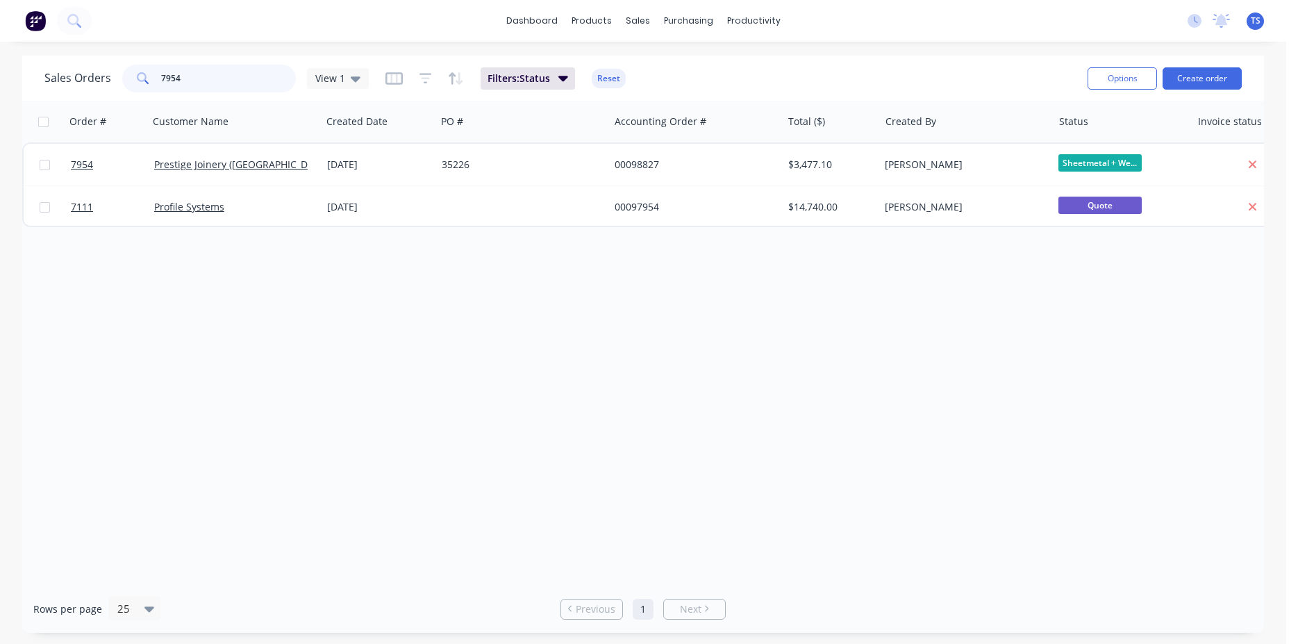
click at [217, 83] on input "7954" at bounding box center [228, 79] width 135 height 28
click at [217, 83] on input "7627" at bounding box center [228, 79] width 135 height 28
click at [202, 85] on input "7746" at bounding box center [228, 79] width 135 height 28
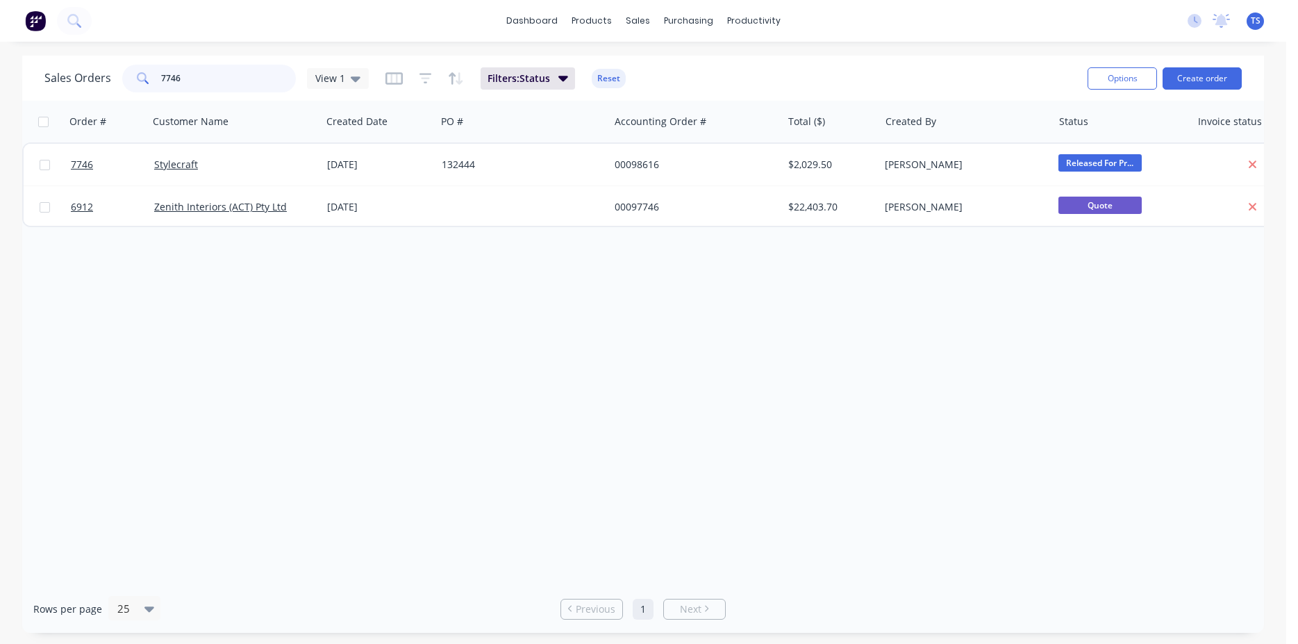
click at [202, 85] on input "7746" at bounding box center [228, 79] width 135 height 28
click at [207, 82] on input "7786" at bounding box center [228, 79] width 135 height 28
click at [196, 85] on input "8090" at bounding box center [228, 79] width 135 height 28
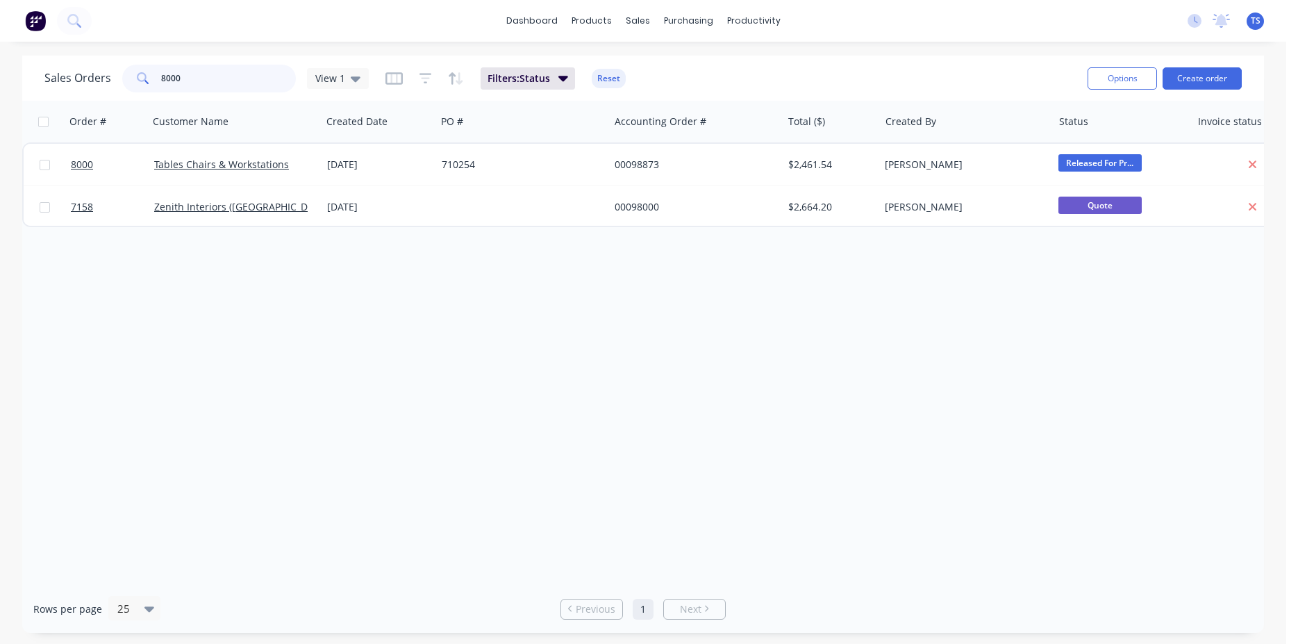
click at [196, 85] on input "8000" at bounding box center [228, 79] width 135 height 28
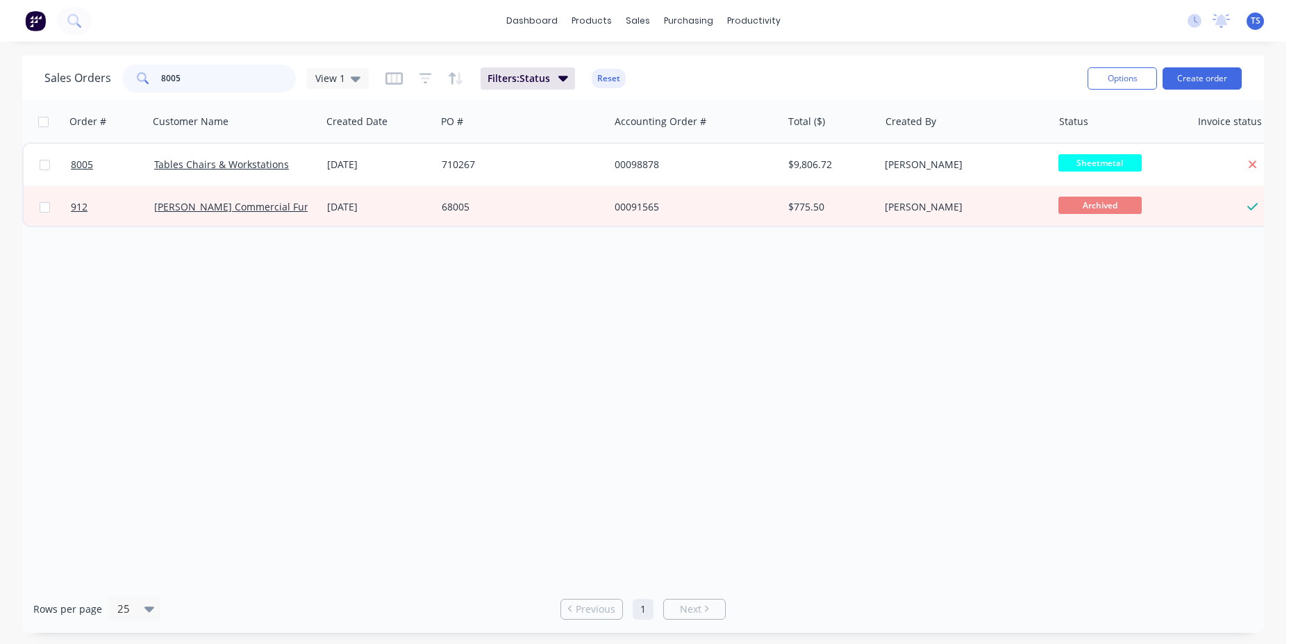
click at [197, 85] on input "8005" at bounding box center [228, 79] width 135 height 28
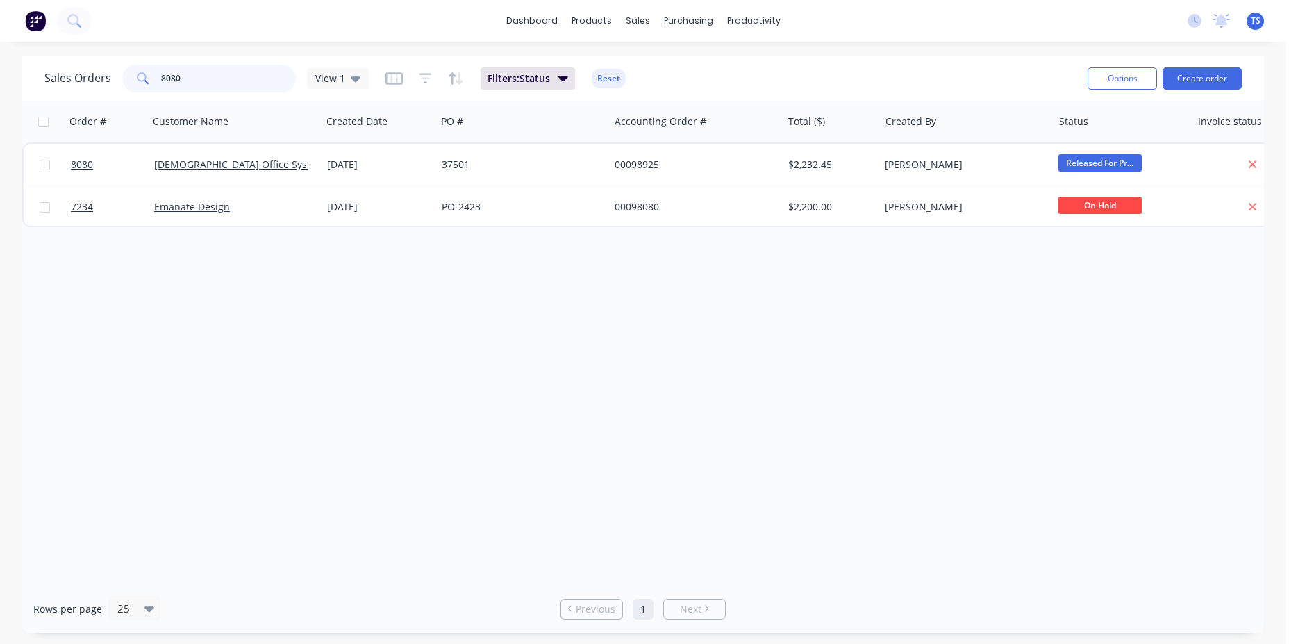
click at [197, 85] on input "8080" at bounding box center [228, 79] width 135 height 28
type input "8"
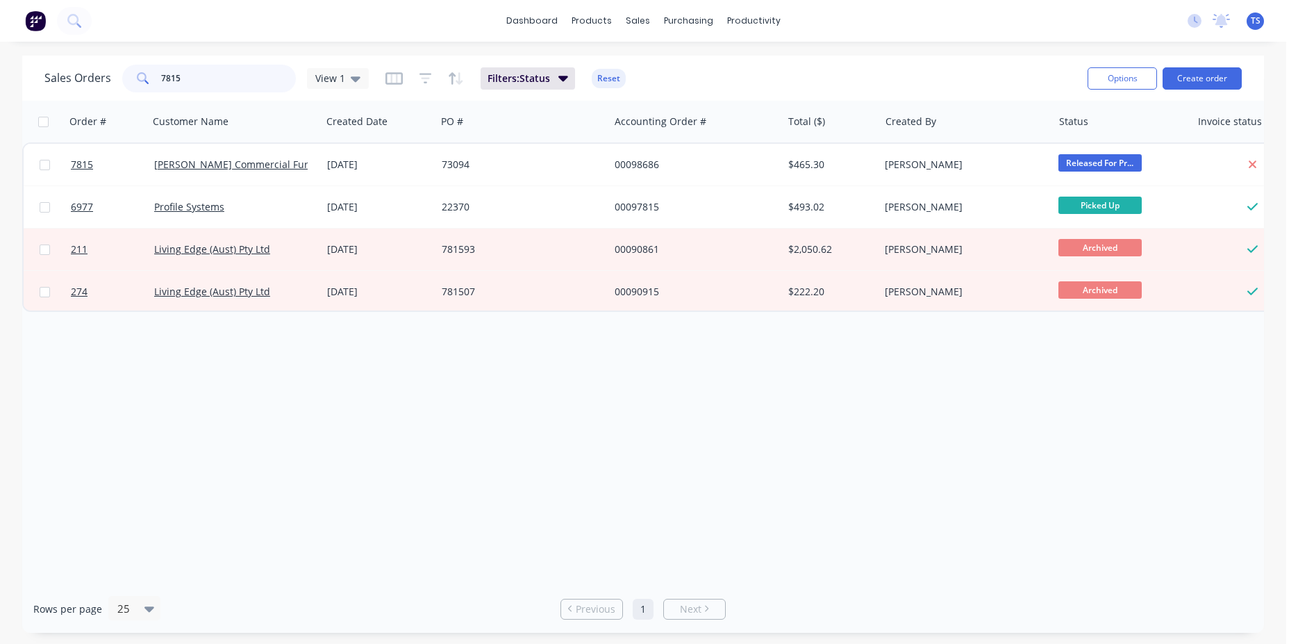
click at [213, 81] on input "7815" at bounding box center [228, 79] width 135 height 28
click at [204, 88] on input "7816" at bounding box center [228, 79] width 135 height 28
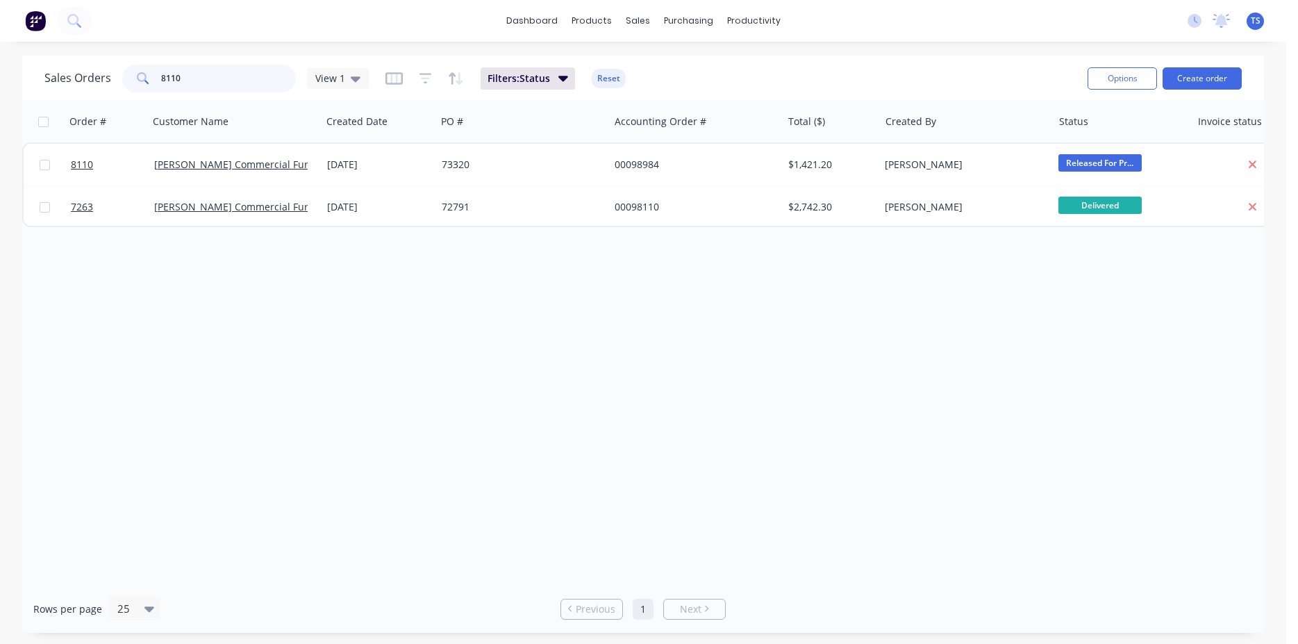
click at [216, 85] on input "8110" at bounding box center [228, 79] width 135 height 28
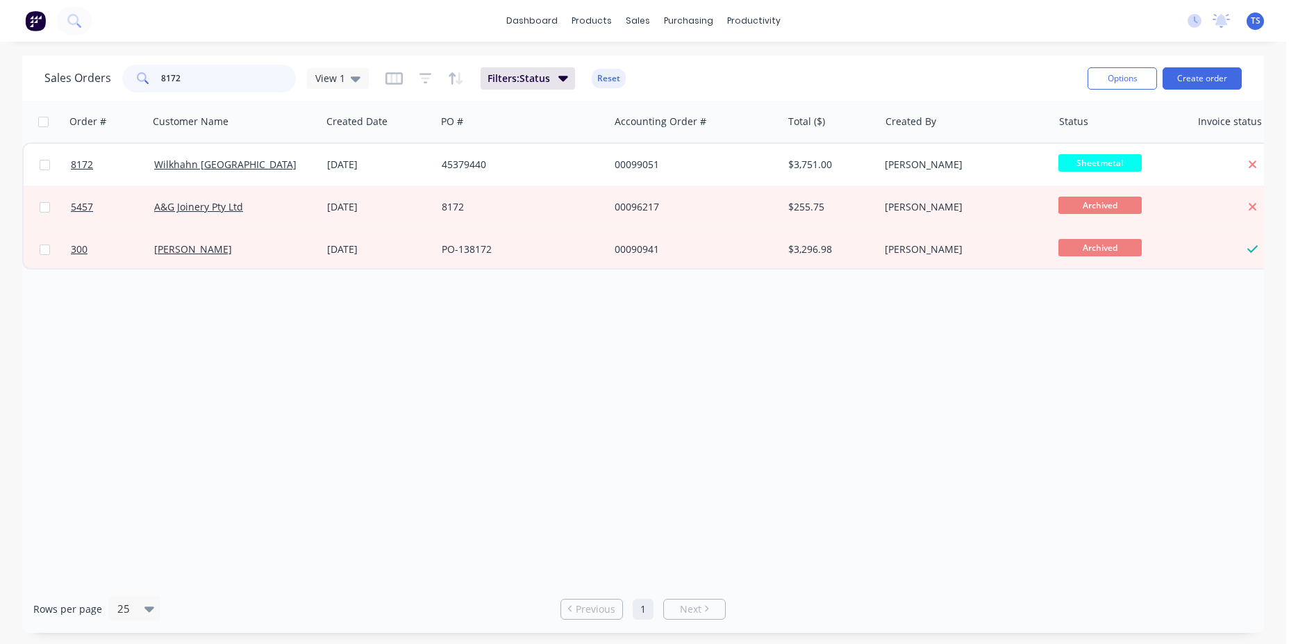
click at [211, 85] on input "8172" at bounding box center [228, 79] width 135 height 28
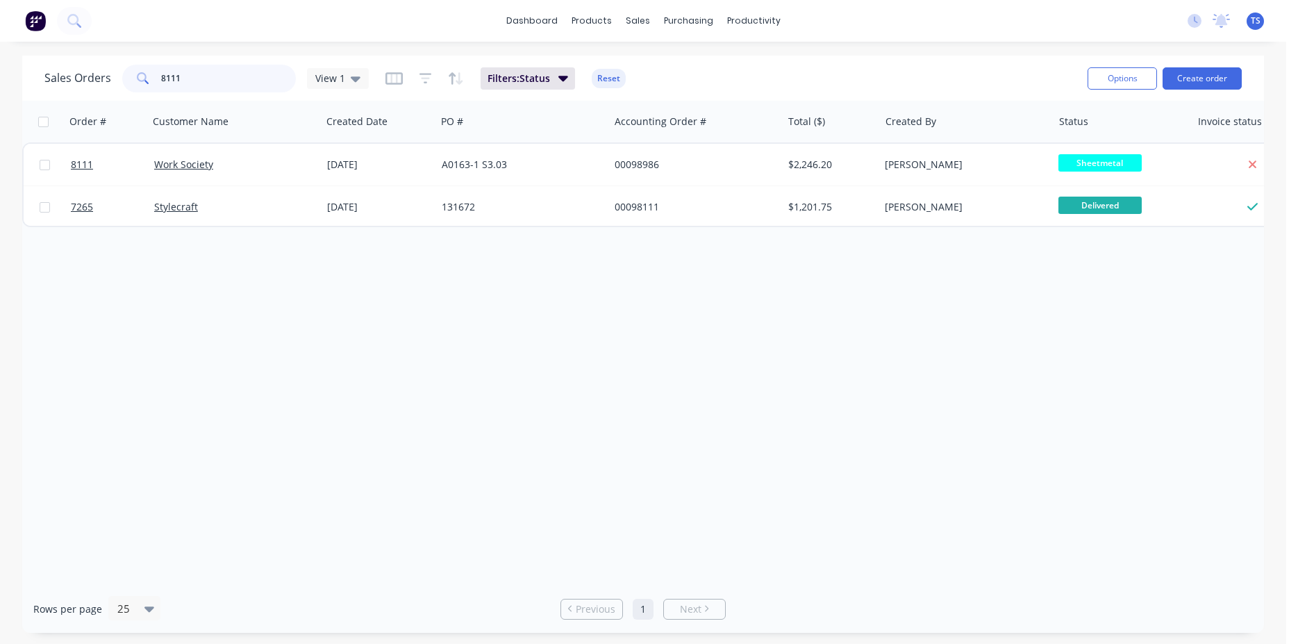
click at [211, 85] on input "8111" at bounding box center [228, 79] width 135 height 28
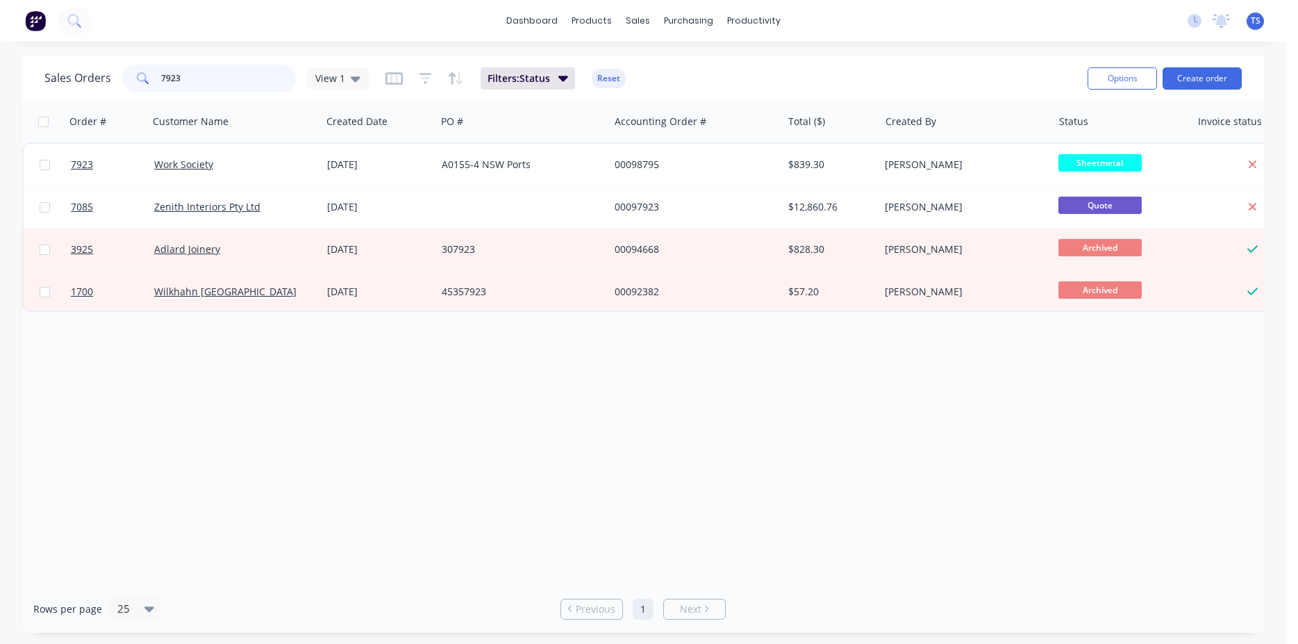
click at [210, 82] on input "7923" at bounding box center [228, 79] width 135 height 28
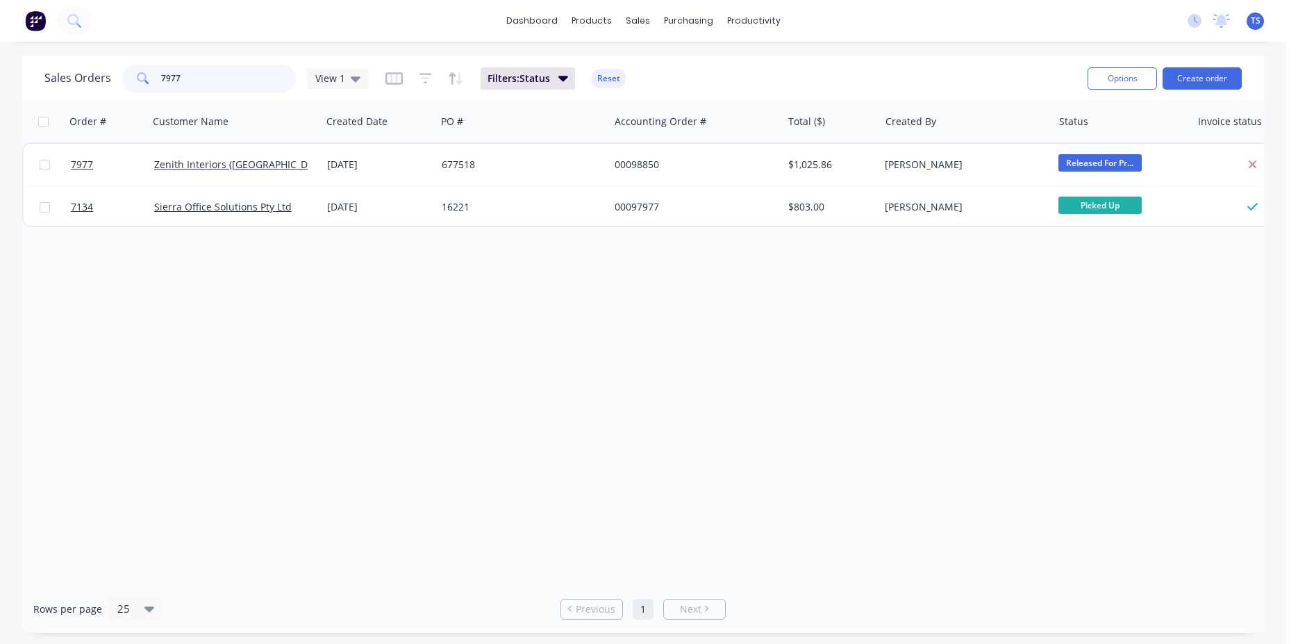
click at [192, 83] on input "7977" at bounding box center [228, 79] width 135 height 28
click at [192, 83] on input "8014" at bounding box center [228, 79] width 135 height 28
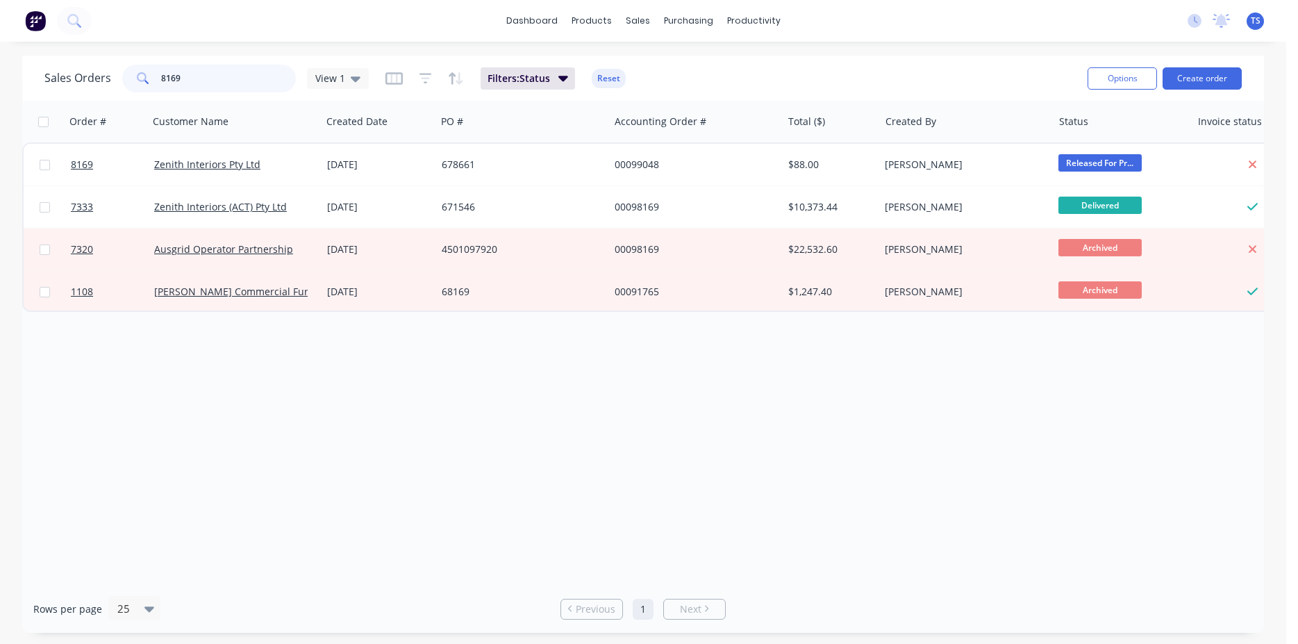
click at [192, 83] on input "8169" at bounding box center [228, 79] width 135 height 28
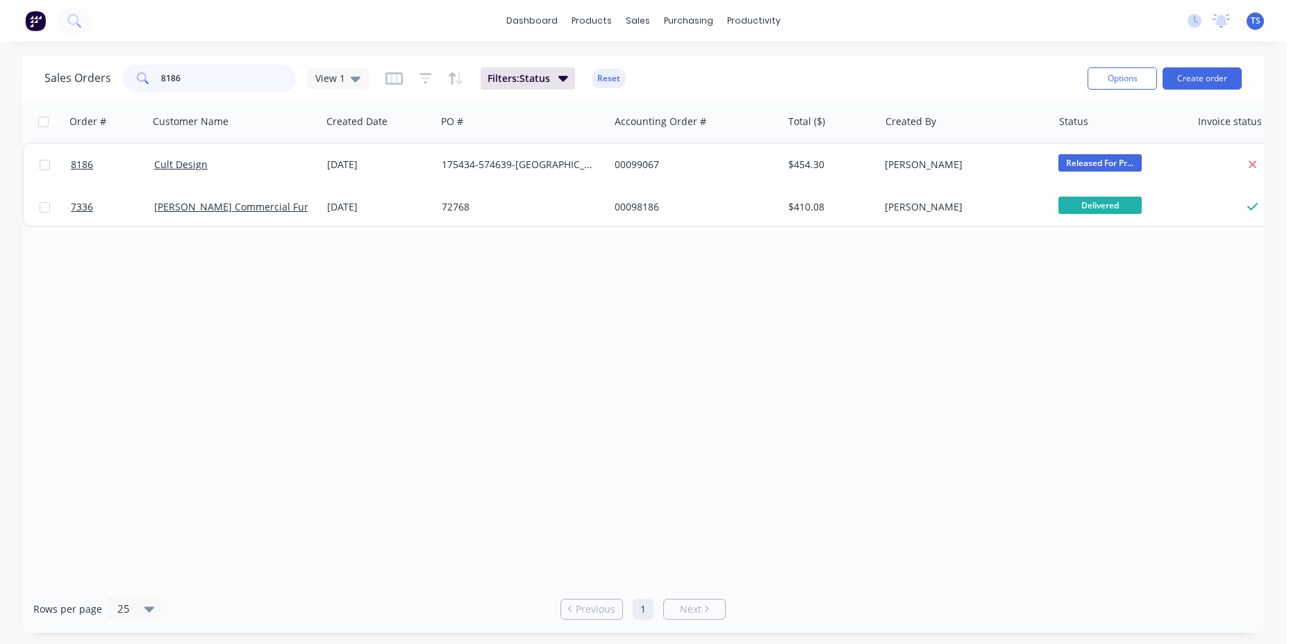
click at [192, 83] on input "8186" at bounding box center [228, 79] width 135 height 28
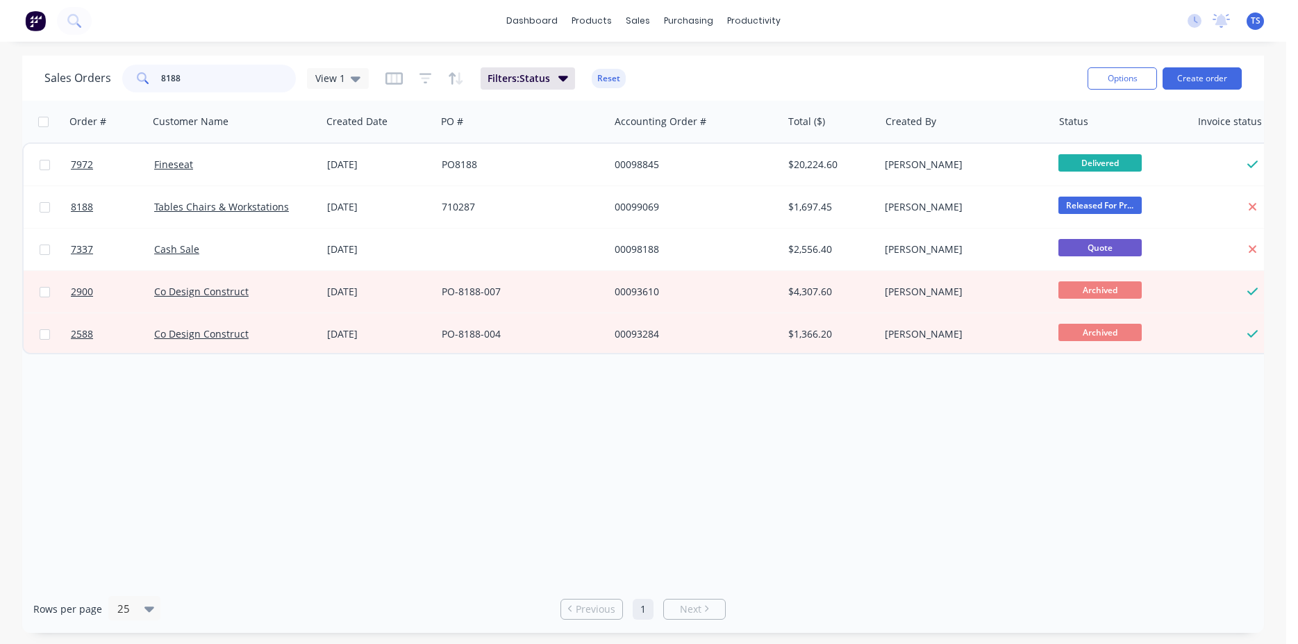
click at [192, 83] on input "8188" at bounding box center [228, 79] width 135 height 28
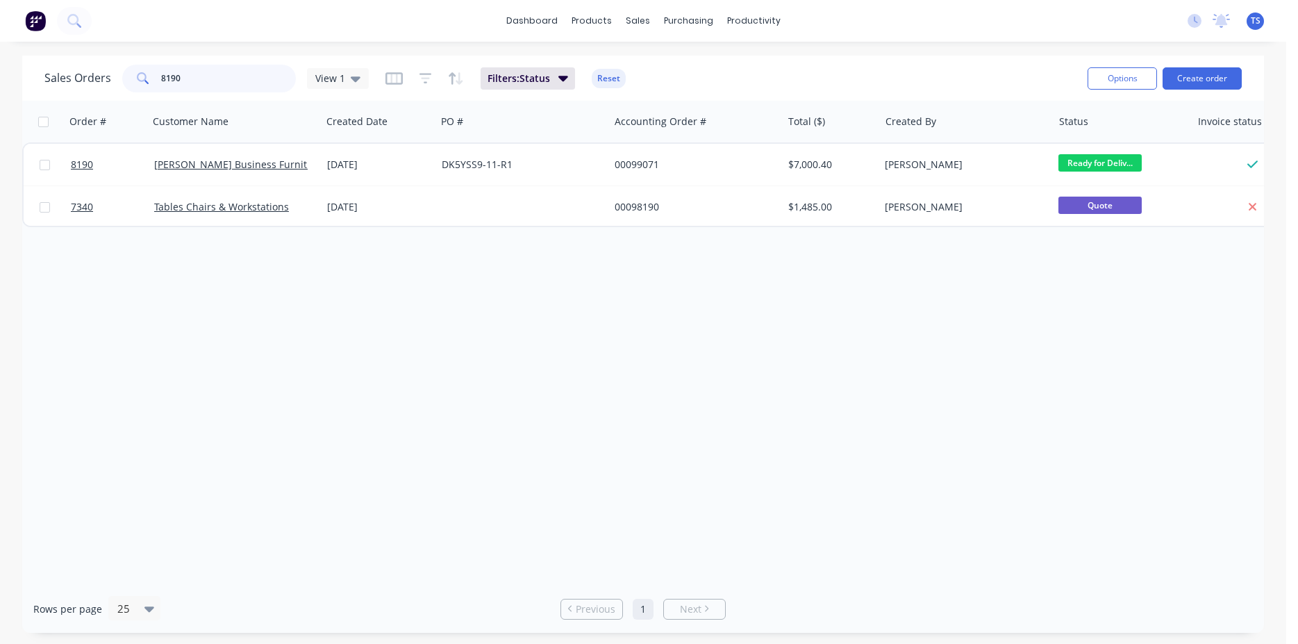
click at [192, 83] on input "8190" at bounding box center [228, 79] width 135 height 28
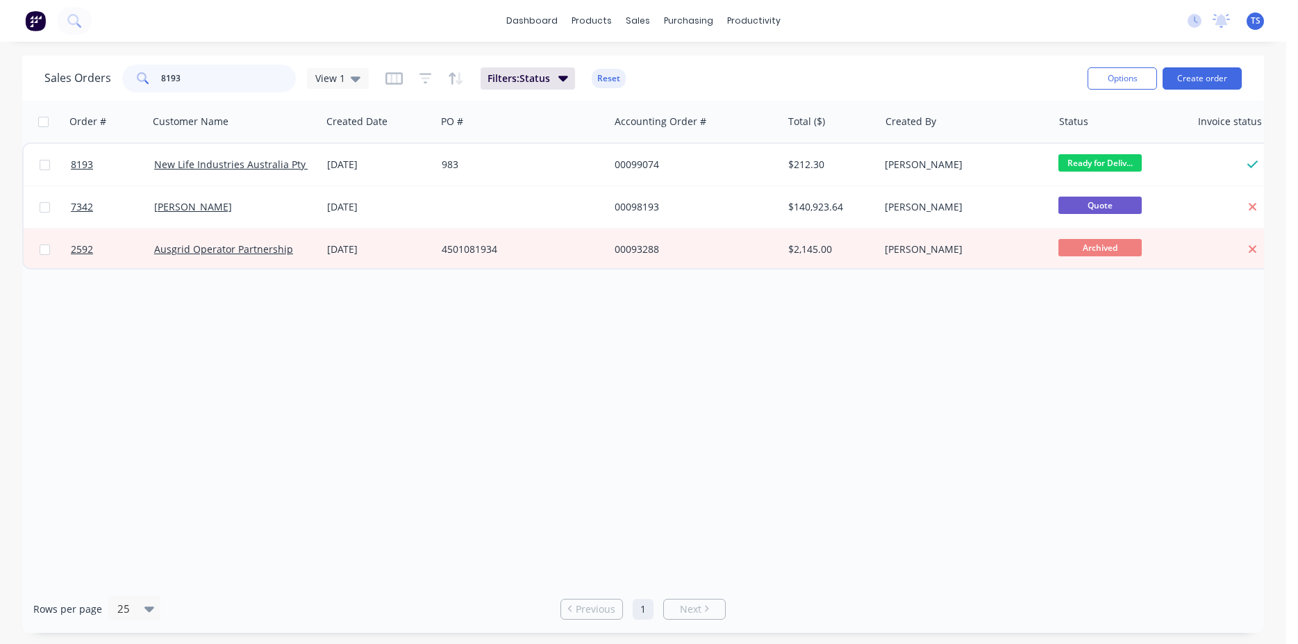
click at [224, 74] on input "8193" at bounding box center [228, 79] width 135 height 28
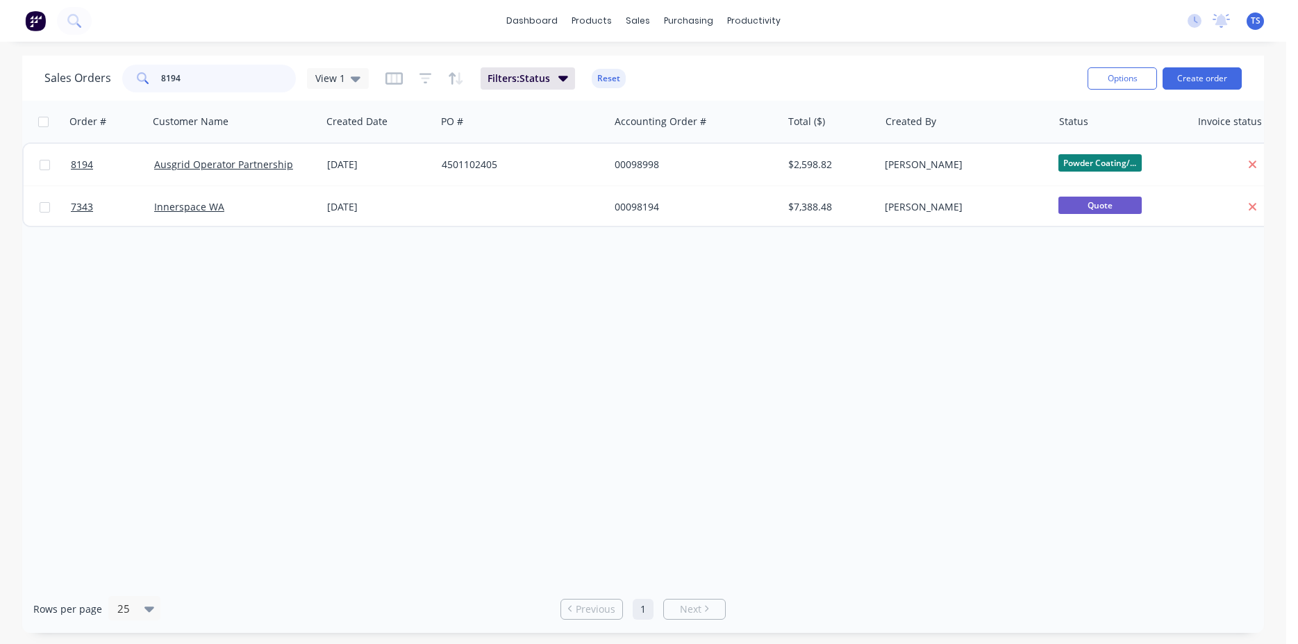
click at [224, 74] on input "8194" at bounding box center [228, 79] width 135 height 28
click at [224, 74] on input "8201" at bounding box center [228, 79] width 135 height 28
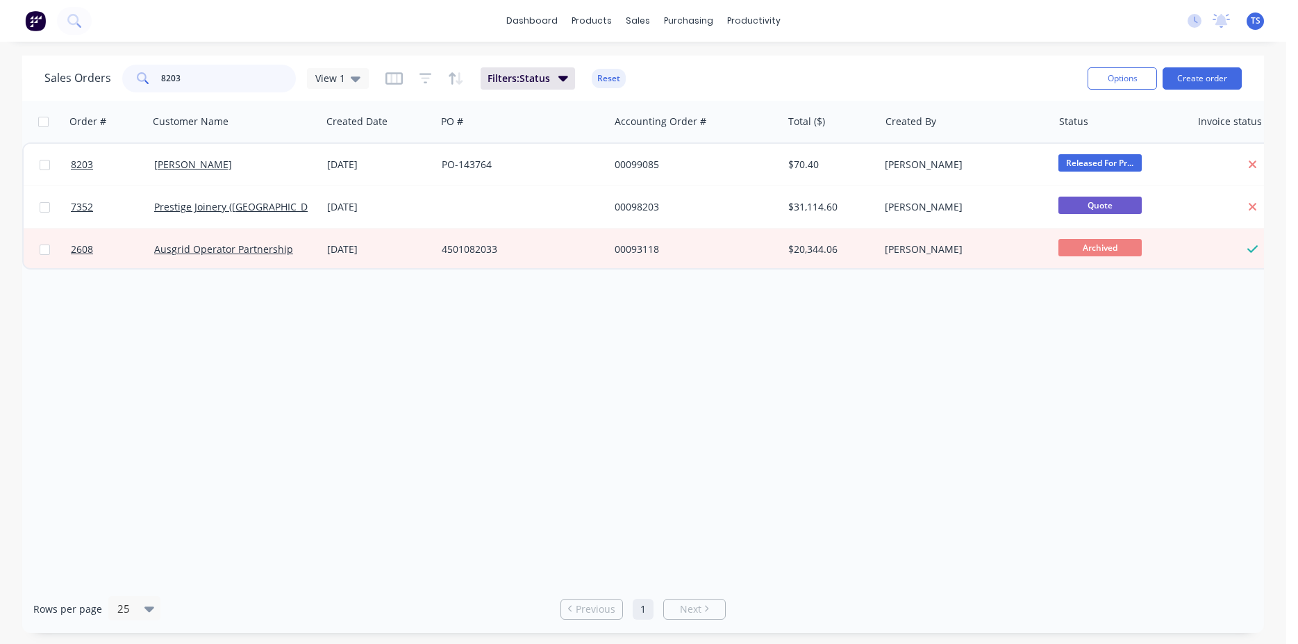
click at [224, 74] on input "8203" at bounding box center [228, 79] width 135 height 28
click at [226, 76] on input "8203" at bounding box center [228, 79] width 135 height 28
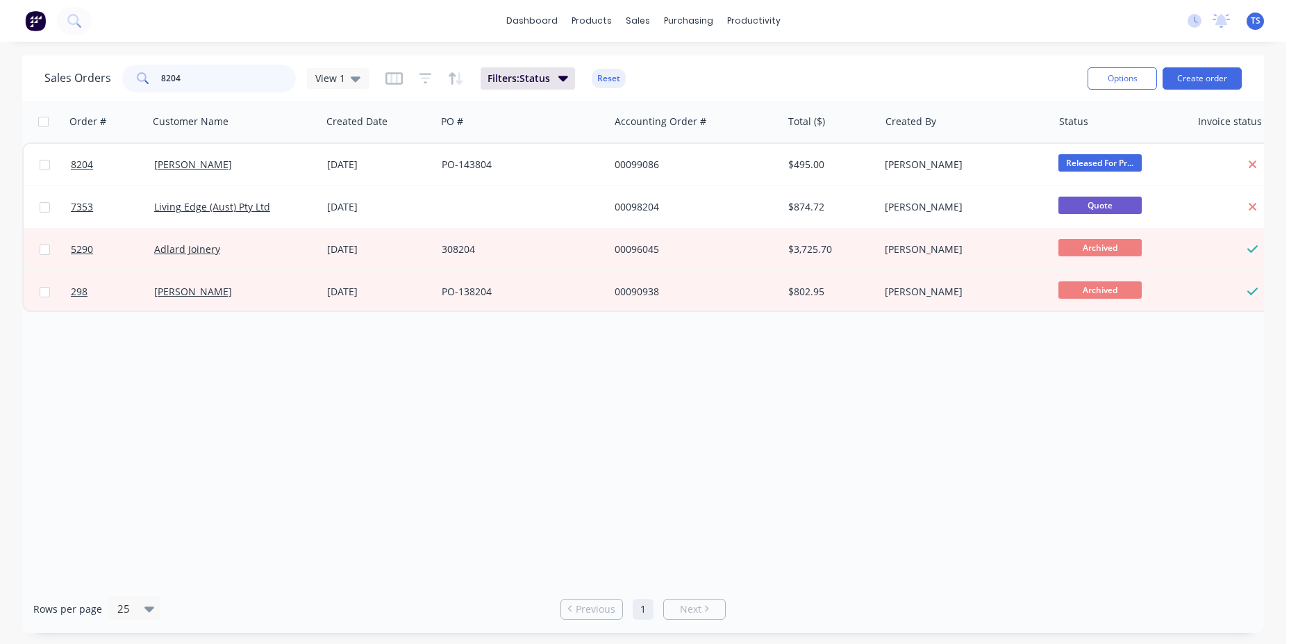
click at [226, 76] on input "8204" at bounding box center [228, 79] width 135 height 28
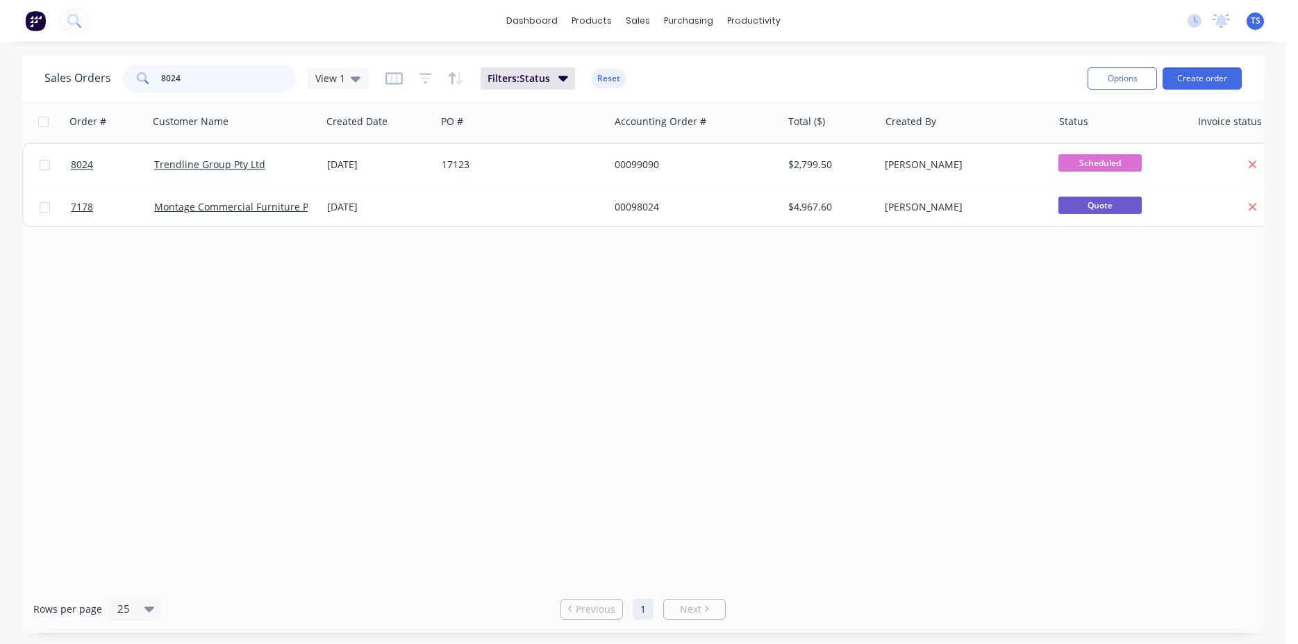
click at [226, 76] on input "8024" at bounding box center [228, 79] width 135 height 28
click at [226, 76] on input "8206" at bounding box center [228, 79] width 135 height 28
click at [226, 76] on input "8218" at bounding box center [228, 79] width 135 height 28
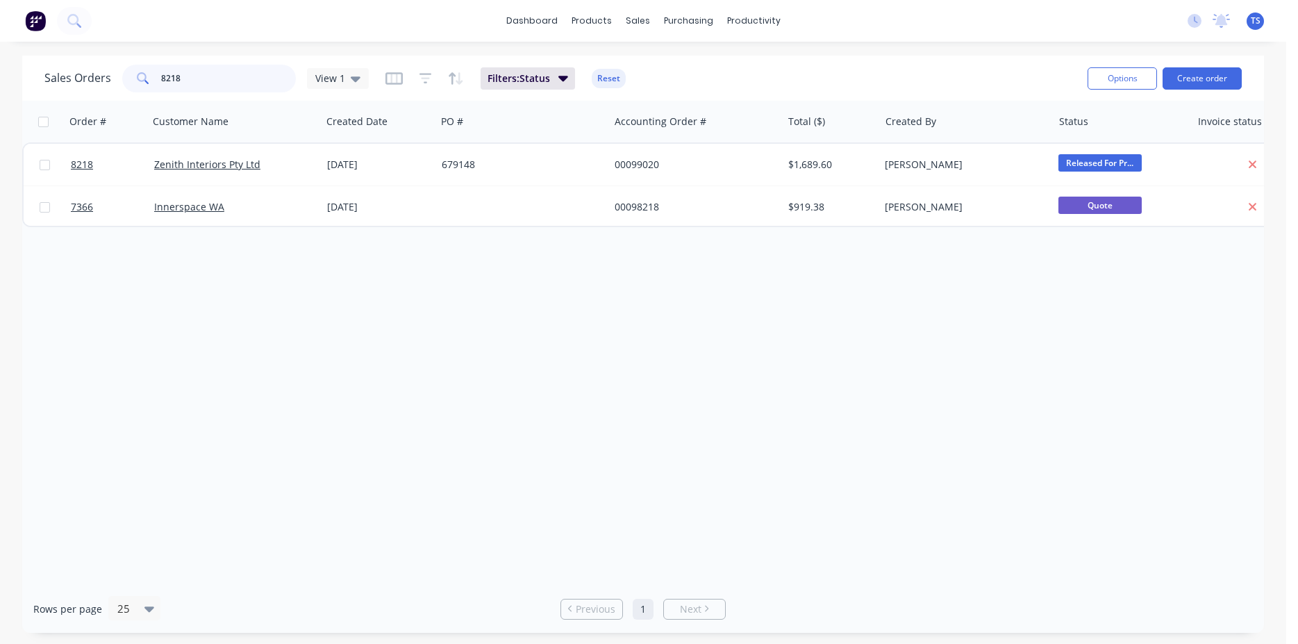
click at [226, 76] on input "8218" at bounding box center [228, 79] width 135 height 28
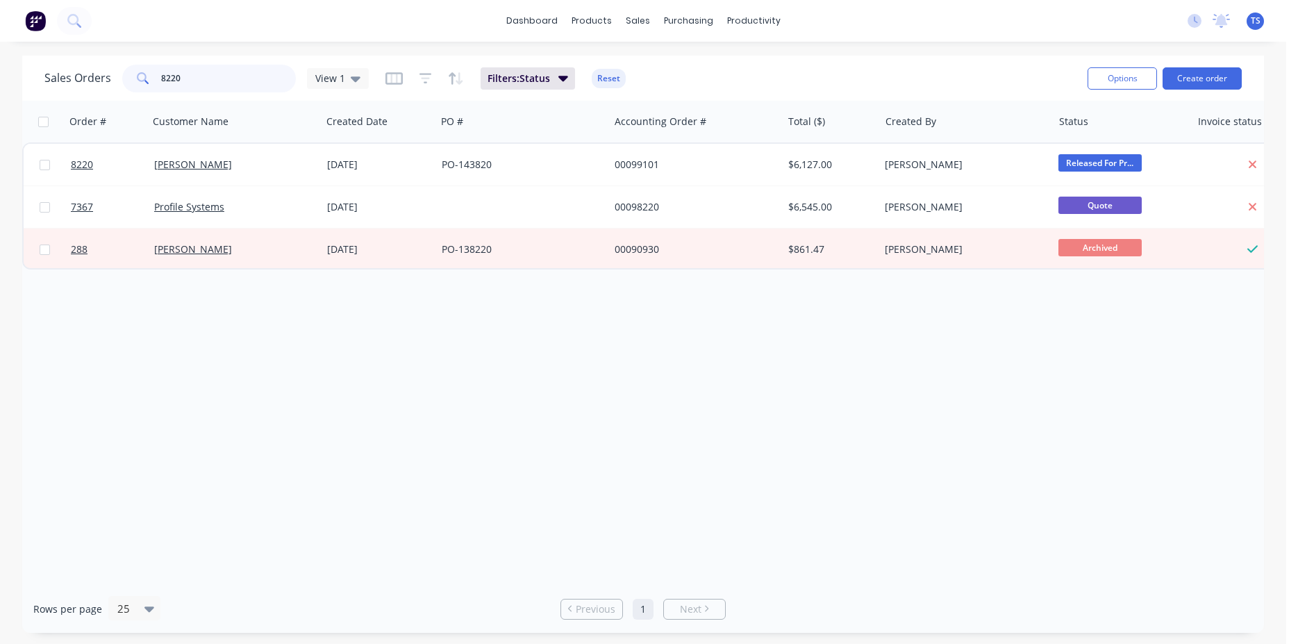
click at [226, 76] on input "8220" at bounding box center [228, 79] width 135 height 28
click at [226, 76] on input "8221" at bounding box center [228, 79] width 135 height 28
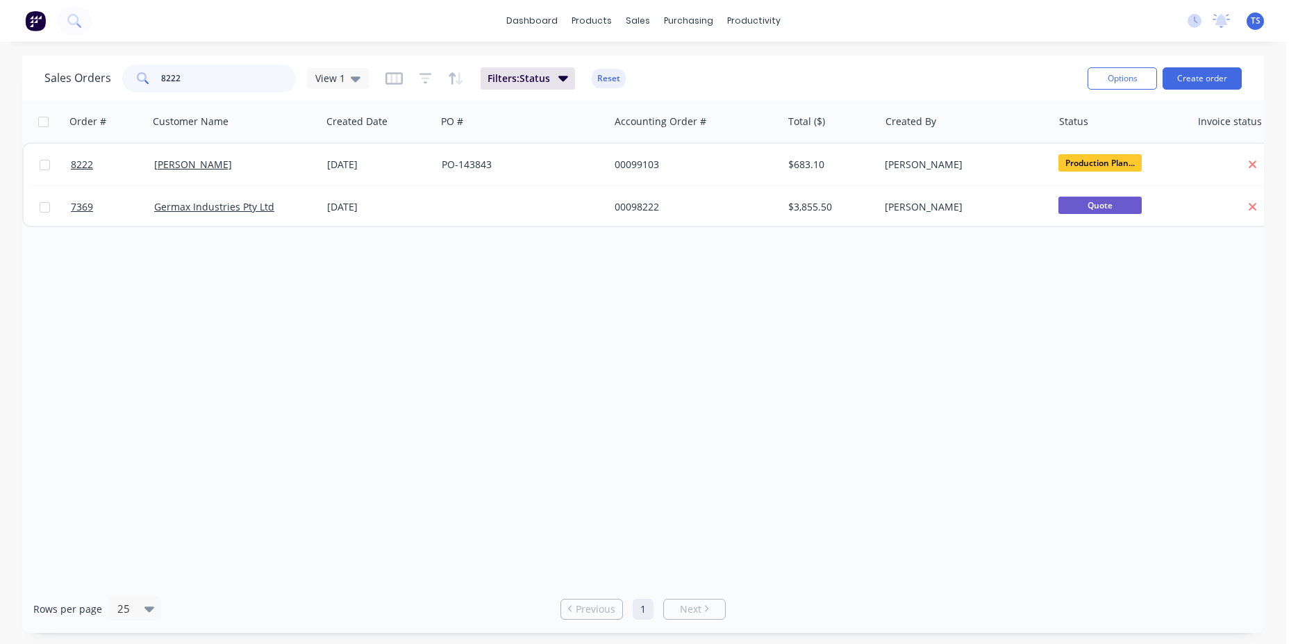
click at [226, 76] on input "8222" at bounding box center [228, 79] width 135 height 28
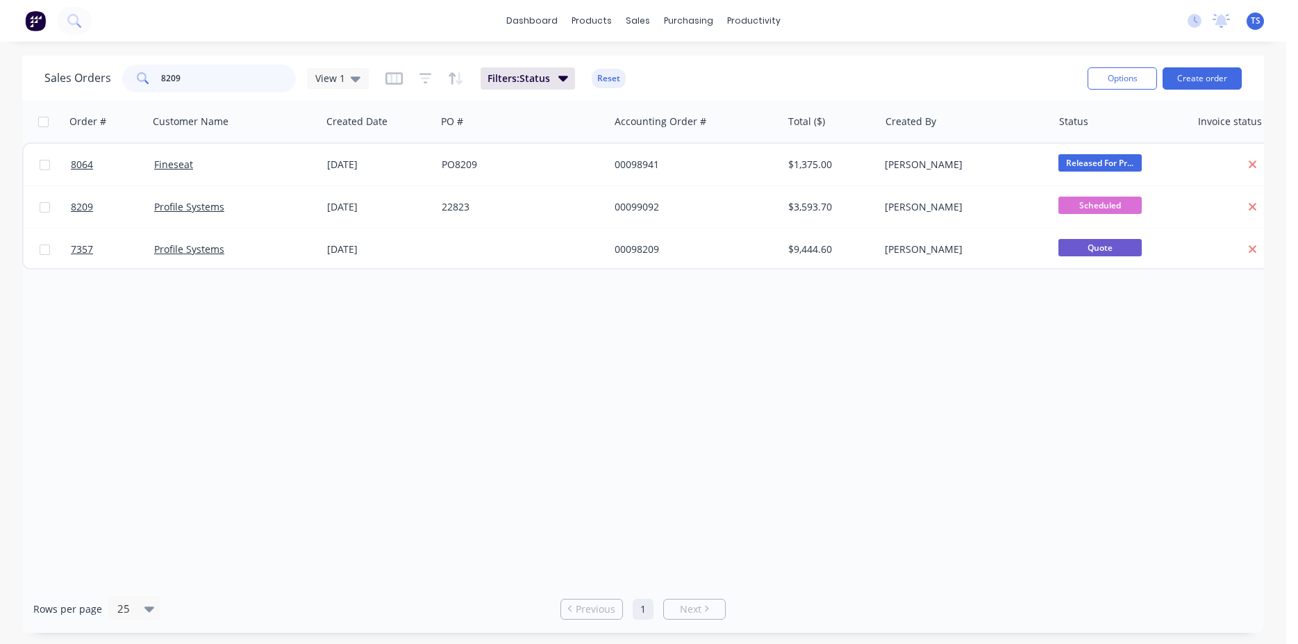
click at [226, 76] on input "8209" at bounding box center [228, 79] width 135 height 28
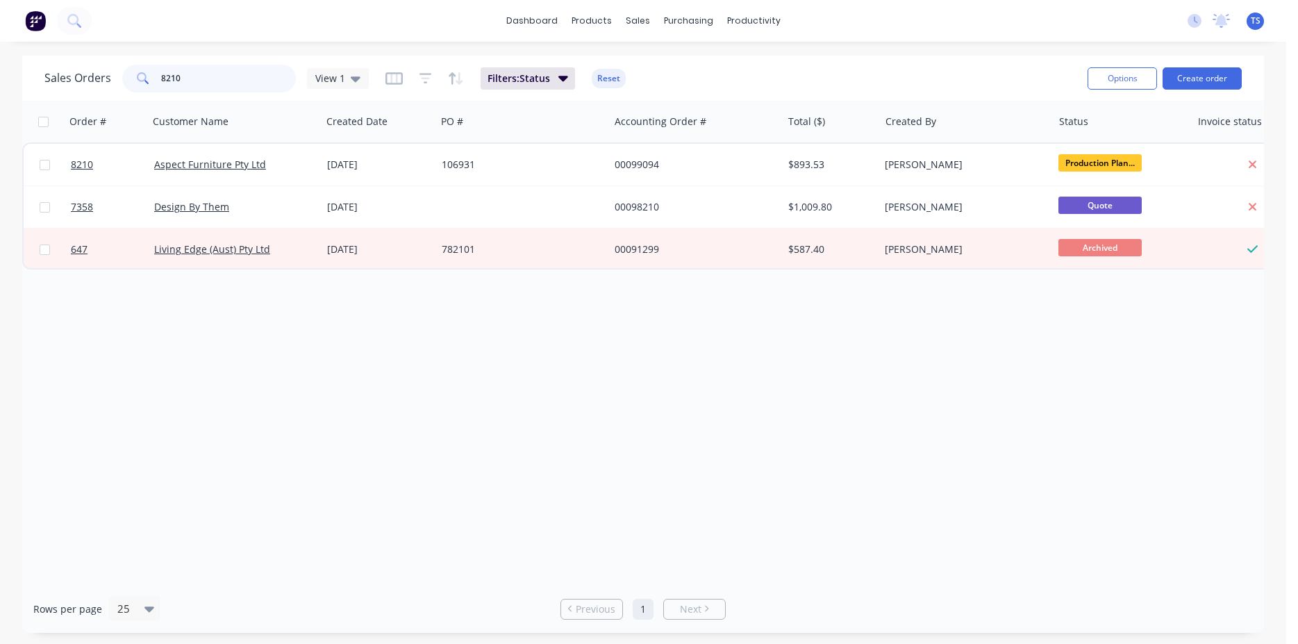
click at [226, 76] on input "8210" at bounding box center [228, 79] width 135 height 28
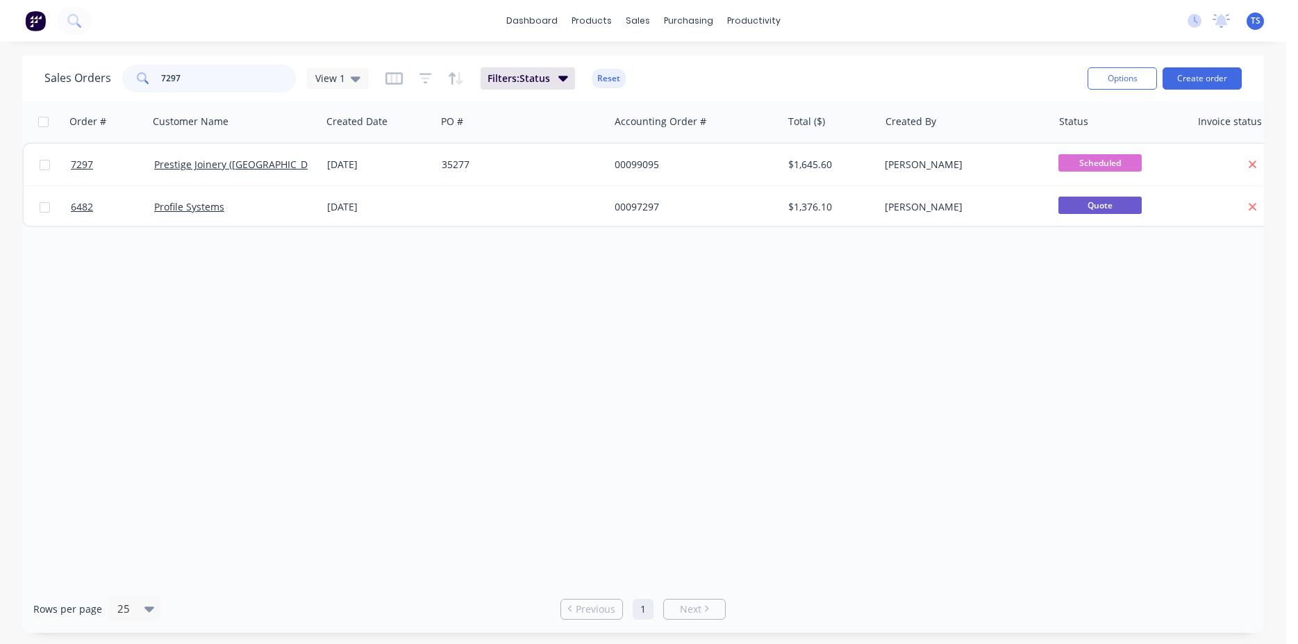
click at [226, 76] on input "7297" at bounding box center [228, 79] width 135 height 28
click at [226, 76] on input "8212" at bounding box center [228, 79] width 135 height 28
click at [226, 76] on input "8229" at bounding box center [228, 79] width 135 height 28
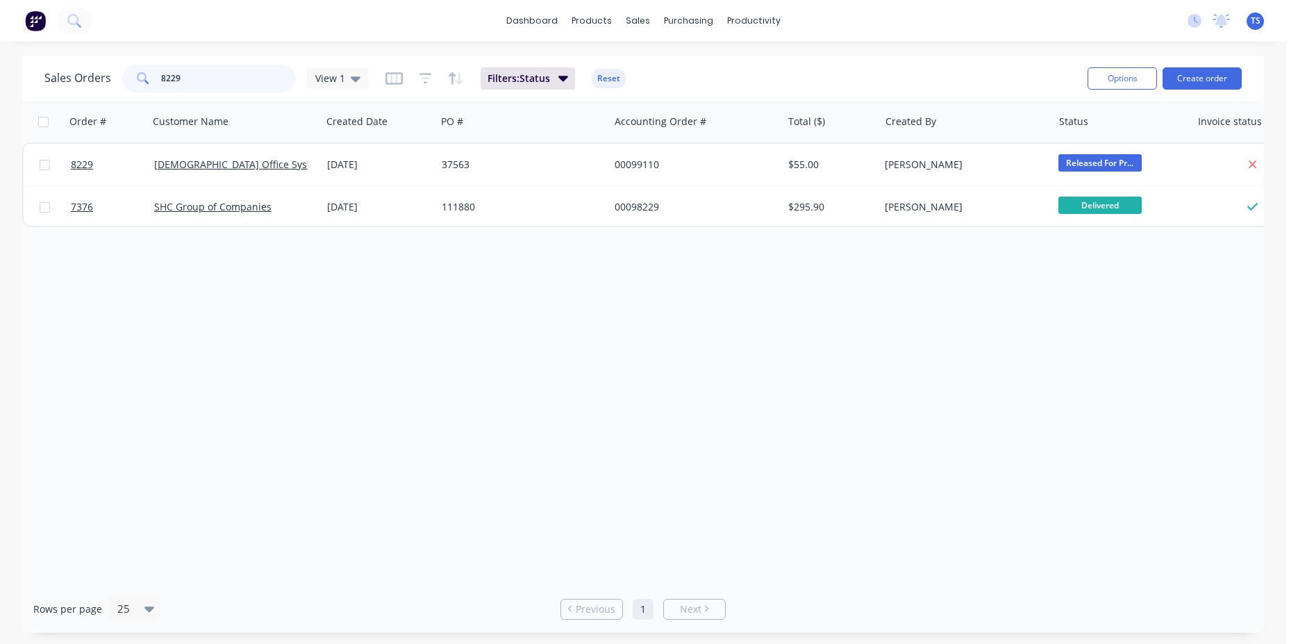
click at [226, 76] on input "8229" at bounding box center [228, 79] width 135 height 28
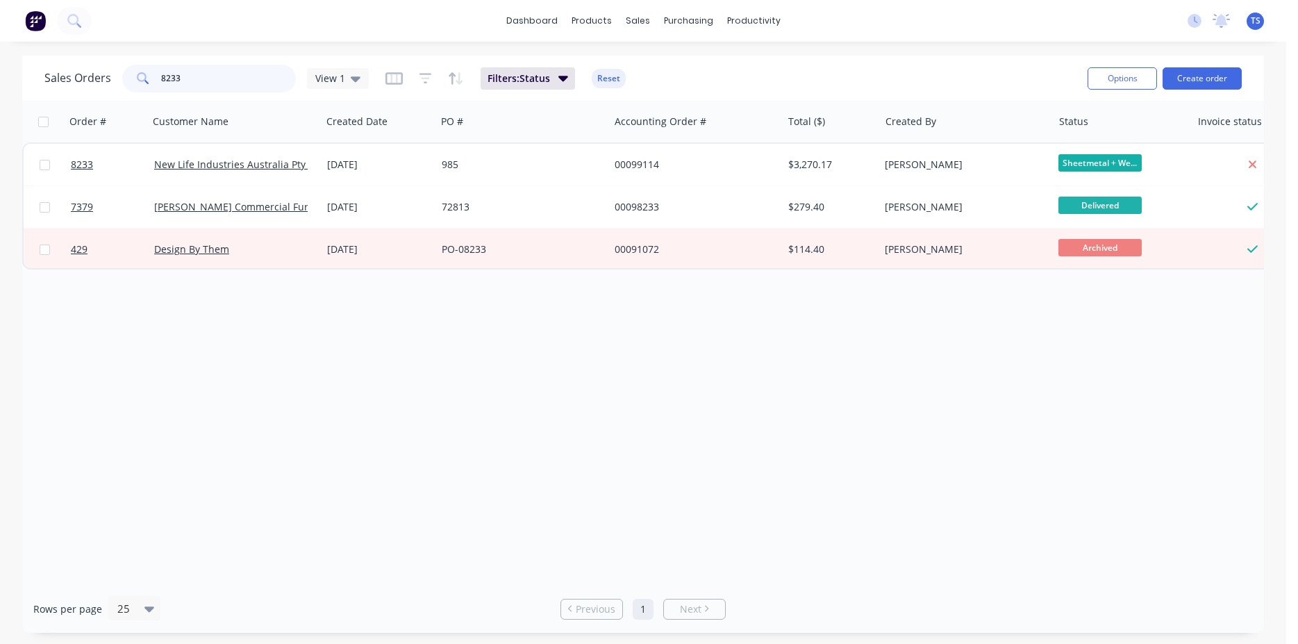
click at [226, 76] on input "8233" at bounding box center [228, 79] width 135 height 28
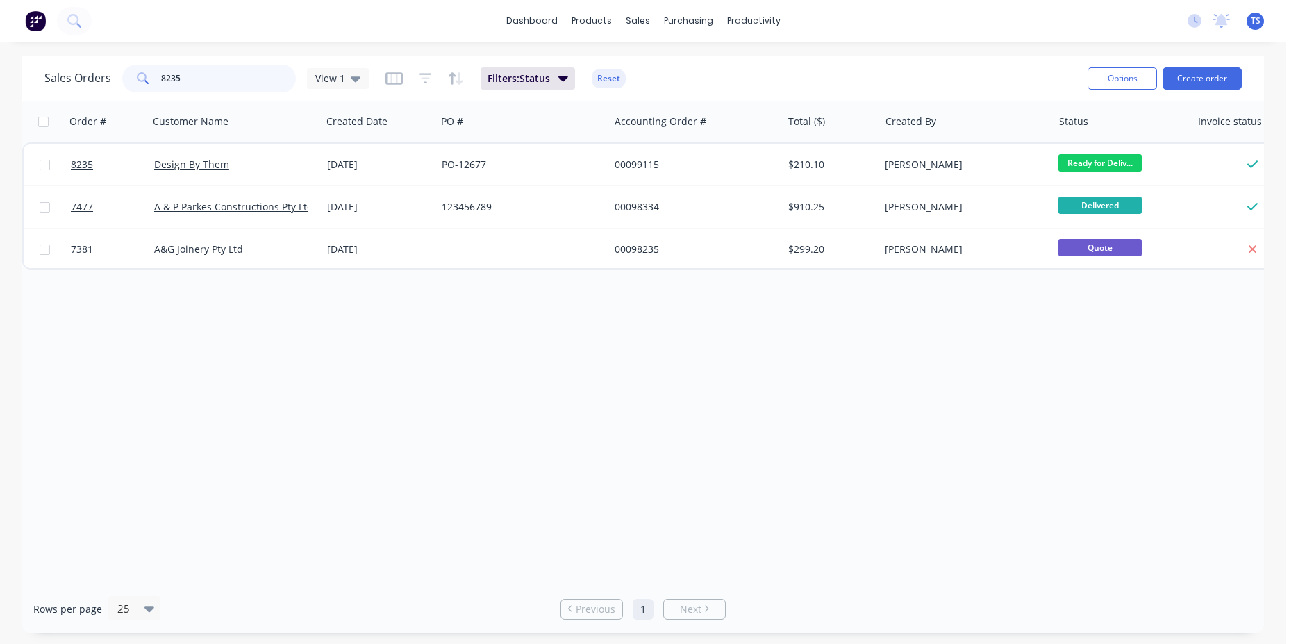
click at [226, 76] on input "8235" at bounding box center [228, 79] width 135 height 28
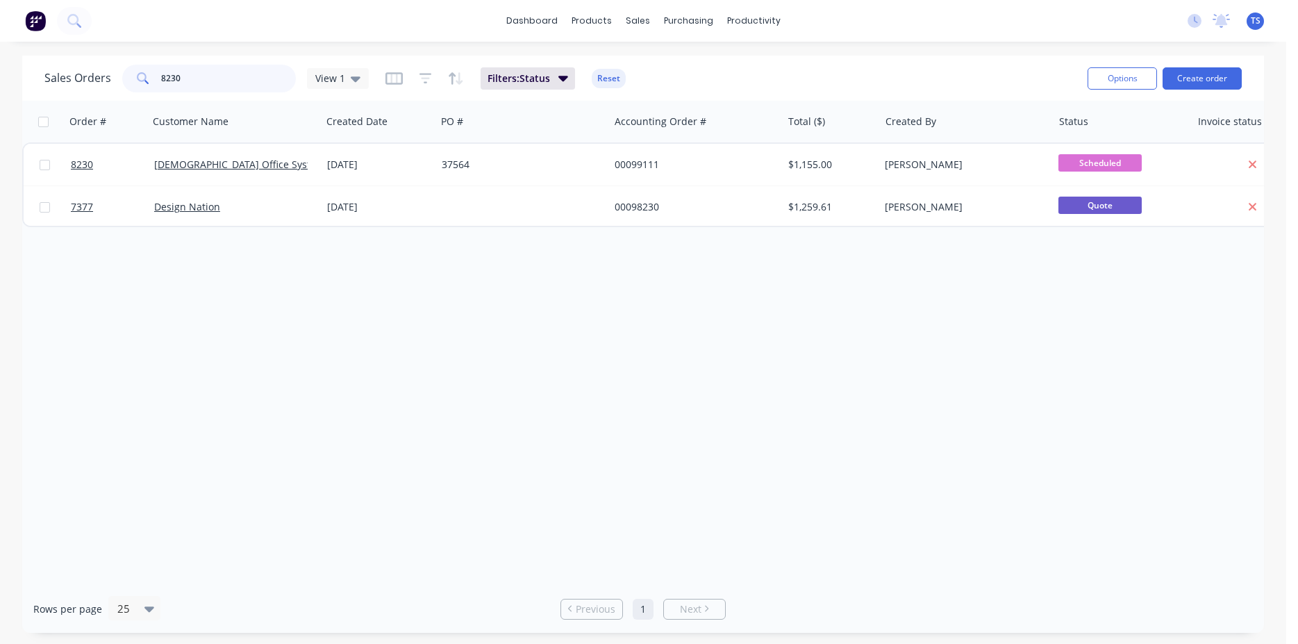
click at [226, 76] on input "8230" at bounding box center [228, 79] width 135 height 28
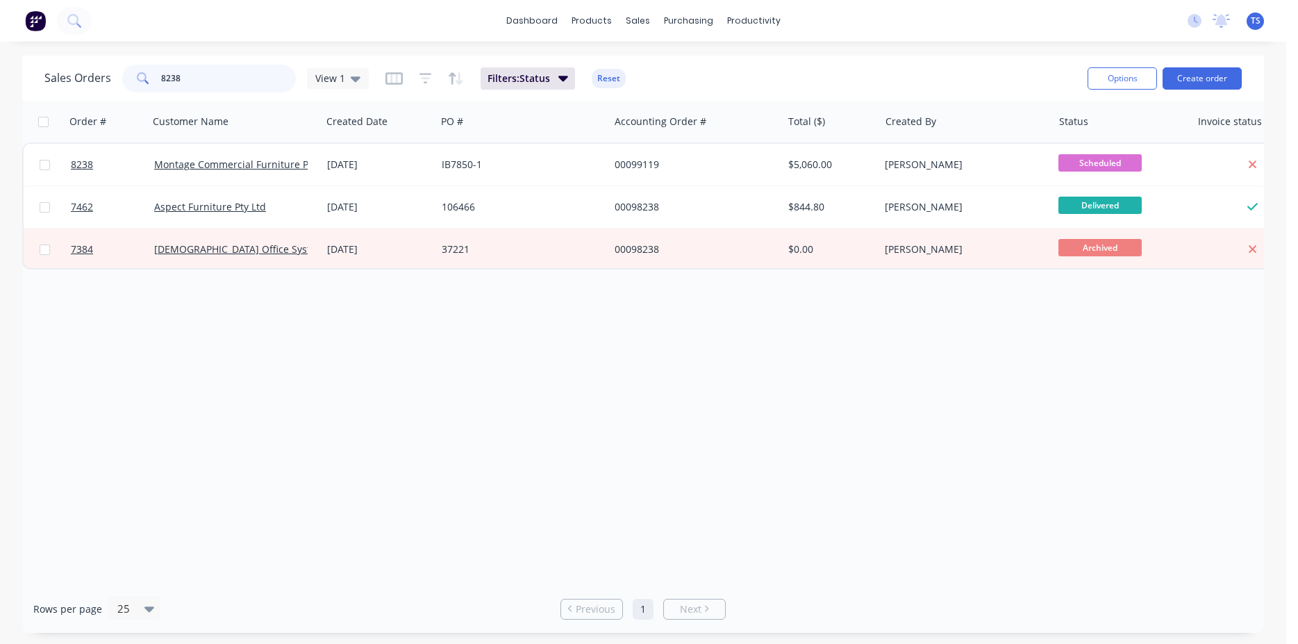
click at [226, 76] on input "8238" at bounding box center [228, 79] width 135 height 28
click at [226, 76] on input "8241" at bounding box center [228, 79] width 135 height 28
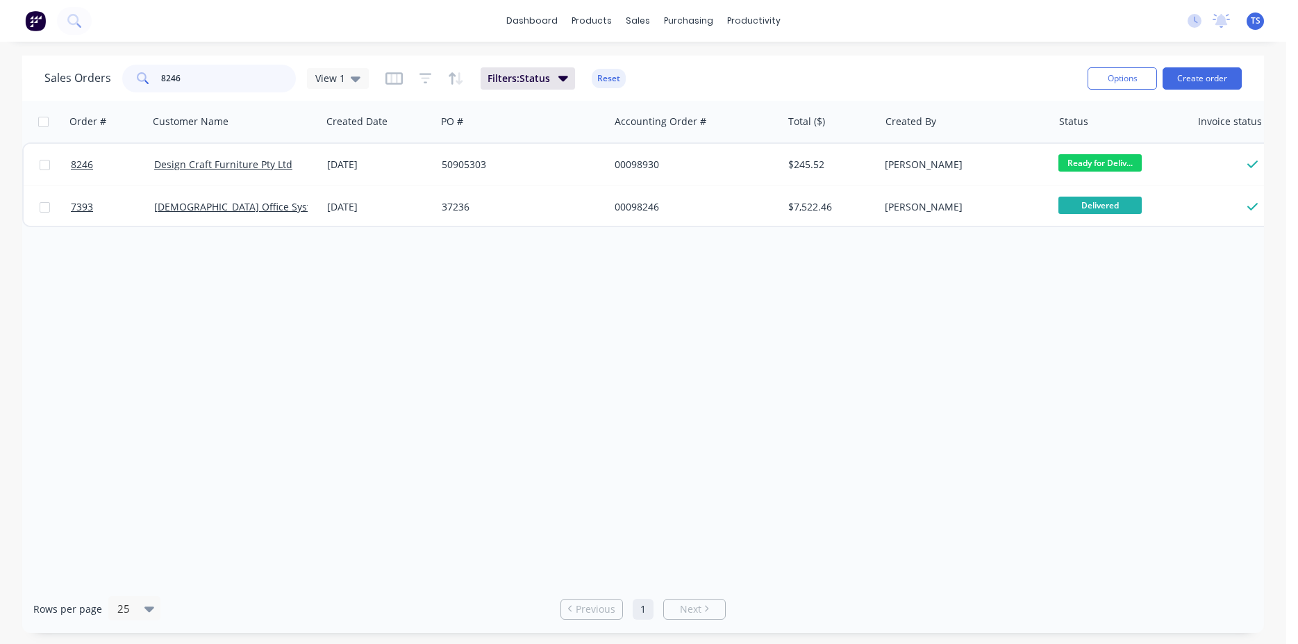
click at [209, 80] on input "8246" at bounding box center [228, 79] width 135 height 28
click at [209, 80] on input "8247" at bounding box center [228, 79] width 135 height 28
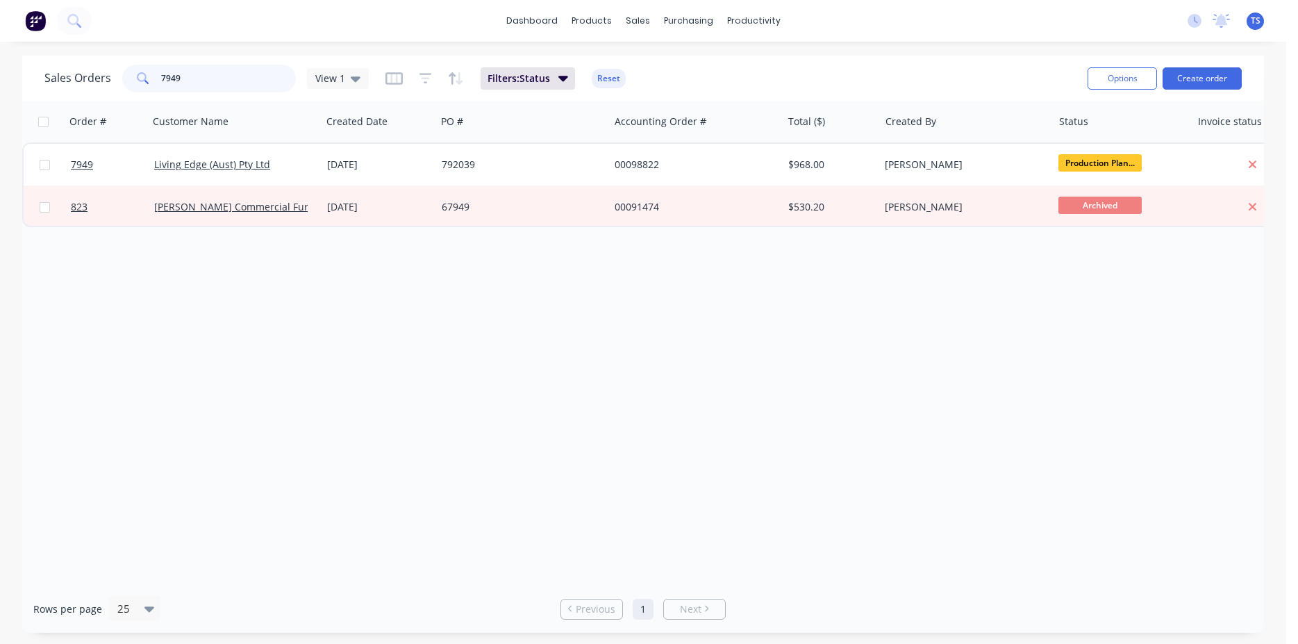
click at [209, 80] on input "7949" at bounding box center [228, 79] width 135 height 28
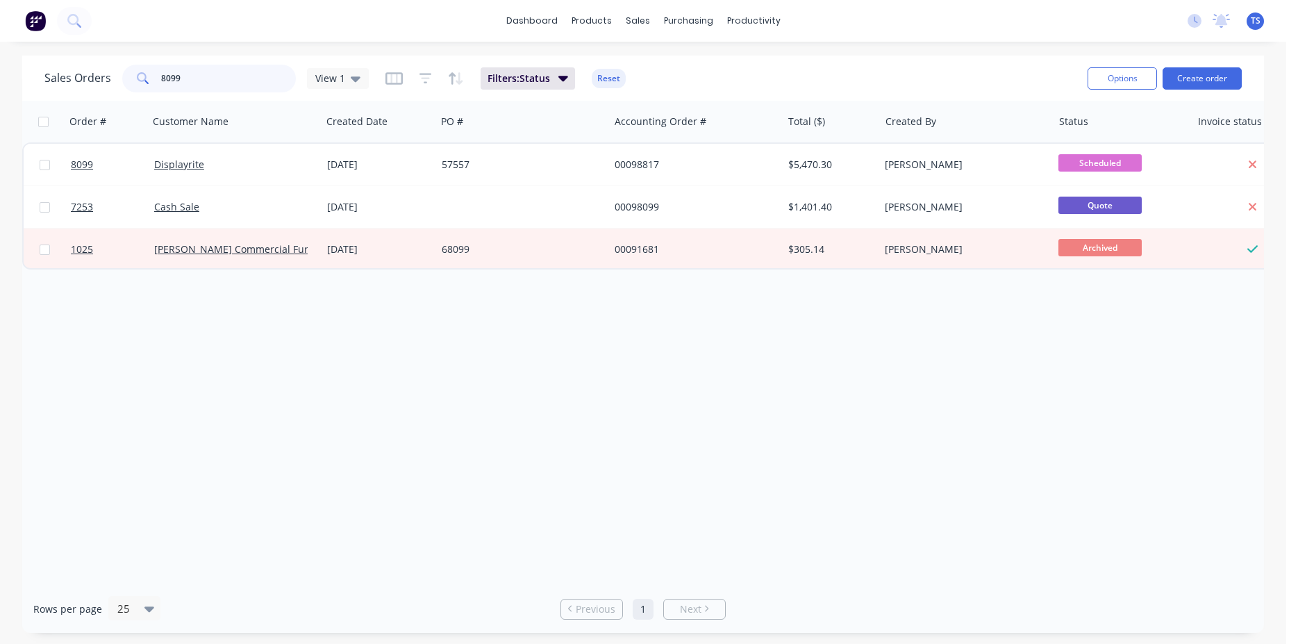
click at [209, 80] on input "8099" at bounding box center [228, 79] width 135 height 28
click at [209, 80] on input "8150" at bounding box center [228, 79] width 135 height 28
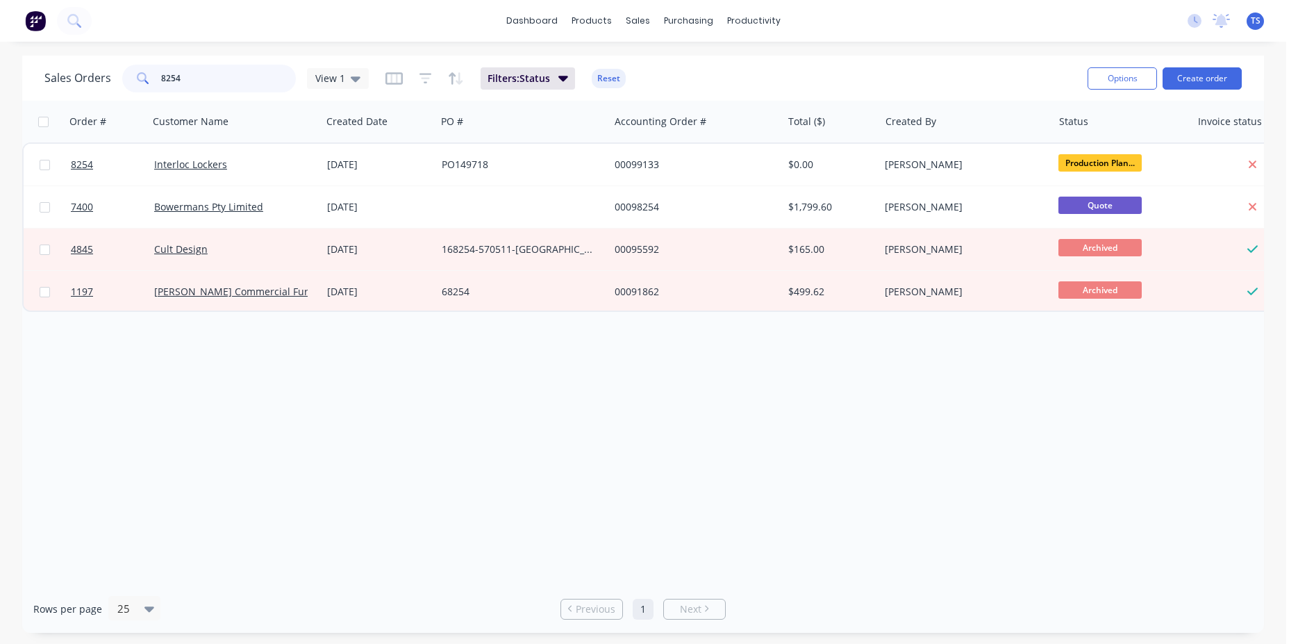
click at [209, 80] on input "8254" at bounding box center [228, 79] width 135 height 28
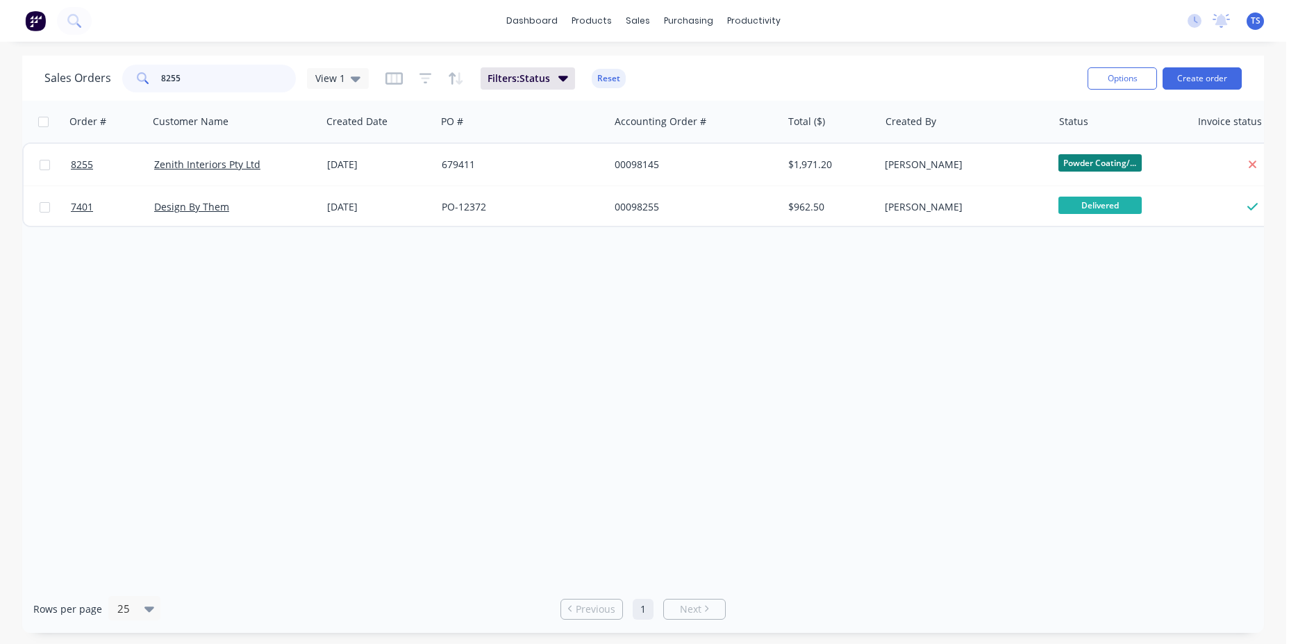
click at [209, 80] on input "8255" at bounding box center [228, 79] width 135 height 28
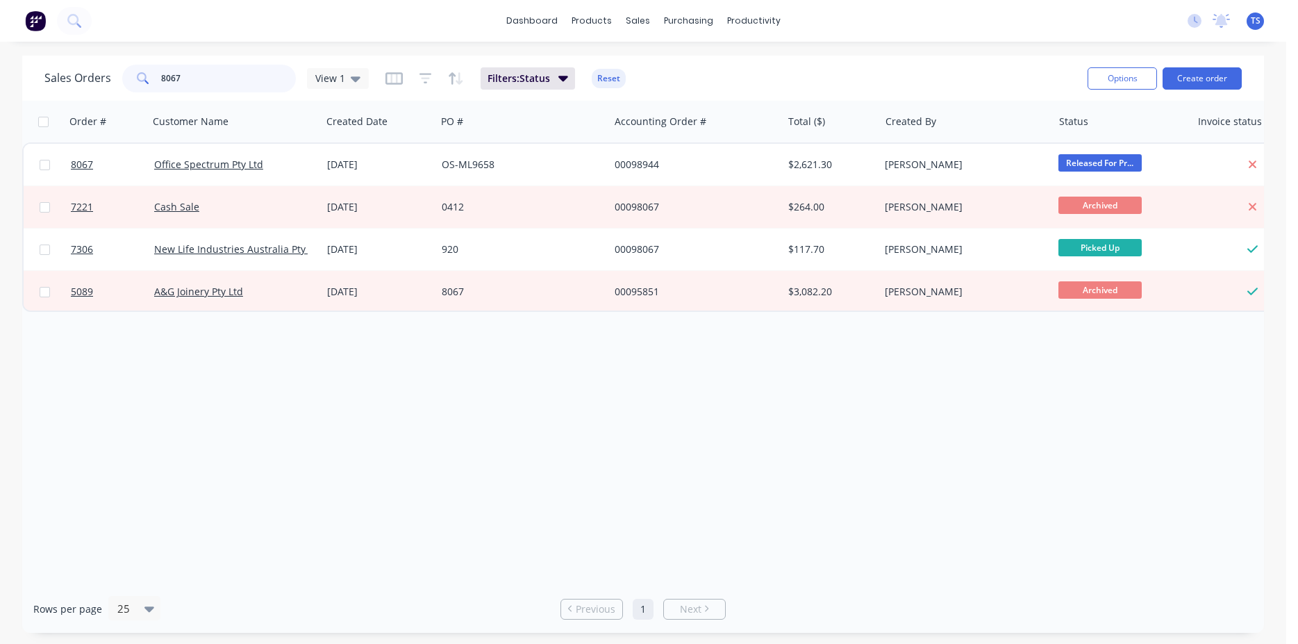
click at [209, 80] on input "8067" at bounding box center [228, 79] width 135 height 28
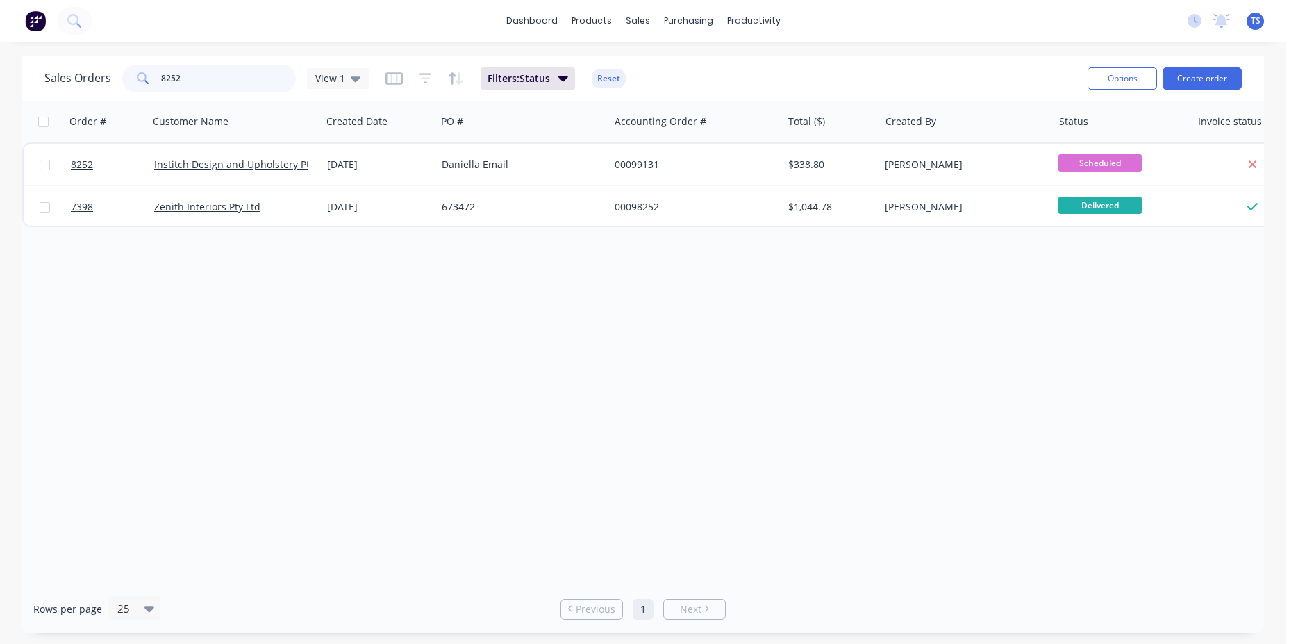
click at [209, 80] on input "8252" at bounding box center [228, 79] width 135 height 28
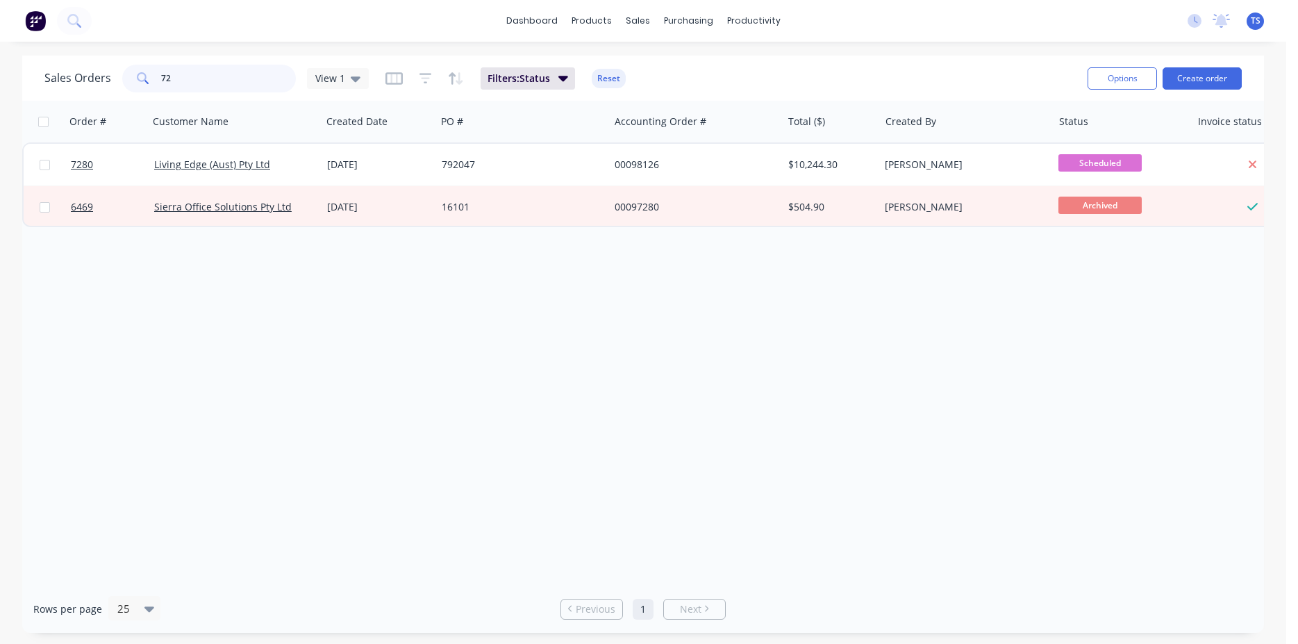
type input "7"
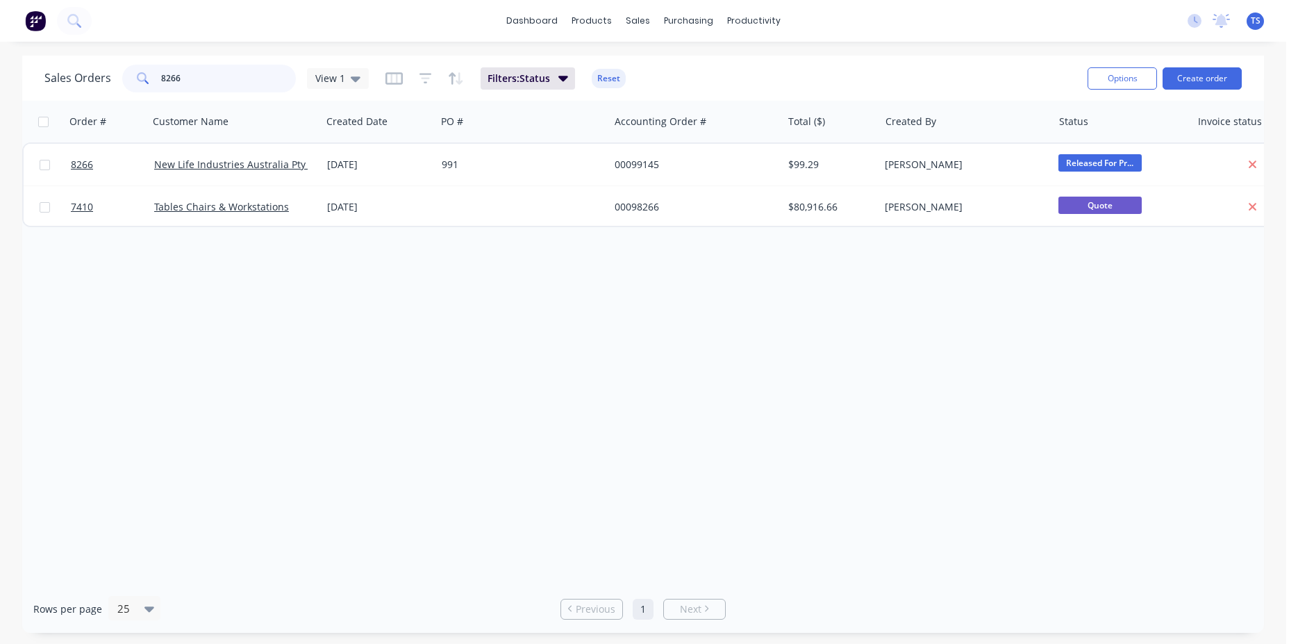
click at [209, 80] on input "8266" at bounding box center [228, 79] width 135 height 28
click at [209, 80] on input "8267" at bounding box center [228, 79] width 135 height 28
click at [209, 80] on input "7924" at bounding box center [228, 79] width 135 height 28
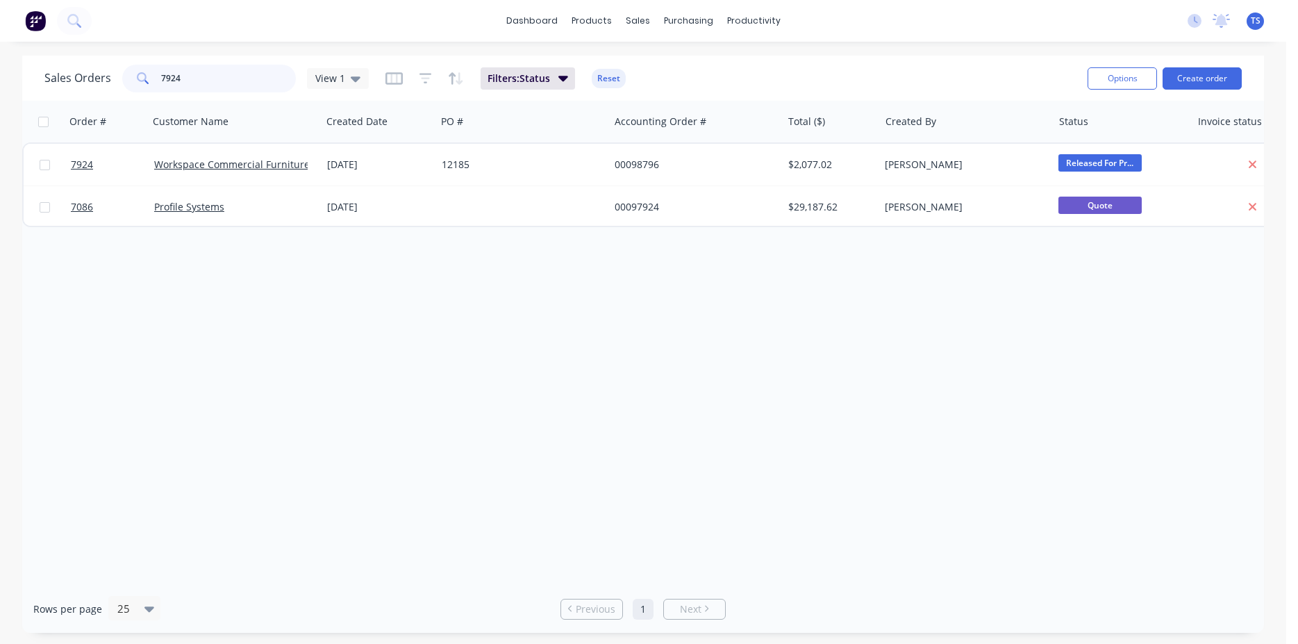
click at [209, 80] on input "7924" at bounding box center [228, 79] width 135 height 28
click at [209, 80] on input "8211" at bounding box center [228, 79] width 135 height 28
click at [209, 80] on input "8270" at bounding box center [228, 79] width 135 height 28
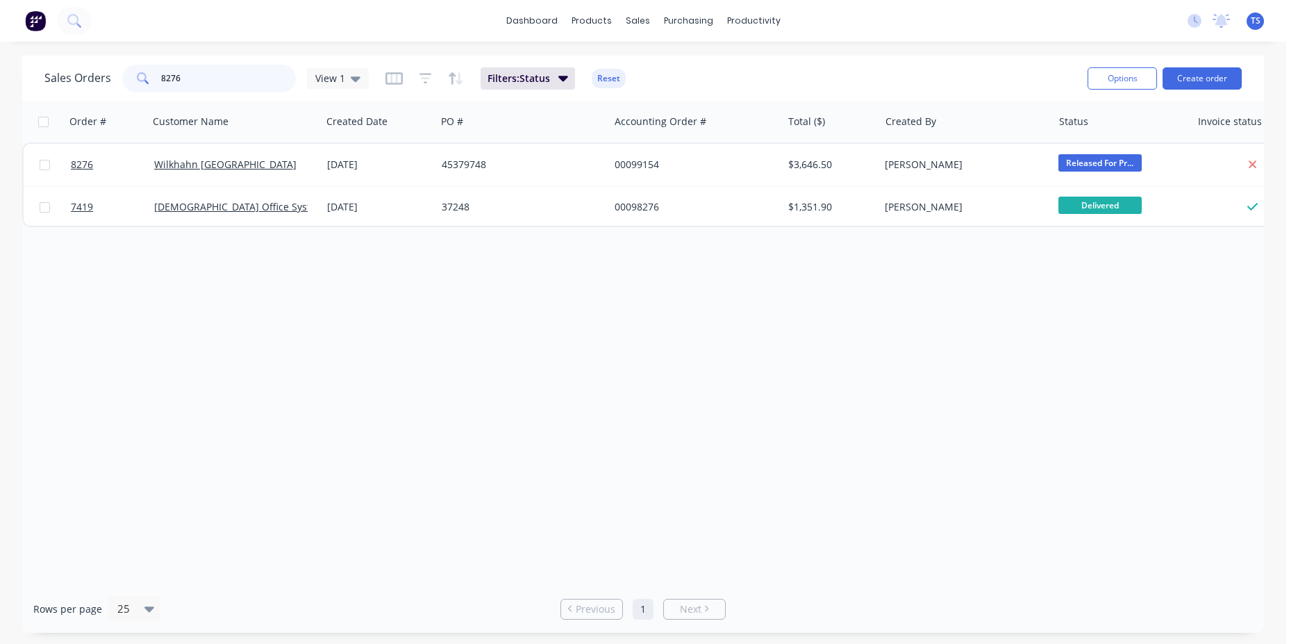
click at [209, 80] on input "8276" at bounding box center [228, 79] width 135 height 28
type input "8284"
click at [715, 395] on div "Order # Customer Name Created Date PO # Accounting Order # Total ($) Created By…" at bounding box center [643, 343] width 1242 height 484
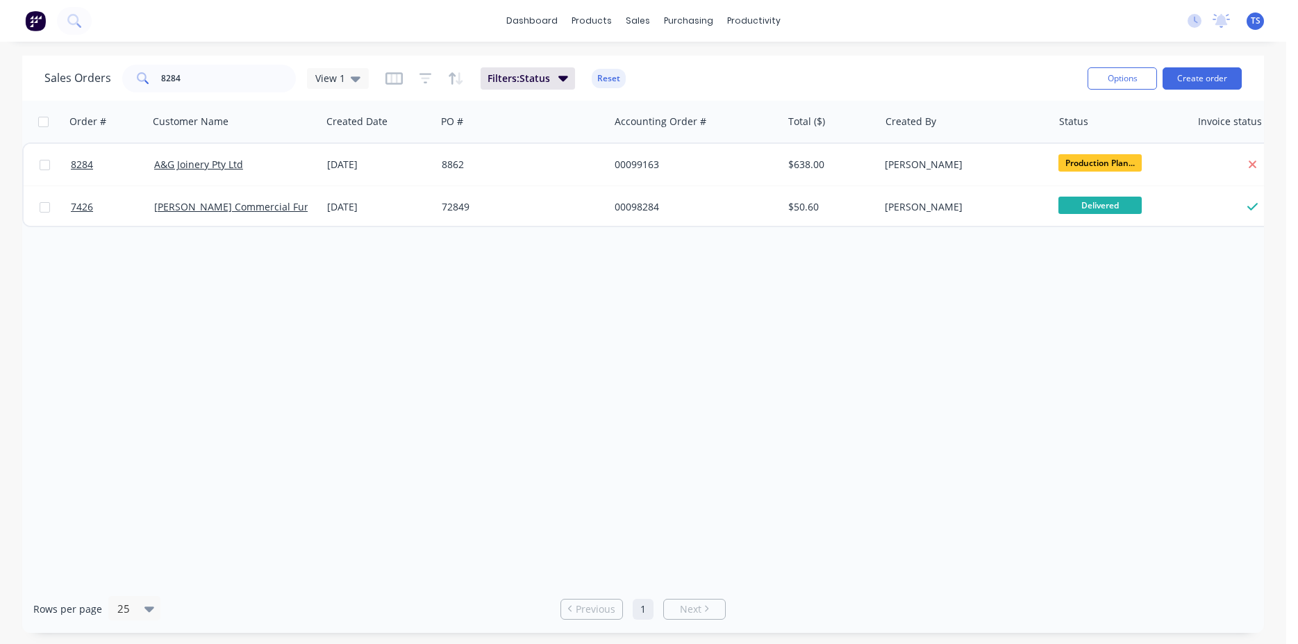
click at [739, 342] on div "Order # Customer Name Created Date PO # Accounting Order # Total ($) Created By…" at bounding box center [643, 343] width 1242 height 484
click at [786, 362] on div "Order # Customer Name Created Date PO # Accounting Order # Total ($) Created By…" at bounding box center [643, 343] width 1242 height 484
click at [706, 356] on div "Order # Customer Name Created Date PO # Accounting Order # Total ($) Created By…" at bounding box center [643, 343] width 1242 height 484
click at [226, 88] on input "8284" at bounding box center [228, 79] width 135 height 28
